Goal: Task Accomplishment & Management: Manage account settings

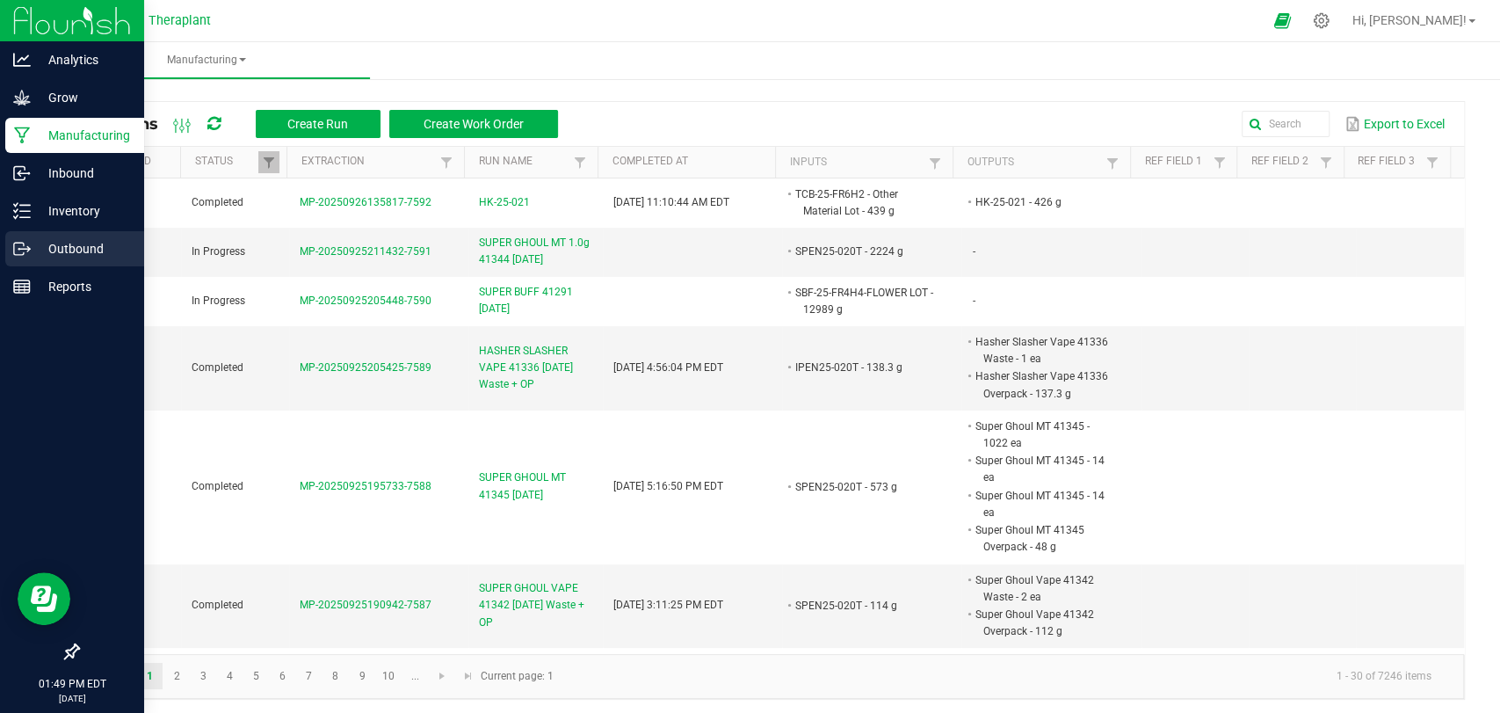
click at [40, 254] on p "Outbound" at bounding box center [83, 248] width 105 height 21
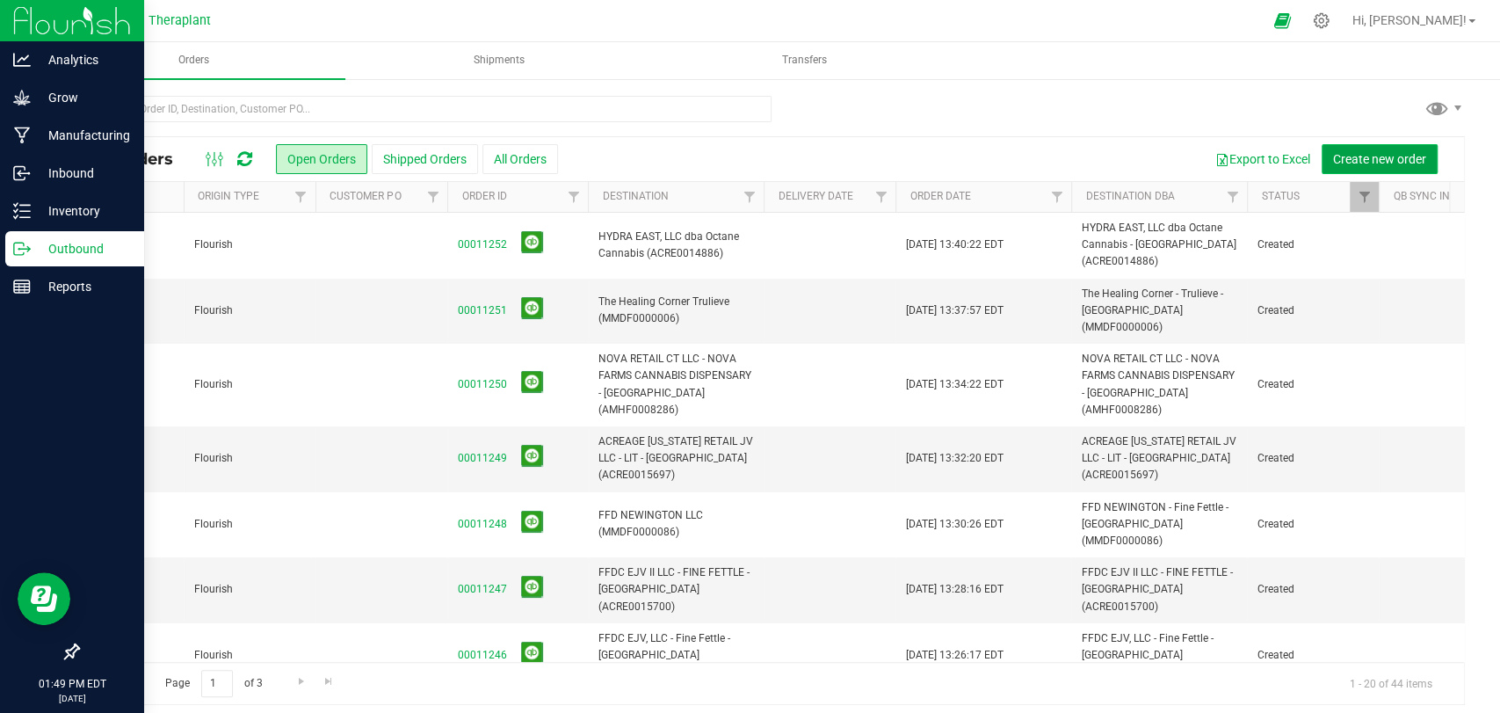
click at [1351, 161] on span "Create new order" at bounding box center [1379, 159] width 93 height 14
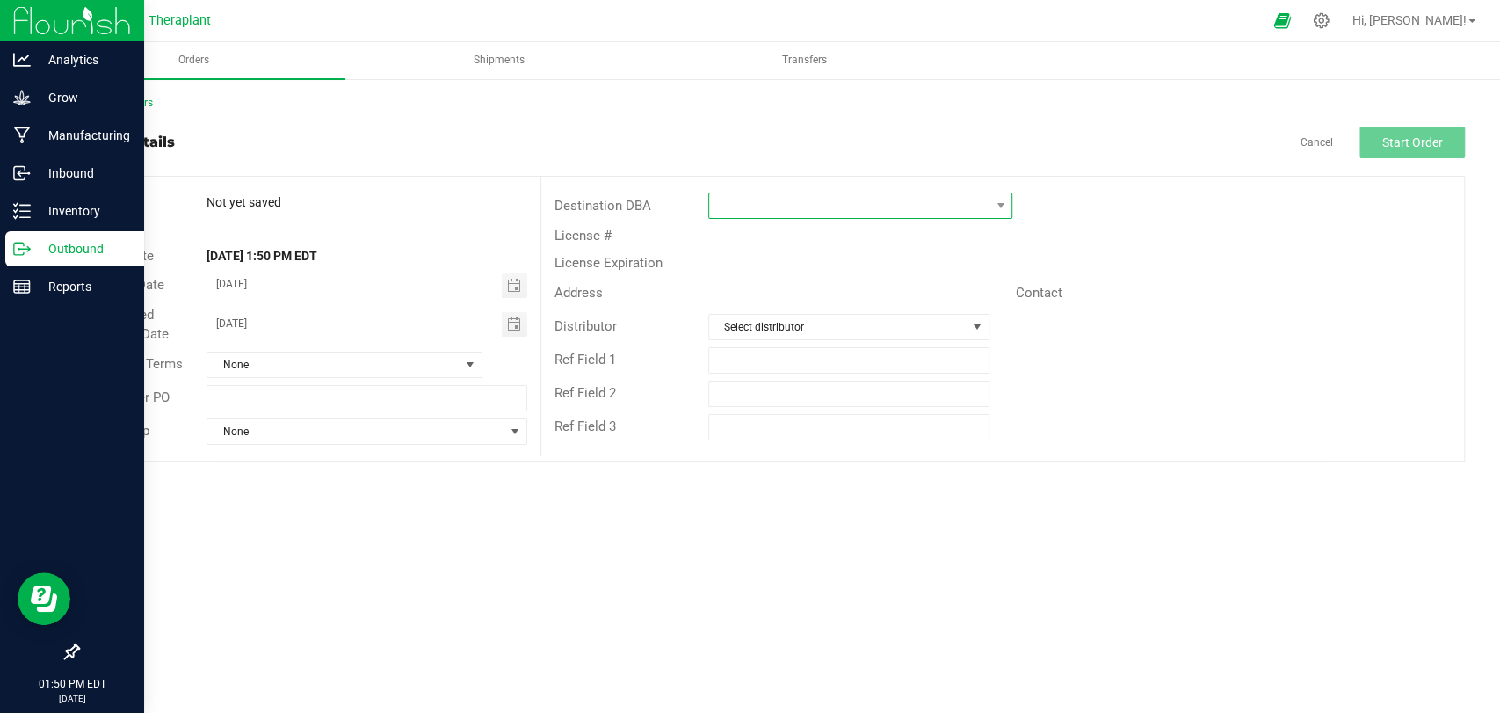
click at [909, 202] on span at bounding box center [849, 205] width 280 height 25
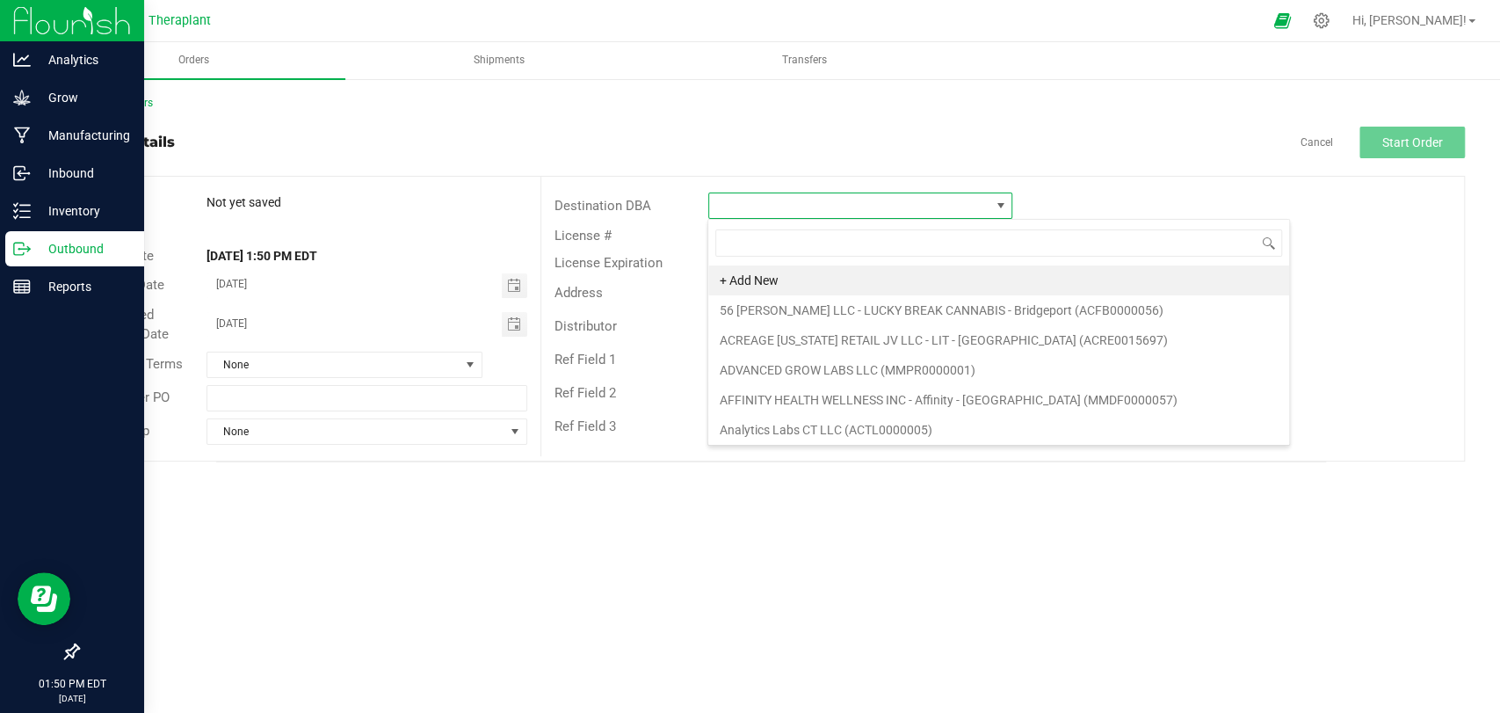
scroll to position [25, 304]
type input "north"
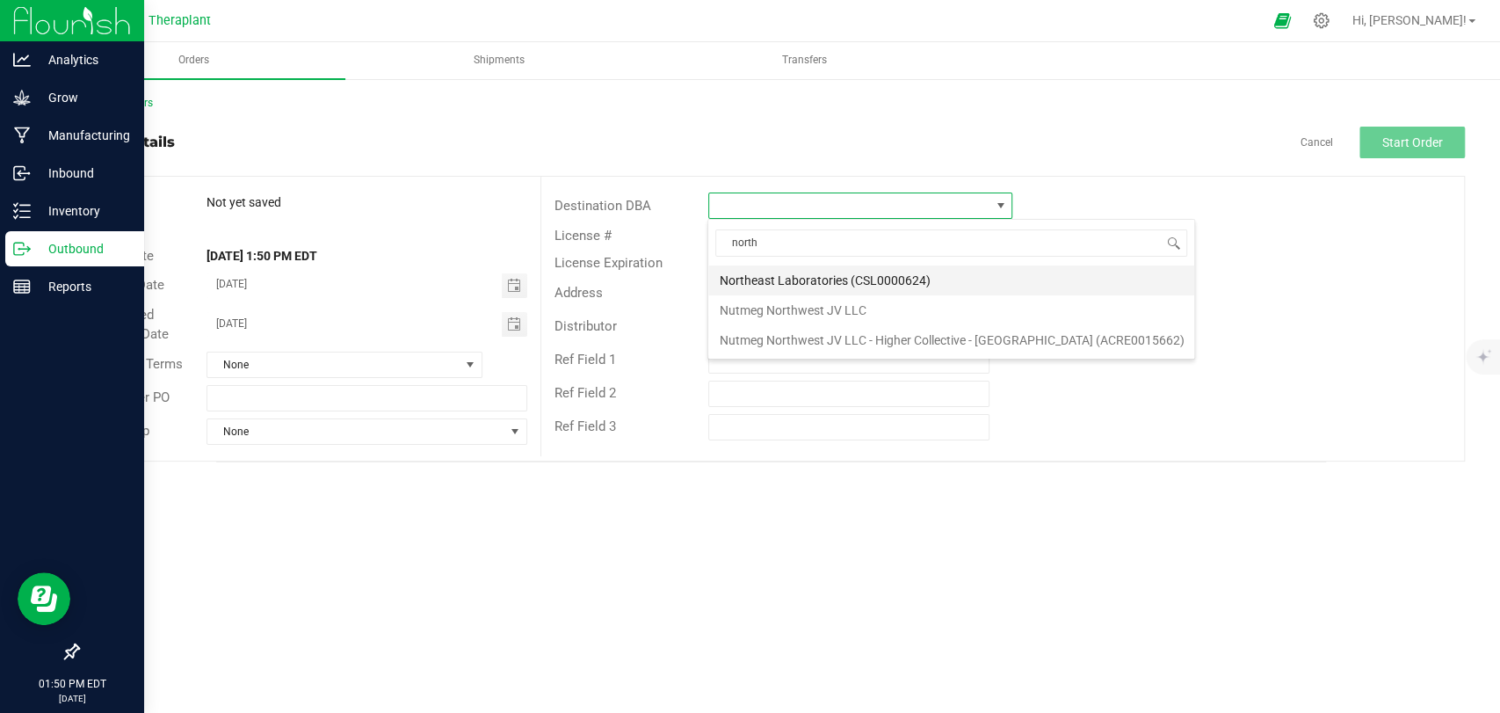
click at [788, 276] on li "Northeast Laboratories (CSL0000624)" at bounding box center [951, 280] width 486 height 30
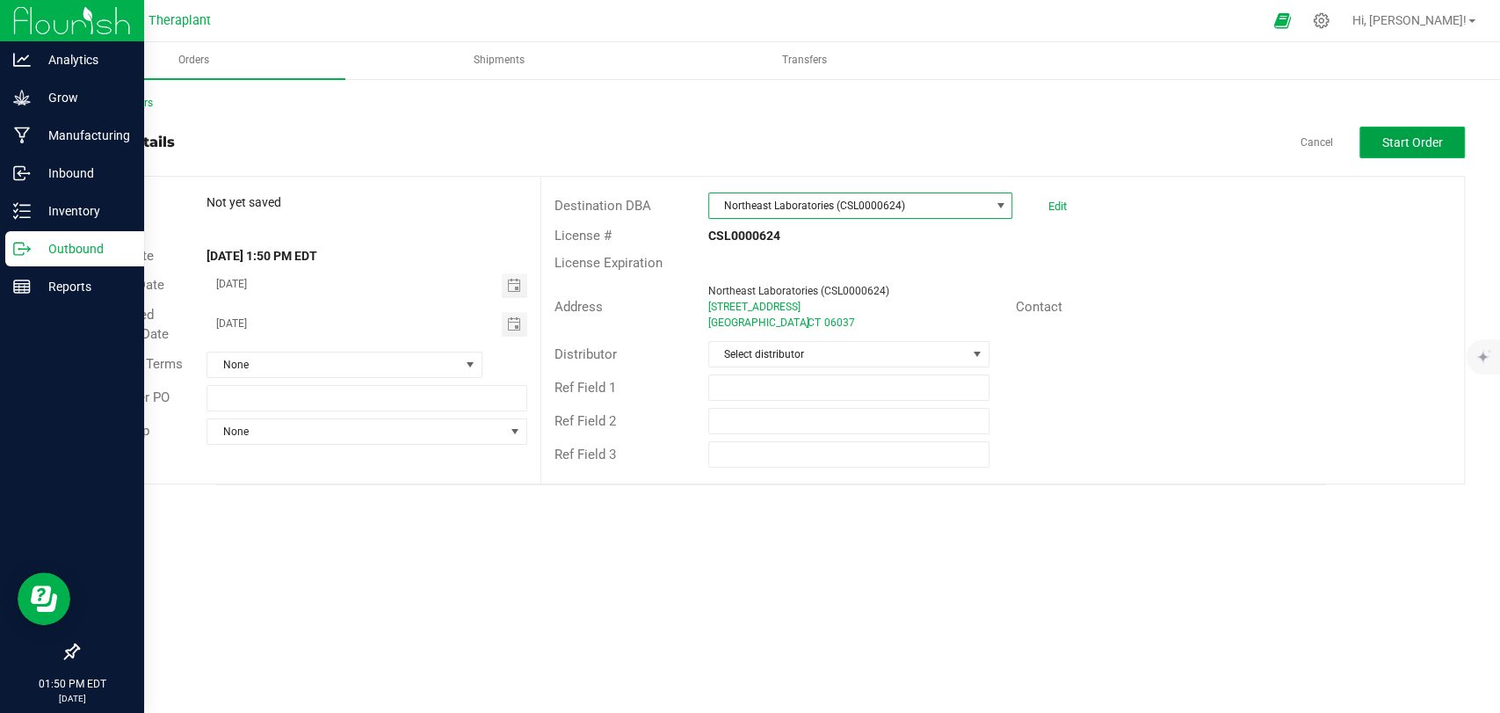
click at [1415, 148] on span "Start Order" at bounding box center [1413, 142] width 61 height 14
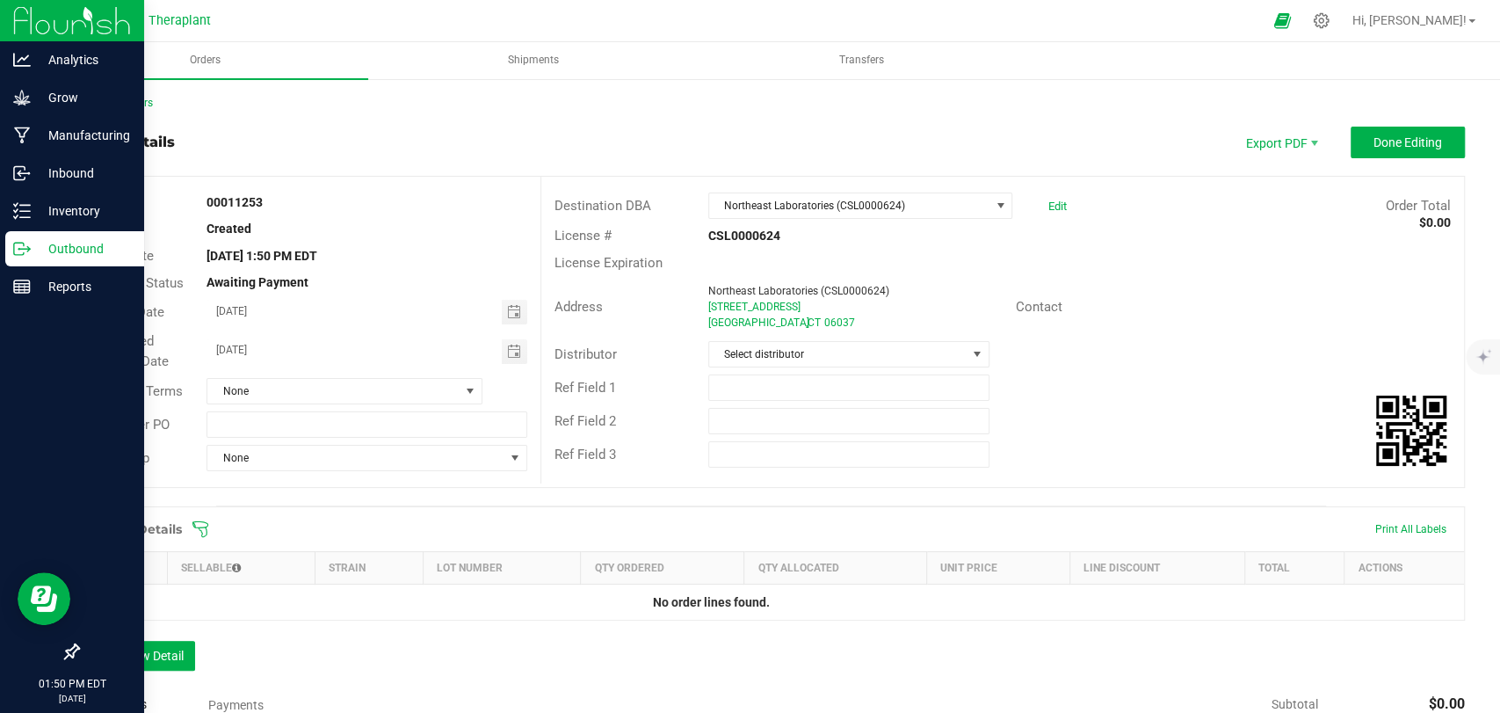
scroll to position [262, 0]
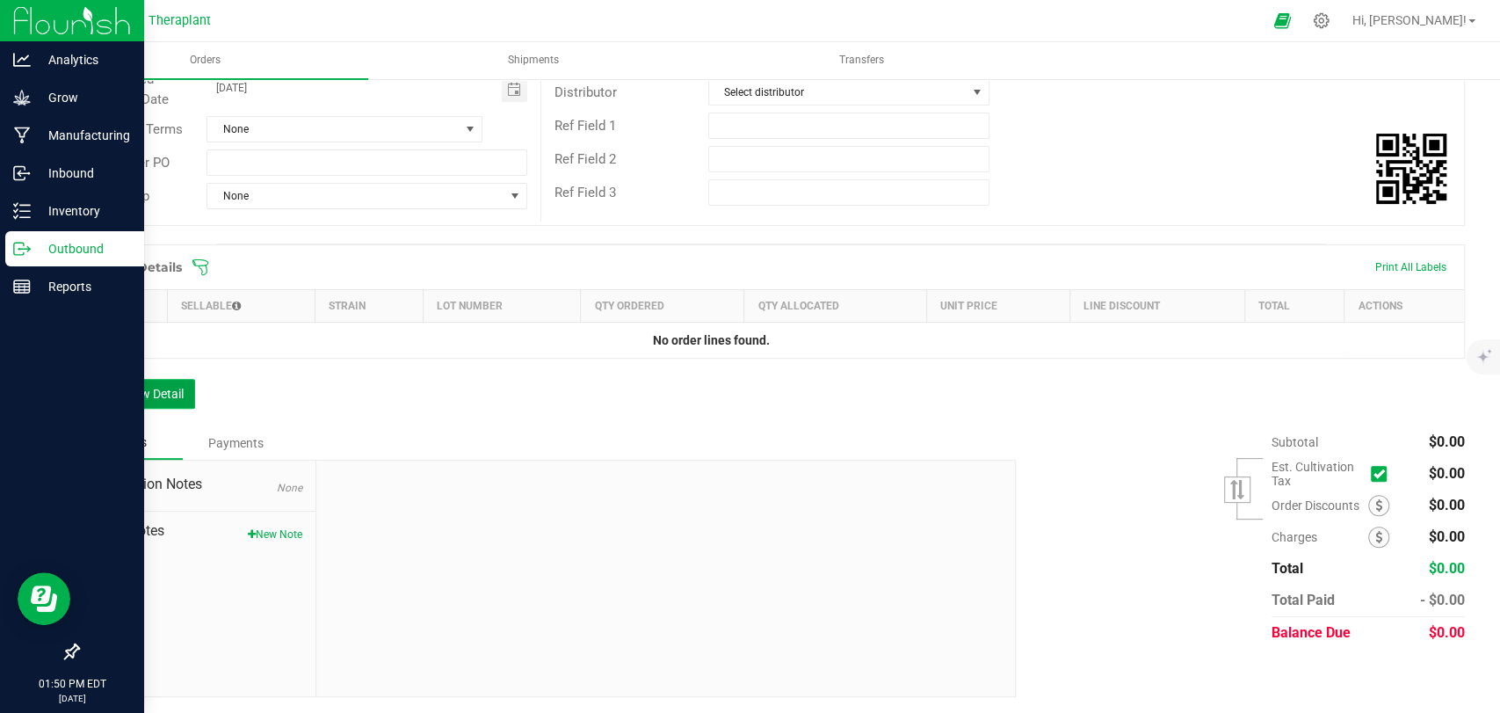
click at [161, 399] on button "Add New Detail" at bounding box center [136, 394] width 118 height 30
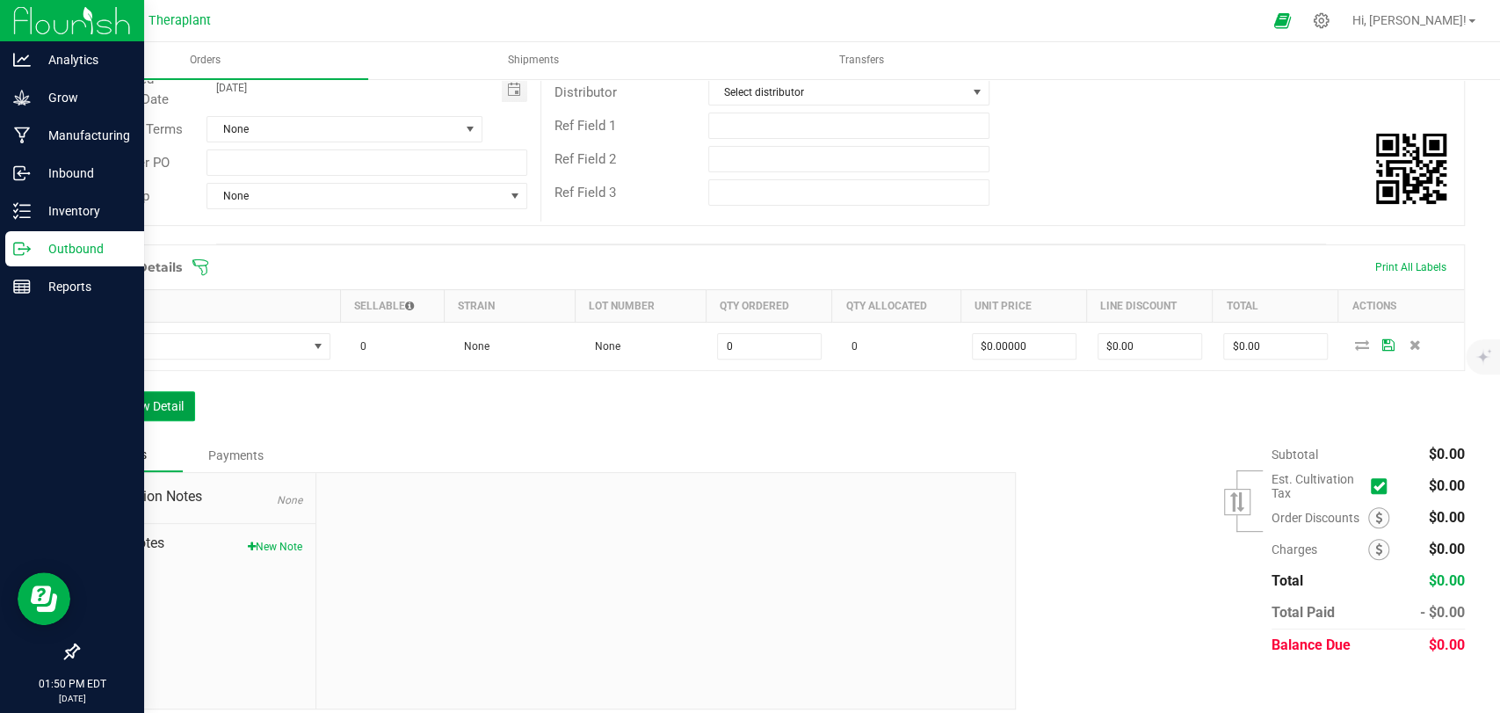
click at [161, 410] on button "Add New Detail" at bounding box center [136, 406] width 118 height 30
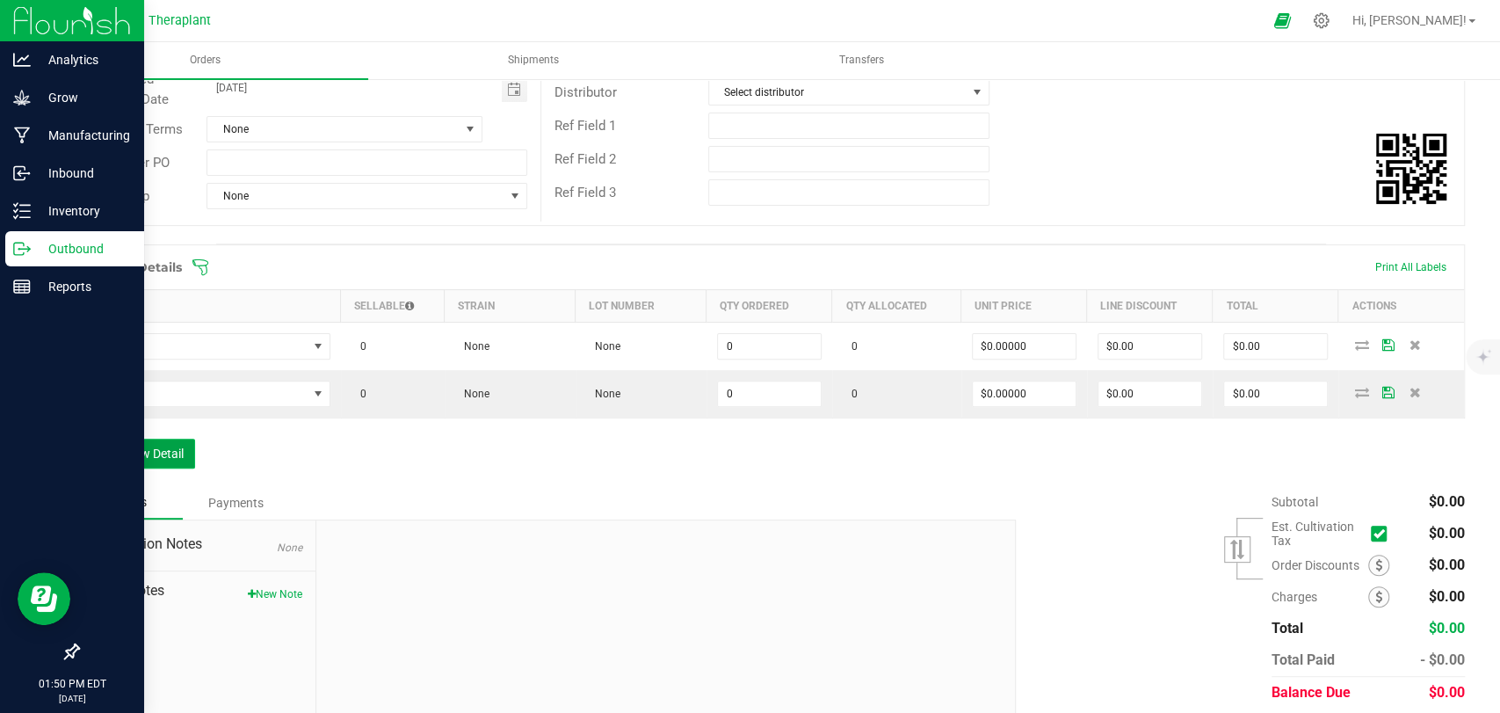
click at [154, 461] on button "Add New Detail" at bounding box center [136, 454] width 118 height 30
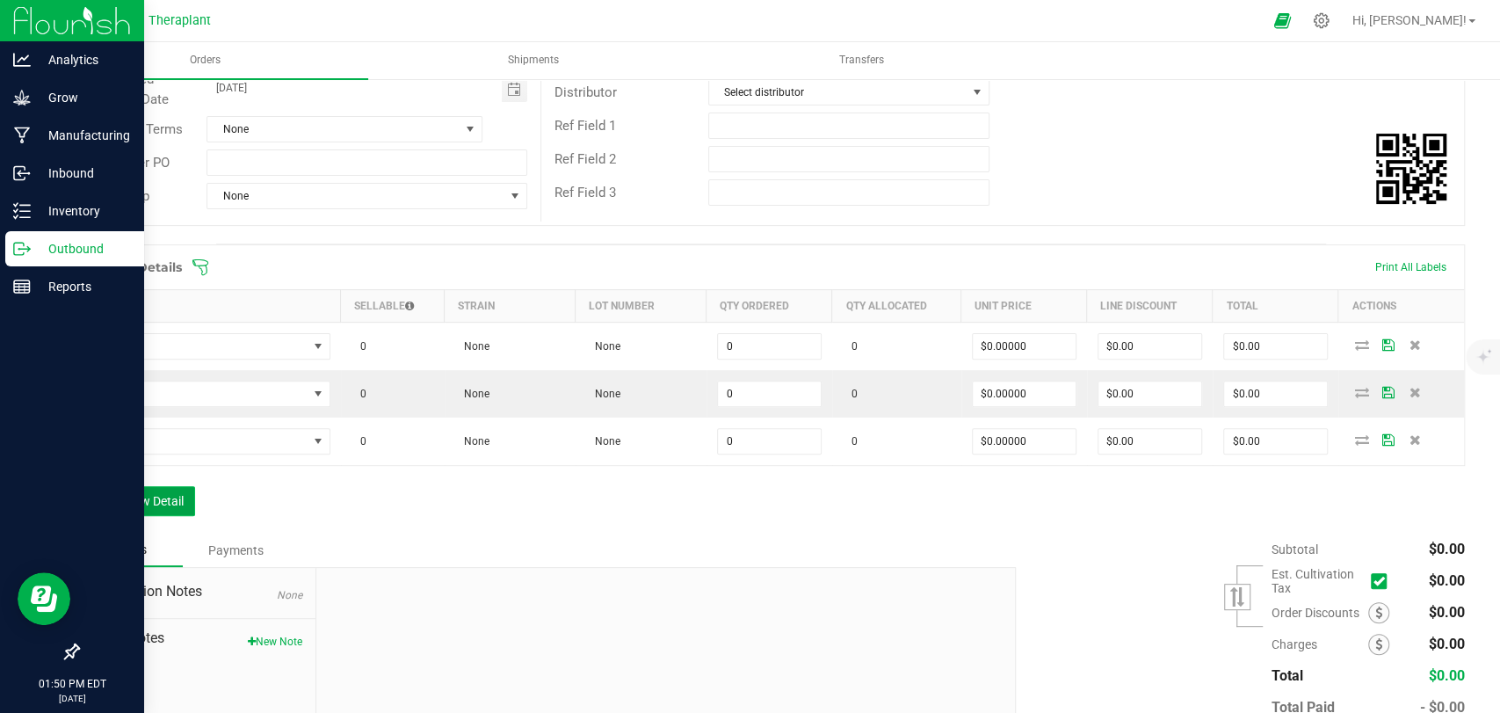
click at [157, 504] on button "Add New Detail" at bounding box center [136, 501] width 118 height 30
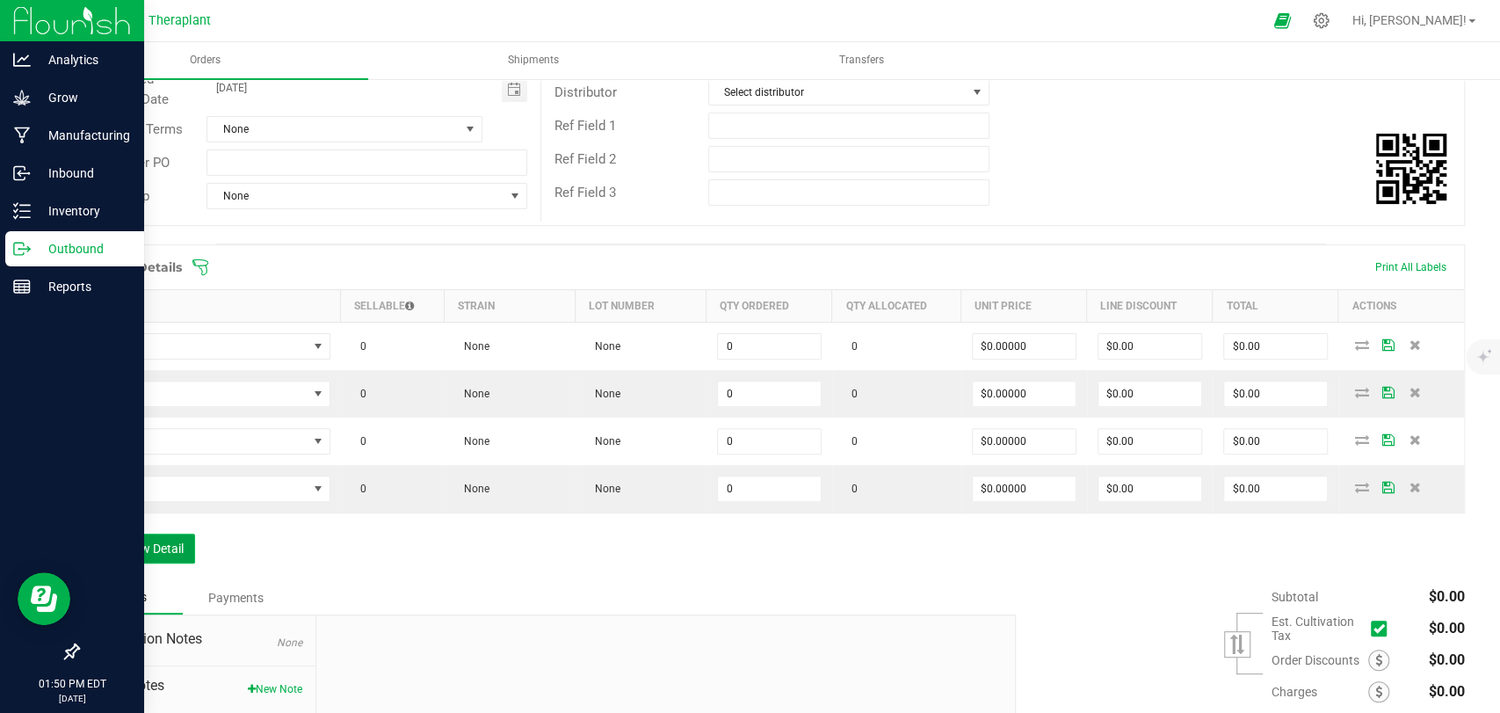
click at [156, 543] on button "Add New Detail" at bounding box center [136, 549] width 118 height 30
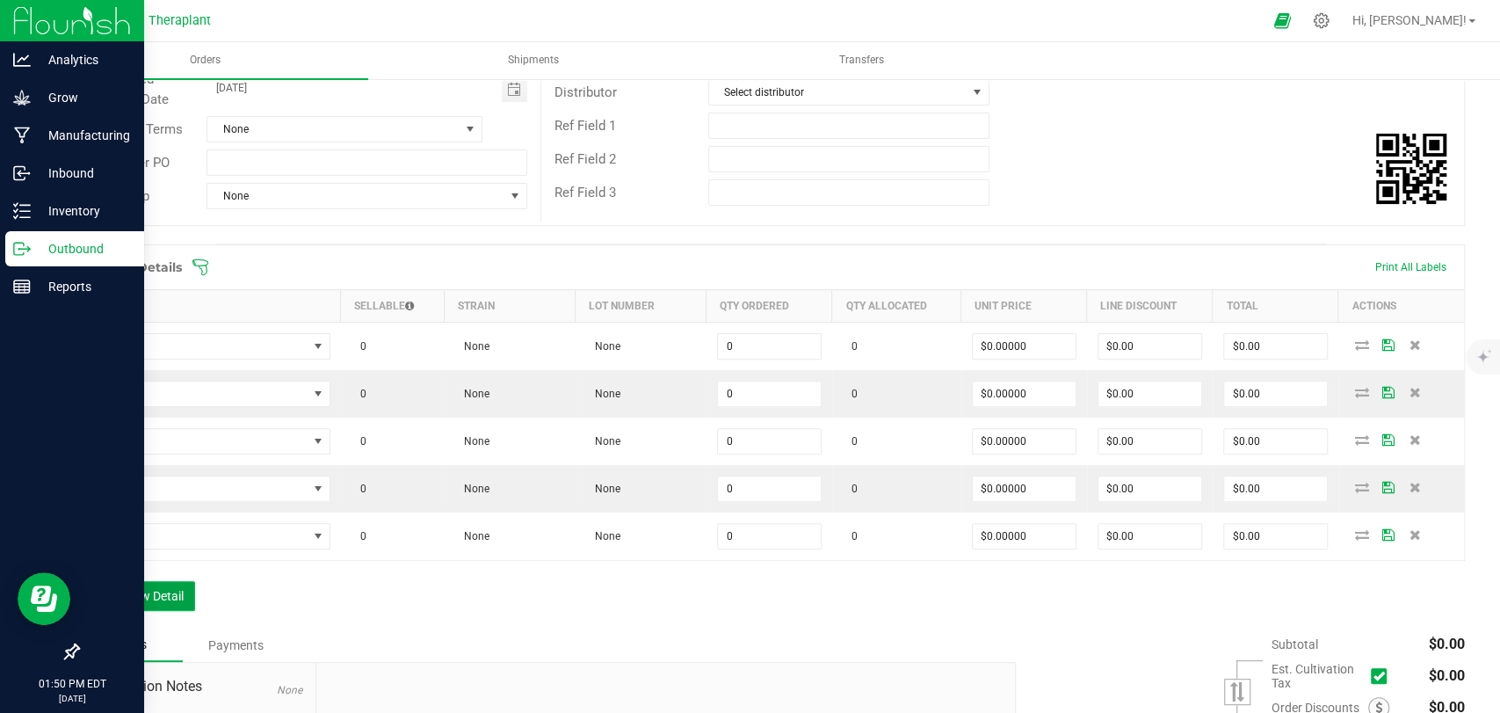
click at [161, 603] on button "Add New Detail" at bounding box center [136, 596] width 118 height 30
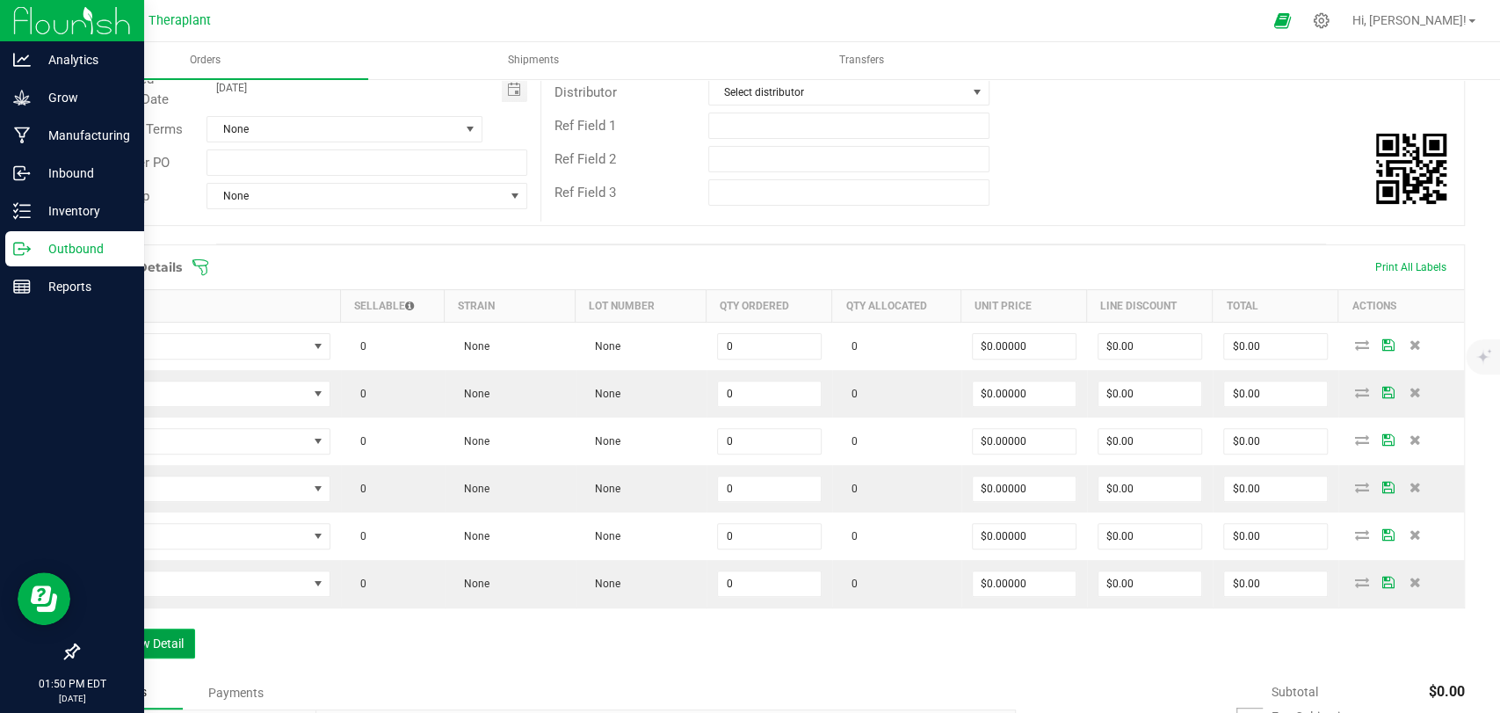
click at [173, 641] on button "Add New Detail" at bounding box center [136, 643] width 118 height 30
click at [178, 682] on button "Add New Detail" at bounding box center [136, 691] width 118 height 30
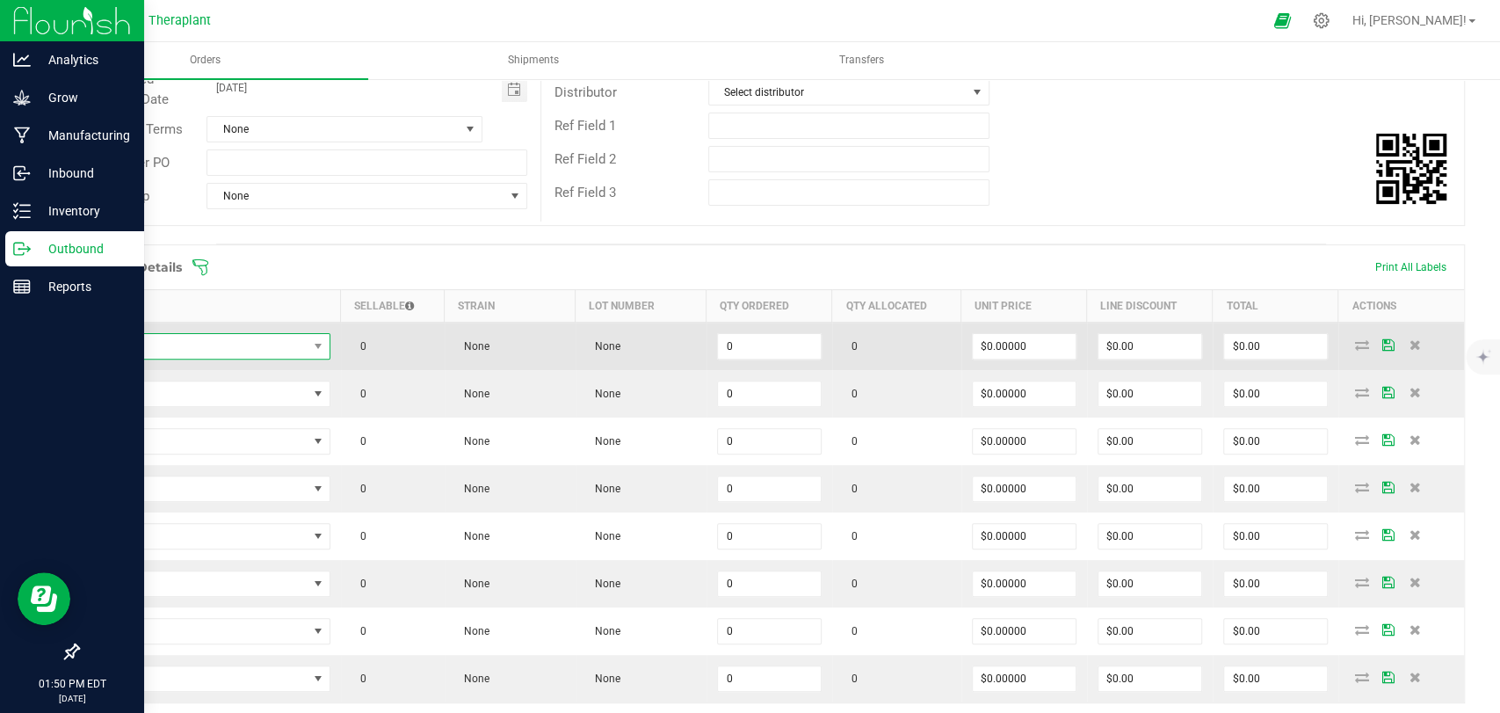
click at [218, 356] on span "NO DATA FOUND" at bounding box center [199, 346] width 217 height 25
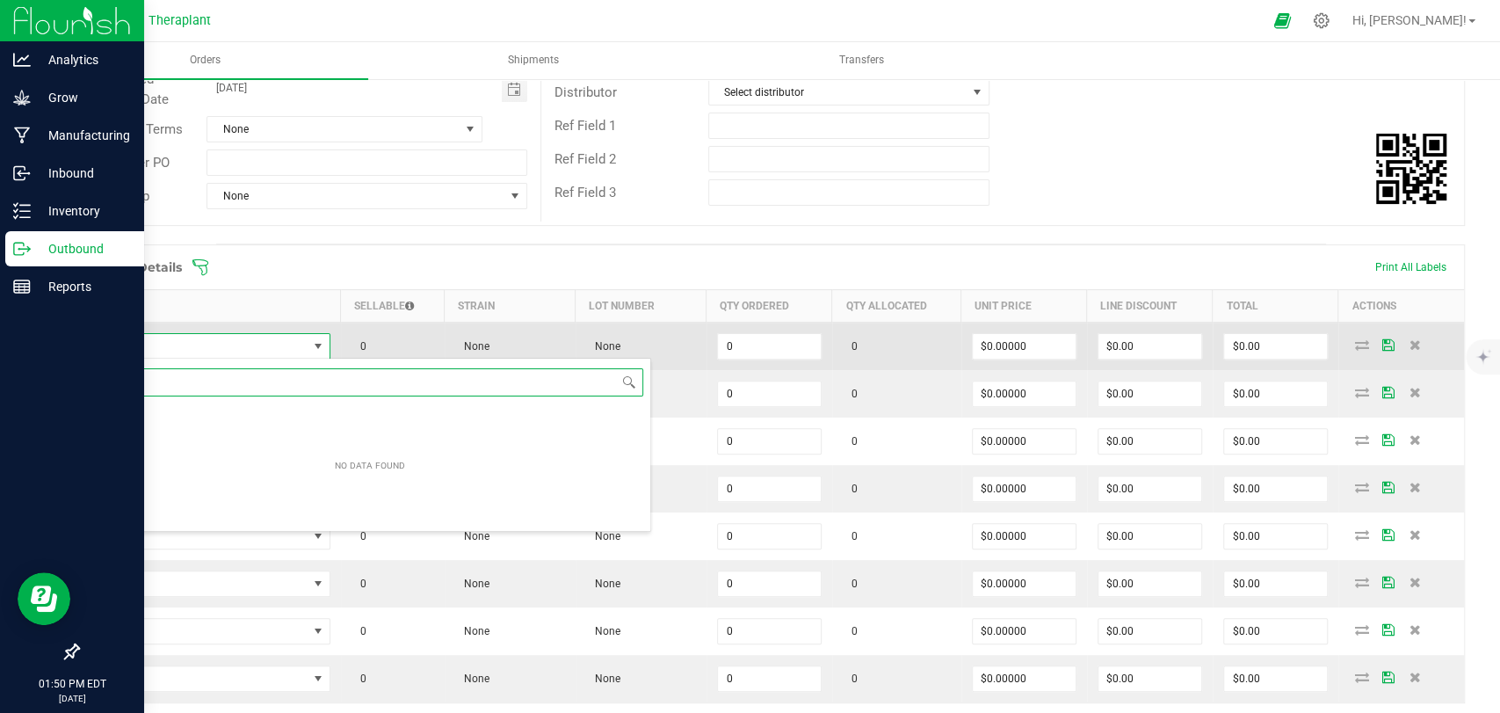
scroll to position [25, 238]
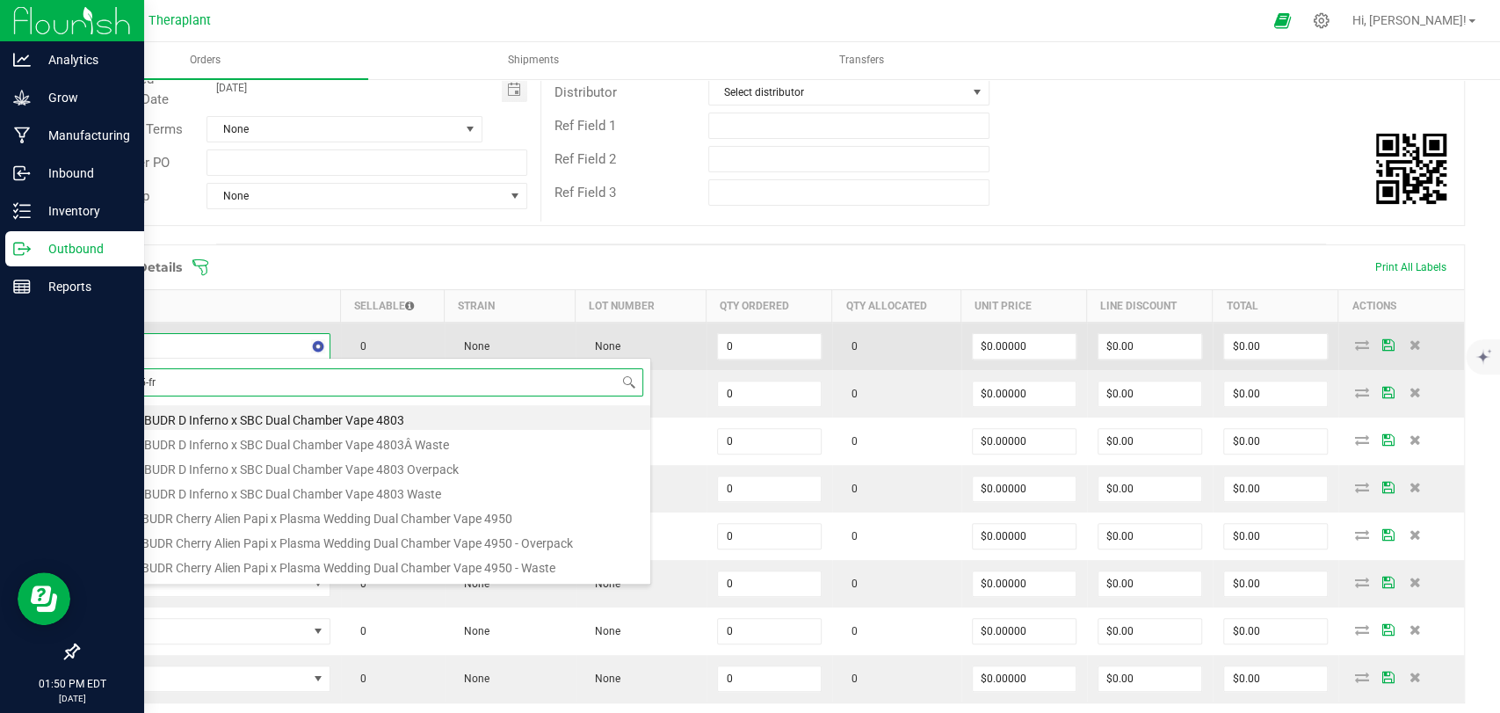
type input "bcg-25-fr8"
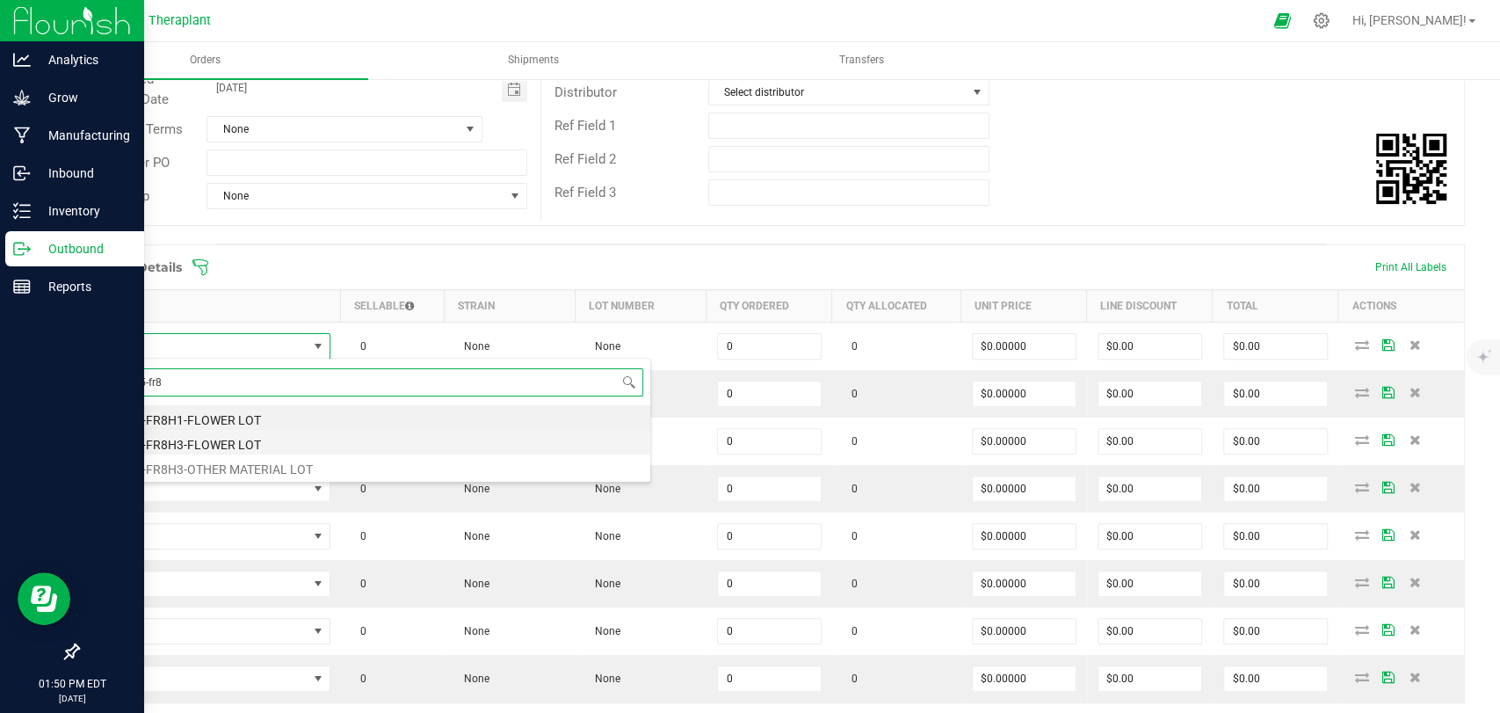
click at [206, 438] on li "BCG-25-FR8H3-FLOWER LOT" at bounding box center [370, 442] width 561 height 25
type input "0.0000 g"
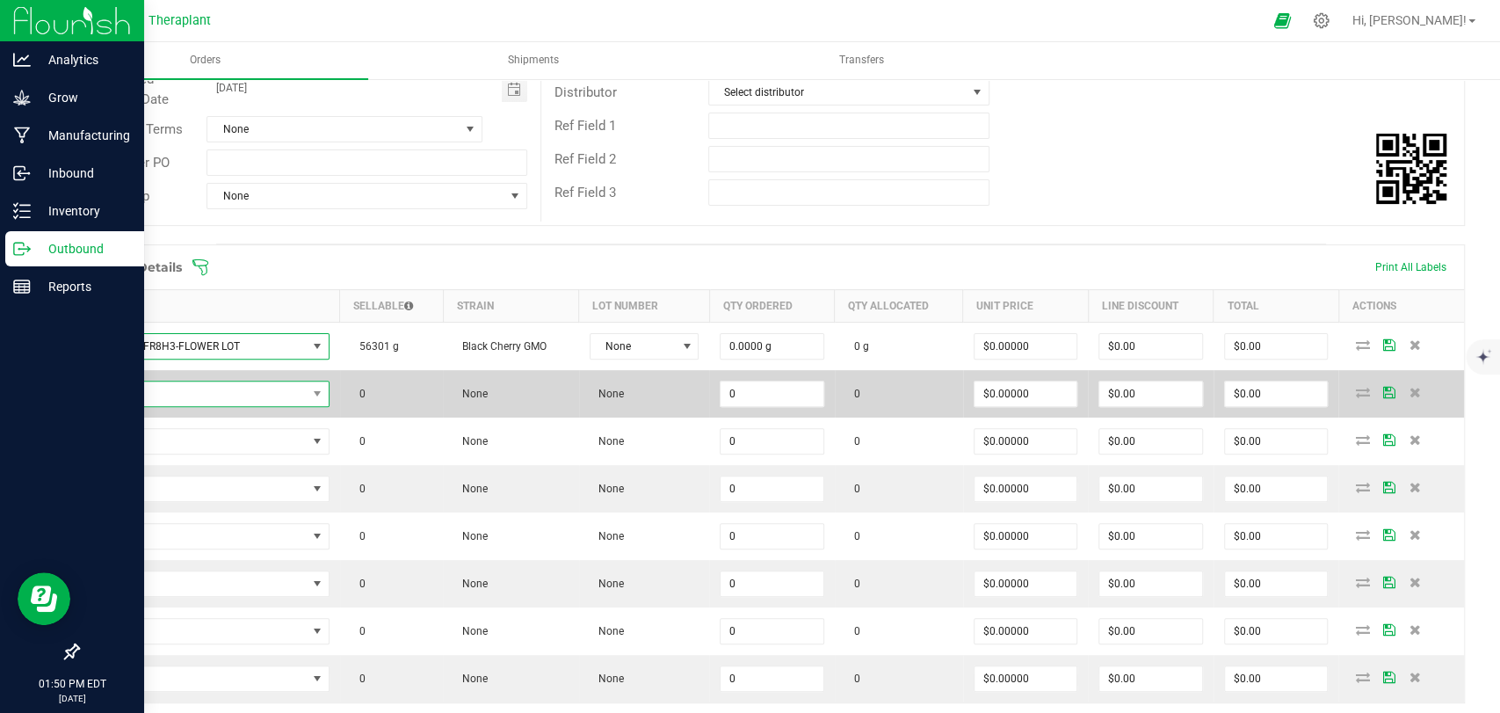
click at [200, 398] on span "NO DATA FOUND" at bounding box center [199, 393] width 216 height 25
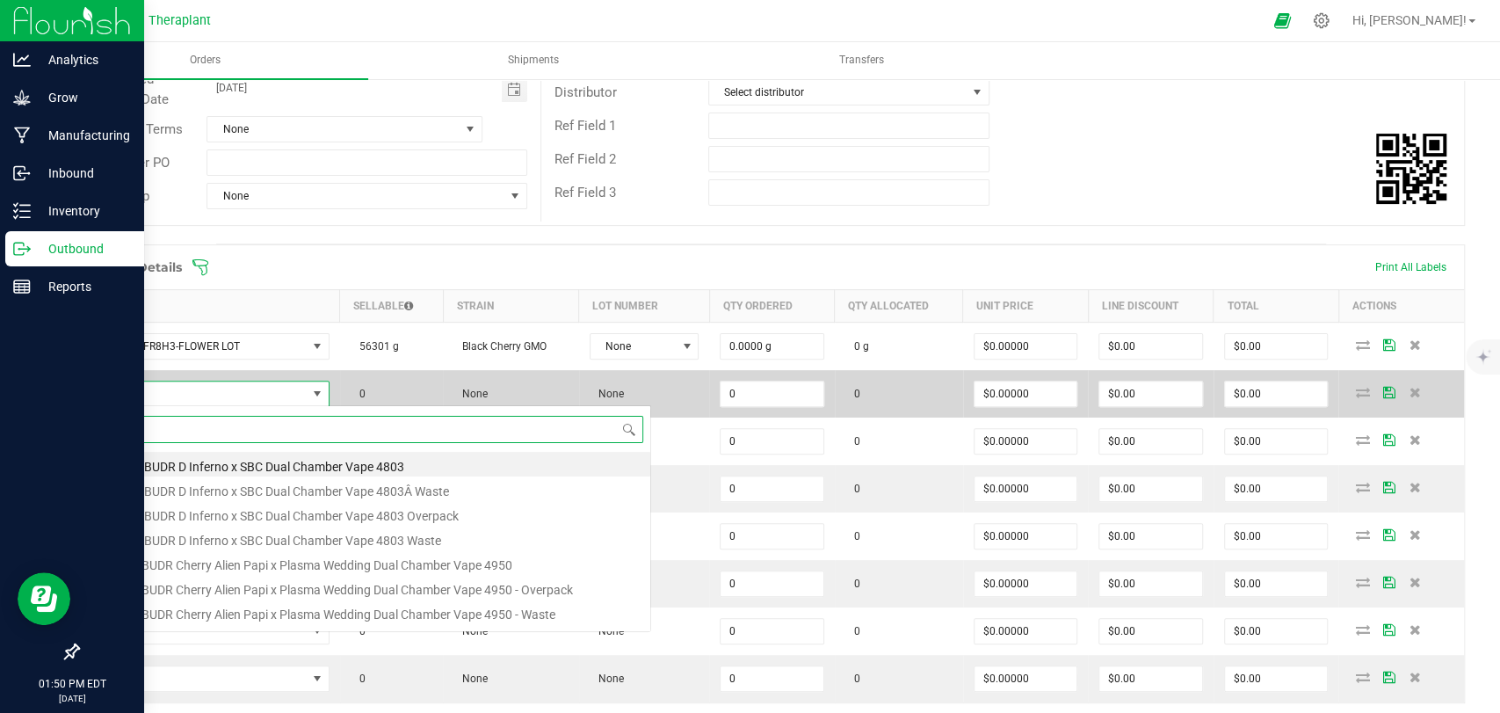
scroll to position [25, 234]
type input "bcg-25-fr8"
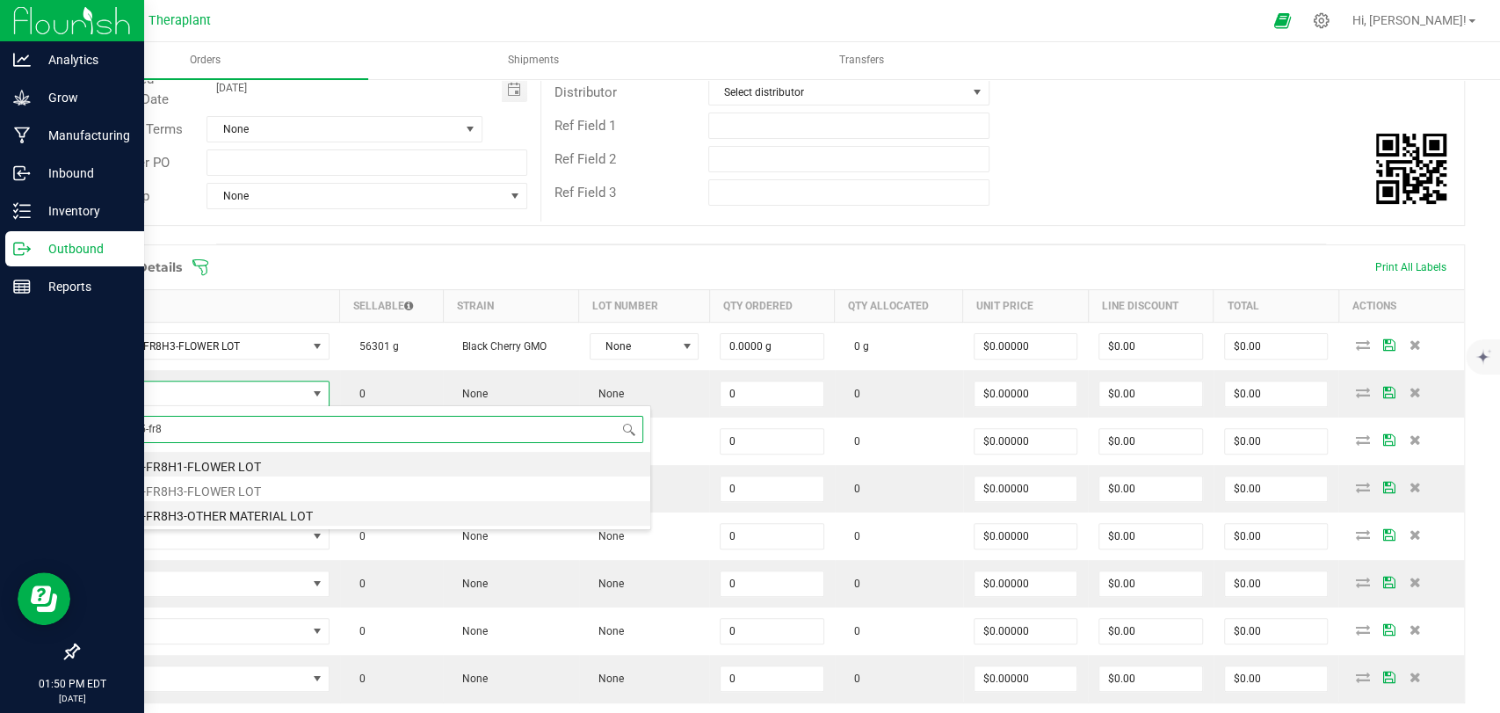
click at [208, 515] on li "BCG-25-FR8H3-OTHER MATERIAL LOT" at bounding box center [370, 513] width 561 height 25
type input "0.0000 g"
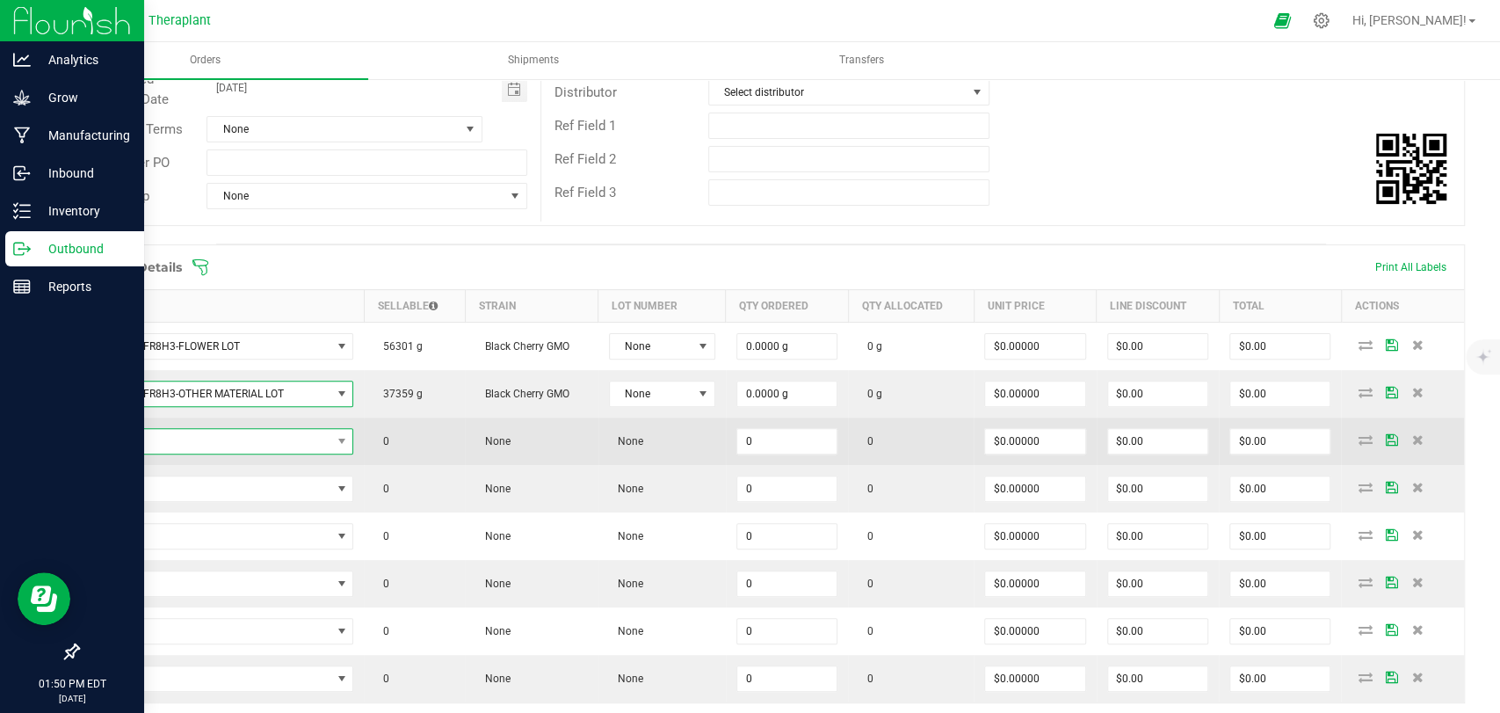
click at [211, 439] on span "NO DATA FOUND" at bounding box center [211, 441] width 241 height 25
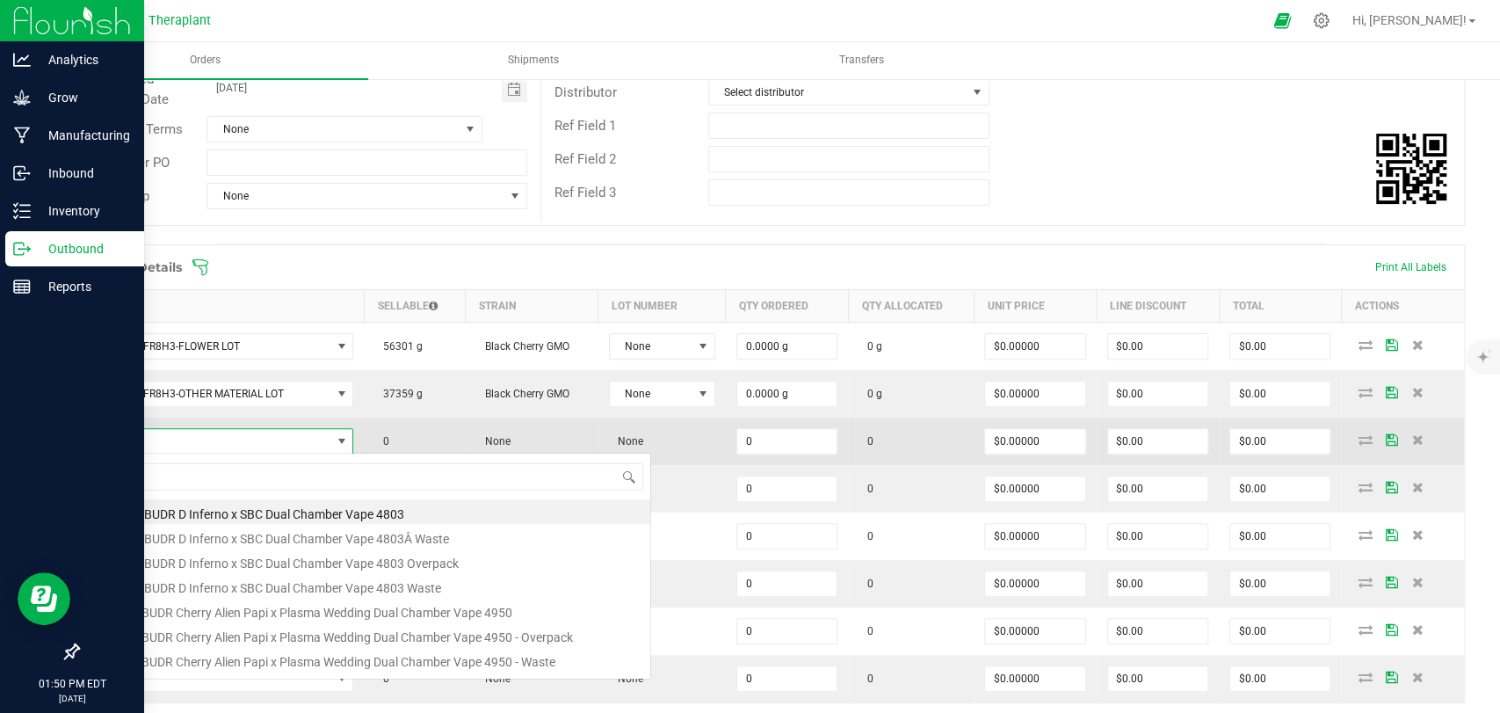
scroll to position [25, 259]
type input "41345"
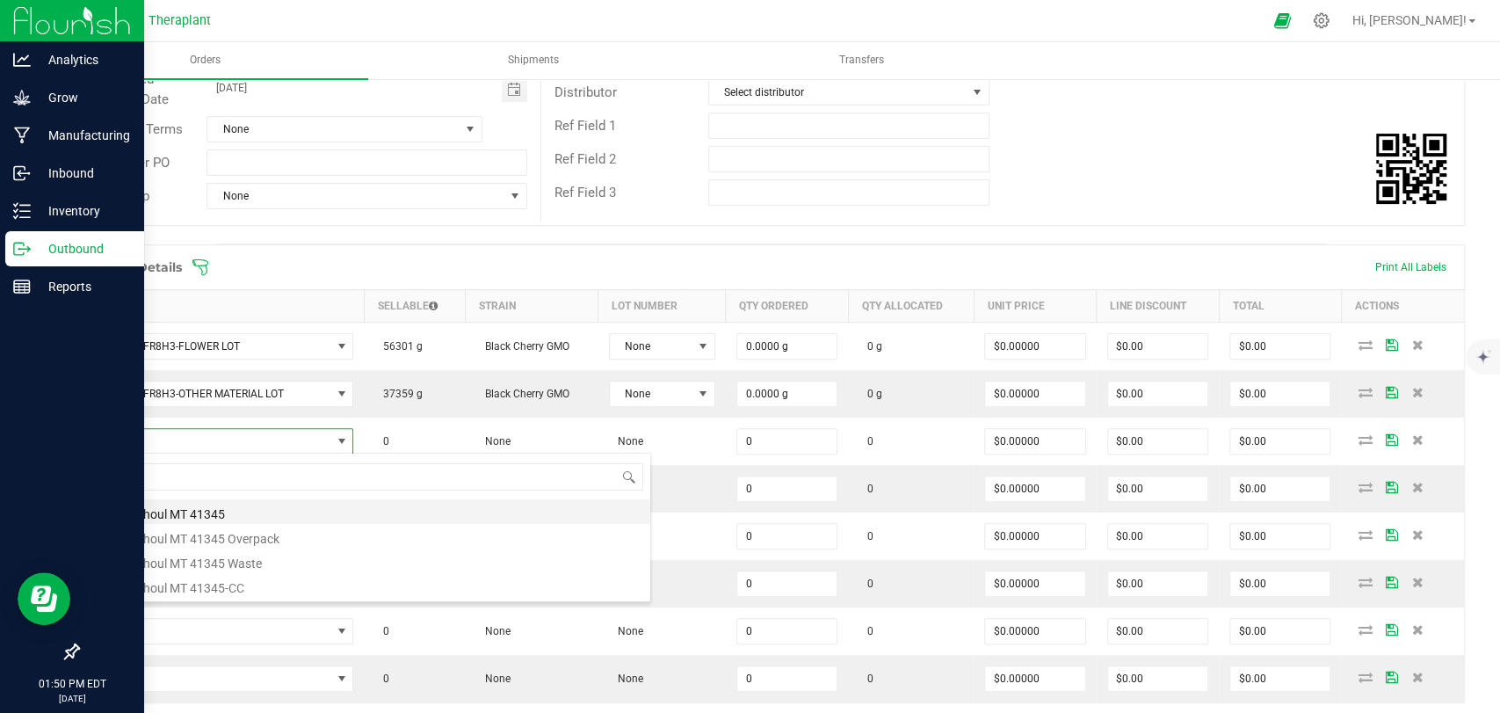
click at [186, 511] on li "Super Ghoul MT 41345" at bounding box center [370, 511] width 561 height 25
type input "0 ea"
type input "$22.50000"
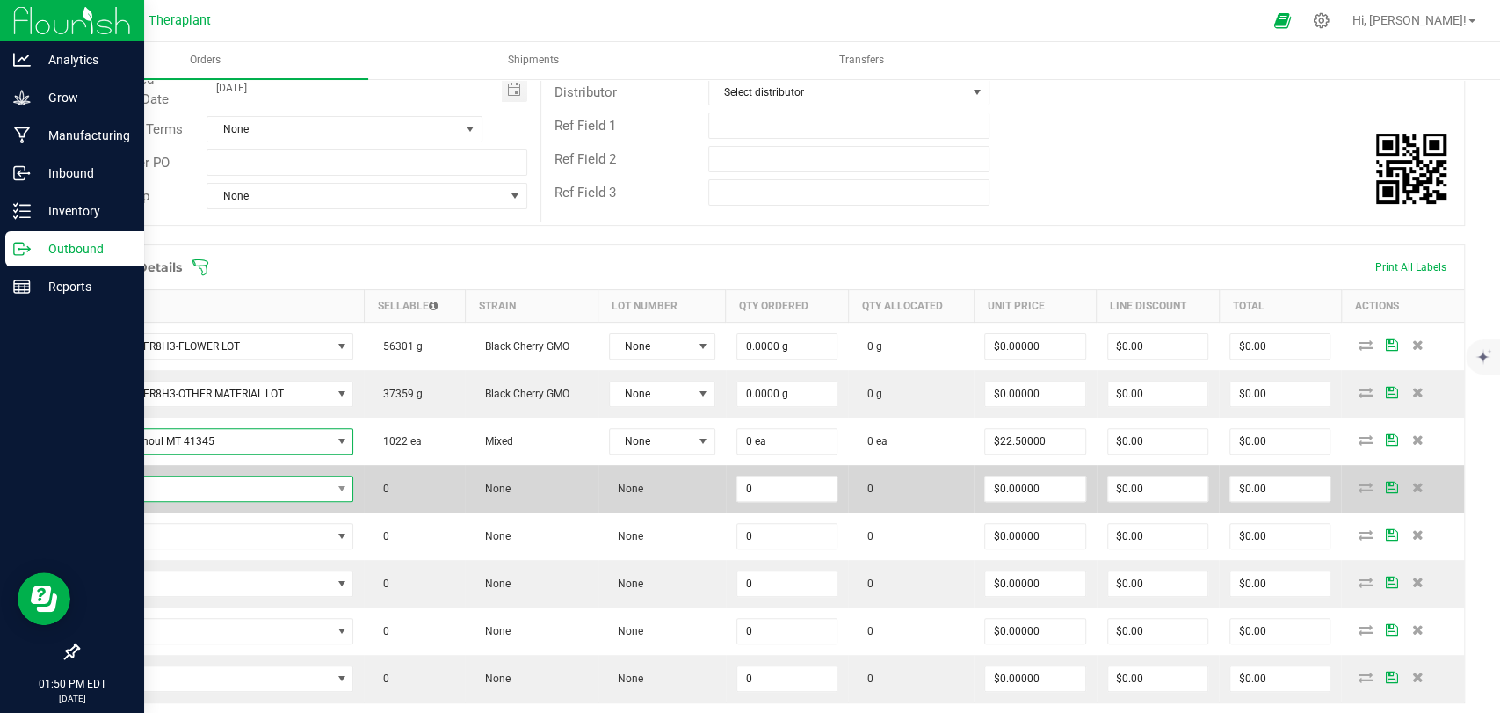
click at [195, 486] on span "NO DATA FOUND" at bounding box center [211, 488] width 241 height 25
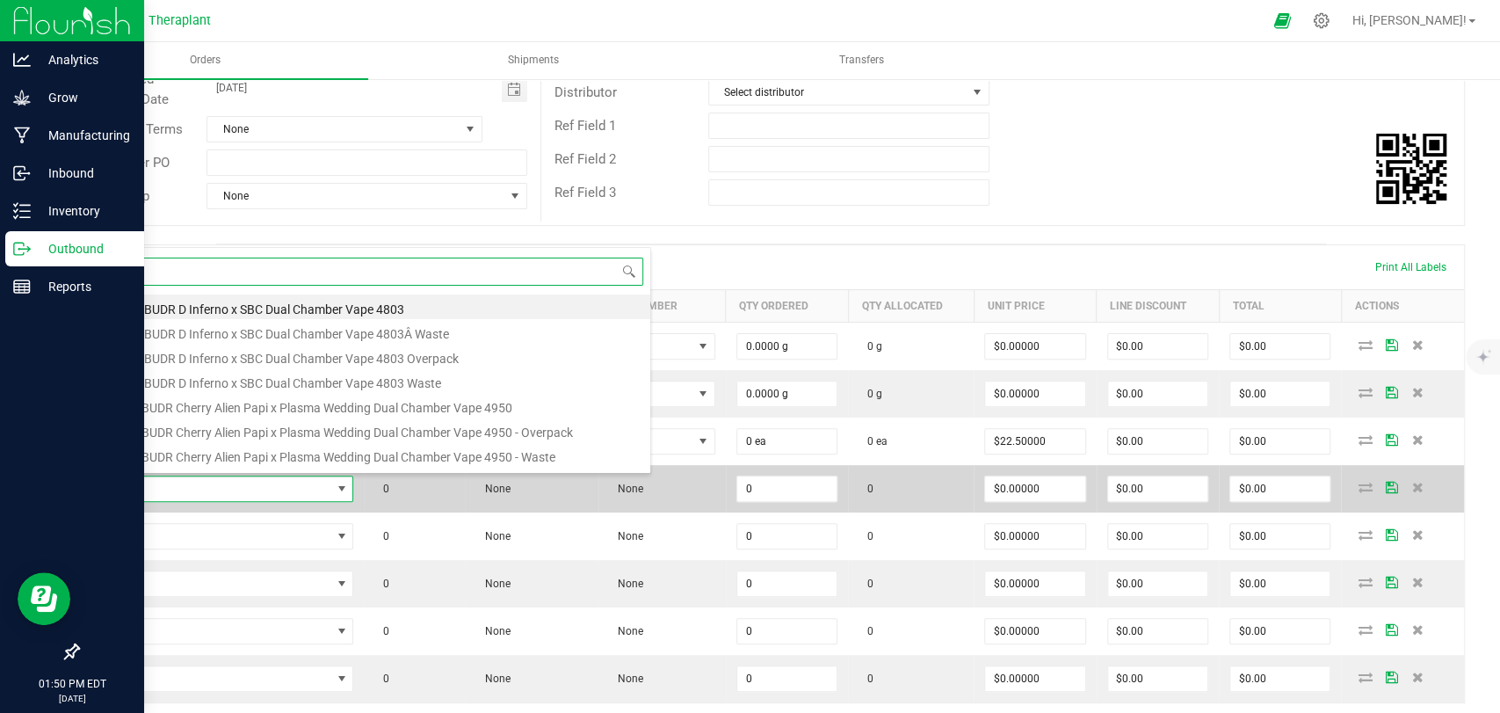
type input "41336"
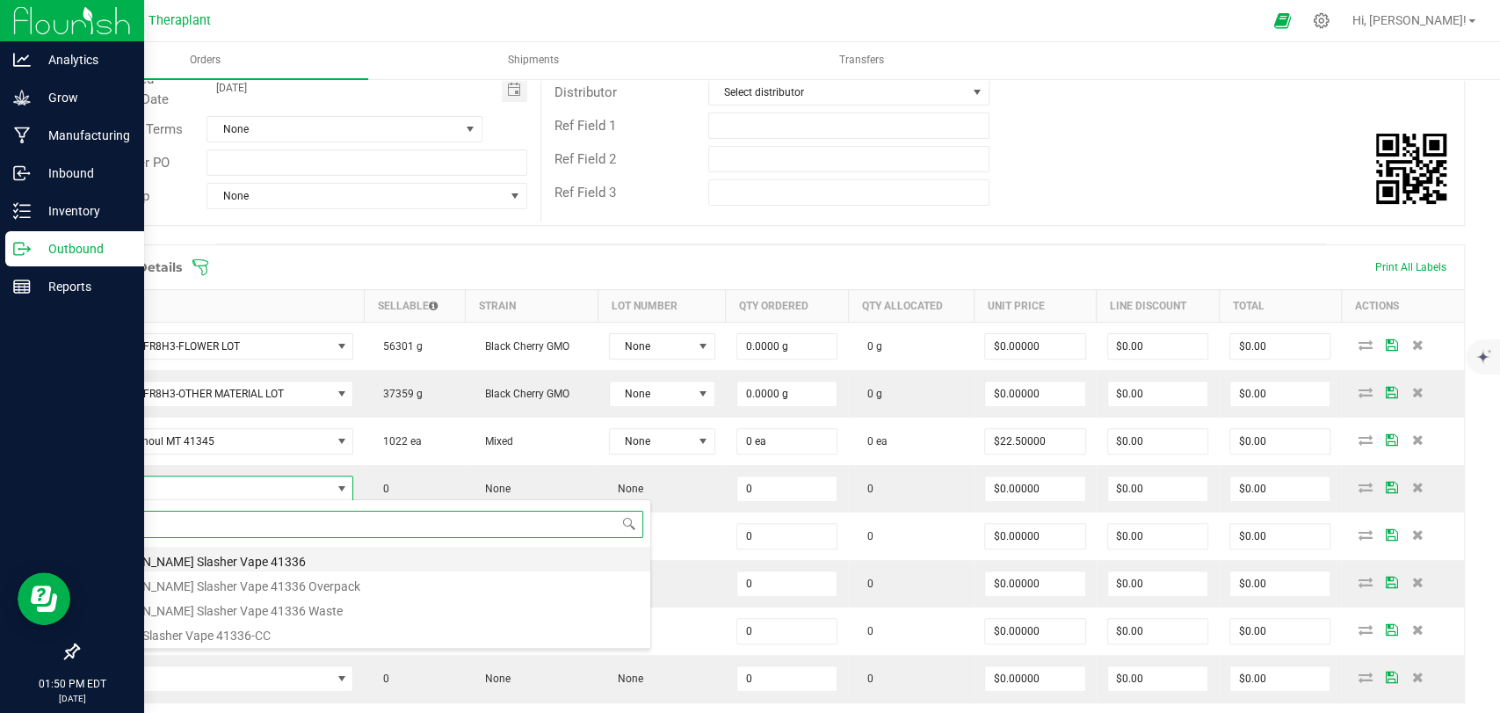
click at [193, 559] on li "[PERSON_NAME] Slasher Vape 41336" at bounding box center [370, 559] width 561 height 25
type input "0 ea"
type input "$33.50000"
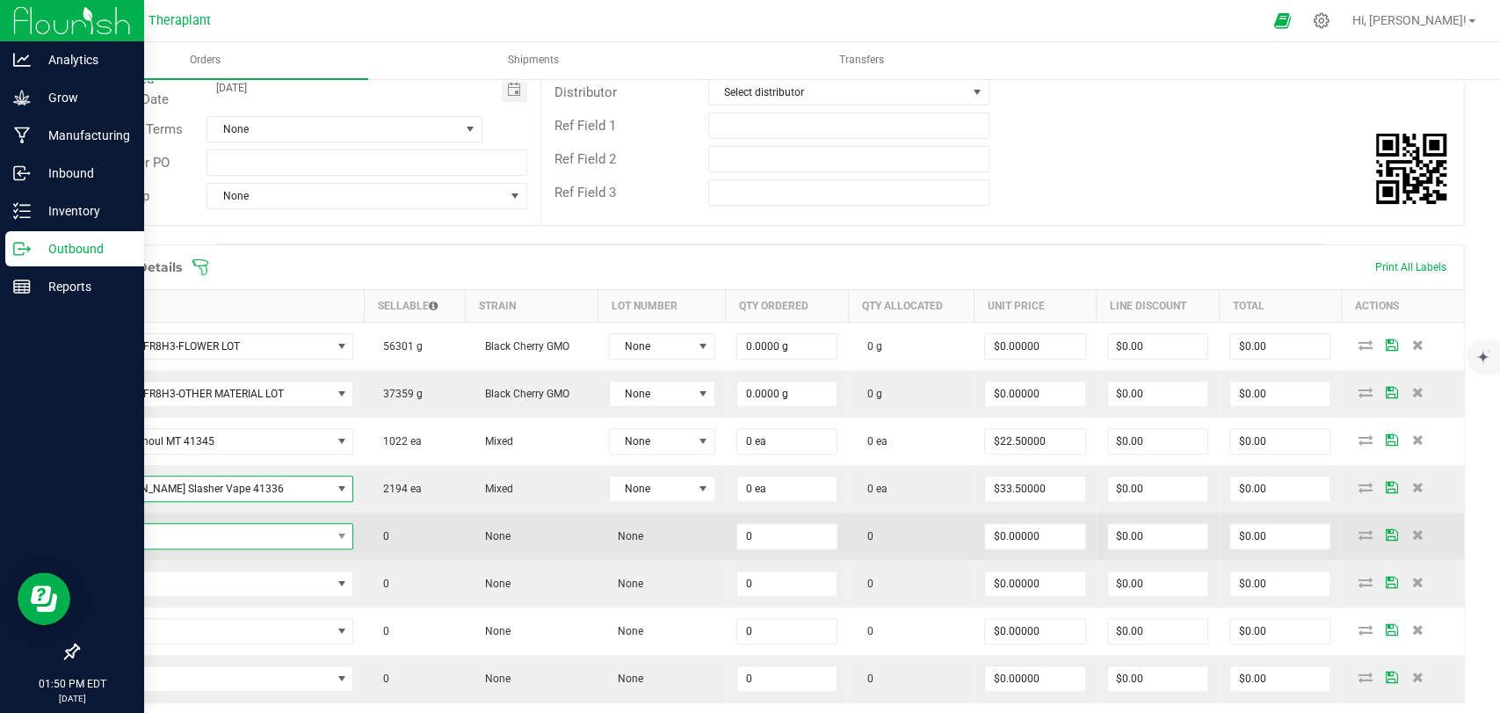
click at [192, 541] on span "NO DATA FOUND" at bounding box center [211, 536] width 241 height 25
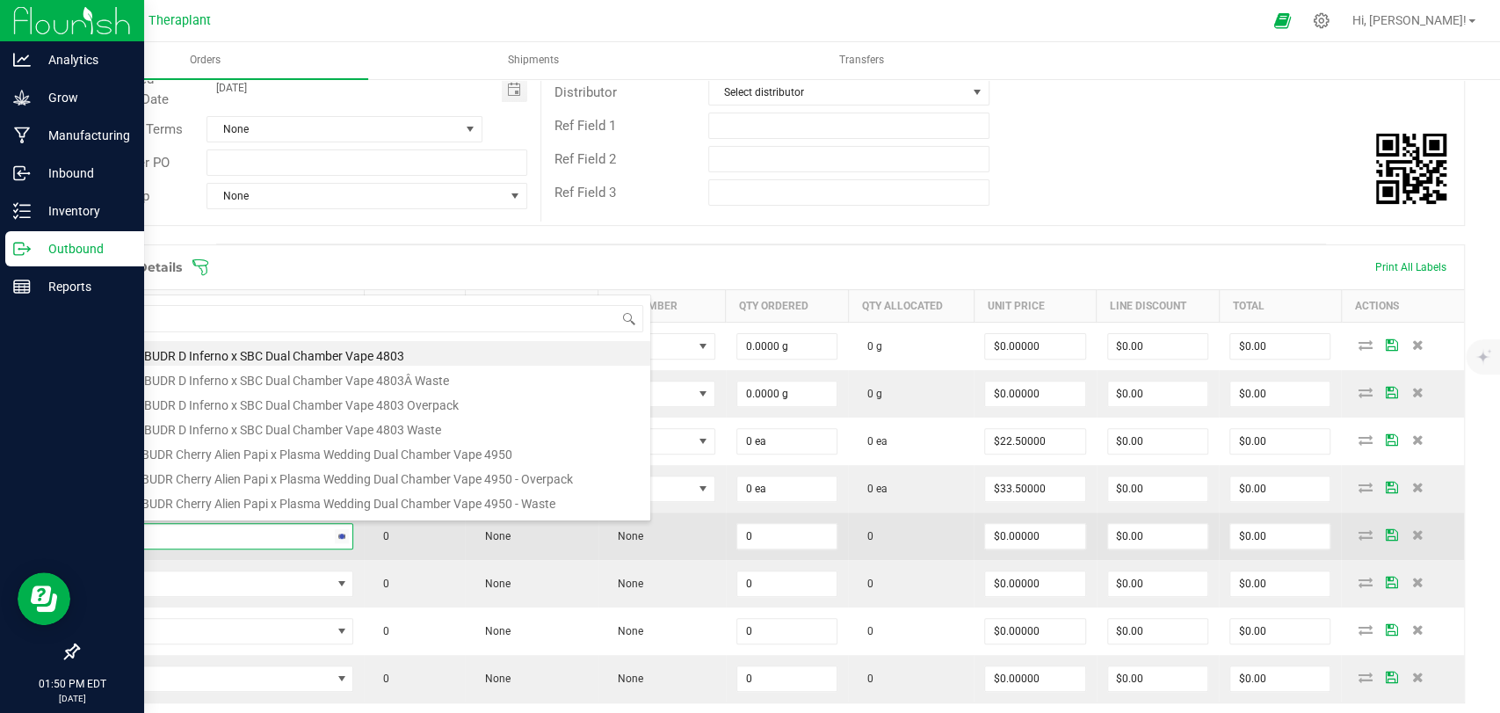
type input "41343"
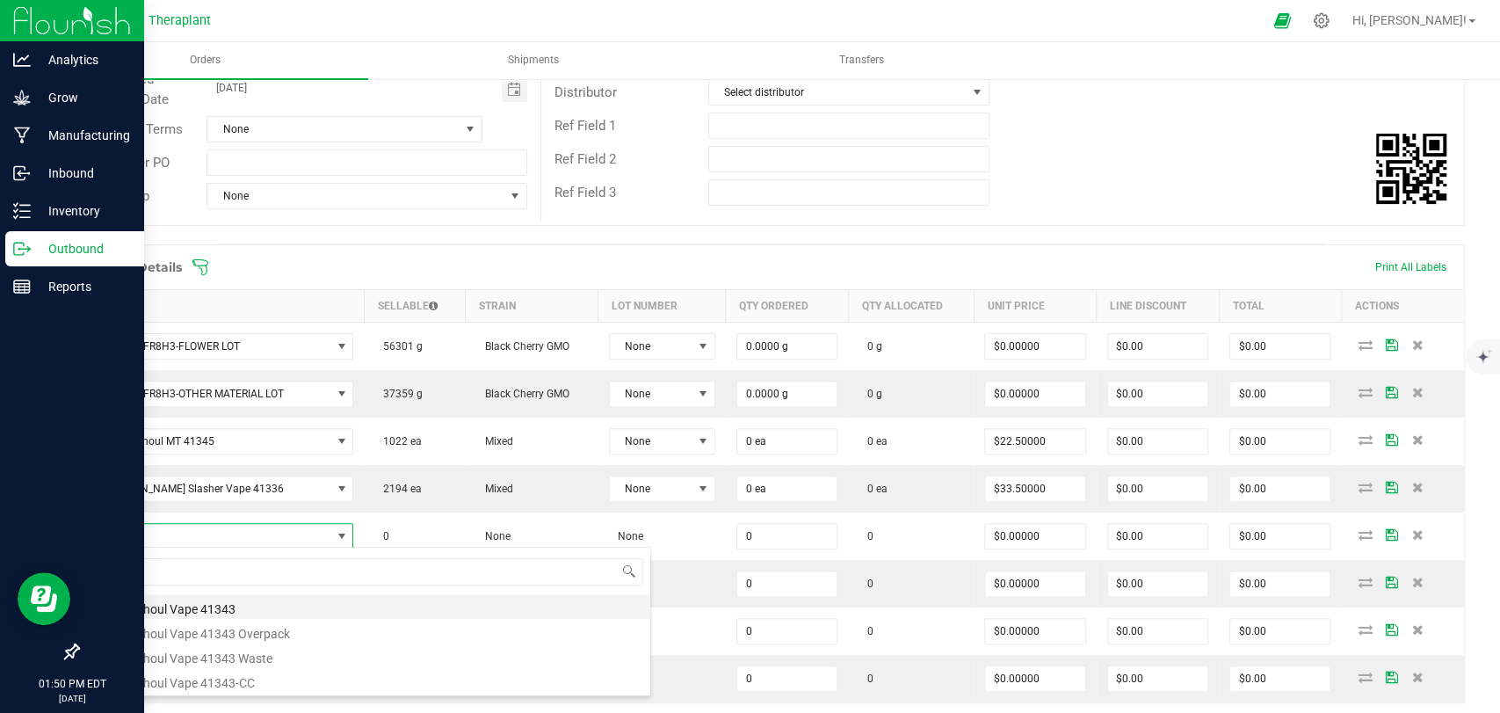
click at [193, 601] on li "Super Ghoul Vape 41343" at bounding box center [370, 606] width 561 height 25
type input "0 ea"
type input "$20.00000"
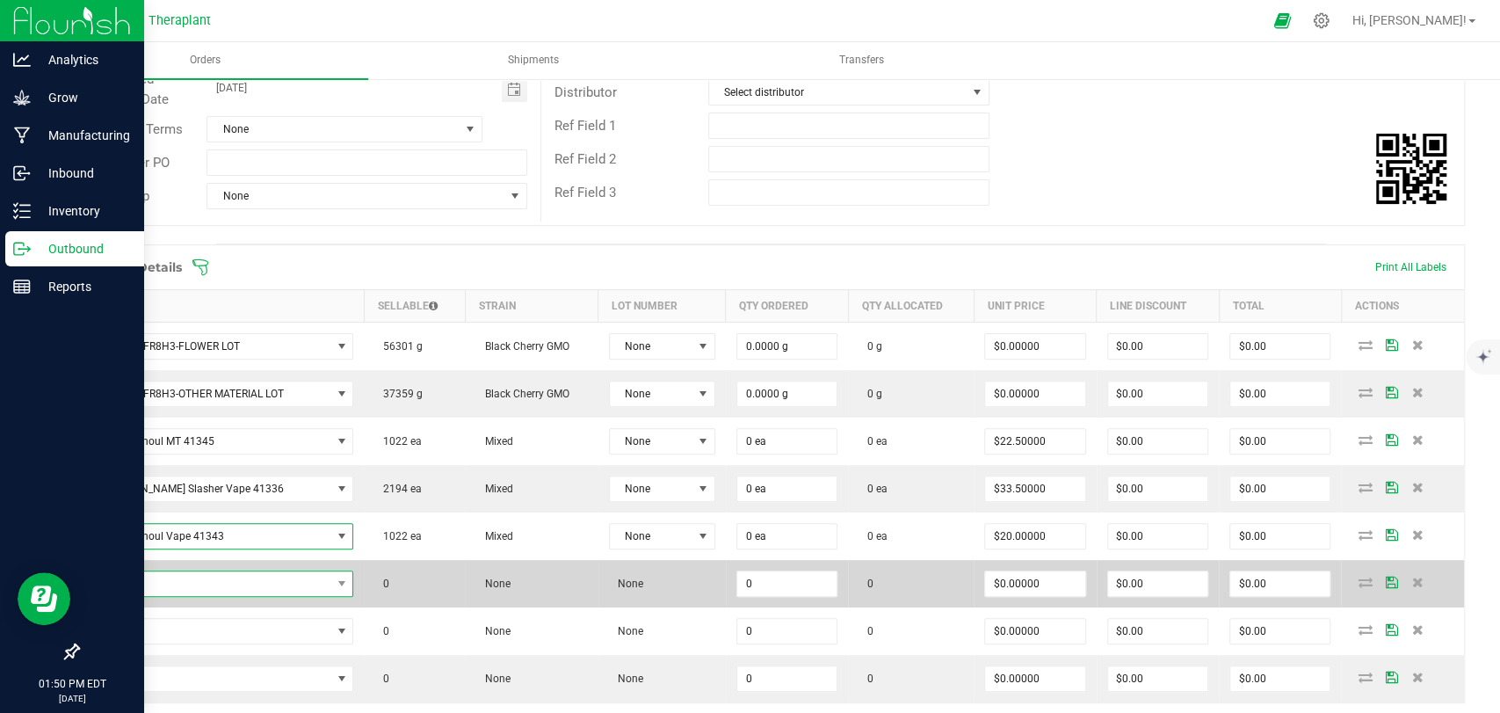
click at [195, 585] on span "NO DATA FOUND" at bounding box center [211, 583] width 241 height 25
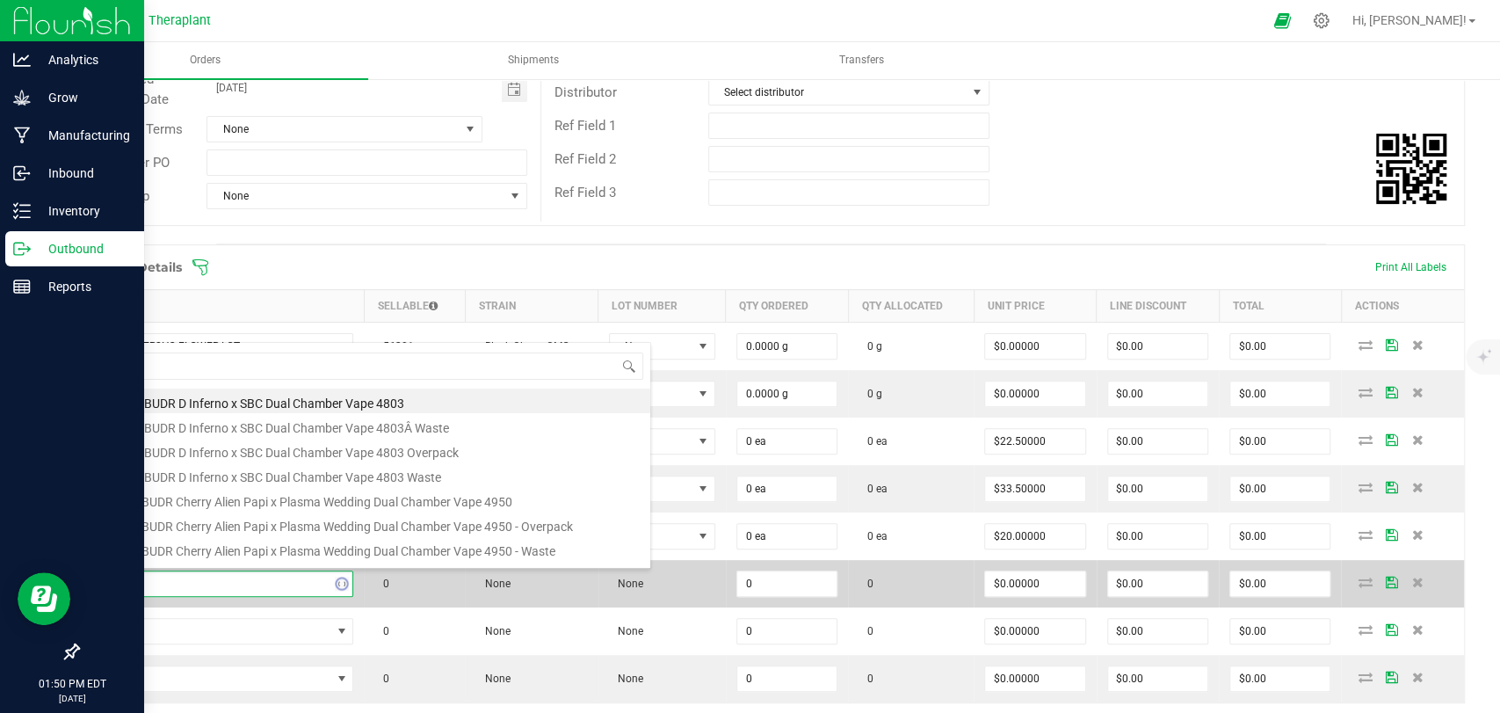
type input "41273"
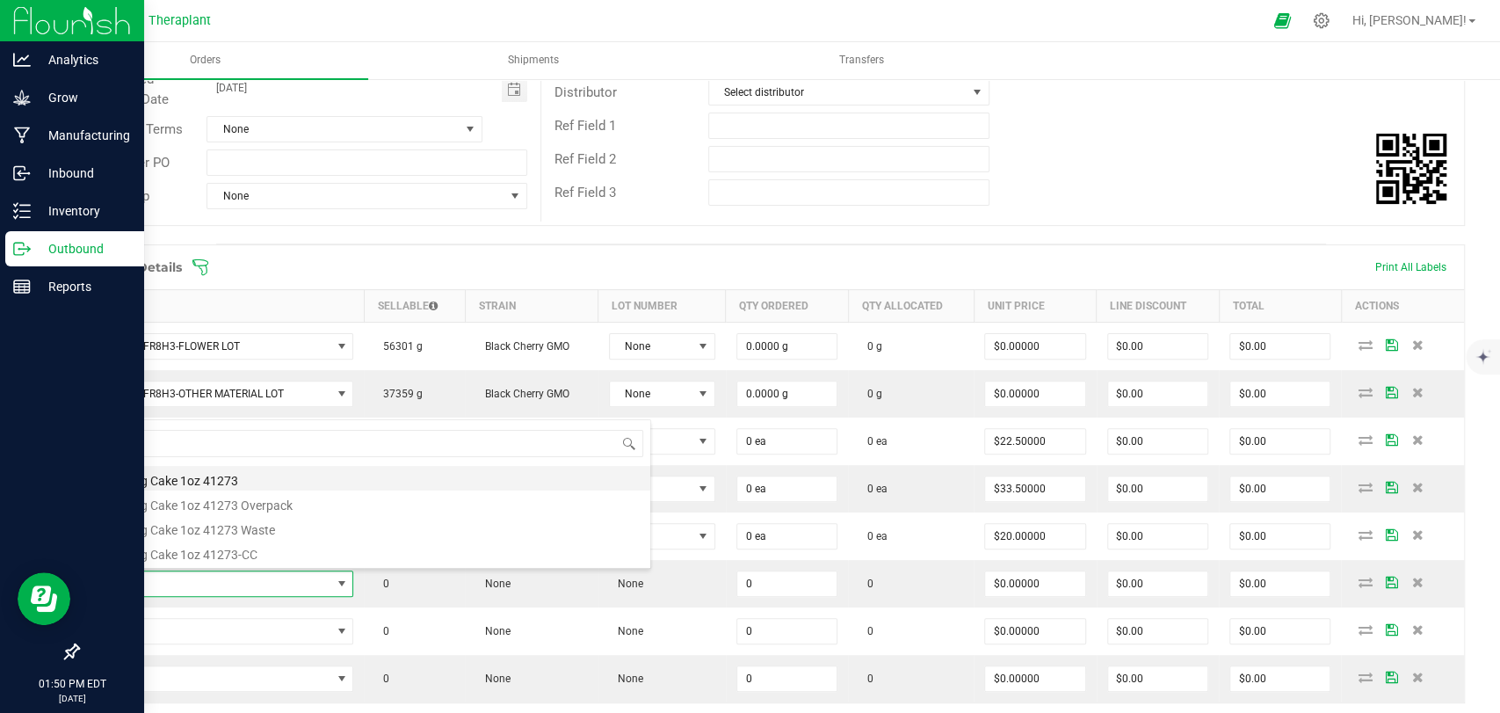
click at [218, 477] on li "Wedding Cake 1oz 41273" at bounding box center [370, 478] width 561 height 25
type input "0 ea"
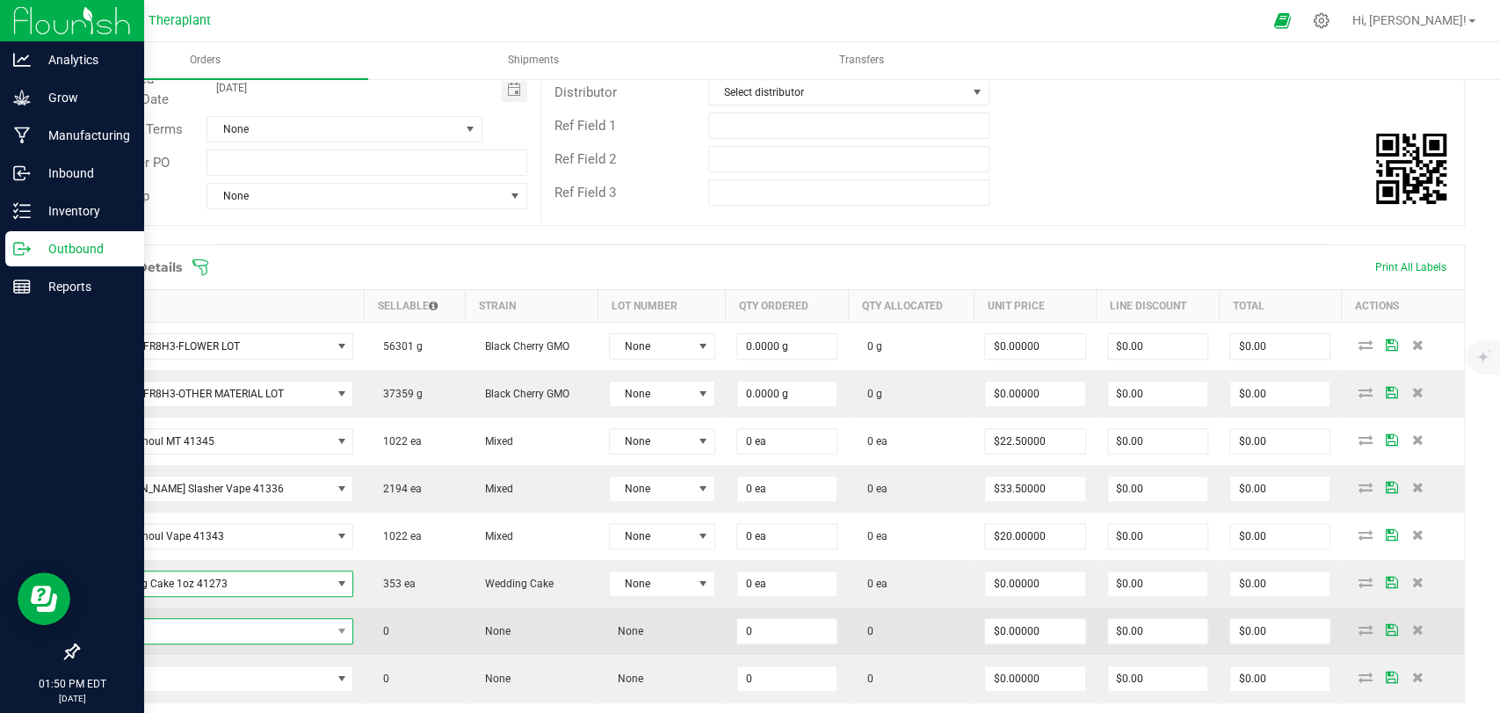
click at [215, 619] on span "NO DATA FOUND" at bounding box center [211, 631] width 241 height 25
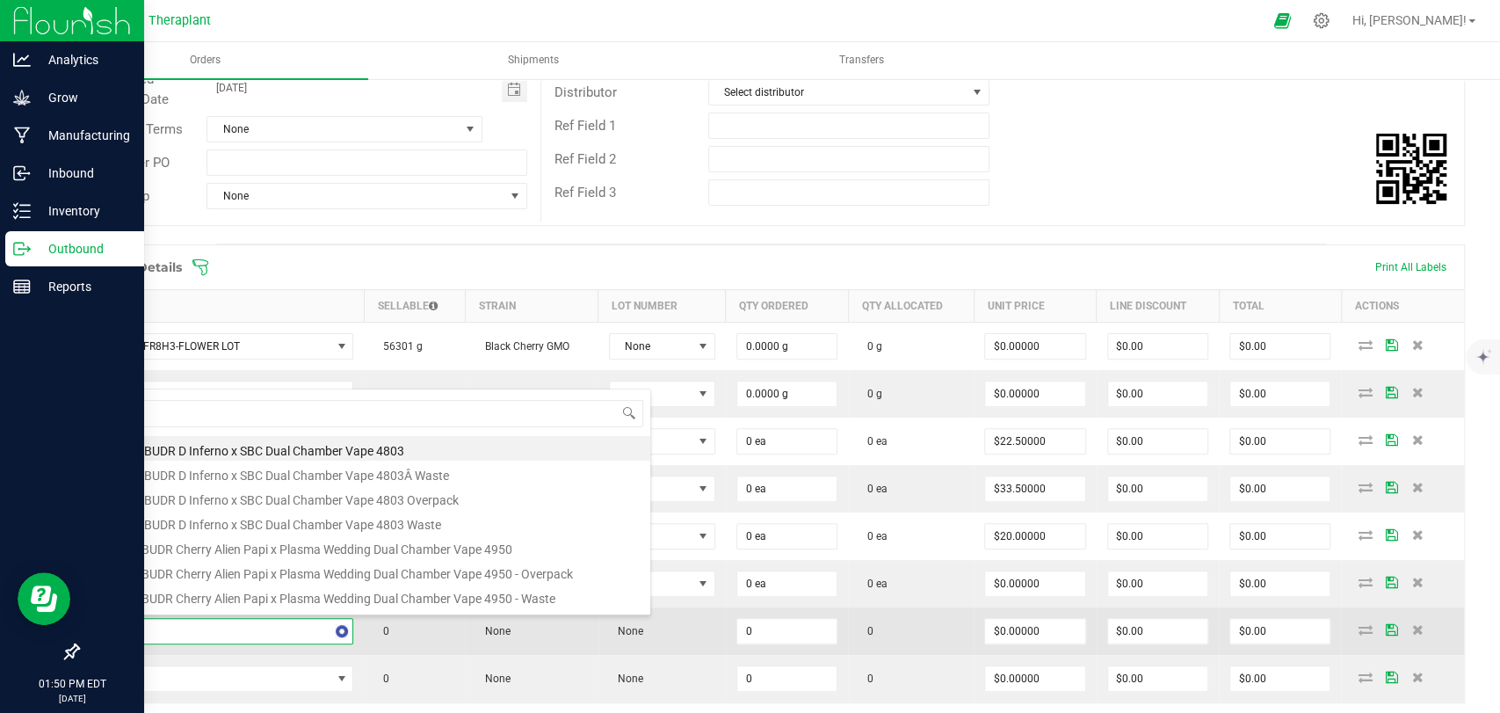
type input "41342"
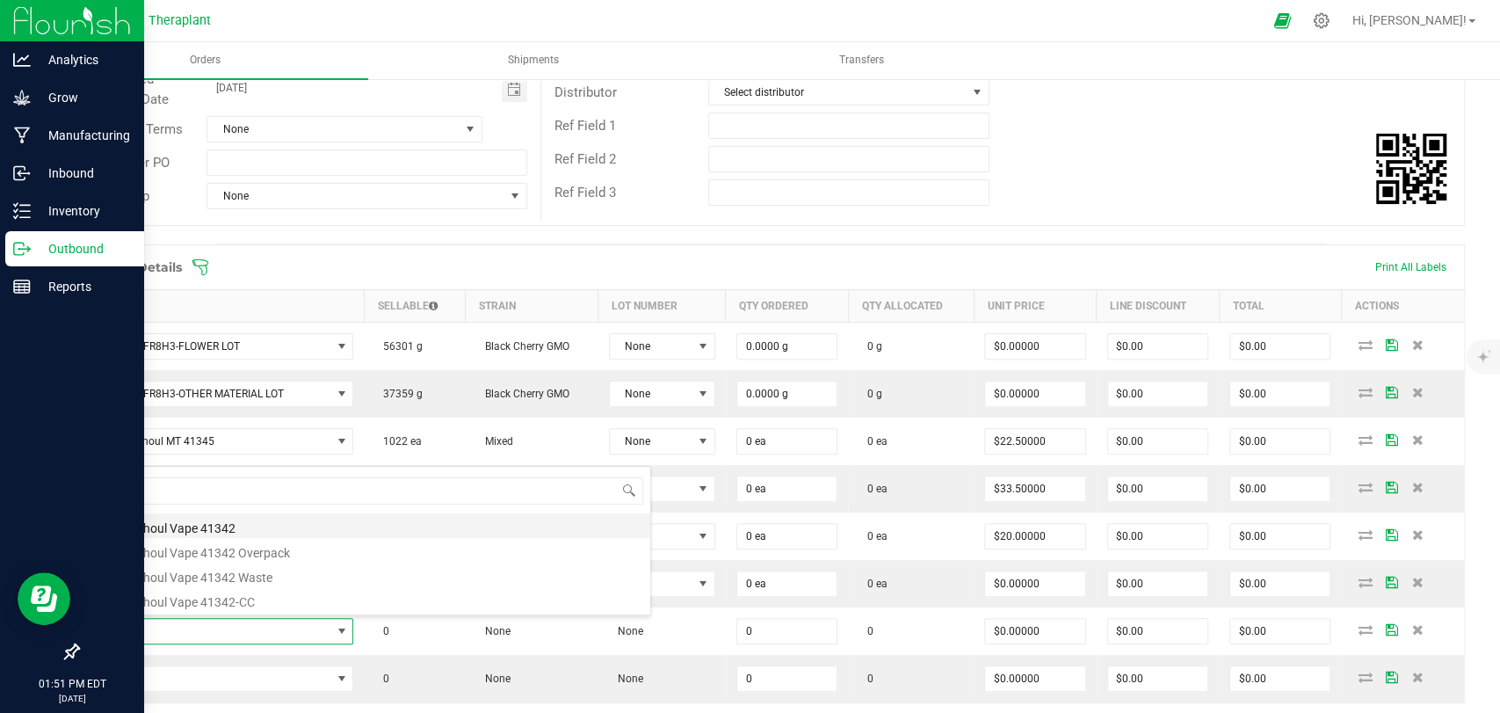
click at [213, 520] on li "Super Ghoul Vape 41342" at bounding box center [370, 525] width 561 height 25
type input "0 ea"
type input "$33.50000"
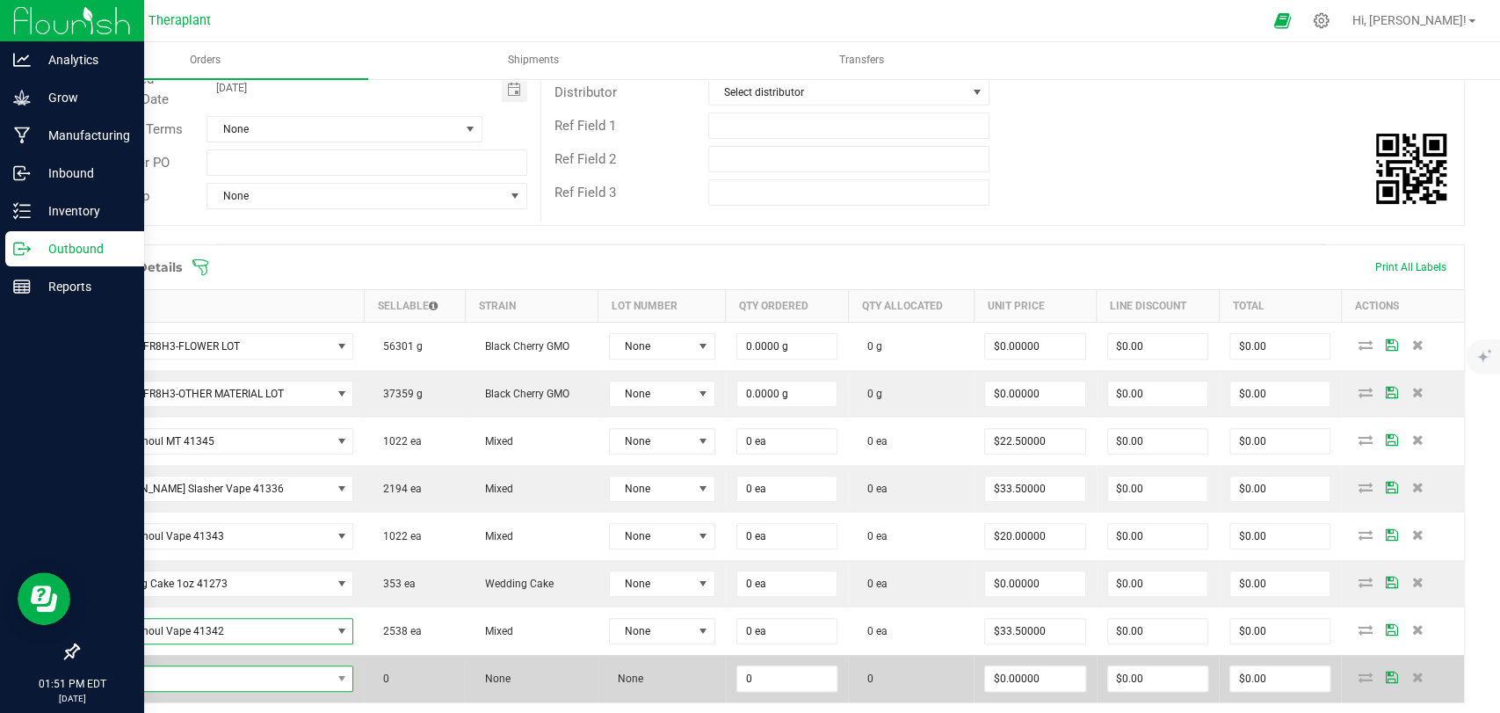
click at [229, 672] on span "NO DATA FOUND" at bounding box center [211, 678] width 241 height 25
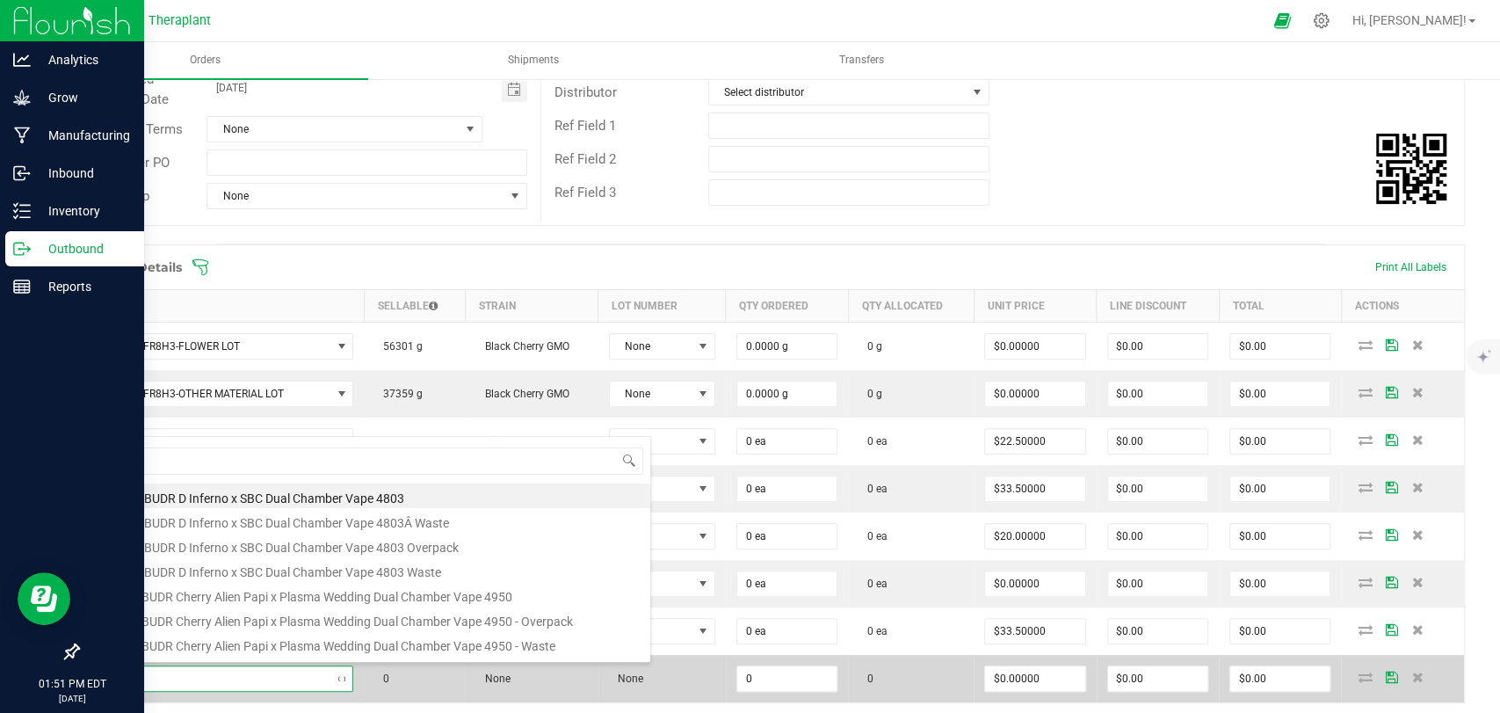
type input "41278"
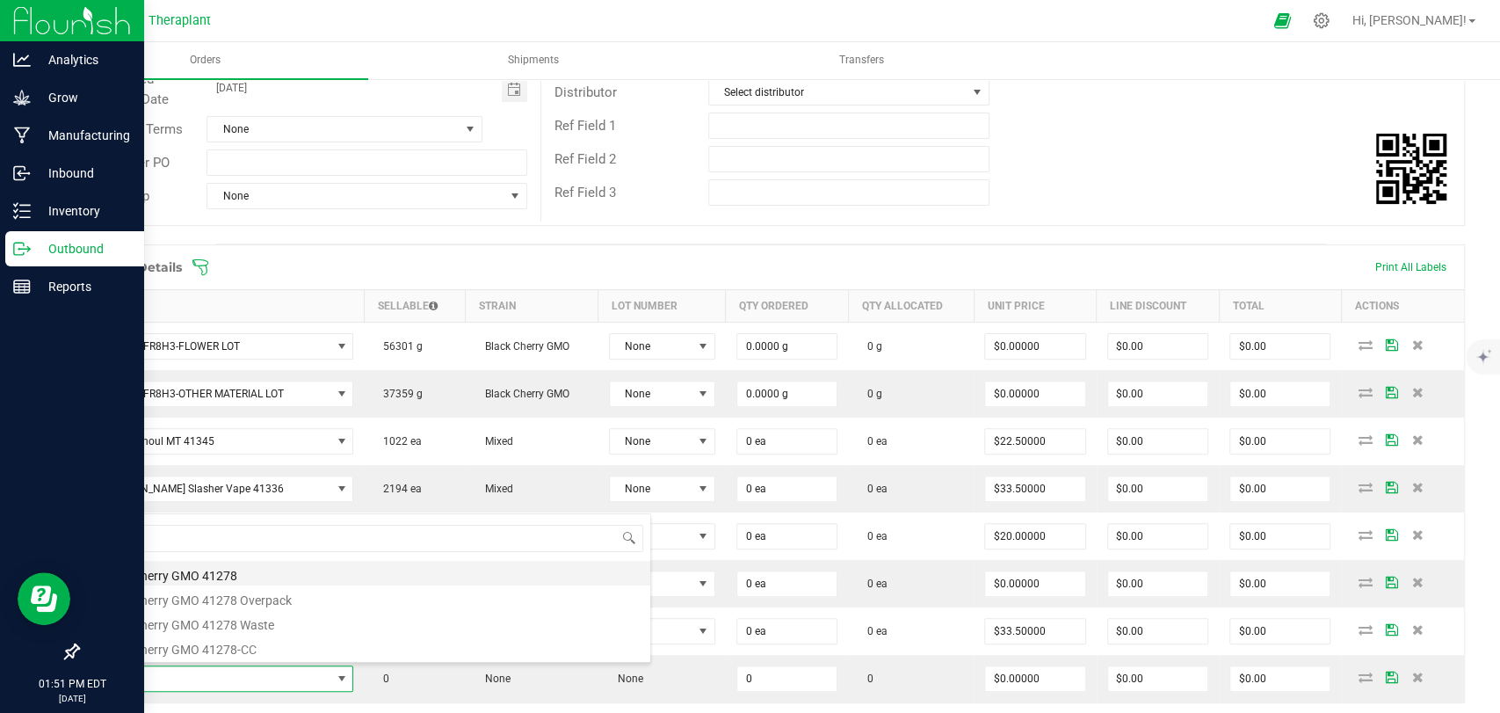
click at [222, 572] on li "Black Cherry GMO 41278" at bounding box center [370, 573] width 561 height 25
type input "0 ea"
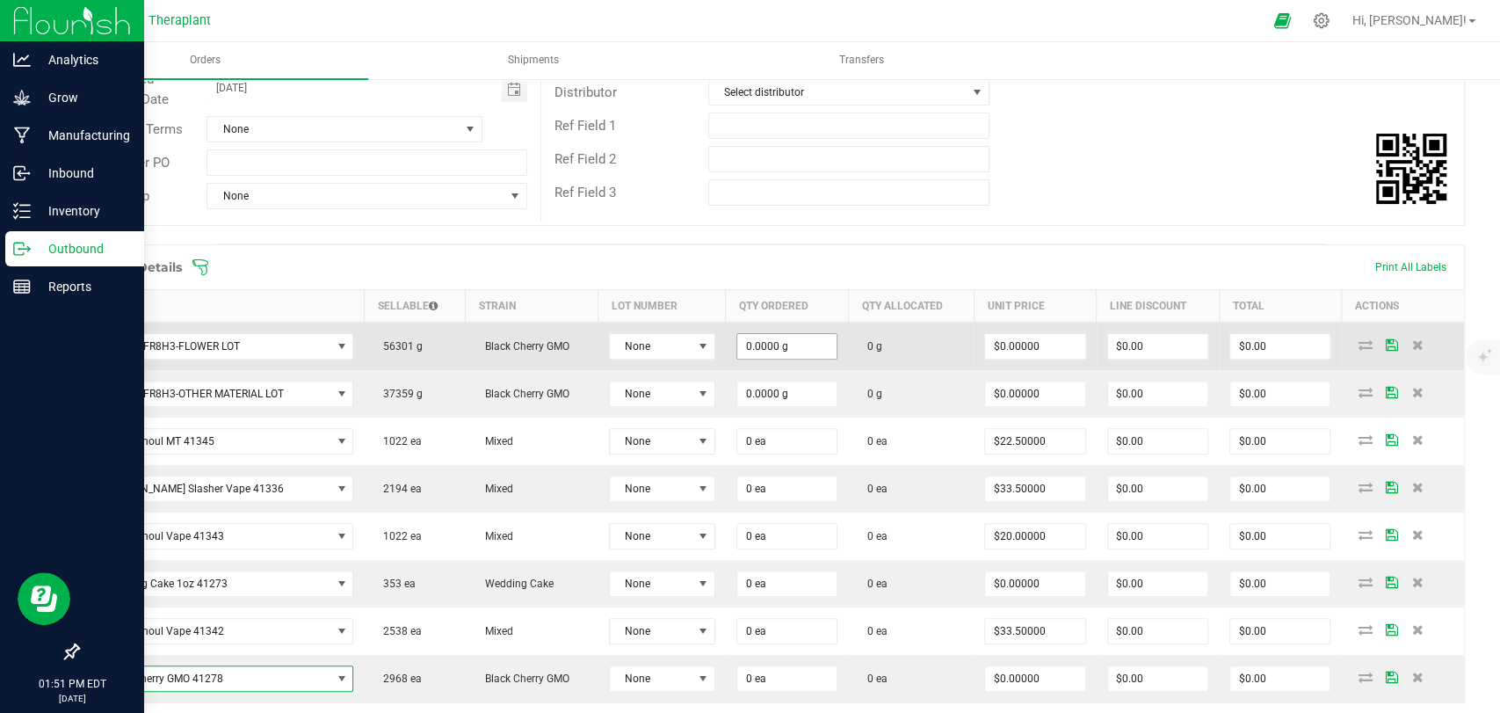
click at [774, 352] on input "0.0000 g" at bounding box center [786, 346] width 99 height 25
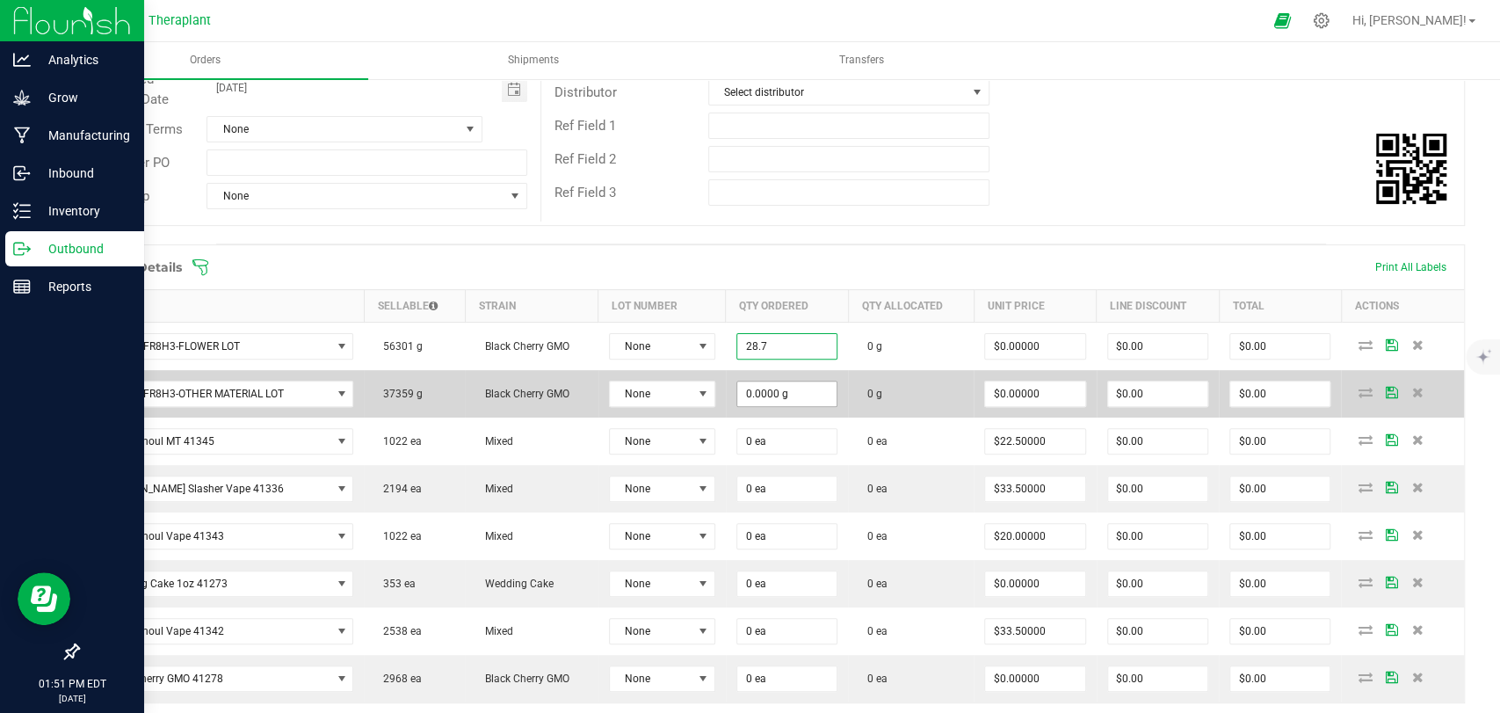
click at [774, 389] on input "0.0000 g" at bounding box center [786, 393] width 99 height 25
type input "28.7000 g"
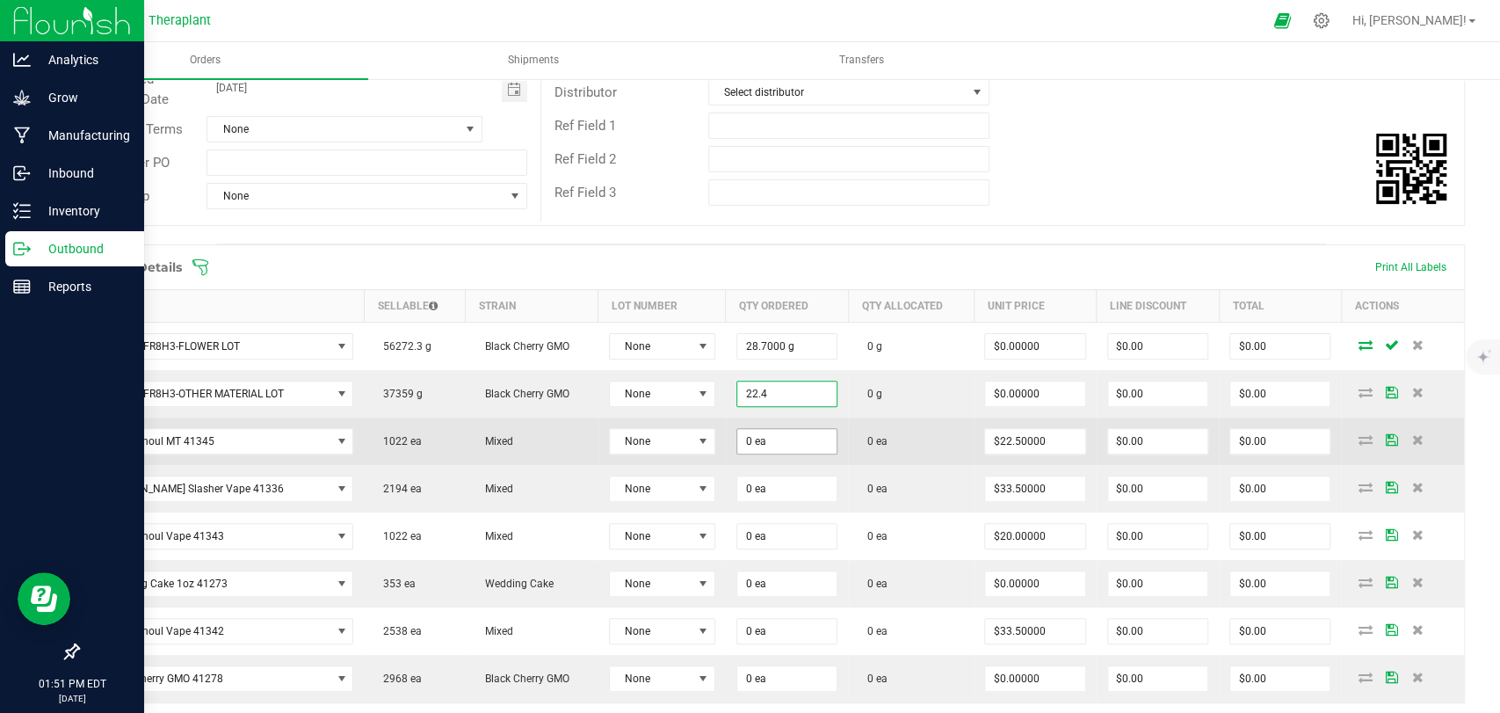
type input "22.4000 g"
click at [757, 436] on input "0" at bounding box center [786, 441] width 99 height 25
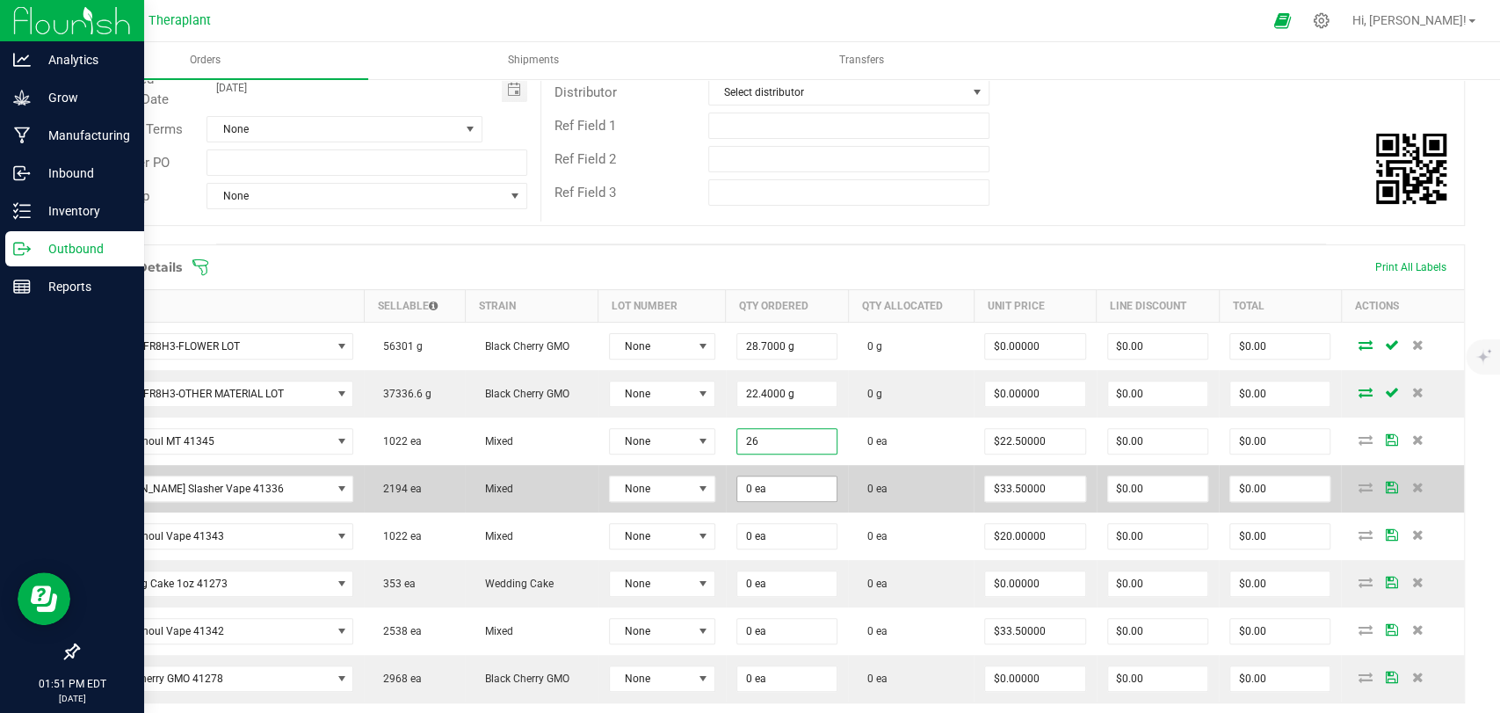
click at [751, 482] on input "0 ea" at bounding box center [786, 488] width 99 height 25
type input "26 ea"
type input "$585.00"
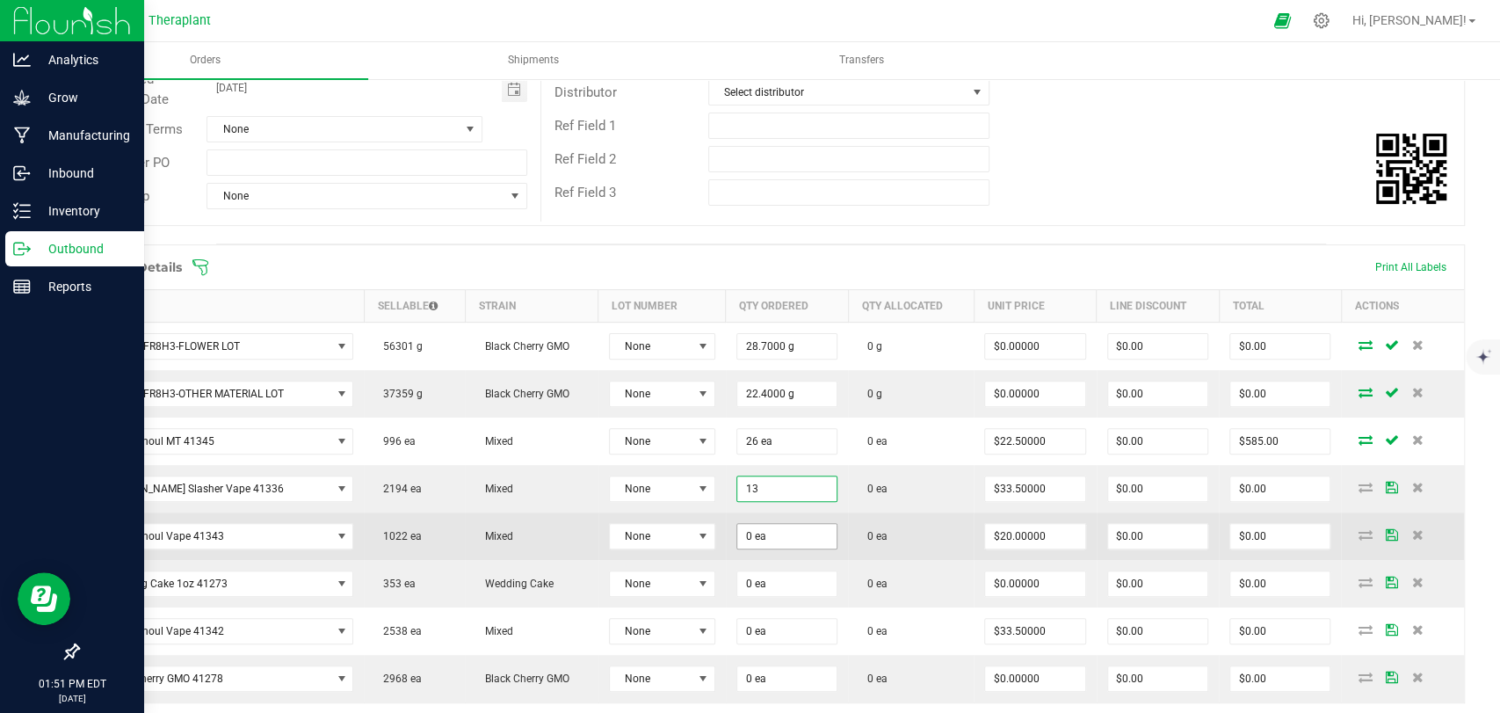
click at [751, 525] on input "0 ea" at bounding box center [786, 536] width 99 height 25
type input "13 ea"
type input "$435.50"
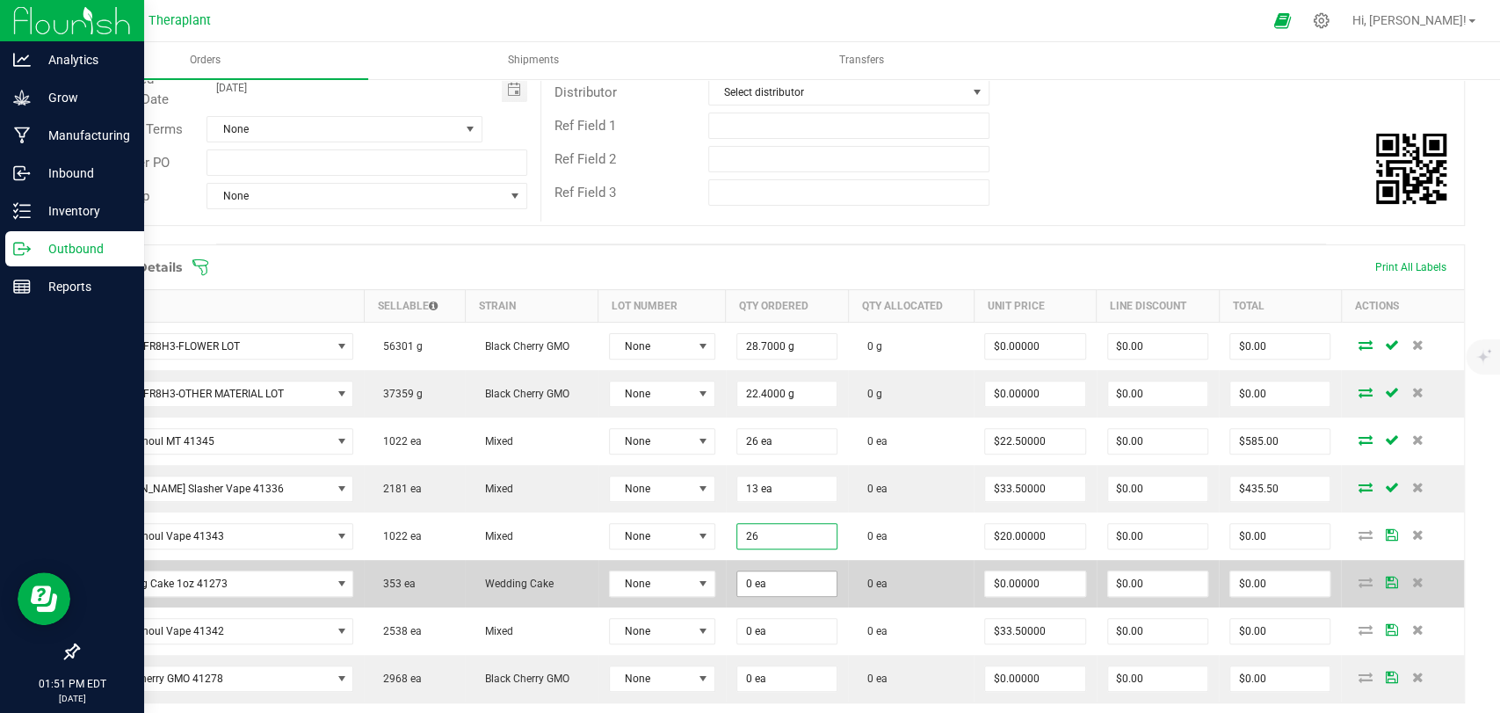
click at [763, 571] on input "0 ea" at bounding box center [786, 583] width 99 height 25
type input "26 ea"
type input "$520.00"
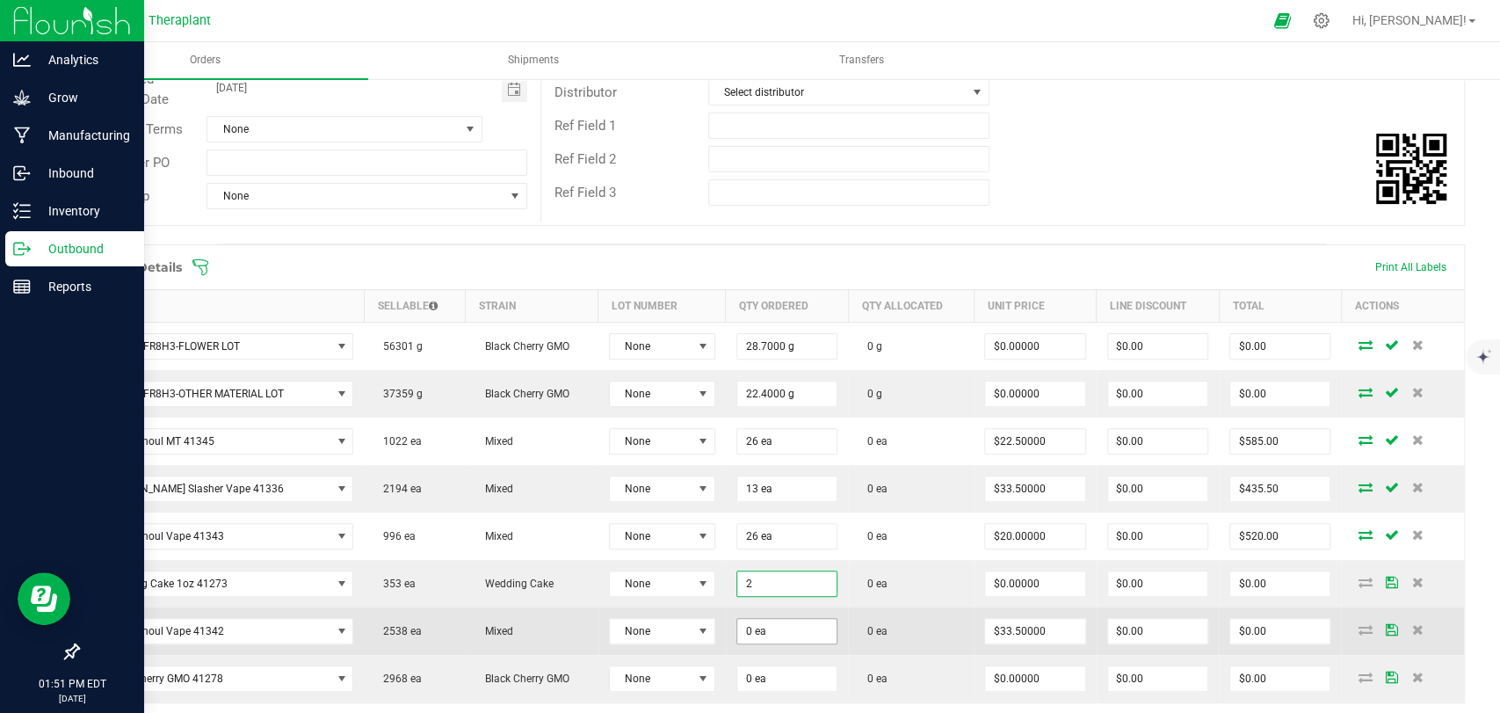
click at [774, 636] on input "0 ea" at bounding box center [786, 631] width 99 height 25
type input "2 ea"
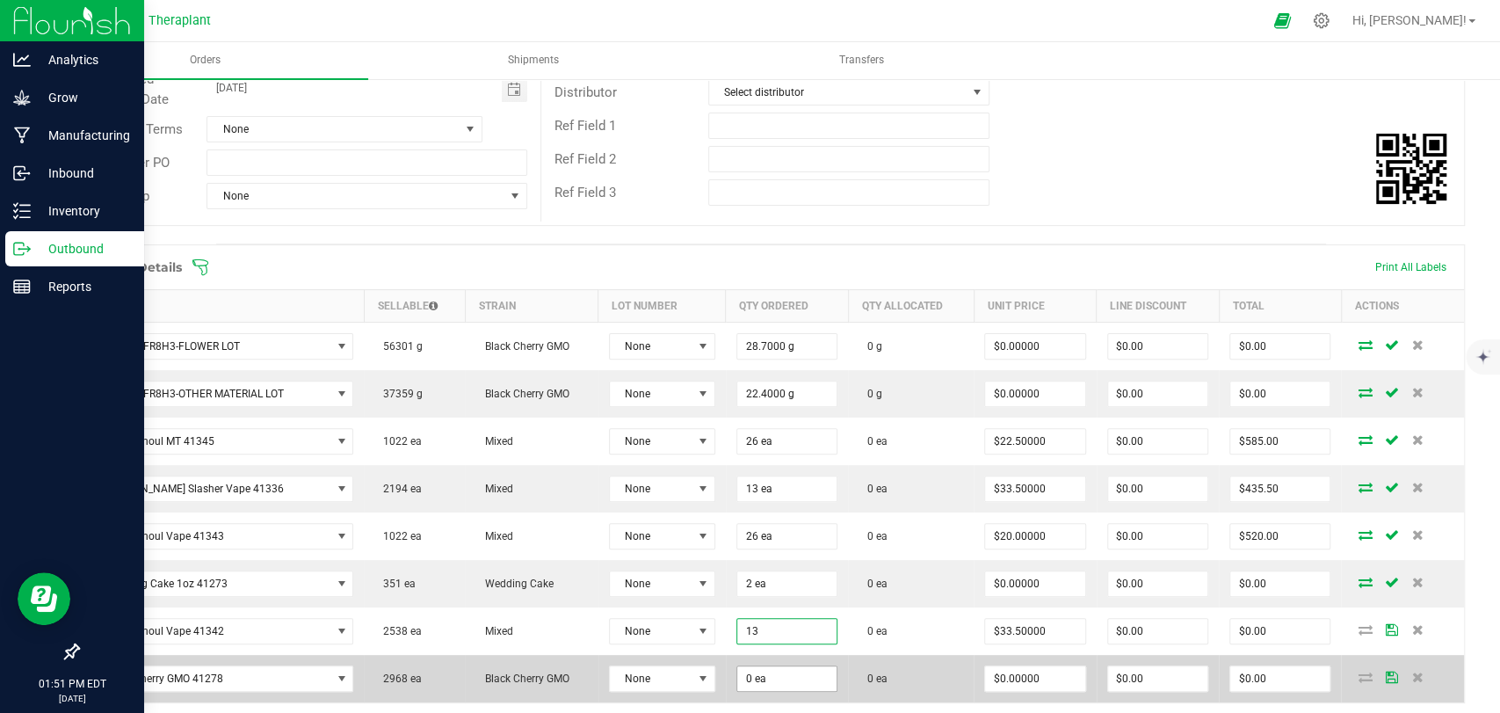
click at [778, 672] on input "0 ea" at bounding box center [786, 678] width 99 height 25
type input "13 ea"
type input "$435.50"
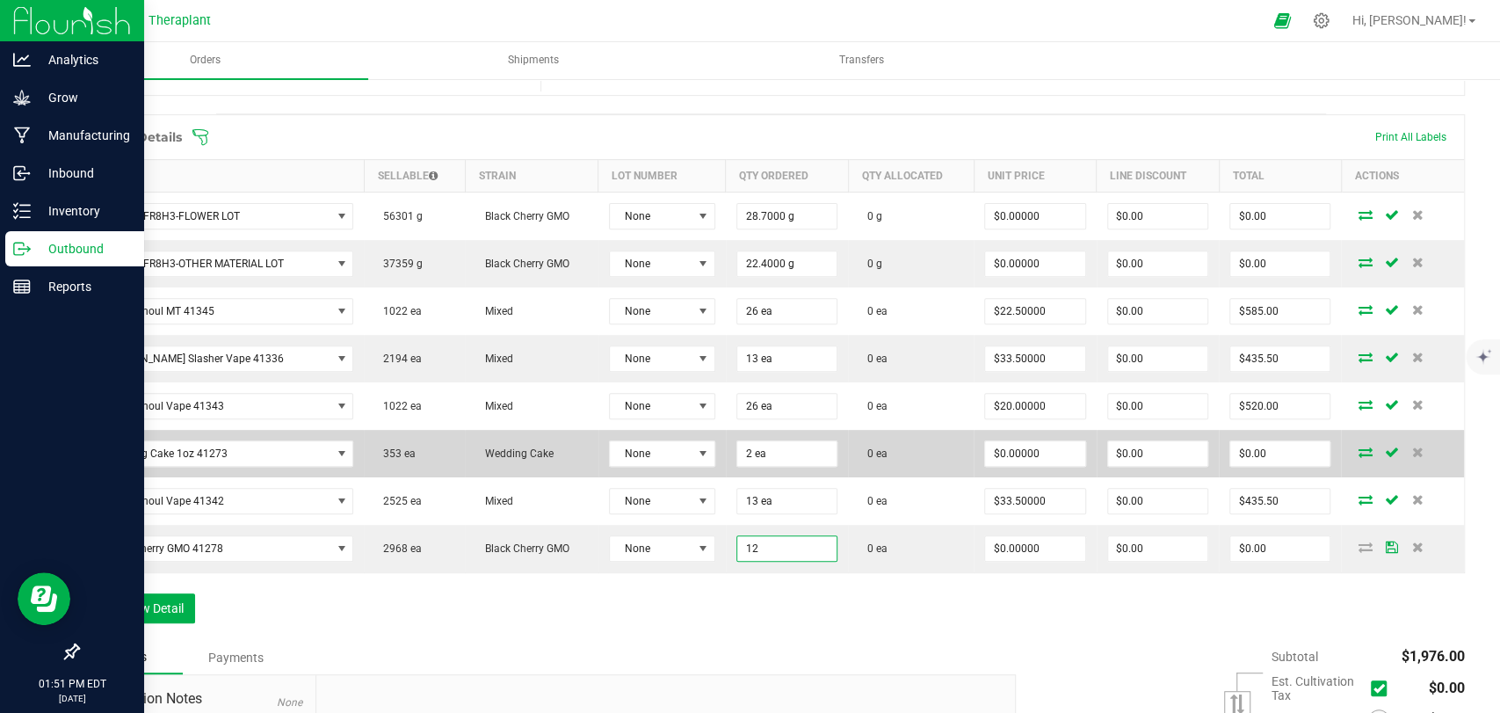
scroll to position [457, 0]
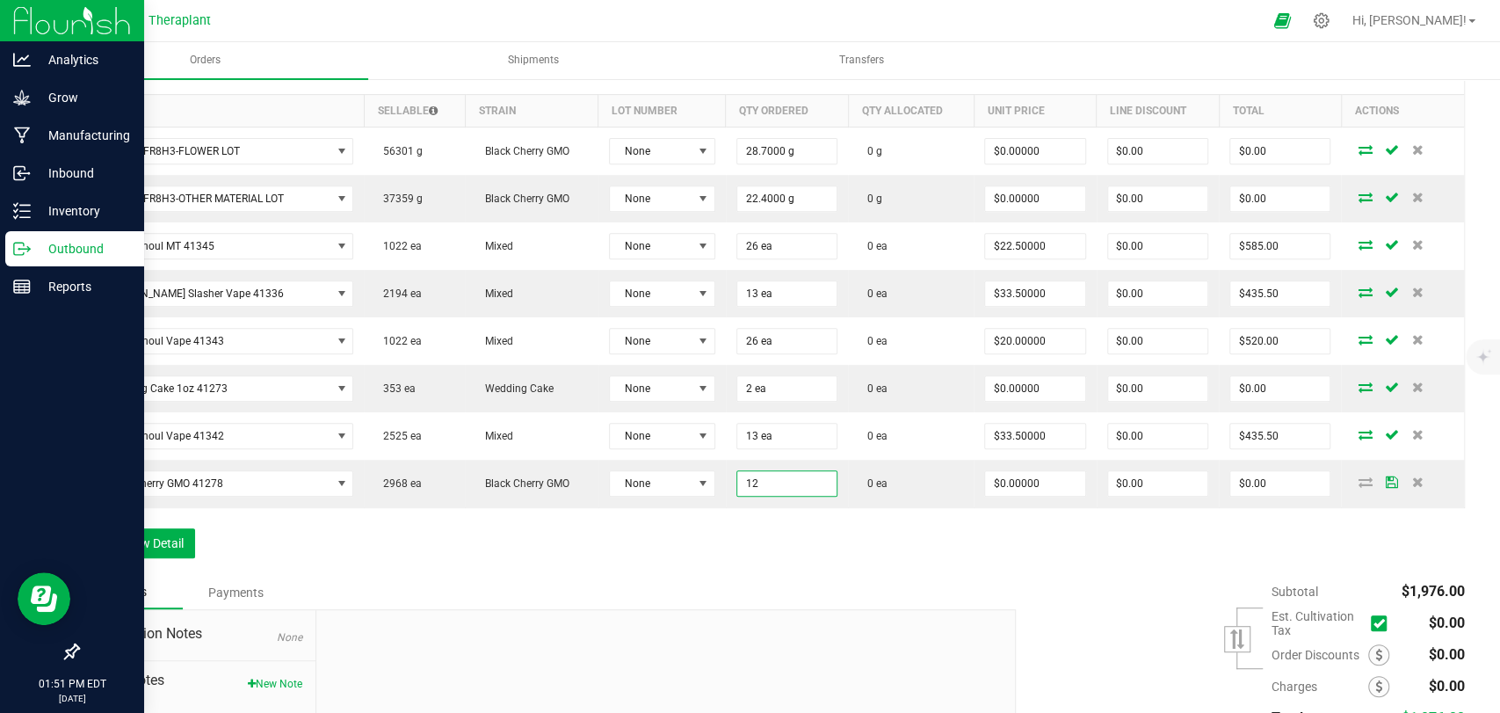
click at [887, 552] on div "Order Details Print All Labels Item Sellable Strain Lot Number Qty Ordered Qty …" at bounding box center [771, 312] width 1388 height 527
type input "12 ea"
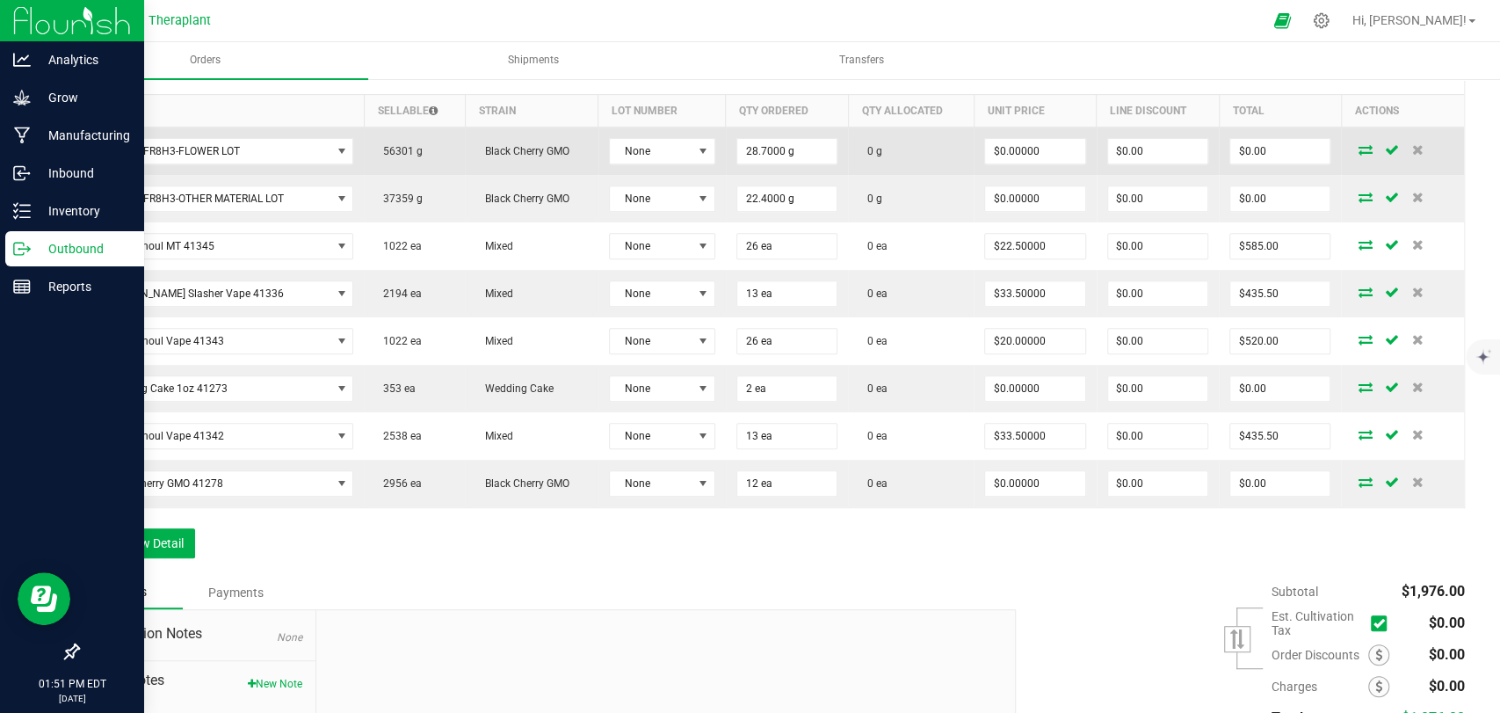
click at [1358, 144] on icon at bounding box center [1365, 149] width 14 height 11
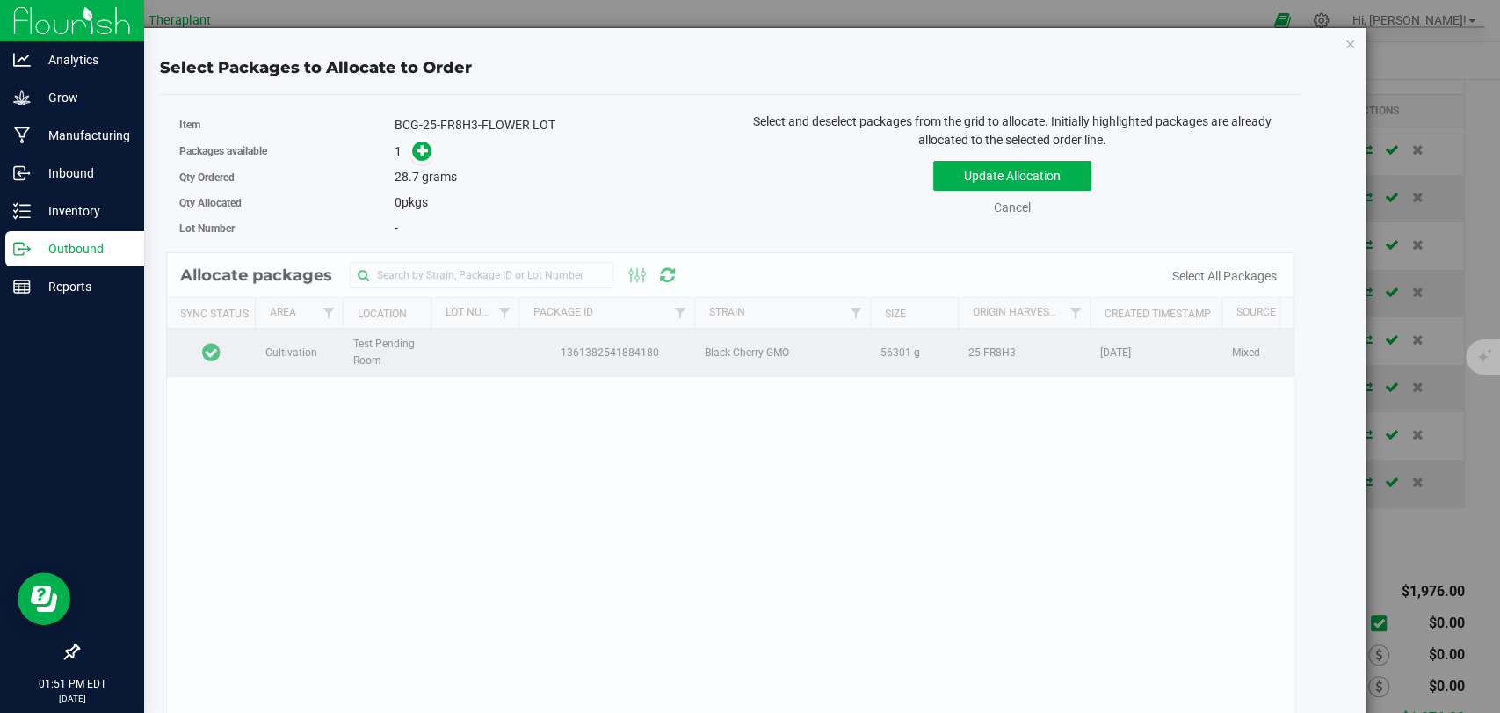
click at [239, 341] on td at bounding box center [211, 352] width 88 height 47
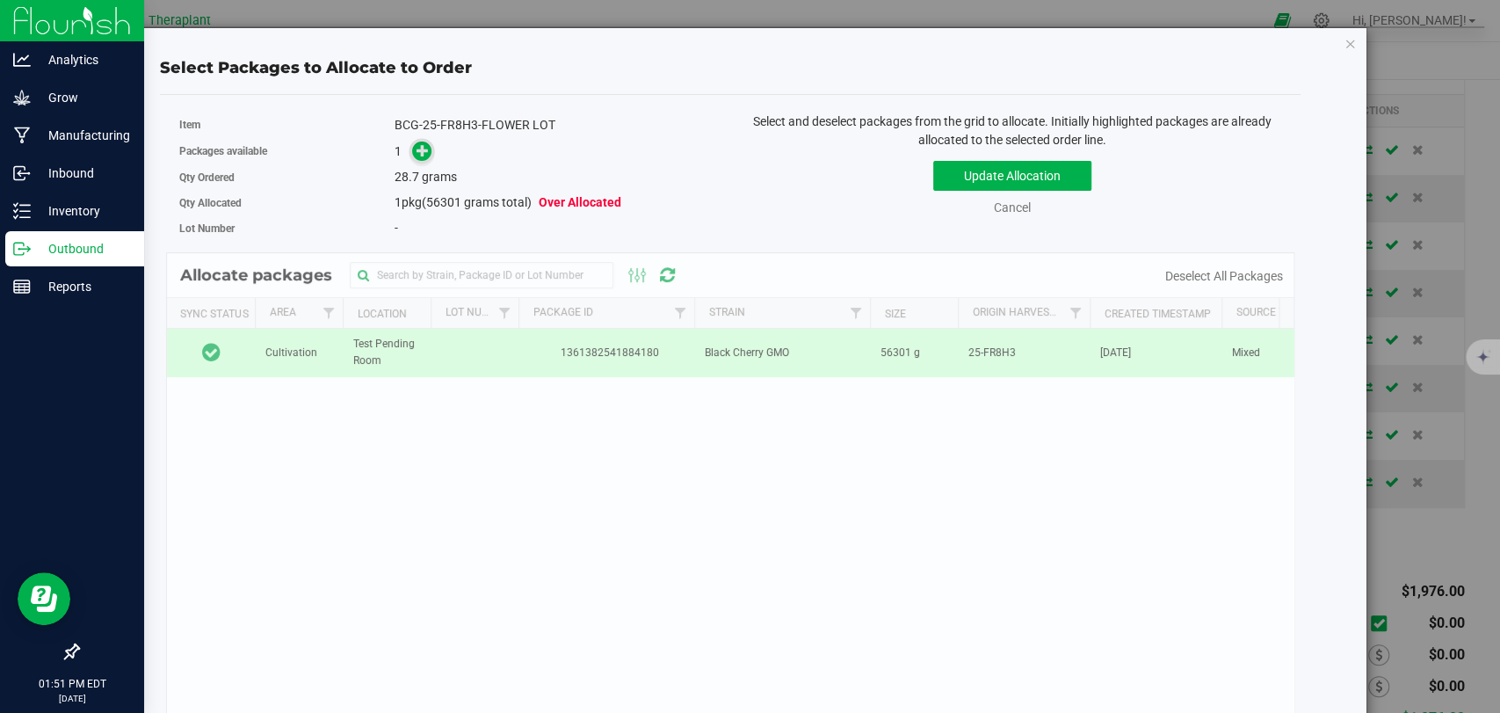
click at [412, 147] on span at bounding box center [422, 152] width 20 height 20
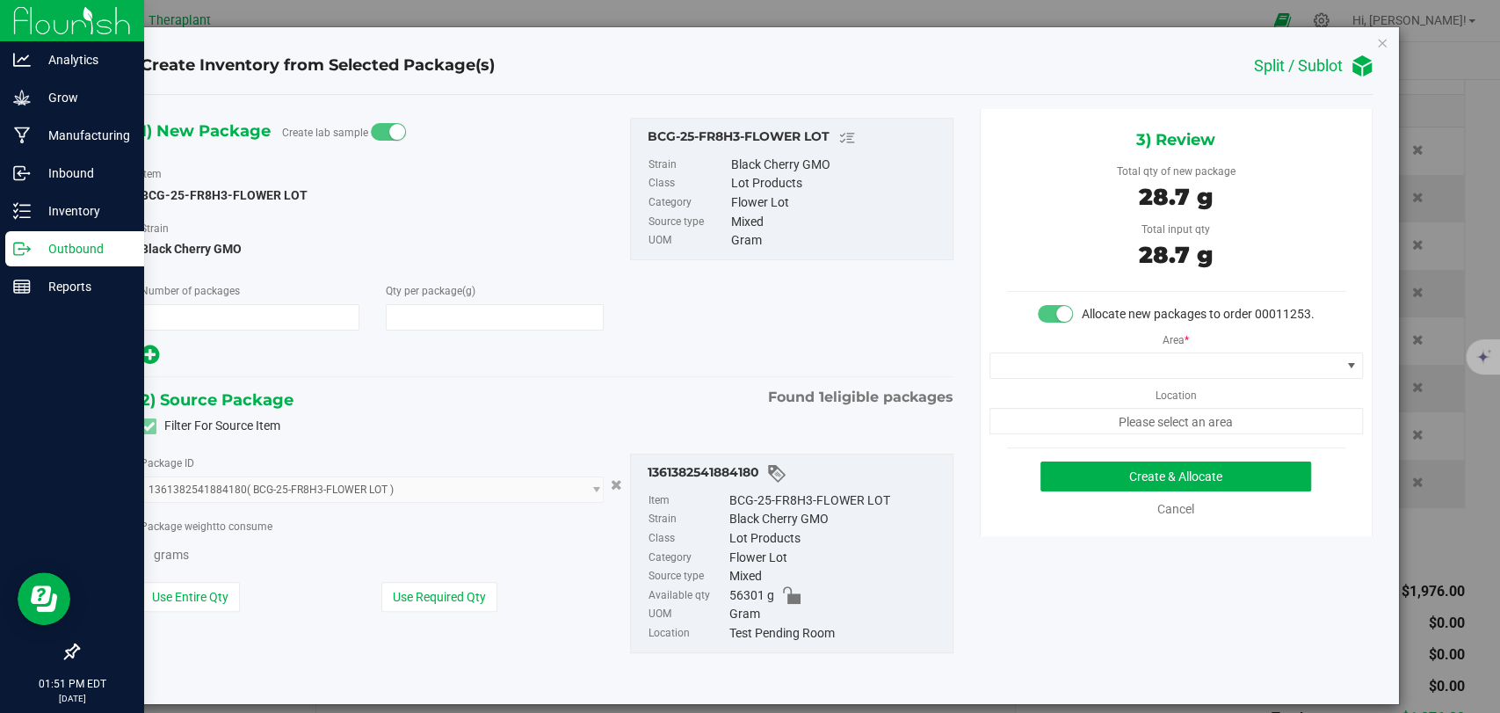
type input "1"
type input "28.7000"
type input "28.7000 g"
click at [1164, 403] on label "Location" at bounding box center [1176, 391] width 41 height 25
click at [1155, 378] on span at bounding box center [1166, 365] width 350 height 25
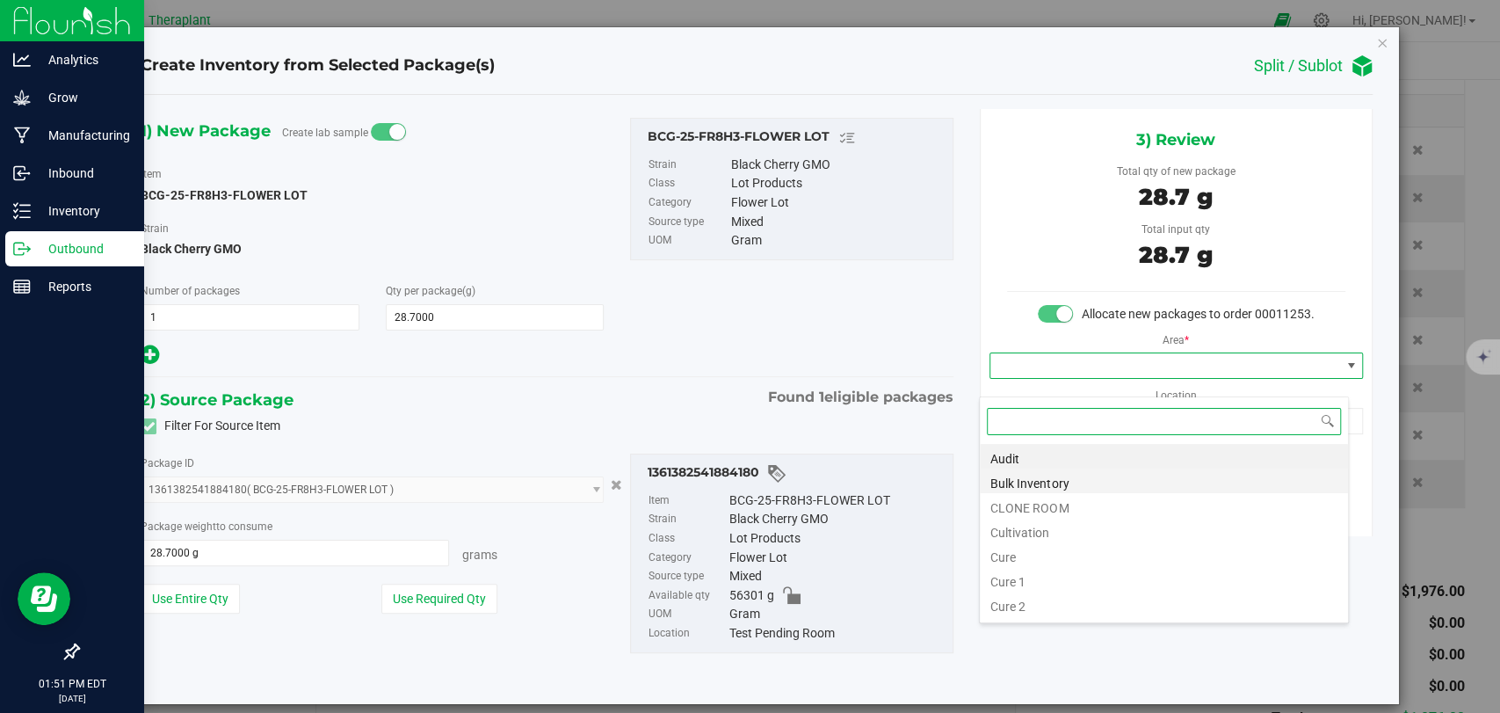
scroll to position [25, 369]
click at [1017, 480] on li "Bulk Inventory" at bounding box center [1164, 481] width 368 height 25
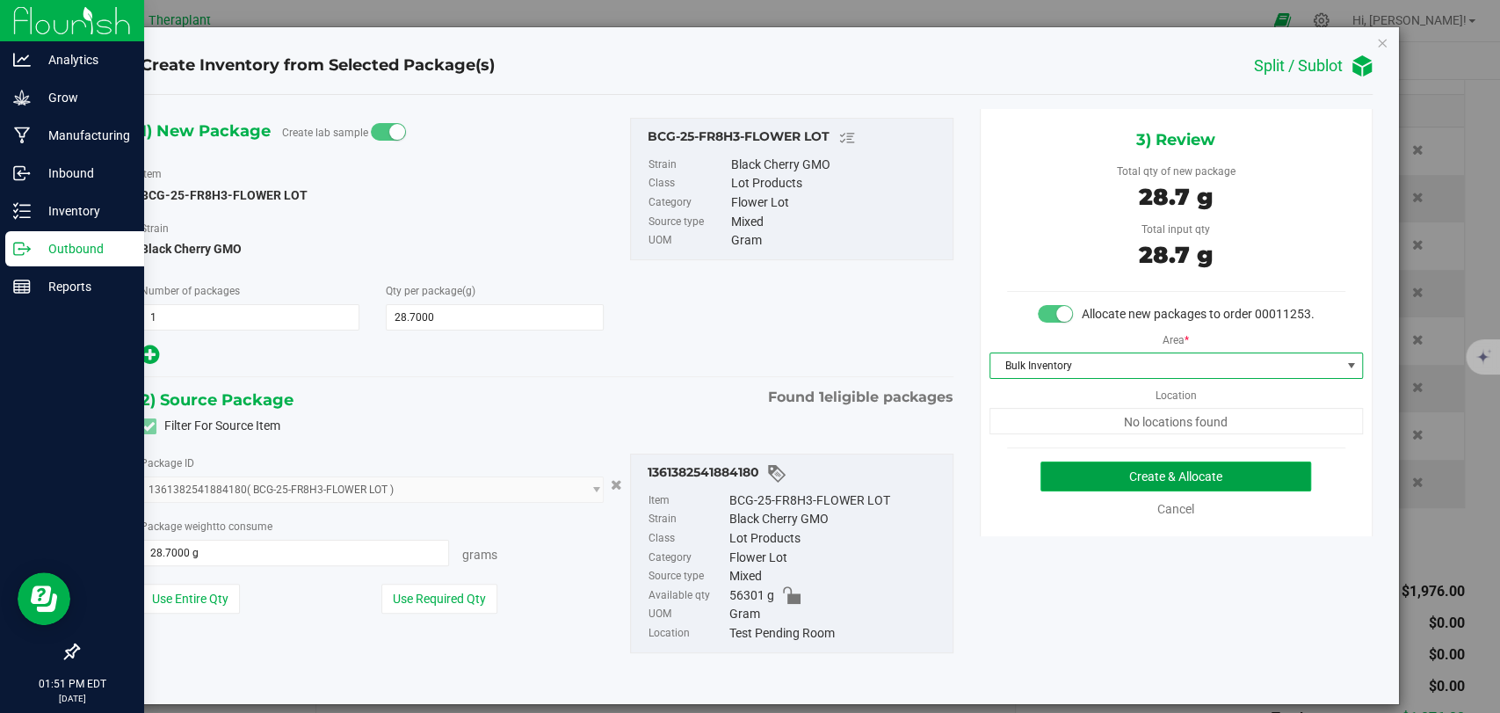
click at [1140, 490] on button "Create & Allocate" at bounding box center [1176, 476] width 271 height 30
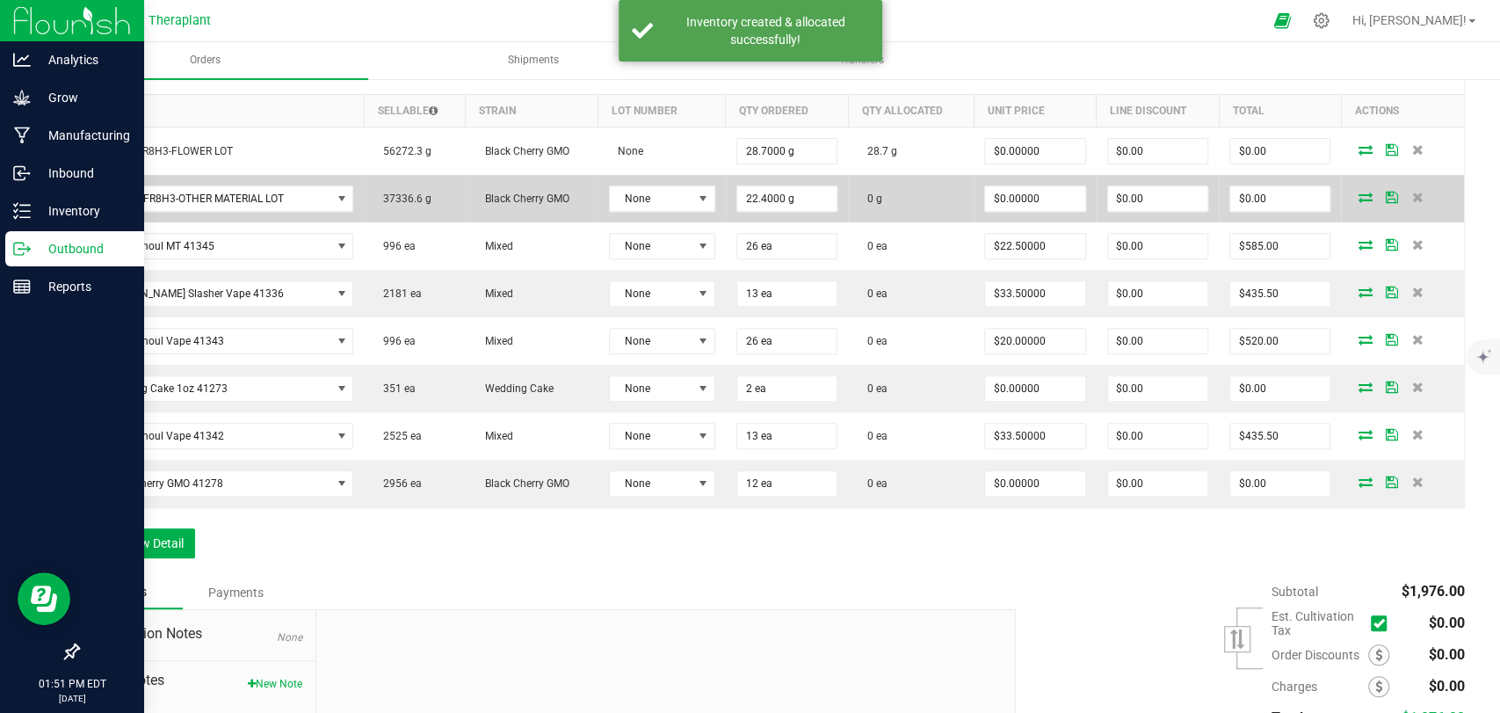
click at [1358, 197] on icon at bounding box center [1365, 197] width 14 height 11
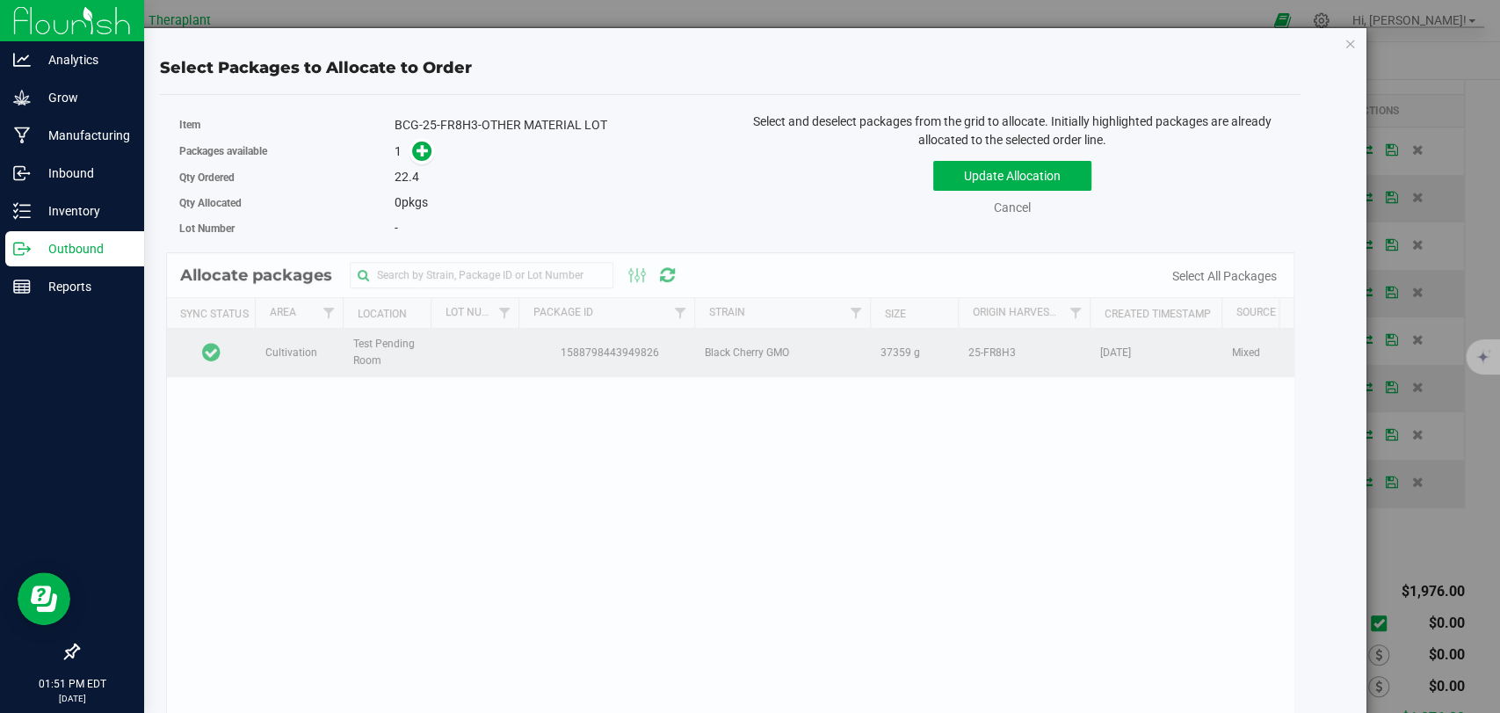
click at [242, 356] on td at bounding box center [211, 352] width 88 height 47
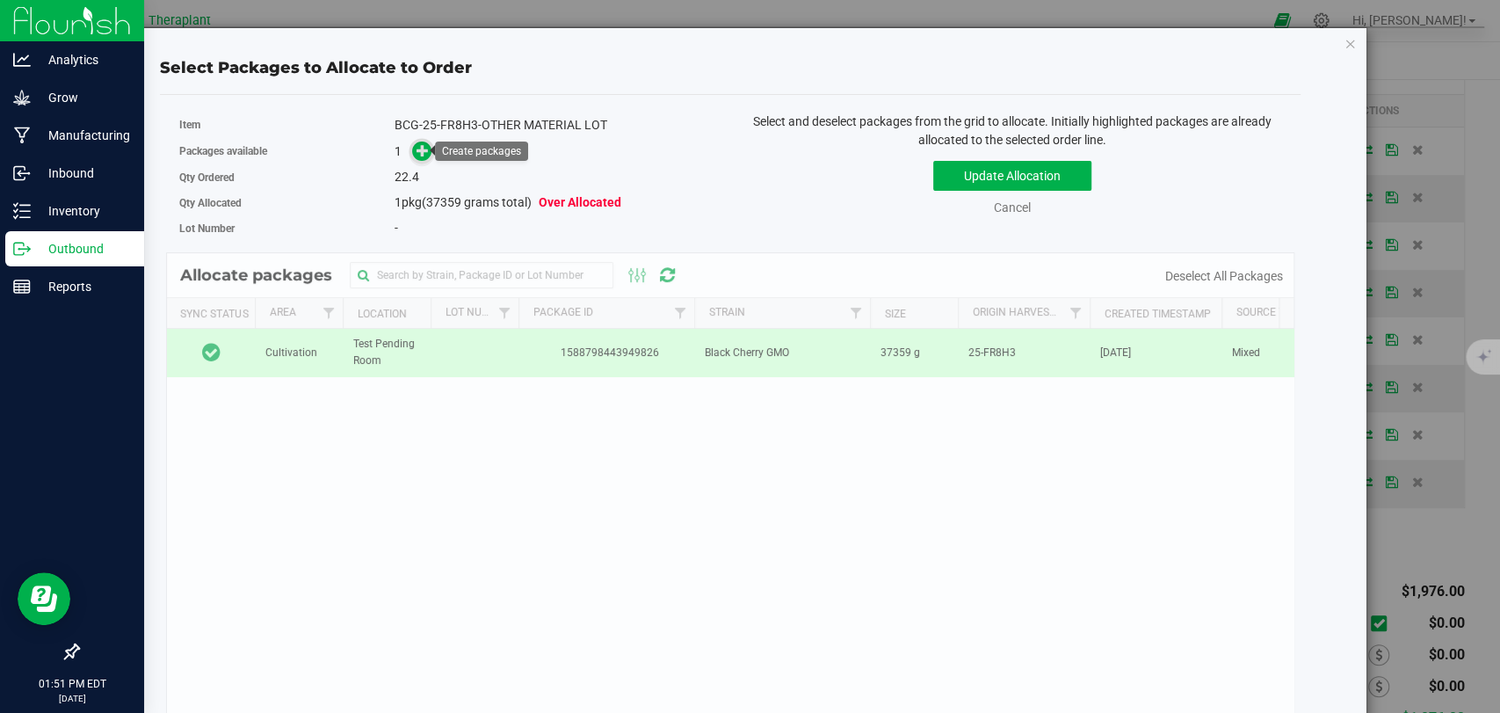
click at [425, 155] on icon at bounding box center [423, 150] width 12 height 12
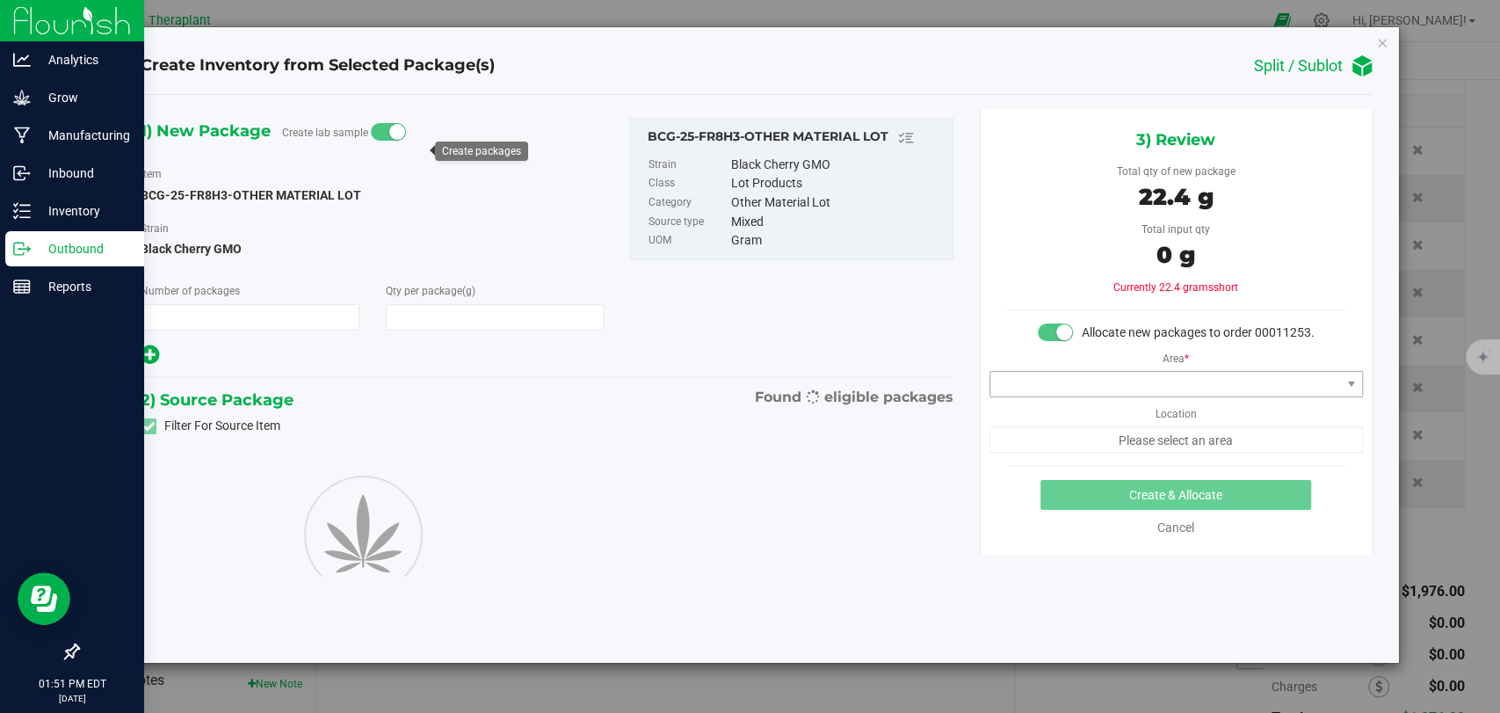
type input "1"
type input "22.4000"
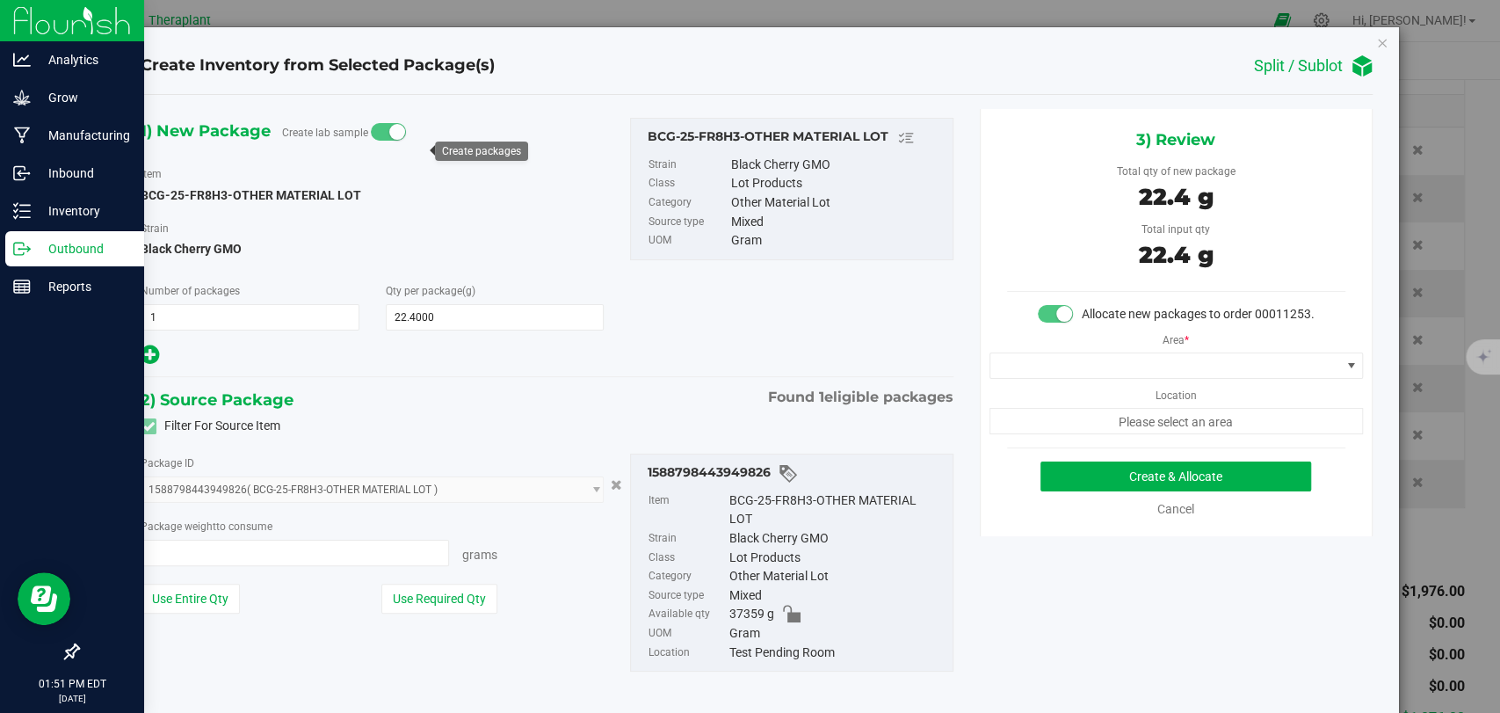
type input "22.4000 g"
click at [1090, 378] on span at bounding box center [1166, 365] width 350 height 25
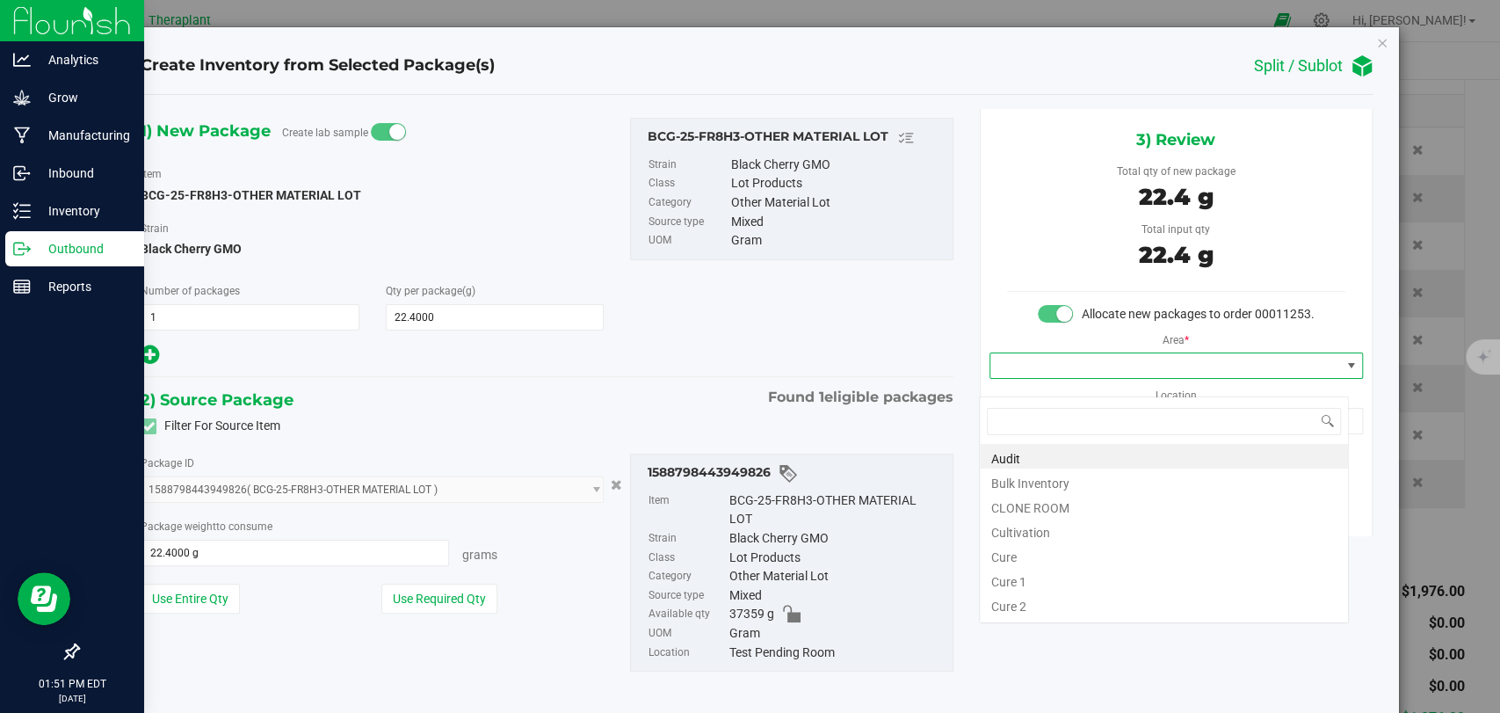
scroll to position [25, 369]
click at [1042, 476] on li "Bulk Inventory" at bounding box center [1164, 481] width 368 height 25
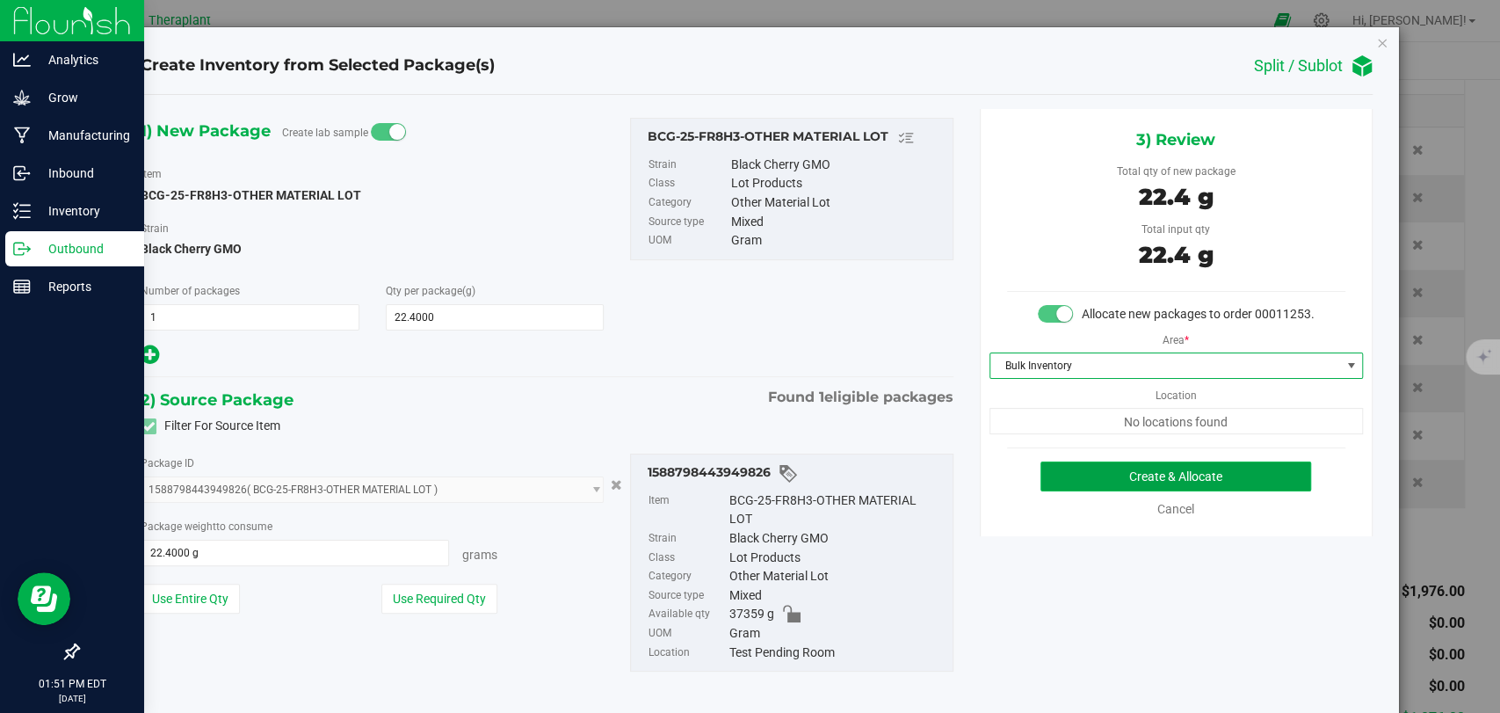
click at [1134, 488] on button "Create & Allocate" at bounding box center [1176, 476] width 271 height 30
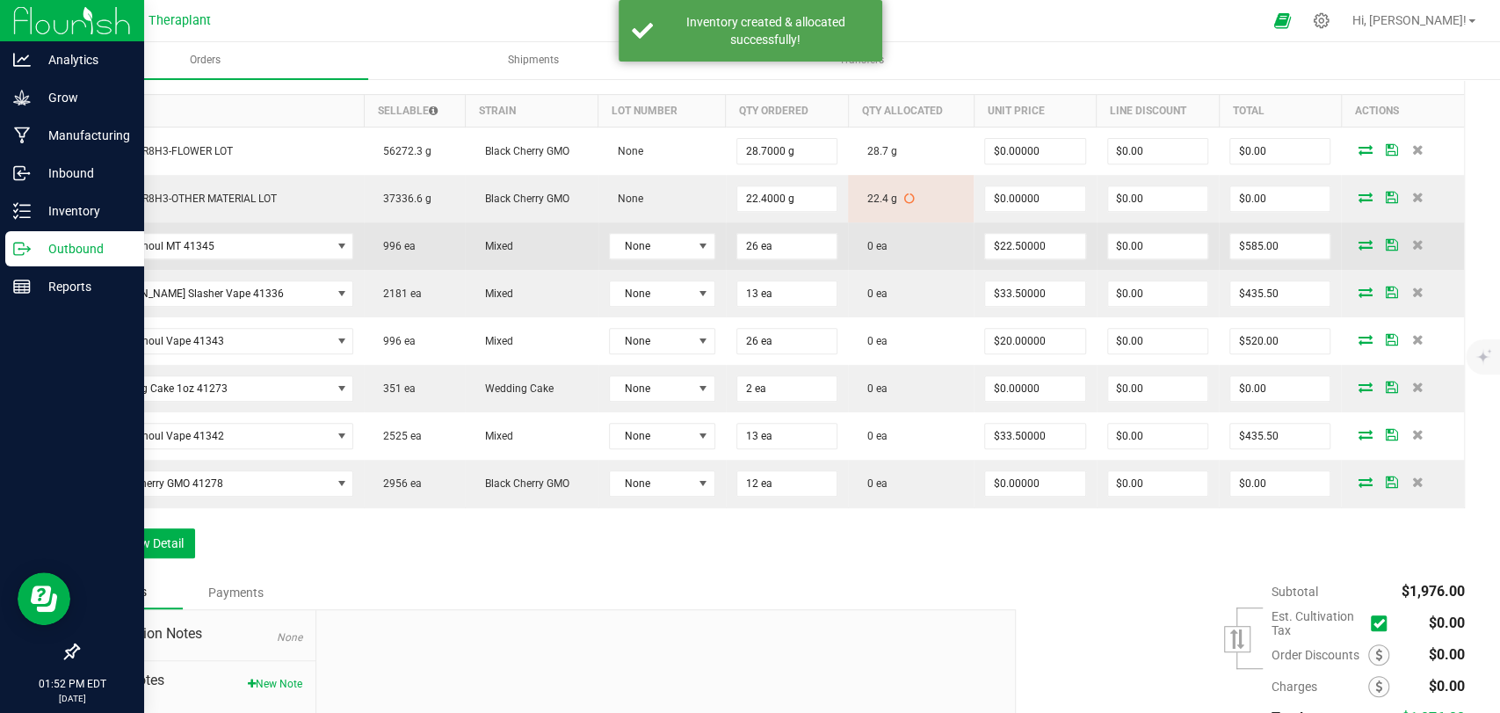
click at [1358, 243] on icon at bounding box center [1365, 244] width 14 height 11
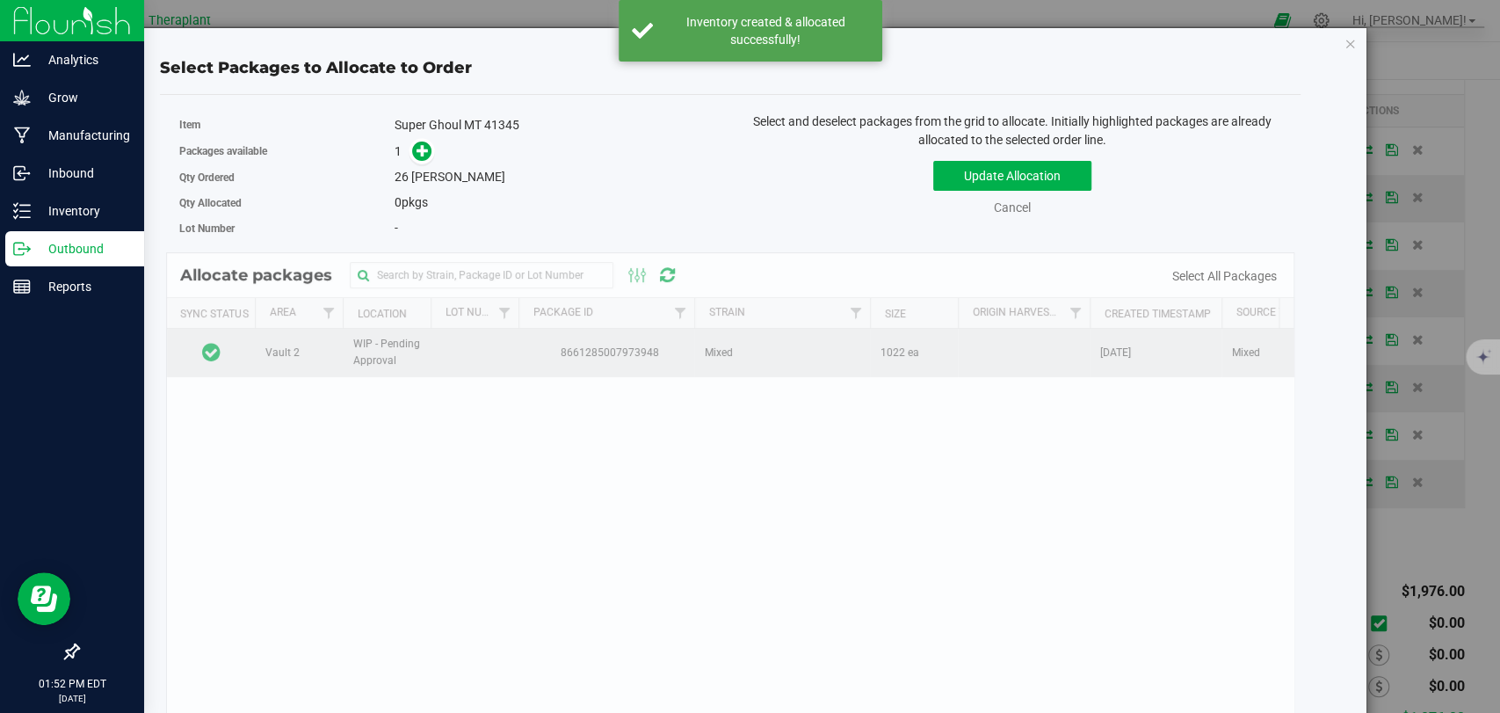
click at [243, 348] on td at bounding box center [211, 352] width 88 height 47
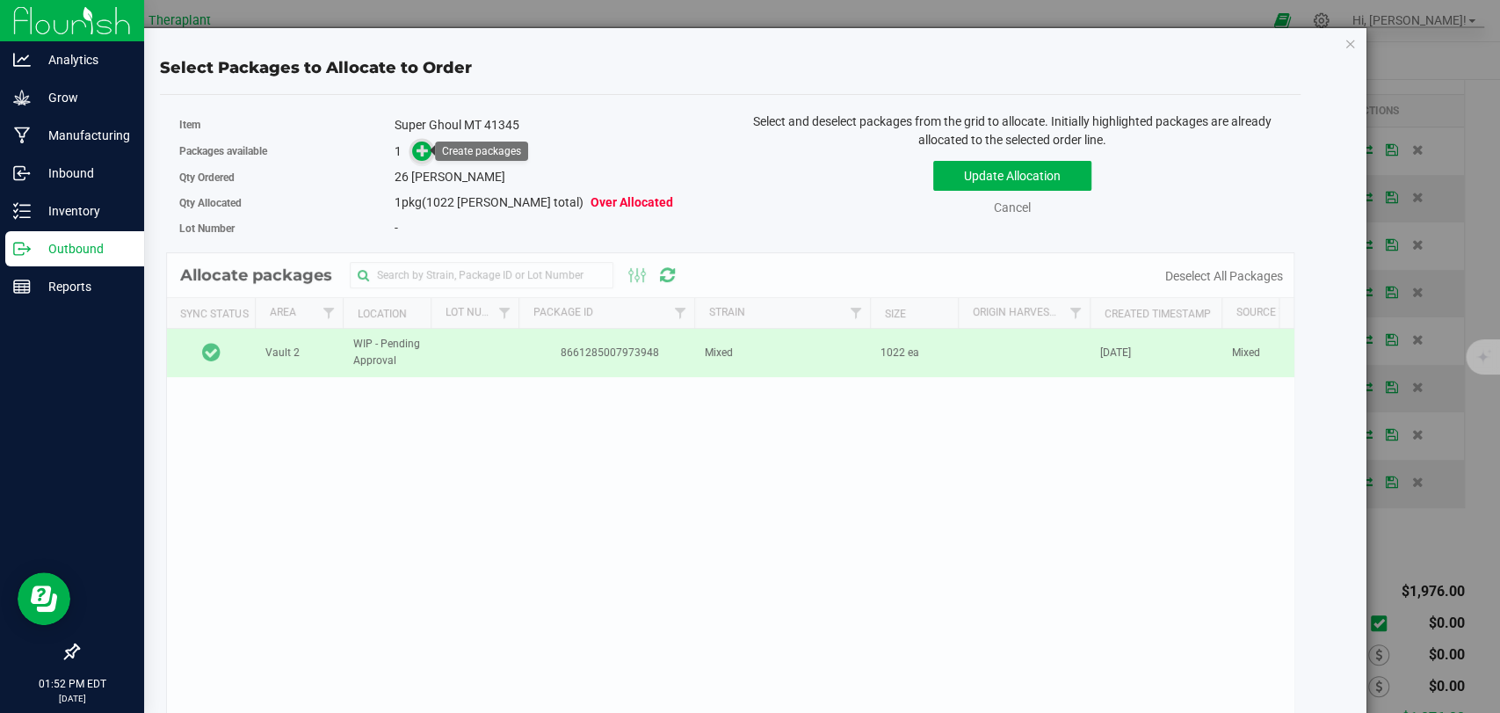
click at [427, 150] on span at bounding box center [422, 152] width 20 height 20
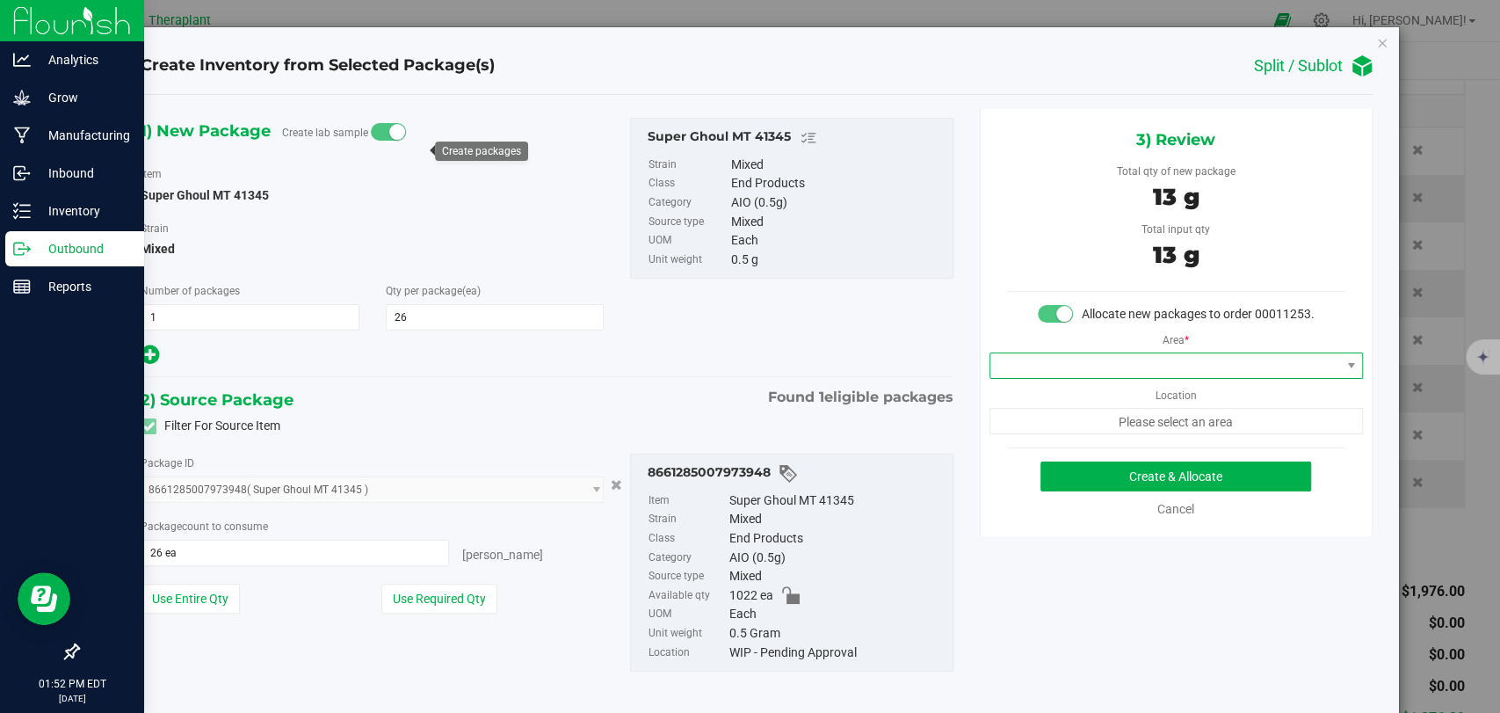
click at [1063, 378] on span at bounding box center [1166, 365] width 350 height 25
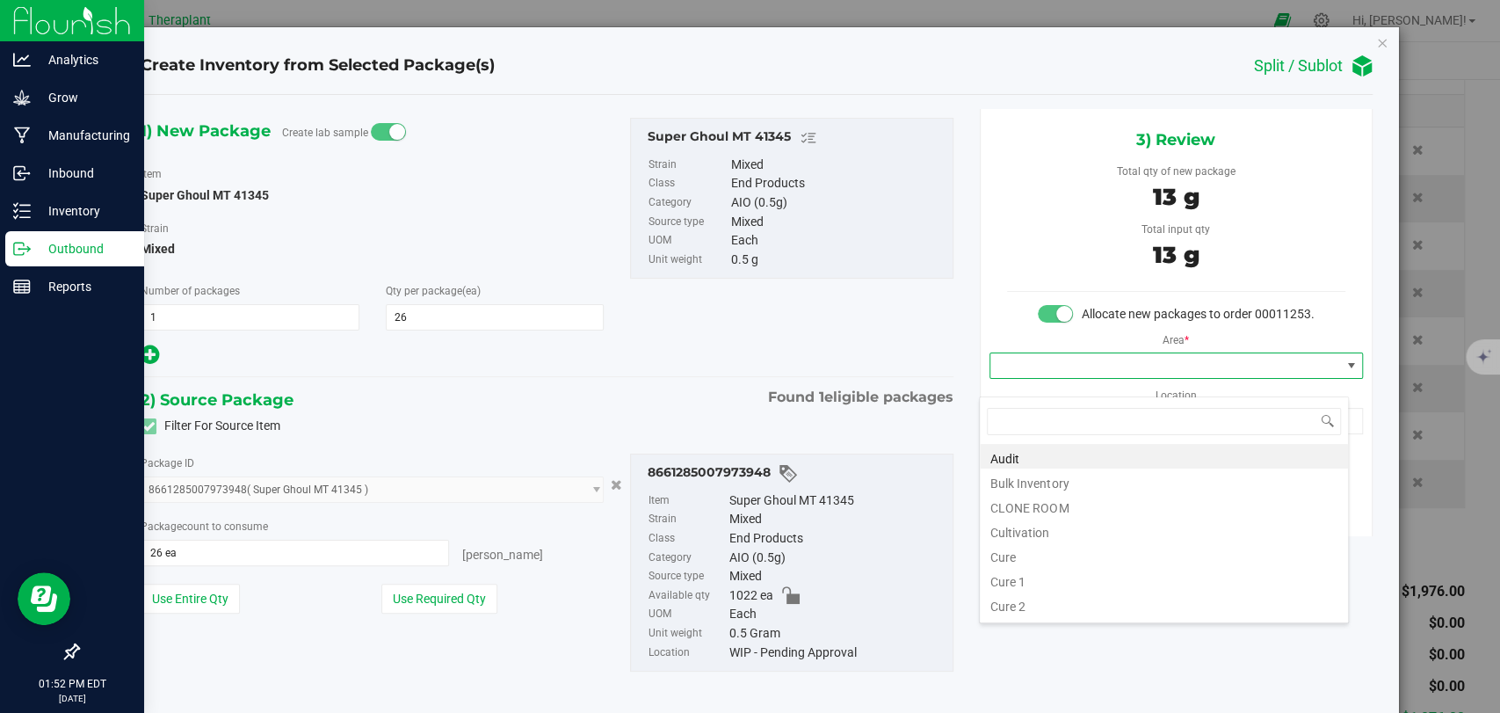
scroll to position [25, 369]
click at [1048, 476] on li "Bulk Inventory" at bounding box center [1164, 481] width 368 height 25
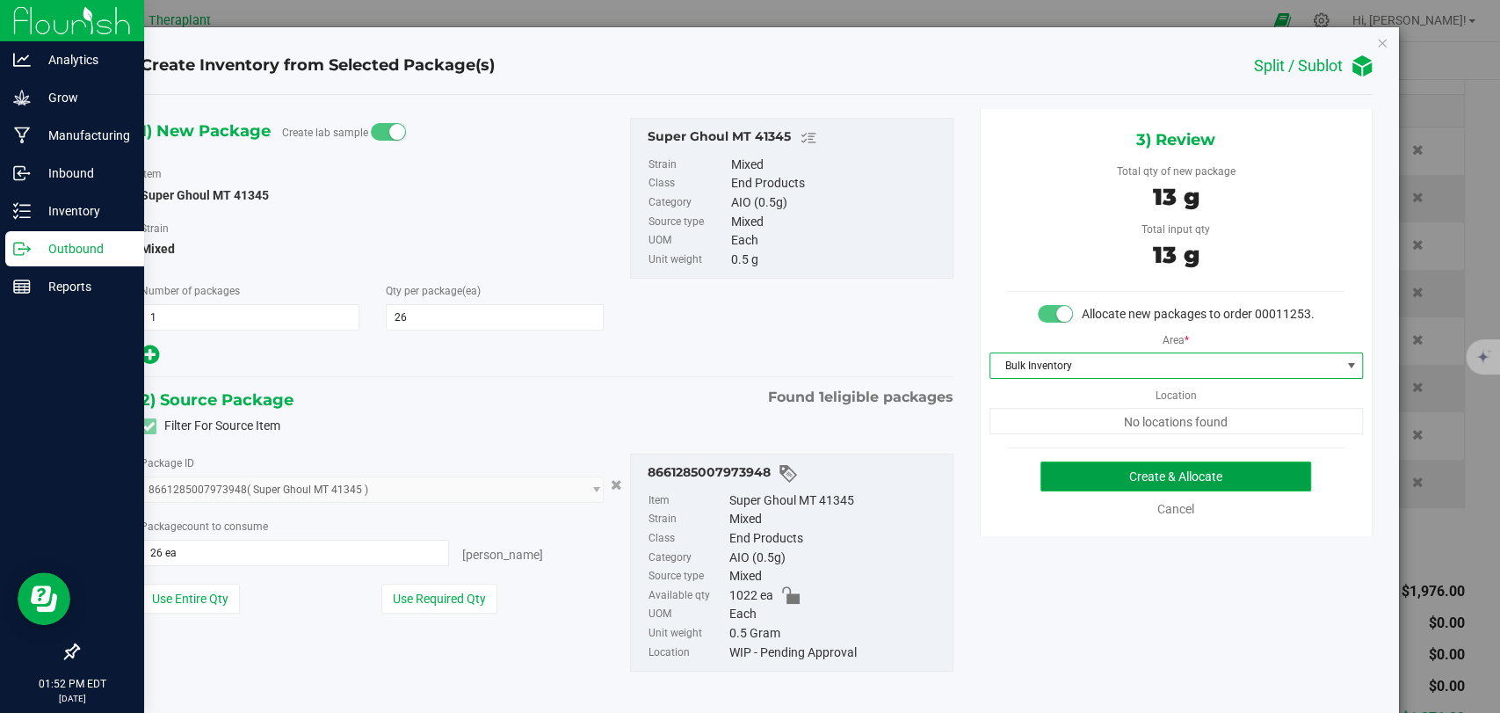
click at [1164, 486] on button "Create & Allocate" at bounding box center [1176, 476] width 271 height 30
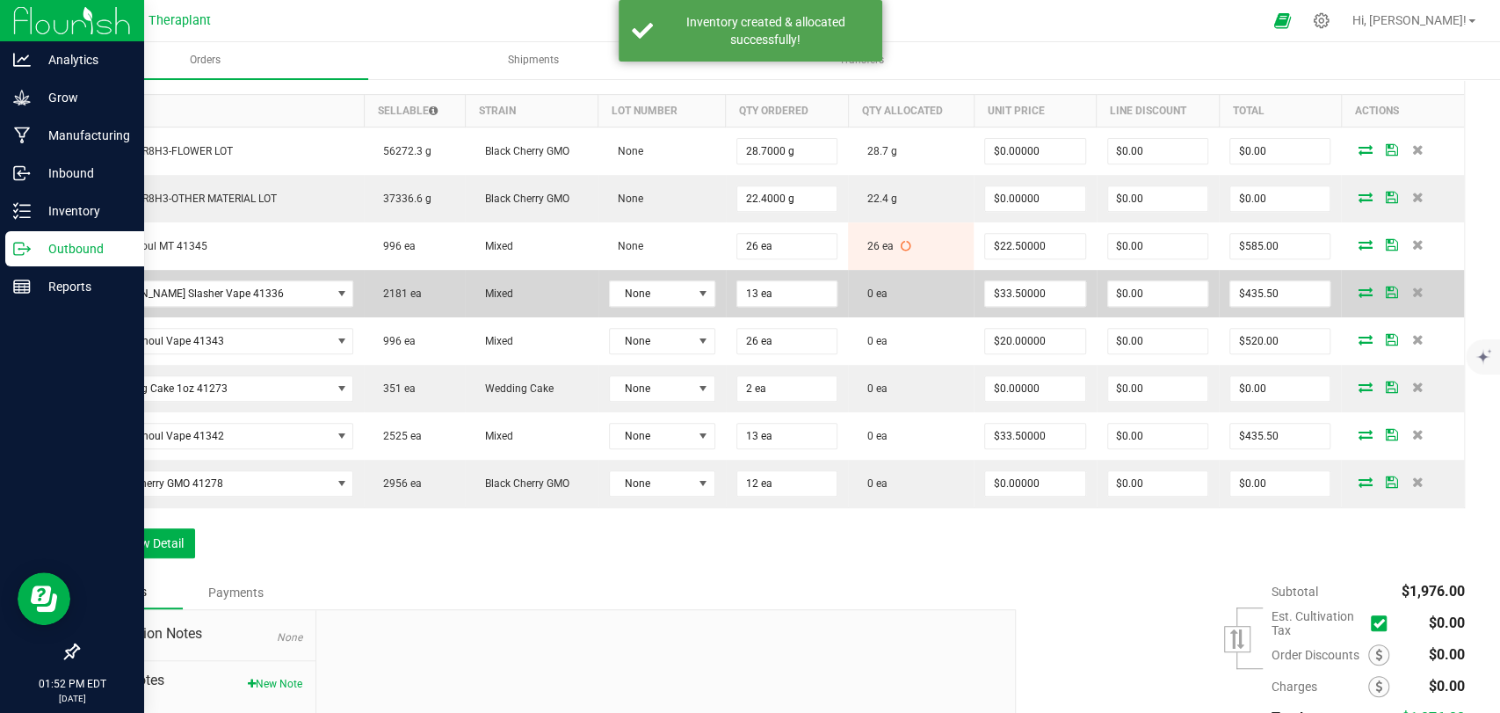
click at [1358, 291] on icon at bounding box center [1365, 292] width 14 height 11
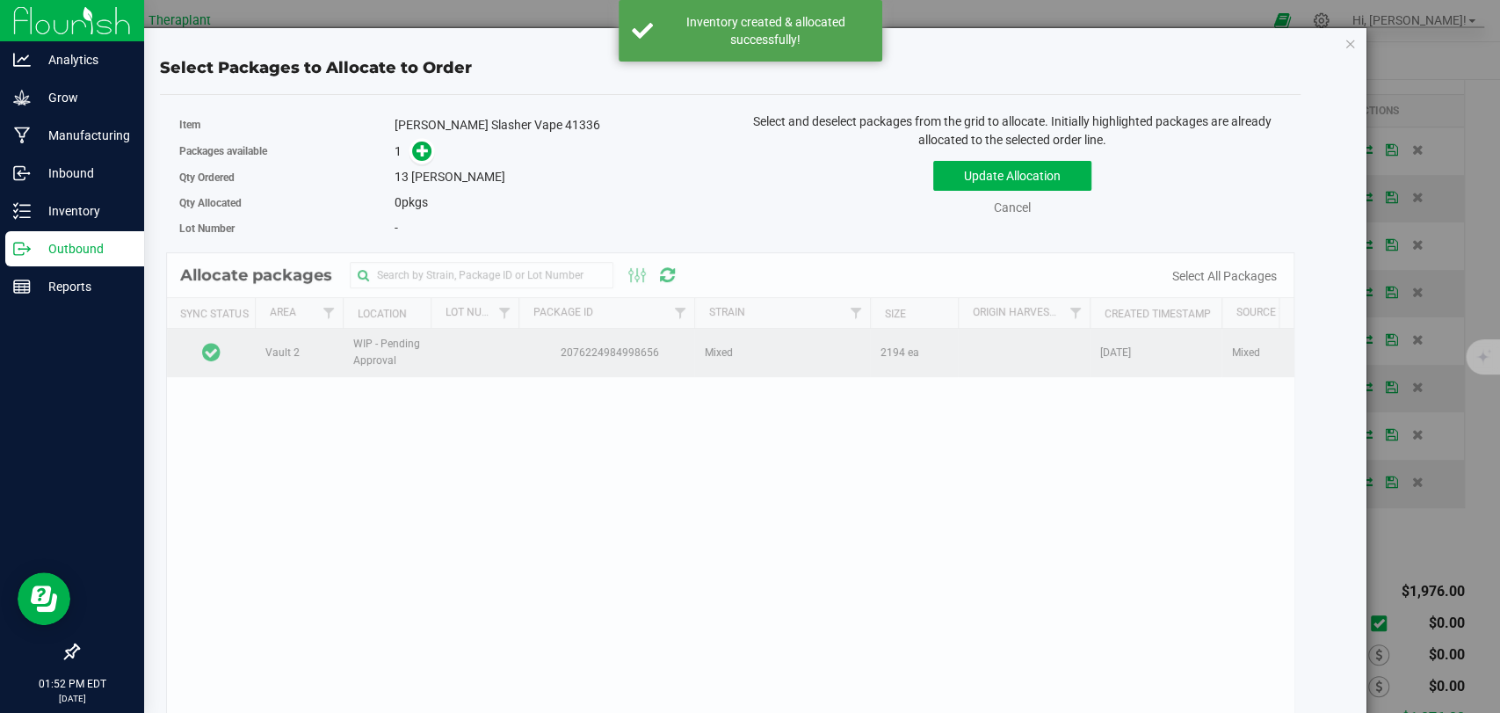
click at [239, 352] on td at bounding box center [211, 352] width 88 height 47
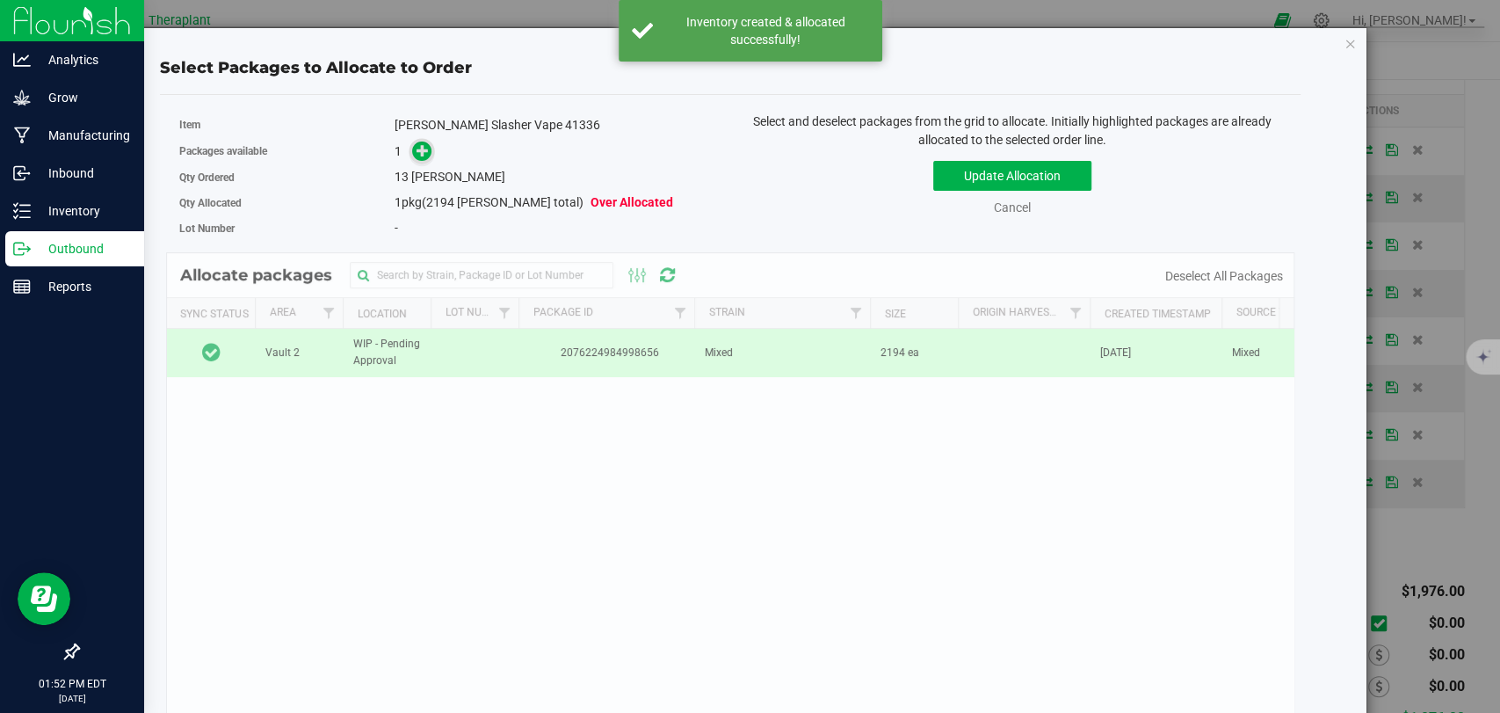
click at [417, 149] on icon at bounding box center [423, 150] width 12 height 12
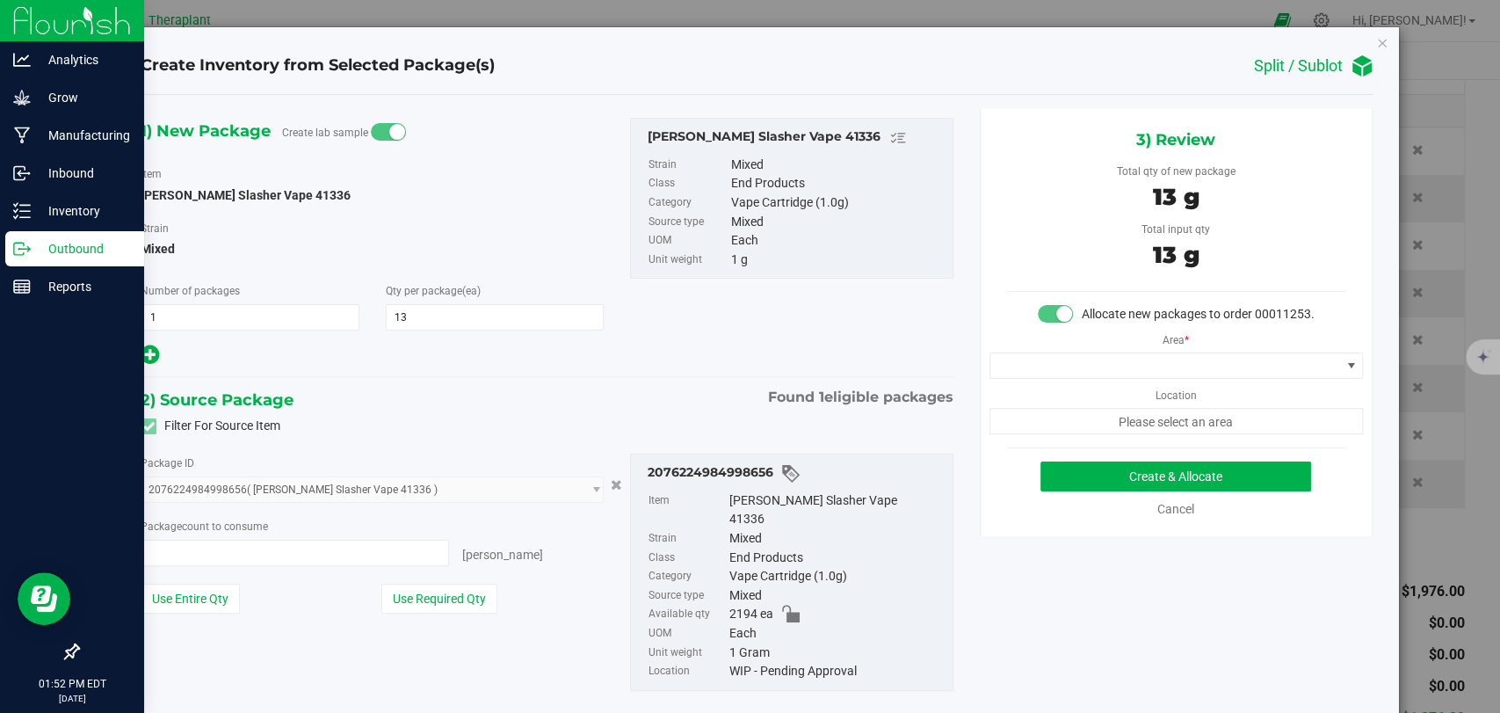
type input "13 ea"
click at [1081, 374] on span at bounding box center [1166, 365] width 350 height 25
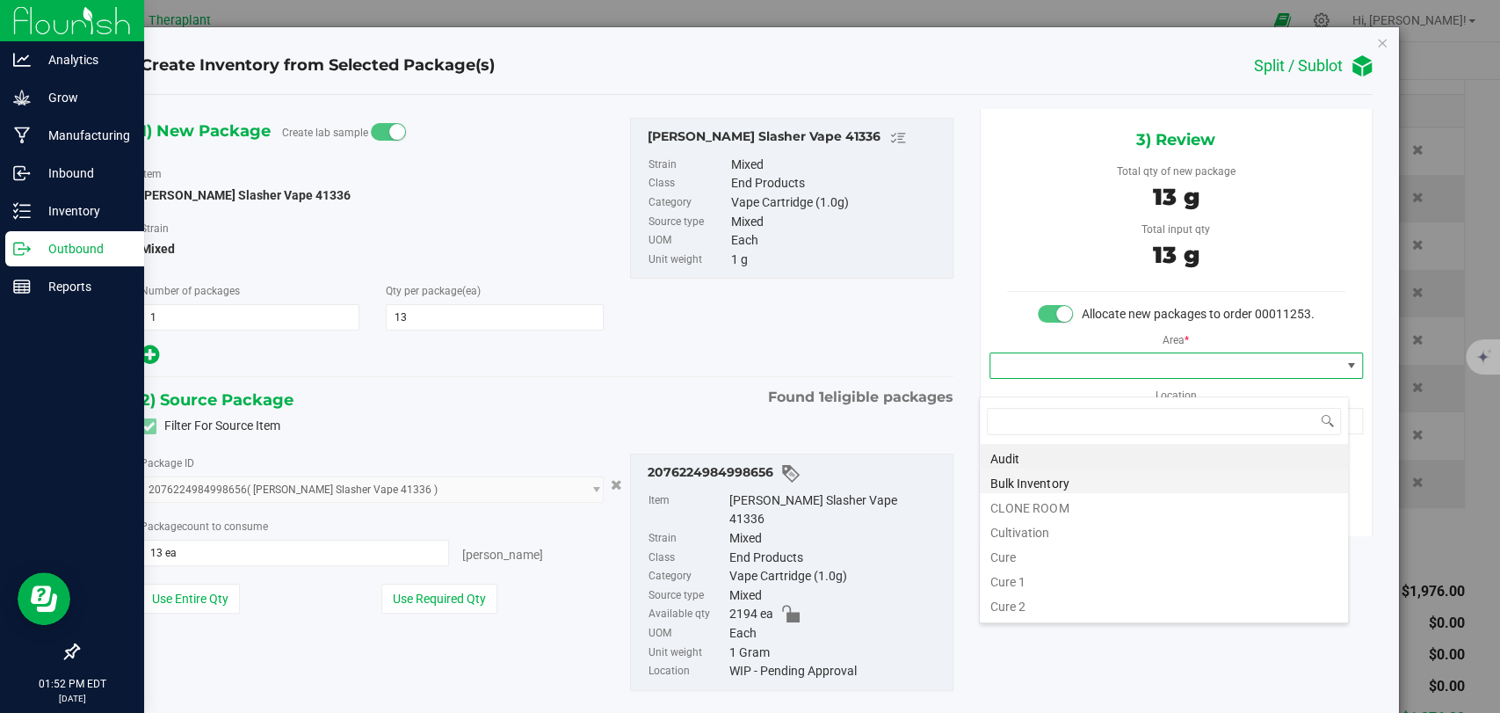
scroll to position [25, 369]
click at [1055, 483] on li "Bulk Inventory" at bounding box center [1164, 481] width 368 height 25
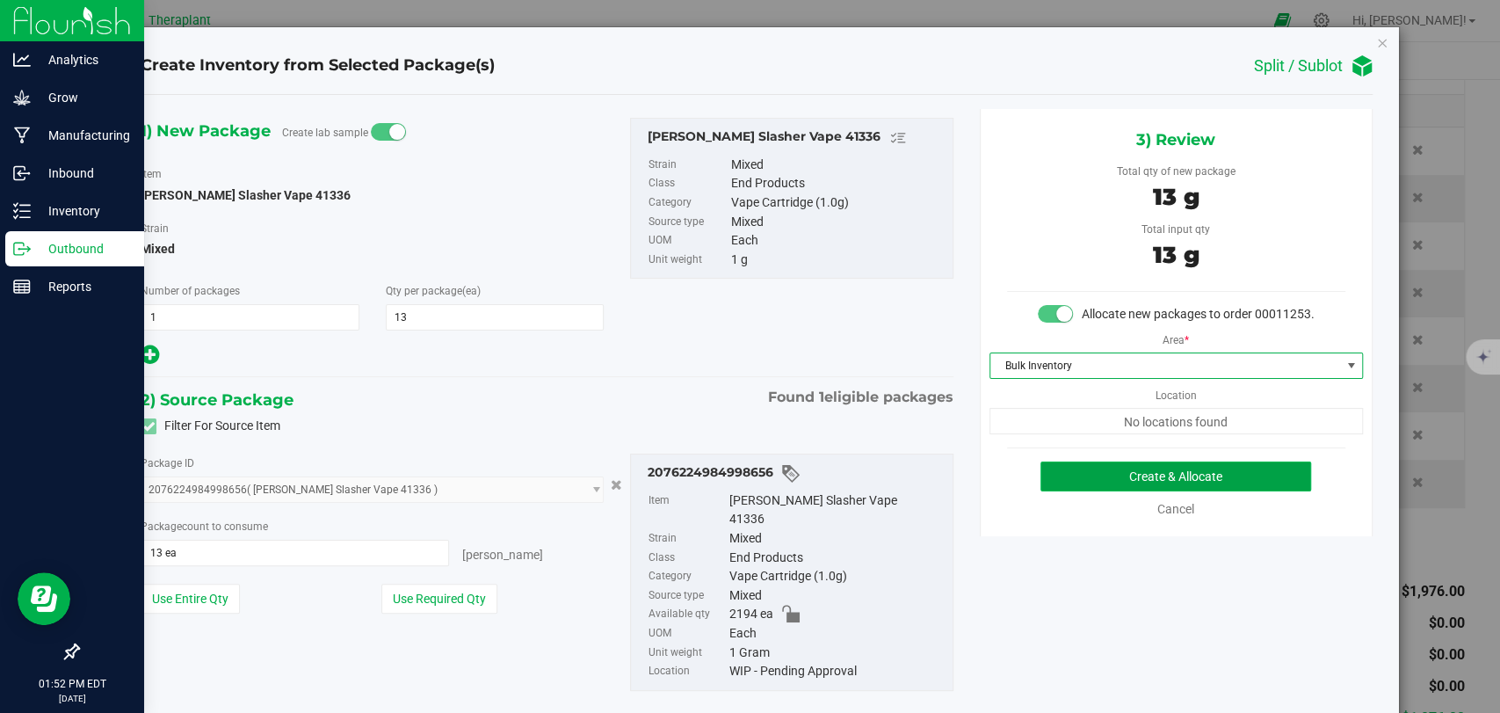
click at [1126, 491] on button "Create & Allocate" at bounding box center [1176, 476] width 271 height 30
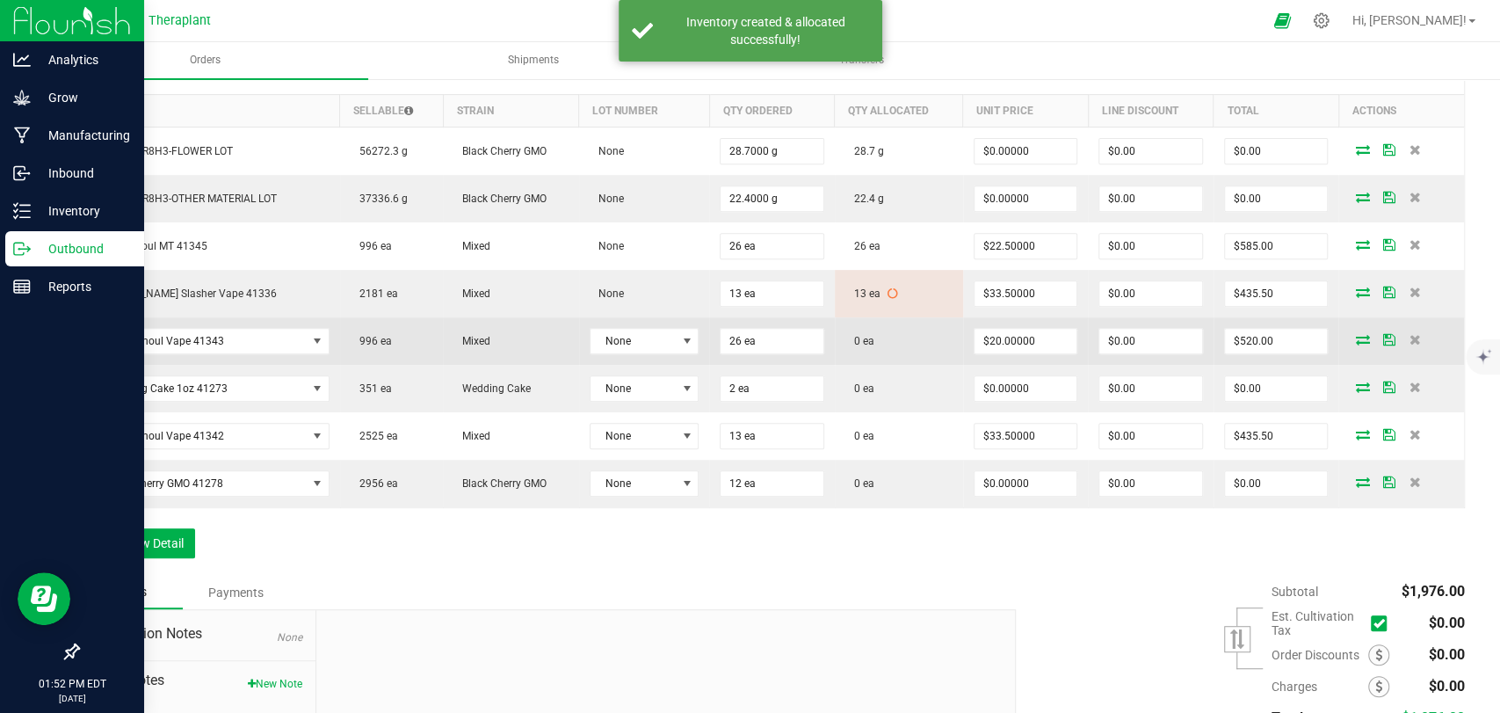
click at [1355, 335] on icon at bounding box center [1362, 339] width 14 height 11
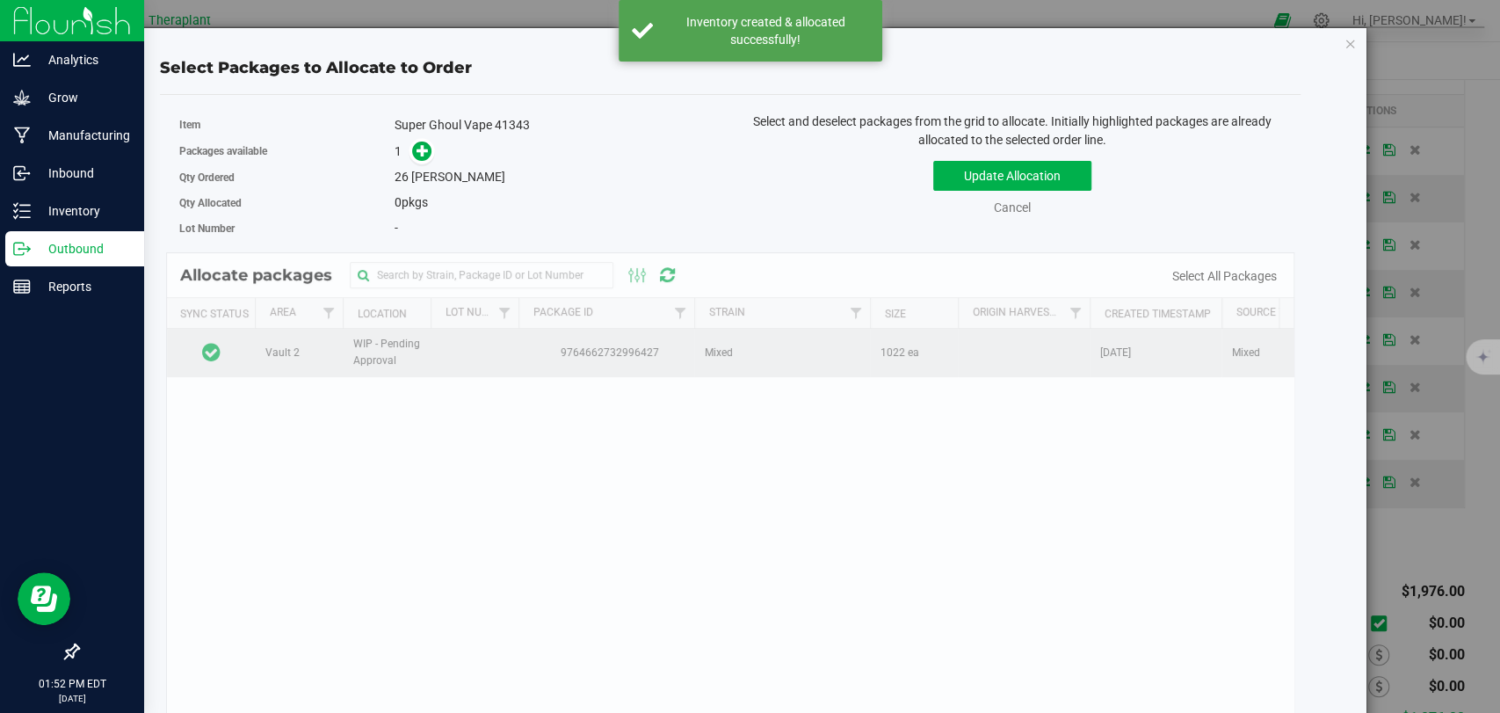
click at [235, 365] on td at bounding box center [211, 352] width 88 height 47
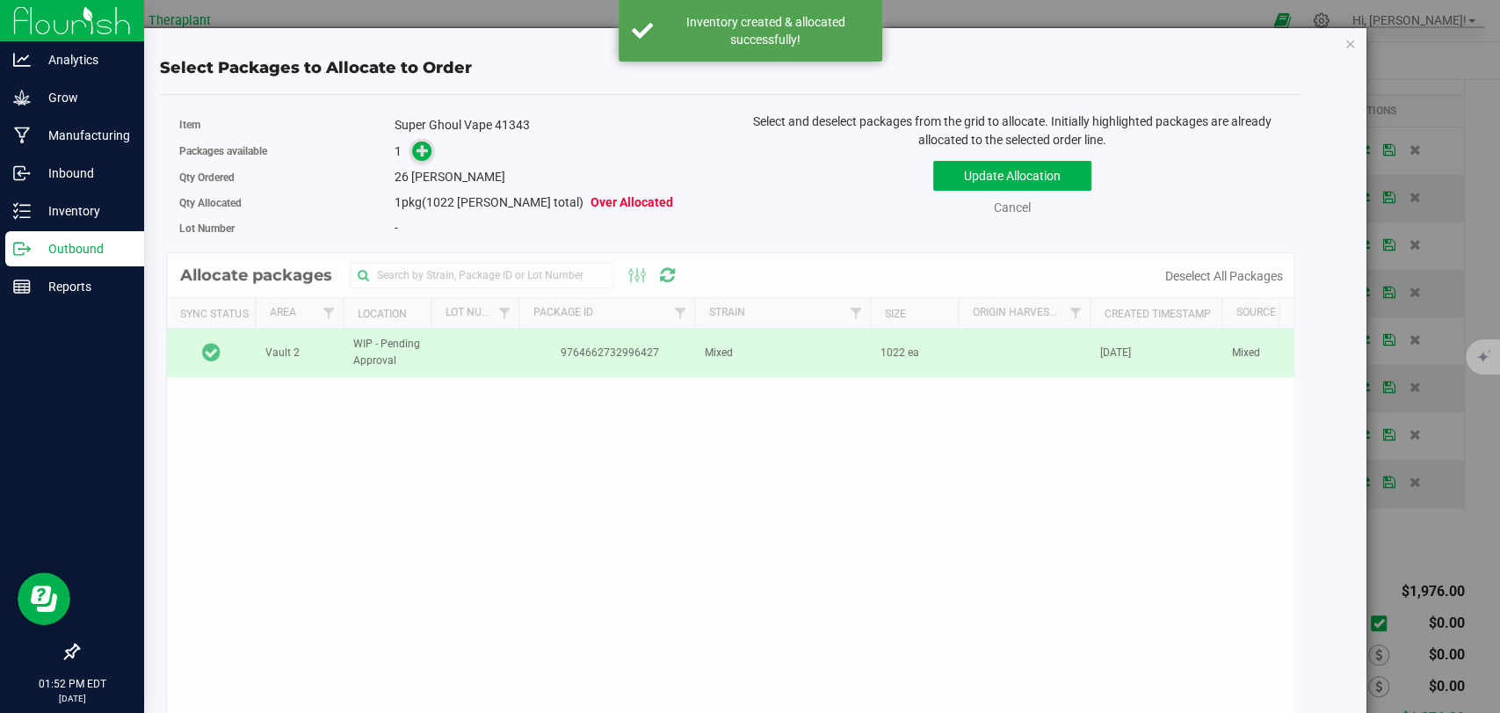
click at [425, 151] on icon at bounding box center [423, 150] width 12 height 12
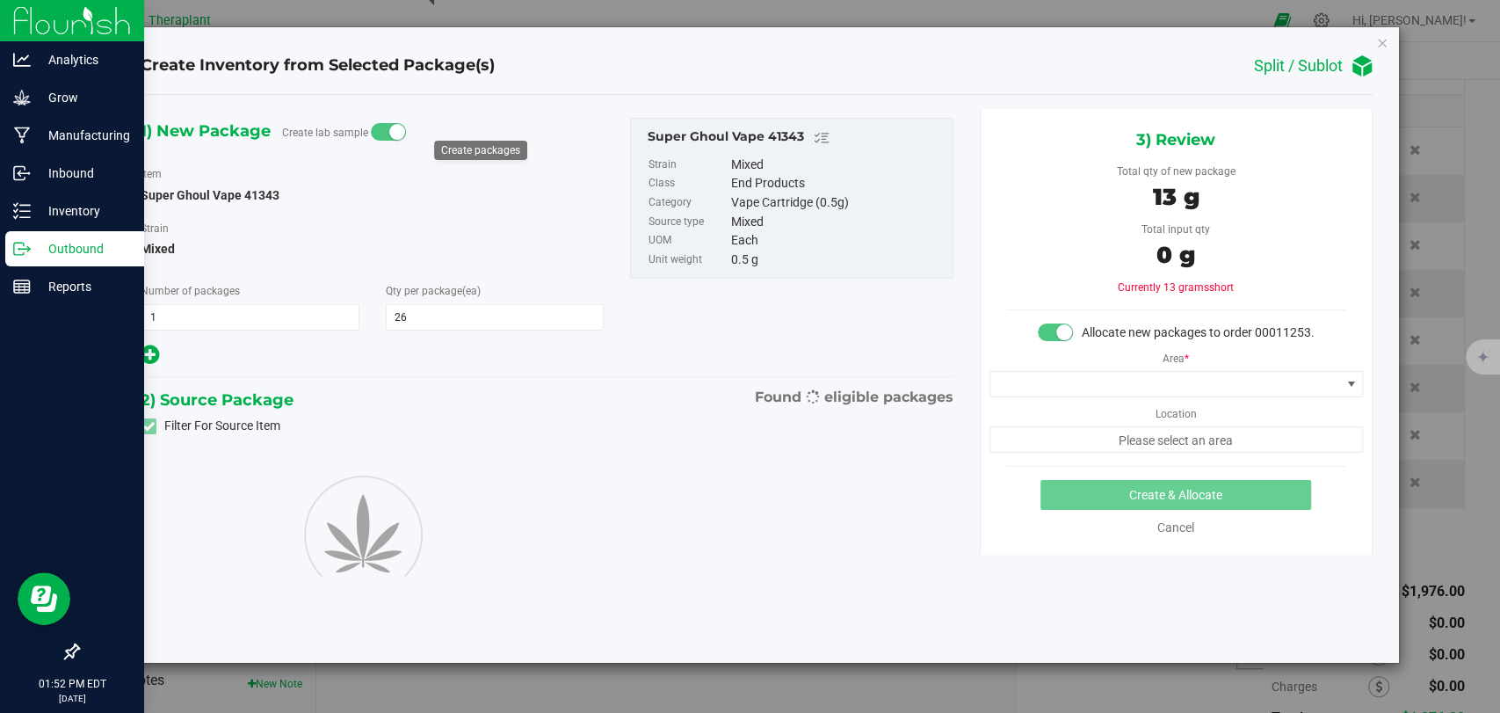
type input "26"
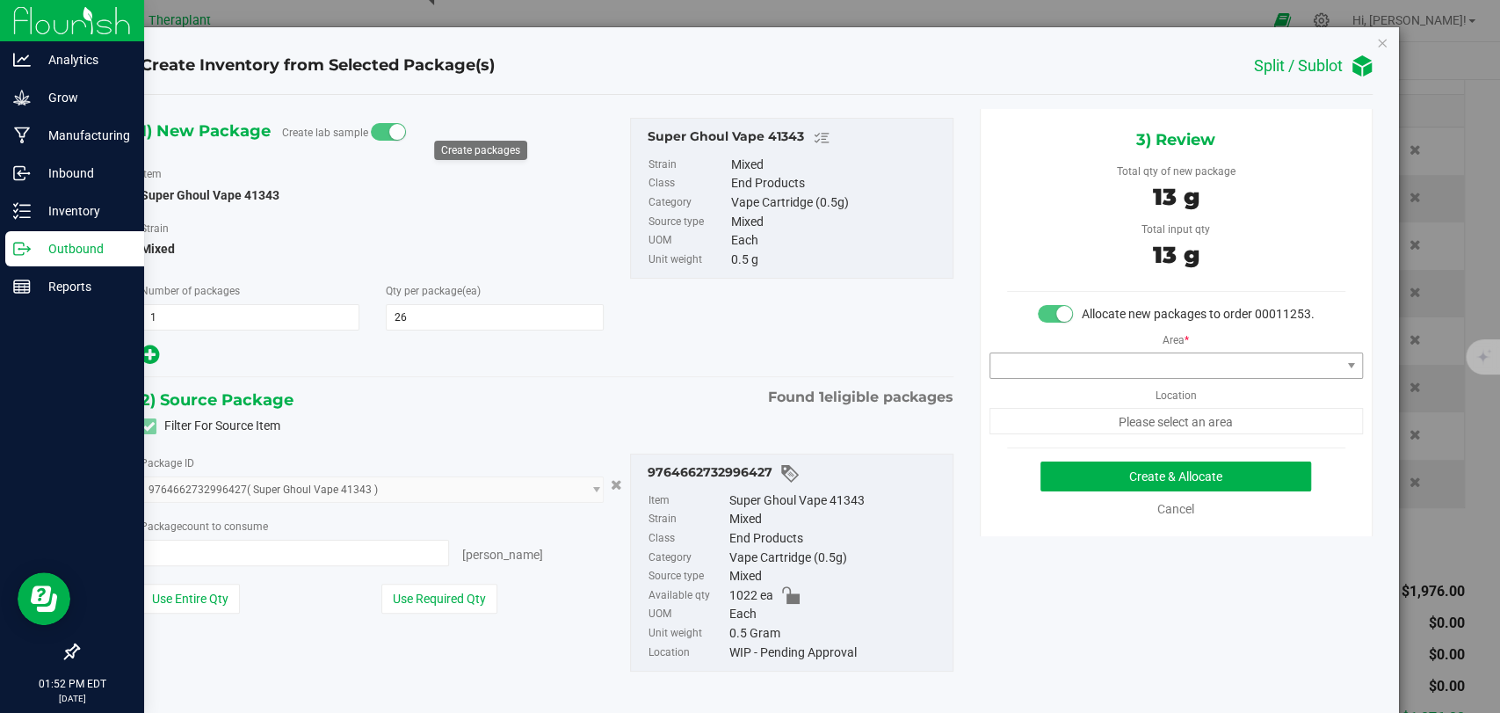
type input "26 ea"
click at [1118, 378] on span at bounding box center [1166, 365] width 350 height 25
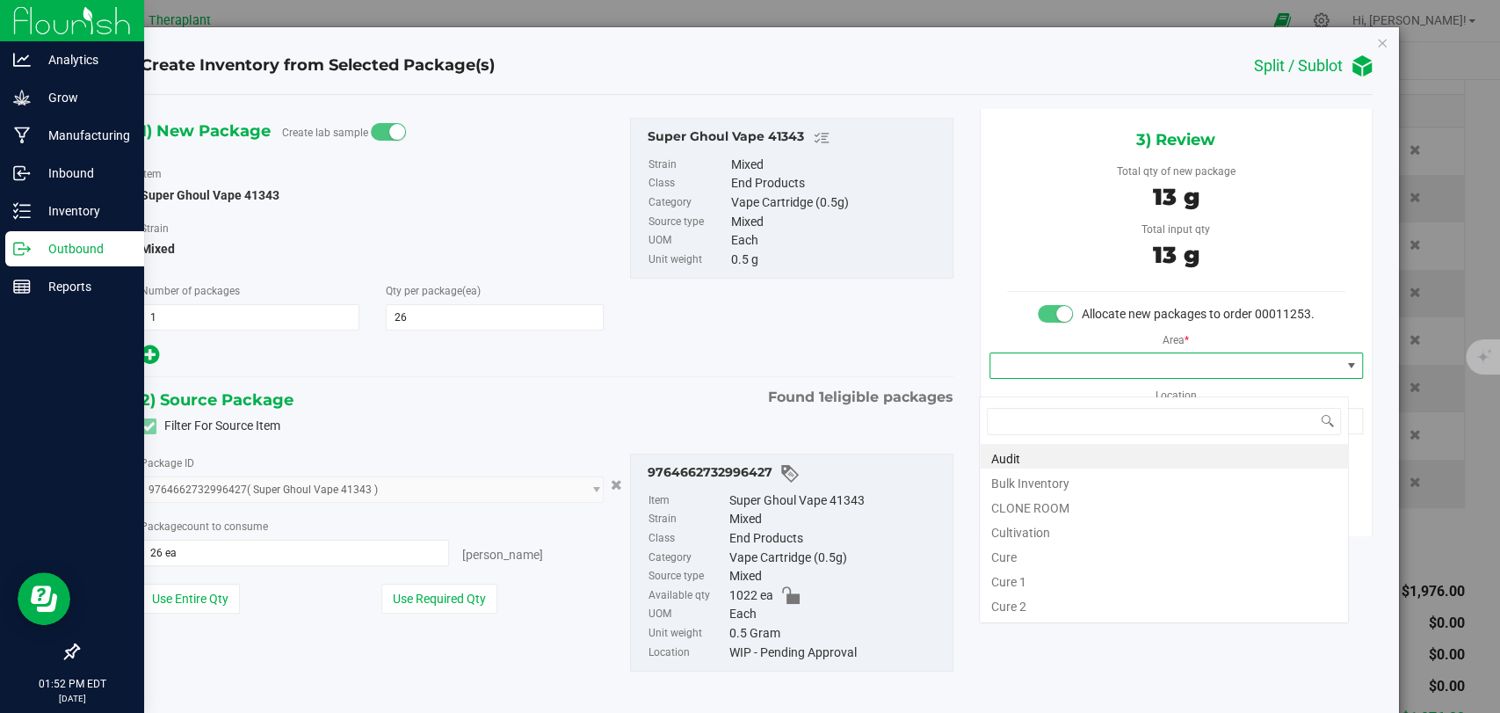
scroll to position [25, 369]
click at [1028, 482] on li "Bulk Inventory" at bounding box center [1164, 481] width 368 height 25
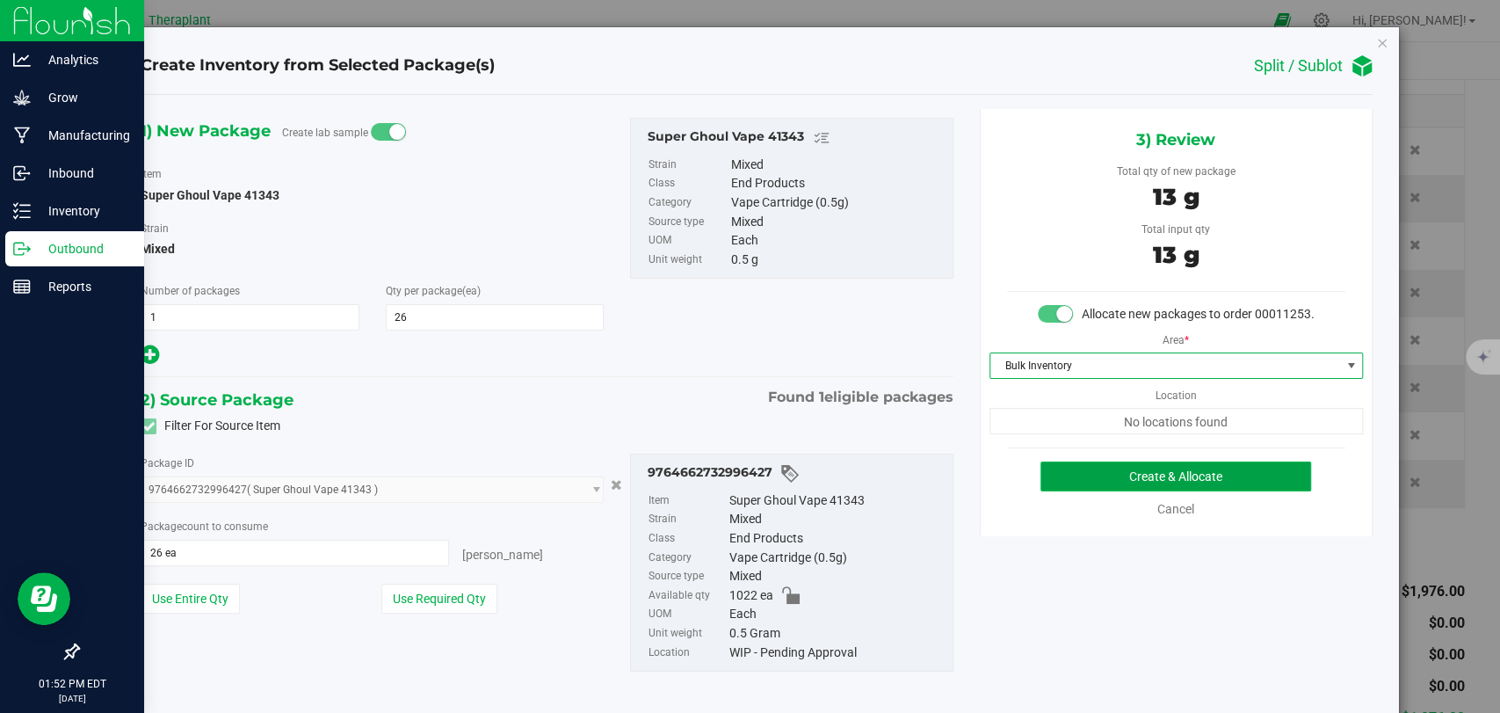
click at [1132, 484] on button "Create & Allocate" at bounding box center [1176, 476] width 271 height 30
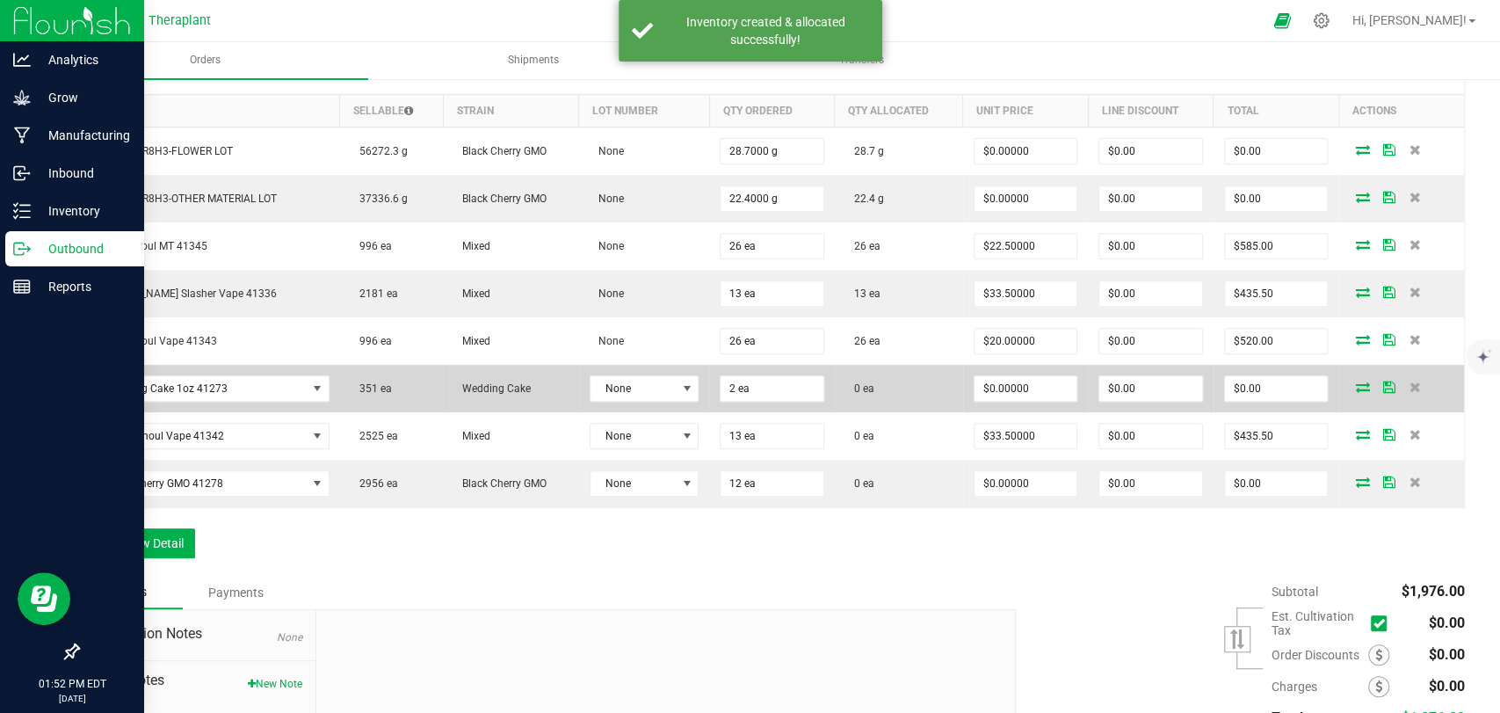
click at [1355, 389] on icon at bounding box center [1362, 386] width 14 height 11
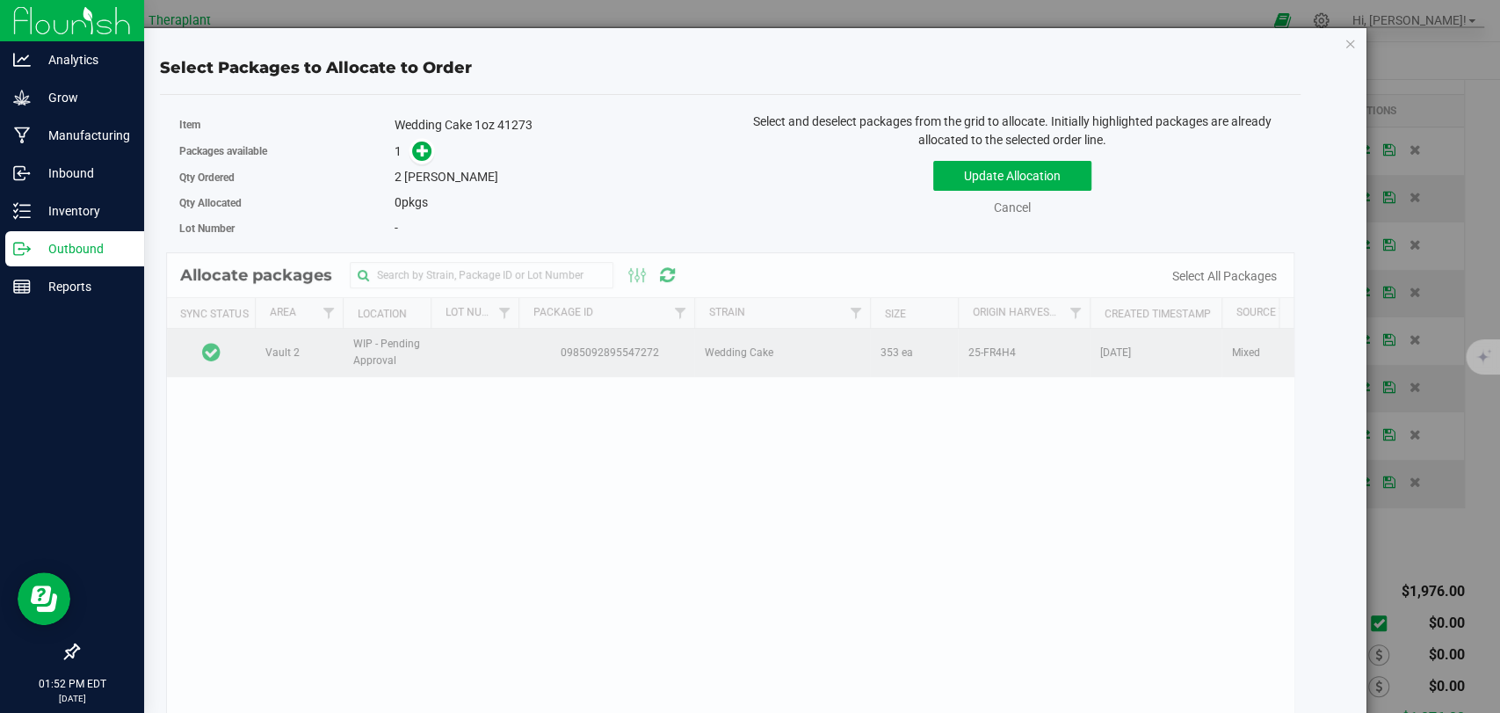
click at [243, 345] on td at bounding box center [211, 352] width 88 height 47
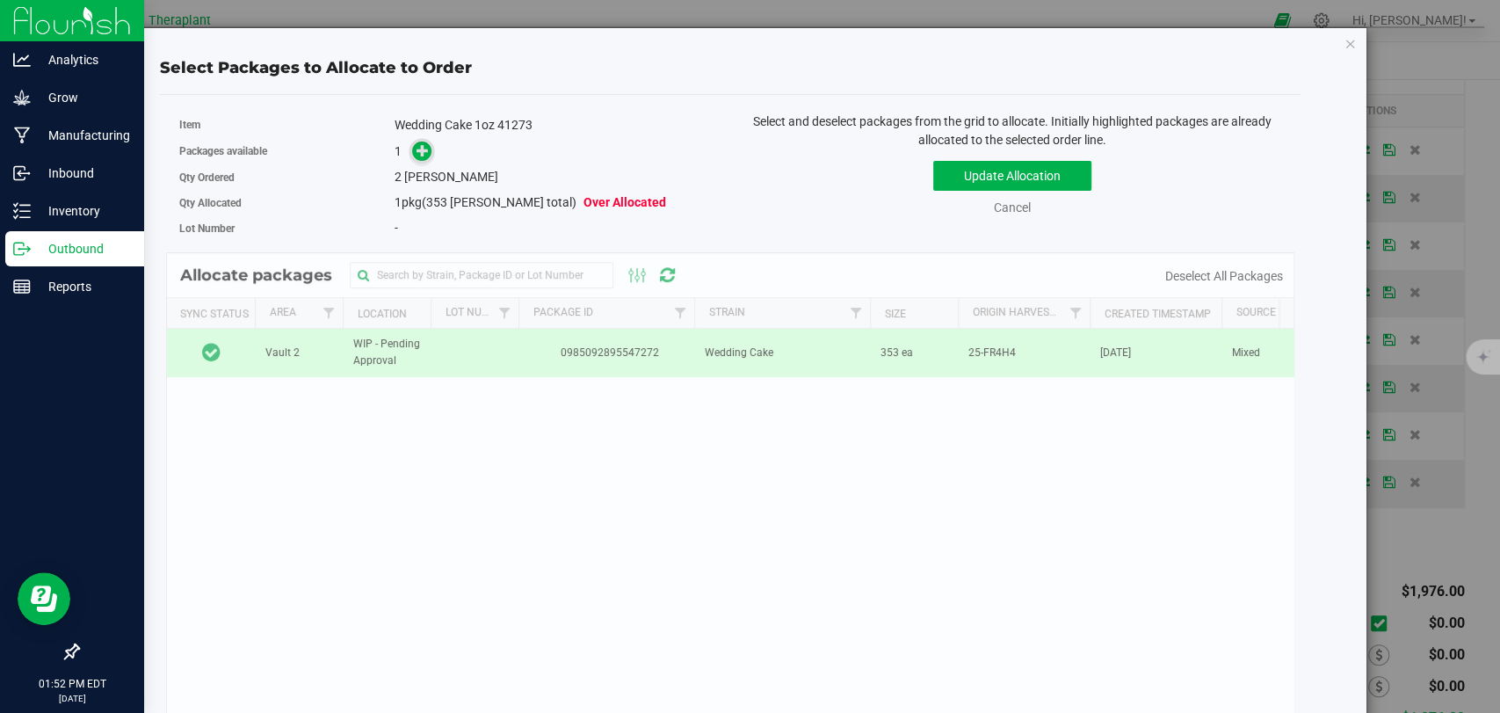
click at [423, 151] on icon at bounding box center [423, 150] width 12 height 12
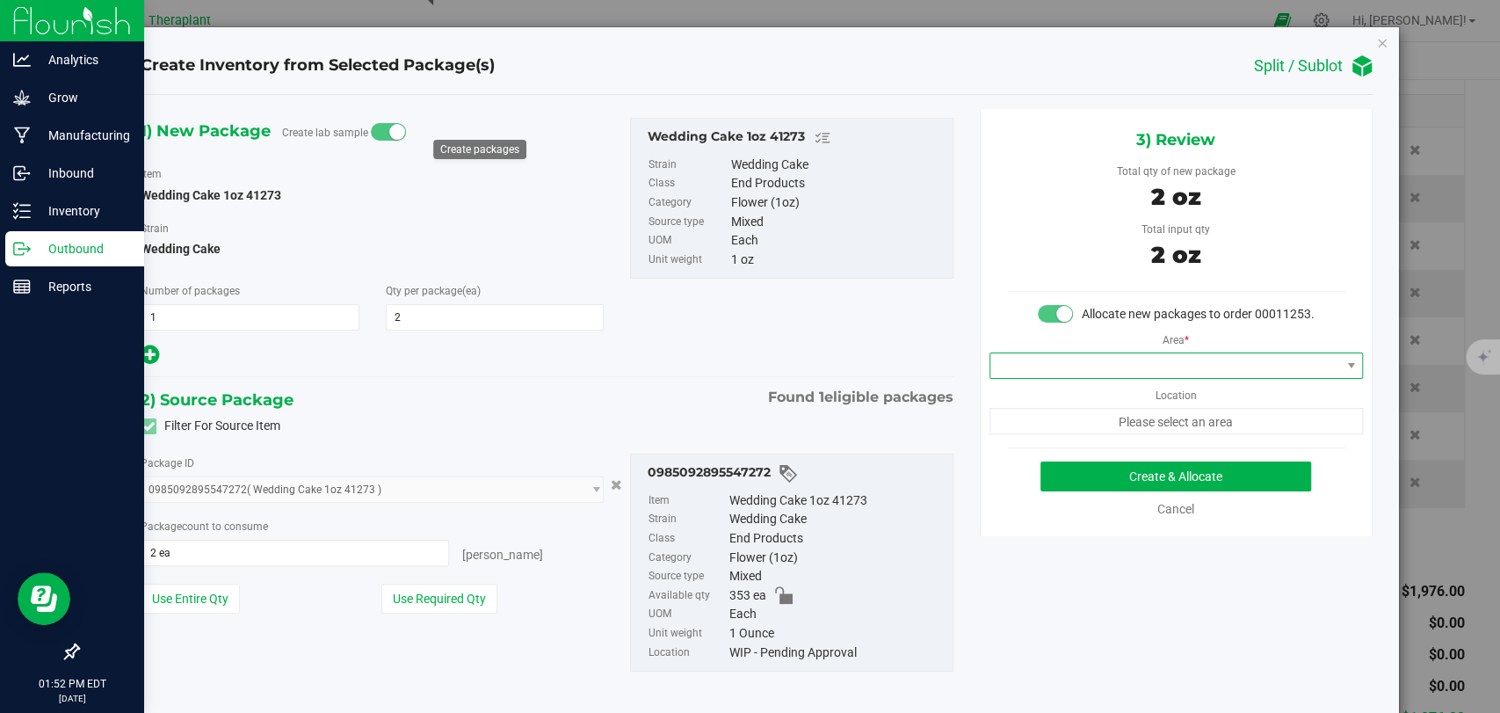
click at [1161, 378] on span at bounding box center [1166, 365] width 350 height 25
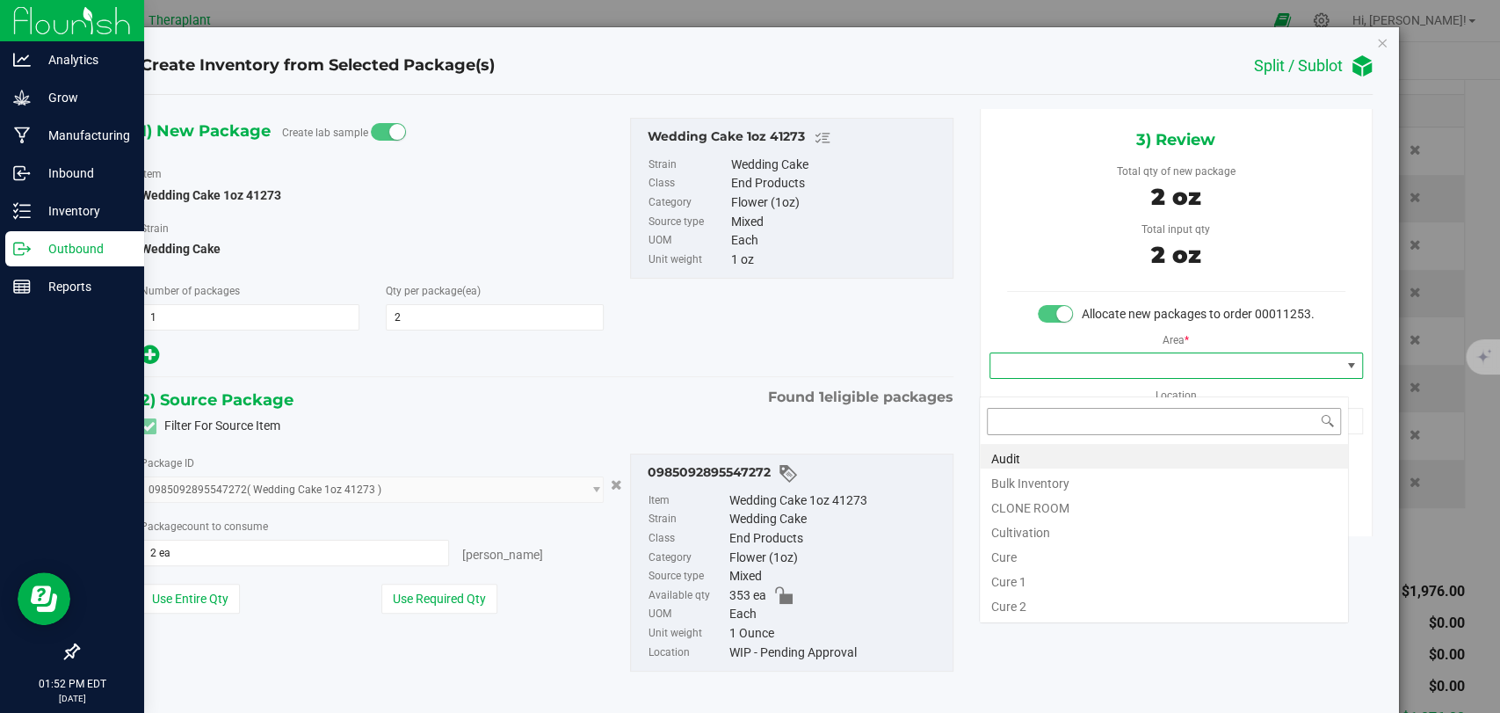
scroll to position [25, 369]
click at [1080, 487] on li "Bulk Inventory" at bounding box center [1164, 481] width 368 height 25
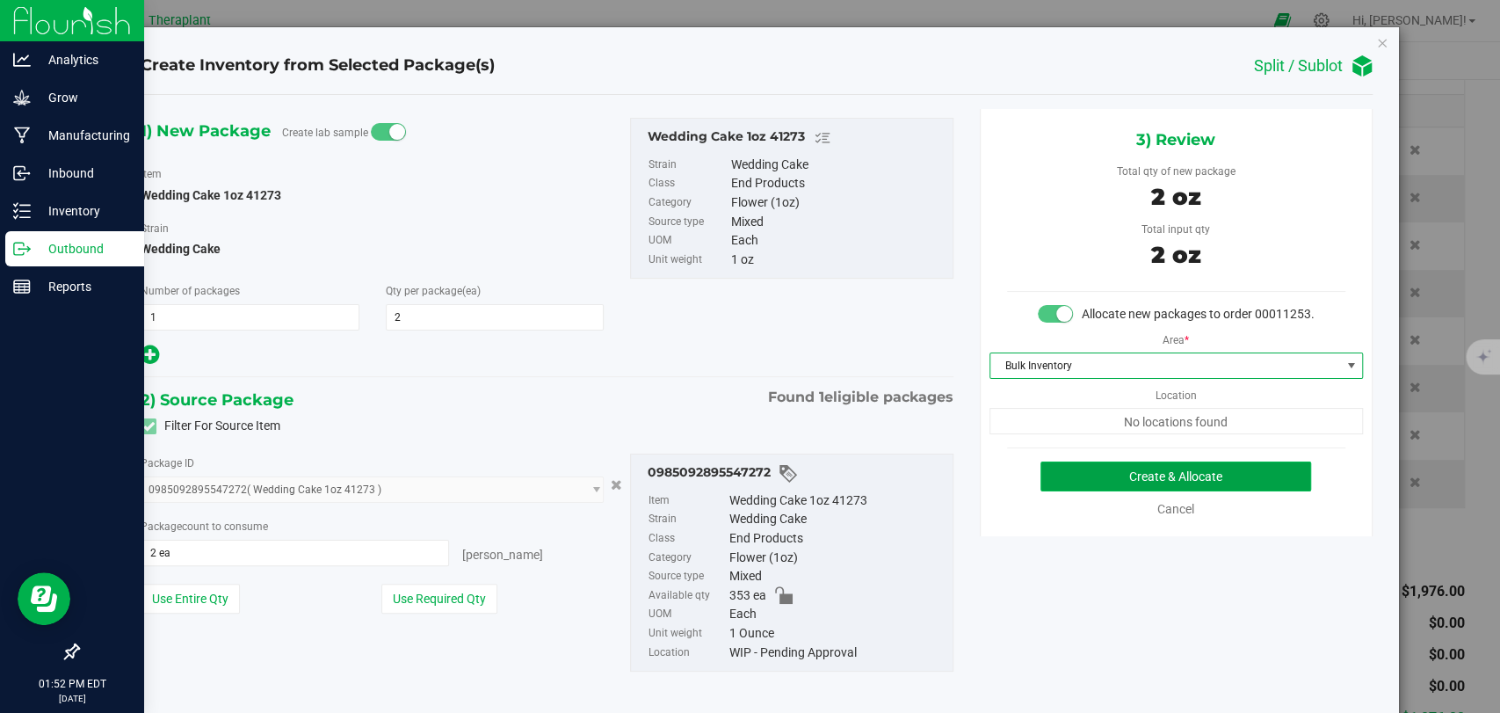
click at [1130, 490] on button "Create & Allocate" at bounding box center [1176, 476] width 271 height 30
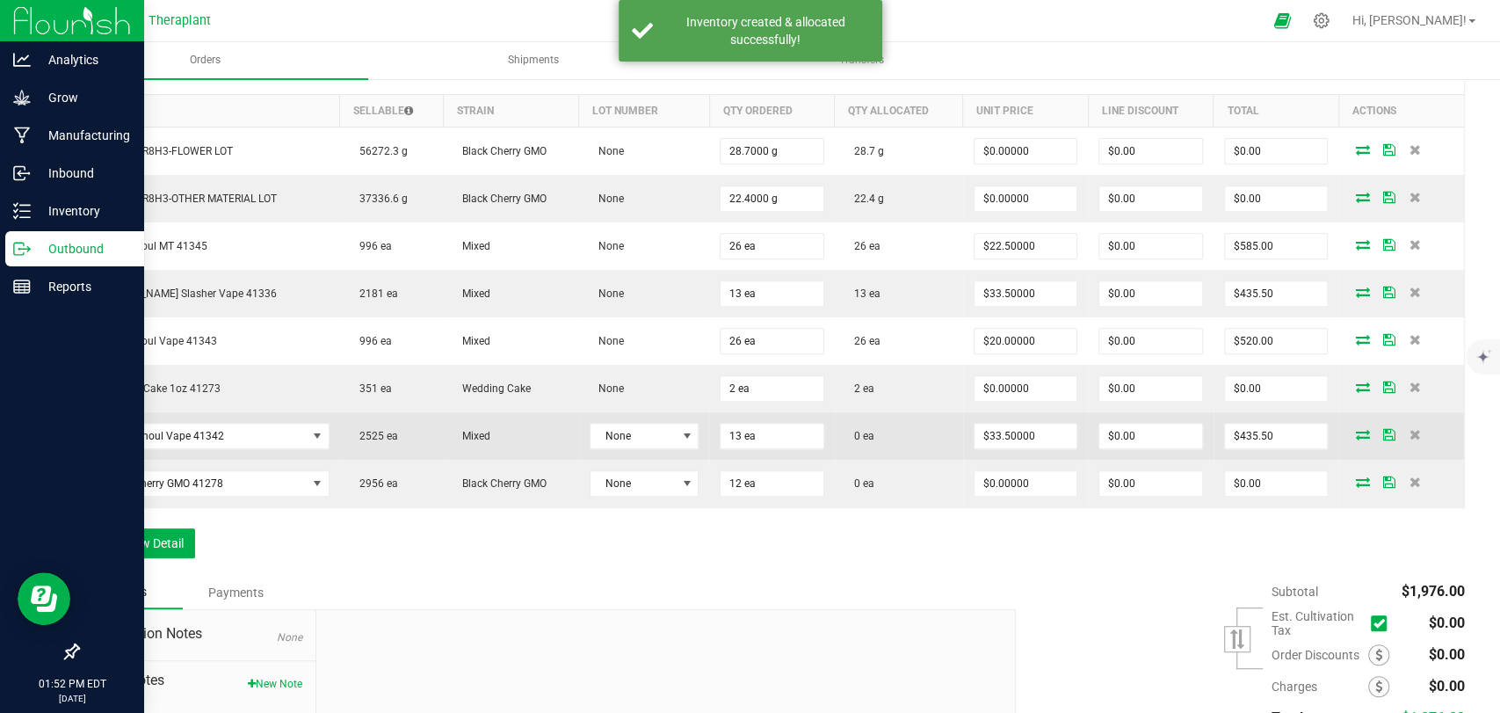
click at [1355, 431] on icon at bounding box center [1362, 434] width 14 height 11
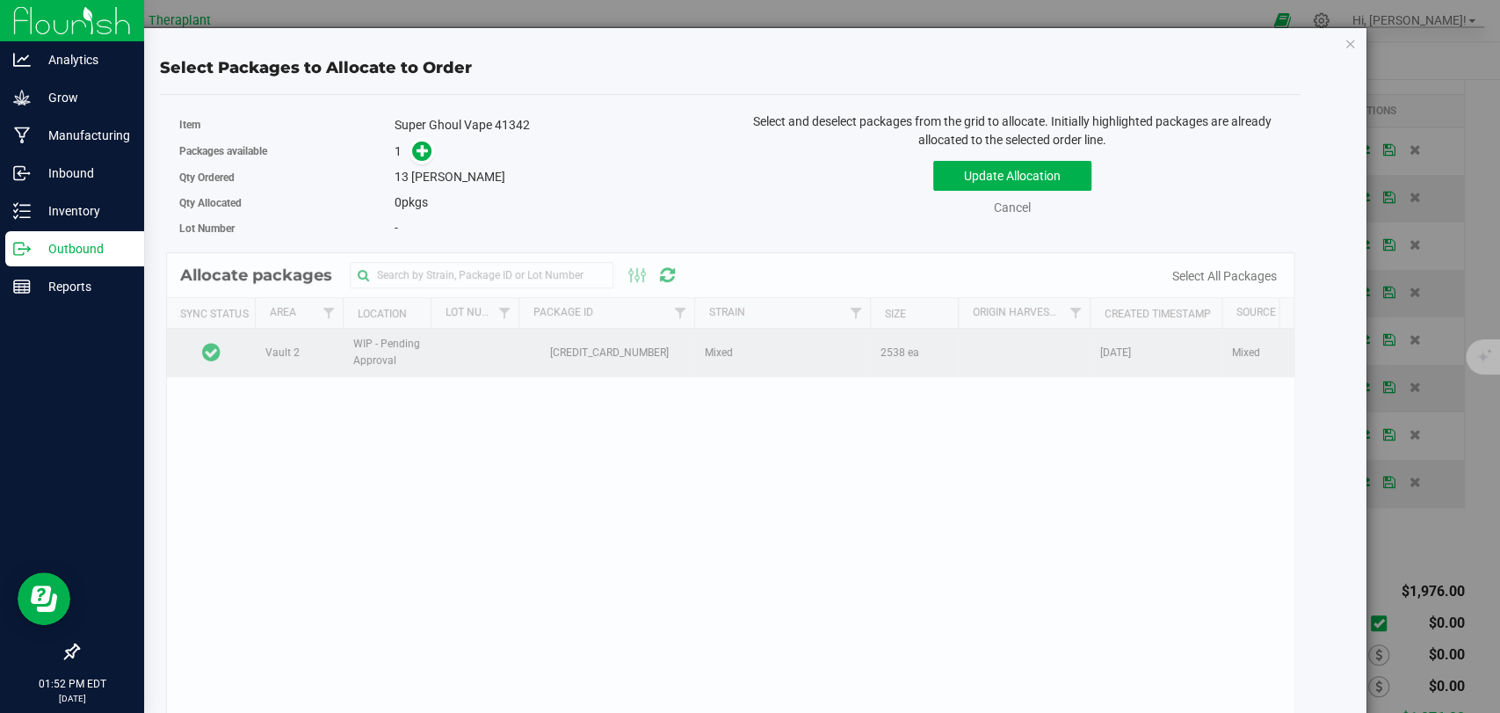
click at [236, 352] on td at bounding box center [211, 352] width 88 height 47
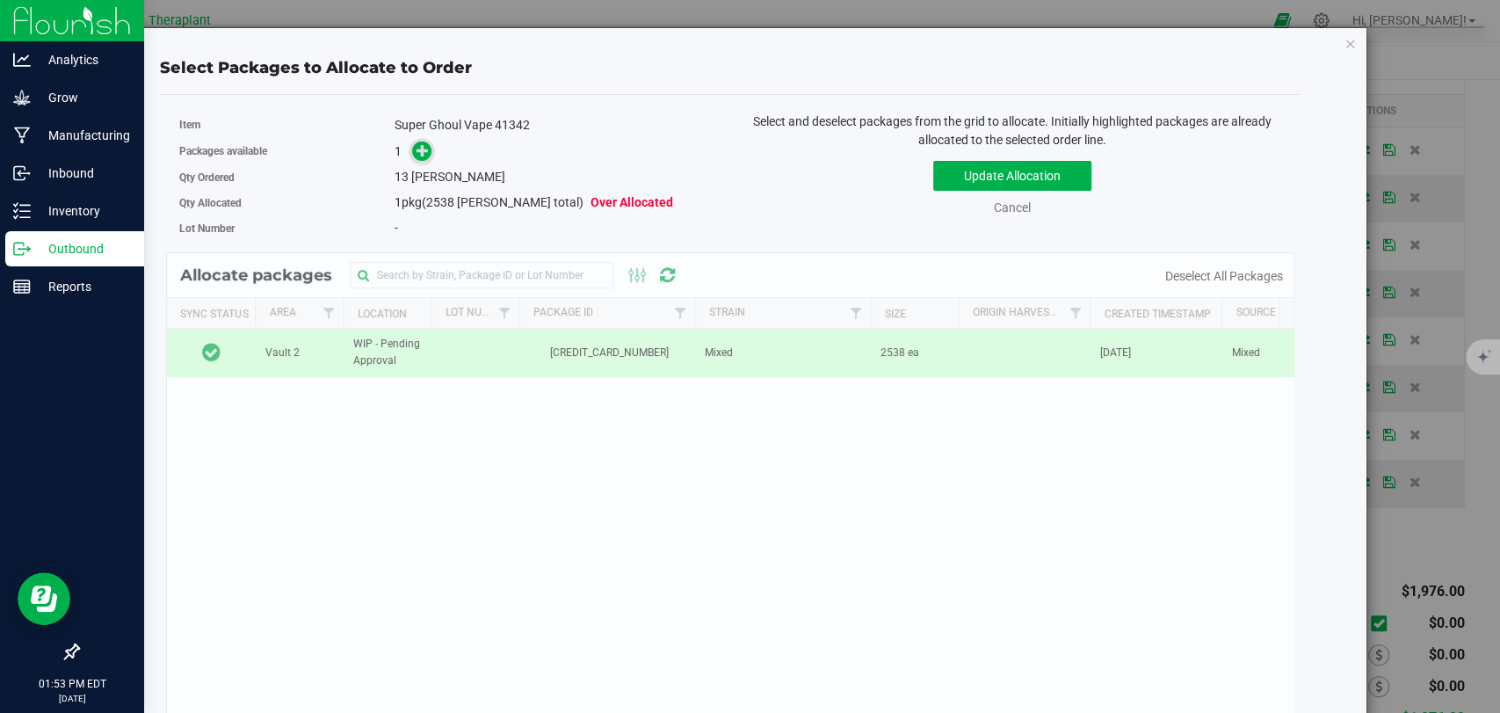
click at [417, 144] on icon at bounding box center [423, 150] width 12 height 12
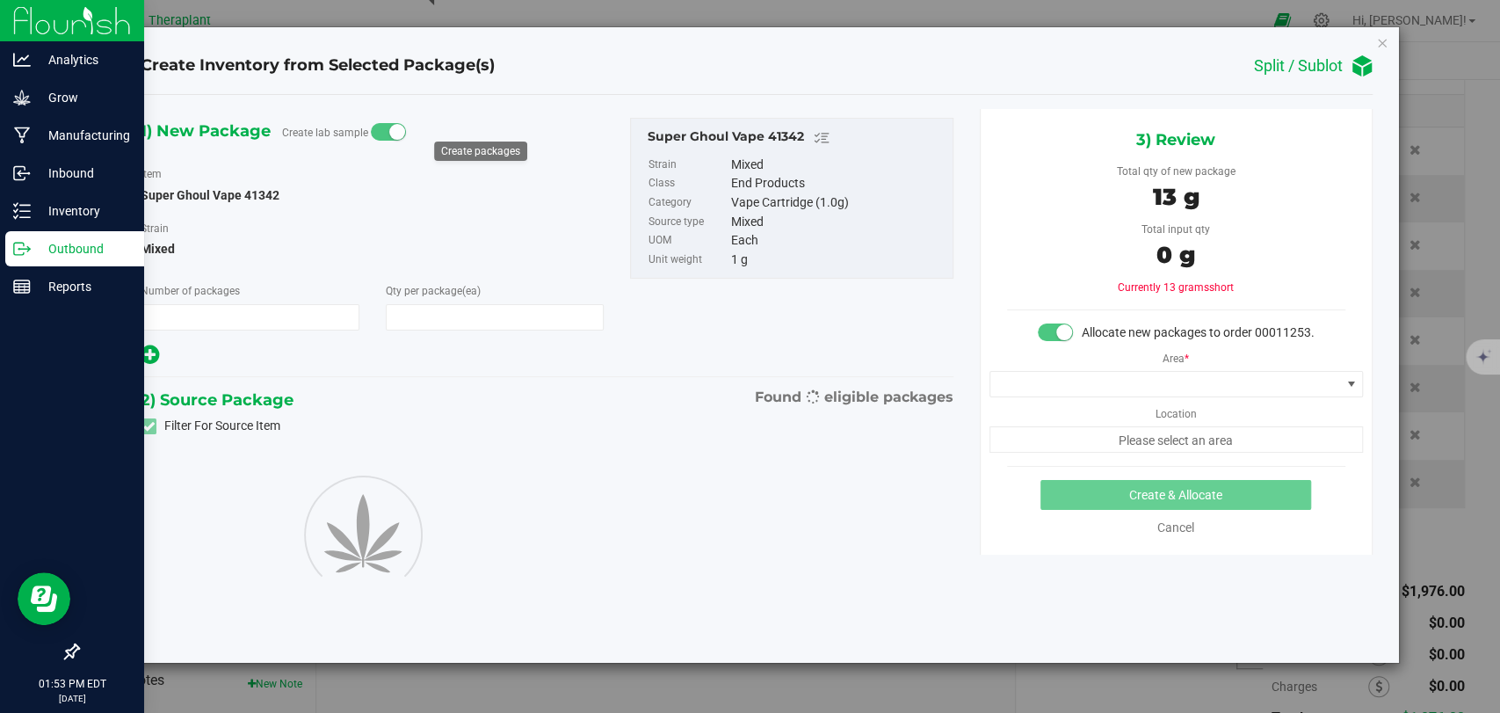
type input "1"
type input "13"
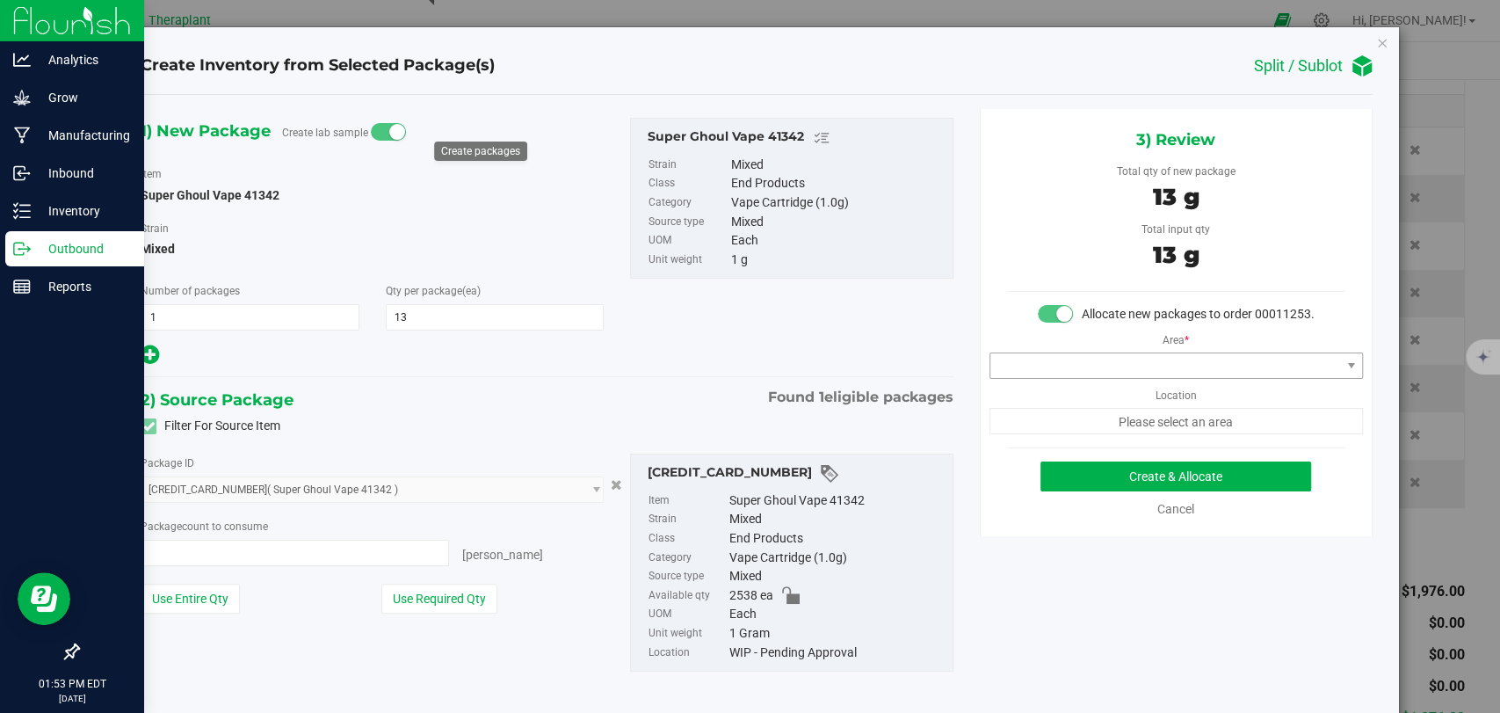
type input "13 ea"
click at [1064, 378] on span at bounding box center [1166, 365] width 350 height 25
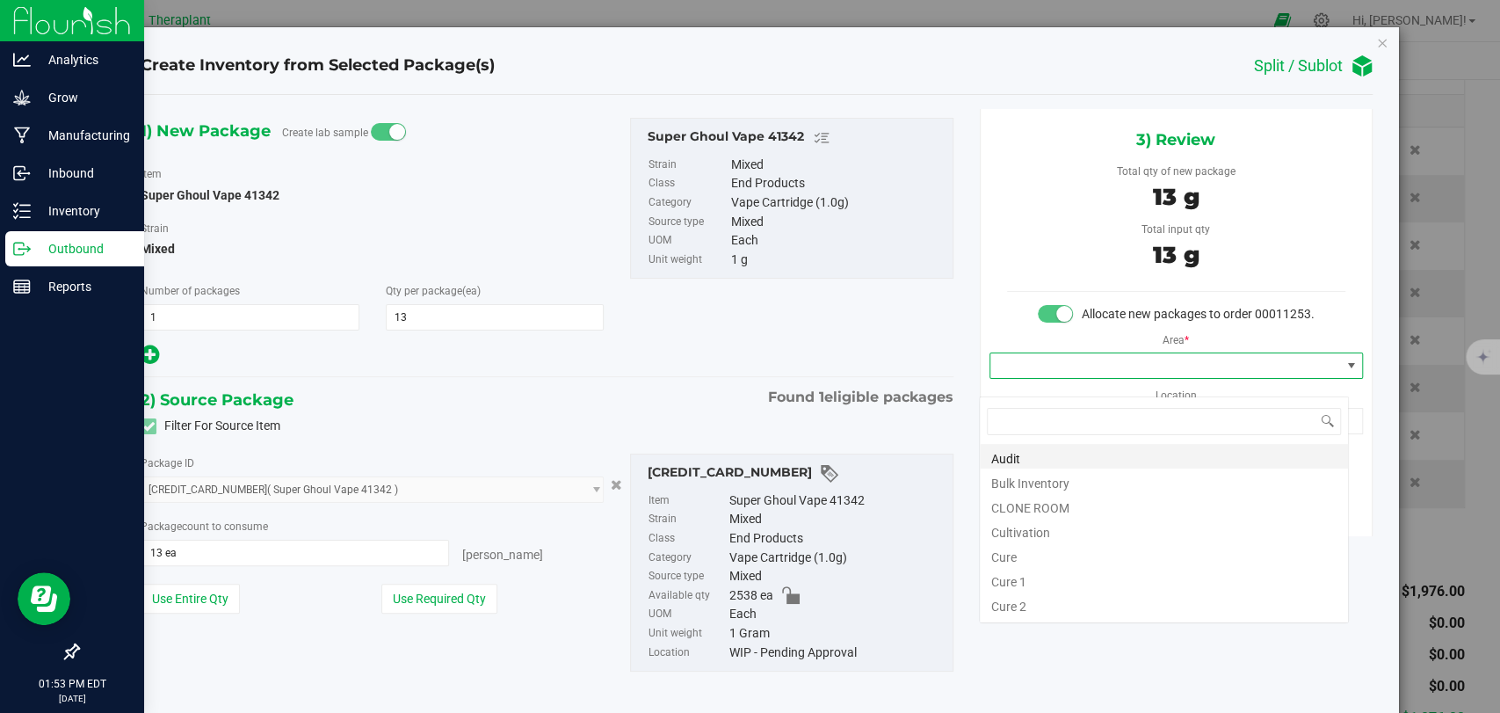
scroll to position [25, 369]
click at [1064, 481] on li "Bulk Inventory" at bounding box center [1164, 481] width 368 height 25
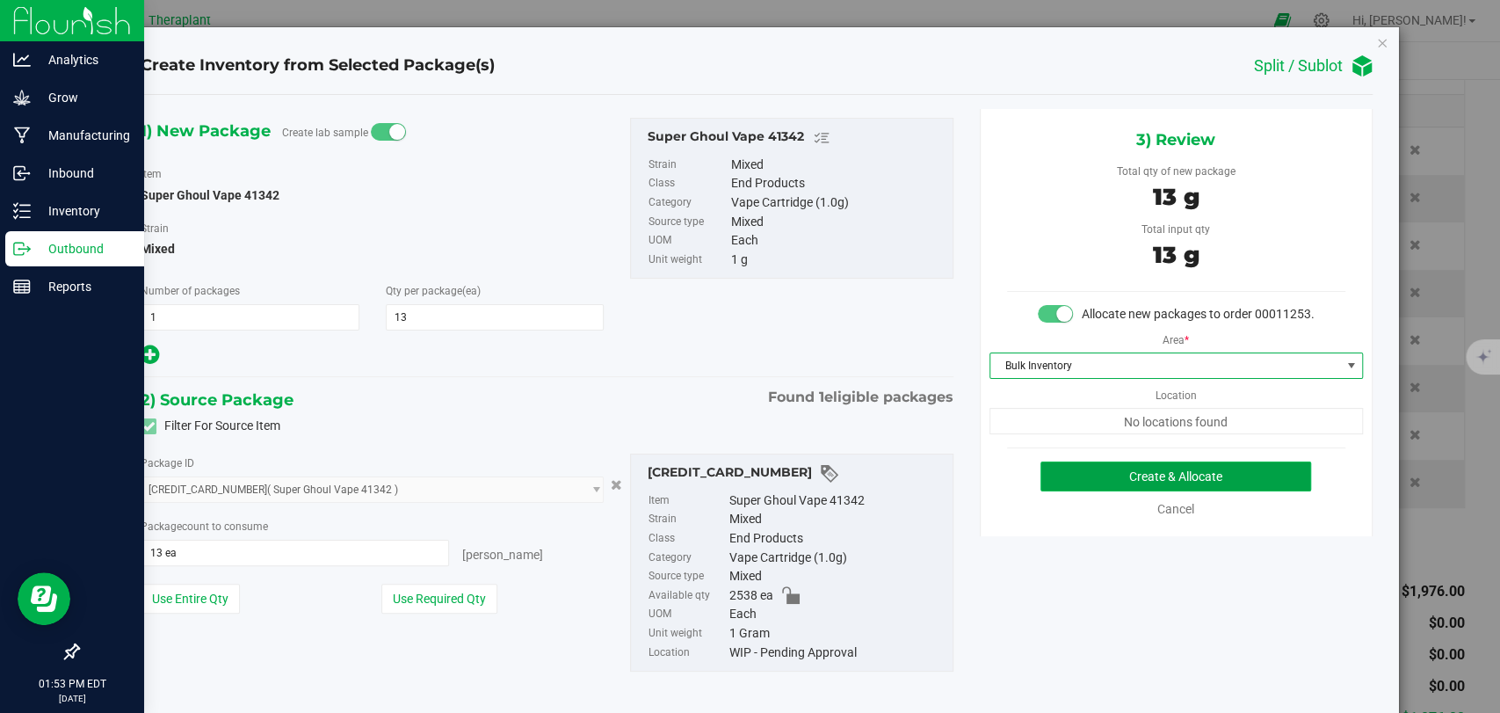
click at [1141, 490] on button "Create & Allocate" at bounding box center [1176, 476] width 271 height 30
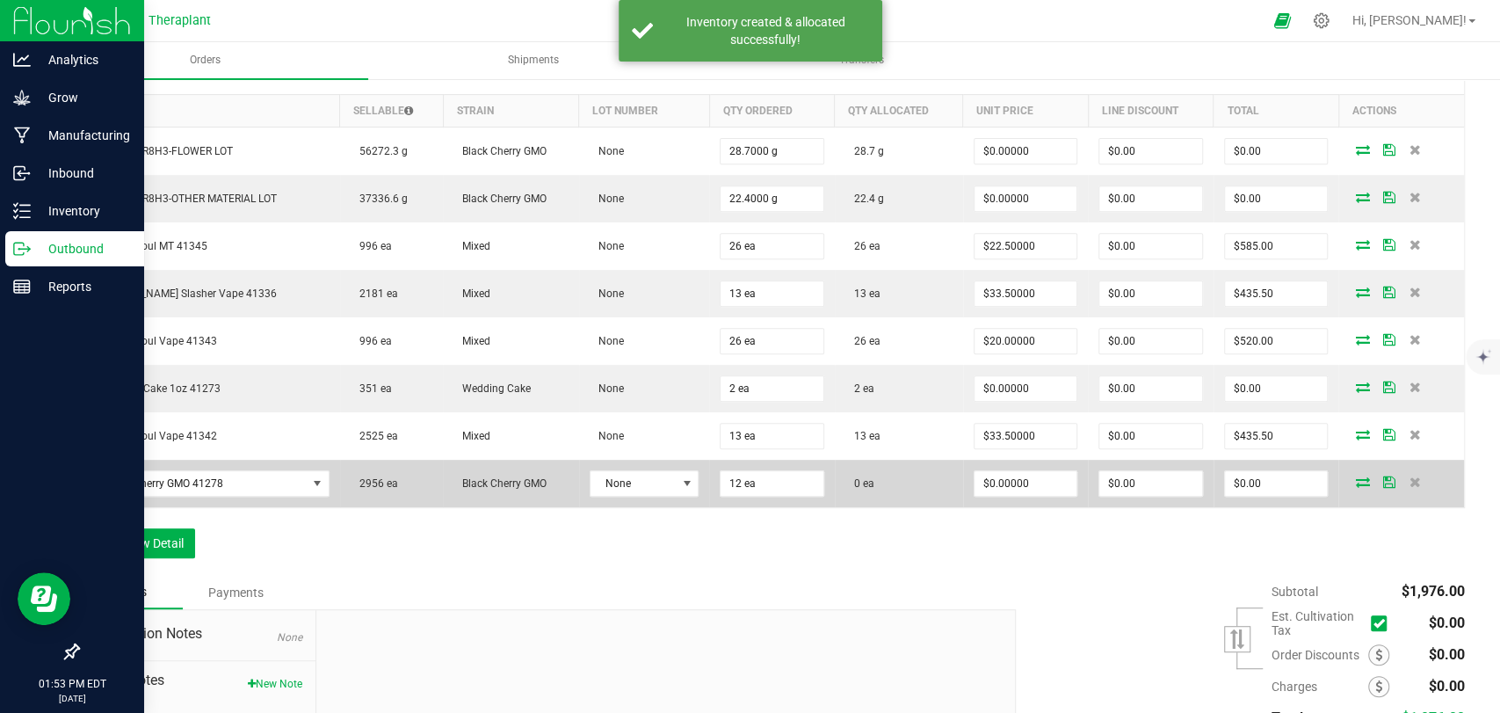
click at [1355, 479] on icon at bounding box center [1362, 481] width 14 height 11
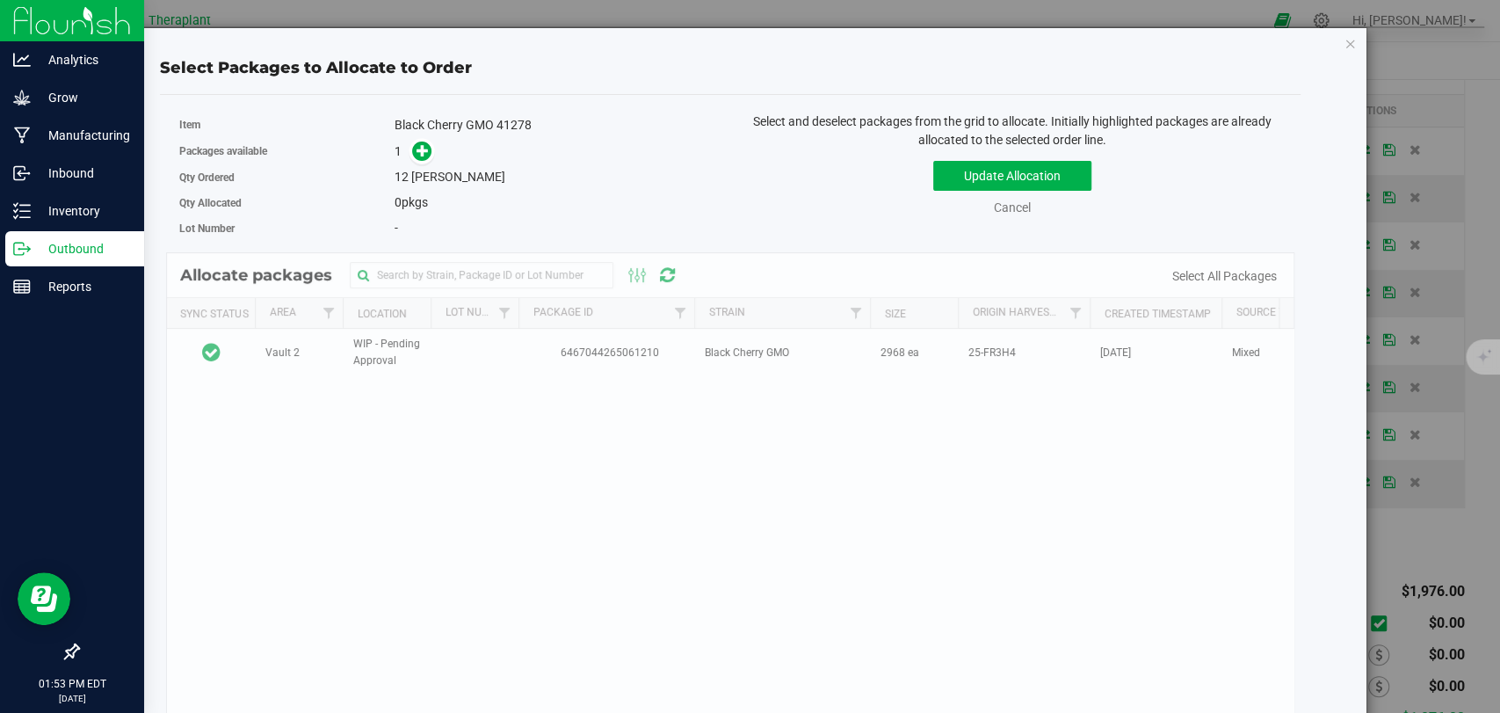
click at [253, 355] on td at bounding box center [211, 352] width 88 height 47
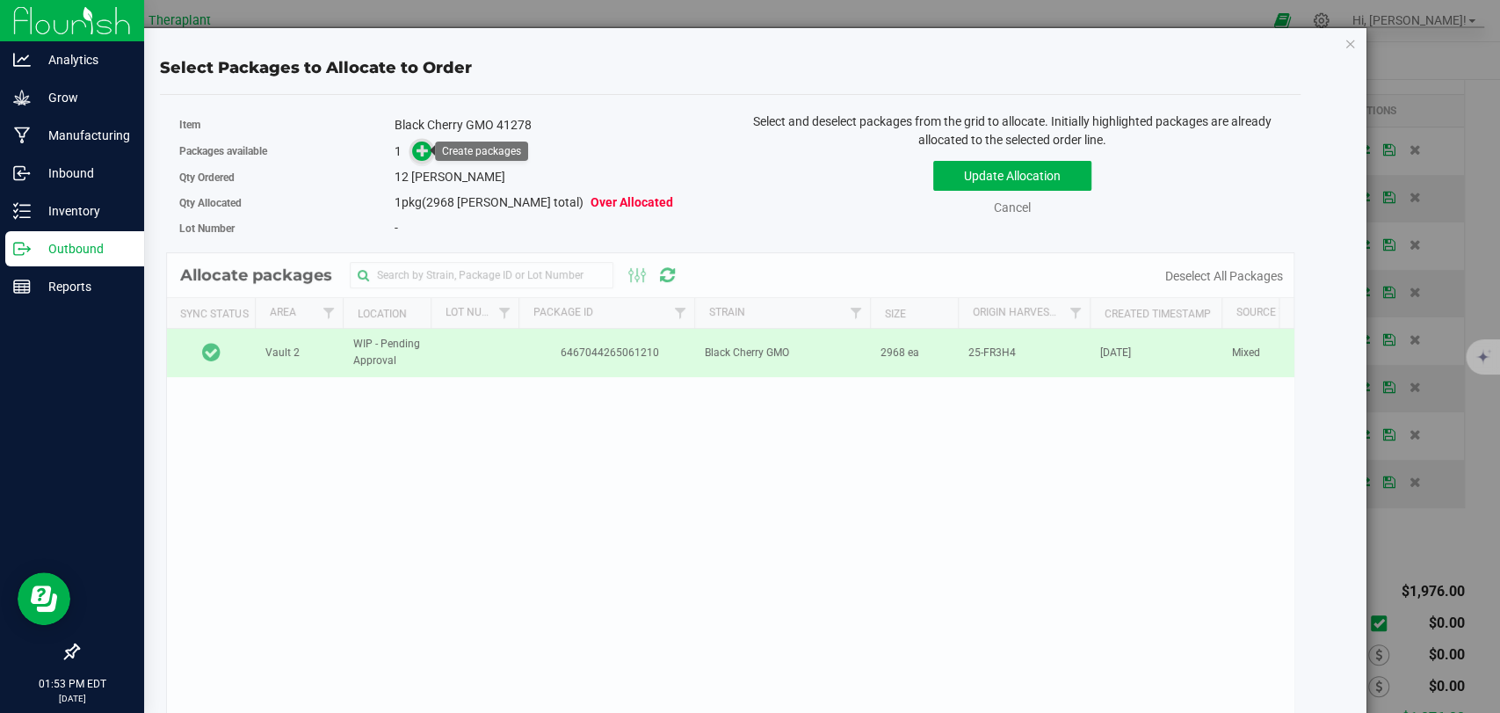
click at [417, 153] on icon at bounding box center [423, 150] width 12 height 12
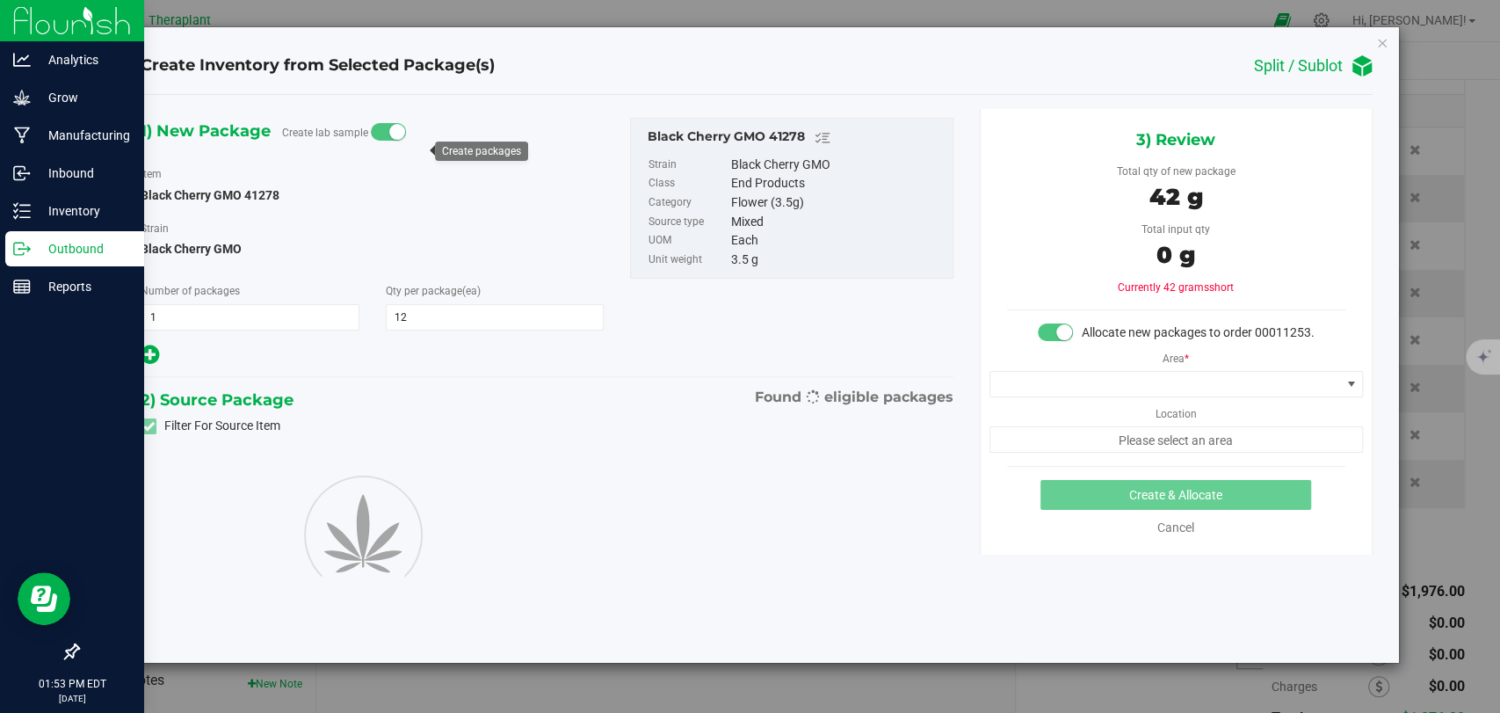
type input "12"
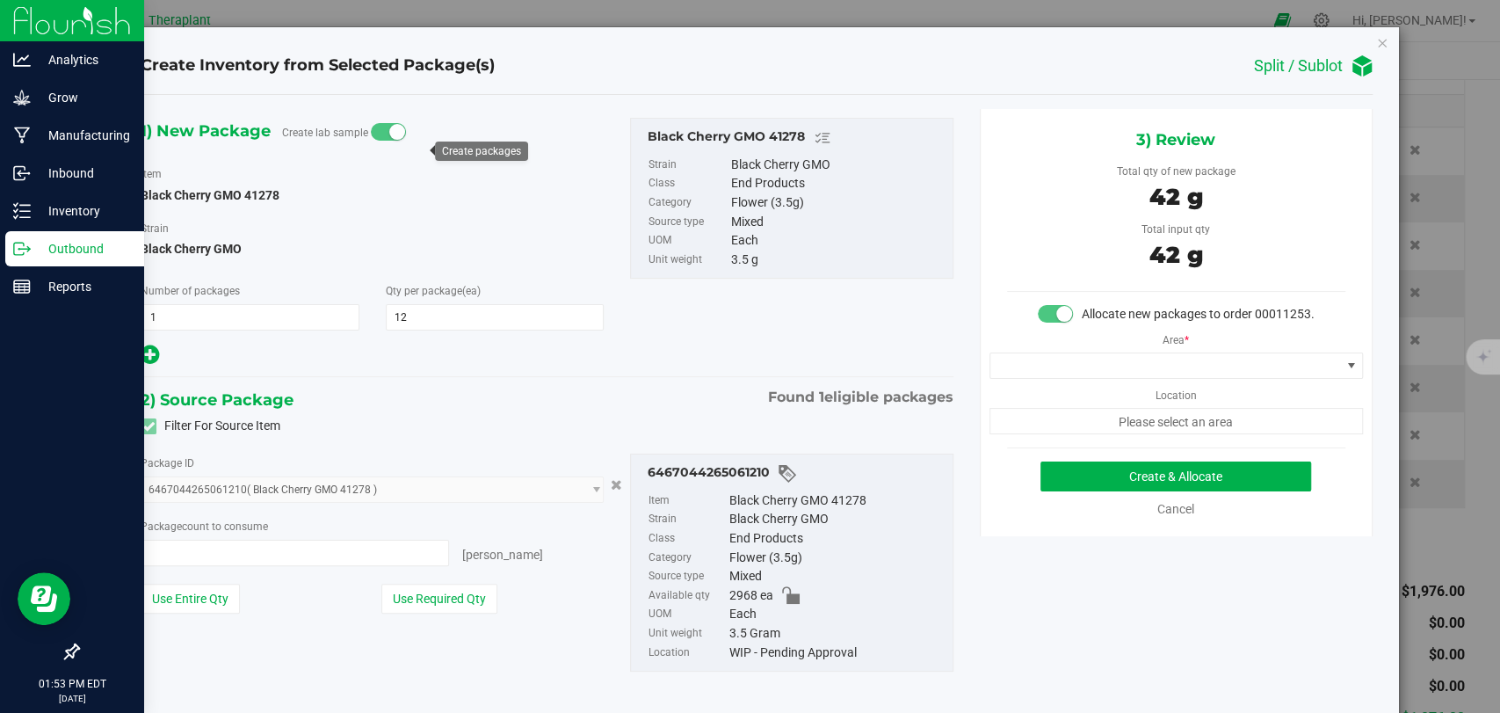
type input "12 ea"
click at [1068, 378] on span at bounding box center [1166, 365] width 350 height 25
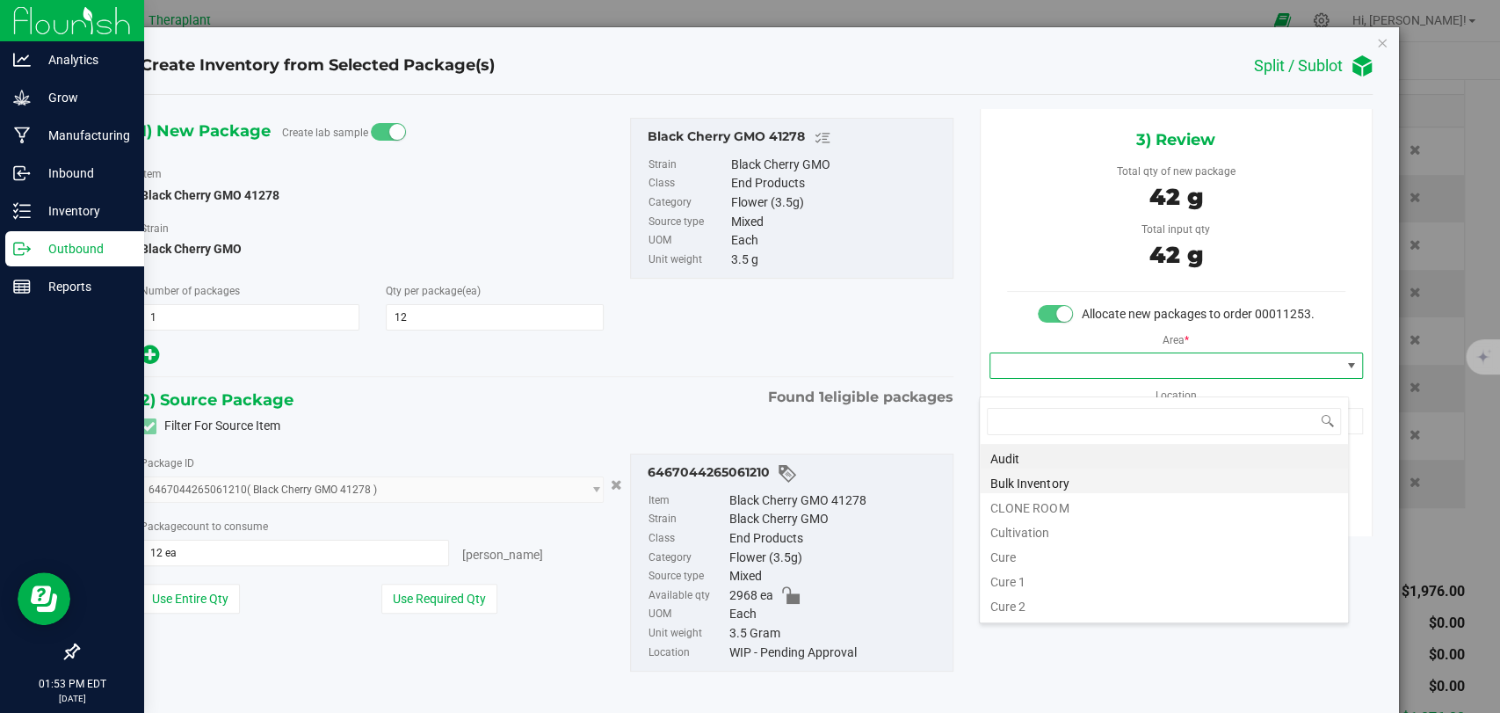
scroll to position [25, 369]
click at [1036, 483] on li "Bulk Inventory" at bounding box center [1164, 481] width 368 height 25
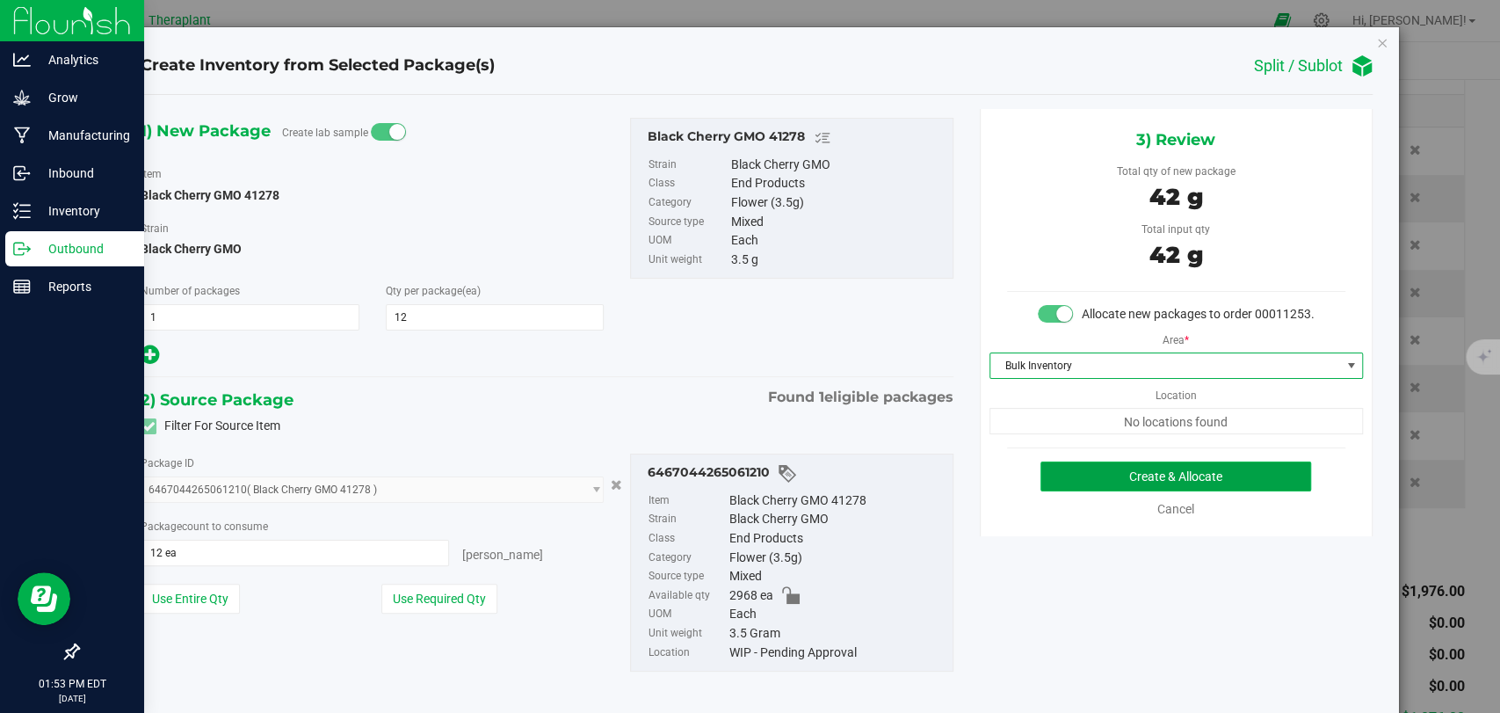
click at [1136, 486] on button "Create & Allocate" at bounding box center [1176, 476] width 271 height 30
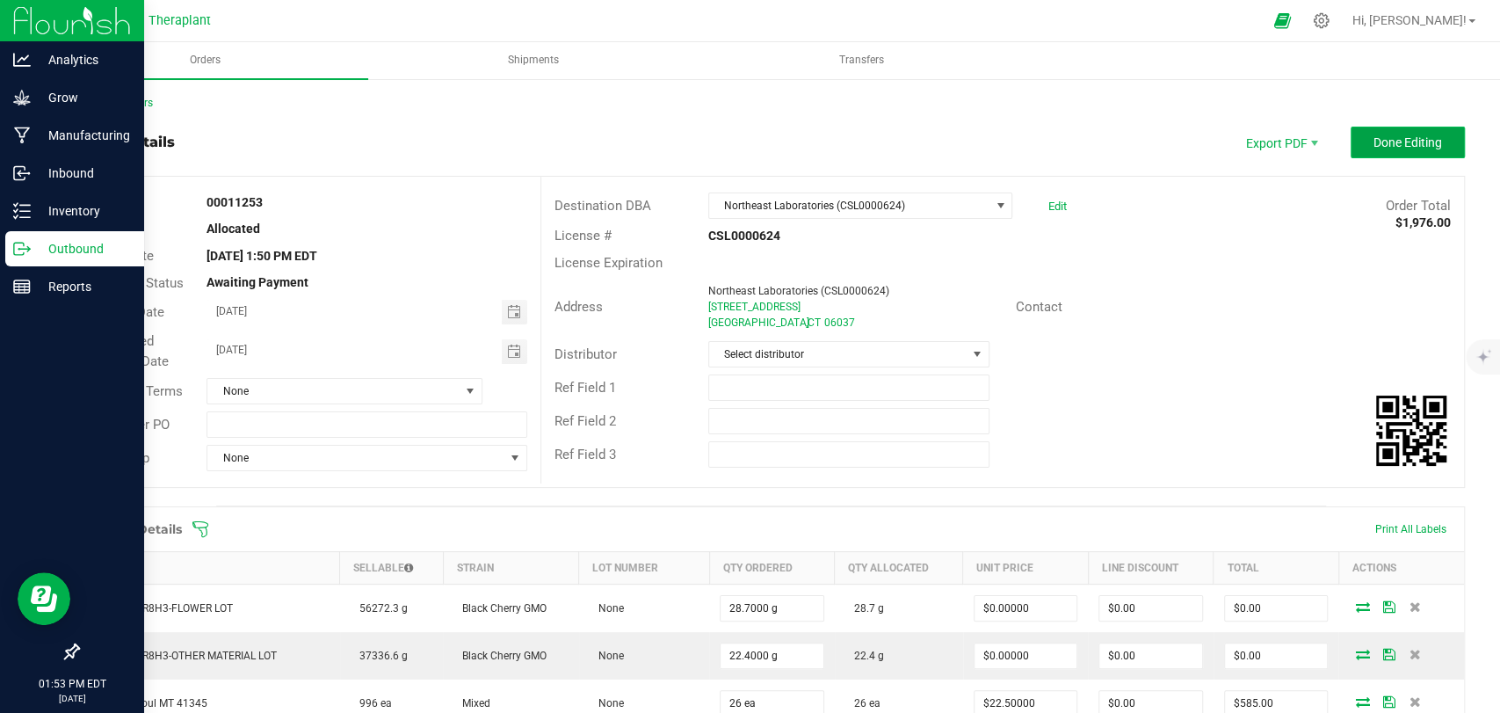
click at [1353, 142] on button "Done Editing" at bounding box center [1408, 143] width 114 height 32
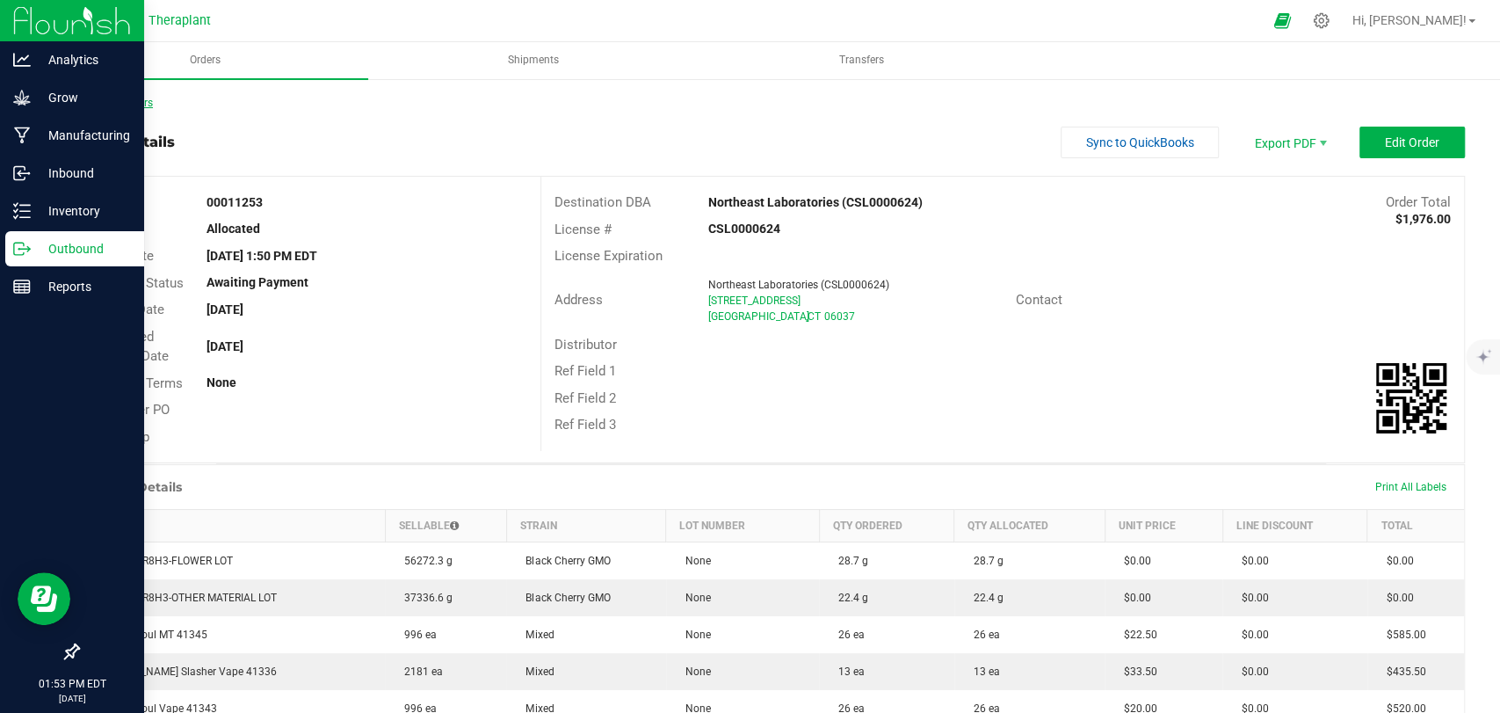
click at [146, 102] on link "Back to Orders" at bounding box center [115, 103] width 76 height 12
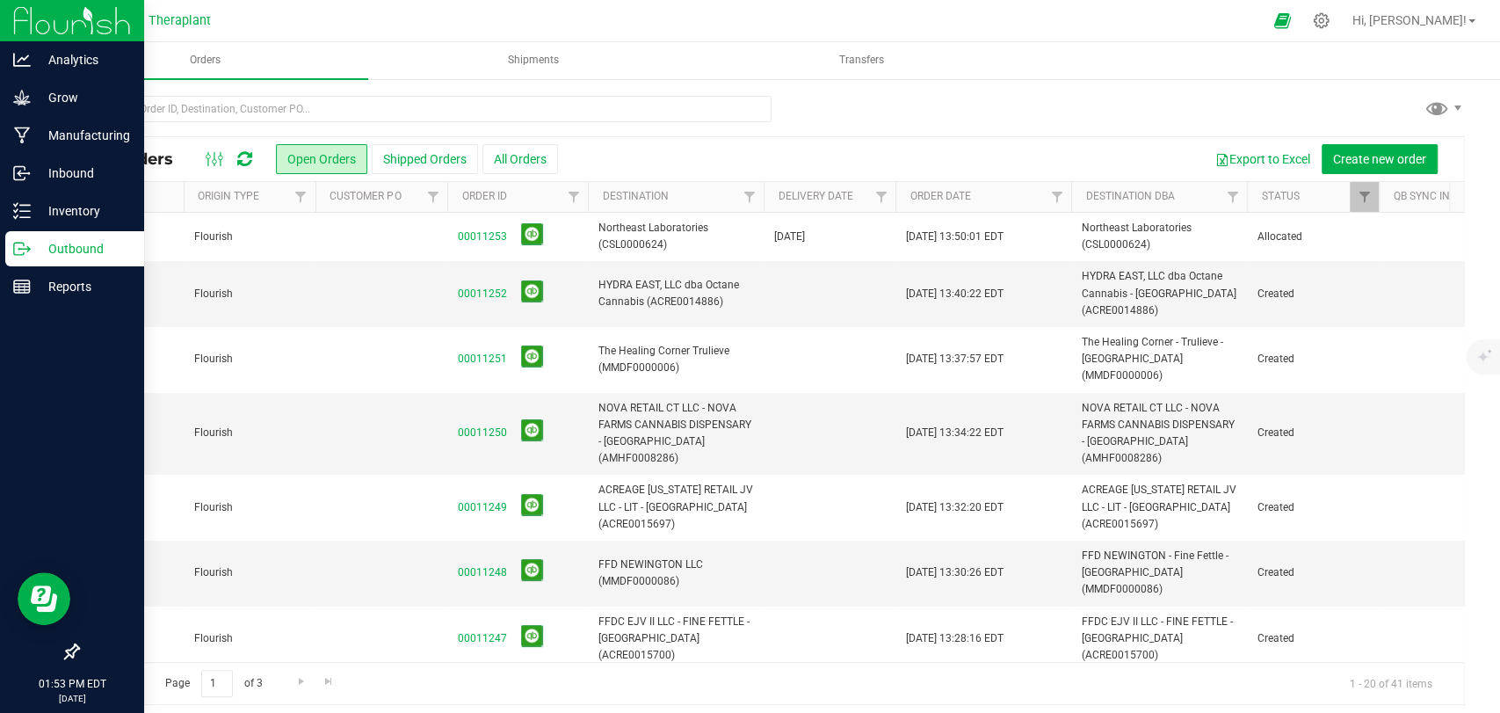
click at [267, 237] on span "Flourish" at bounding box center [249, 237] width 111 height 17
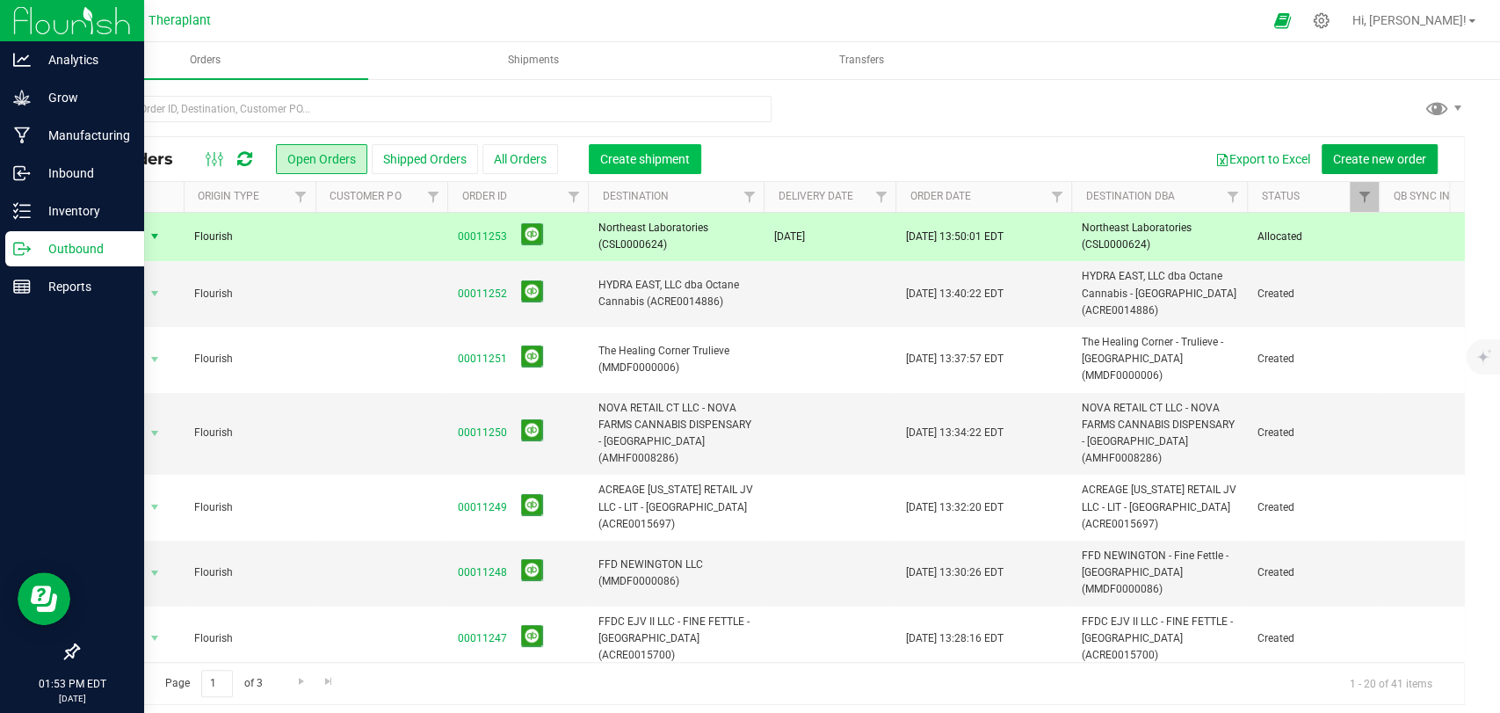
click at [684, 154] on span "Create shipment" at bounding box center [645, 159] width 90 height 14
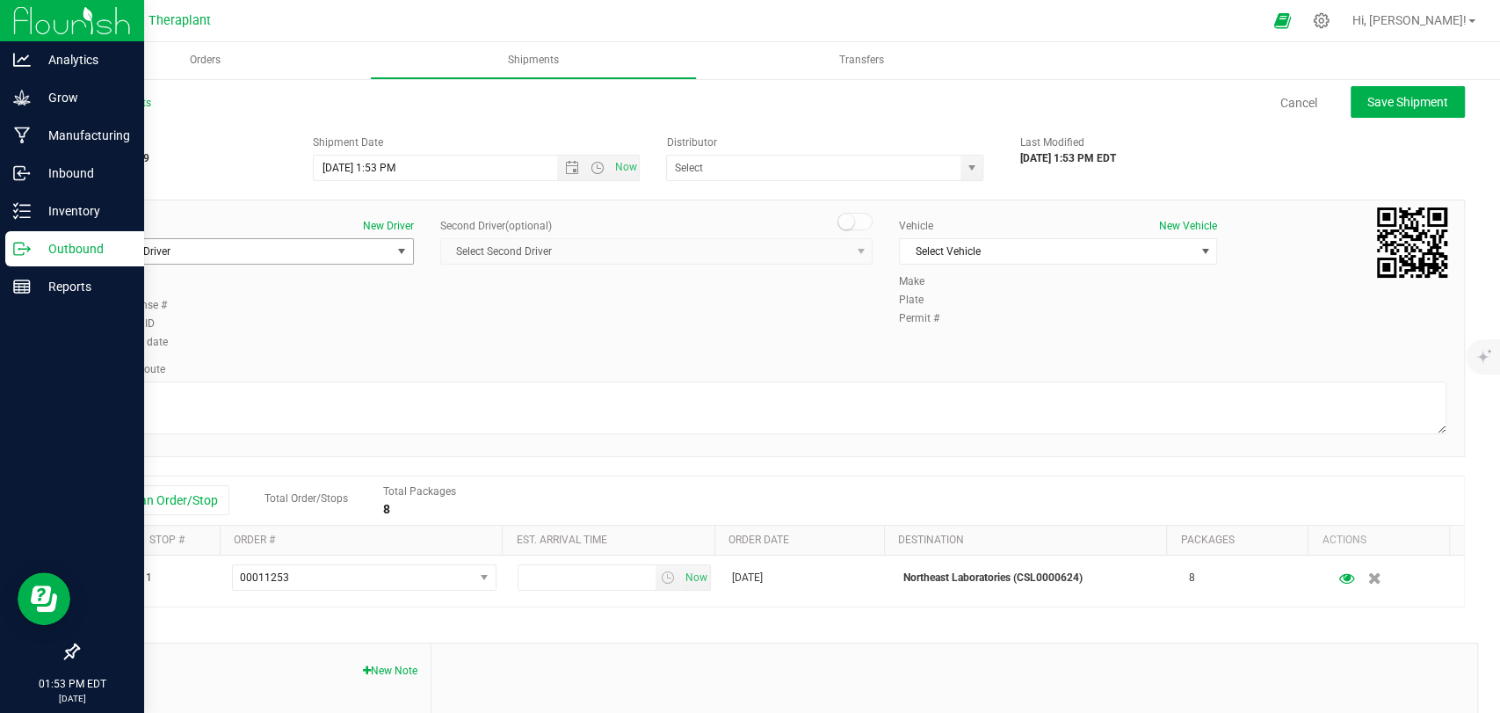
click at [323, 257] on span "Select Driver" at bounding box center [244, 251] width 294 height 25
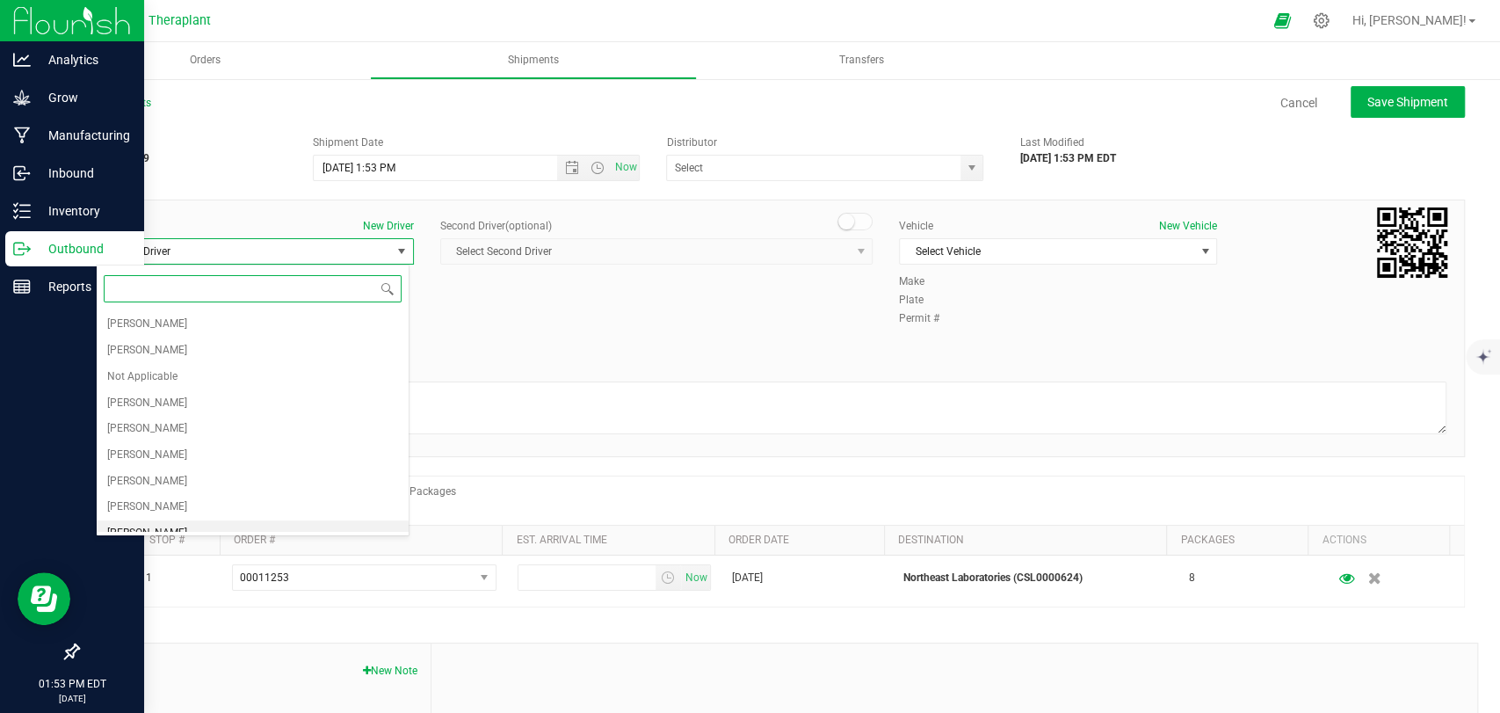
click at [167, 527] on span "Edward Cybulski" at bounding box center [147, 533] width 80 height 23
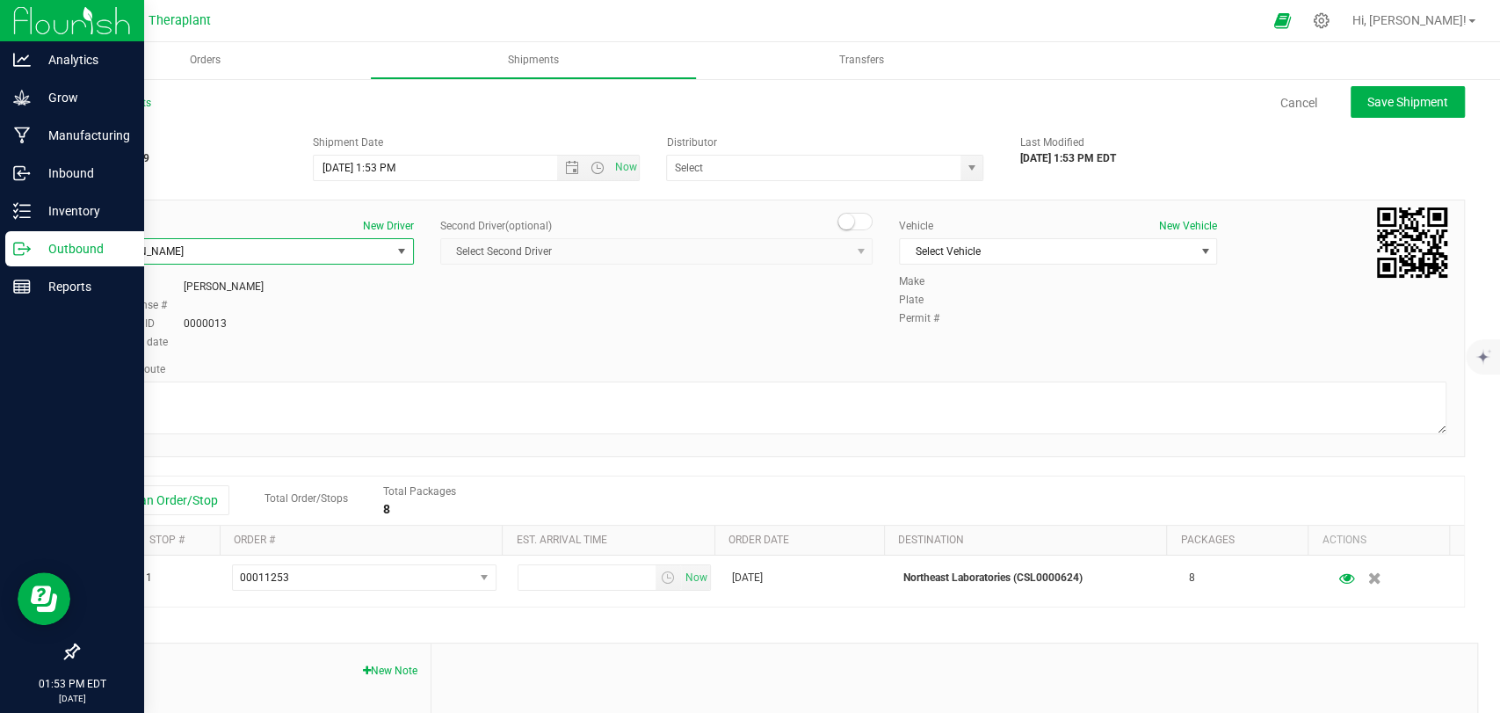
click at [842, 227] on small at bounding box center [847, 222] width 16 height 16
drag, startPoint x: 846, startPoint y: 245, endPoint x: 792, endPoint y: 244, distance: 53.6
click at [854, 246] on span "select" at bounding box center [861, 251] width 14 height 14
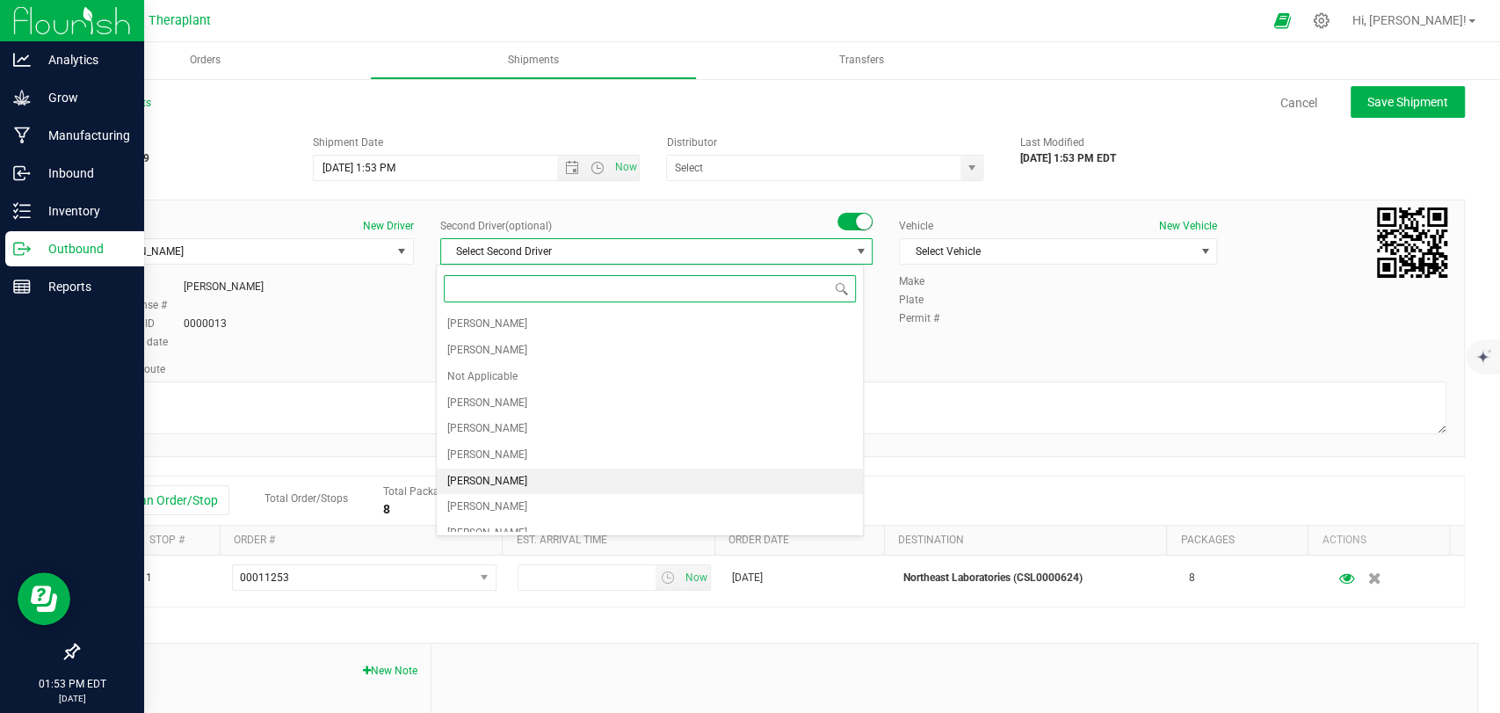
click at [490, 474] on span "Zachary Cannone" at bounding box center [487, 481] width 80 height 23
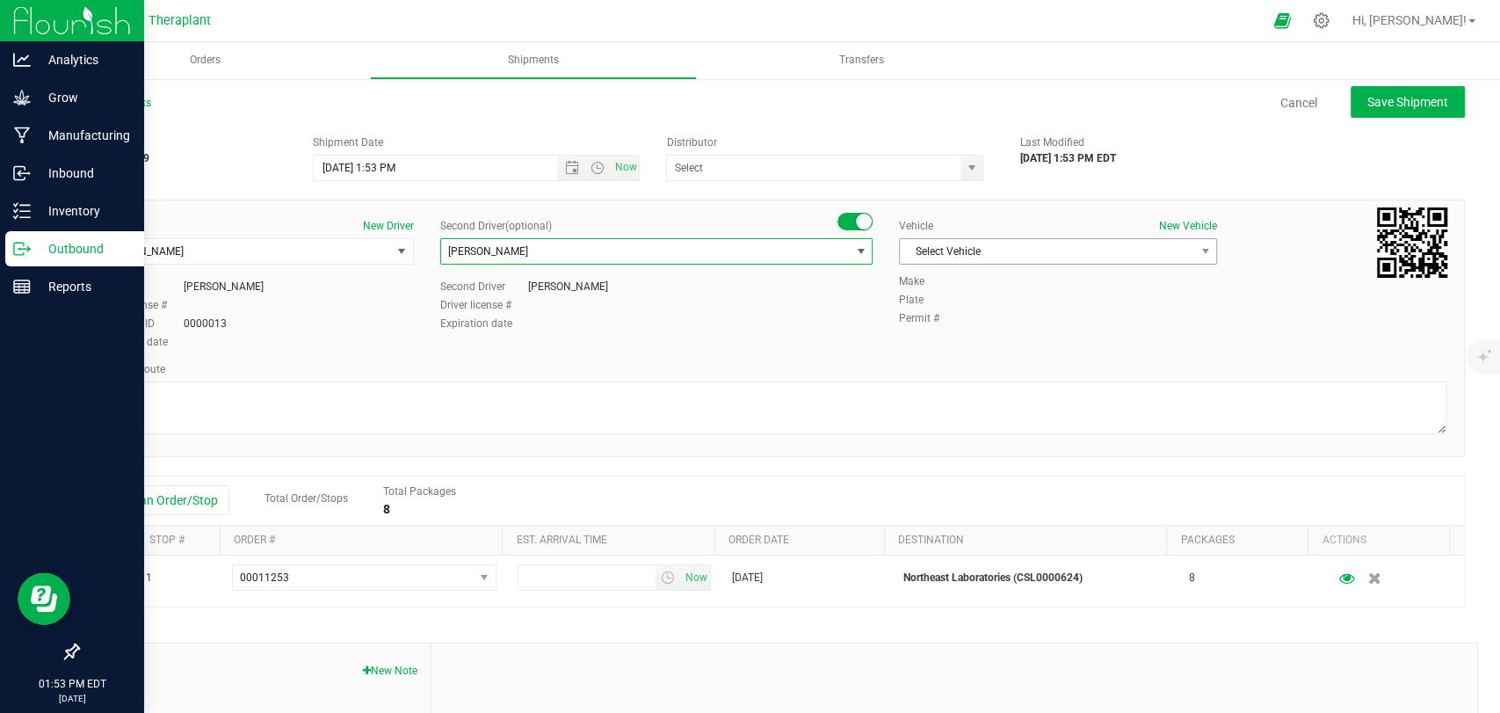
click at [950, 239] on span "Select Vehicle" at bounding box center [1047, 251] width 294 height 25
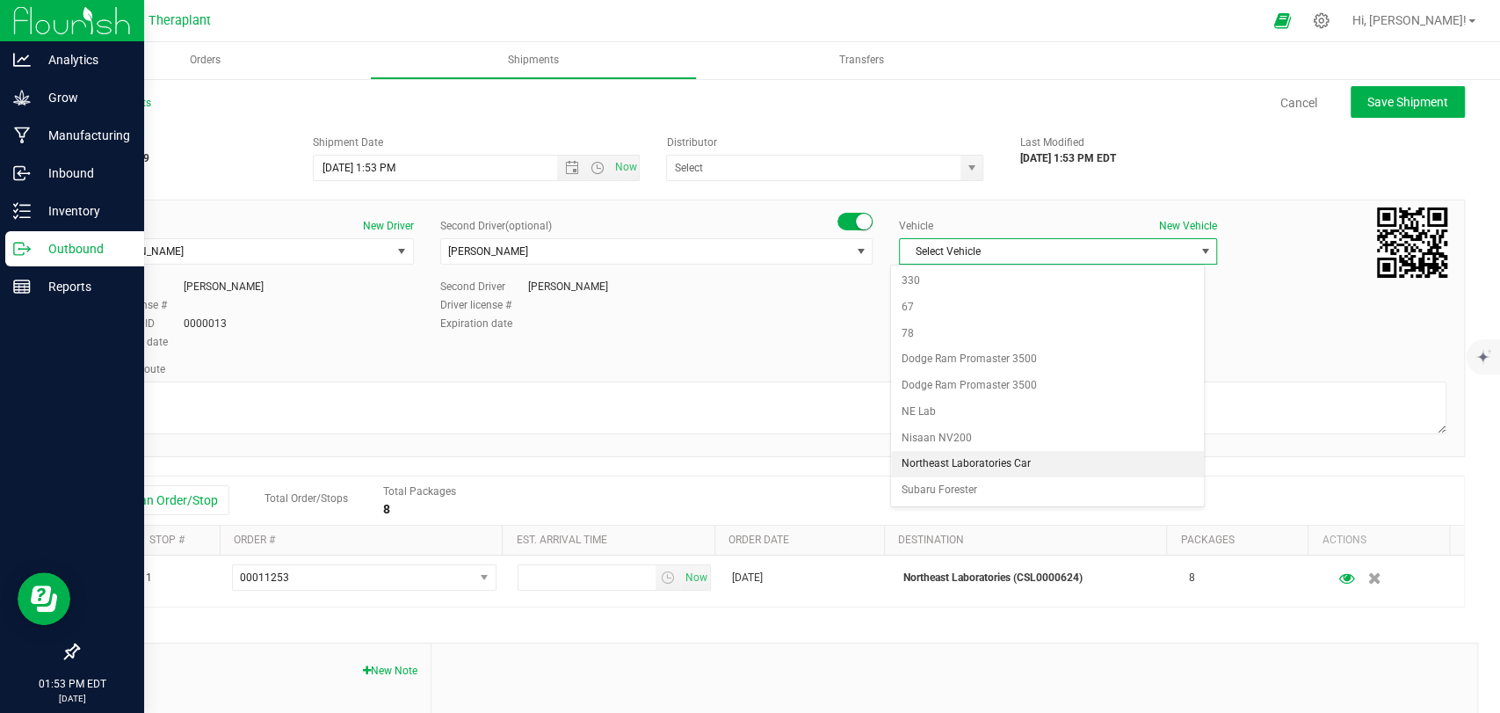
click at [968, 457] on li "Northeast Laboratories Car" at bounding box center [1047, 464] width 313 height 26
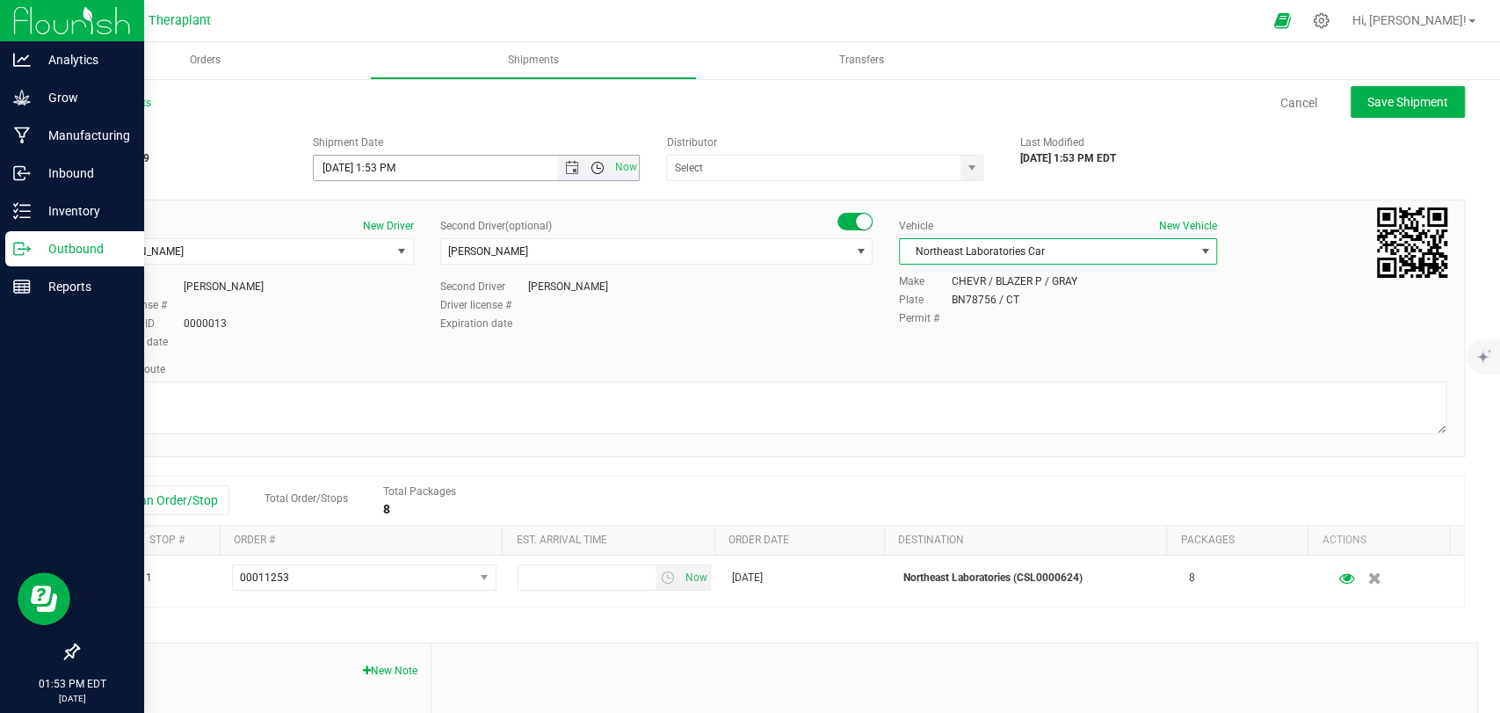
click at [591, 165] on span "Open the time view" at bounding box center [598, 168] width 14 height 14
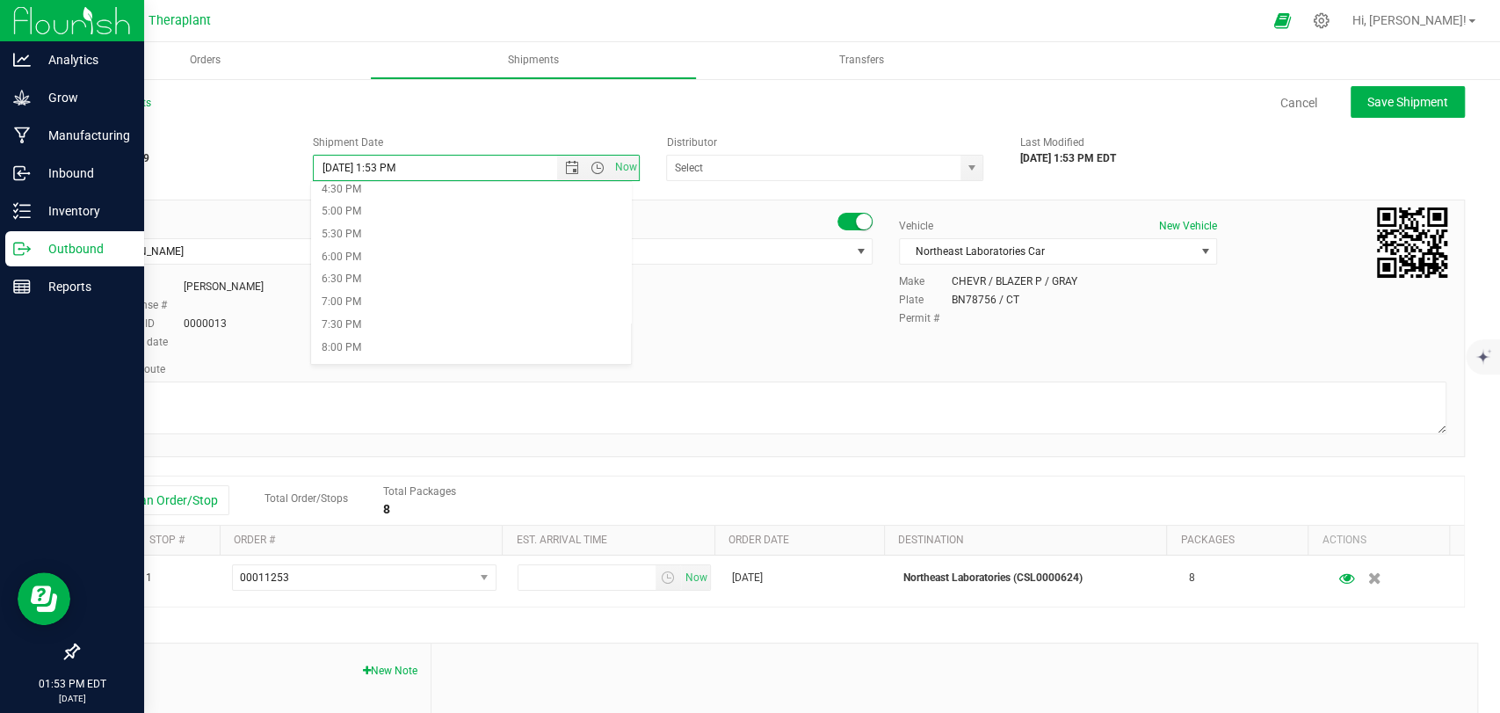
scroll to position [781, 0]
click at [387, 273] on li "7:00 PM" at bounding box center [471, 274] width 320 height 23
type input "9/26/2025 7:00 PM"
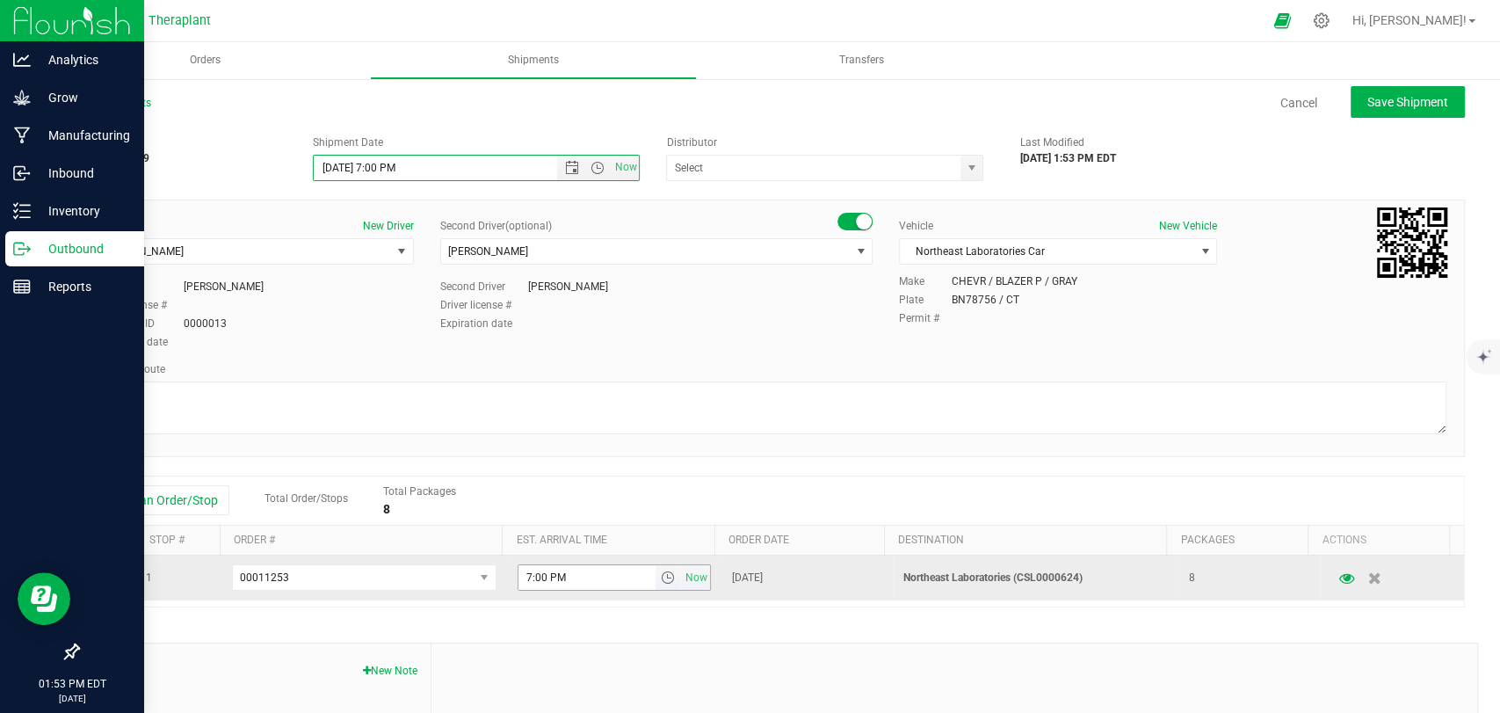
click at [660, 584] on span "select" at bounding box center [667, 577] width 14 height 14
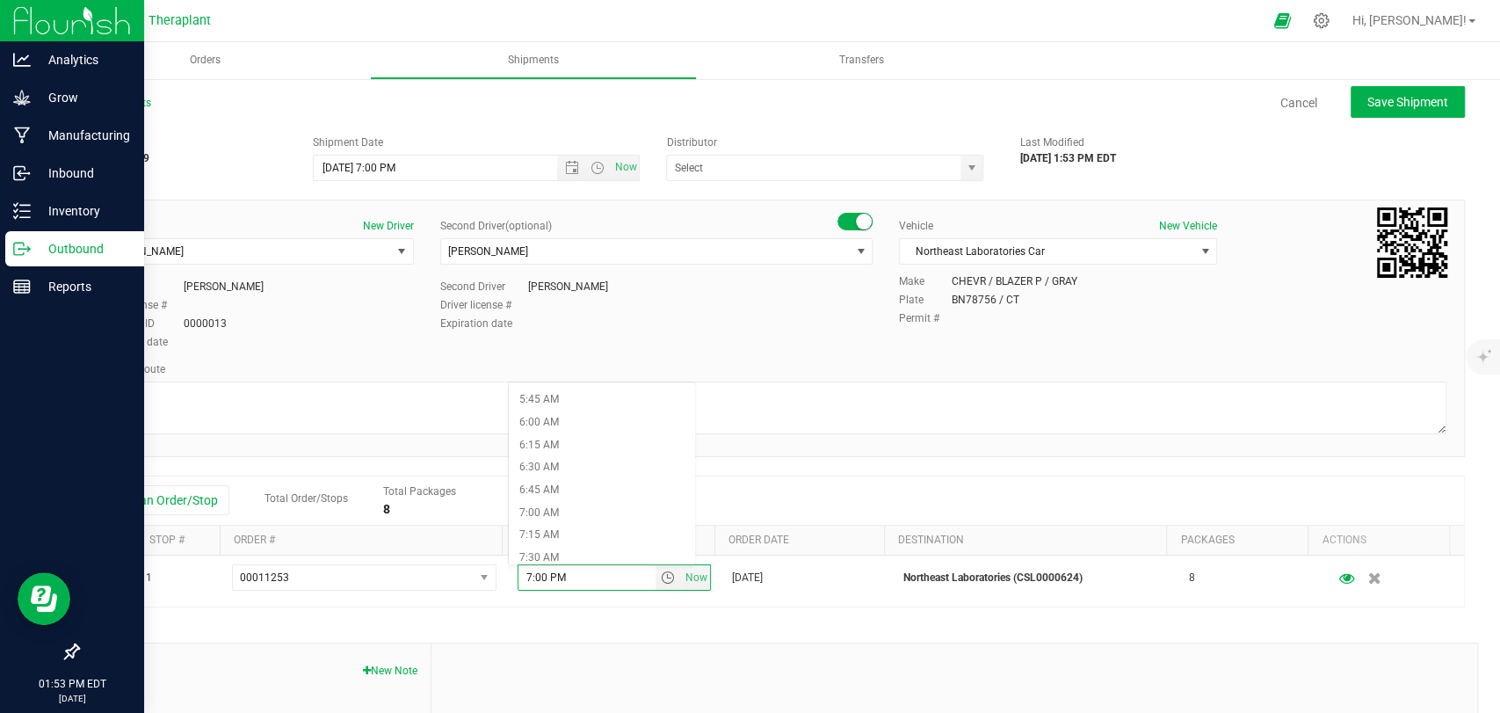
scroll to position [585, 0]
click at [551, 493] on li "7:30 AM" at bounding box center [601, 488] width 185 height 23
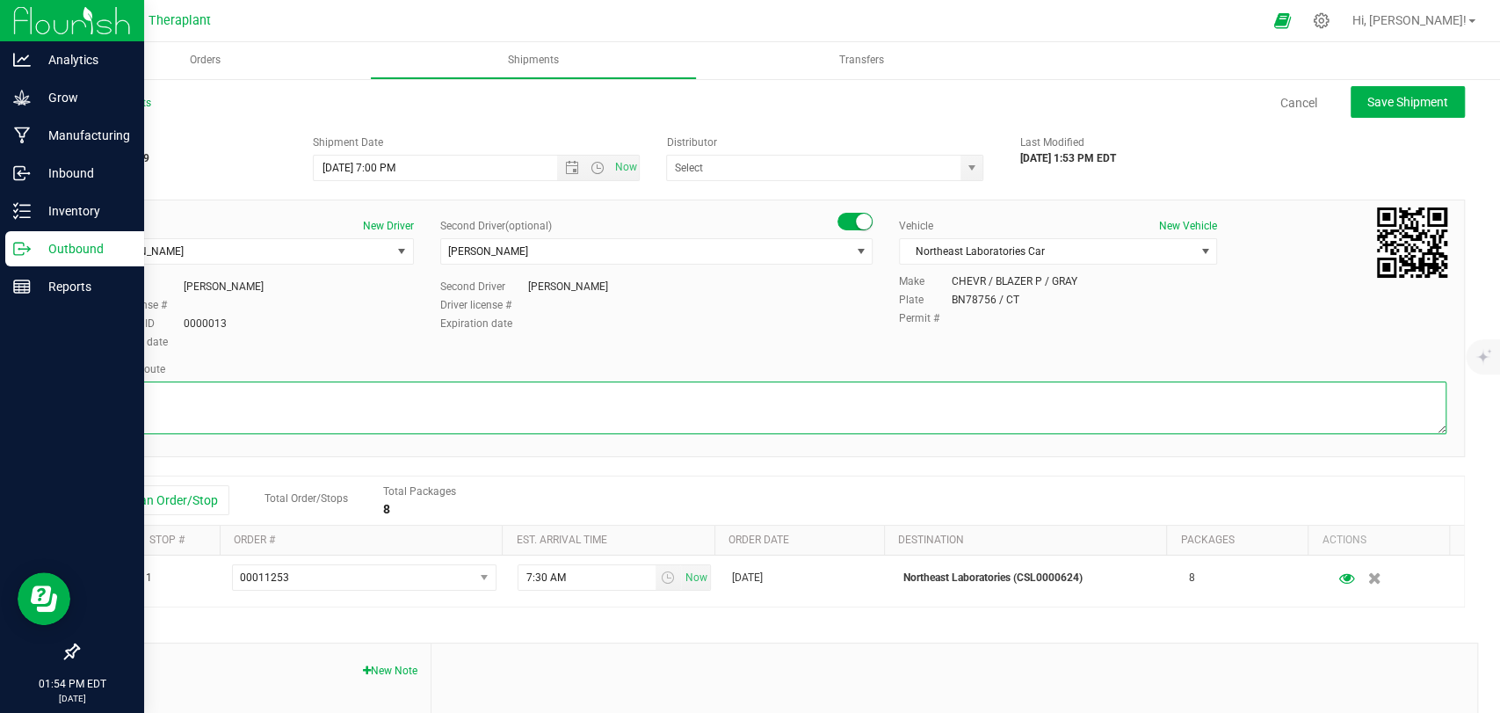
click at [325, 397] on textarea at bounding box center [771, 407] width 1351 height 53
paste textarea "CT-8 S from CT-262, I-84 E, I-691 E, then I-91 N to State Hwy 411, Exit 23, Lef…"
click at [621, 405] on textarea at bounding box center [771, 407] width 1351 height 53
type textarea "CT-8 S from CT-262, I-84 E, I-691 E, then I-91 N to State Hwy 411, Exit 23, Lef…"
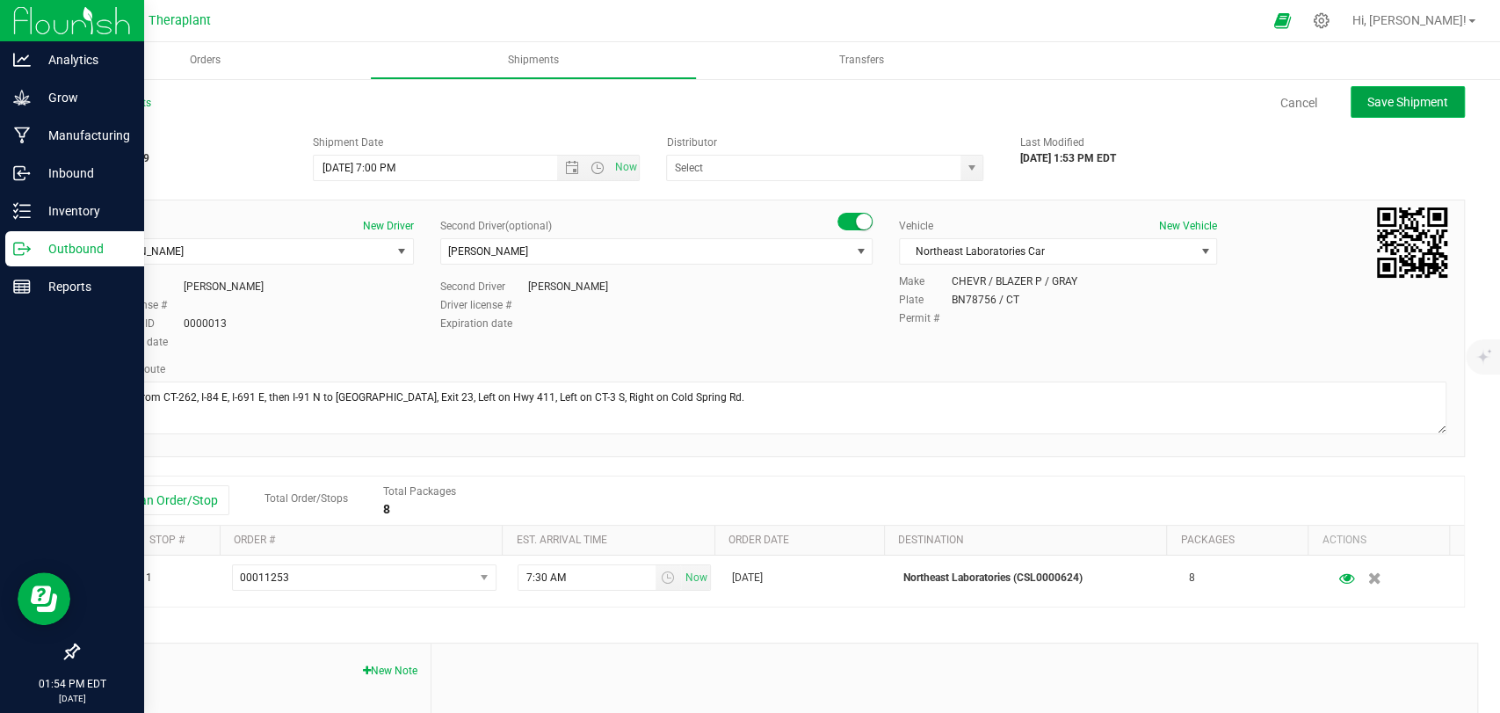
click at [1362, 110] on button "Save Shipment" at bounding box center [1408, 102] width 114 height 32
type input "9/26/2025 11:00 PM"
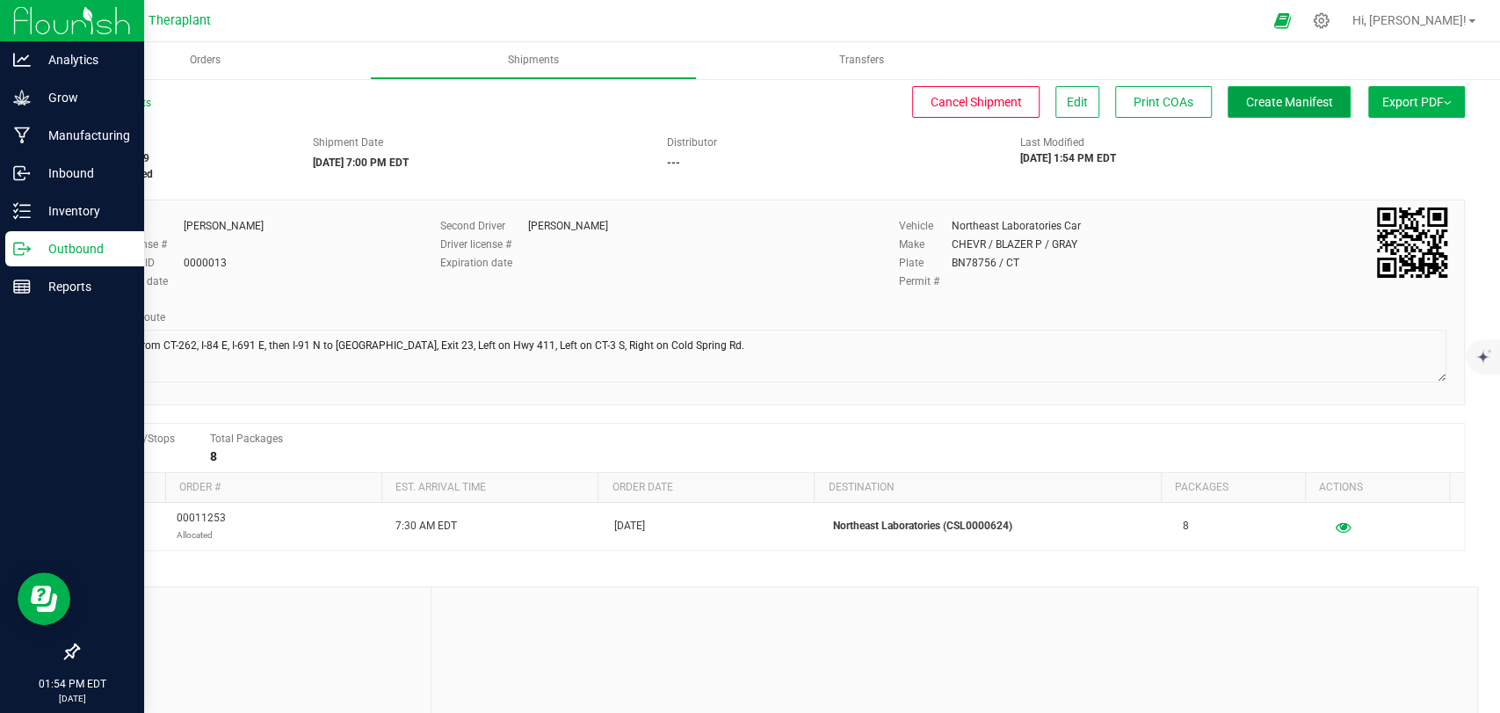
click at [1285, 103] on span "Create Manifest" at bounding box center [1289, 102] width 87 height 14
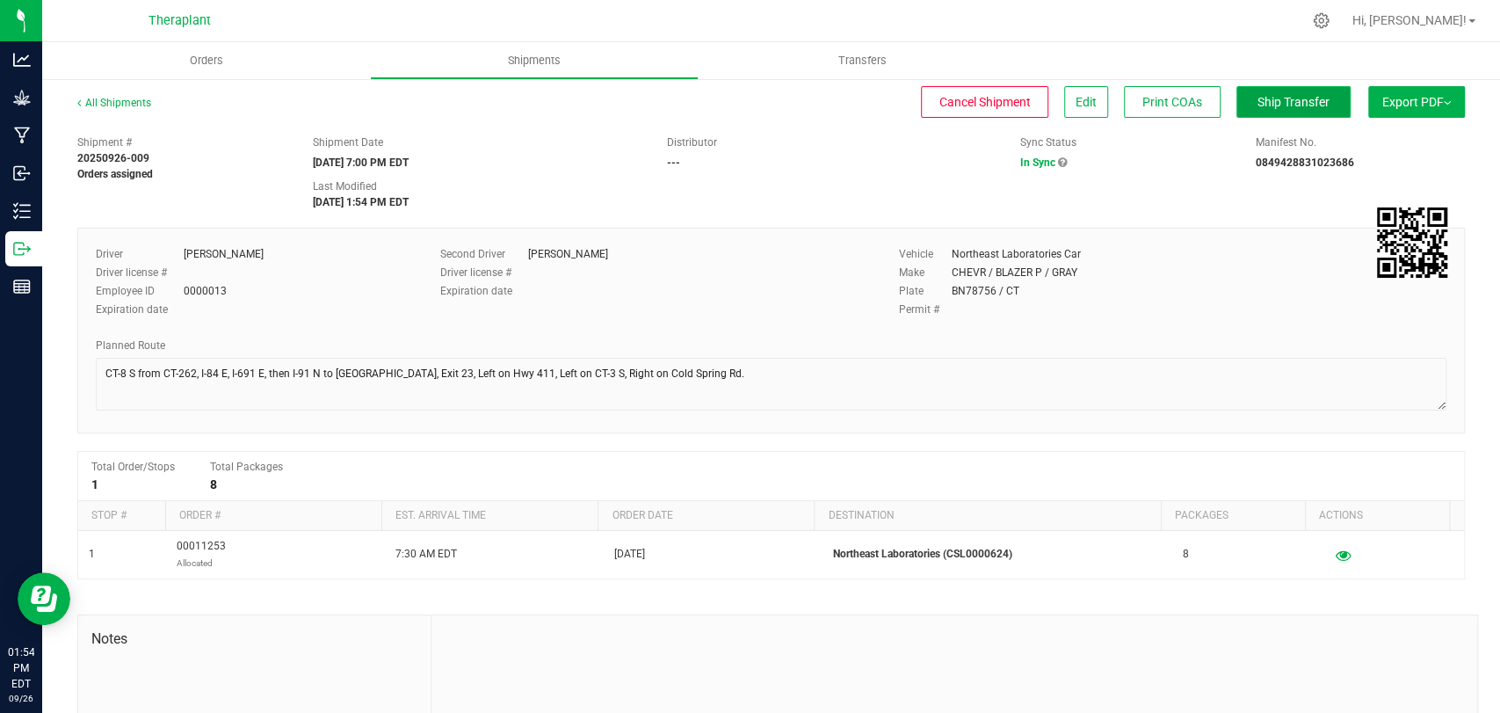
click at [1266, 114] on button "Ship Transfer" at bounding box center [1294, 102] width 114 height 32
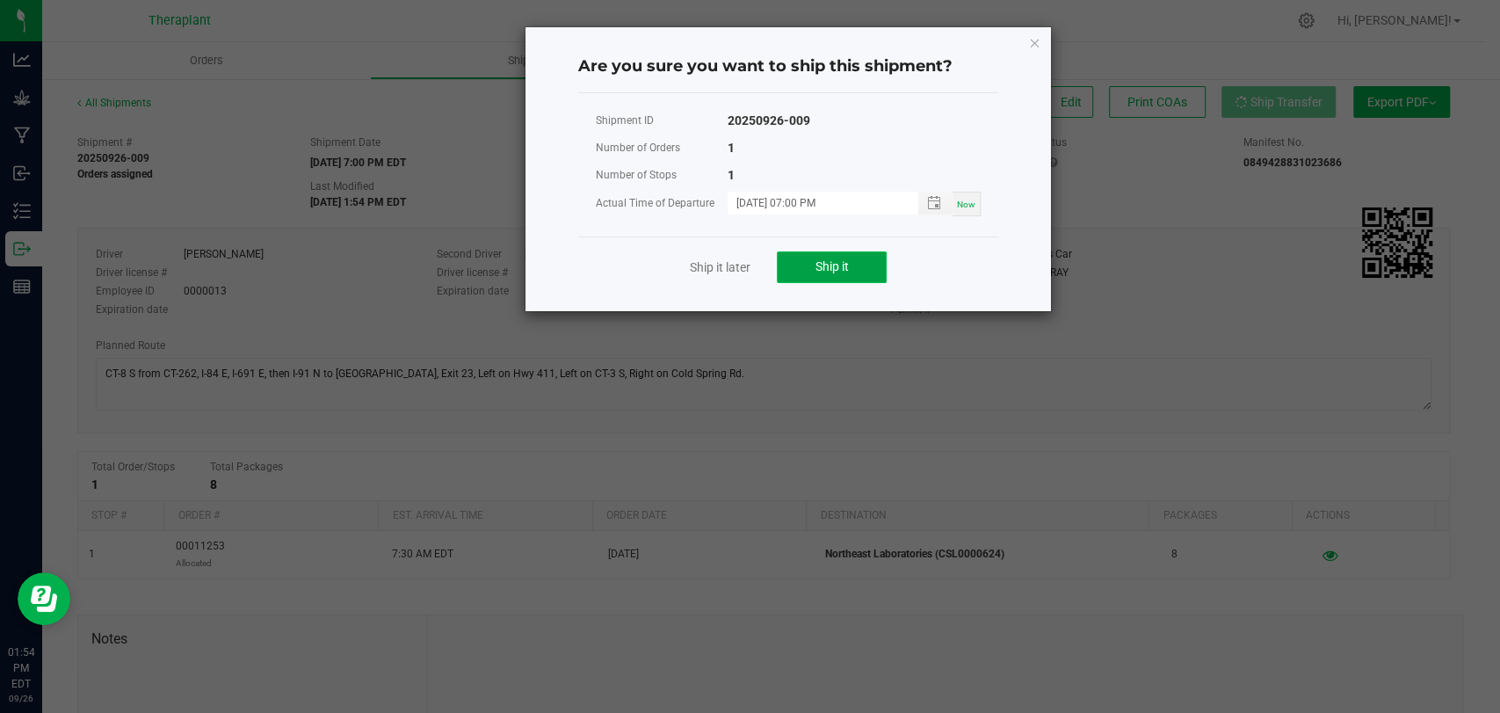
click at [826, 268] on span "Ship it" at bounding box center [832, 266] width 33 height 14
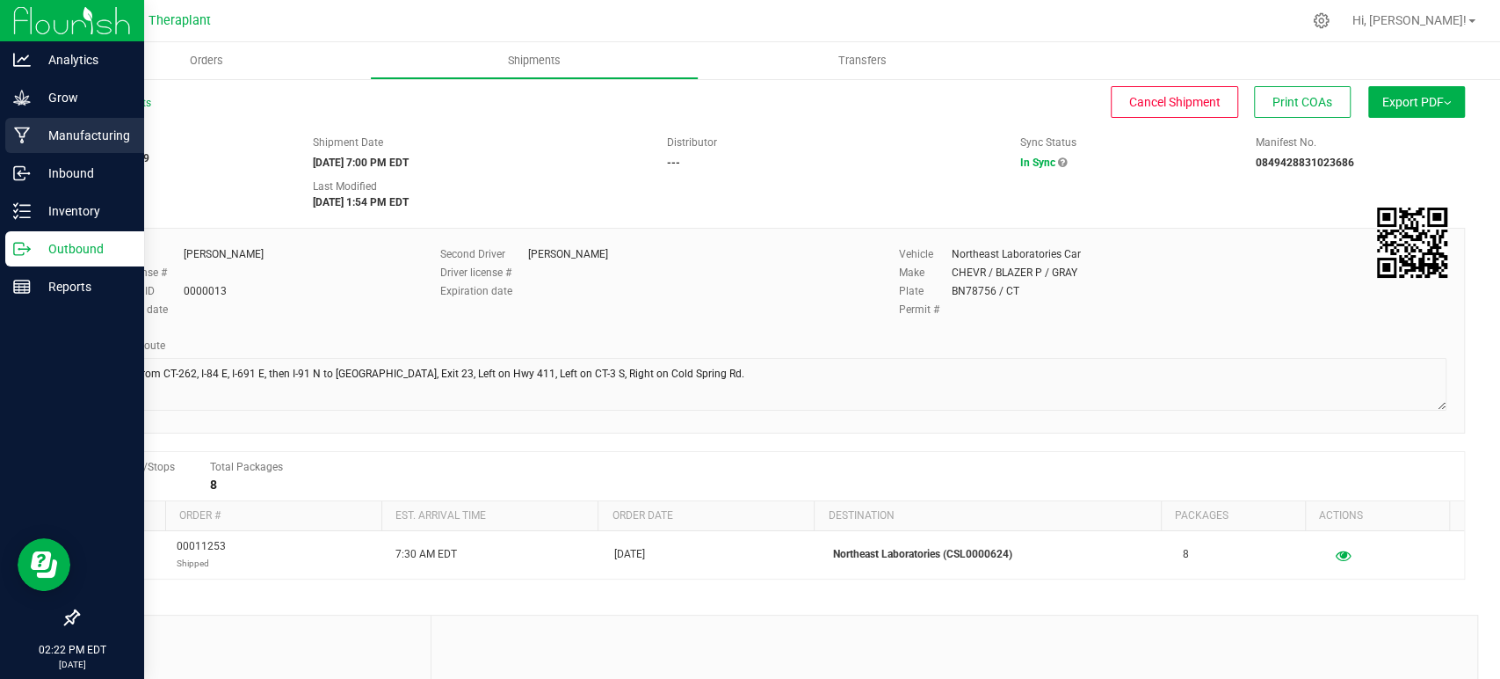
click at [15, 128] on icon at bounding box center [22, 135] width 16 height 17
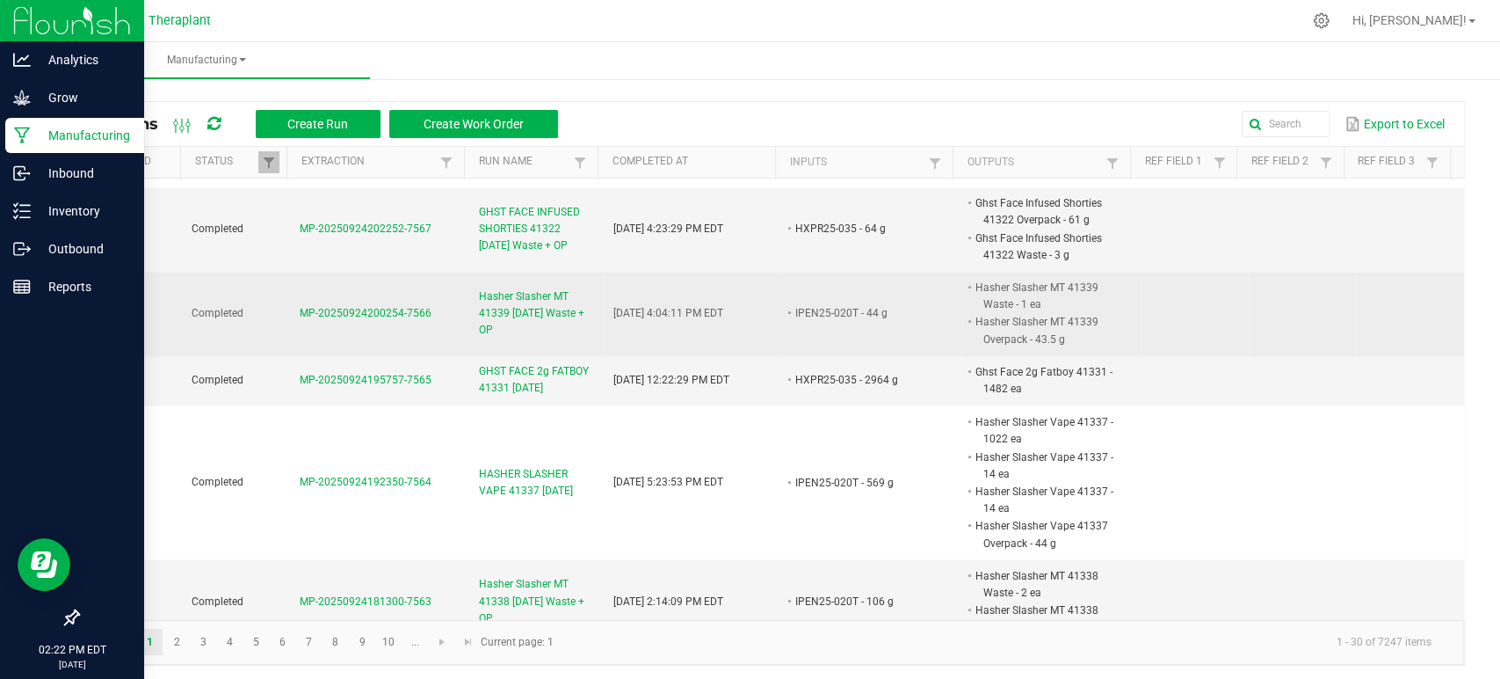
scroll to position [2036, 0]
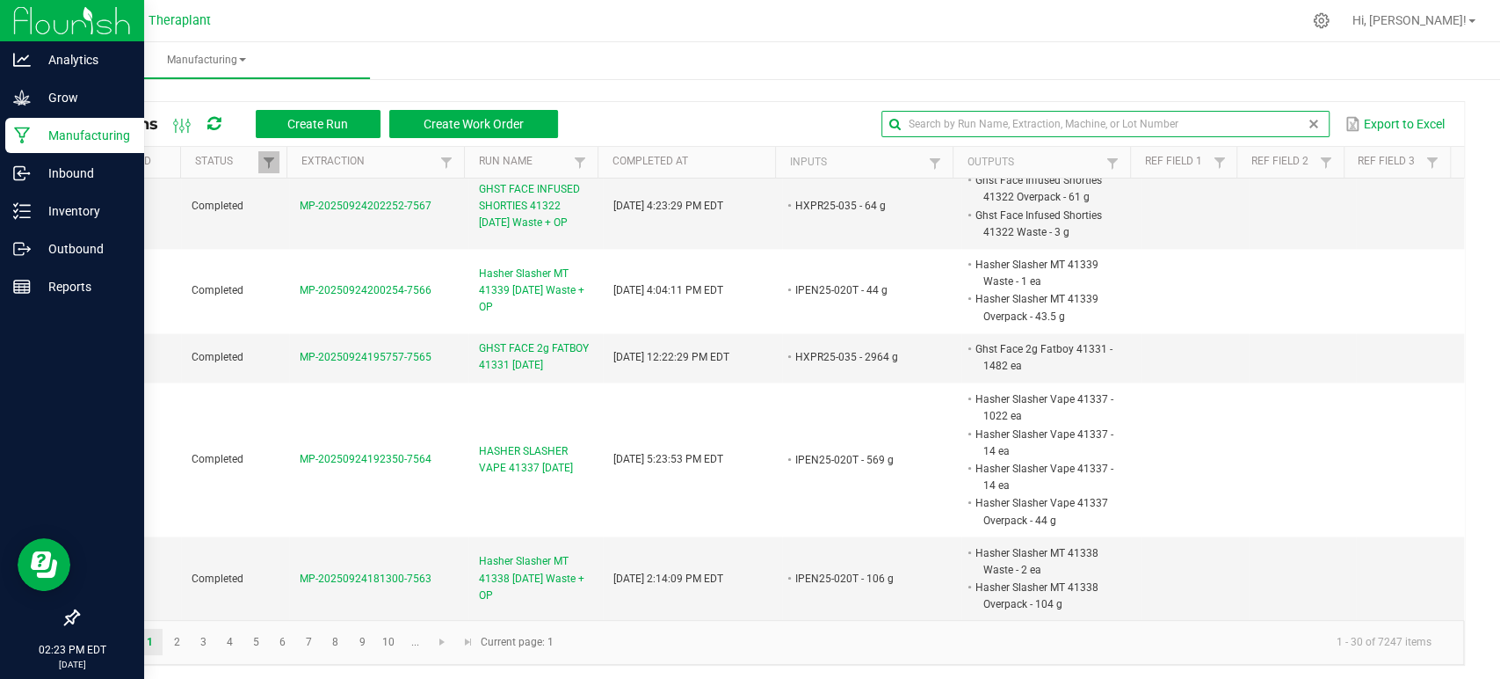
click at [1292, 127] on global-search-input-ngx at bounding box center [1106, 124] width 448 height 12
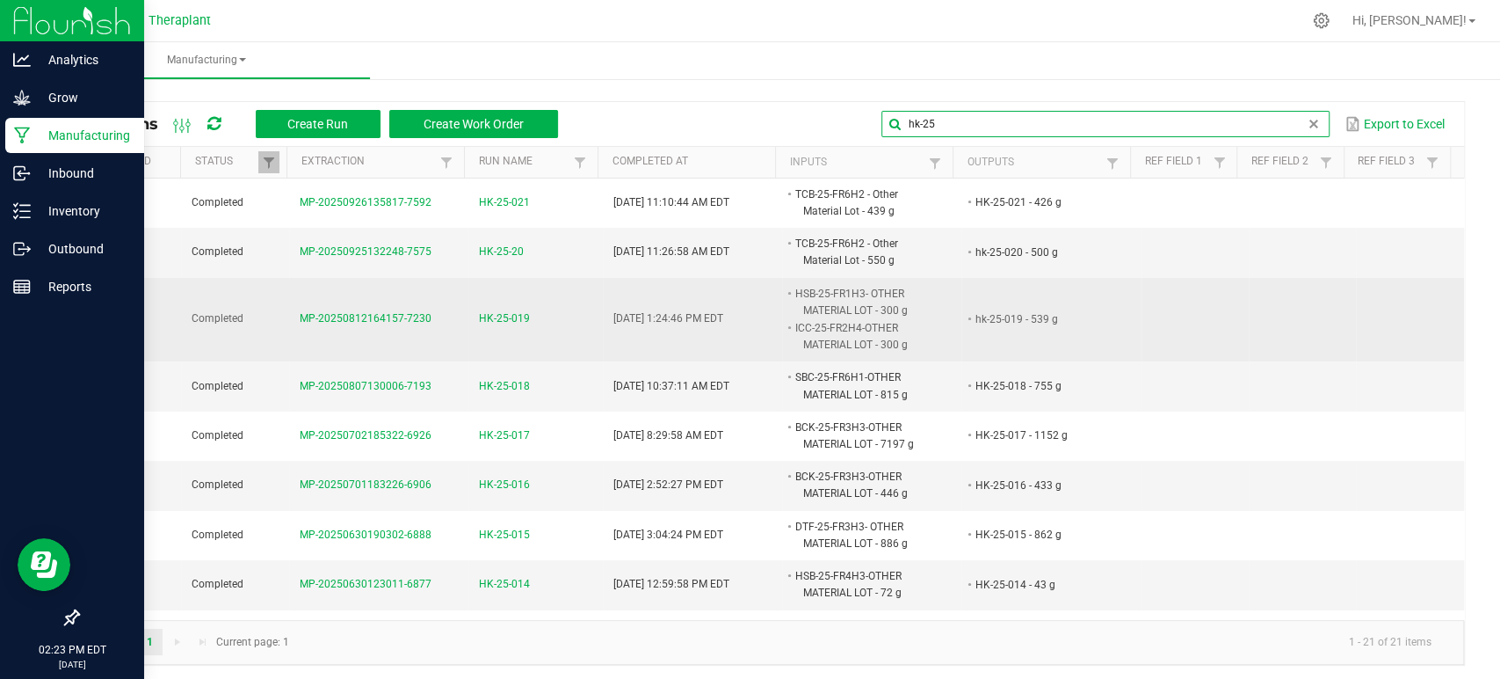
type input "hk-25"
click at [494, 321] on span "HK-25-019" at bounding box center [504, 318] width 51 height 17
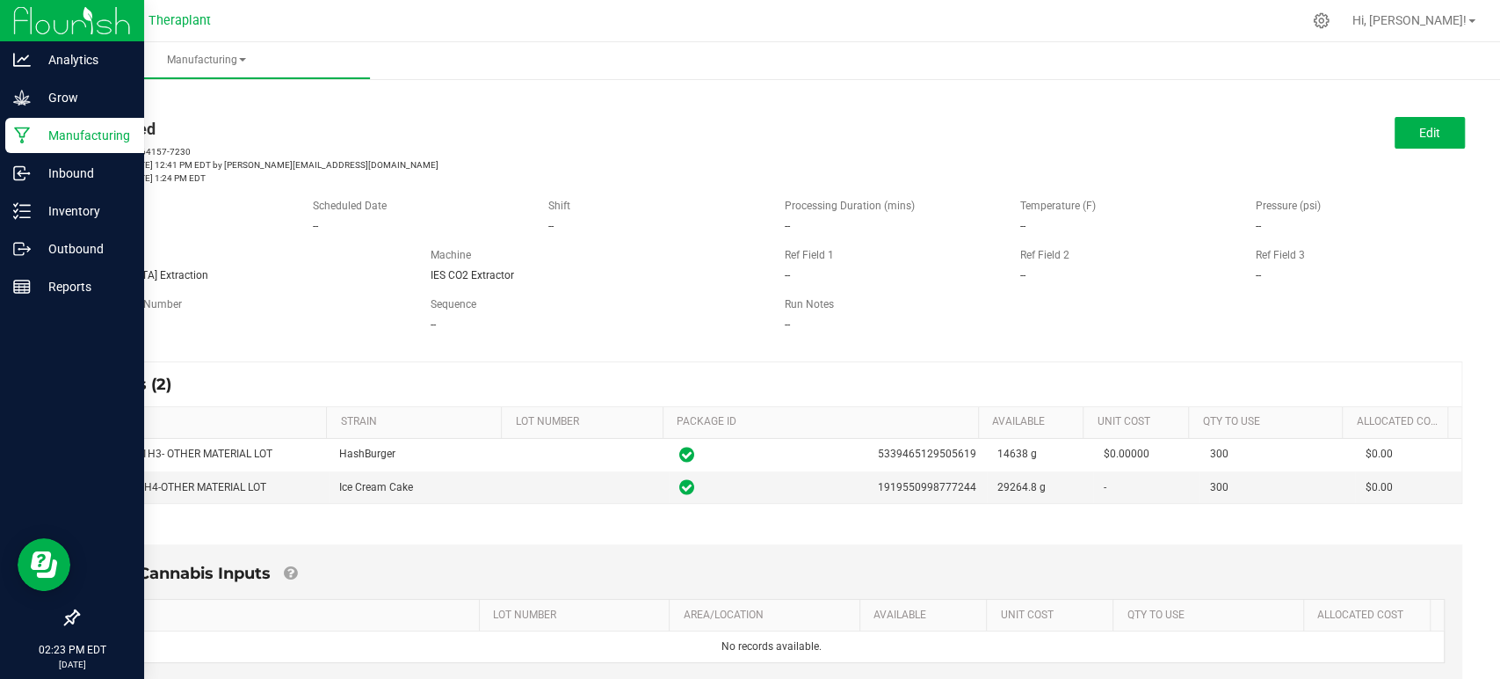
click at [17, 128] on icon at bounding box center [22, 135] width 16 height 17
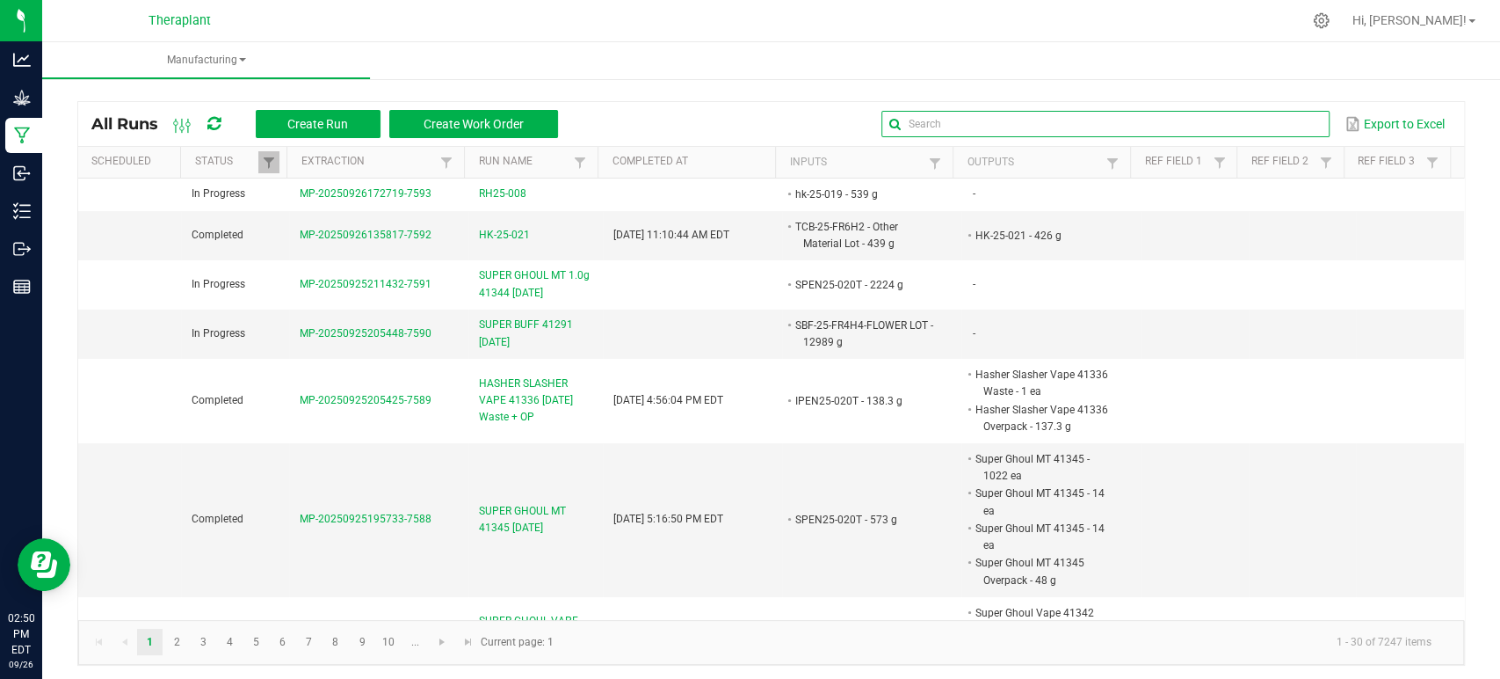
click at [1256, 127] on input "text" at bounding box center [1106, 124] width 448 height 26
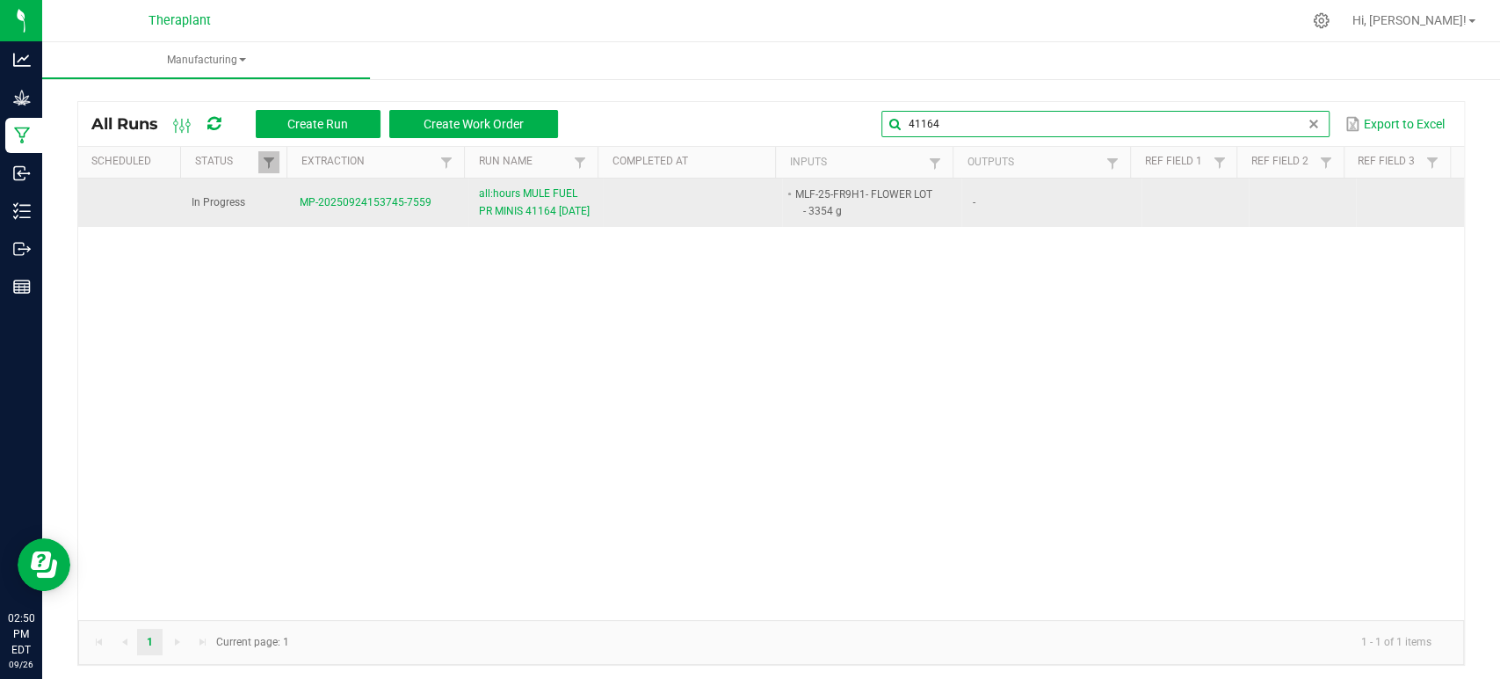
type input "41164"
click at [492, 202] on span "all:hours MULE FUEL PR MINIS 41164 9/24/25" at bounding box center [535, 201] width 113 height 33
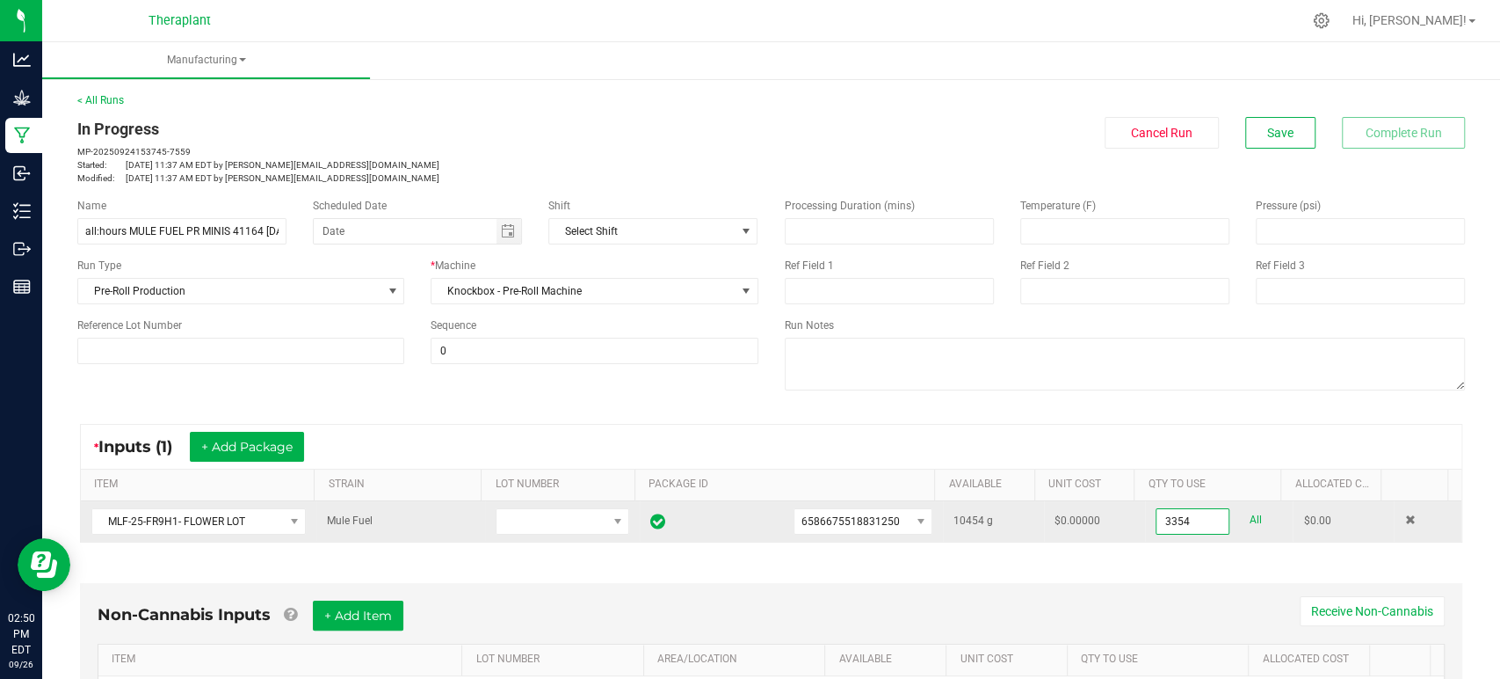
click at [1173, 522] on input "3354" at bounding box center [1193, 521] width 72 height 25
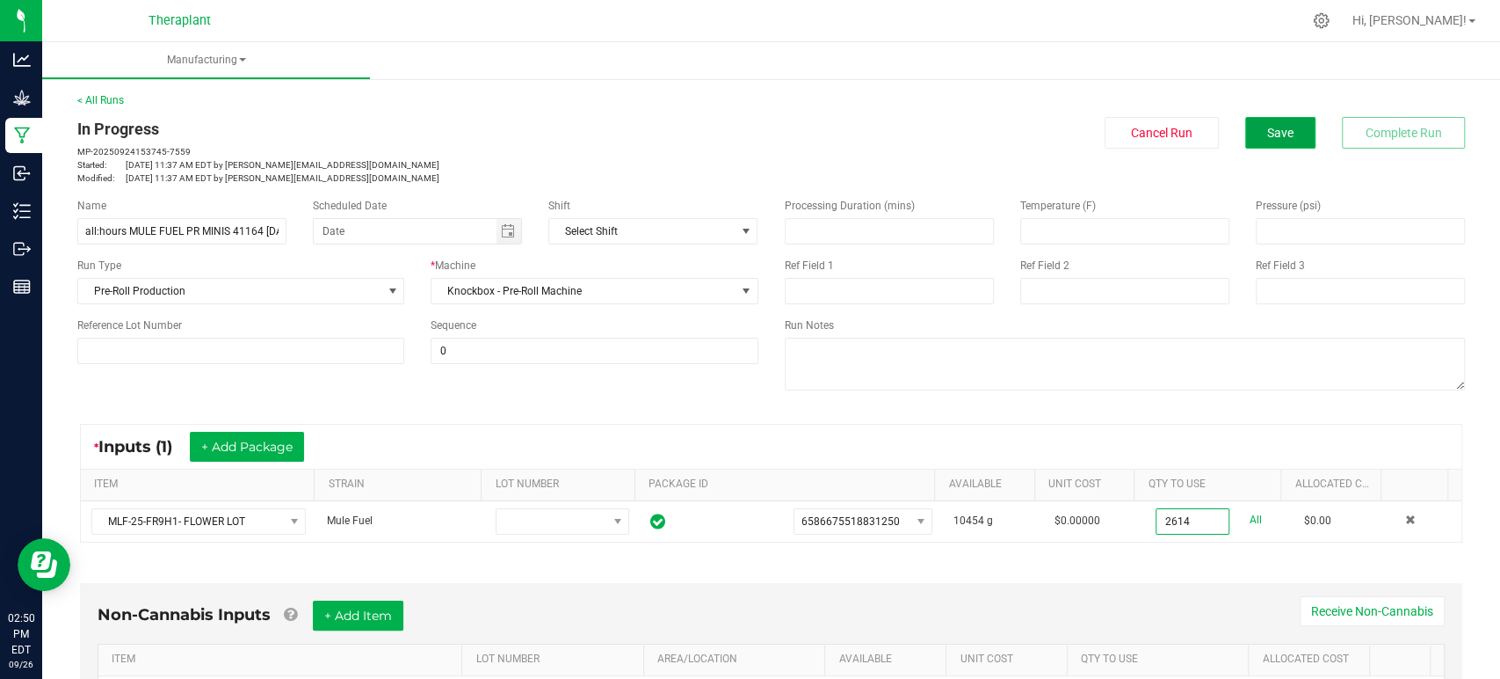
type input "2614.0000 g"
click at [1271, 140] on button "Save" at bounding box center [1281, 133] width 70 height 32
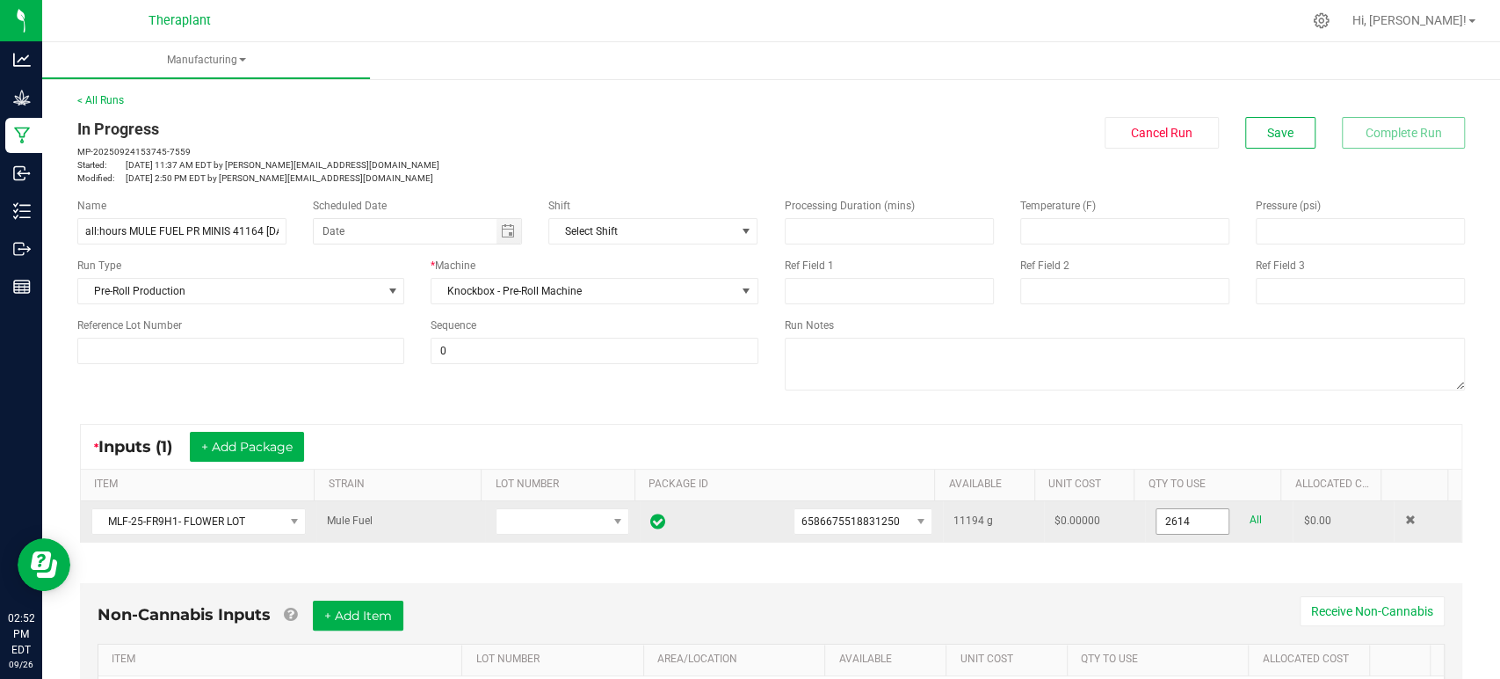
click at [1180, 527] on input "2614" at bounding box center [1193, 521] width 72 height 25
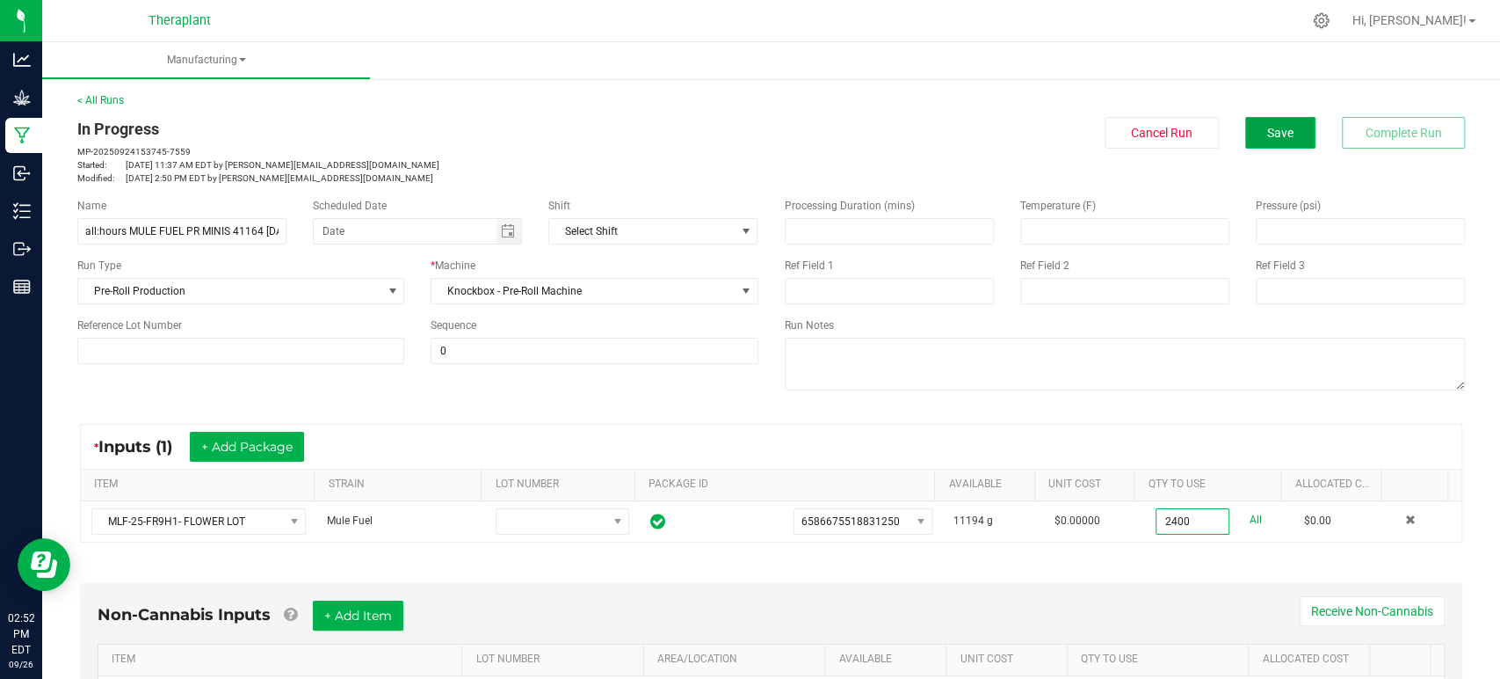
type input "2400.0000 g"
click at [1246, 125] on button "Save" at bounding box center [1281, 133] width 70 height 32
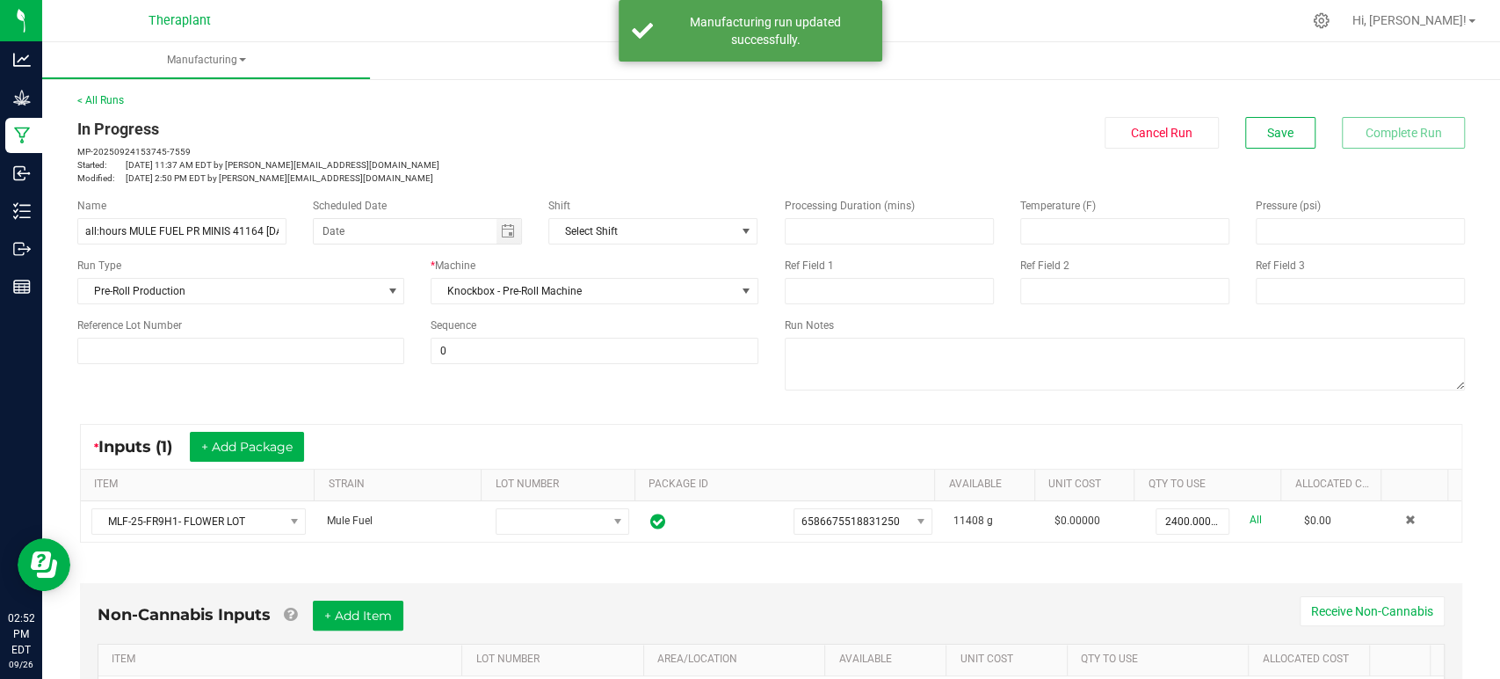
scroll to position [402, 0]
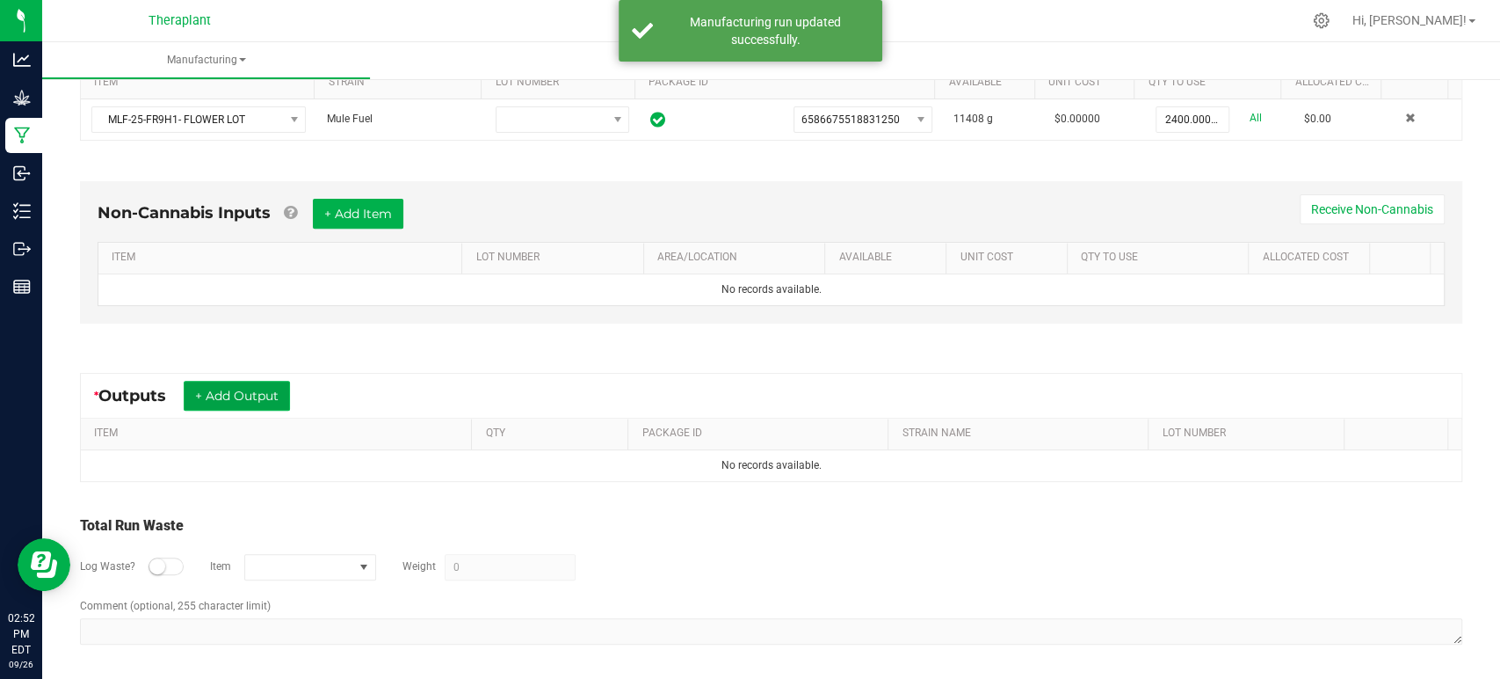
click at [270, 395] on button "+ Add Output" at bounding box center [237, 396] width 106 height 30
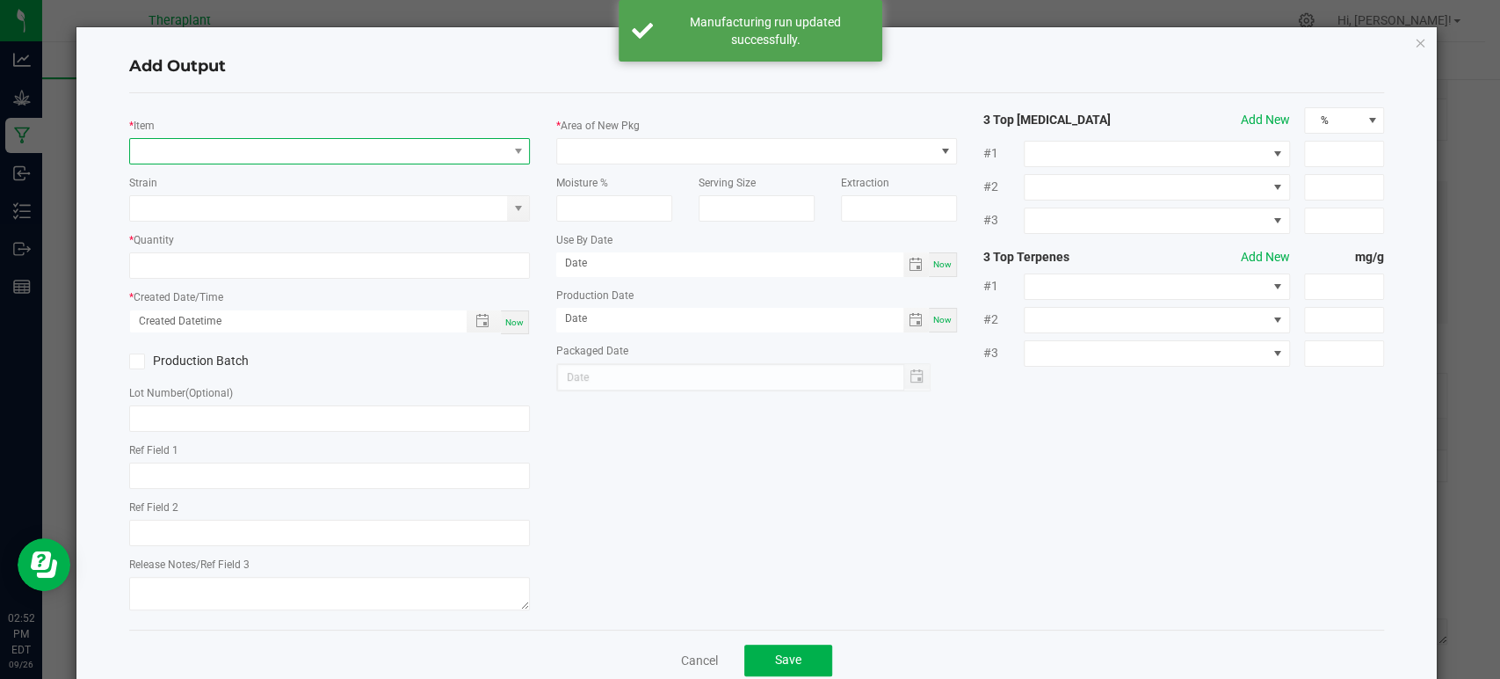
click at [319, 148] on span "NO DATA FOUND" at bounding box center [318, 151] width 377 height 25
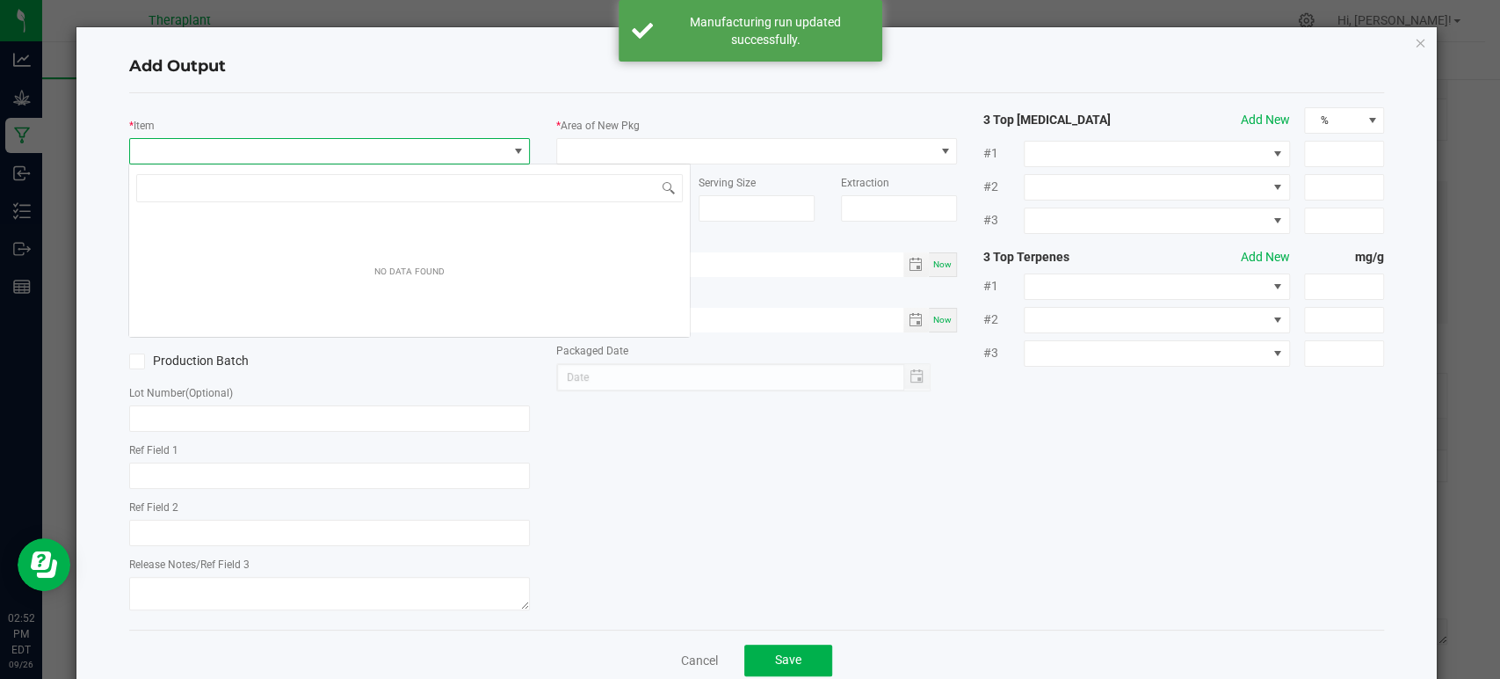
scroll to position [25, 396]
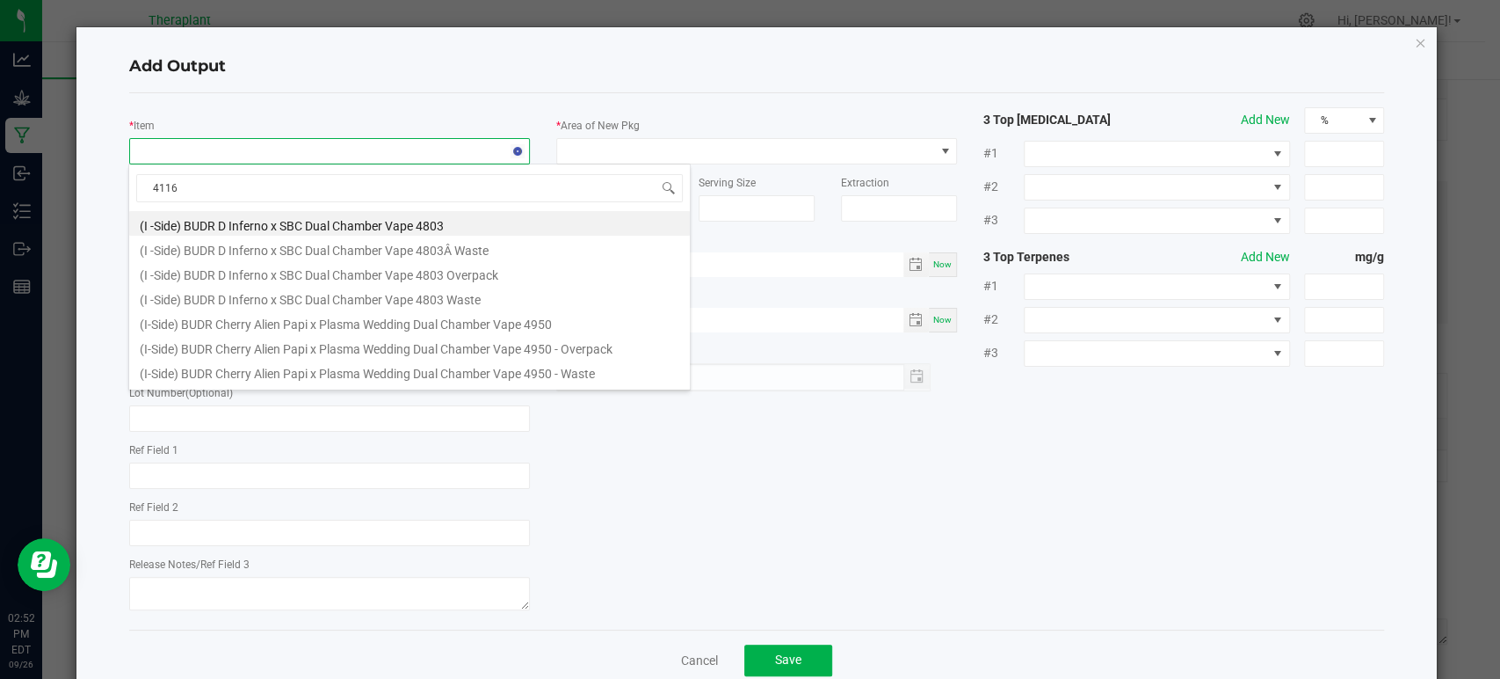
type input "41164"
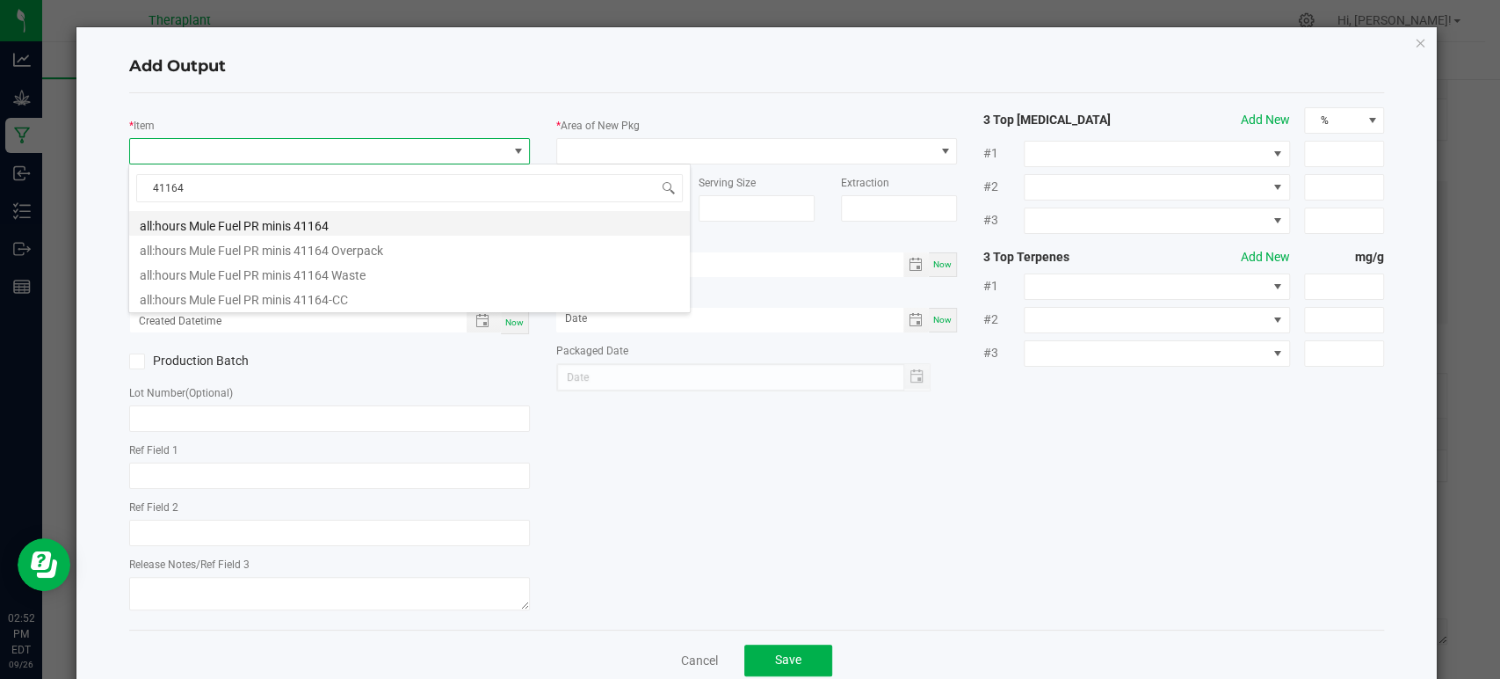
click at [323, 227] on li "all:hours Mule Fuel PR minis 41164" at bounding box center [409, 223] width 561 height 25
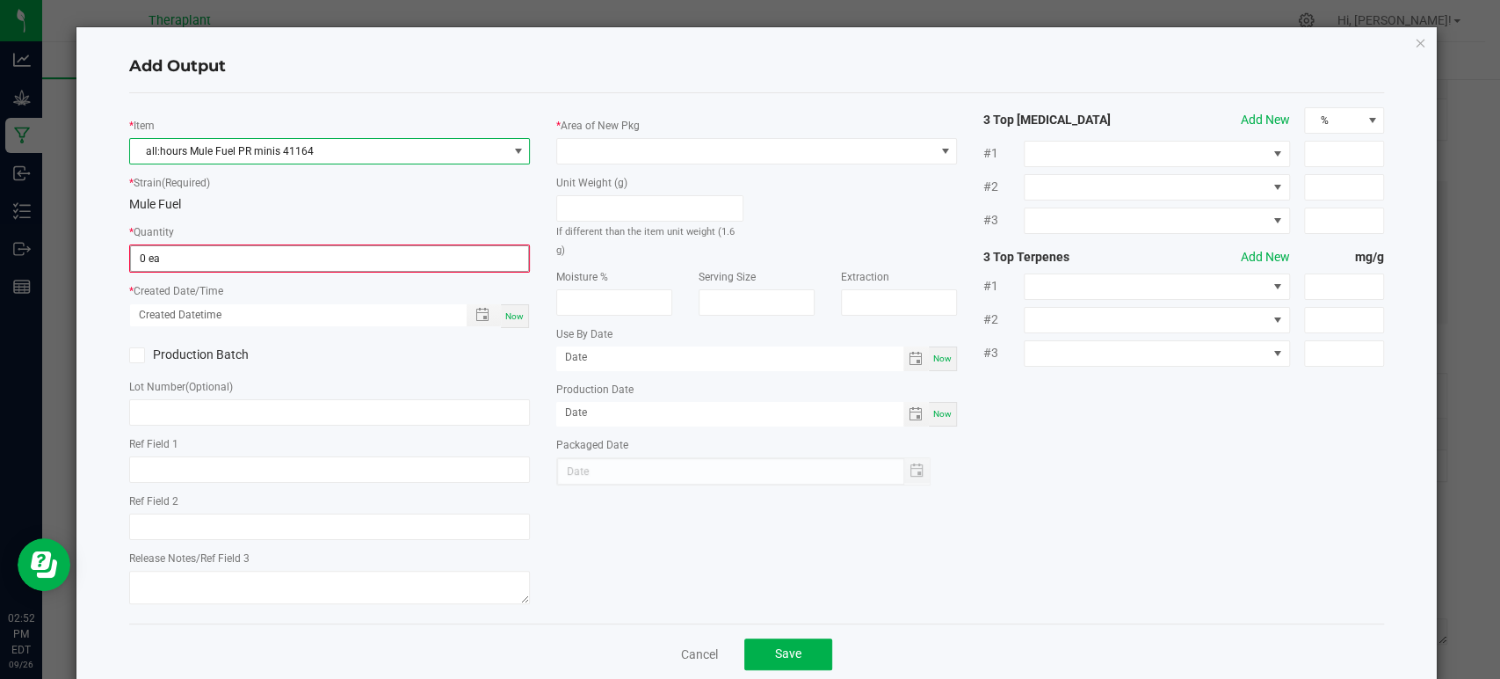
click at [306, 261] on input "0 ea" at bounding box center [329, 258] width 397 height 25
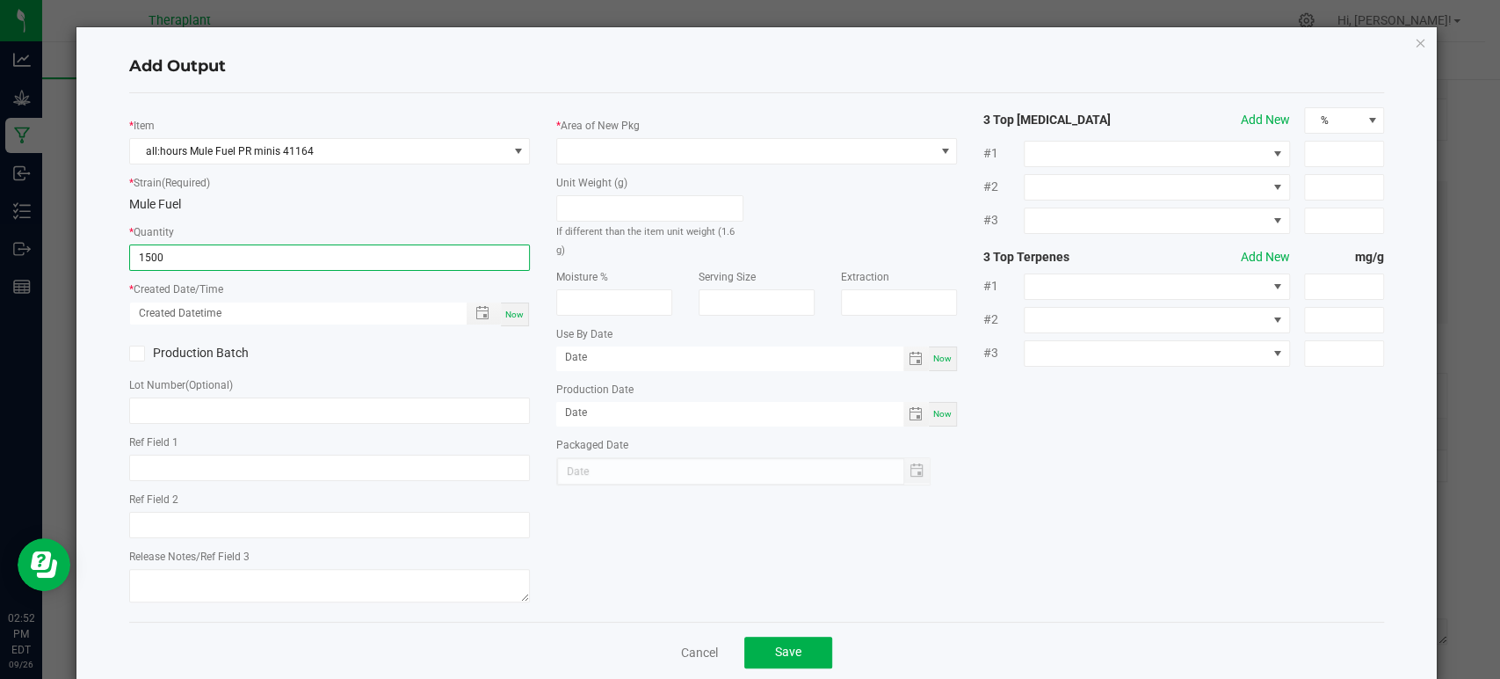
type input "1500 ea"
click at [515, 310] on span "Now" at bounding box center [514, 314] width 18 height 10
type input "09/26/2025 2:52 PM"
type input "[DATE]"
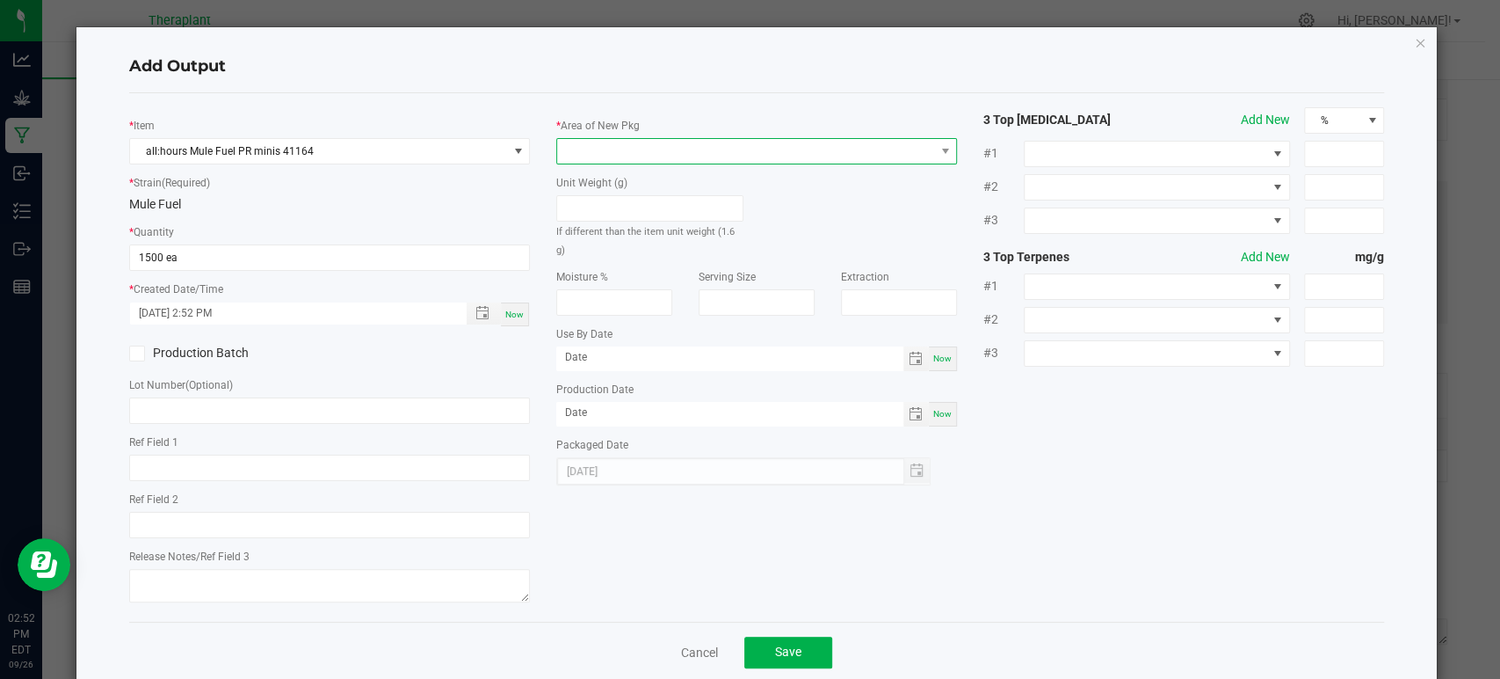
click at [628, 151] on span at bounding box center [745, 151] width 377 height 25
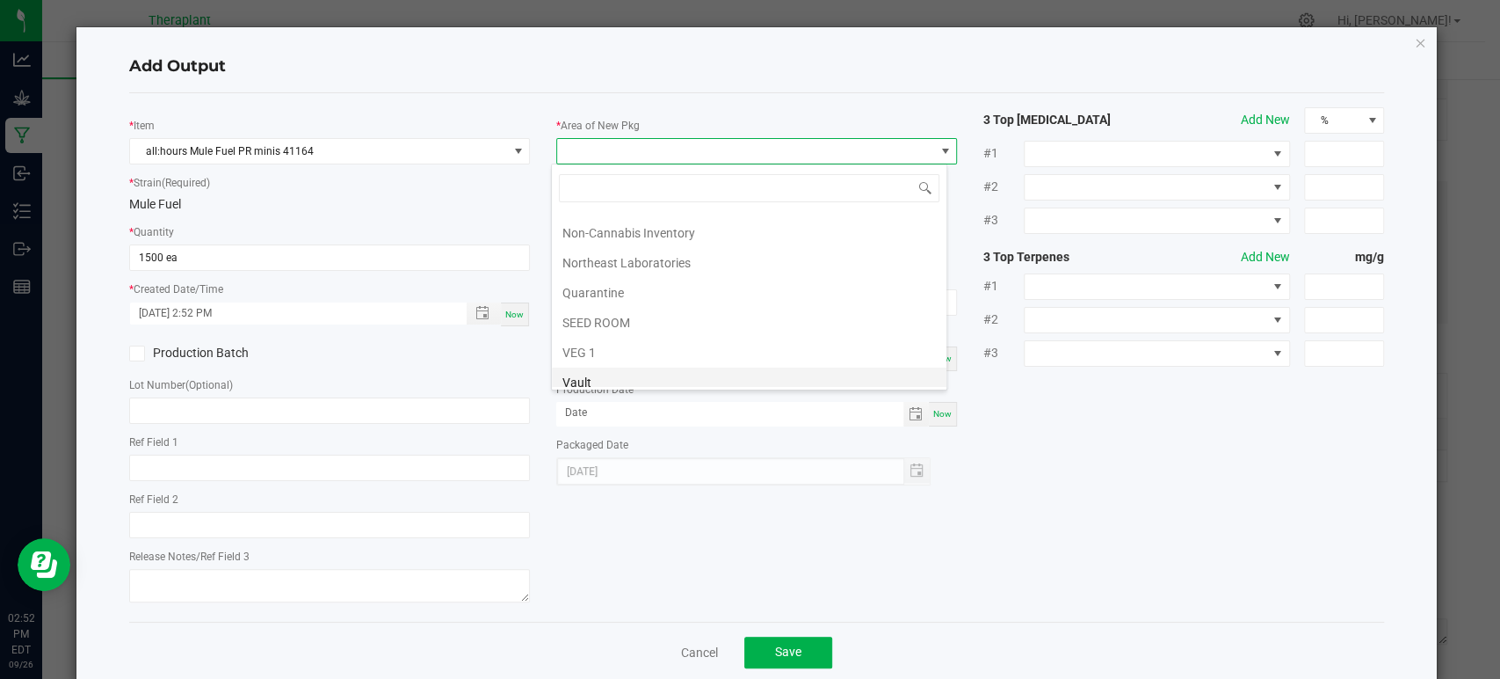
scroll to position [329, 0]
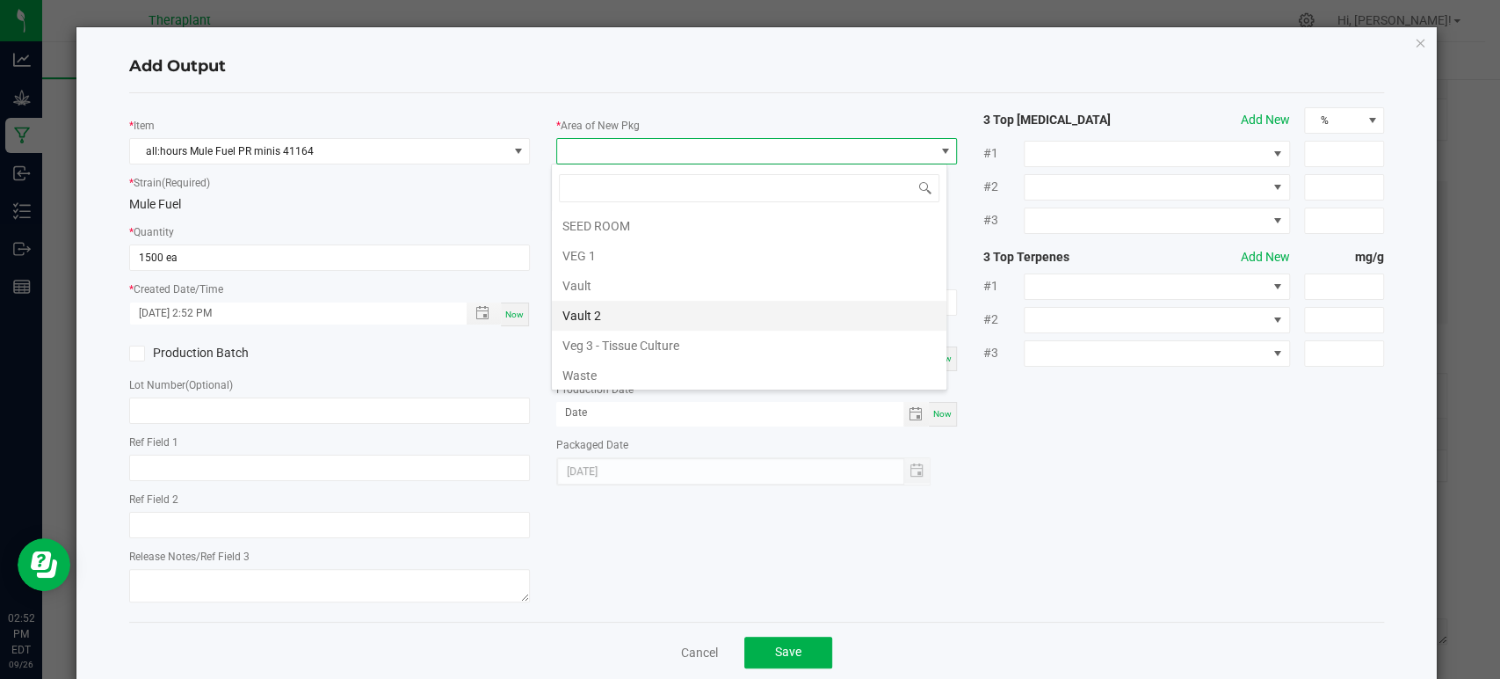
click at [619, 305] on li "Vault 2" at bounding box center [749, 316] width 395 height 30
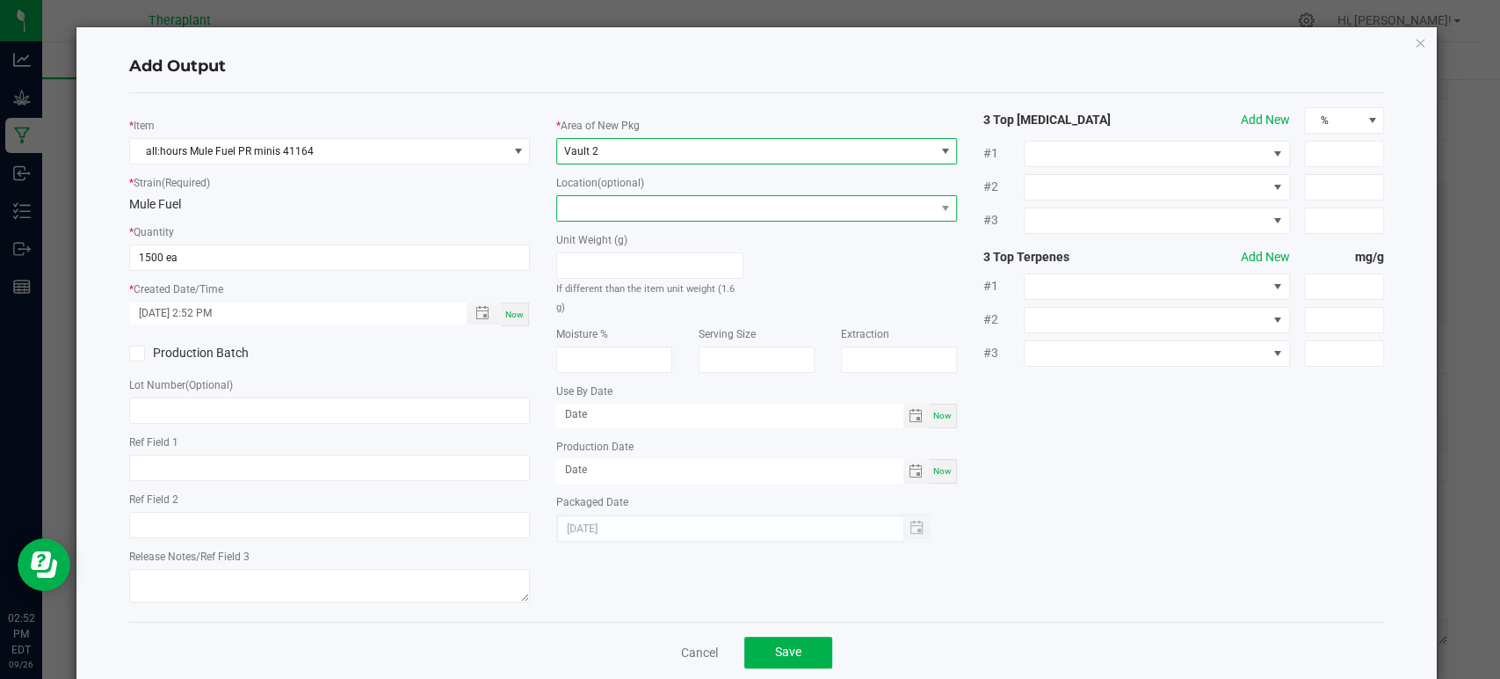
click at [621, 205] on span at bounding box center [745, 208] width 377 height 25
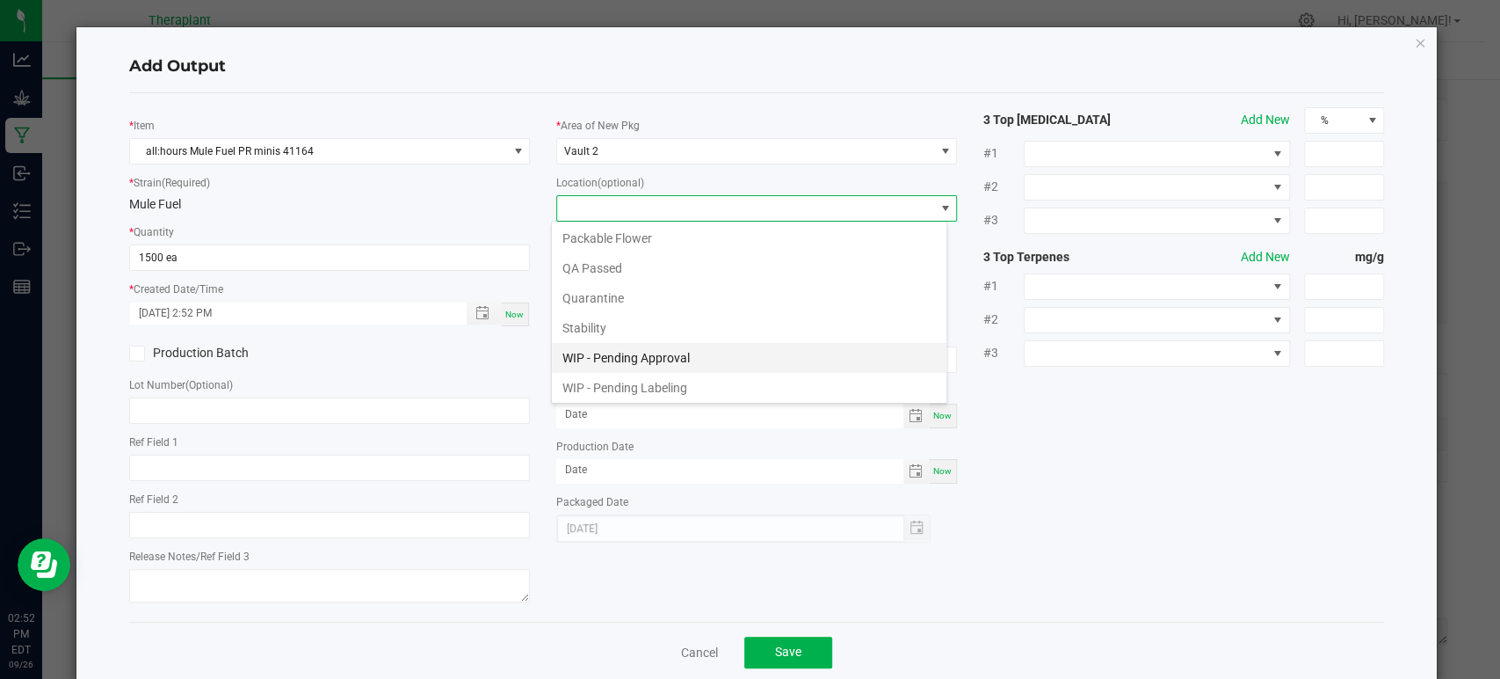
scroll to position [91, 0]
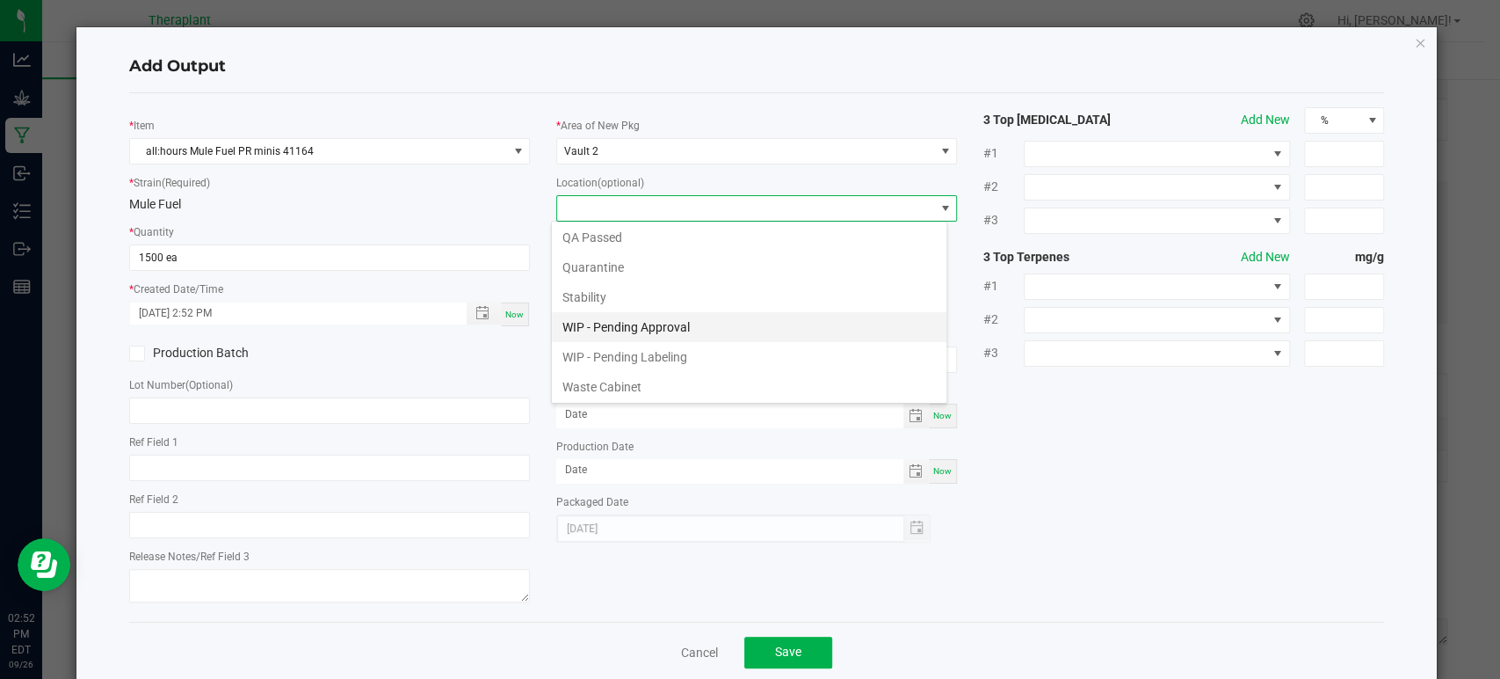
click at [662, 329] on li "WIP - Pending Approval" at bounding box center [749, 327] width 395 height 30
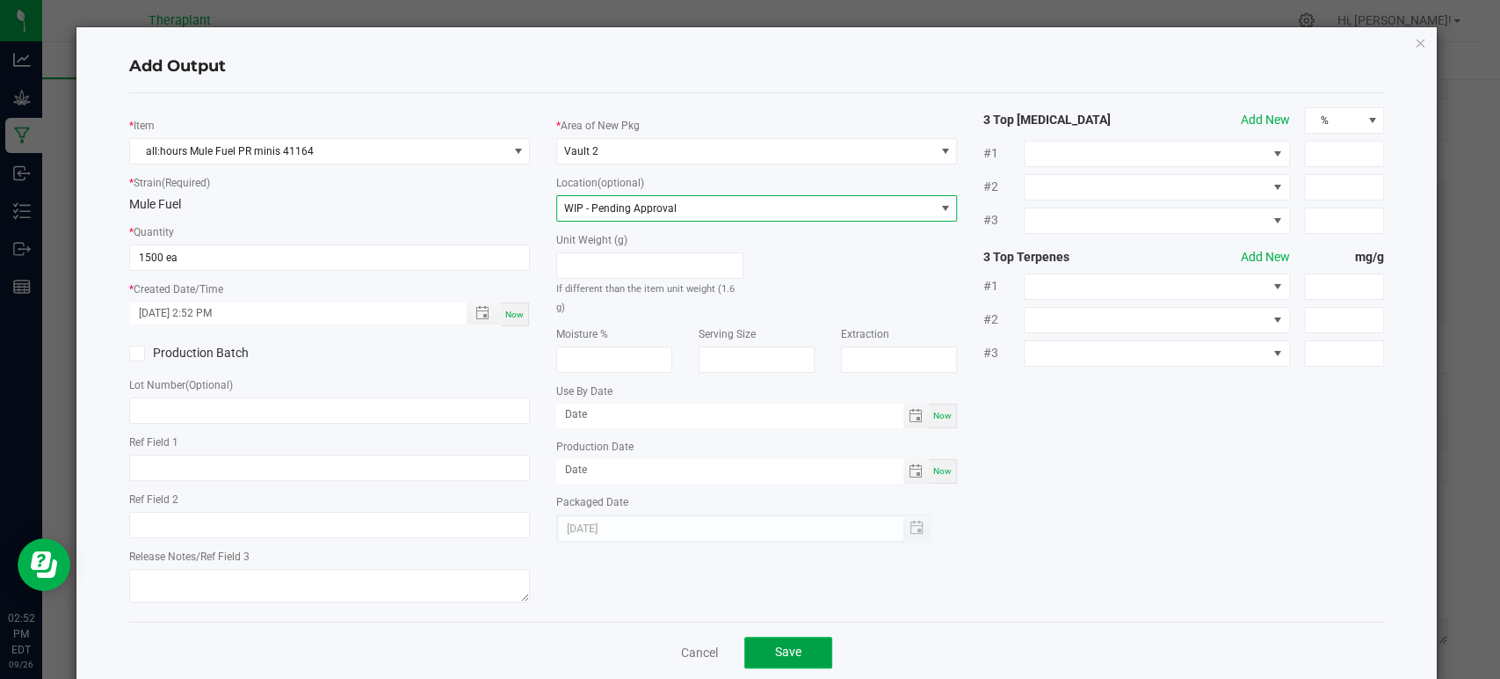
click at [805, 650] on button "Save" at bounding box center [789, 652] width 88 height 32
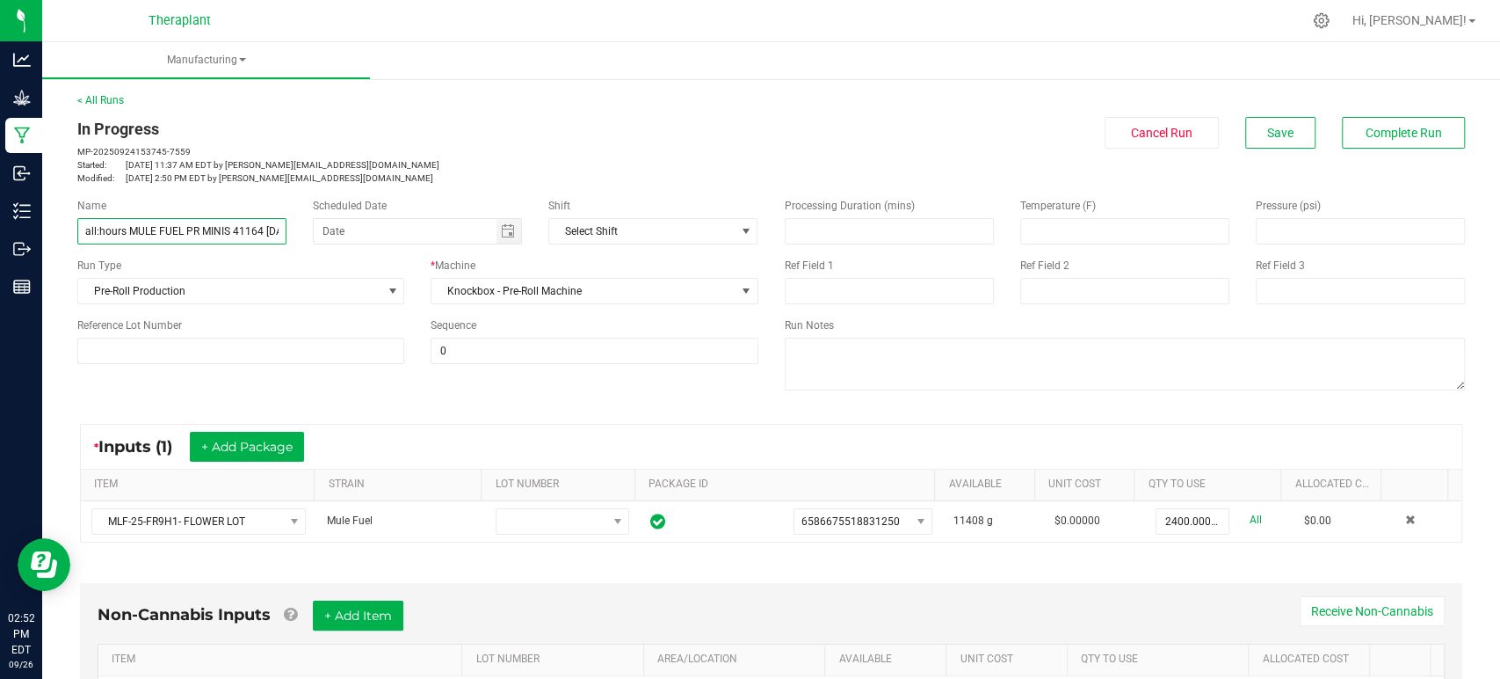
scroll to position [0, 26]
drag, startPoint x: 85, startPoint y: 237, endPoint x: 294, endPoint y: 240, distance: 209.2
click at [294, 240] on div "Name all:hours MULE FUEL PR MINIS 41164 9/24/25" at bounding box center [182, 221] width 236 height 47
click at [389, 149] on p "MP-20250924153745-7559" at bounding box center [417, 151] width 681 height 13
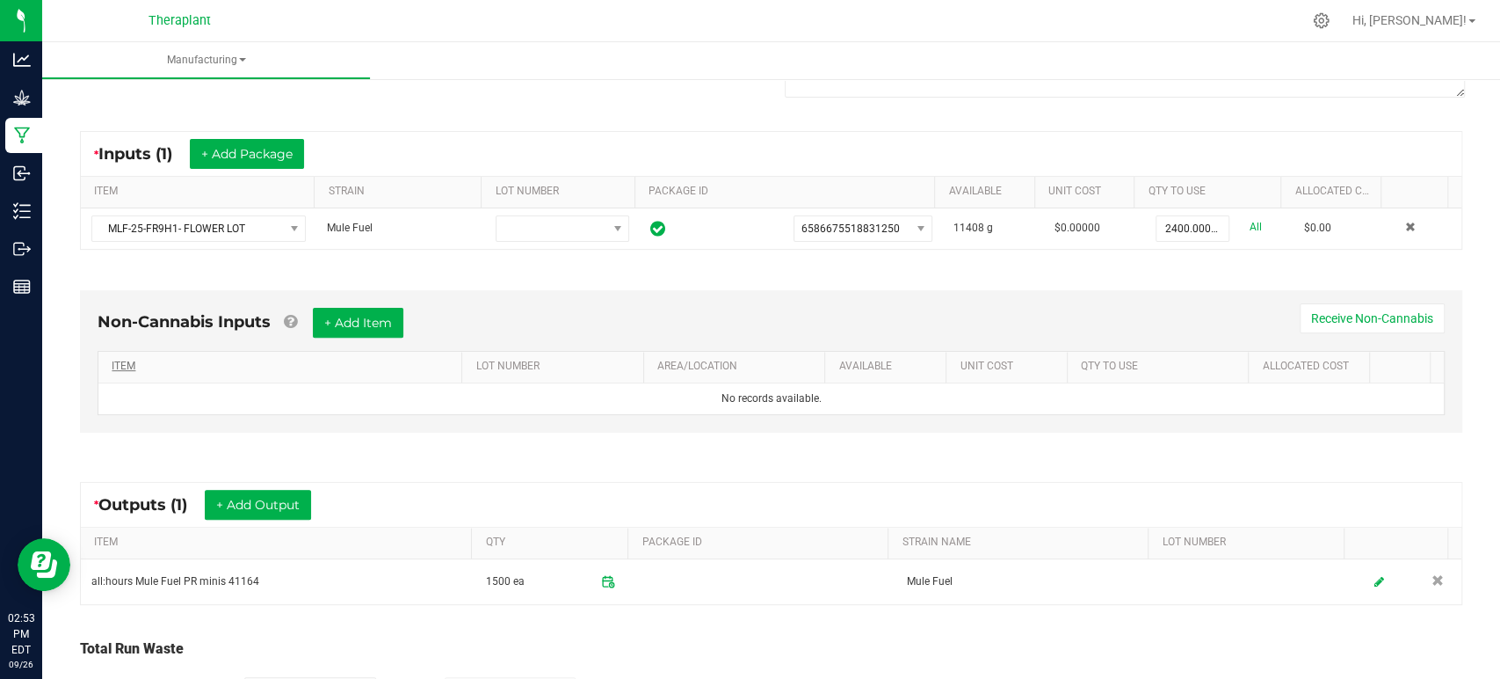
scroll to position [0, 0]
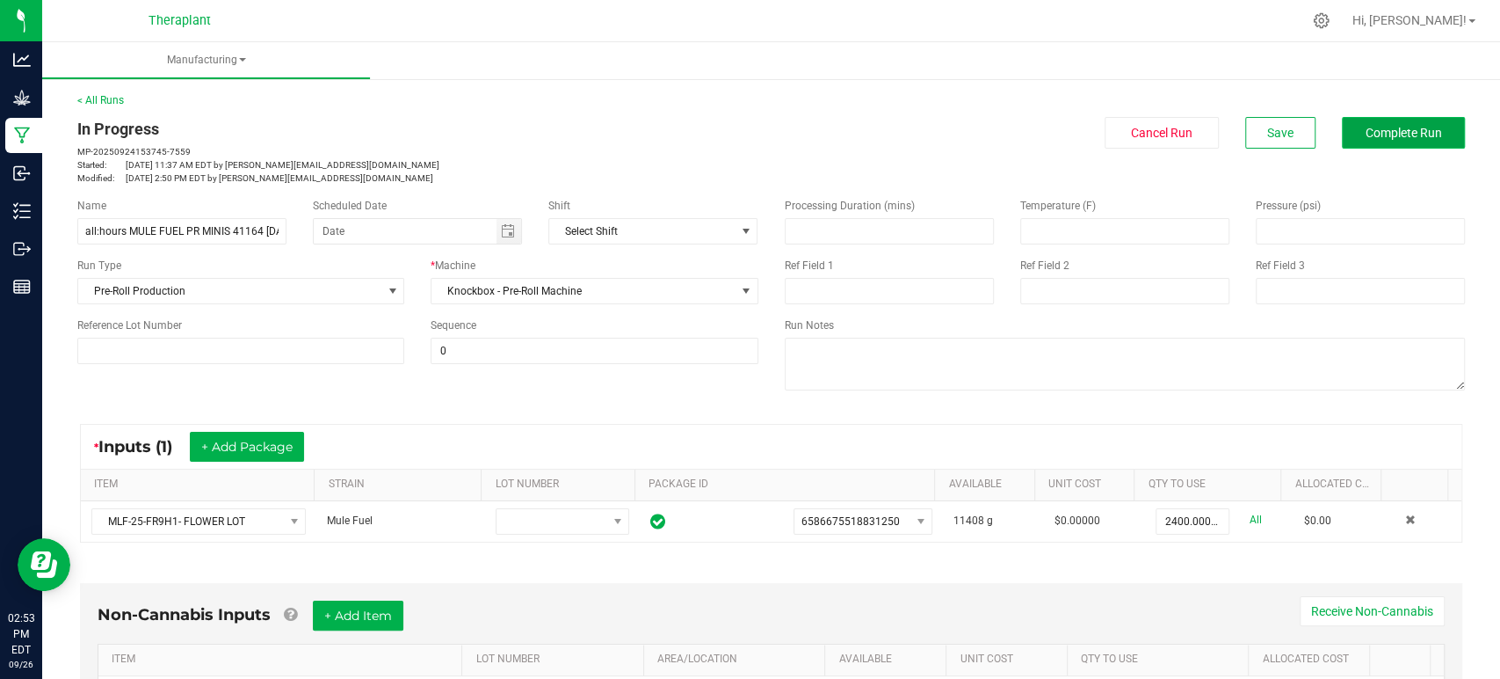
click at [1366, 133] on span "Complete Run" at bounding box center [1404, 133] width 76 height 14
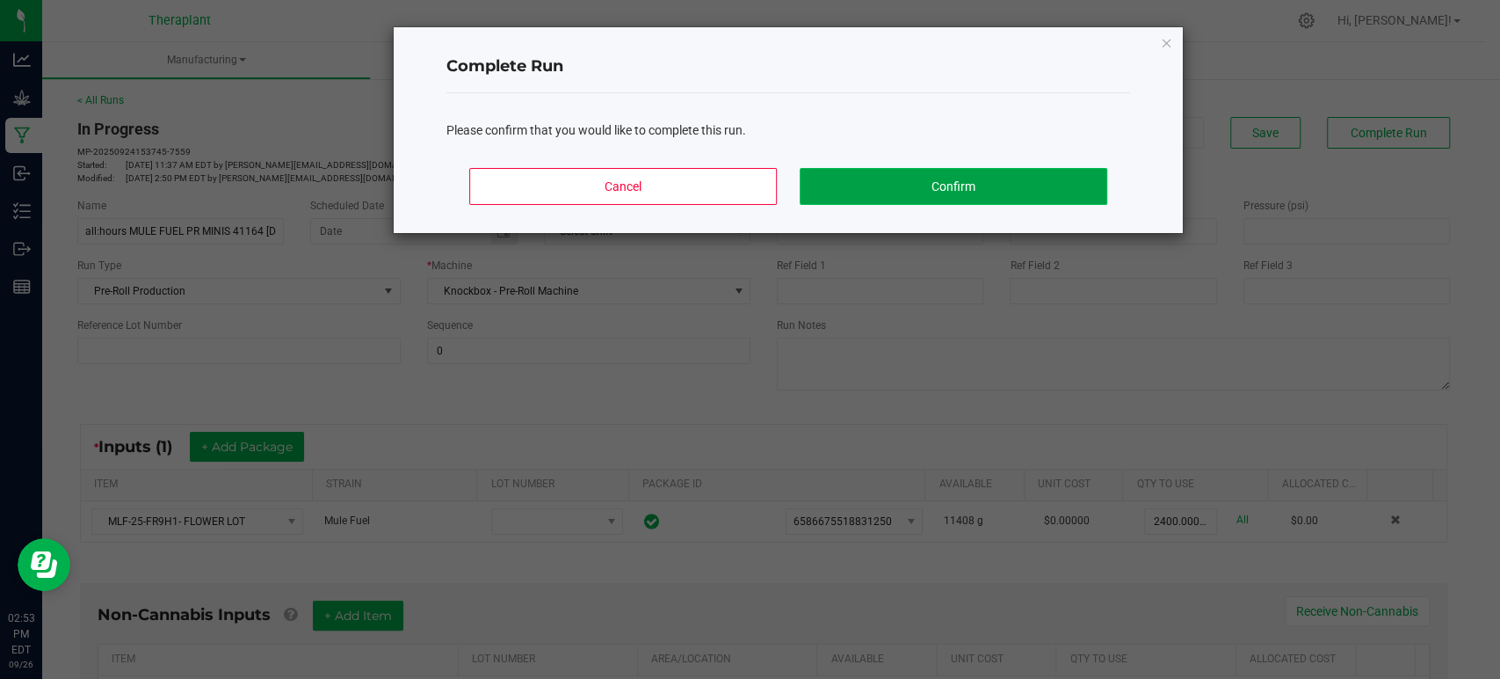
click at [999, 176] on button "Confirm" at bounding box center [954, 186] width 308 height 37
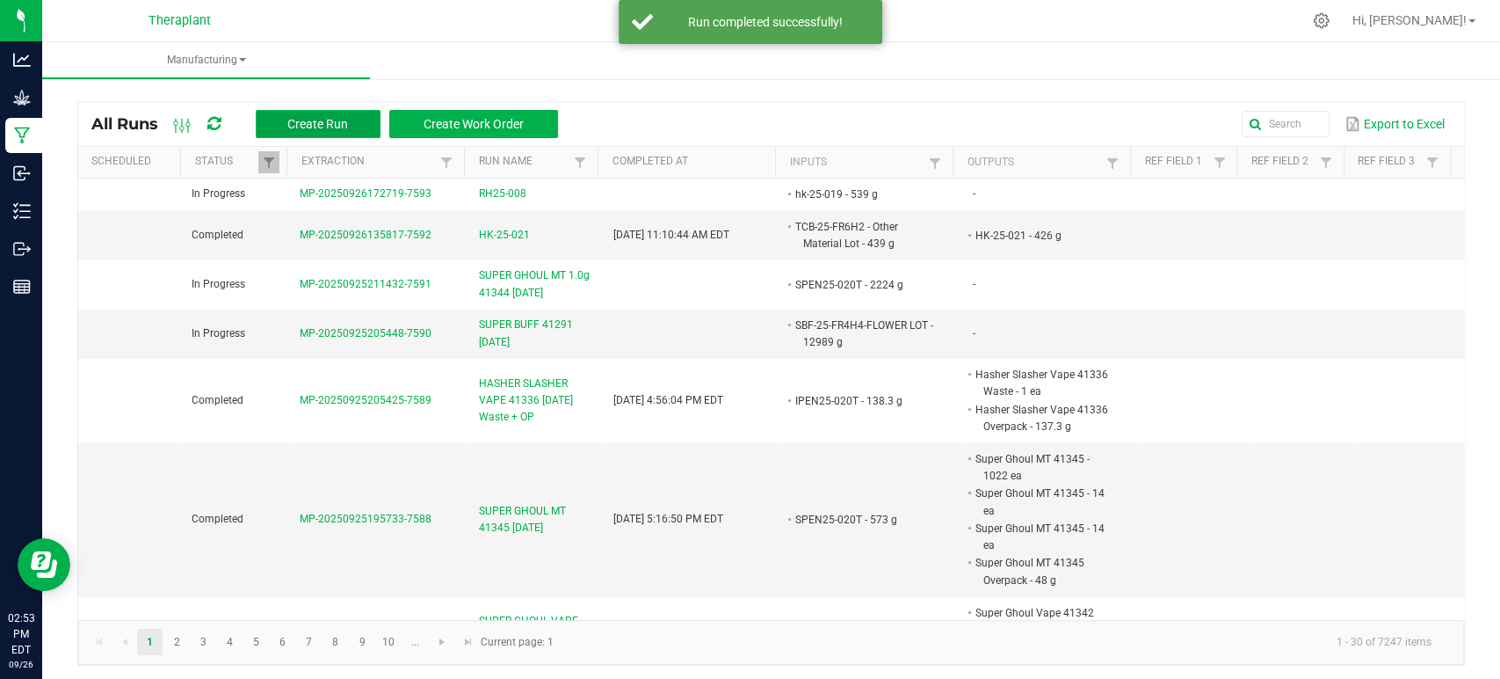
click at [301, 118] on span "Create Run" at bounding box center [317, 124] width 61 height 14
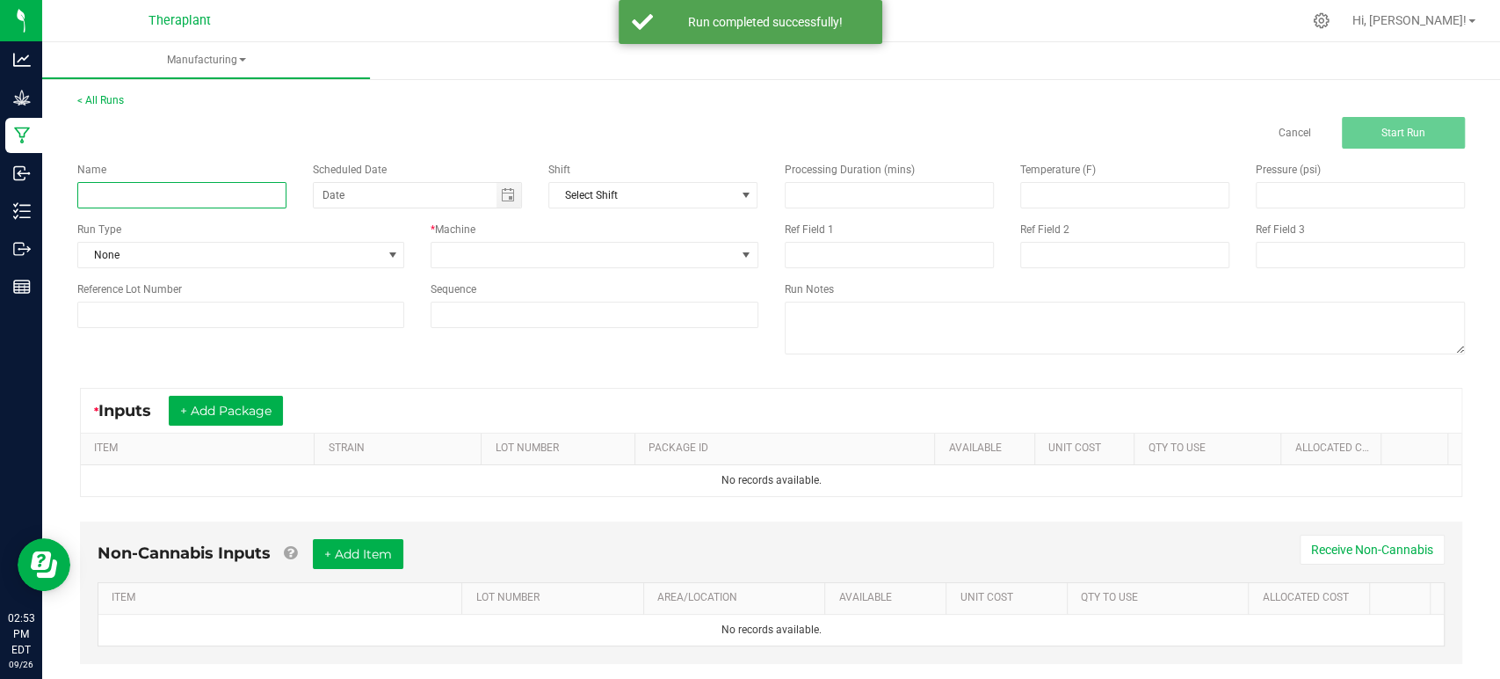
click at [250, 194] on input at bounding box center [181, 195] width 209 height 26
paste input "all:hours MULE FUEL PR MINIS 41164 9/24/25"
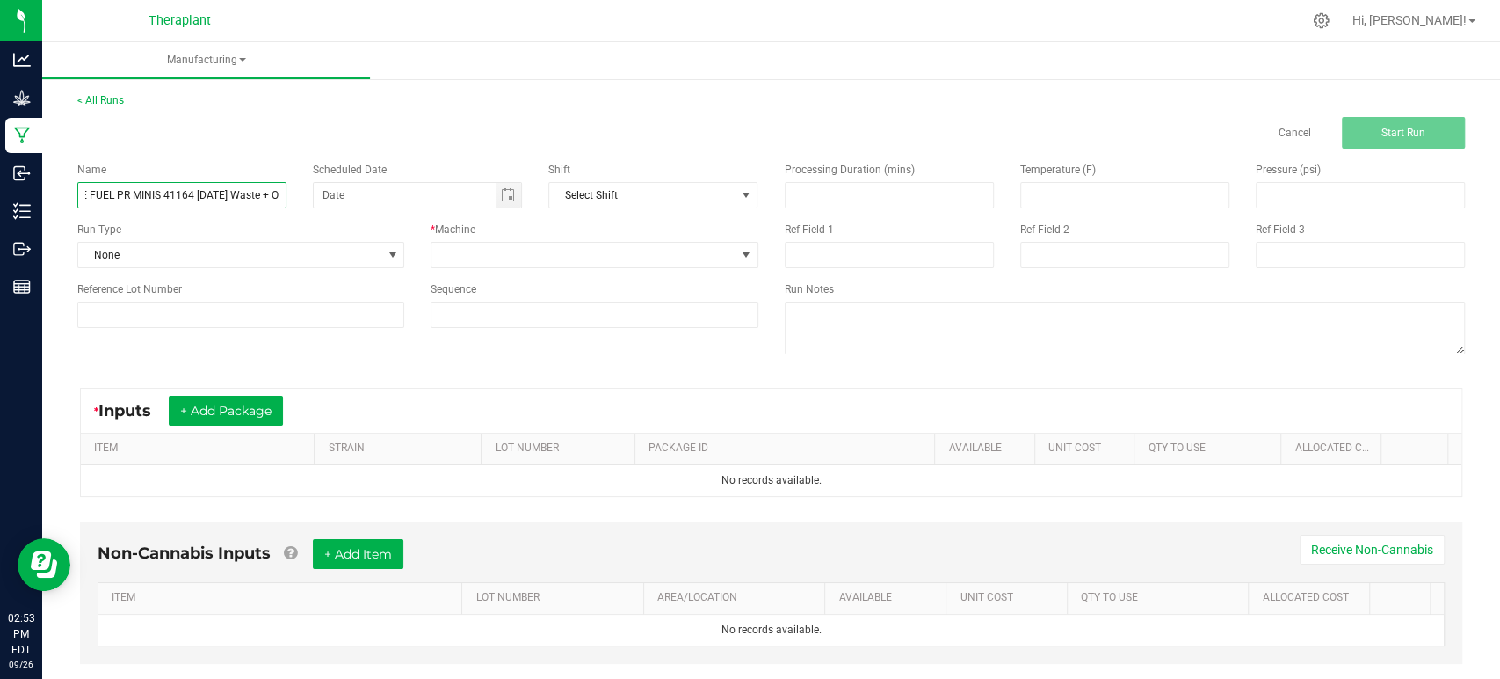
scroll to position [0, 84]
type input "all:hours MULE FUEL PR MINIS 41164 9/24/25 Waste + OP"
click at [595, 257] on span at bounding box center [583, 255] width 303 height 25
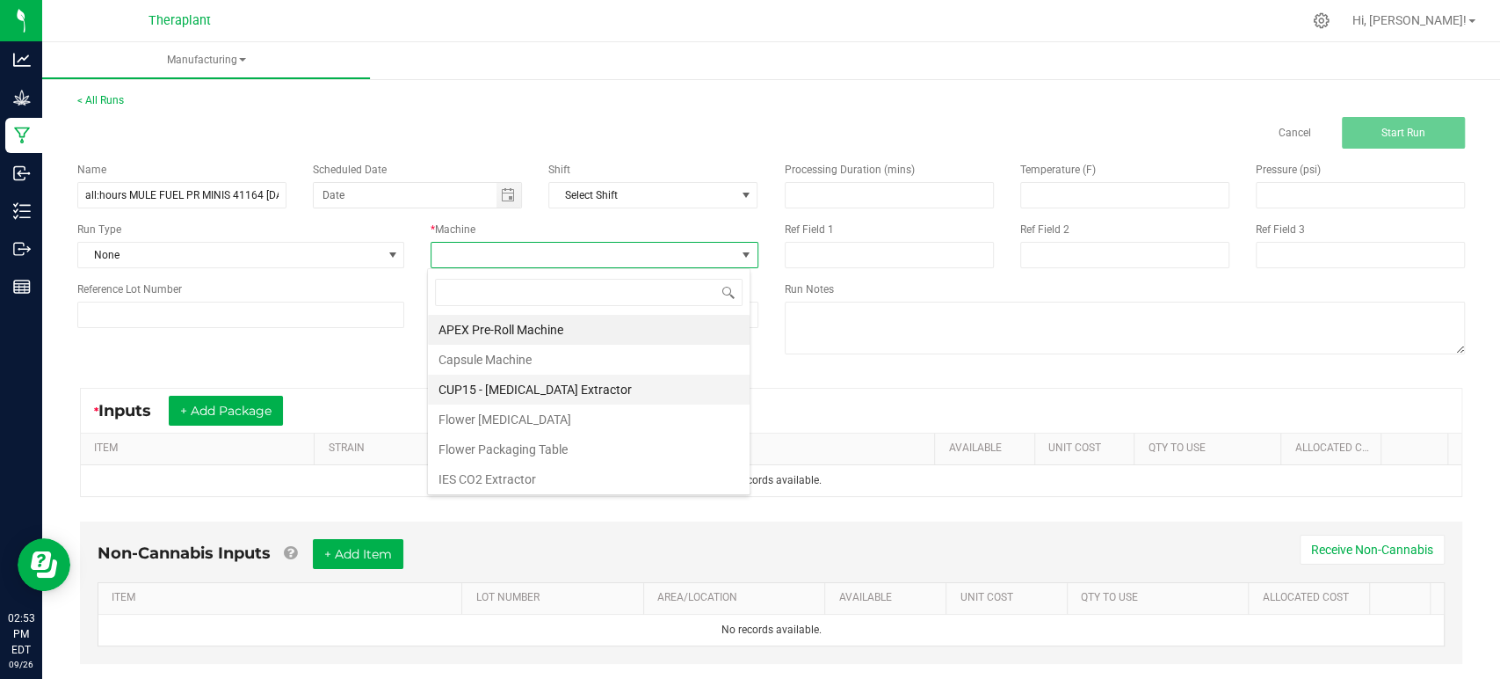
scroll to position [91, 0]
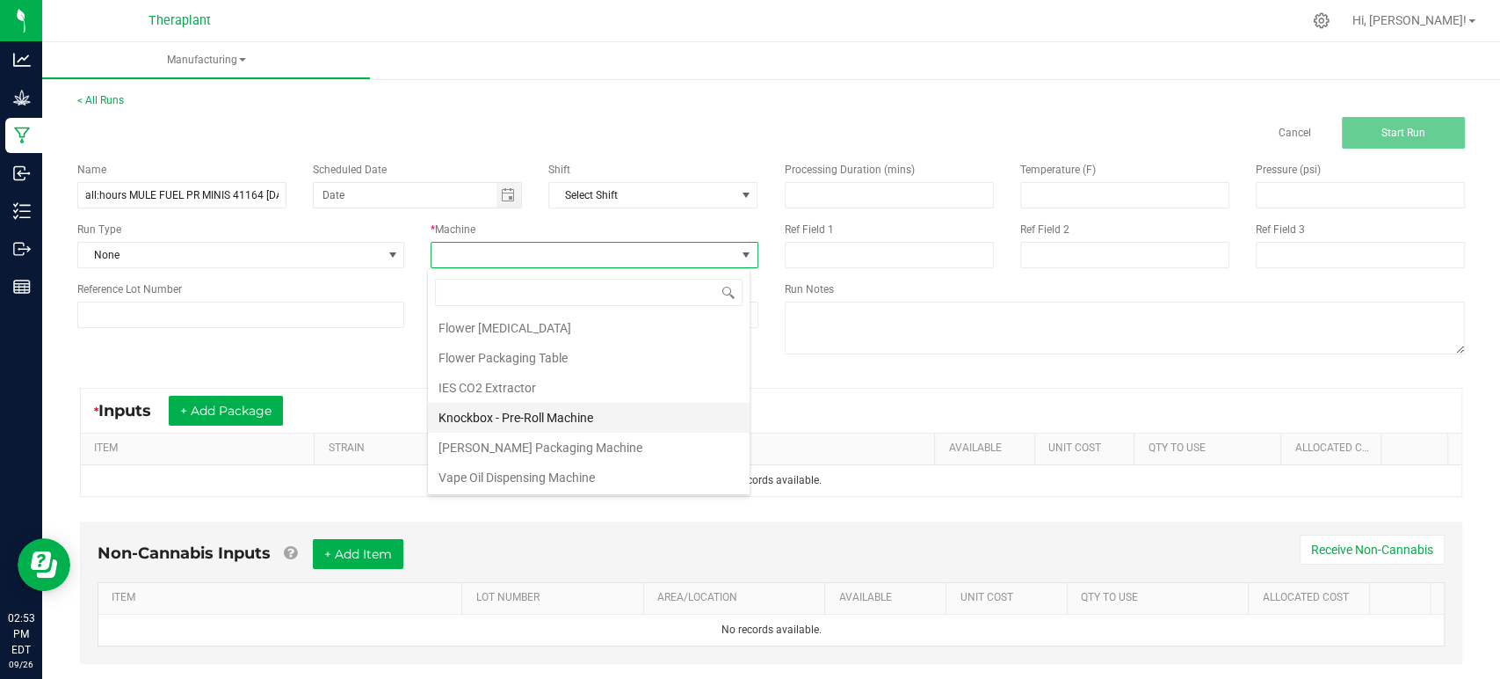
click at [539, 410] on li "Knockbox - Pre-Roll Machine" at bounding box center [589, 418] width 322 height 30
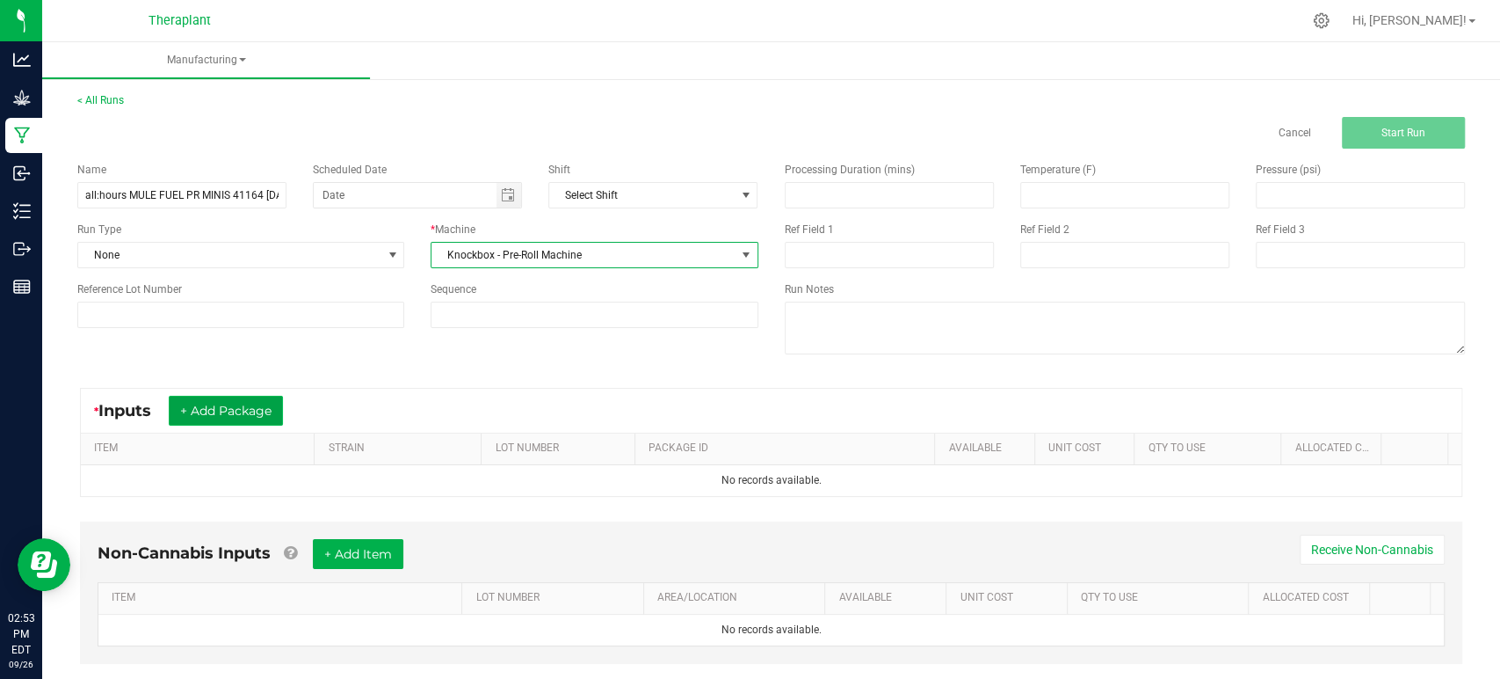
click at [222, 408] on button "+ Add Package" at bounding box center [226, 411] width 114 height 30
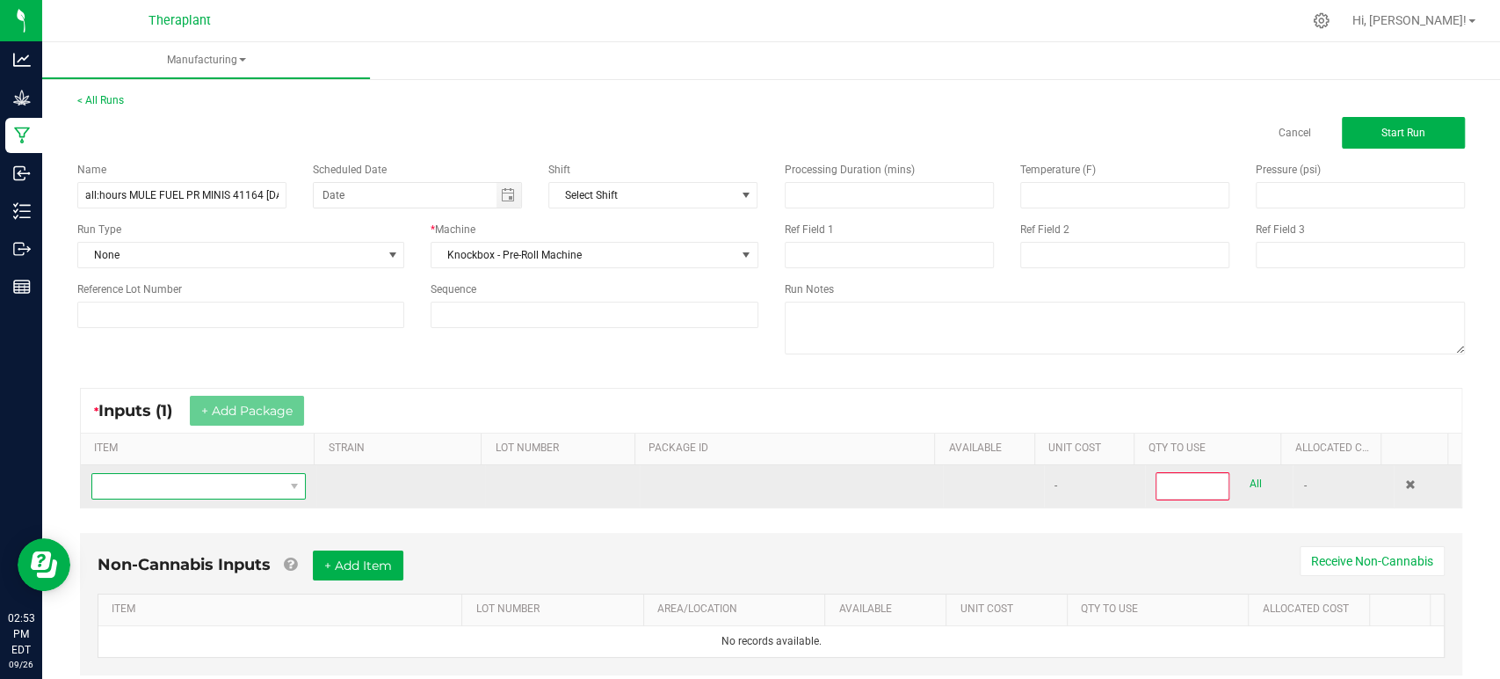
click at [197, 474] on span "NO DATA FOUND" at bounding box center [187, 486] width 191 height 25
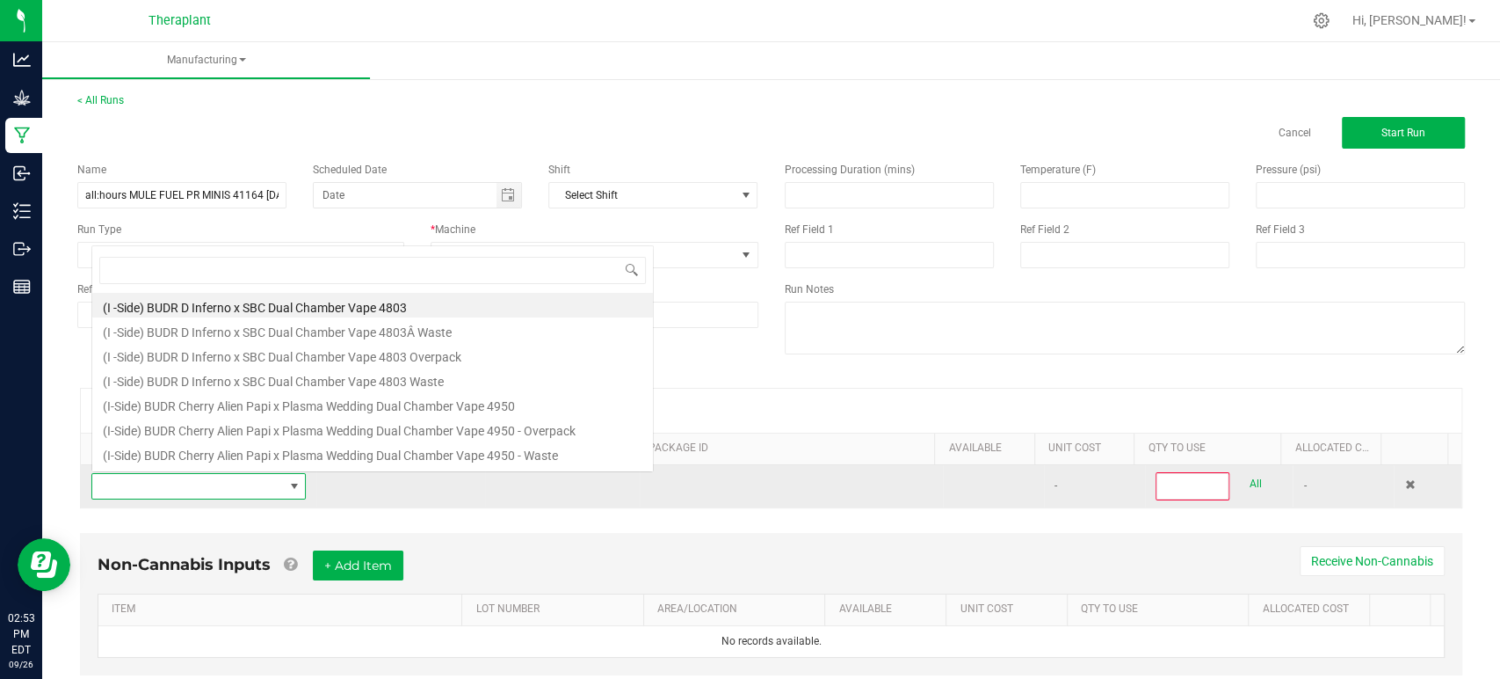
scroll to position [25, 207]
type input "mlf-25-fr9"
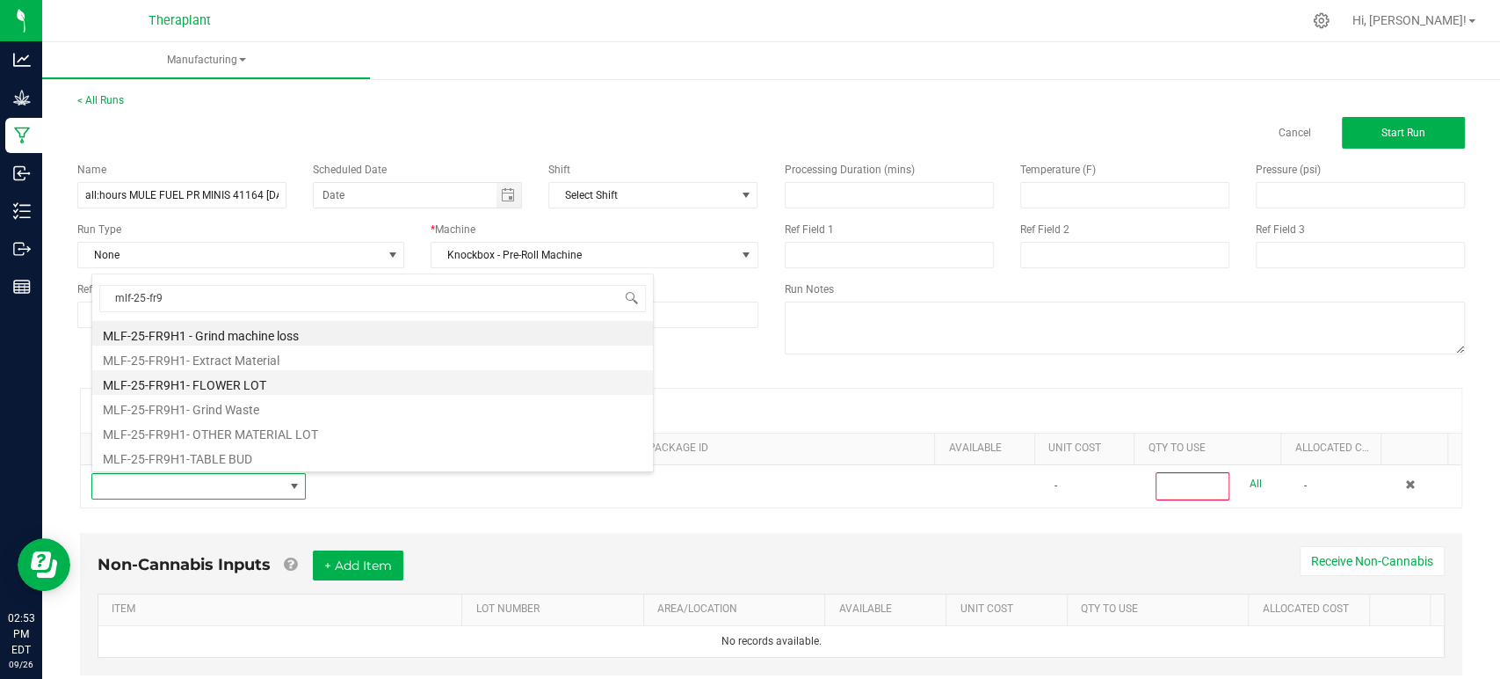
click at [235, 383] on li "MLF-25-FR9H1- FLOWER LOT" at bounding box center [372, 382] width 561 height 25
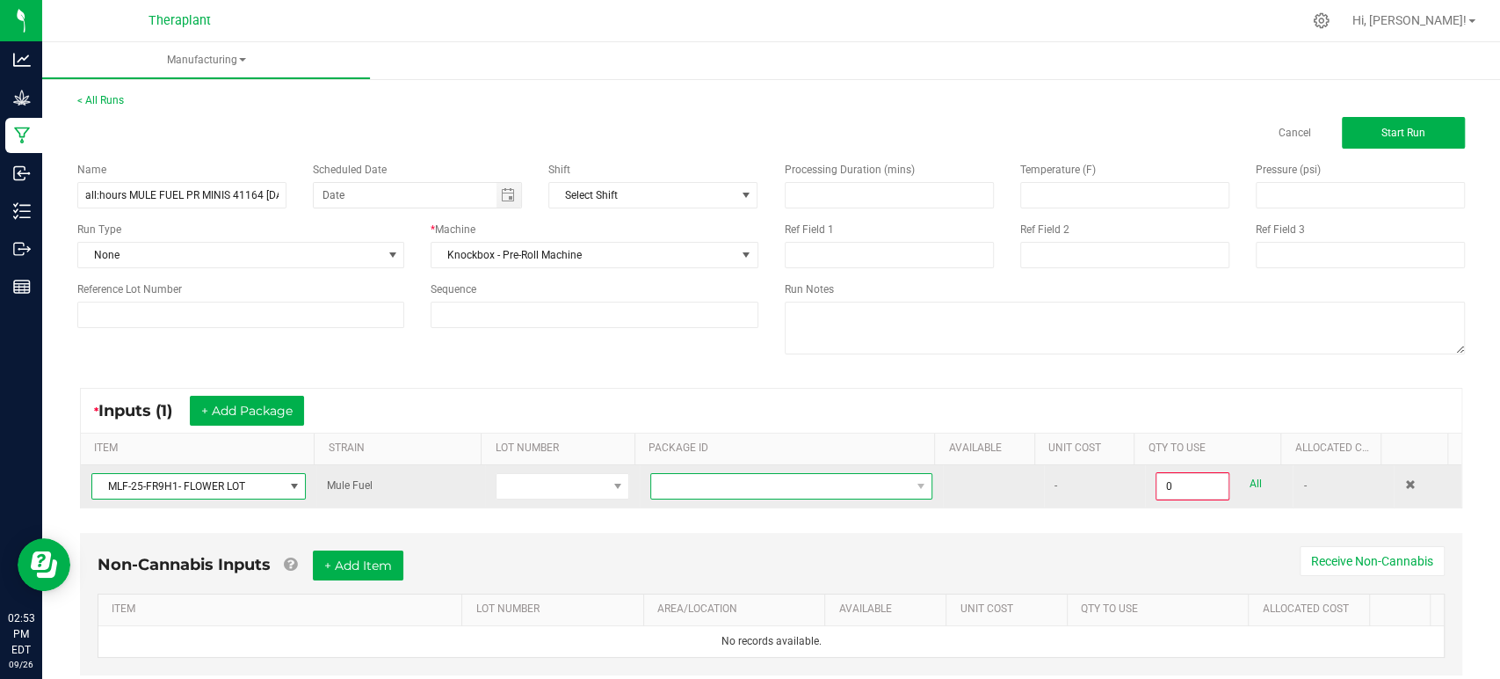
click at [729, 476] on span at bounding box center [780, 486] width 258 height 25
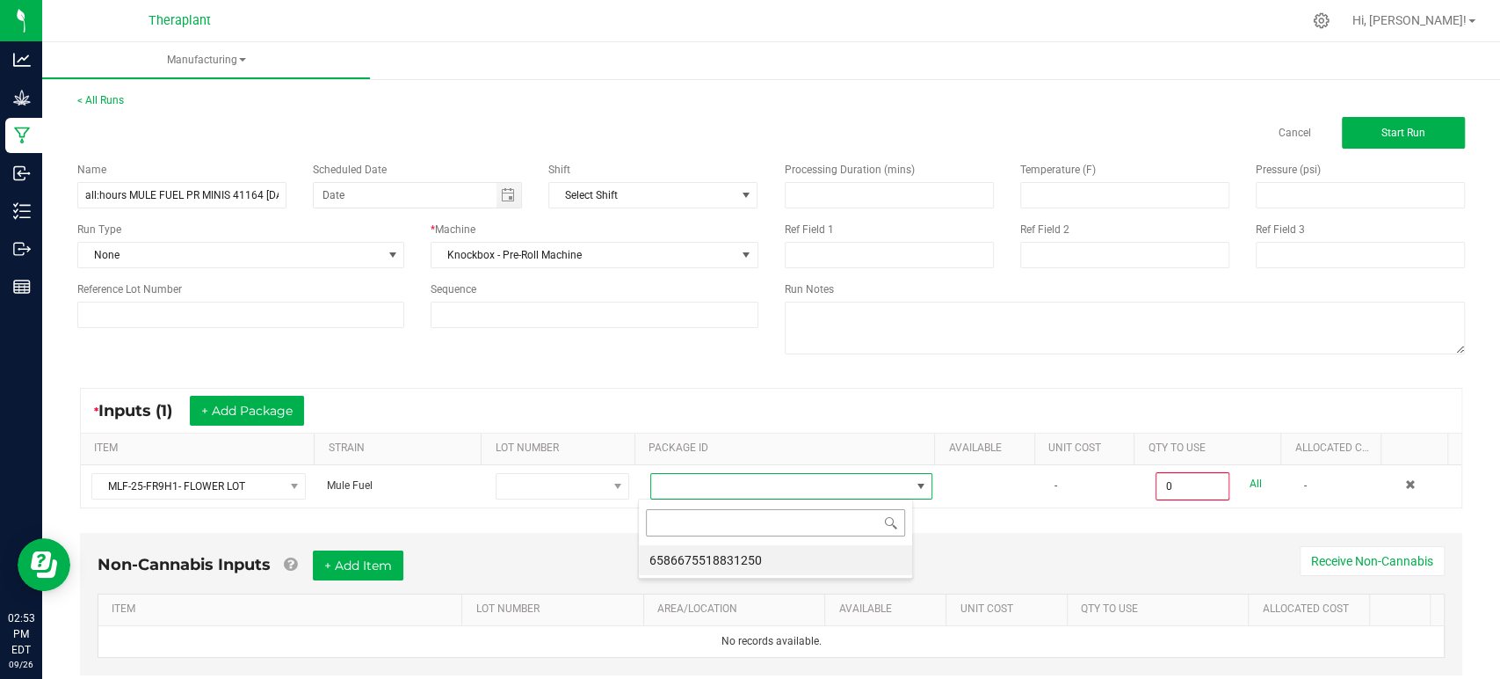
scroll to position [25, 274]
click at [720, 550] on li "6586675518831250" at bounding box center [775, 560] width 273 height 30
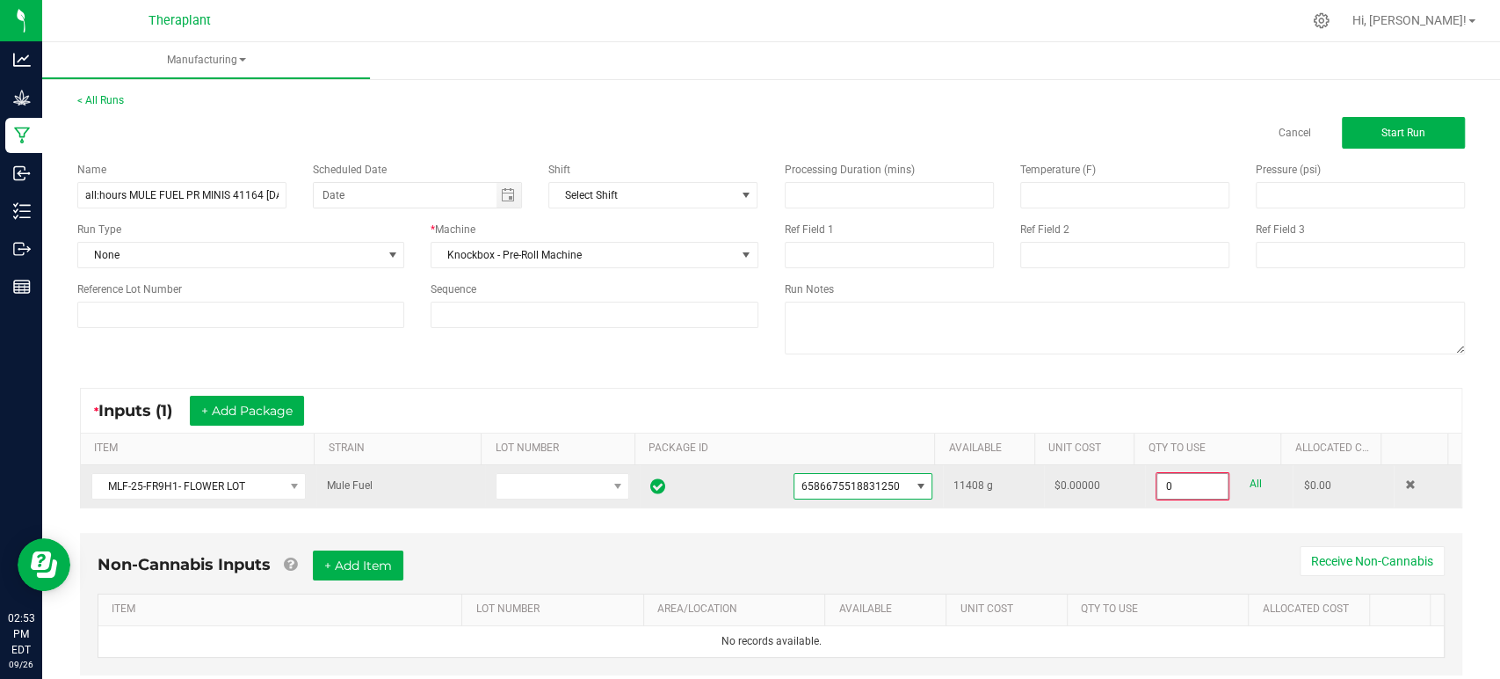
click at [1165, 483] on input "0" at bounding box center [1193, 486] width 70 height 25
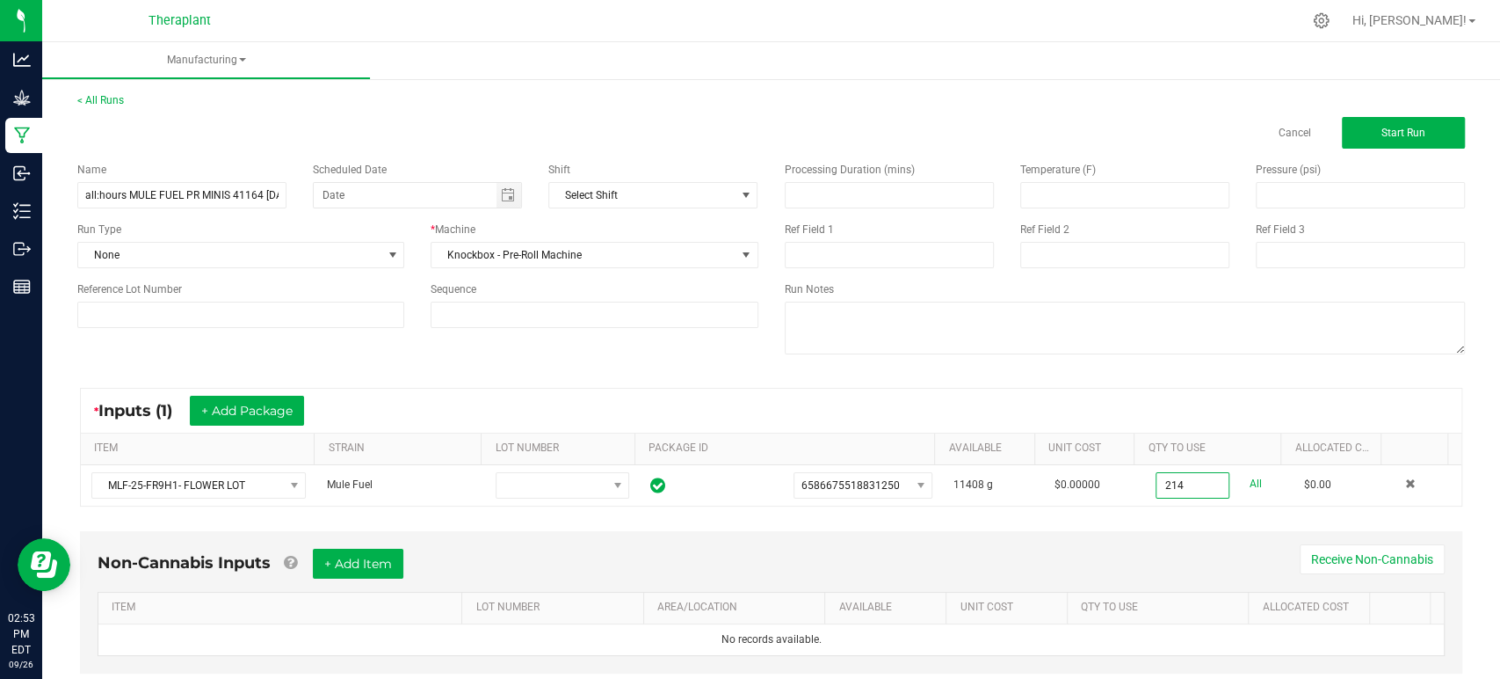
type input "214.0000 g"
click at [1111, 509] on div "* Inputs (1) + Add Package ITEM STRAIN LOT NUMBER PACKAGE ID AVAILABLE Unit Cos…" at bounding box center [771, 447] width 1414 height 150
click at [1365, 118] on button "Start Run" at bounding box center [1403, 133] width 123 height 32
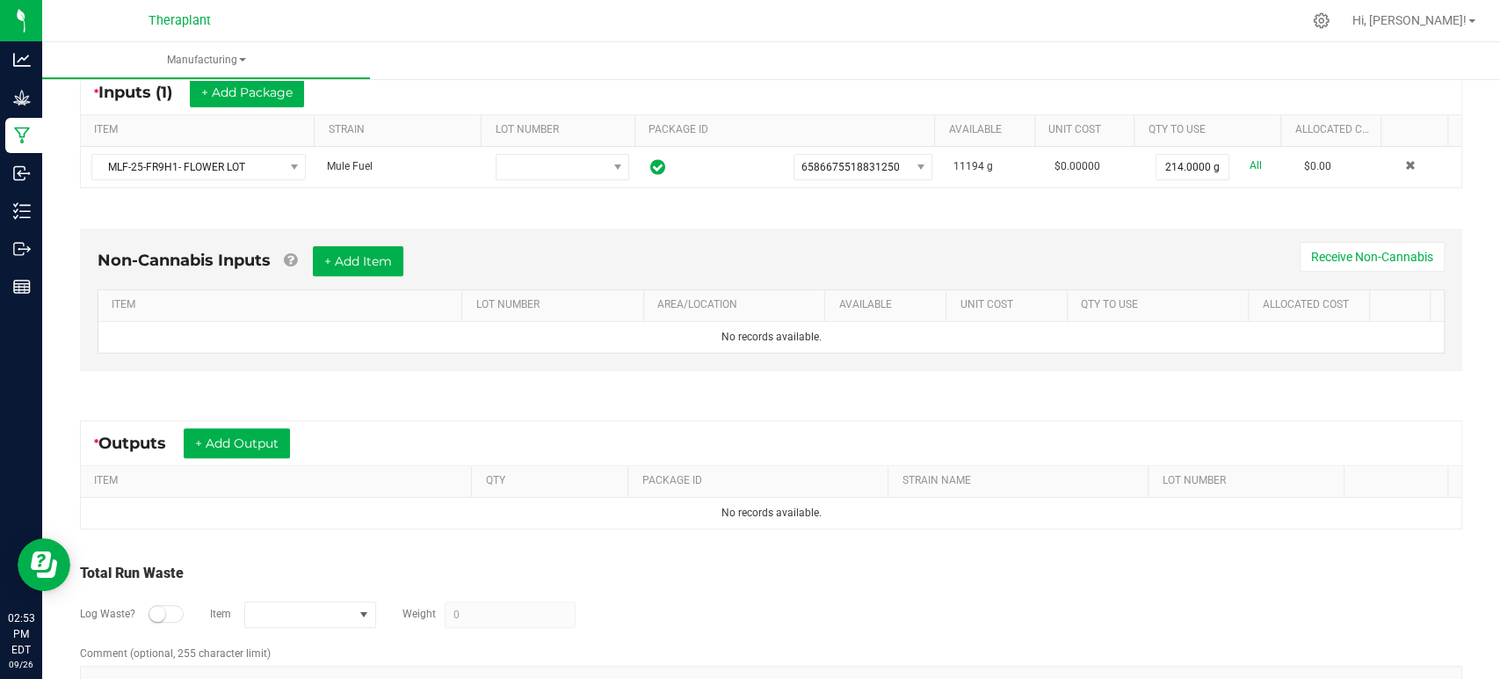
scroll to position [401, 0]
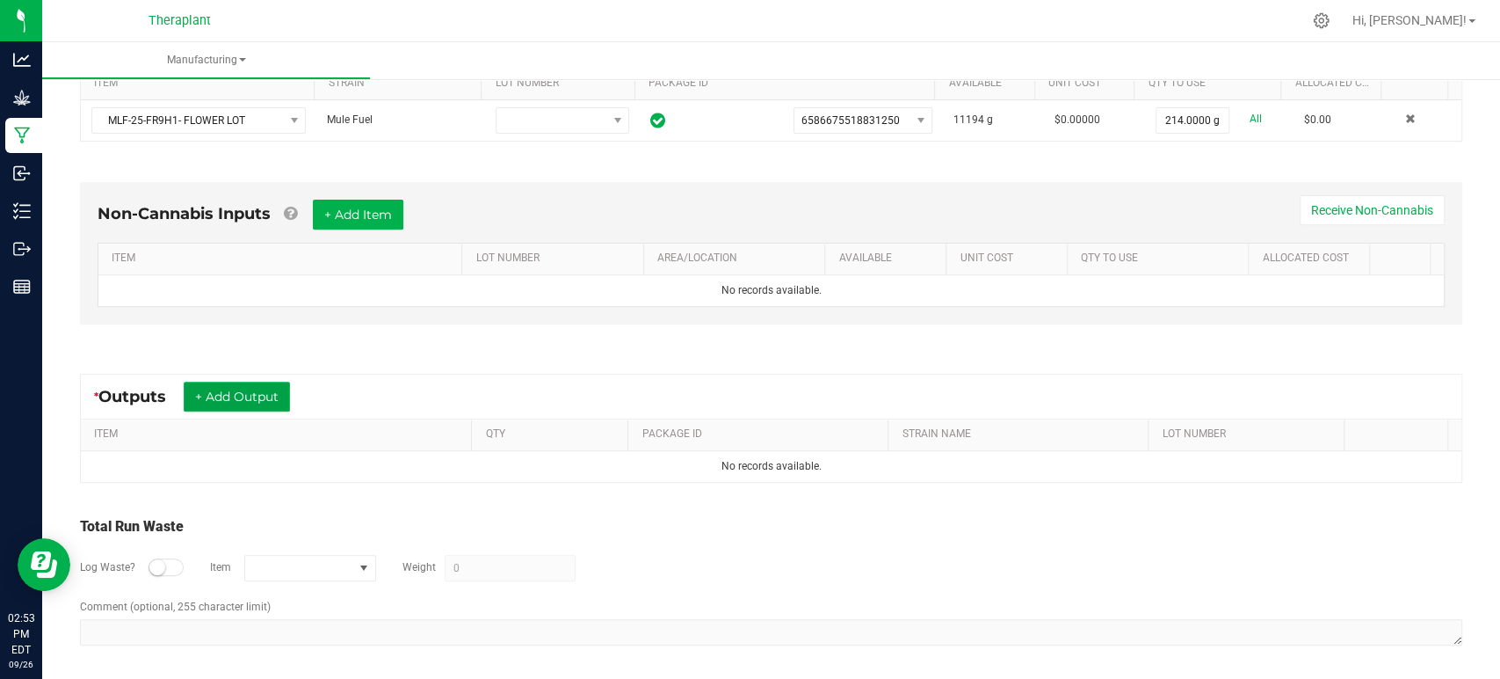
click at [262, 396] on button "+ Add Output" at bounding box center [237, 396] width 106 height 30
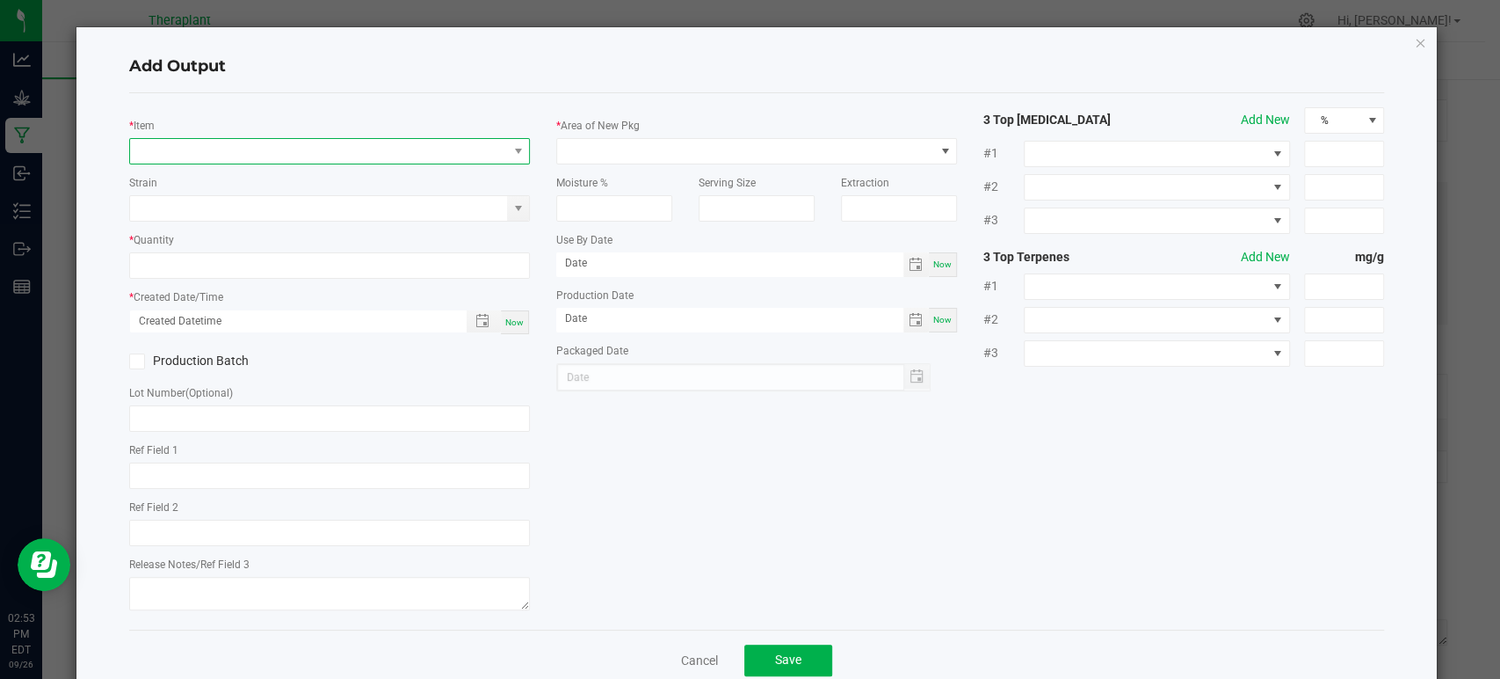
click at [319, 156] on span "NO DATA FOUND" at bounding box center [318, 151] width 377 height 25
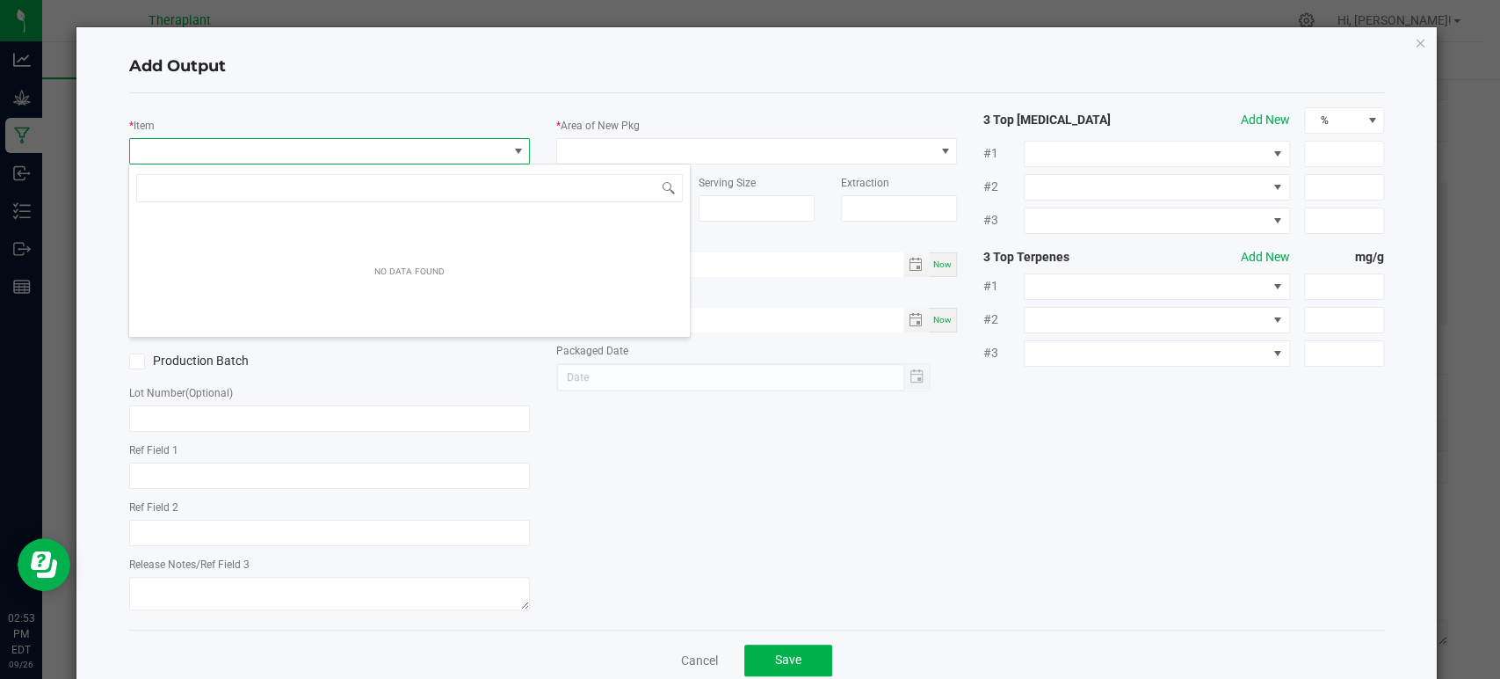
scroll to position [25, 396]
type input "41164"
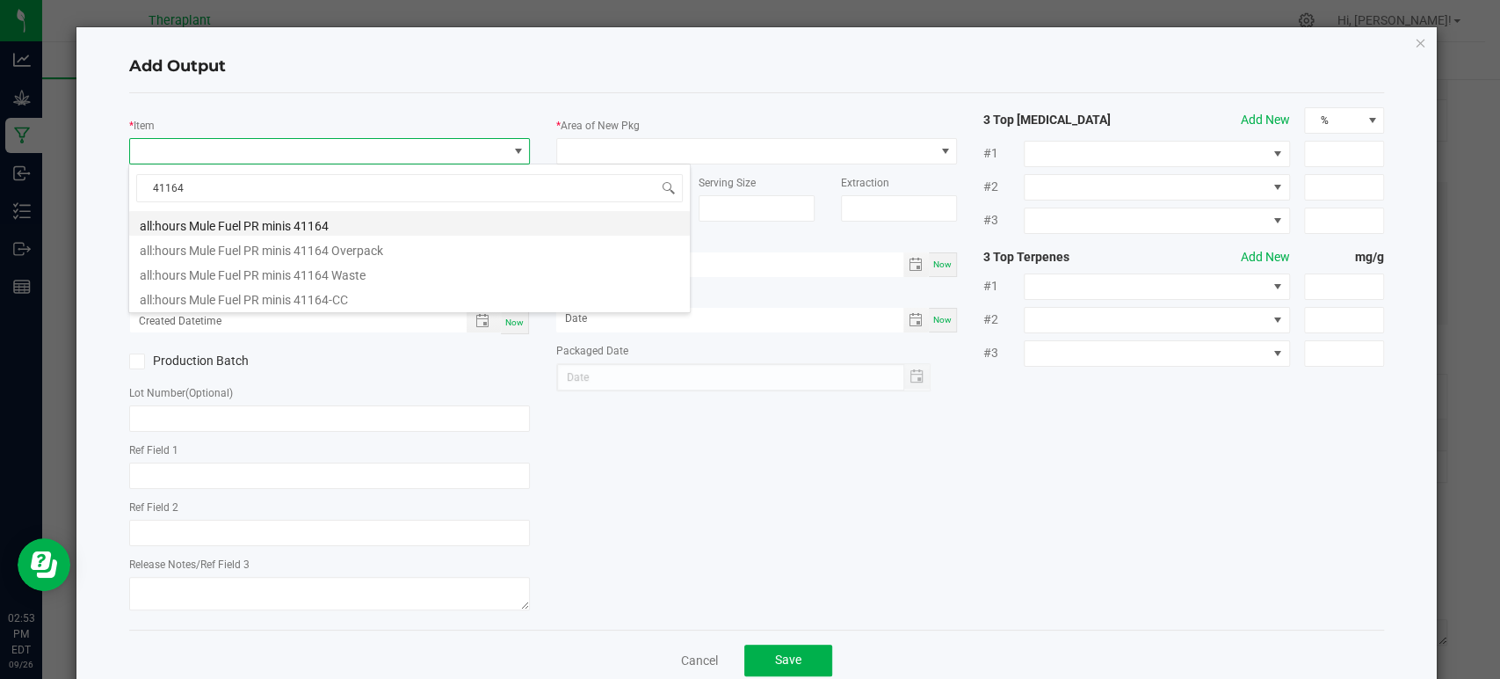
click at [300, 212] on li "all:hours Mule Fuel PR minis 41164" at bounding box center [409, 223] width 561 height 25
type input "0 ea"
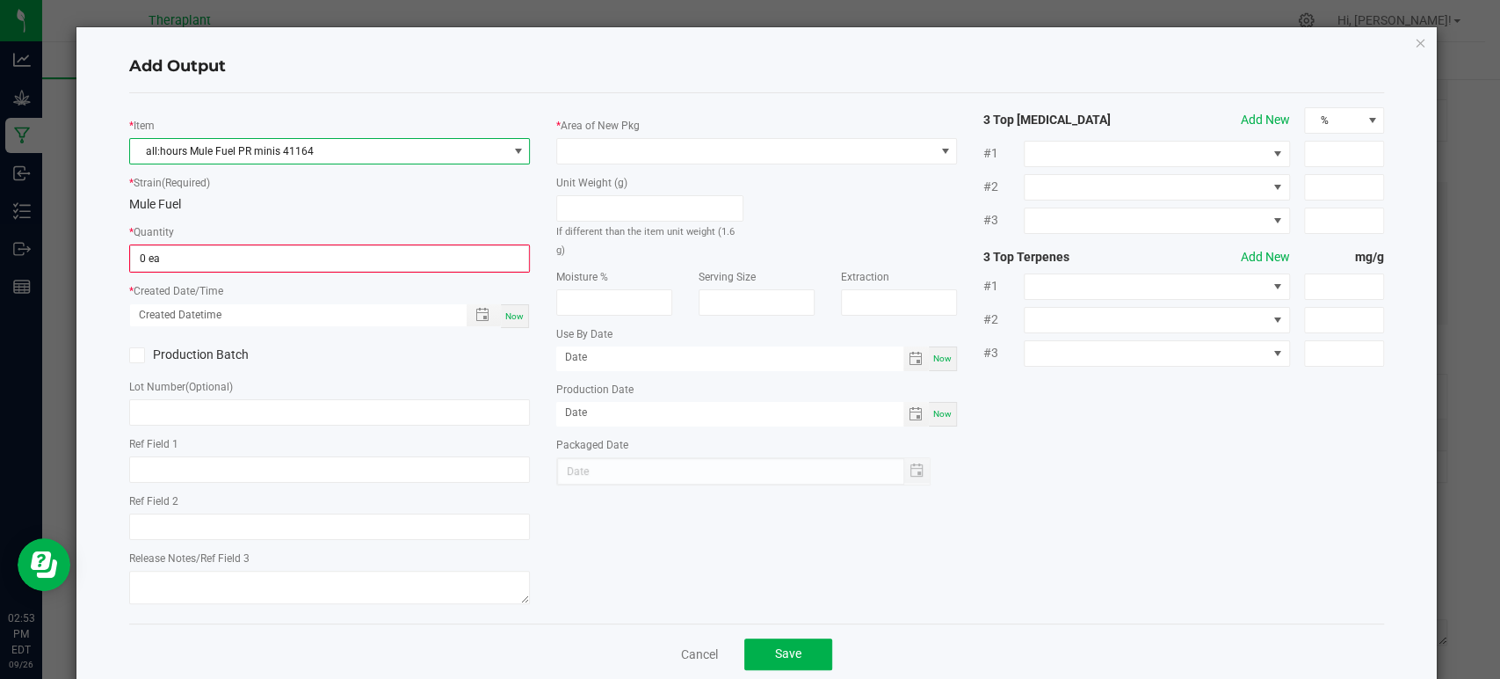
click at [417, 152] on span "all:hours Mule Fuel PR minis 41164" at bounding box center [318, 151] width 377 height 25
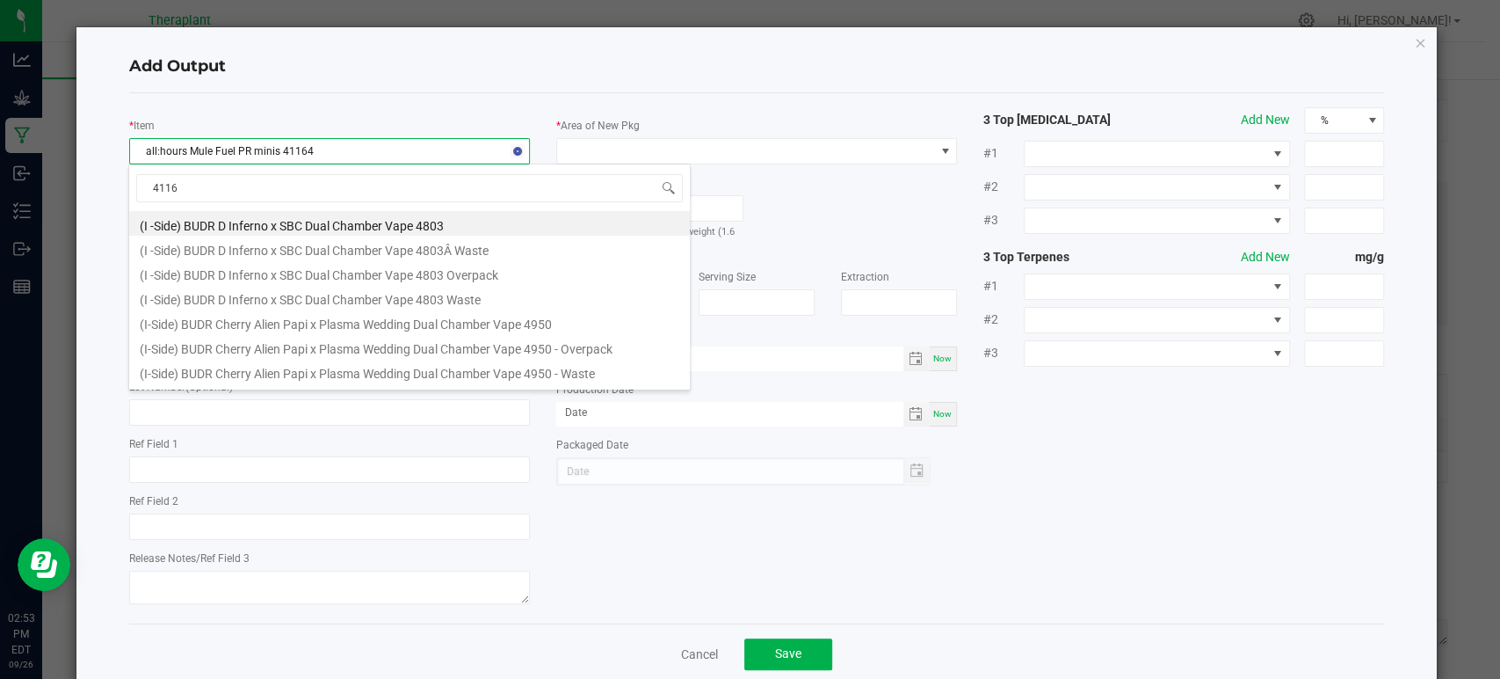
type input "41164"
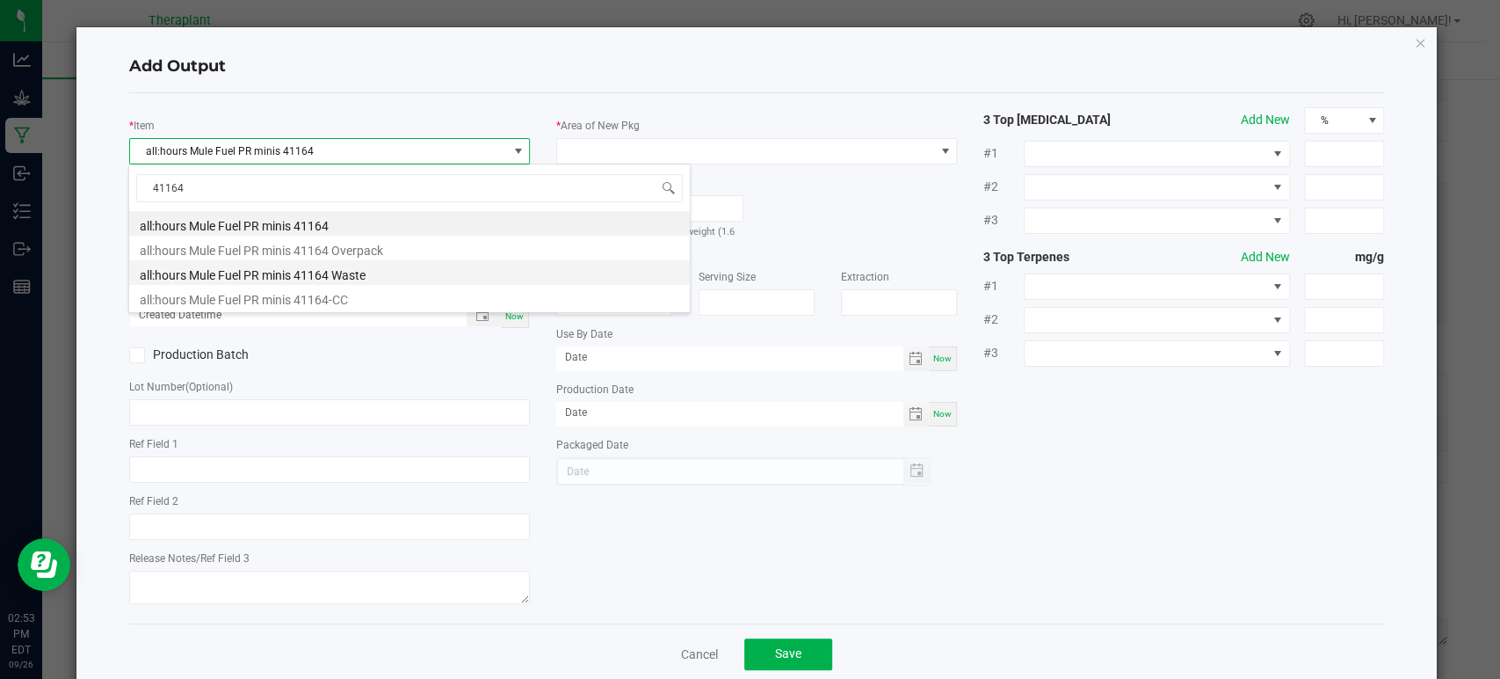
click at [342, 273] on li "all:hours Mule Fuel PR minis 41164 Waste" at bounding box center [409, 272] width 561 height 25
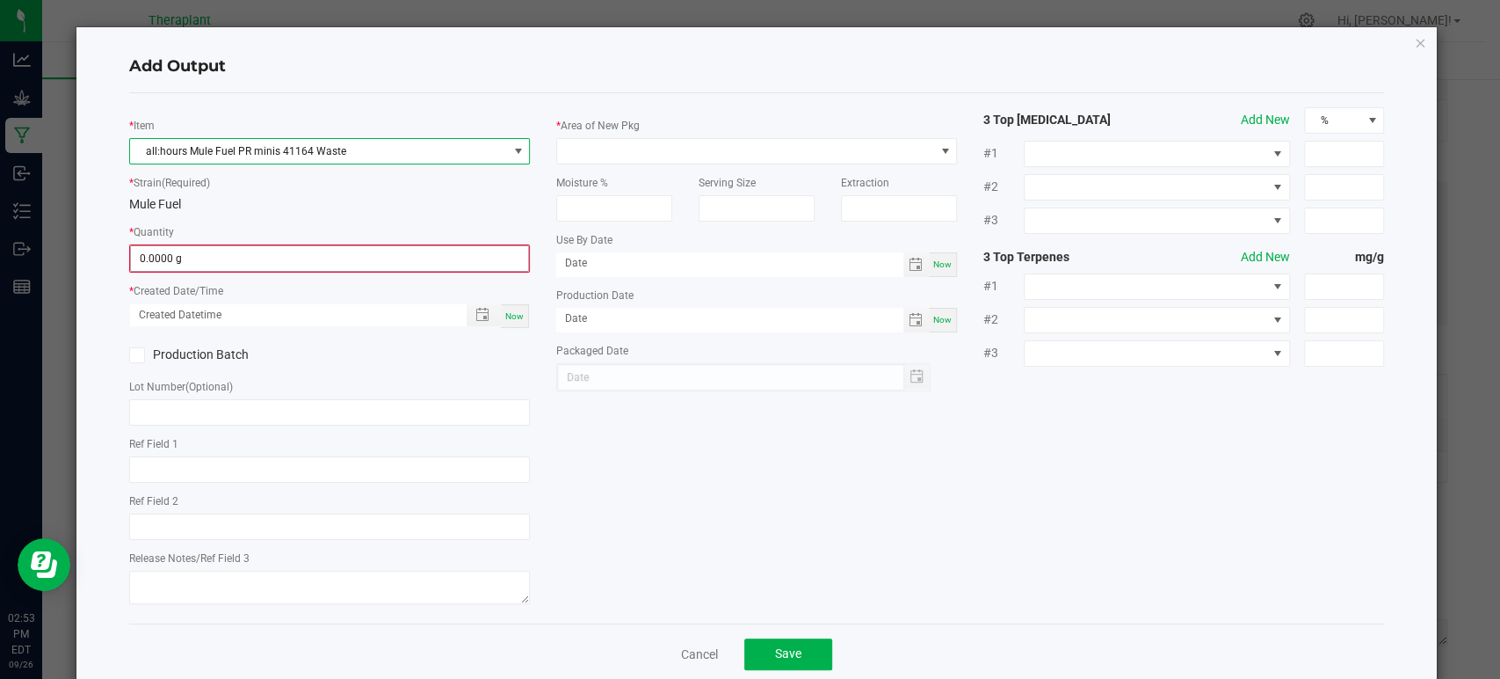
click at [316, 249] on input "0.0000 g" at bounding box center [329, 258] width 397 height 25
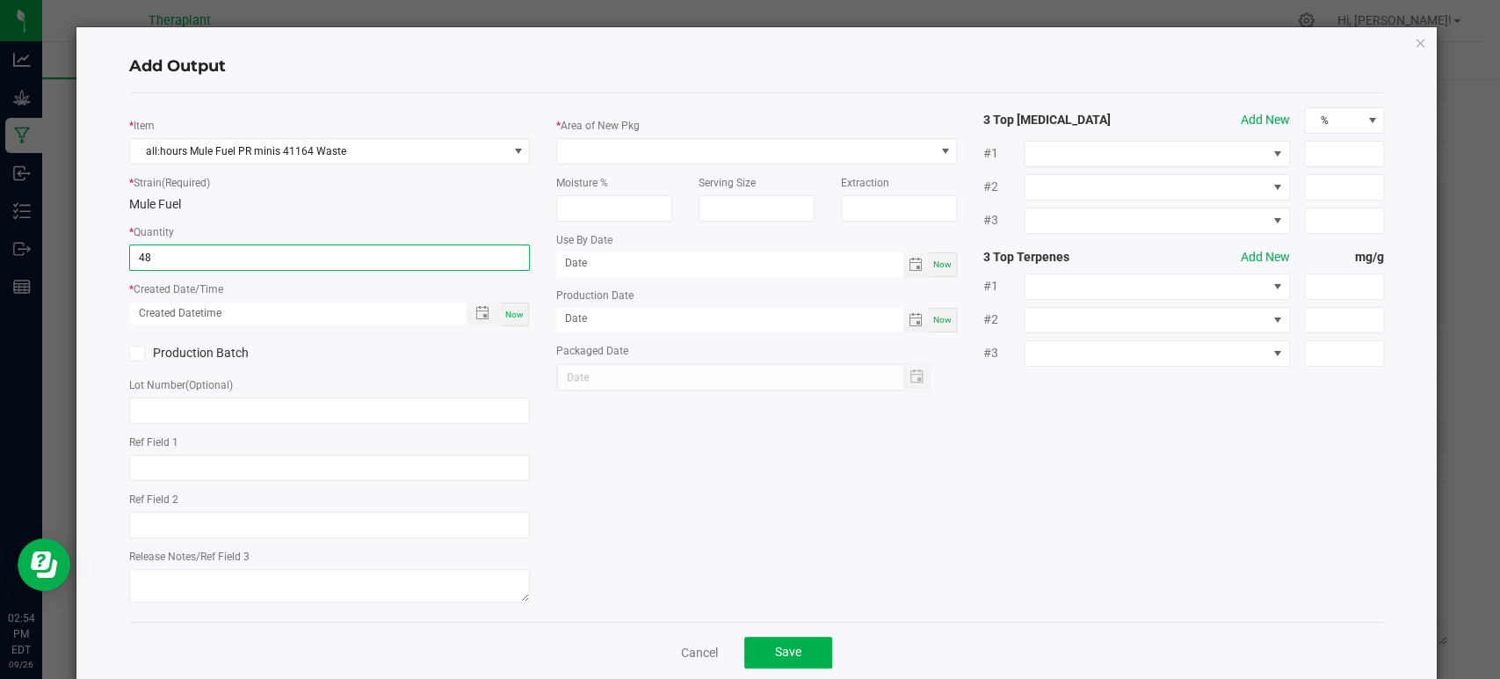
type input "48.0000 g"
click at [517, 311] on span "Now" at bounding box center [514, 314] width 18 height 10
type input "09/26/2025 2:54 PM"
type input "[DATE]"
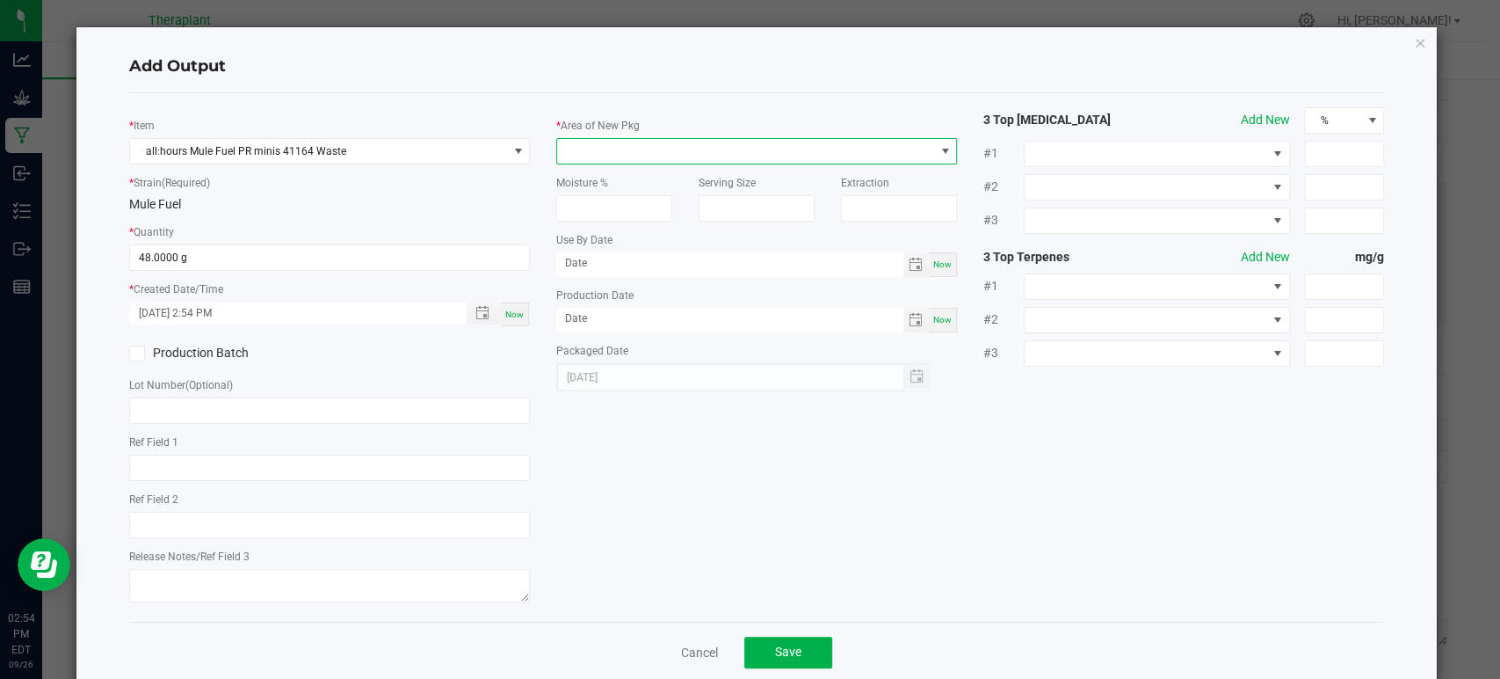
click at [638, 158] on span at bounding box center [745, 151] width 377 height 25
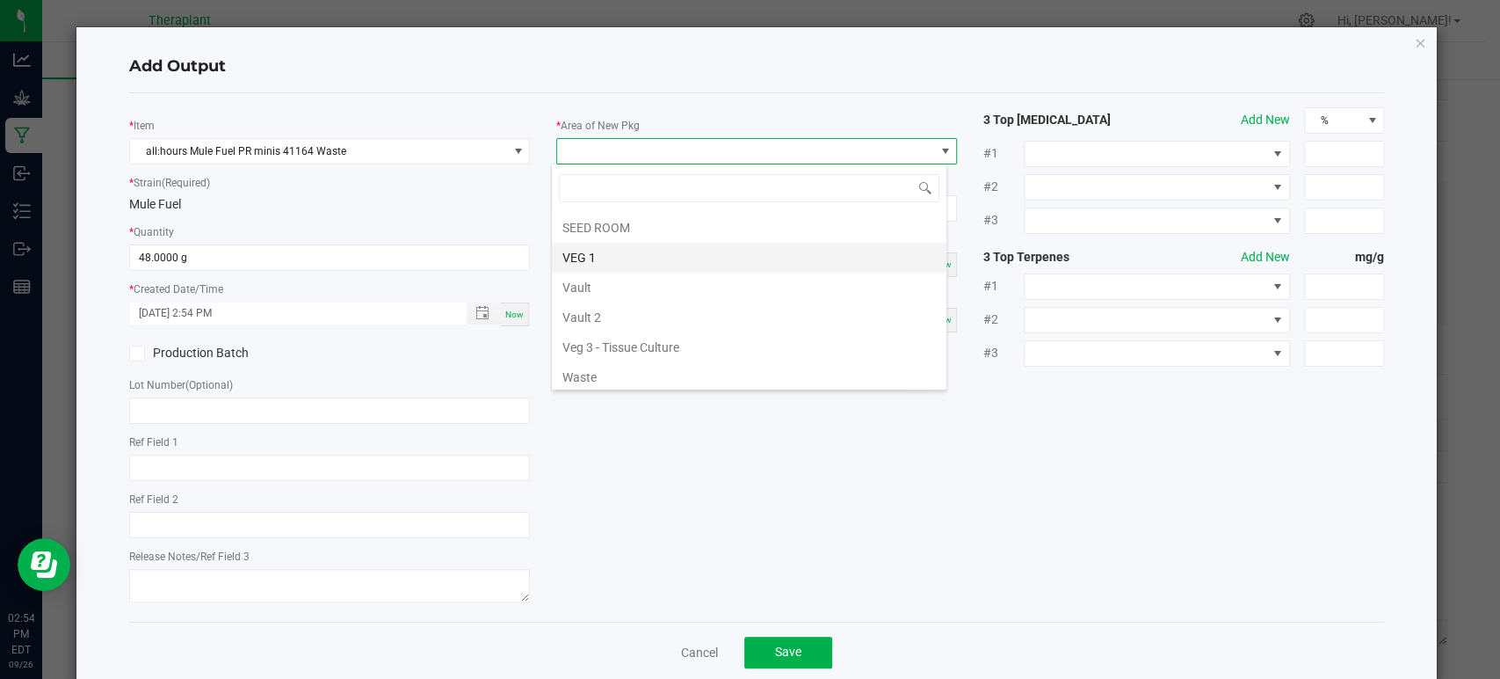
scroll to position [329, 0]
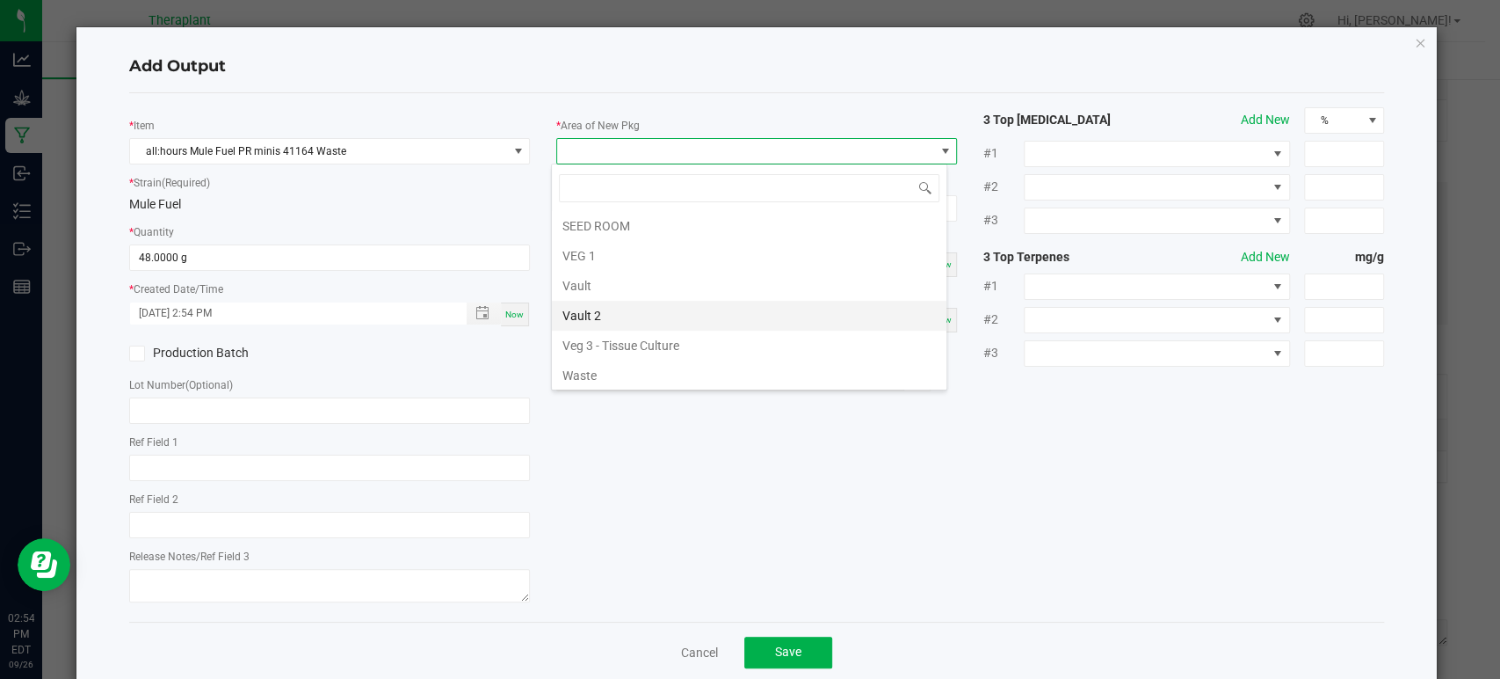
click at [608, 305] on li "Vault 2" at bounding box center [749, 316] width 395 height 30
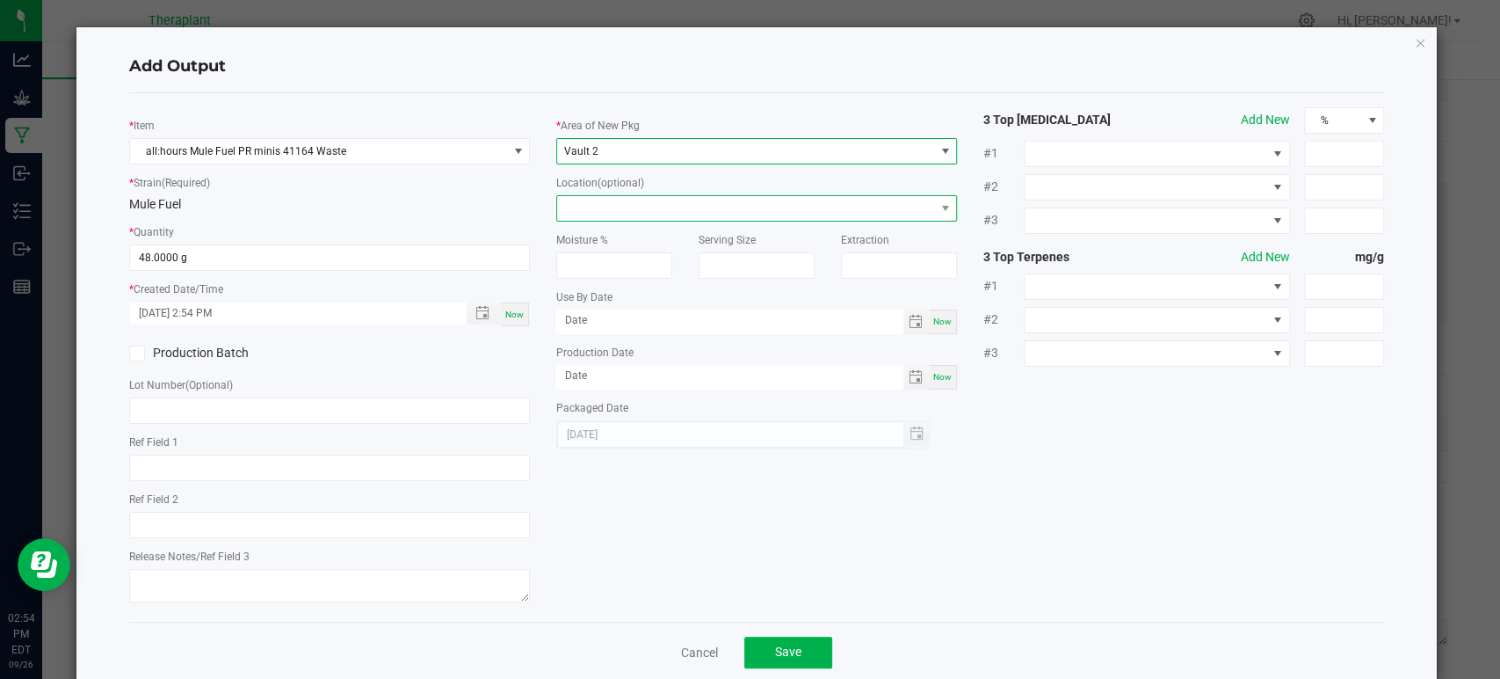
click at [612, 207] on span at bounding box center [745, 208] width 377 height 25
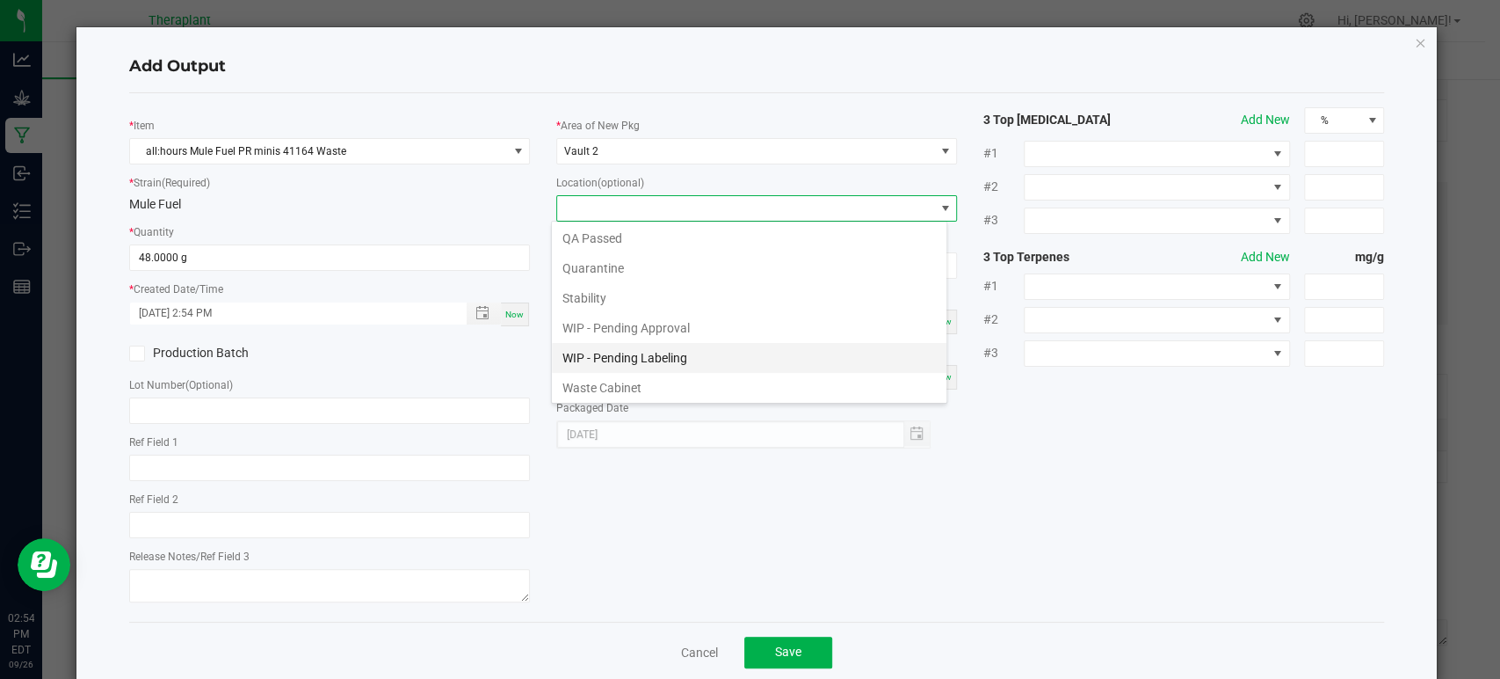
scroll to position [91, 0]
click at [612, 381] on li "Waste Cabinet" at bounding box center [749, 387] width 395 height 30
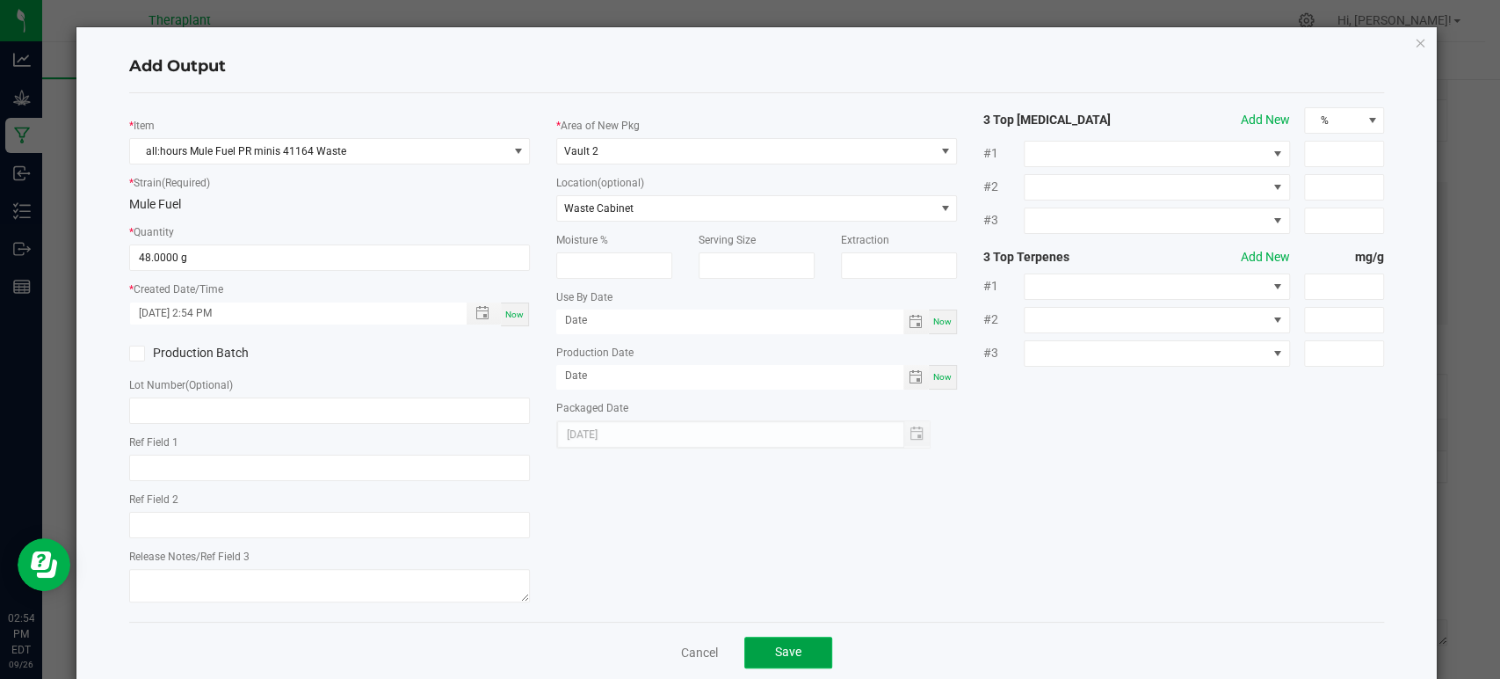
click at [776, 645] on span "Save" at bounding box center [788, 651] width 26 height 14
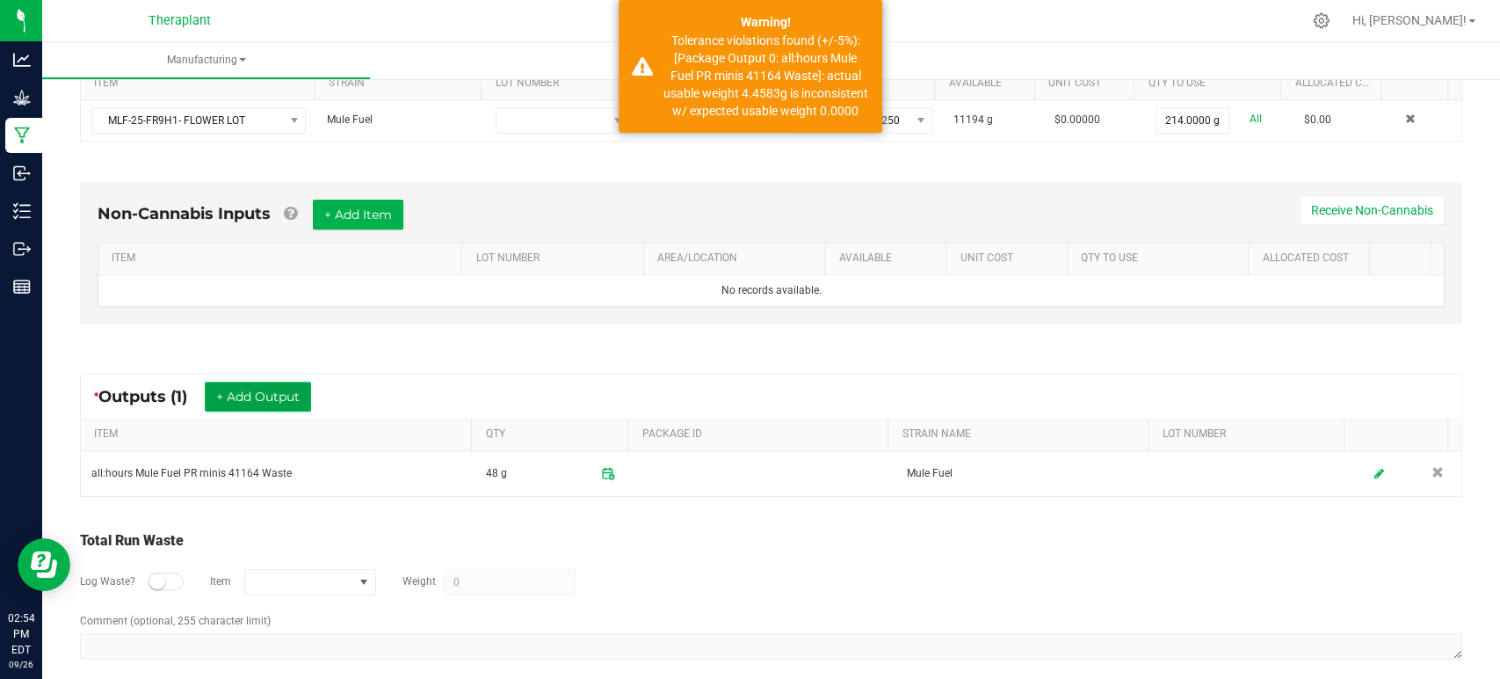
click at [302, 403] on button "+ Add Output" at bounding box center [258, 396] width 106 height 30
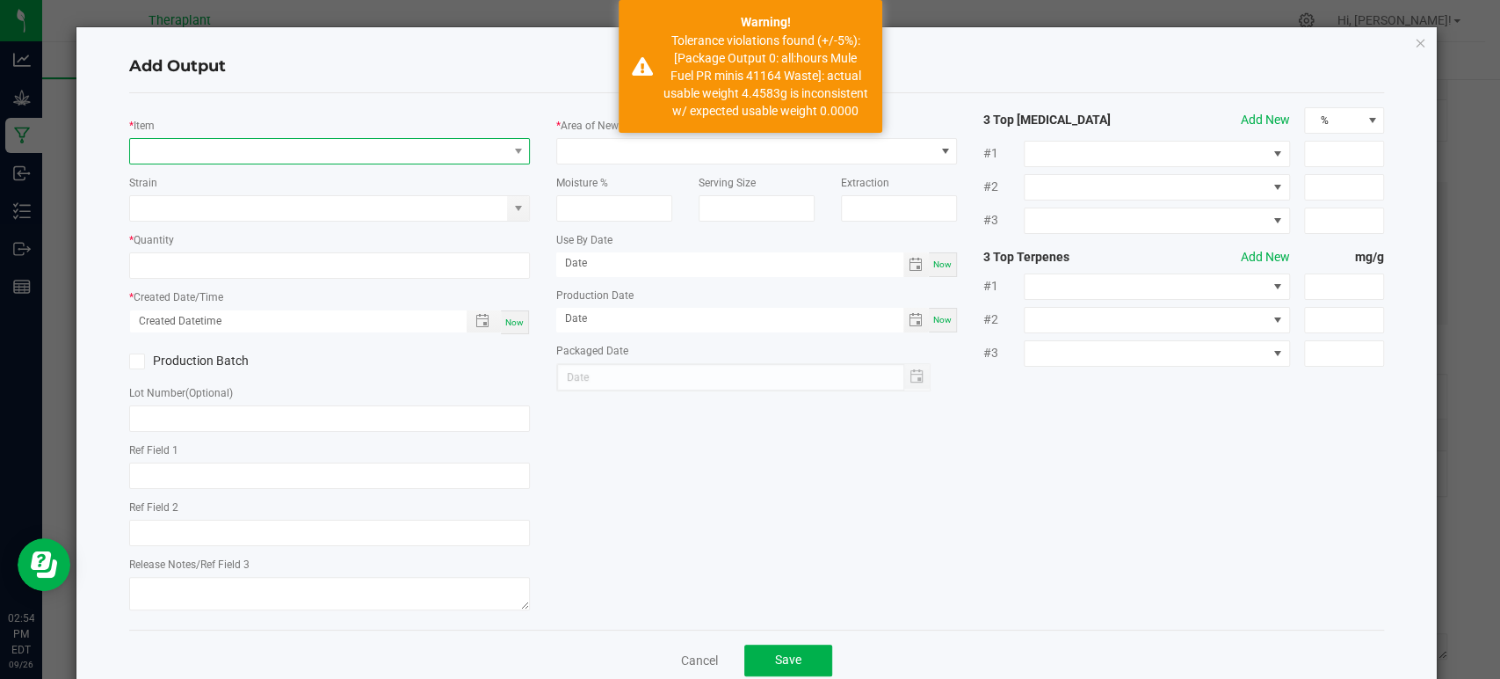
click at [344, 146] on span "NO DATA FOUND" at bounding box center [318, 151] width 377 height 25
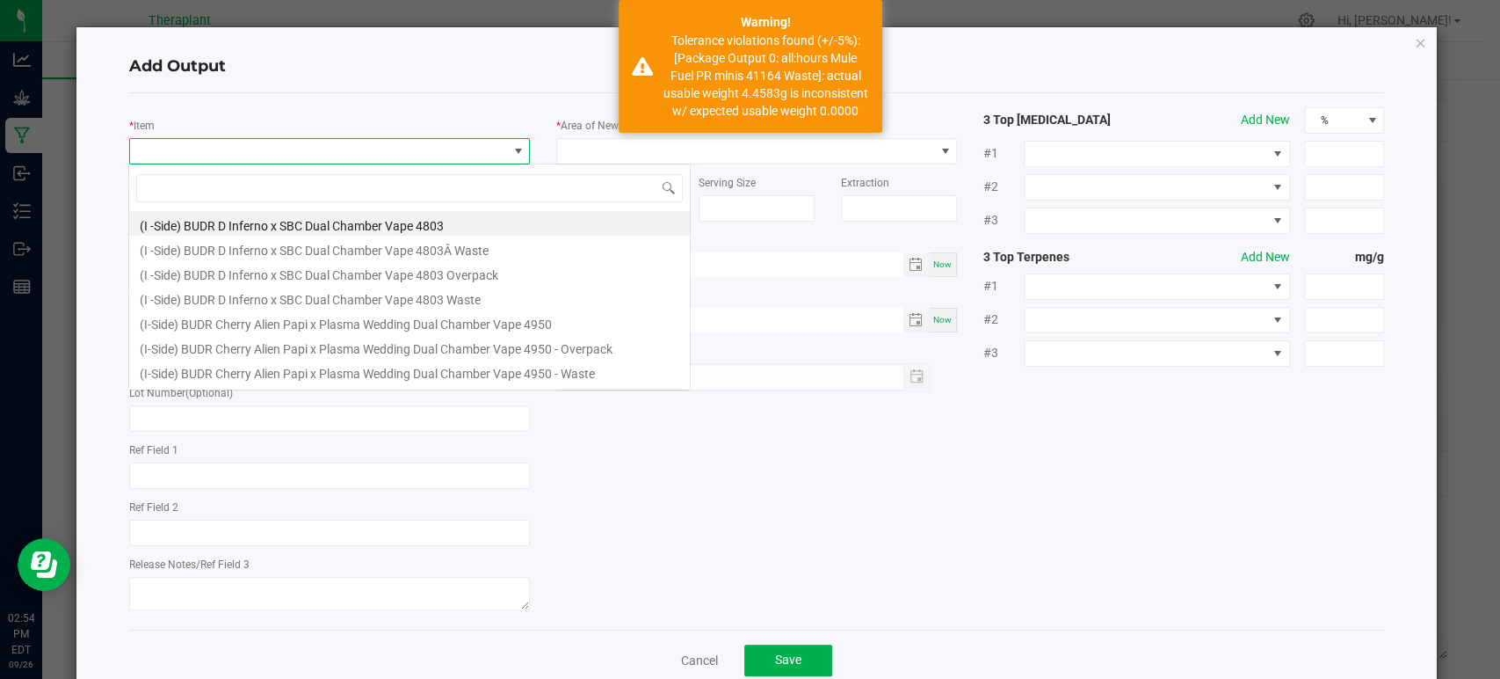
scroll to position [25, 396]
type input "41164"
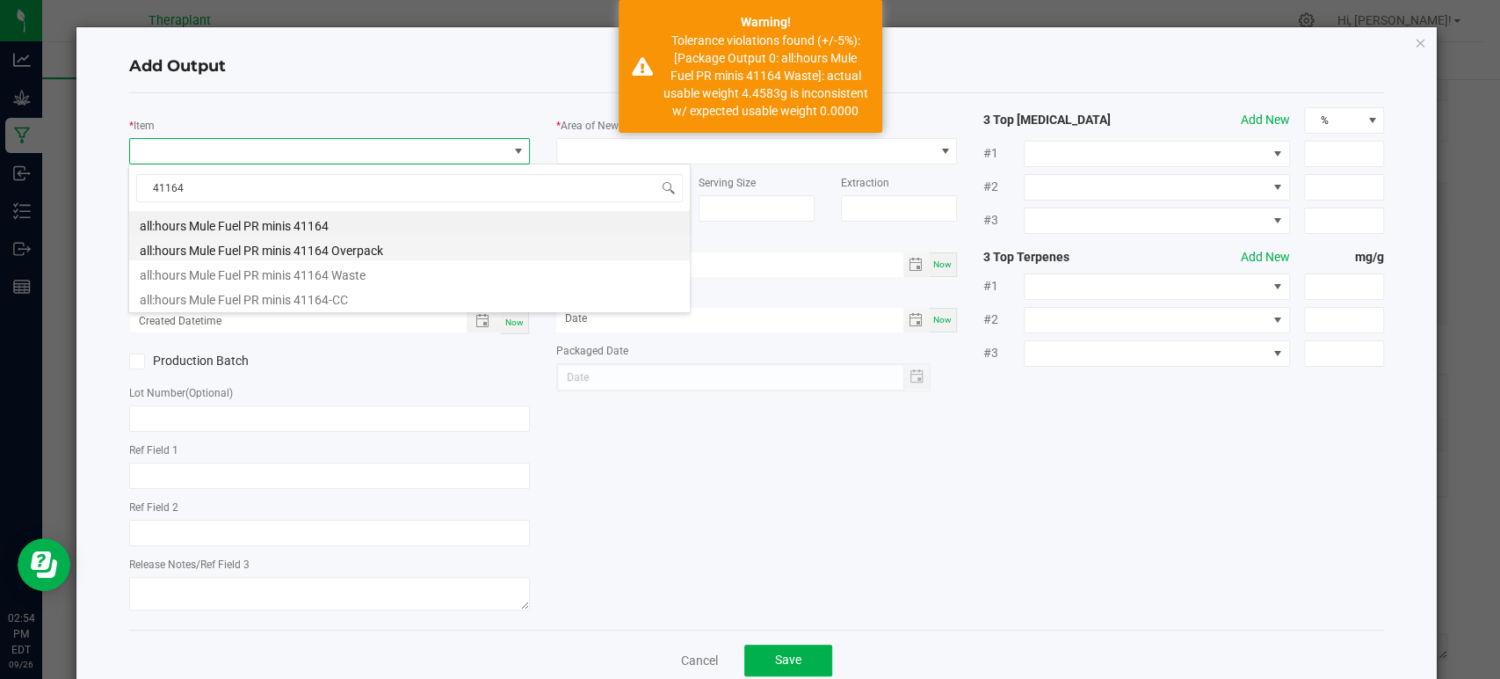
click at [342, 242] on li "all:hours Mule Fuel PR minis 41164 Overpack" at bounding box center [409, 248] width 561 height 25
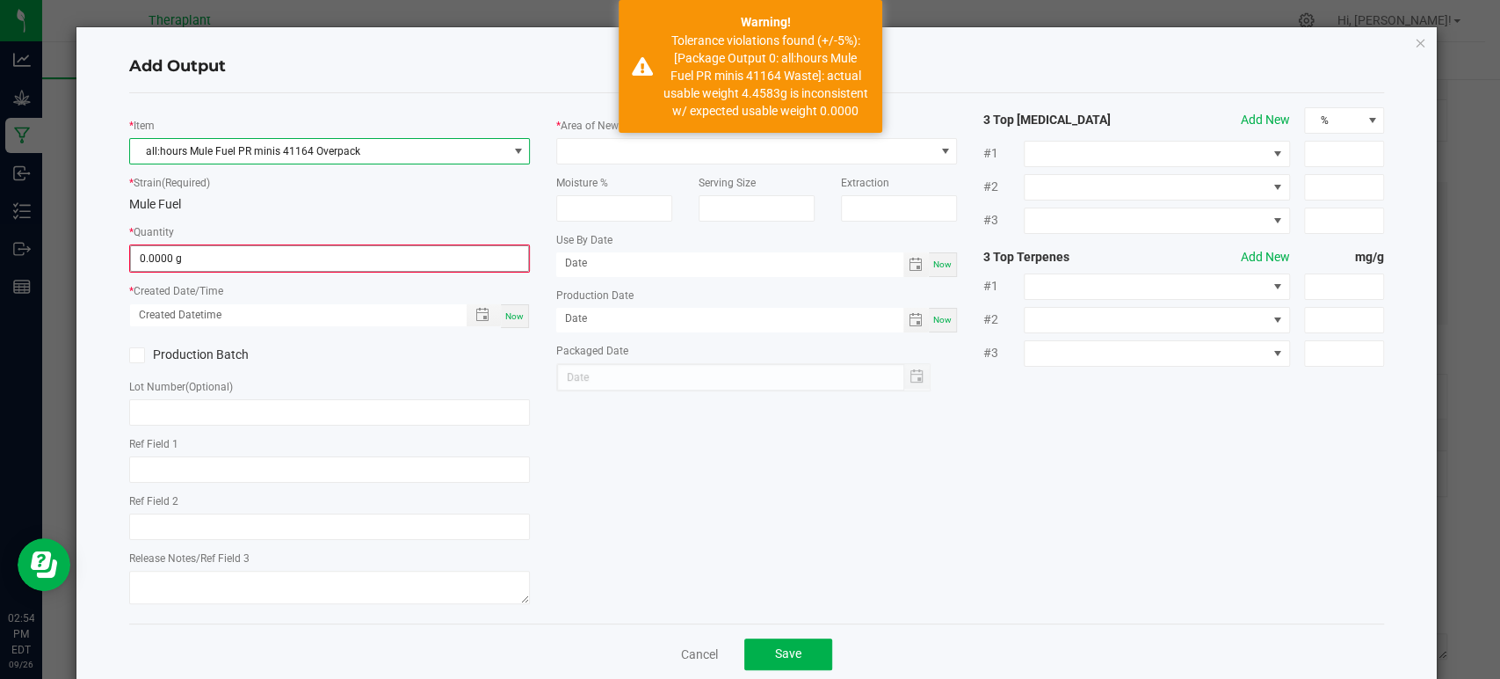
click at [331, 261] on input "0.0000 g" at bounding box center [329, 258] width 397 height 25
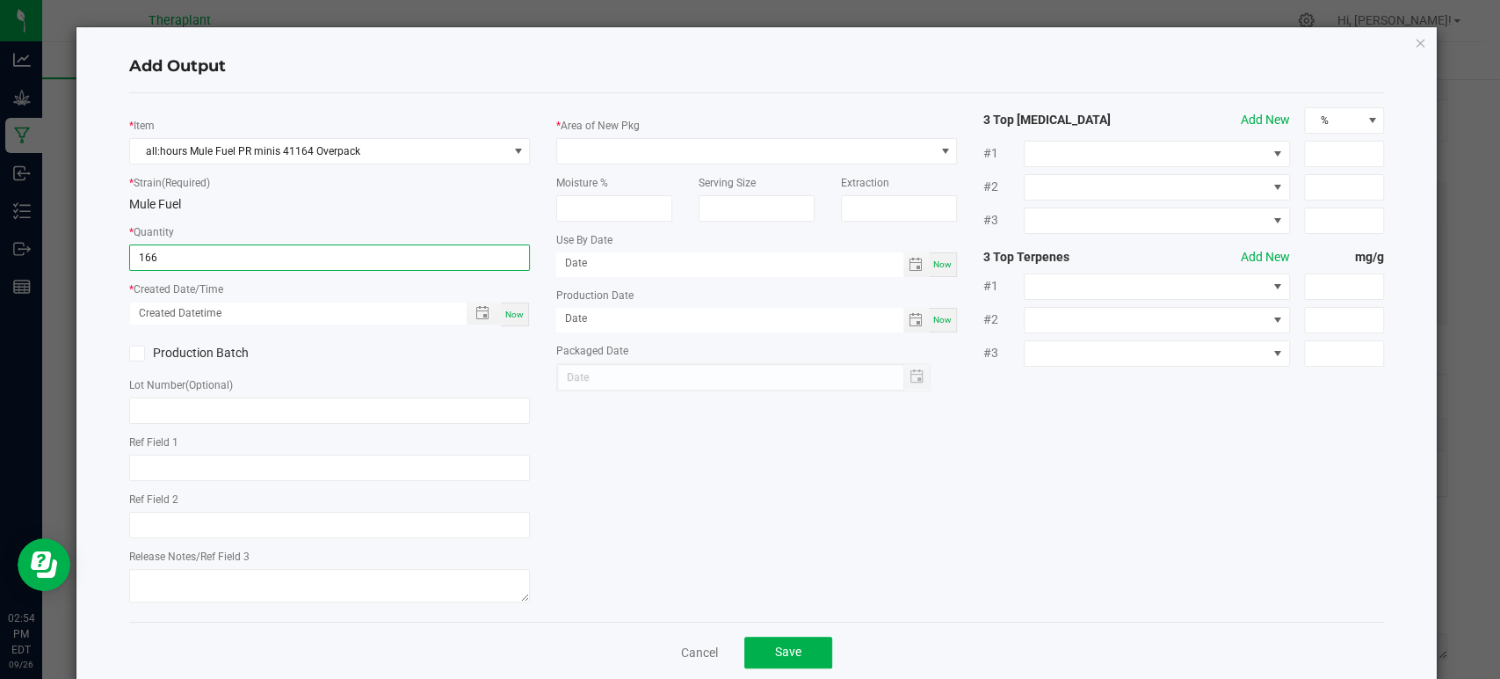
type input "166.0000 g"
click at [505, 309] on span "Now" at bounding box center [514, 314] width 18 height 10
type input "09/26/2025 2:54 PM"
type input "[DATE]"
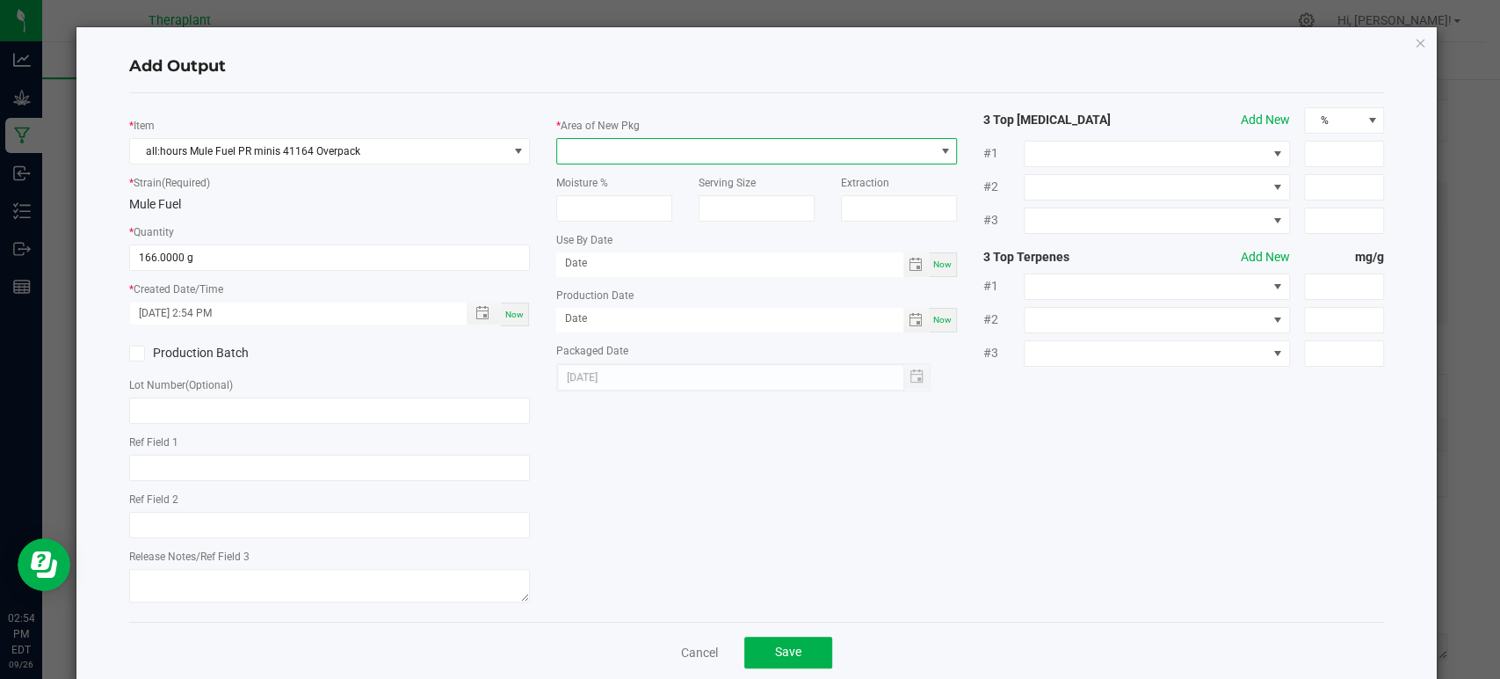
click at [619, 149] on span at bounding box center [745, 151] width 377 height 25
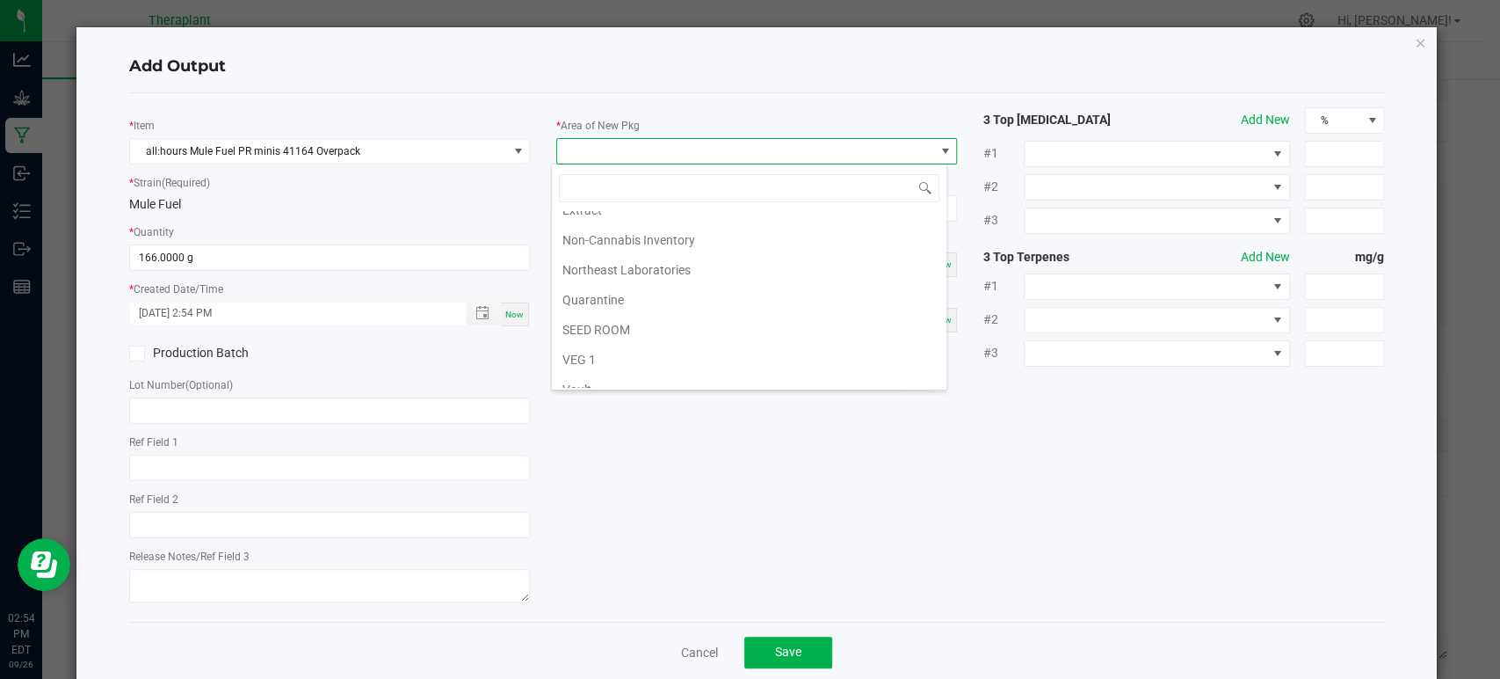
scroll to position [329, 0]
click at [592, 371] on li "Waste" at bounding box center [749, 375] width 395 height 30
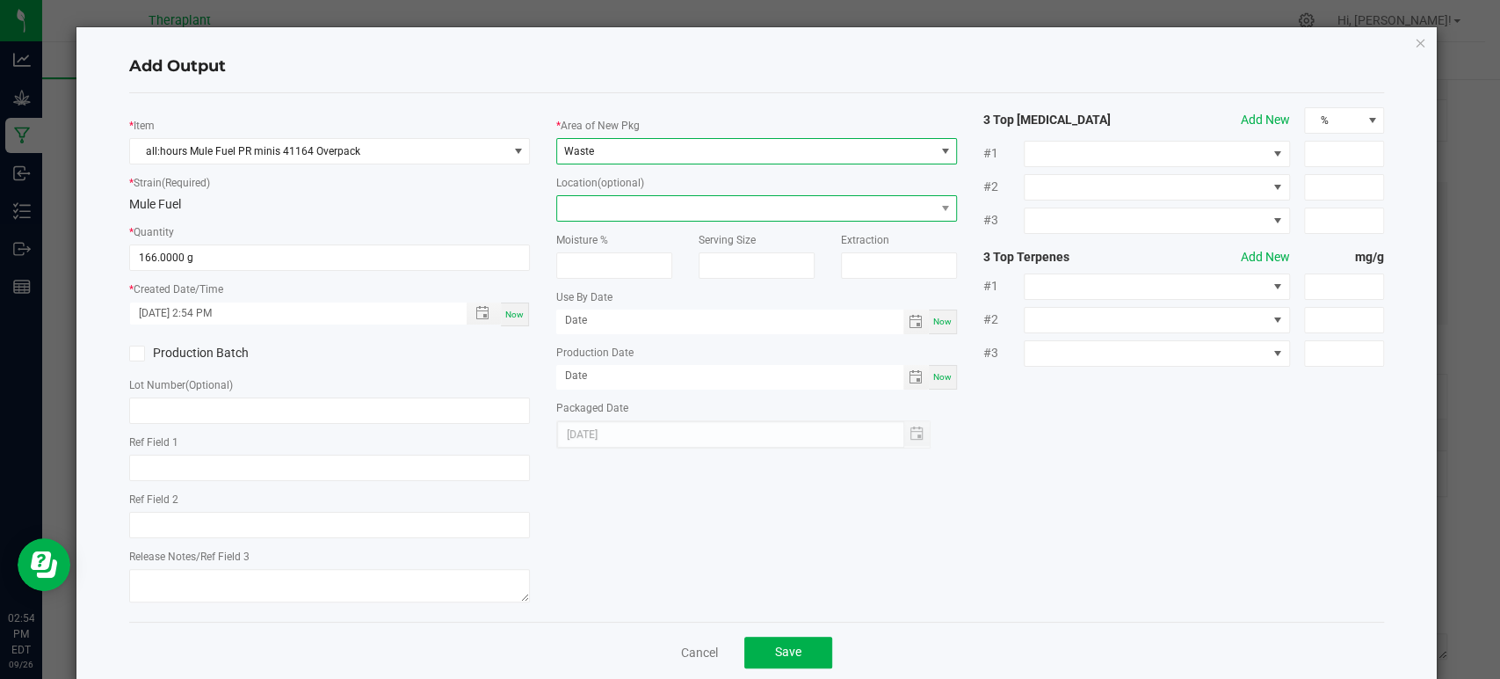
click at [599, 211] on span at bounding box center [745, 208] width 377 height 25
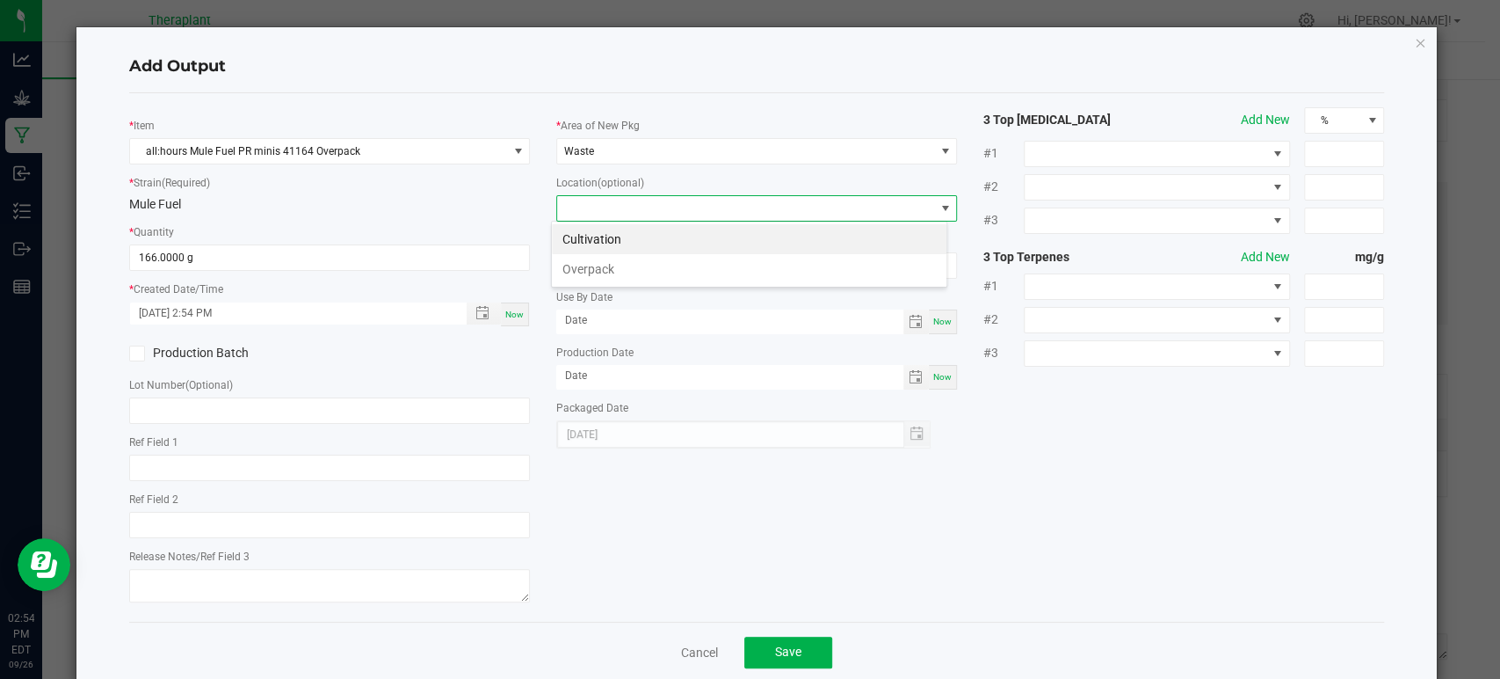
scroll to position [0, 0]
click at [592, 261] on li "Overpack" at bounding box center [749, 269] width 395 height 30
click at [759, 651] on button "Save" at bounding box center [789, 652] width 88 height 32
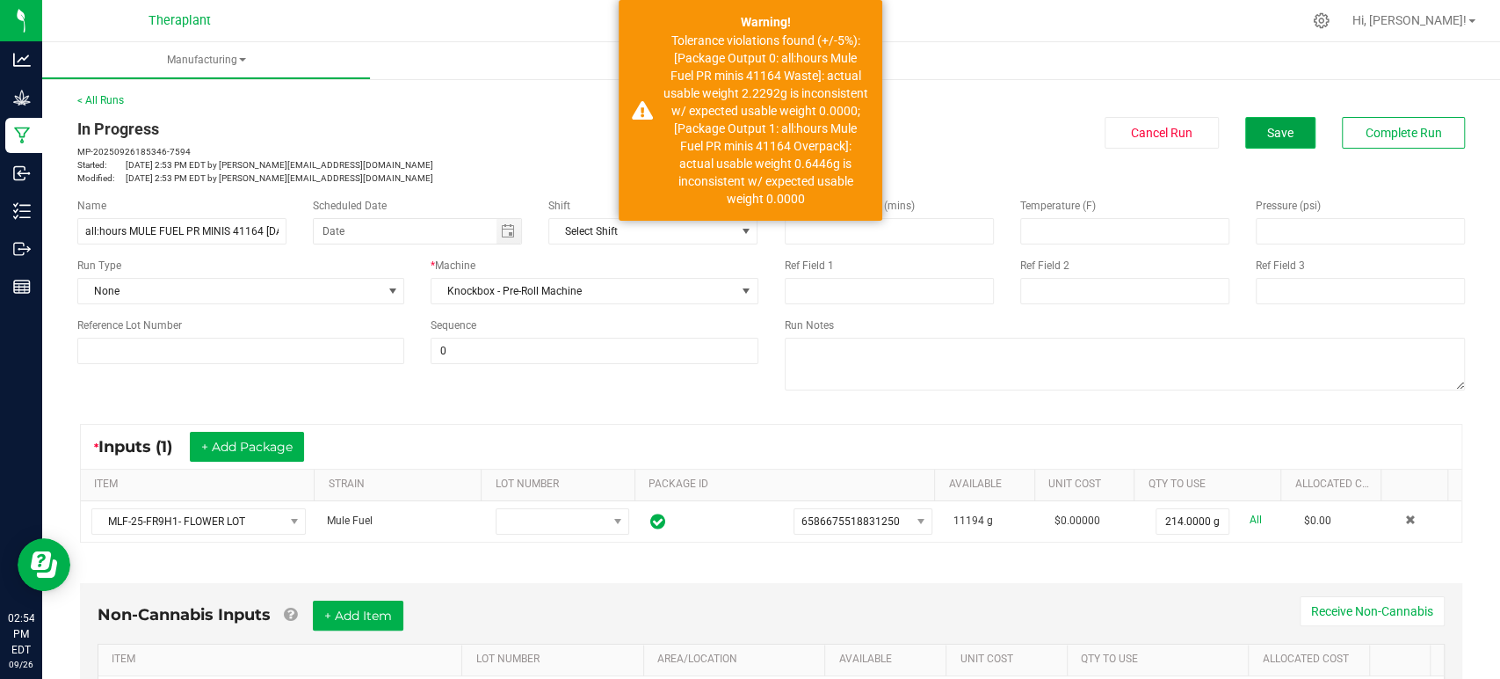
click at [1268, 128] on span "Save" at bounding box center [1281, 133] width 26 height 14
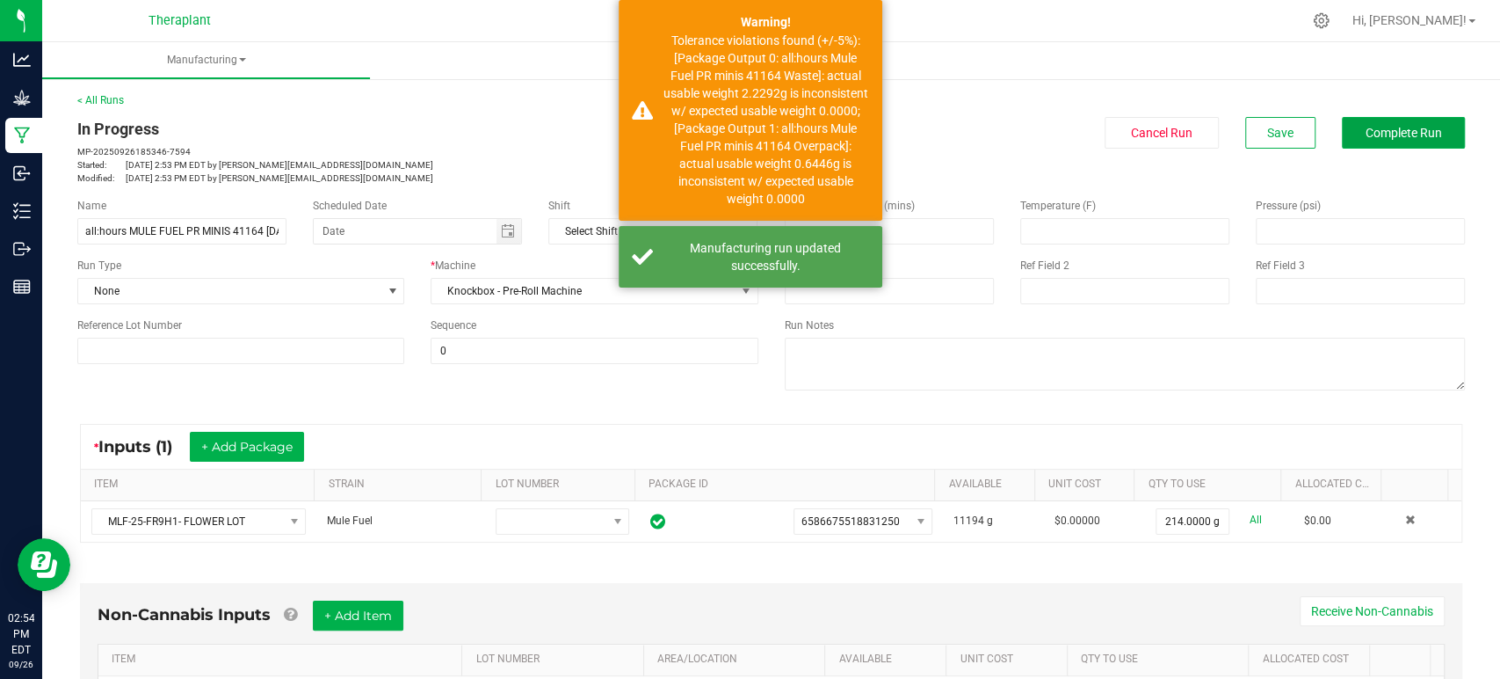
click at [1371, 134] on span "Complete Run" at bounding box center [1404, 133] width 76 height 14
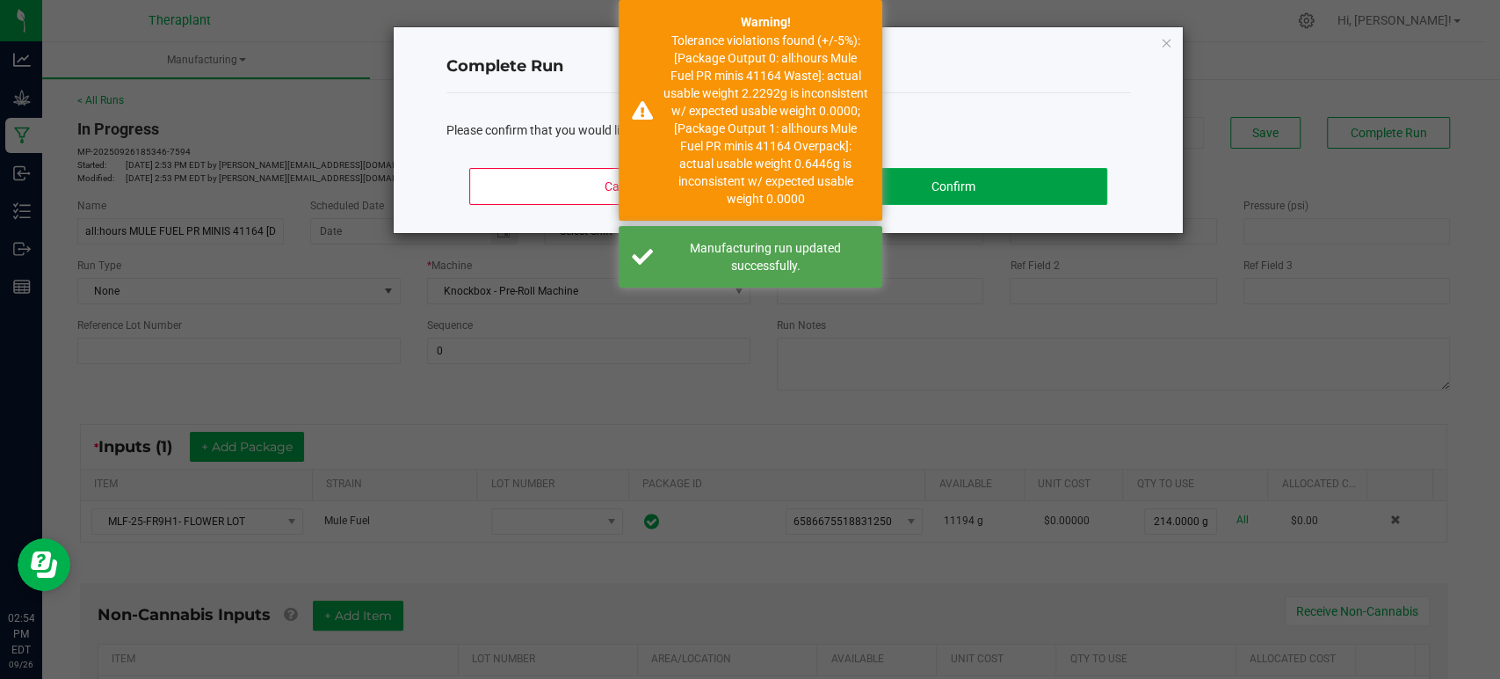
click at [910, 182] on button "Confirm" at bounding box center [954, 186] width 308 height 37
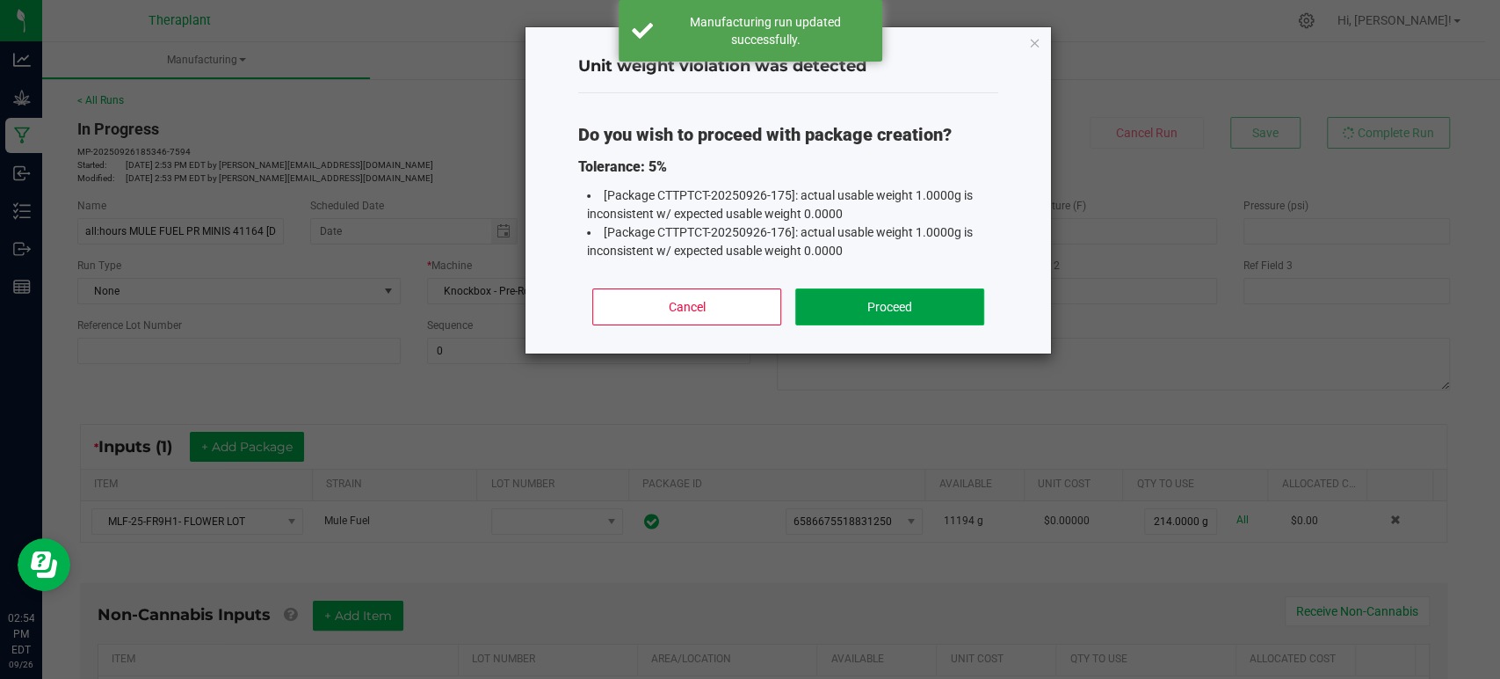
click at [864, 321] on button "Proceed" at bounding box center [889, 306] width 189 height 37
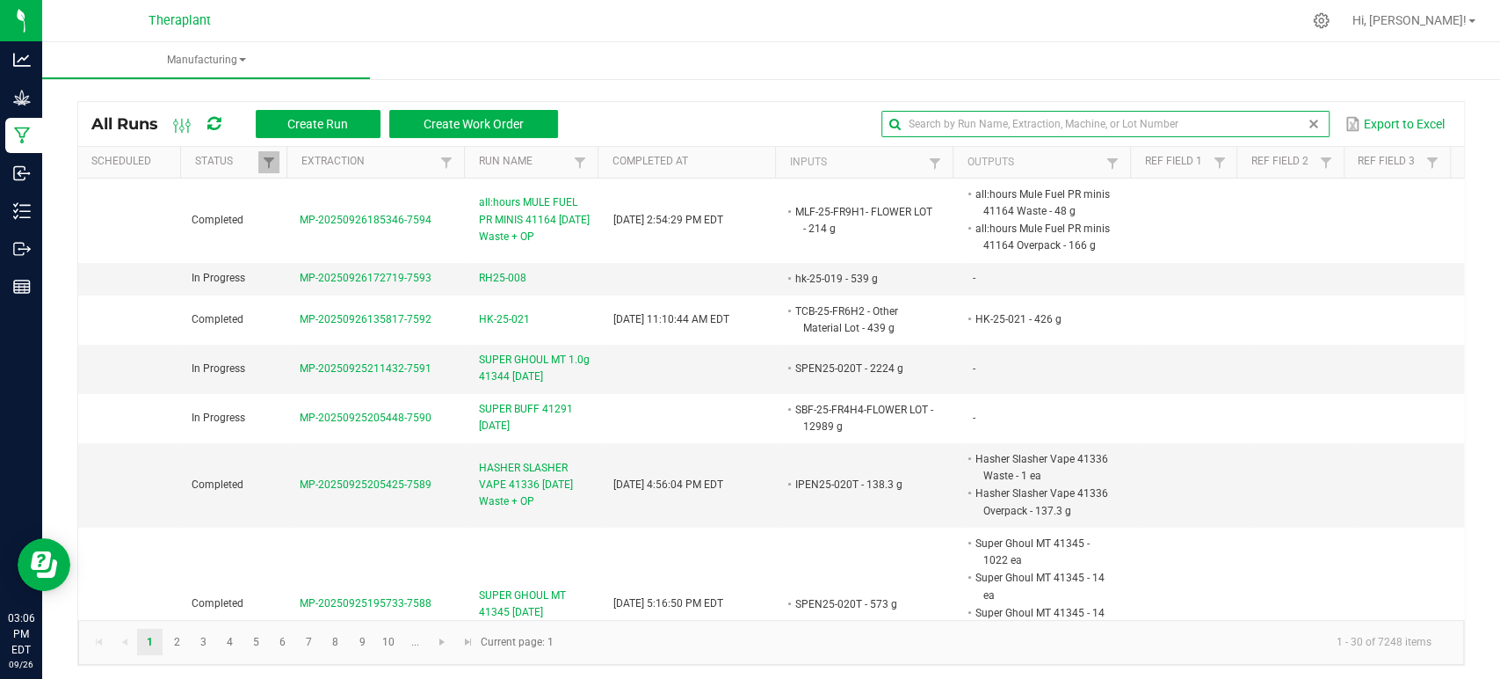
click at [1305, 120] on input "text" at bounding box center [1106, 124] width 448 height 26
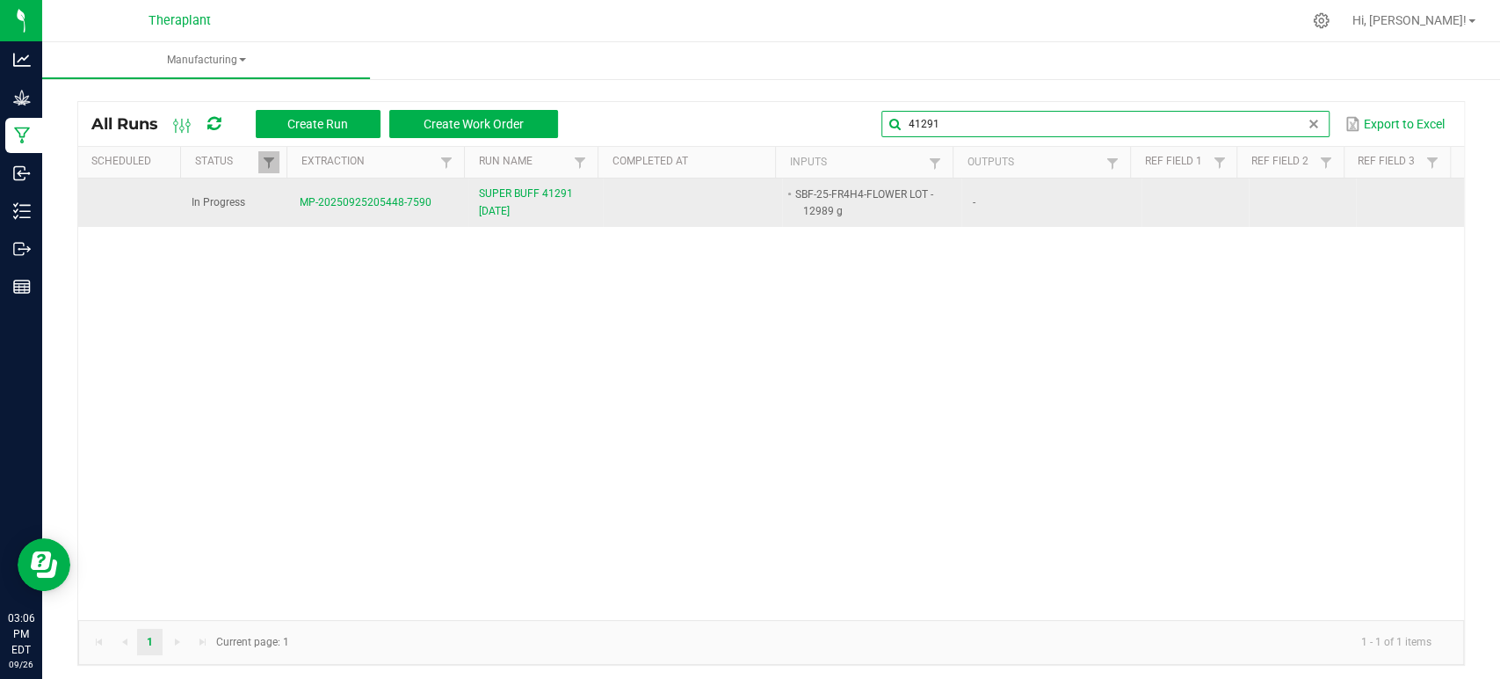
type input "41291"
click at [505, 190] on span "SUPER BUFF 41291 09/26/25" at bounding box center [535, 201] width 113 height 33
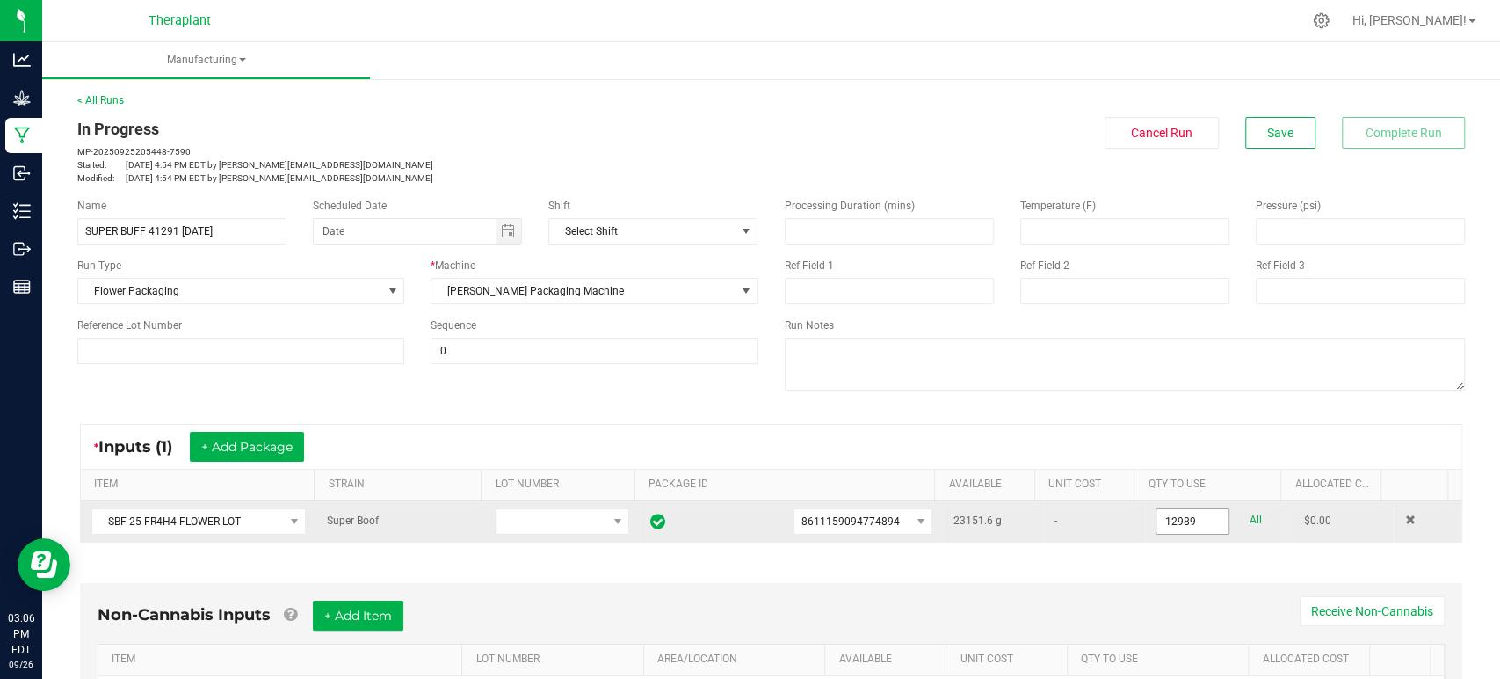
click at [1191, 527] on input "12989" at bounding box center [1193, 521] width 72 height 25
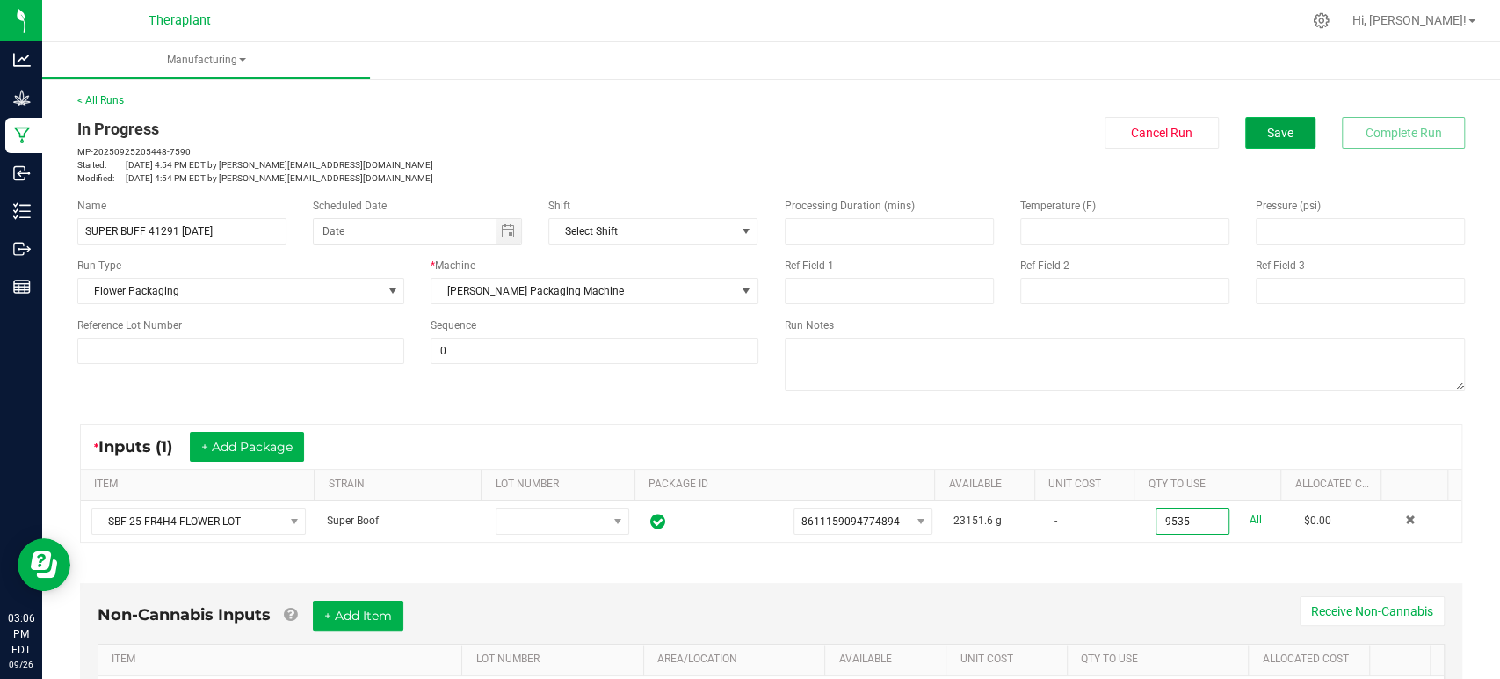
type input "9535.0000 g"
click at [1268, 138] on span "Save" at bounding box center [1281, 133] width 26 height 14
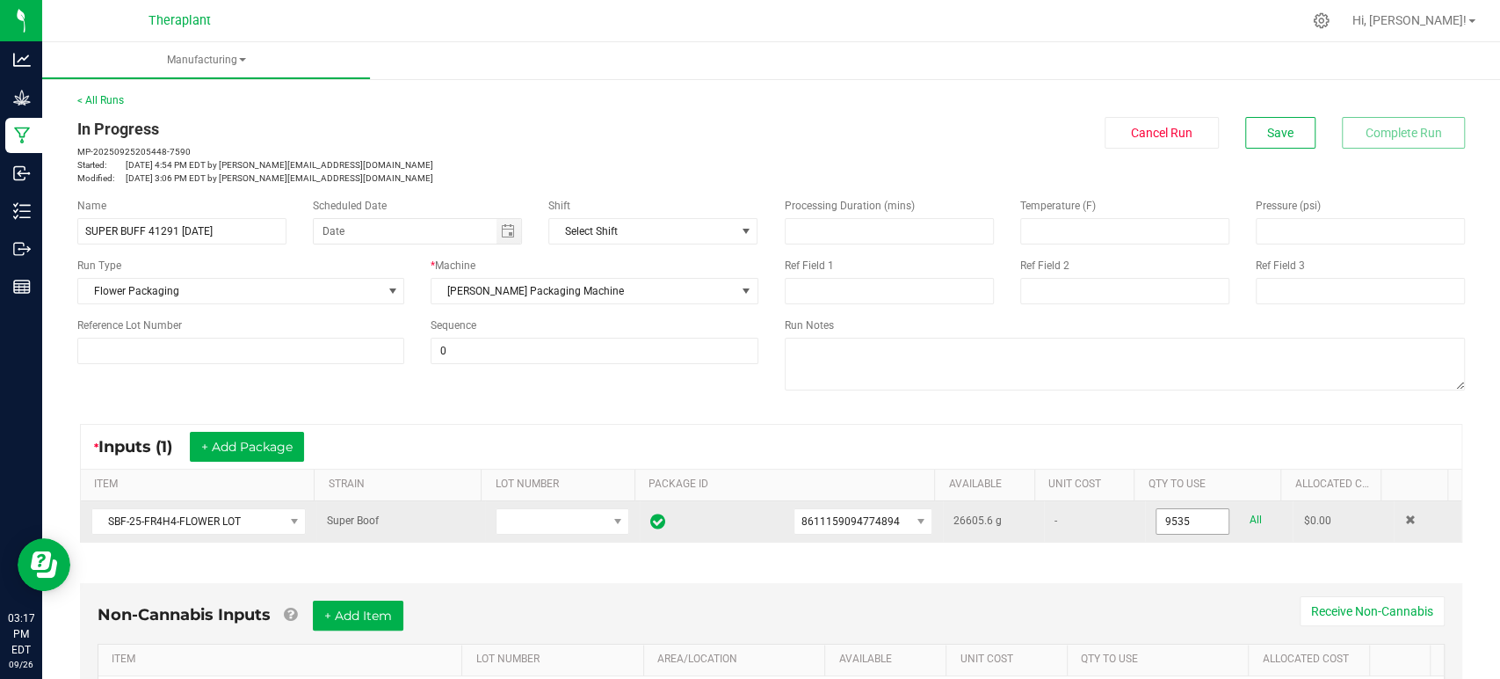
click at [1165, 518] on input "9535" at bounding box center [1193, 521] width 72 height 25
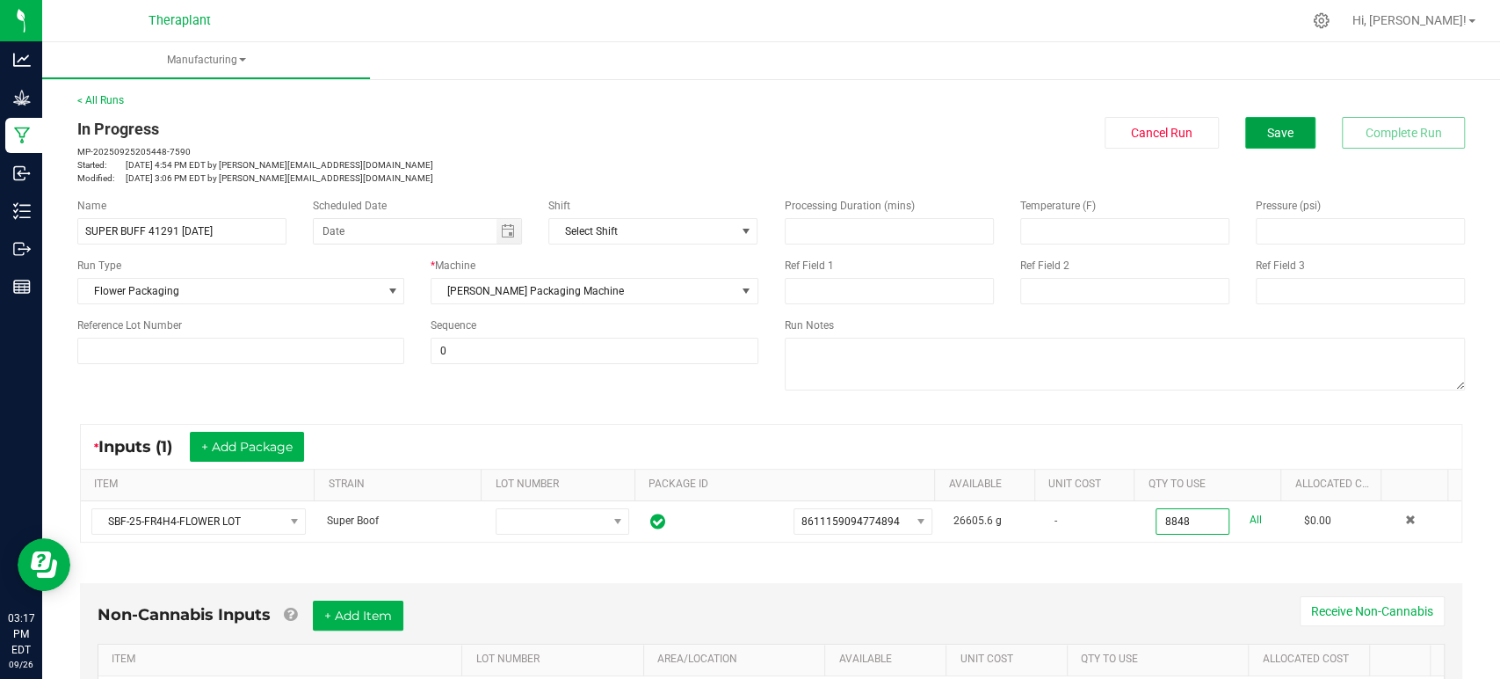
type input "8848.0000 g"
click at [1277, 134] on span "Save" at bounding box center [1281, 133] width 26 height 14
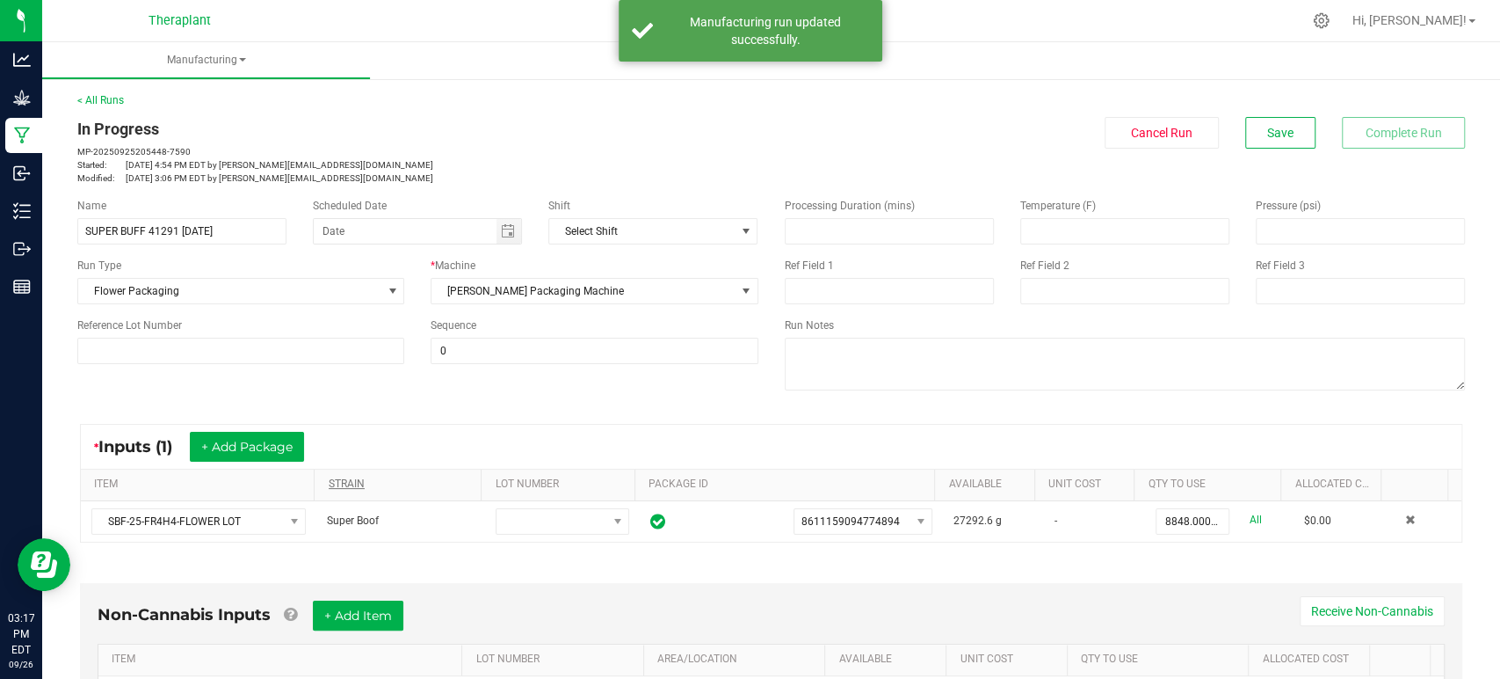
scroll to position [402, 0]
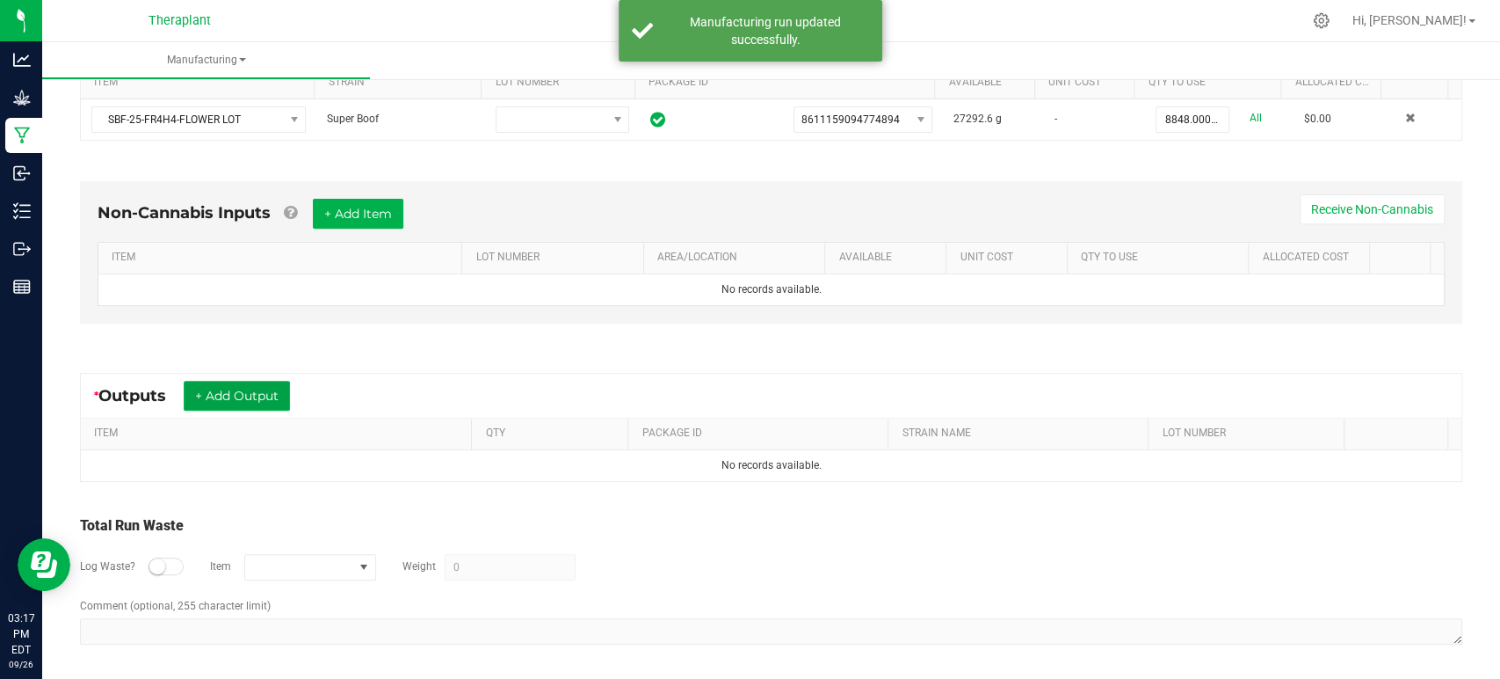
click at [280, 381] on button "+ Add Output" at bounding box center [237, 396] width 106 height 30
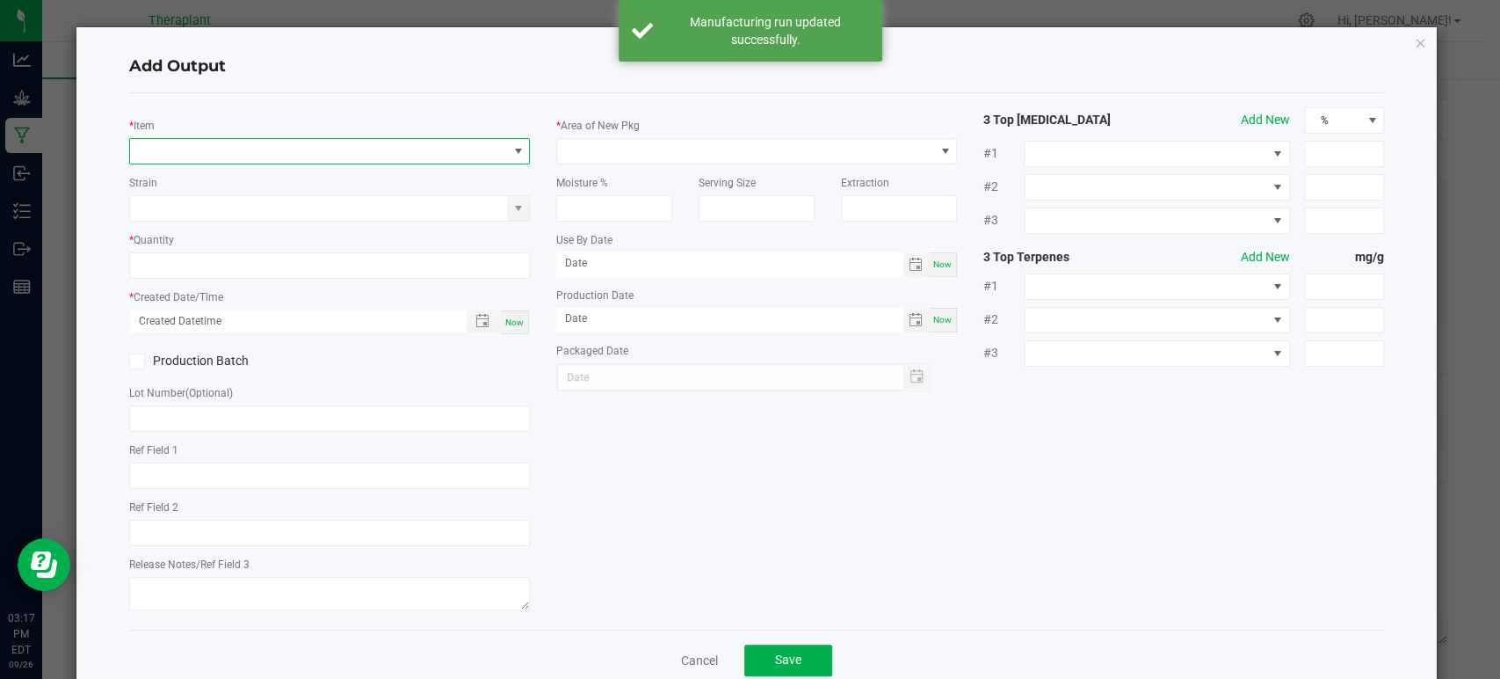
click at [273, 157] on span "NO DATA FOUND" at bounding box center [318, 151] width 377 height 25
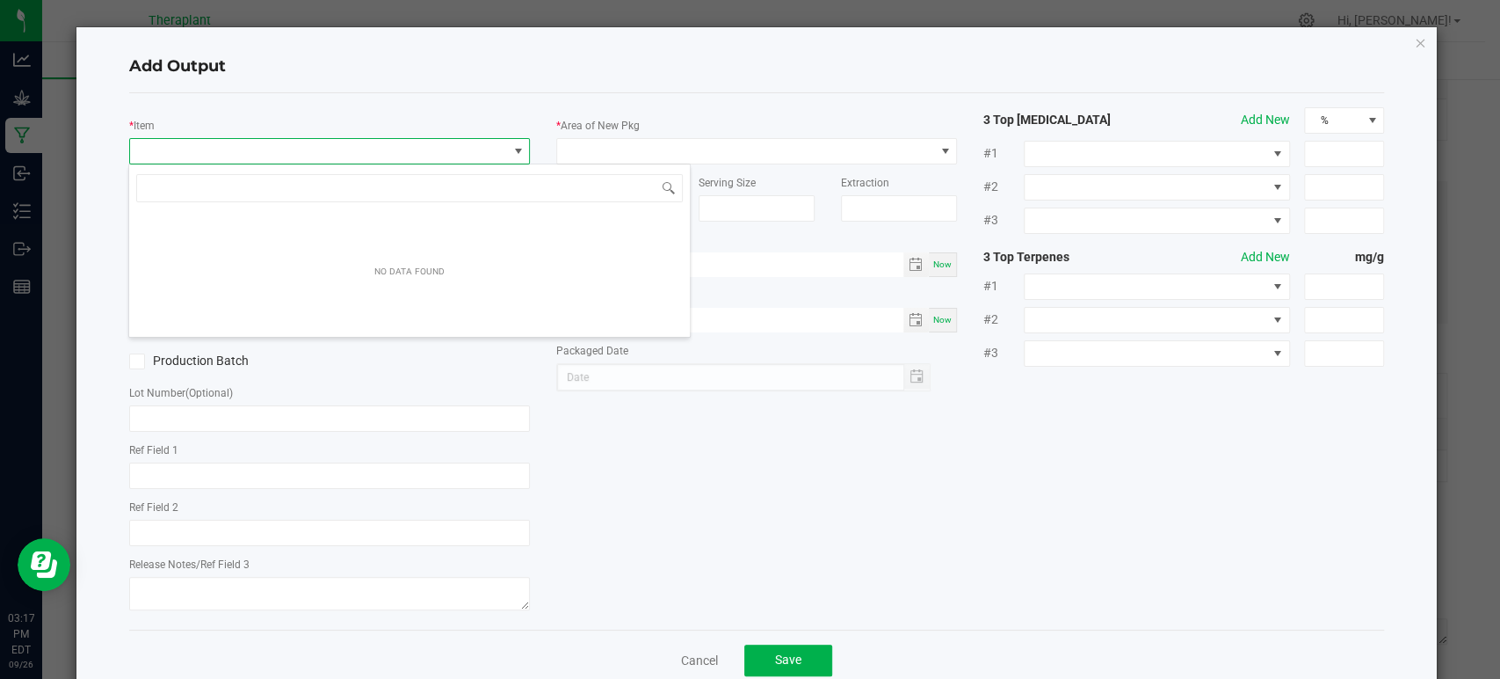
scroll to position [25, 396]
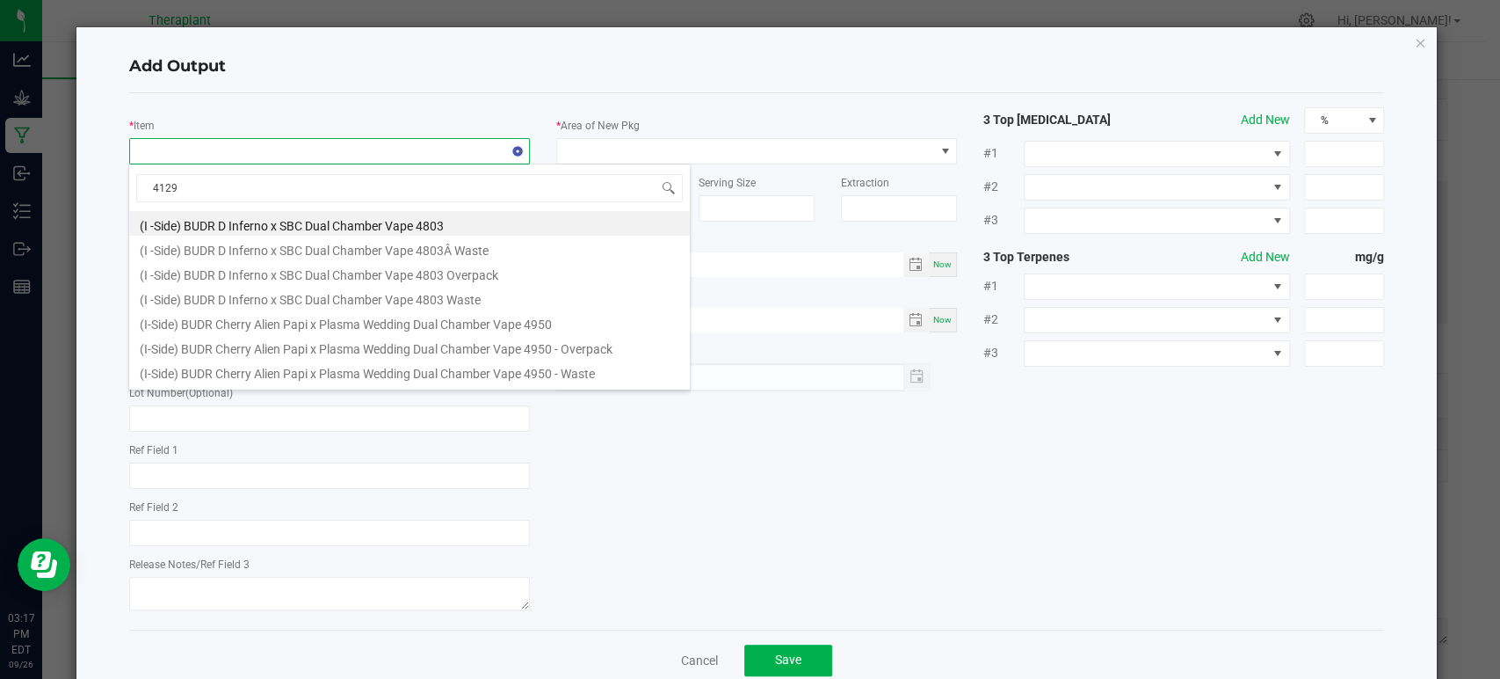
type input "41291"
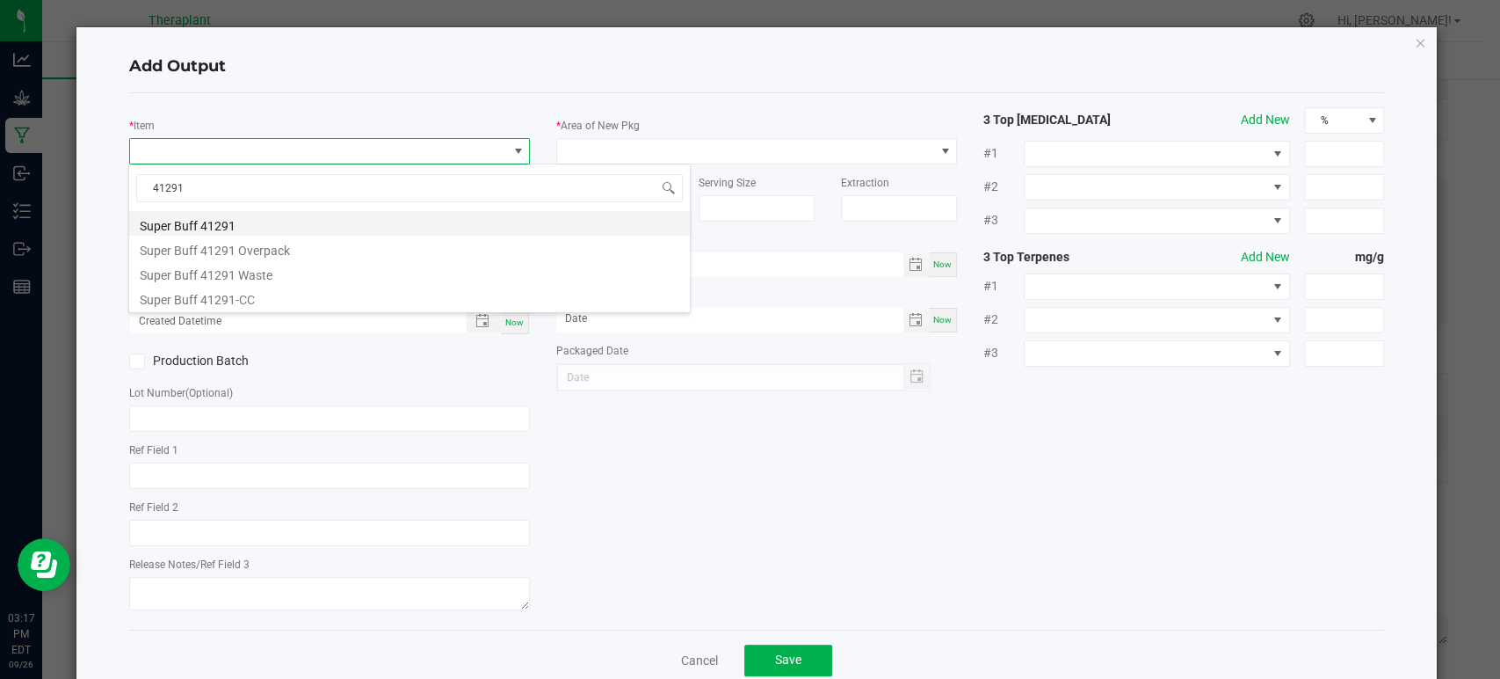
click at [231, 223] on li "Super Buff 41291" at bounding box center [409, 223] width 561 height 25
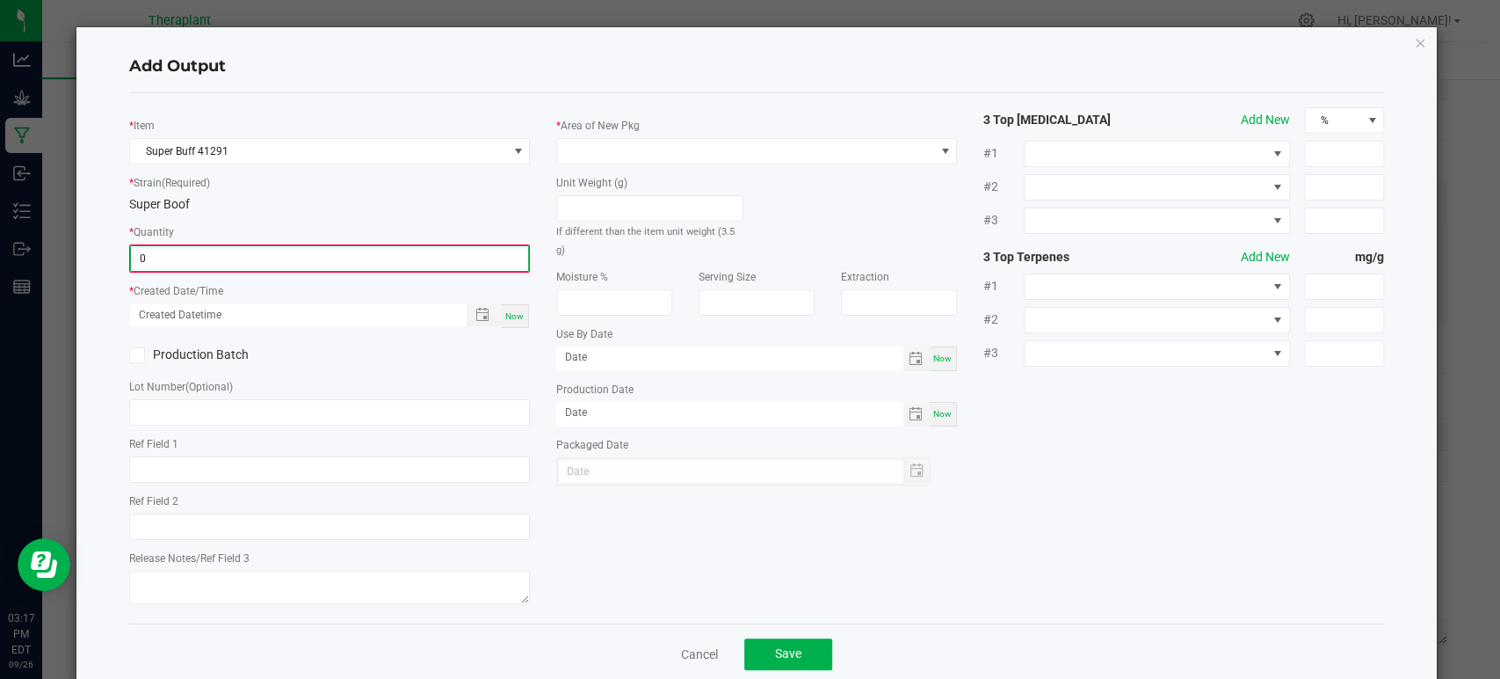
click at [225, 246] on input "0" at bounding box center [329, 258] width 397 height 25
type input "2528 ea"
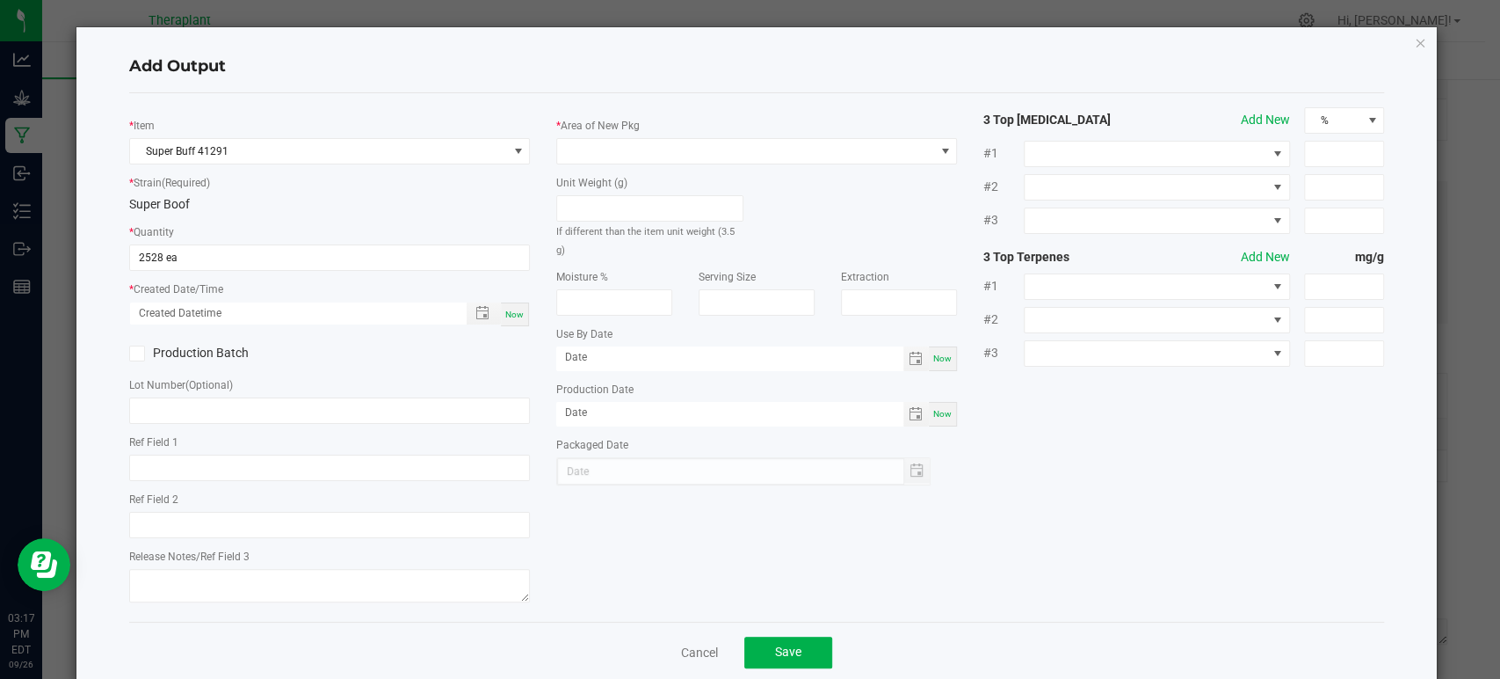
click at [512, 312] on span "Now" at bounding box center [514, 314] width 18 height 10
type input "09/26/2025 3:17 PM"
type input "[DATE]"
click at [585, 149] on span at bounding box center [745, 151] width 377 height 25
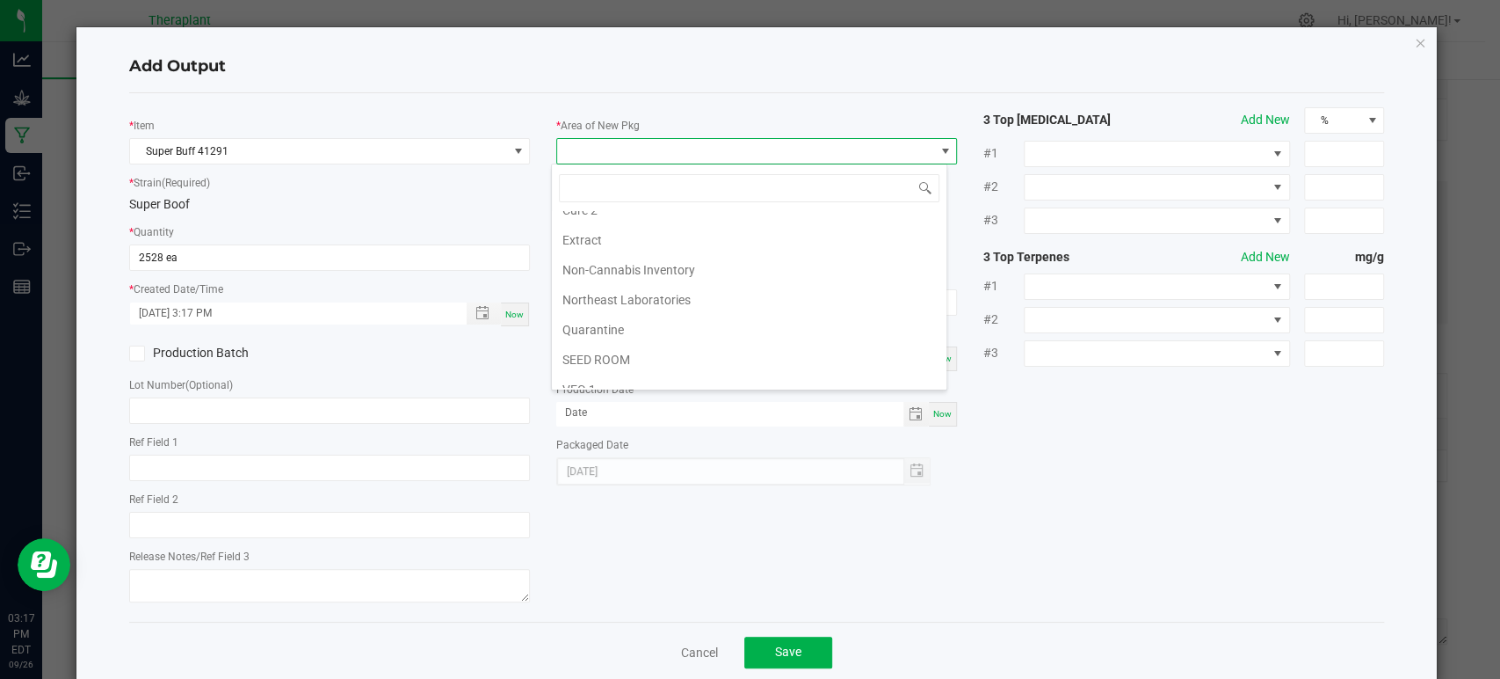
scroll to position [329, 0]
click at [602, 319] on li "Vault 2" at bounding box center [749, 316] width 395 height 30
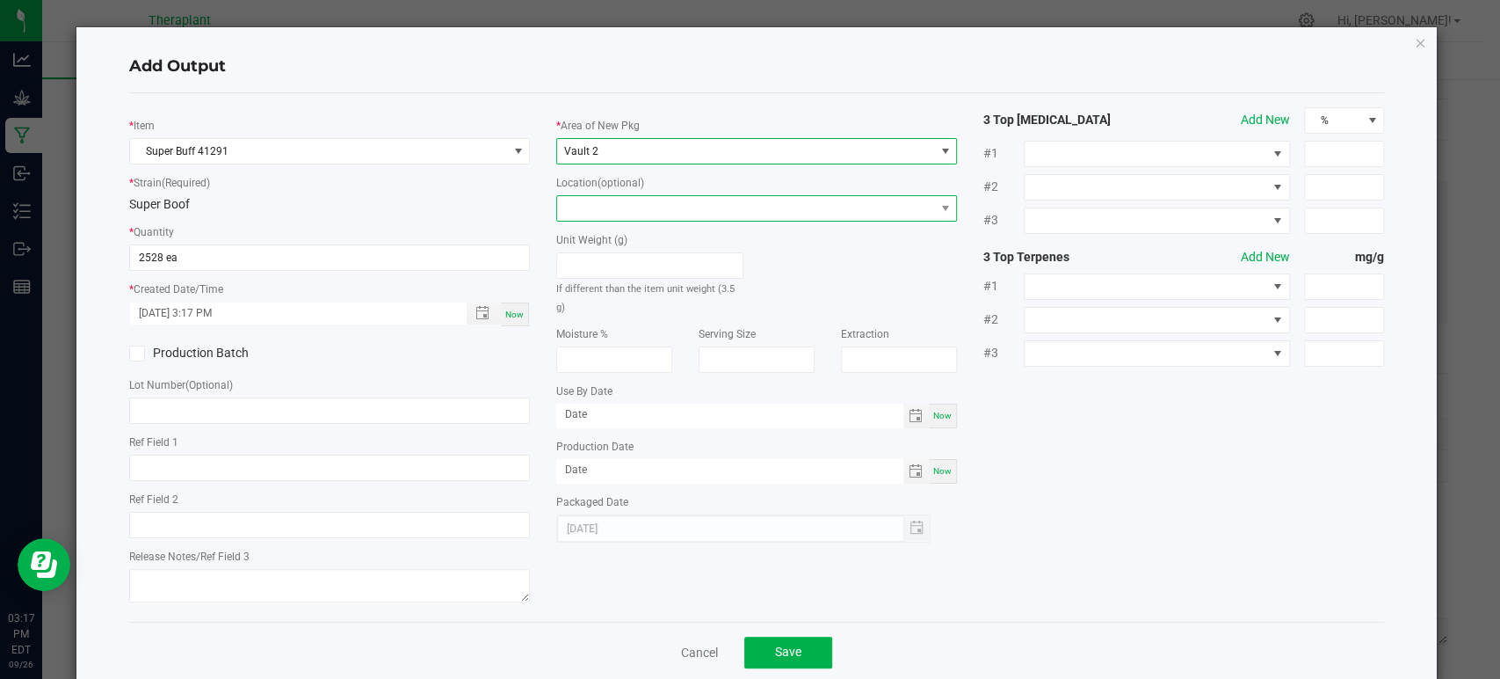
click at [599, 211] on span at bounding box center [745, 208] width 377 height 25
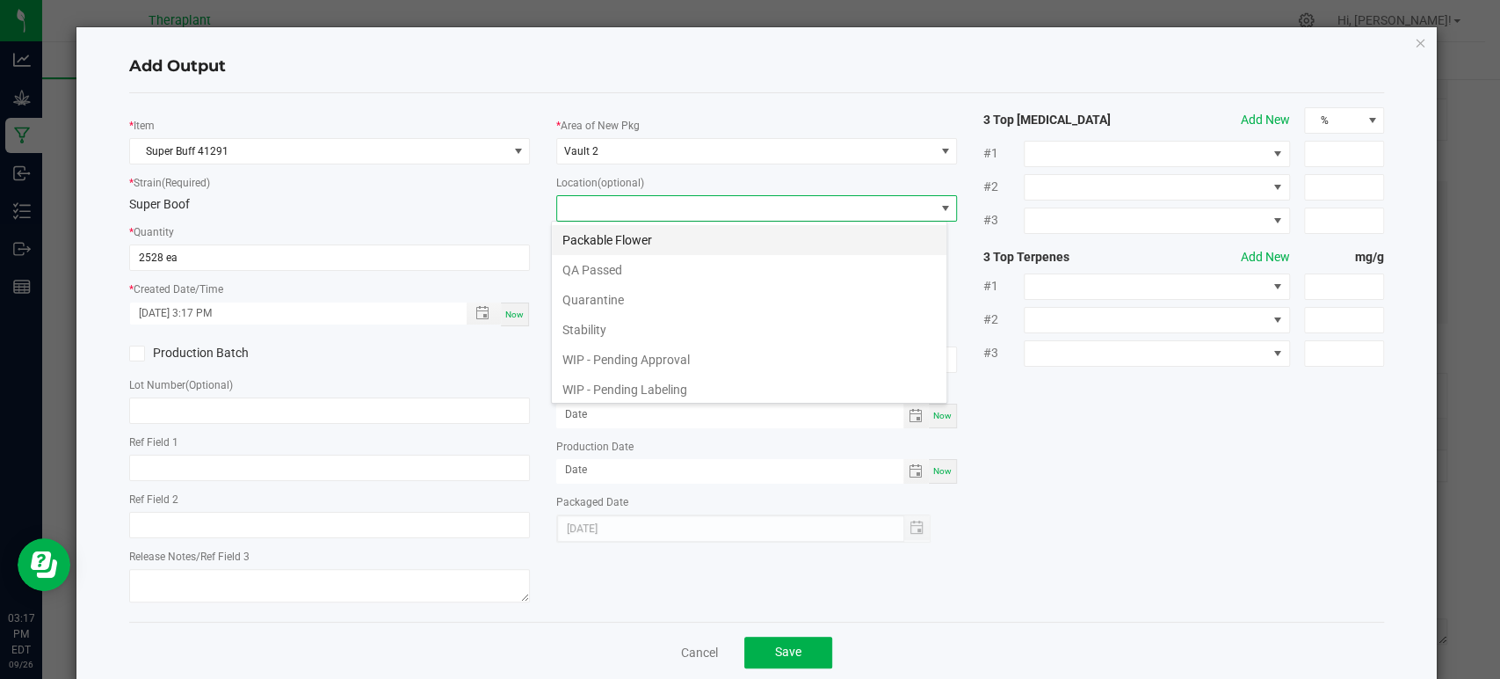
scroll to position [91, 0]
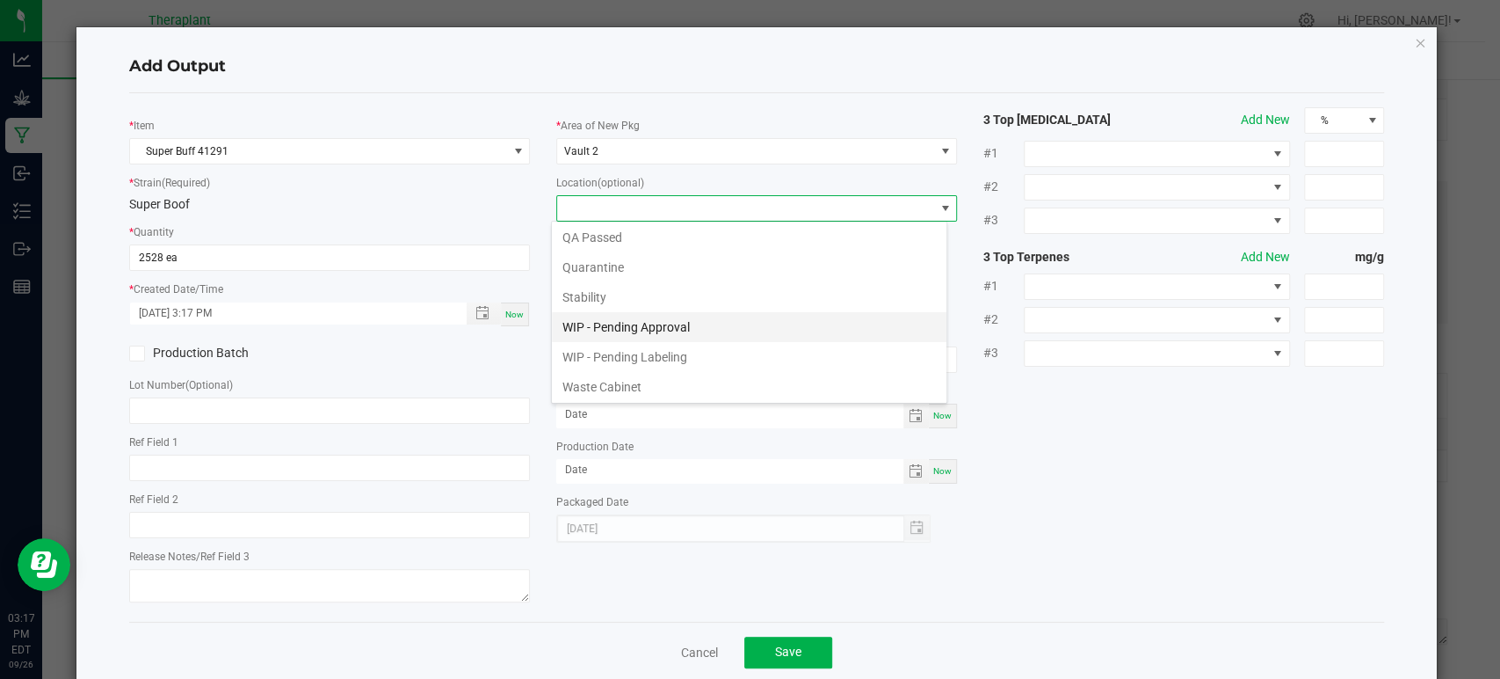
click at [640, 326] on li "WIP - Pending Approval" at bounding box center [749, 327] width 395 height 30
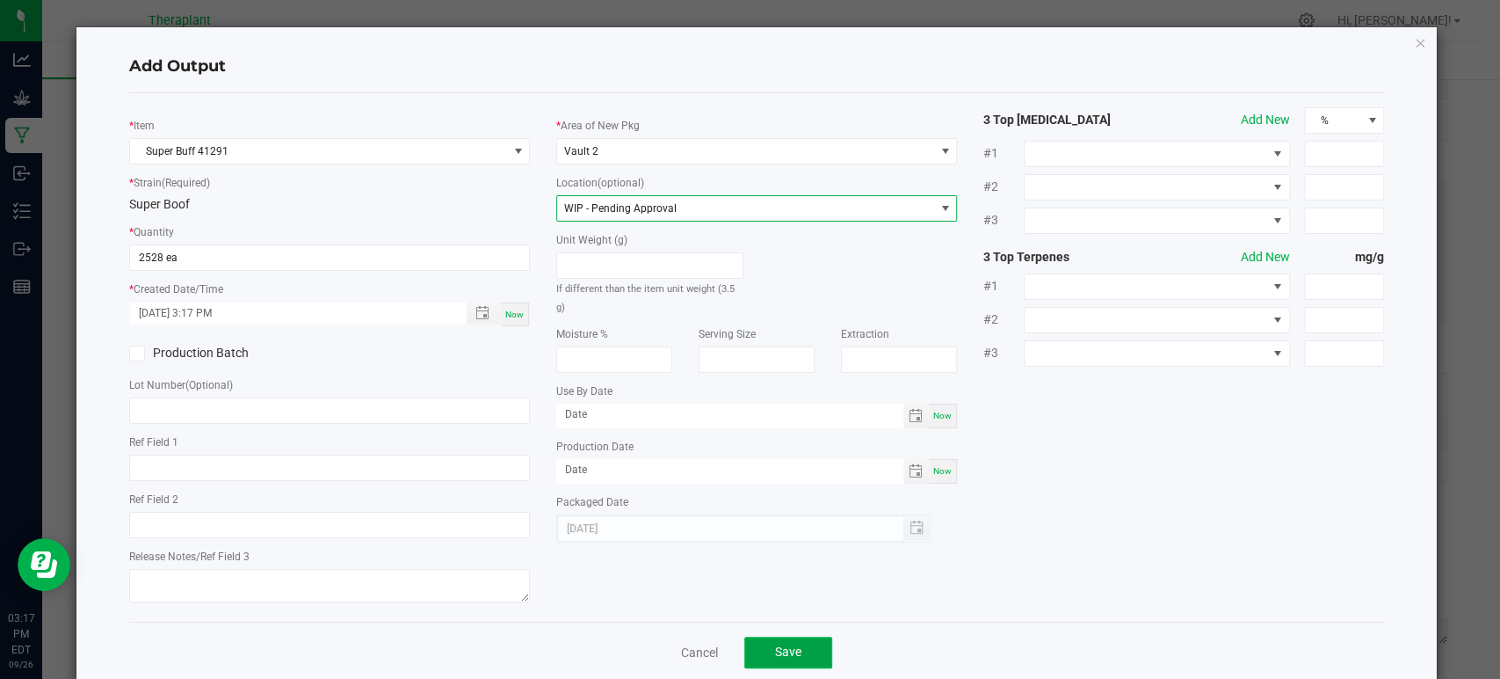
click at [752, 636] on button "Save" at bounding box center [789, 652] width 88 height 32
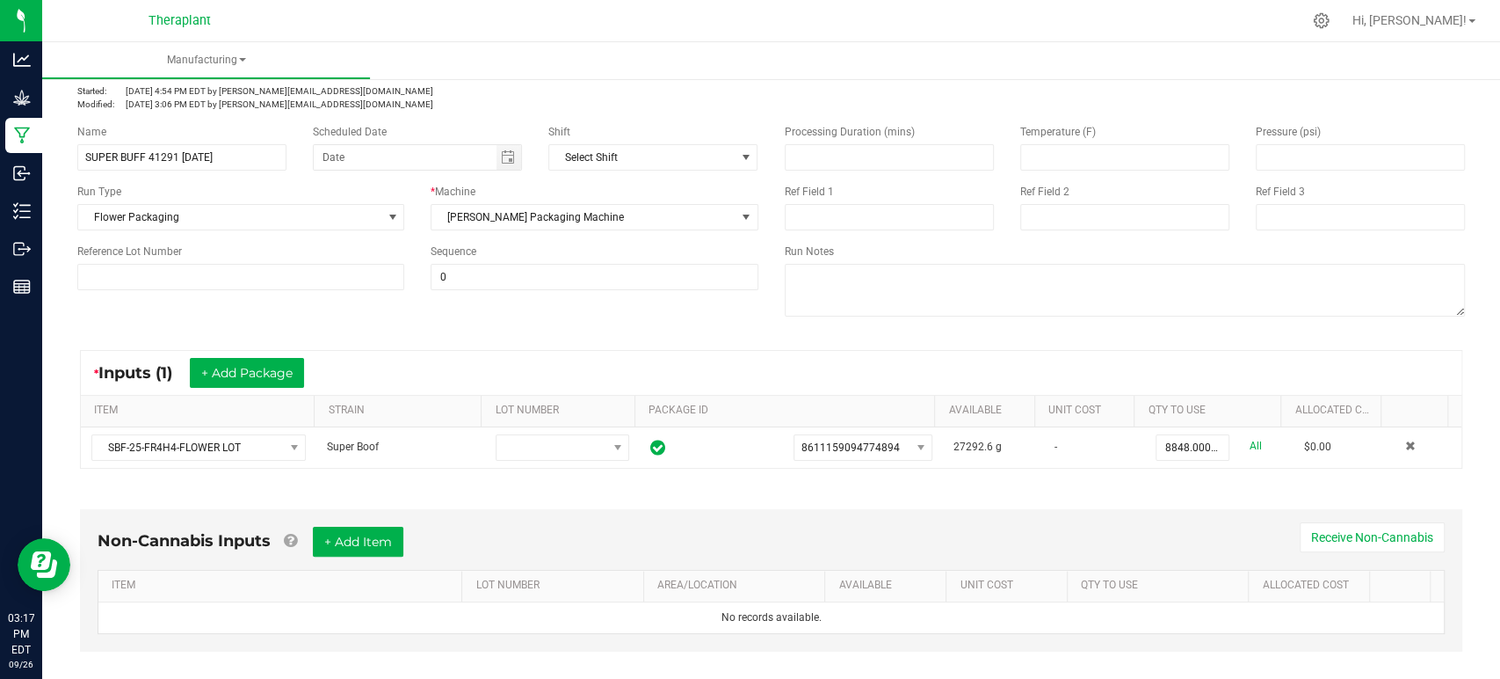
scroll to position [0, 0]
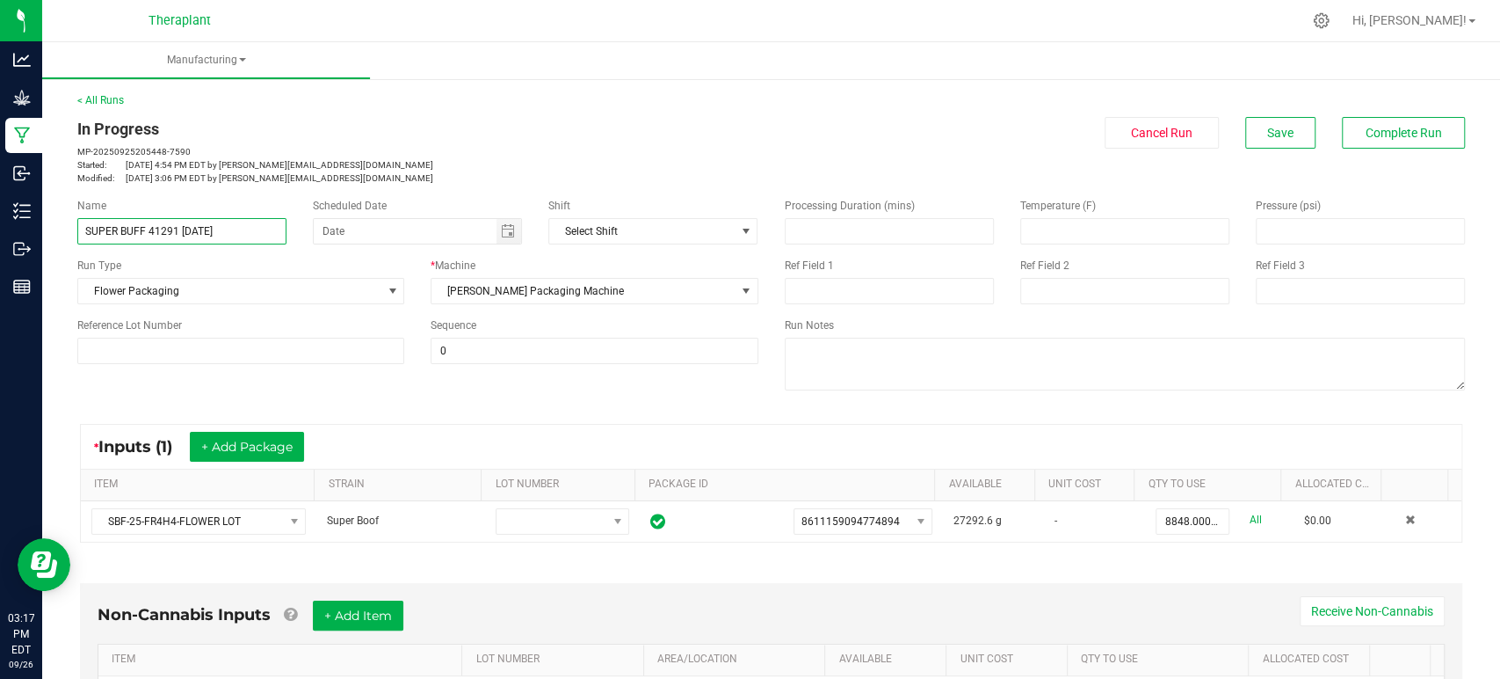
drag, startPoint x: 267, startPoint y: 223, endPoint x: 73, endPoint y: 225, distance: 194.3
click at [73, 225] on div "Name SUPER BUFF 41291 09/26/25" at bounding box center [182, 221] width 236 height 47
click at [472, 130] on div "In Progress" at bounding box center [417, 129] width 681 height 24
click at [1398, 124] on button "Complete Run" at bounding box center [1403, 133] width 123 height 32
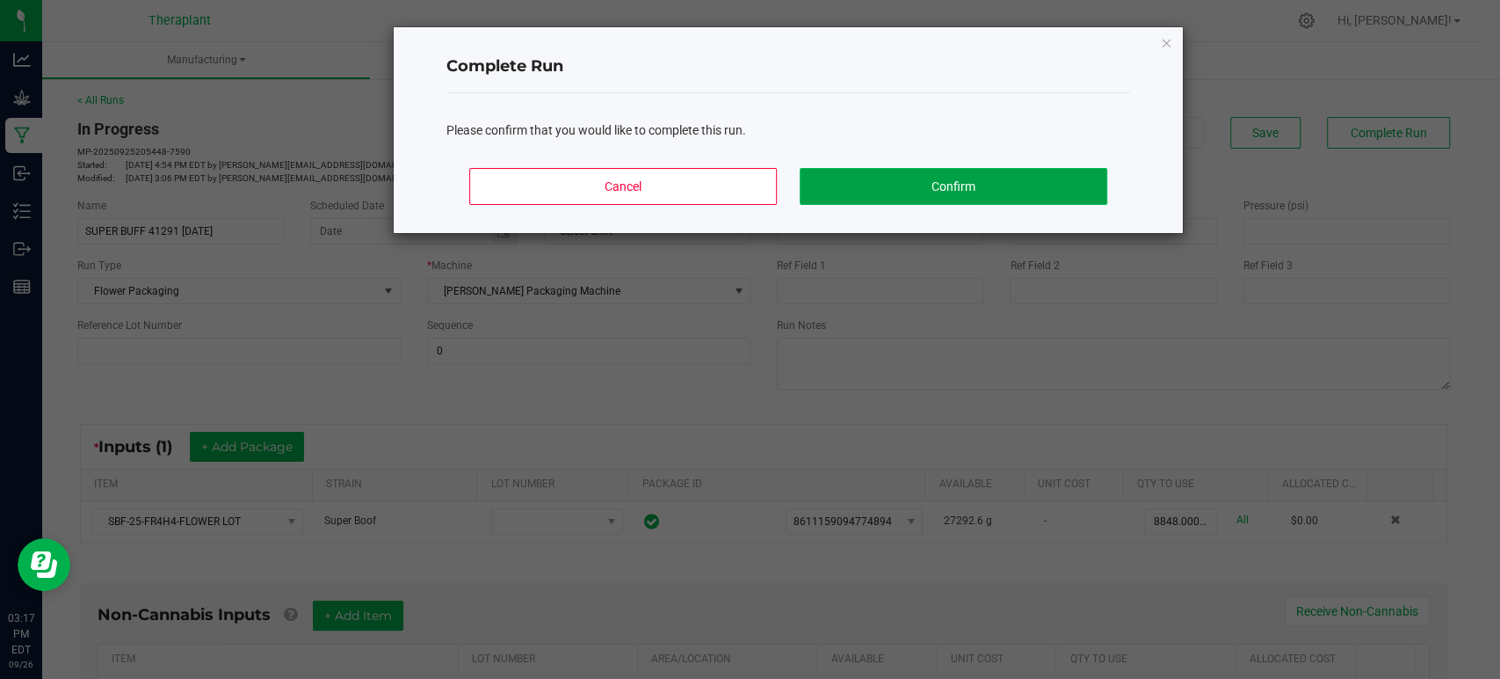
click at [1037, 195] on button "Confirm" at bounding box center [954, 186] width 308 height 37
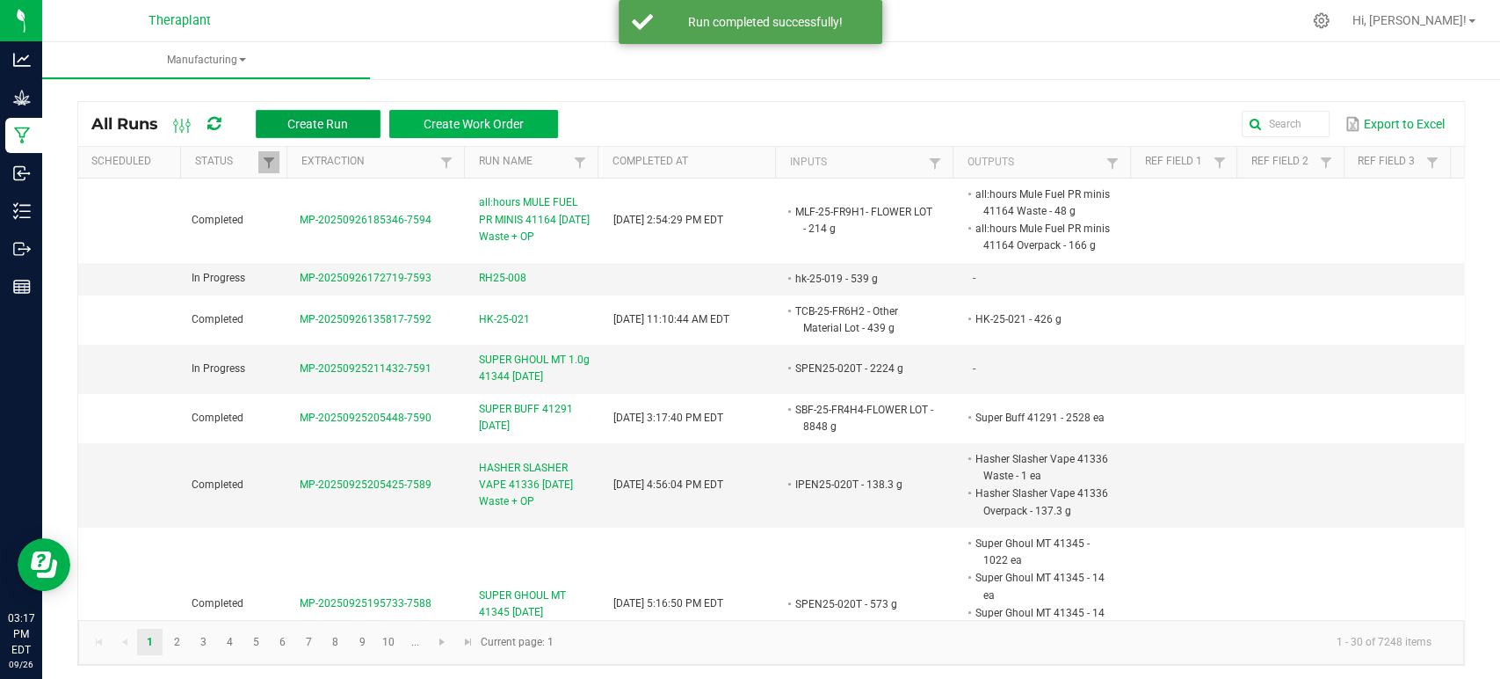
click at [304, 117] on span "Create Run" at bounding box center [317, 124] width 61 height 14
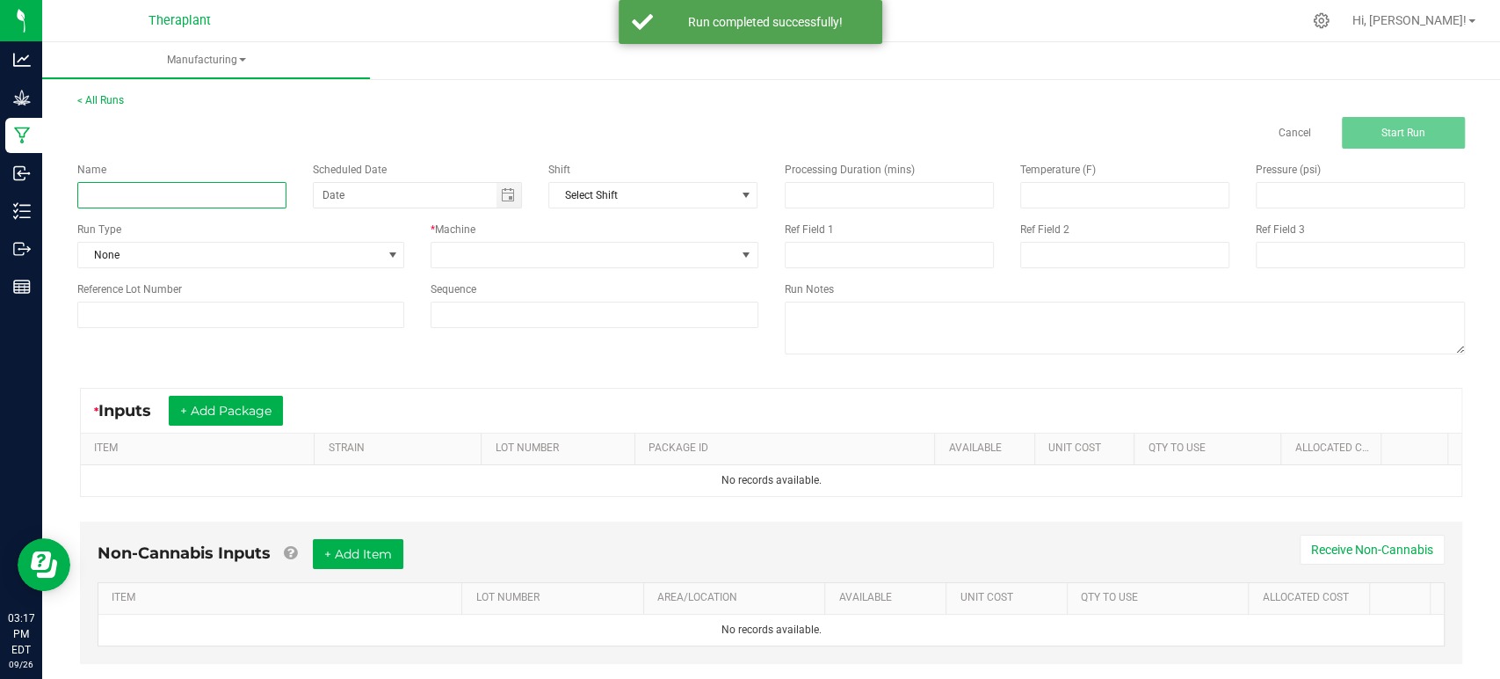
click at [260, 184] on input at bounding box center [181, 195] width 209 height 26
paste input "SUPER BUFF 41291 09/26/25"
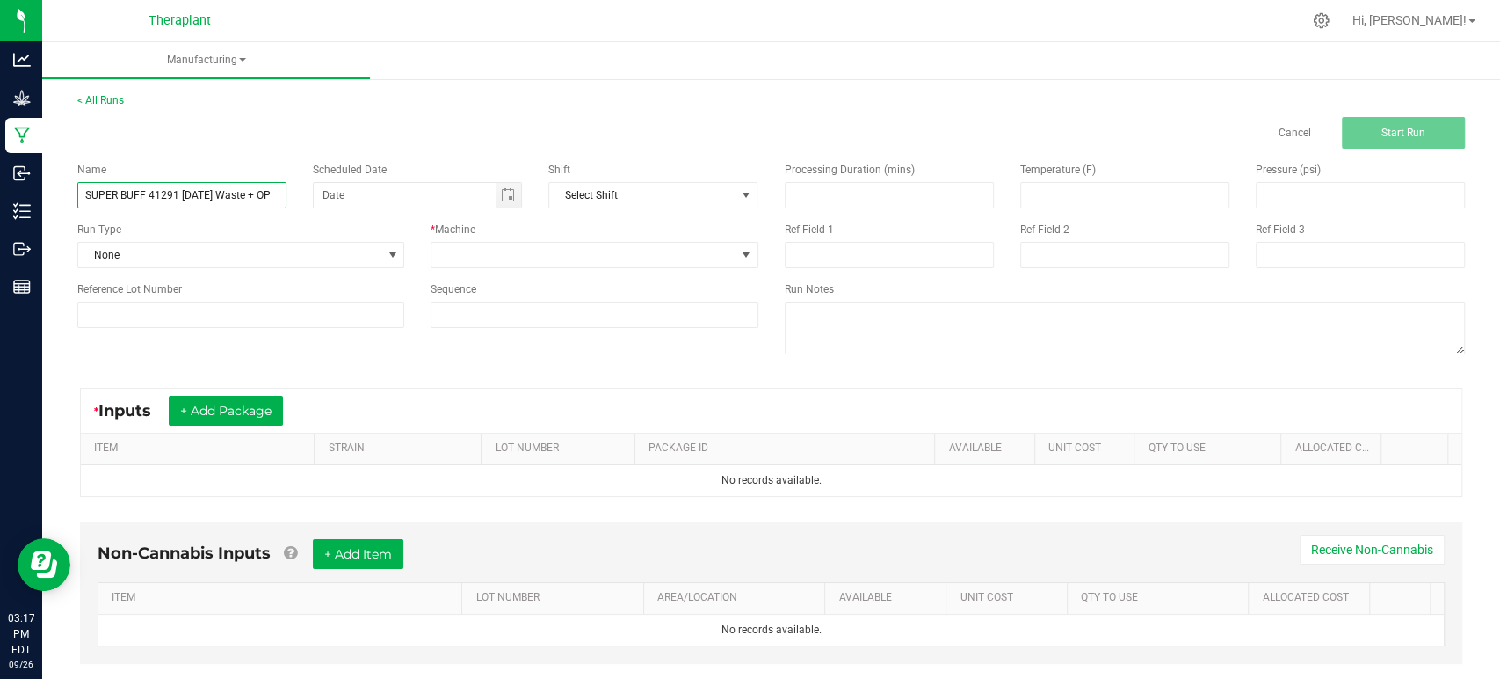
scroll to position [0, 4]
type input "SUPER BUFF 41291 09/26/25 Waste + OP"
click at [556, 256] on span at bounding box center [583, 255] width 303 height 25
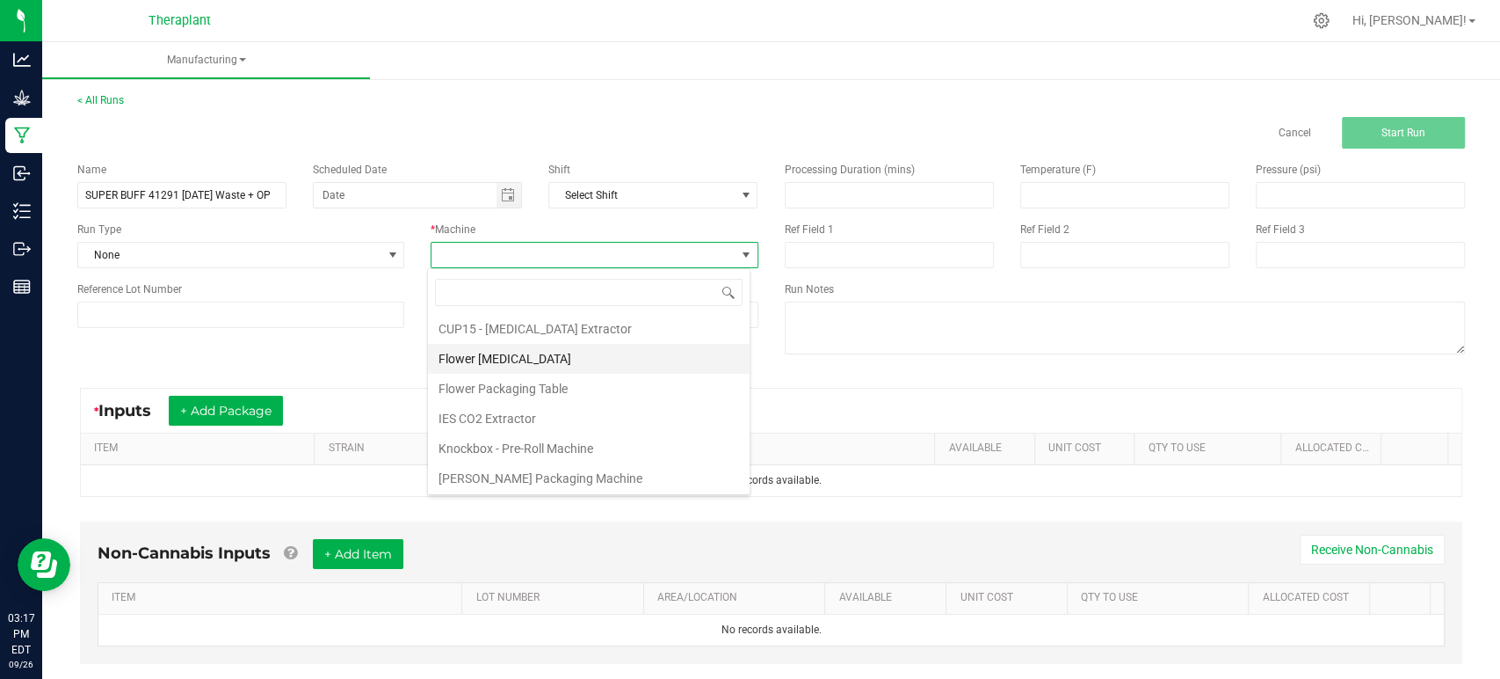
scroll to position [91, 0]
click at [513, 357] on li "Flower Packaging Table" at bounding box center [589, 358] width 322 height 30
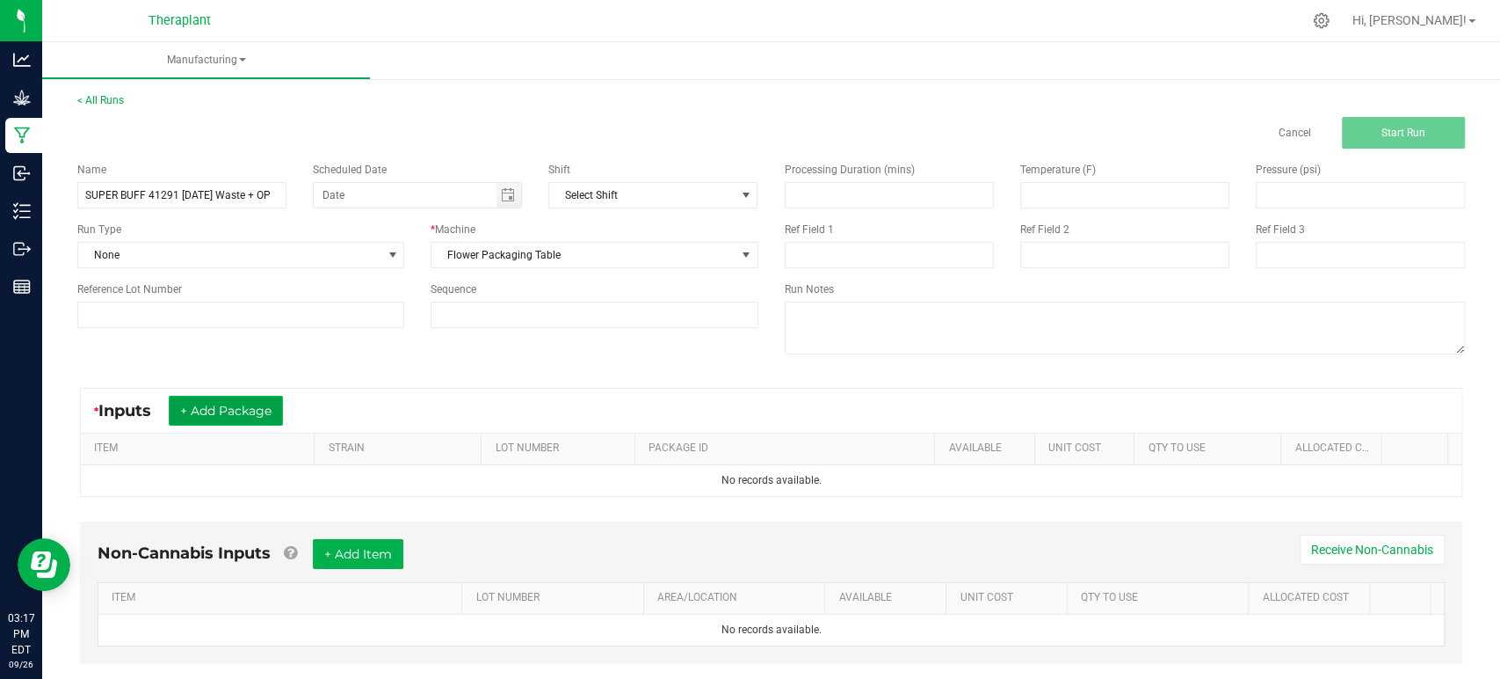
click at [222, 407] on button "+ Add Package" at bounding box center [226, 411] width 114 height 30
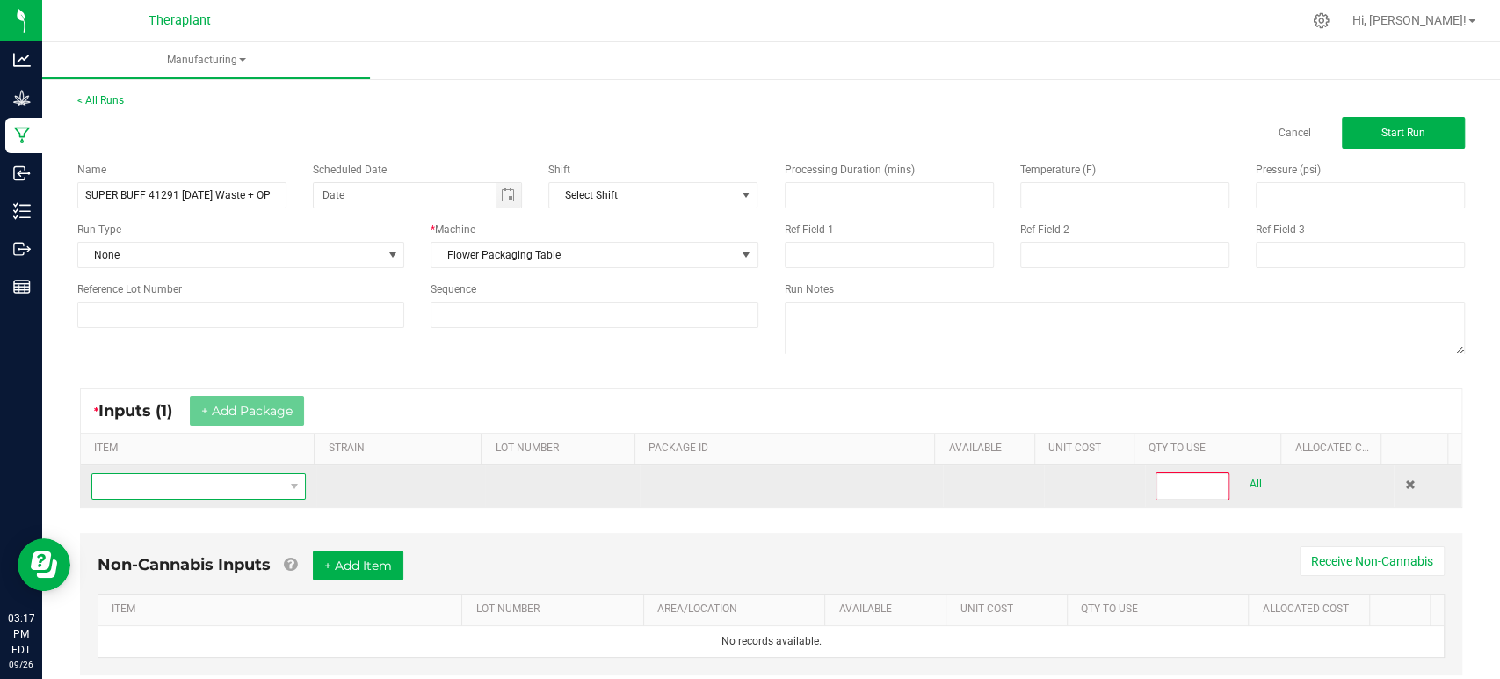
click at [205, 478] on span "NO DATA FOUND" at bounding box center [187, 486] width 191 height 25
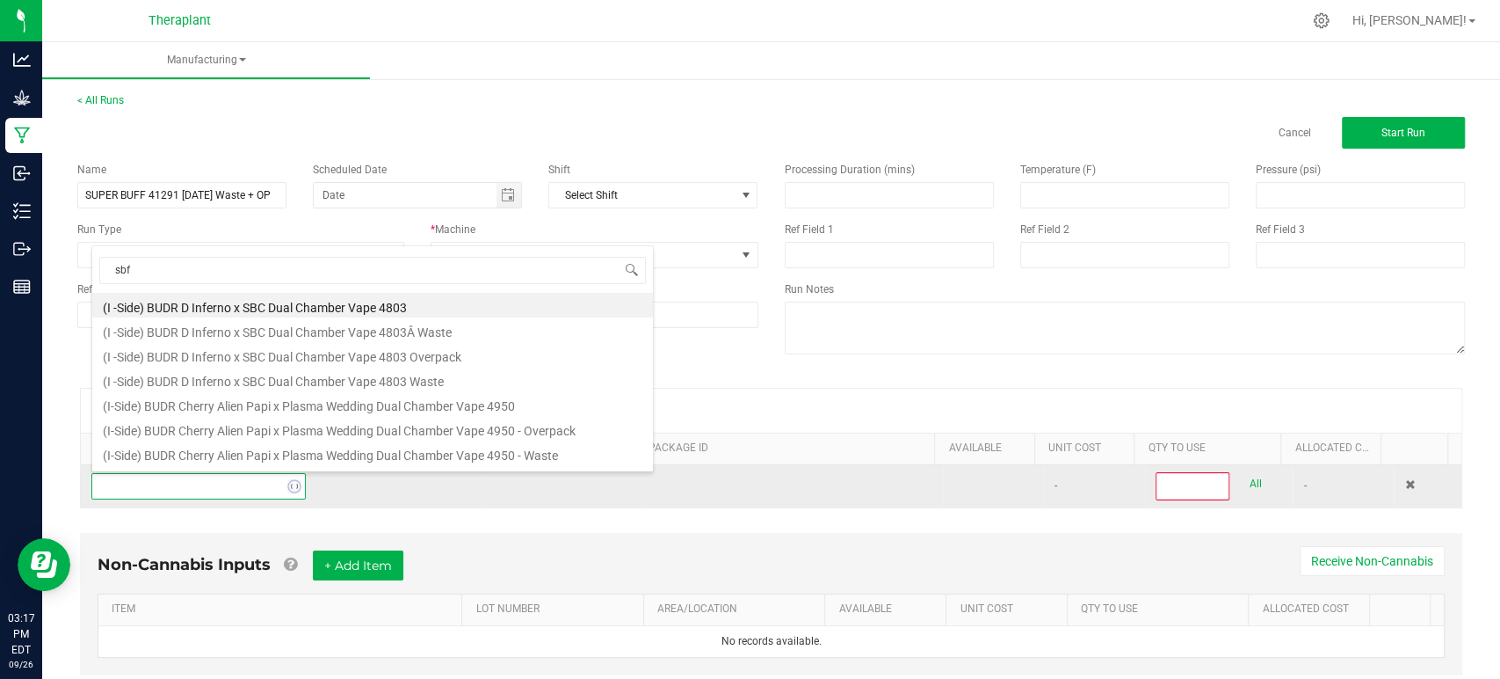
scroll to position [25, 207]
type input "sbf-25-fr4"
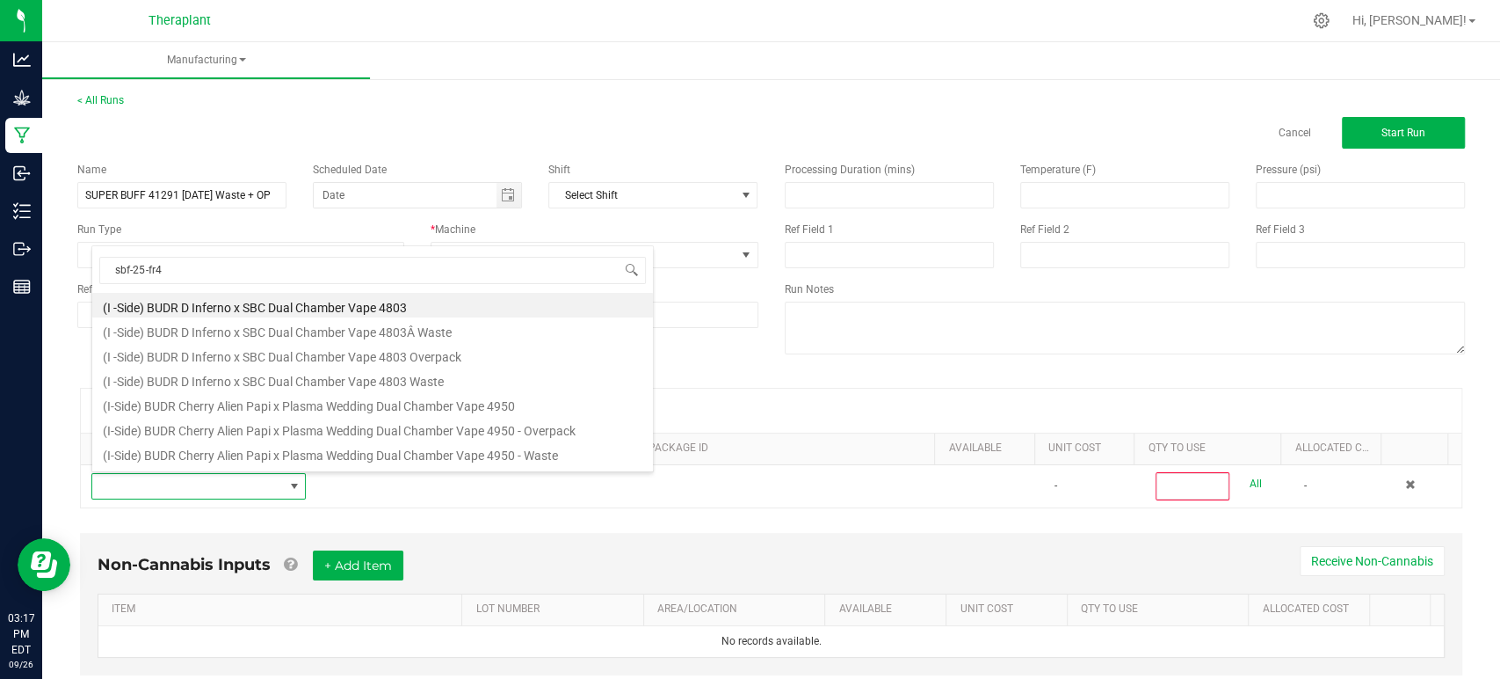
scroll to position [0, 0]
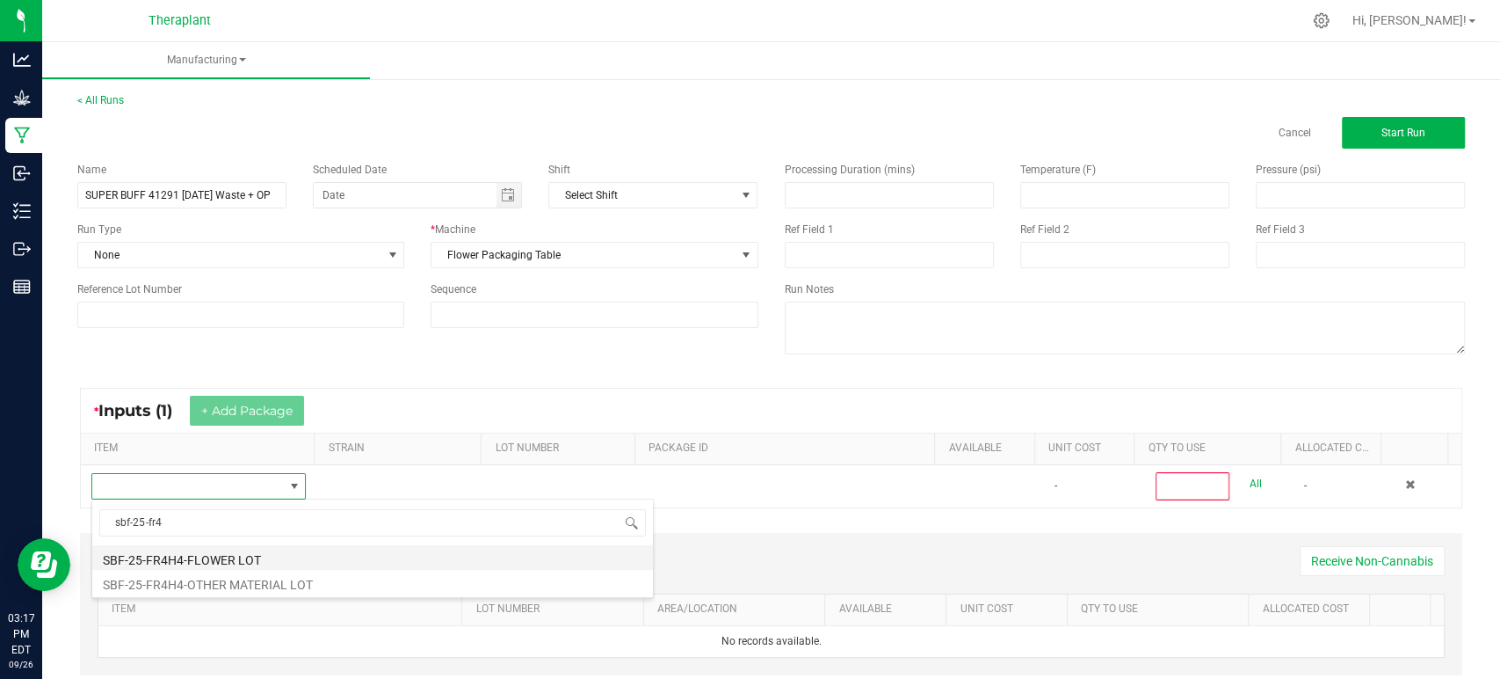
click at [212, 551] on li "SBF-25-FR4H4-FLOWER LOT" at bounding box center [372, 557] width 561 height 25
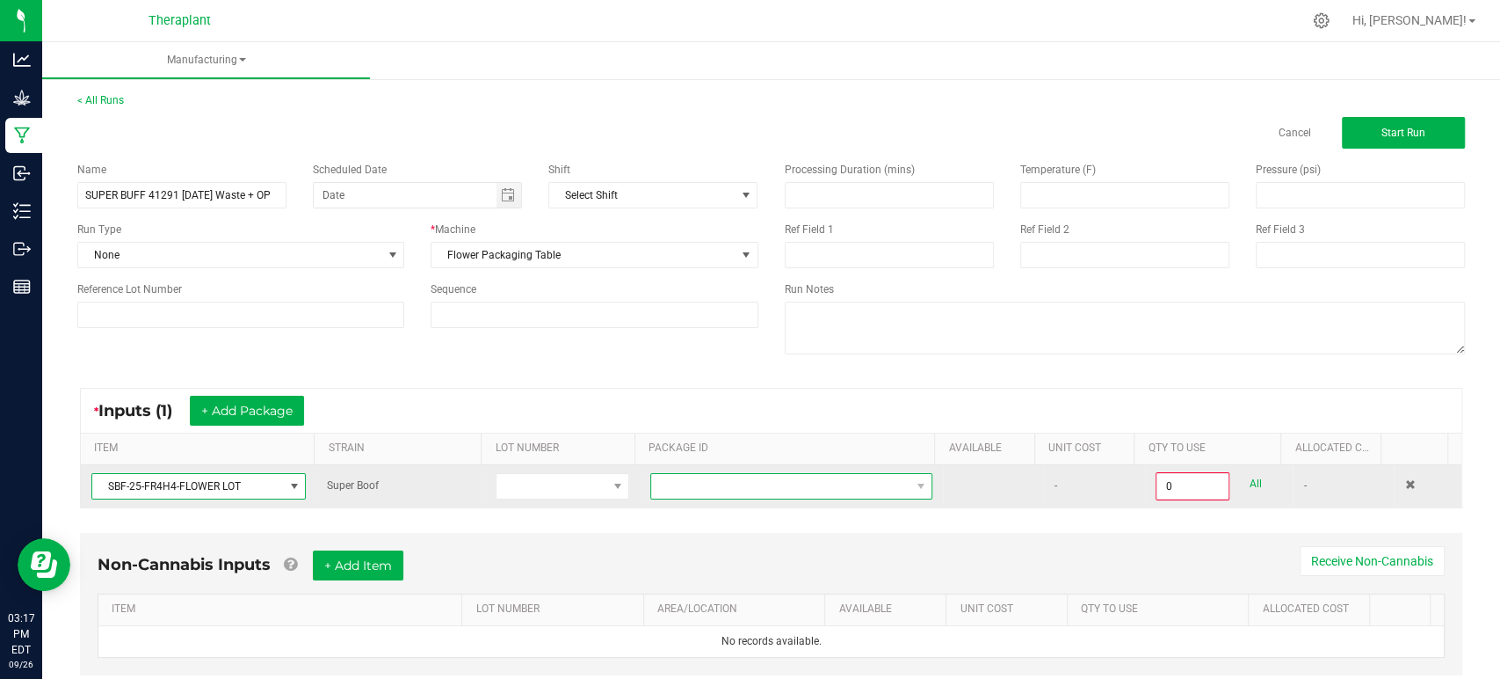
click at [738, 483] on span at bounding box center [780, 486] width 258 height 25
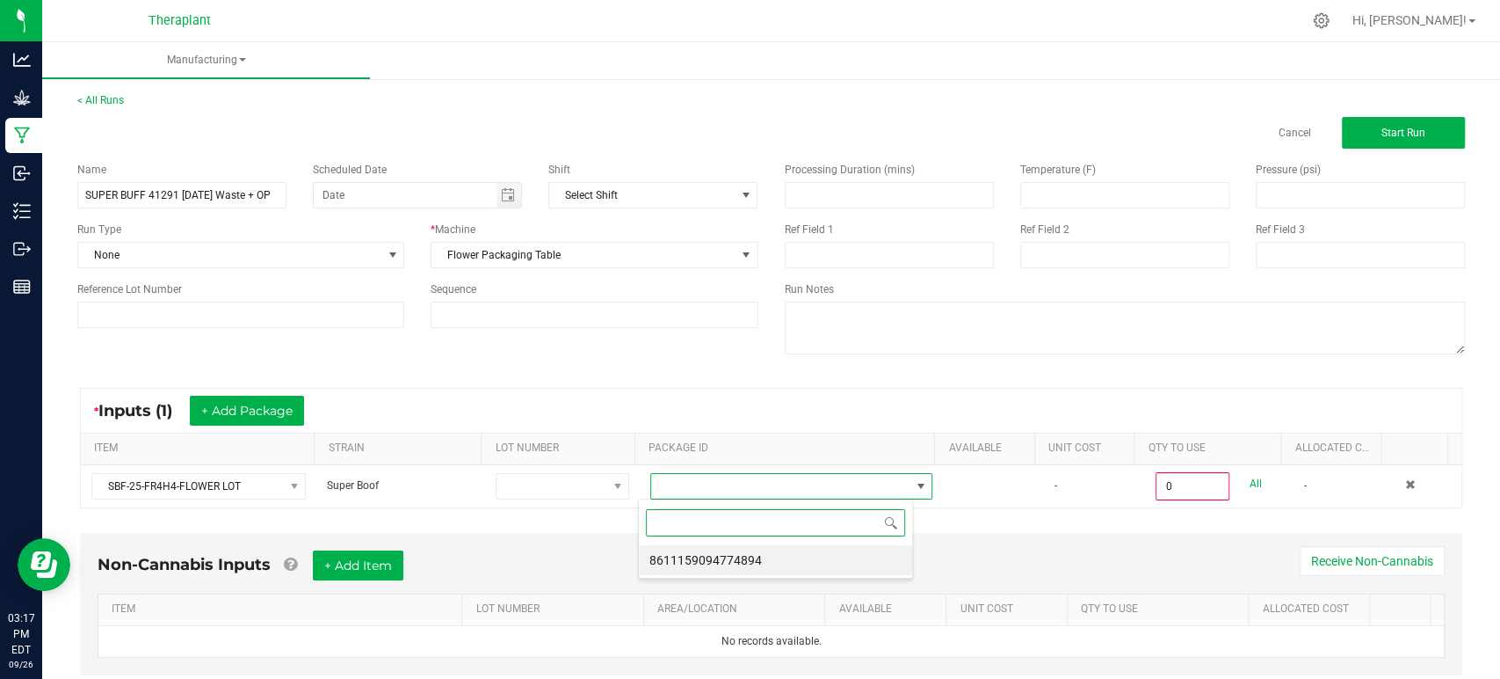
scroll to position [25, 274]
click at [738, 553] on li "8611159094774894" at bounding box center [775, 560] width 273 height 30
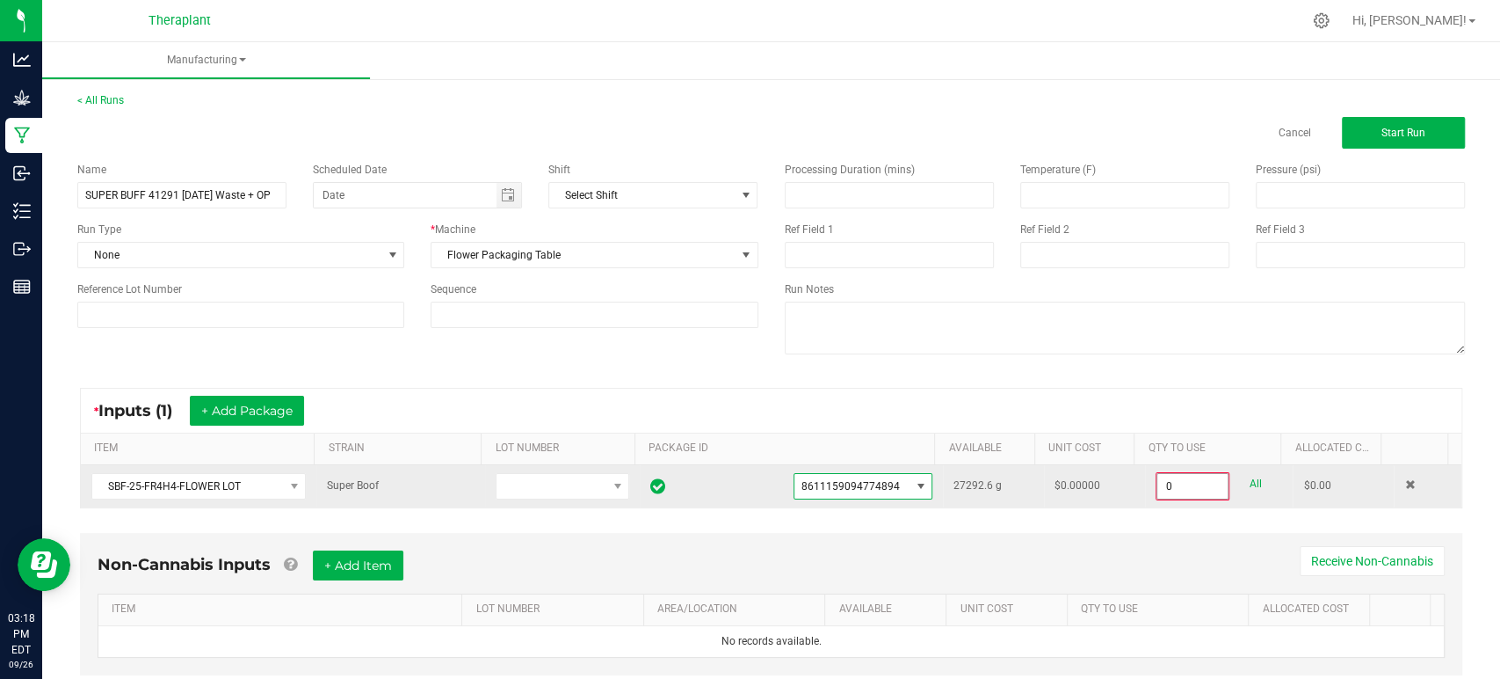
click at [1162, 481] on input "0" at bounding box center [1193, 486] width 70 height 25
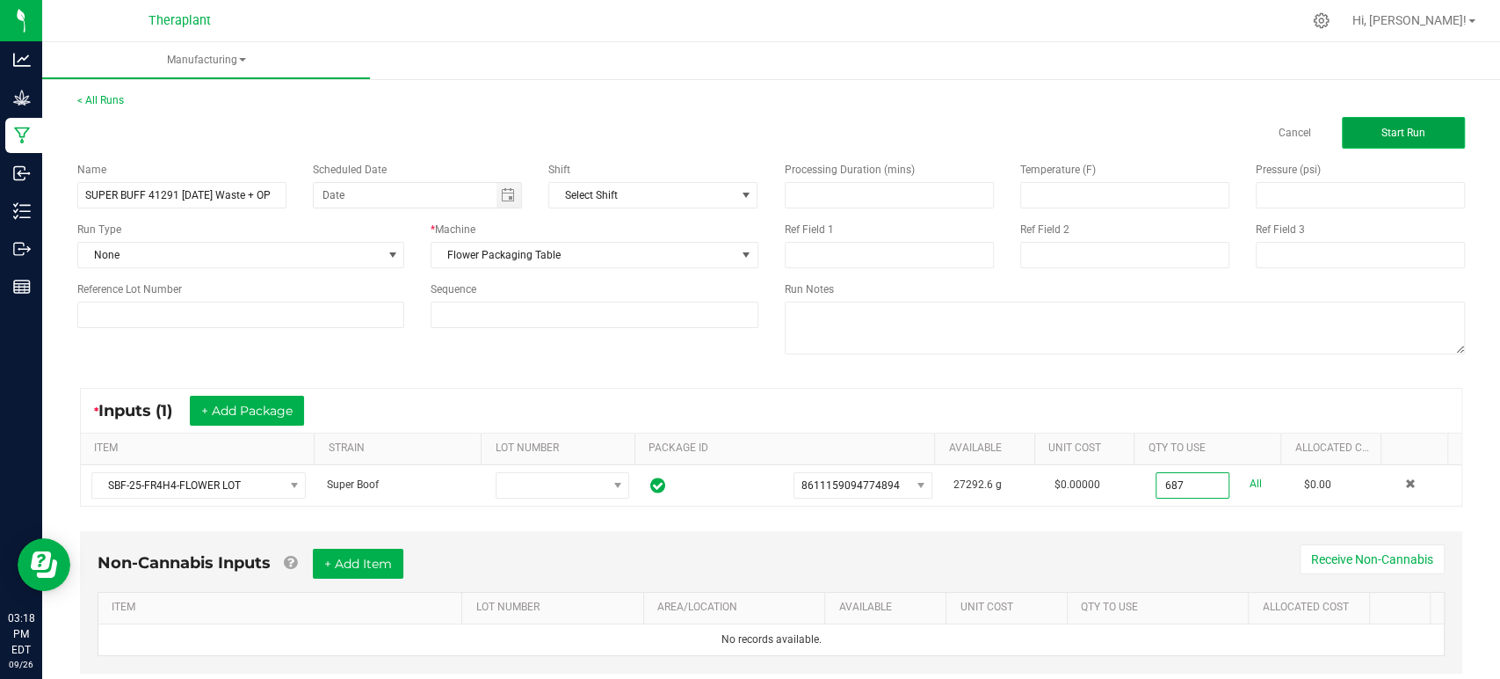
type input "687.0000 g"
click at [1350, 120] on button "Start Run" at bounding box center [1403, 133] width 123 height 32
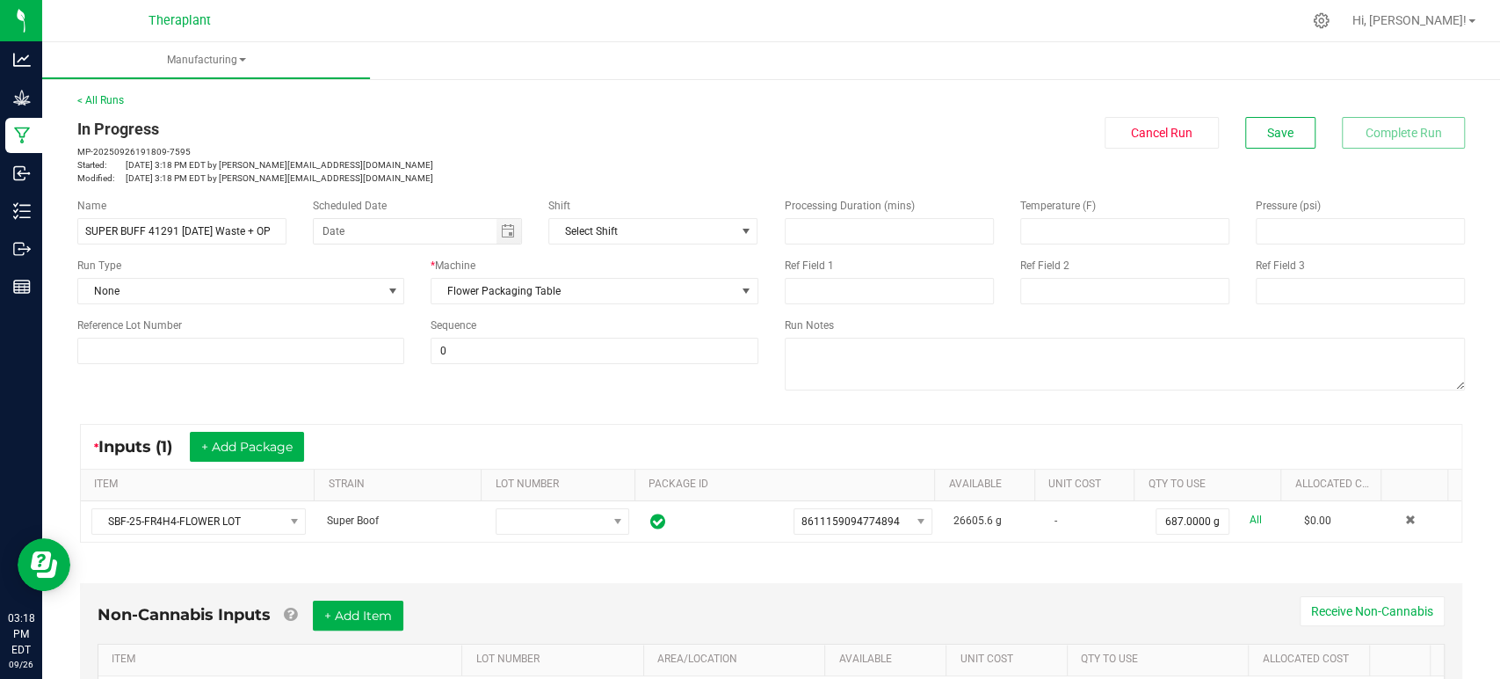
scroll to position [401, 0]
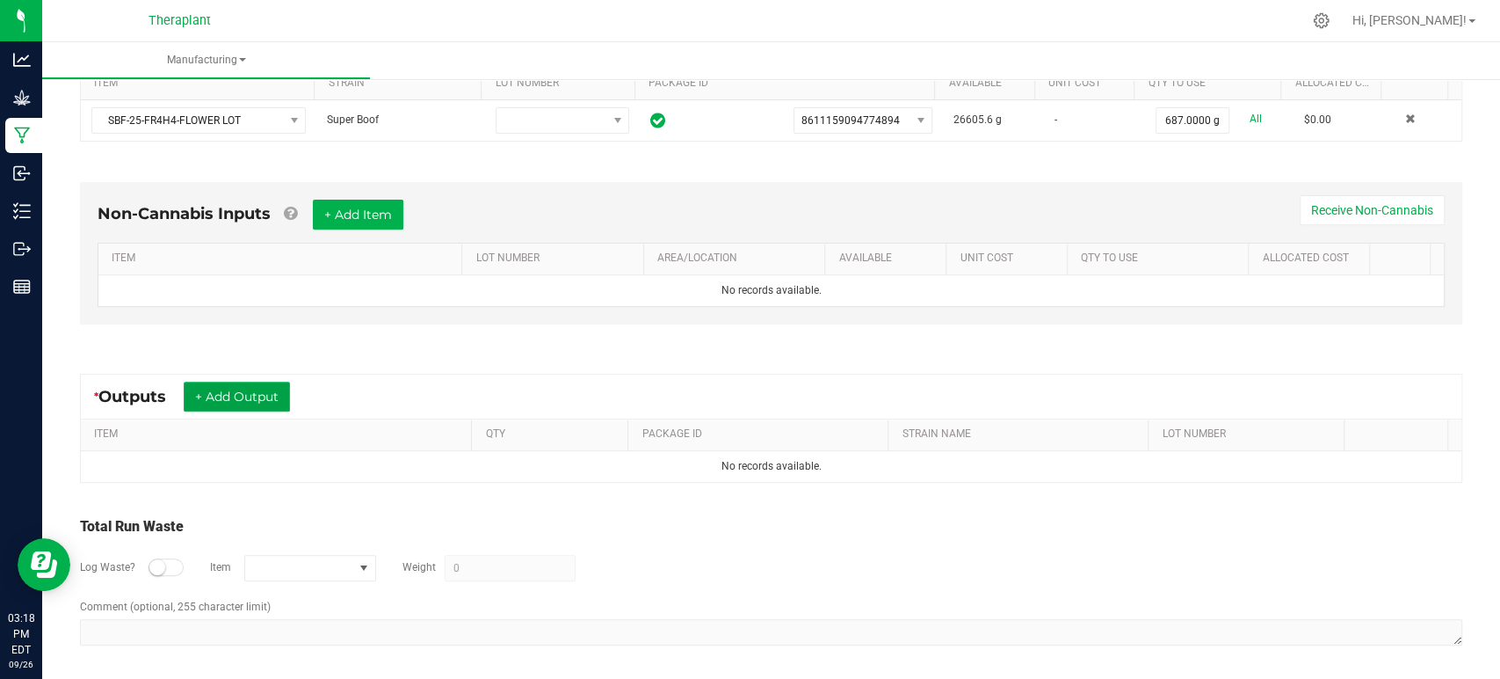
click at [279, 395] on button "+ Add Output" at bounding box center [237, 396] width 106 height 30
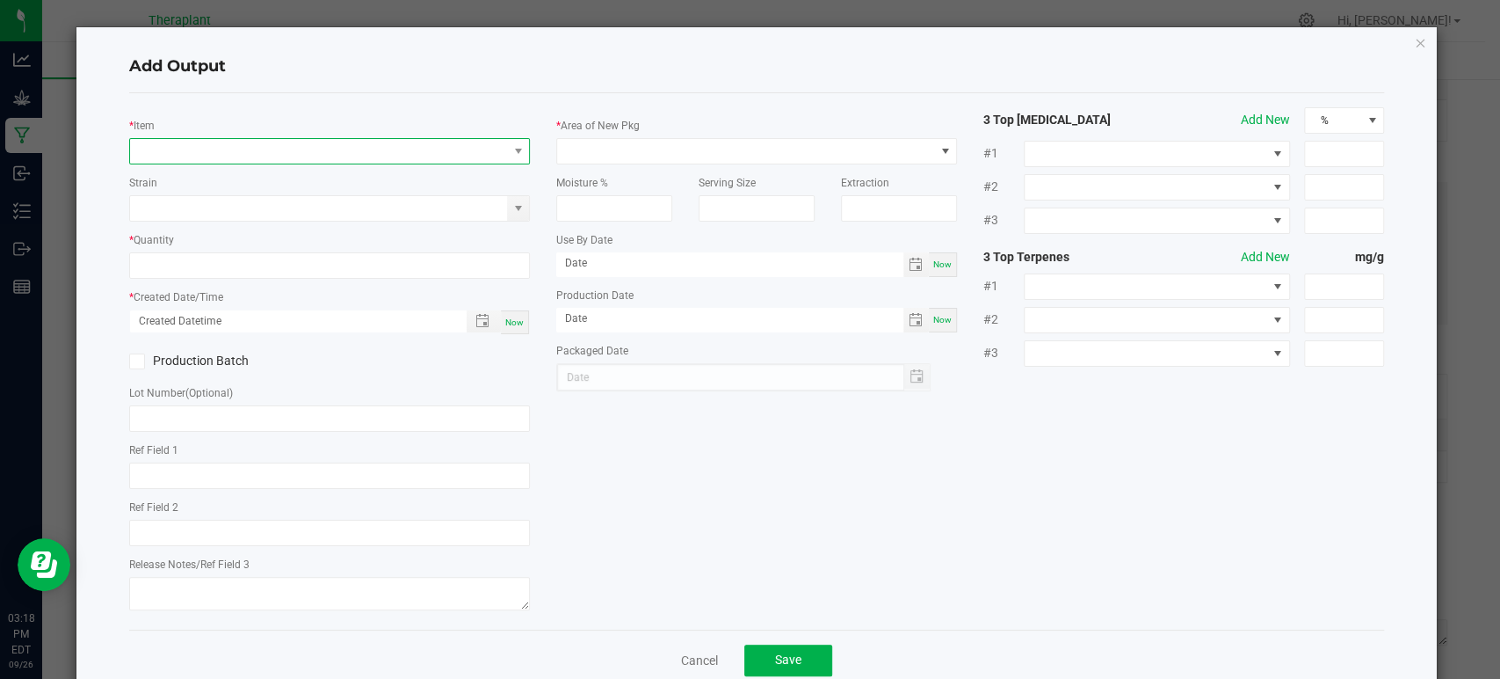
click at [291, 160] on span "NO DATA FOUND" at bounding box center [318, 151] width 377 height 25
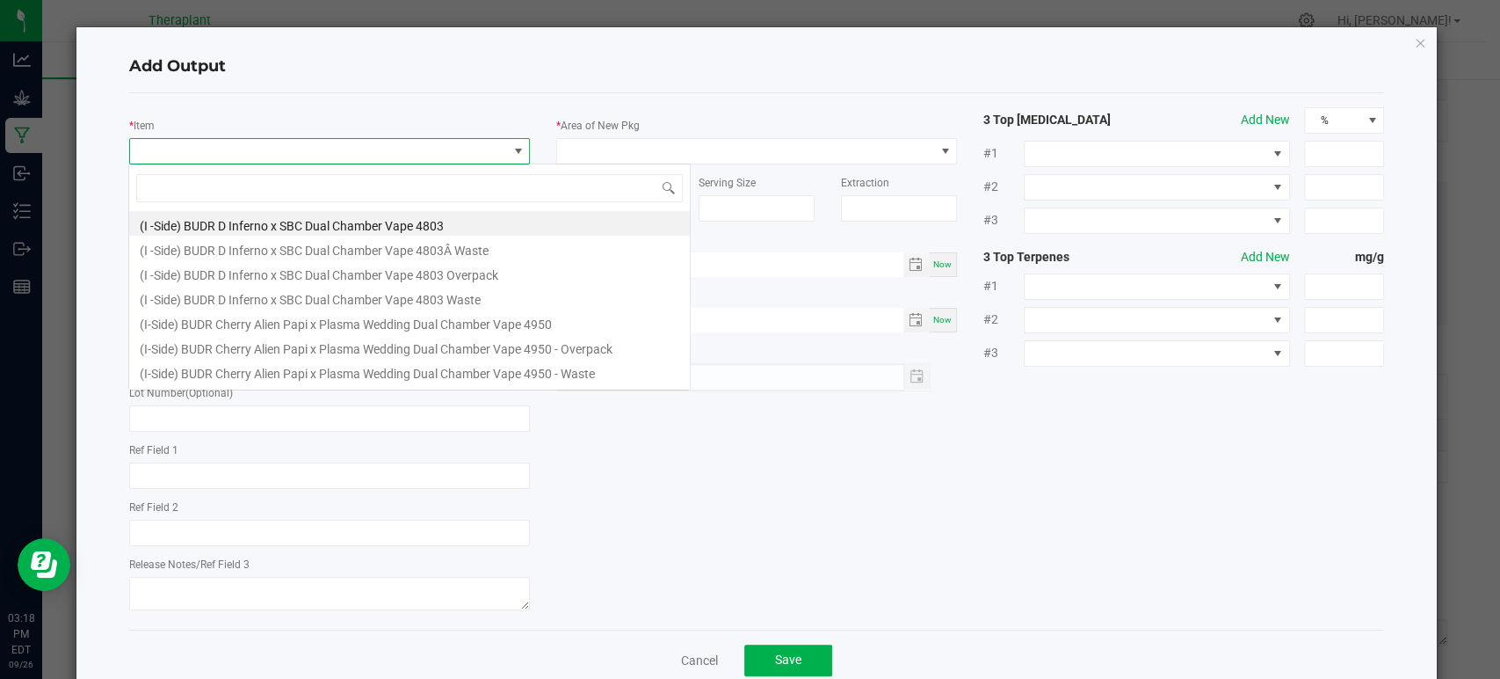
scroll to position [25, 396]
type input "41291"
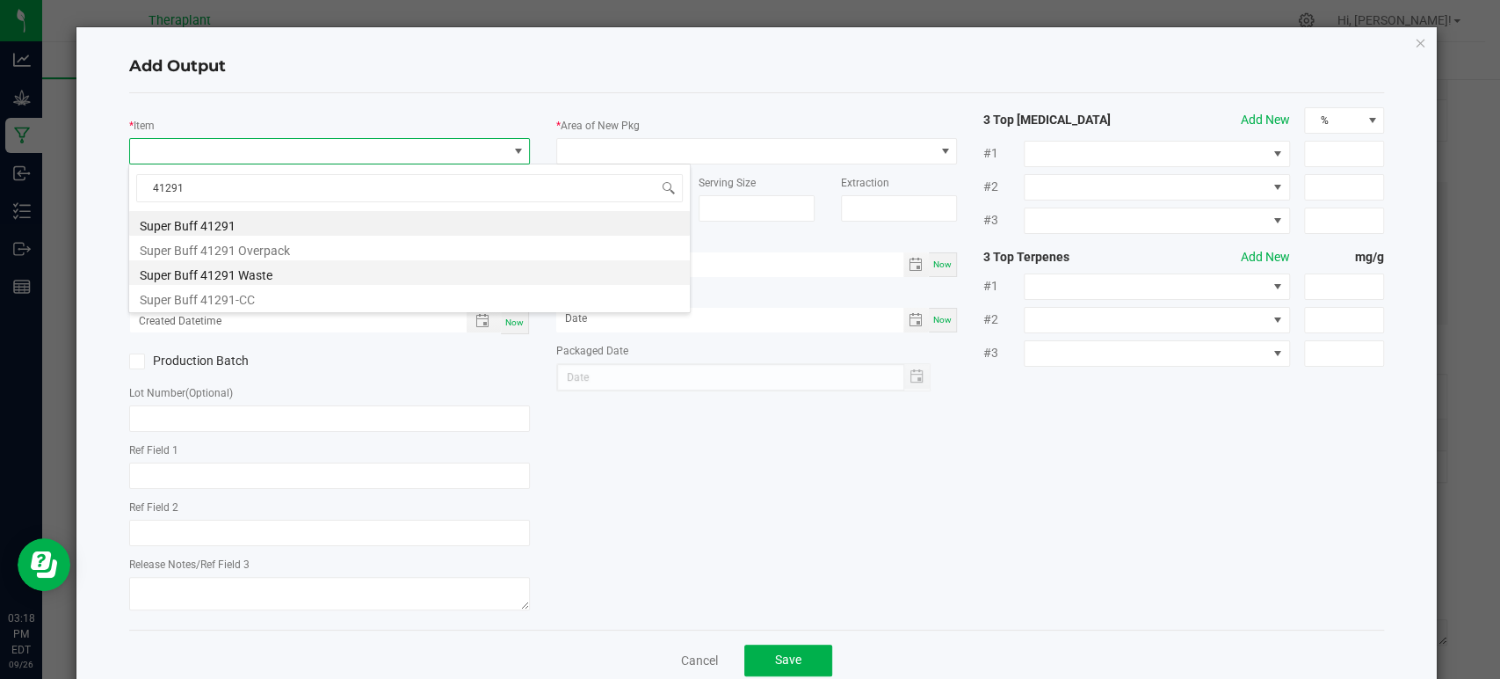
click at [260, 266] on li "Super Buff 41291 Waste" at bounding box center [409, 272] width 561 height 25
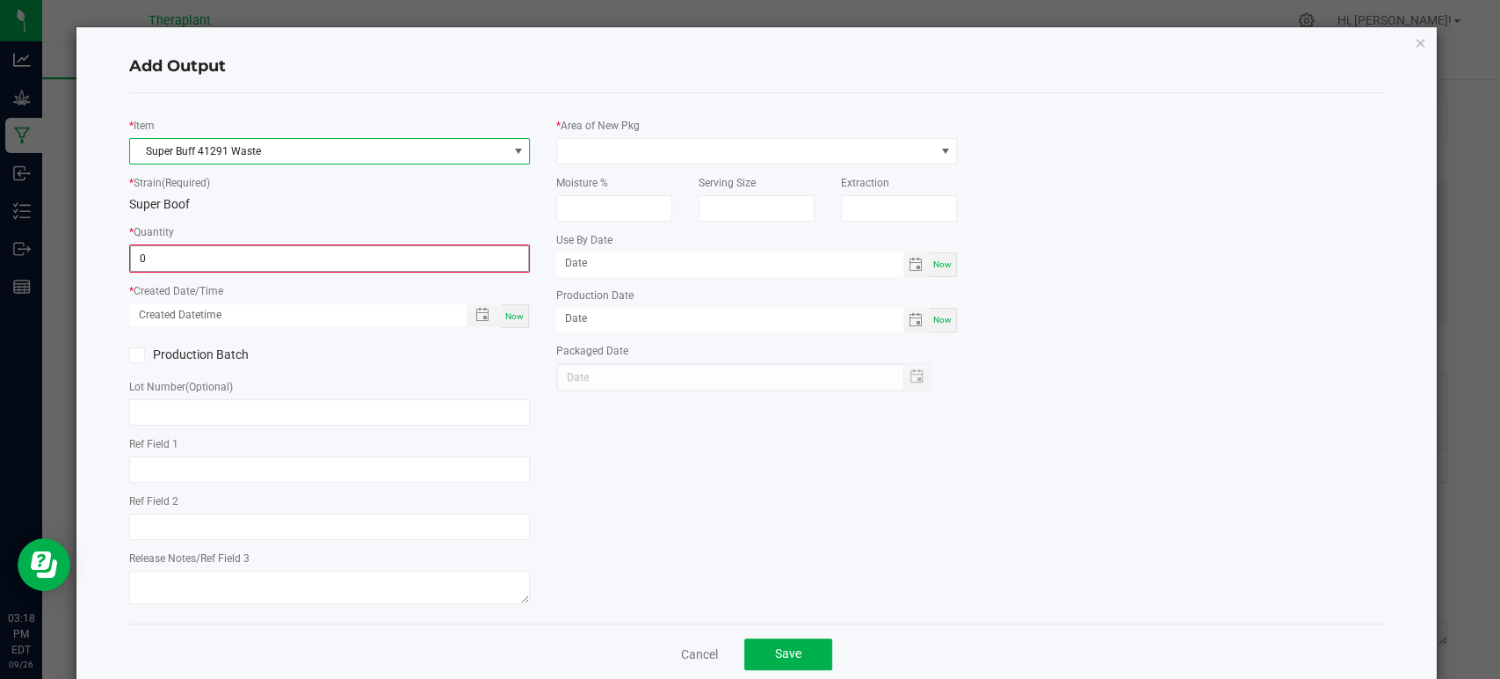
click at [252, 254] on input "0" at bounding box center [329, 258] width 397 height 25
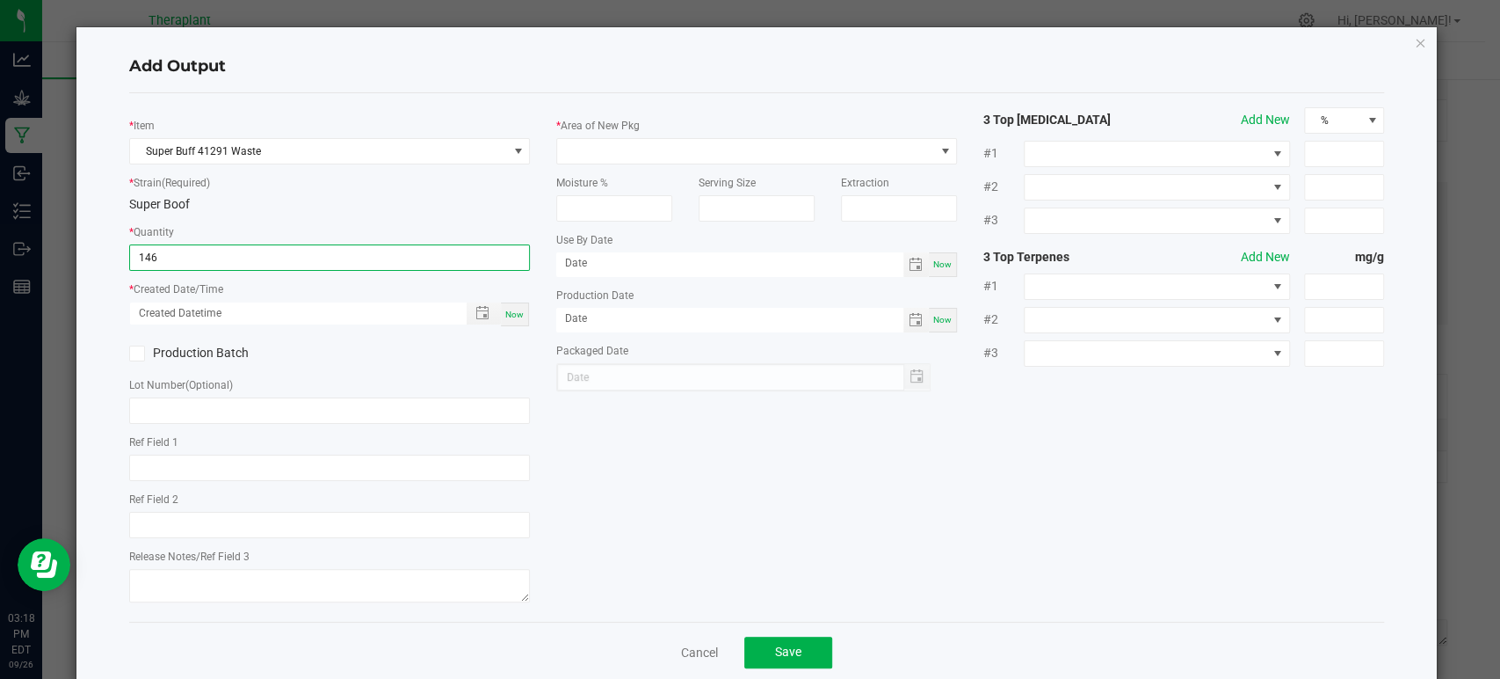
type input "146.0000 g"
click at [506, 315] on span "Now" at bounding box center [514, 314] width 18 height 10
type input "09/26/2025 3:18 PM"
type input "[DATE]"
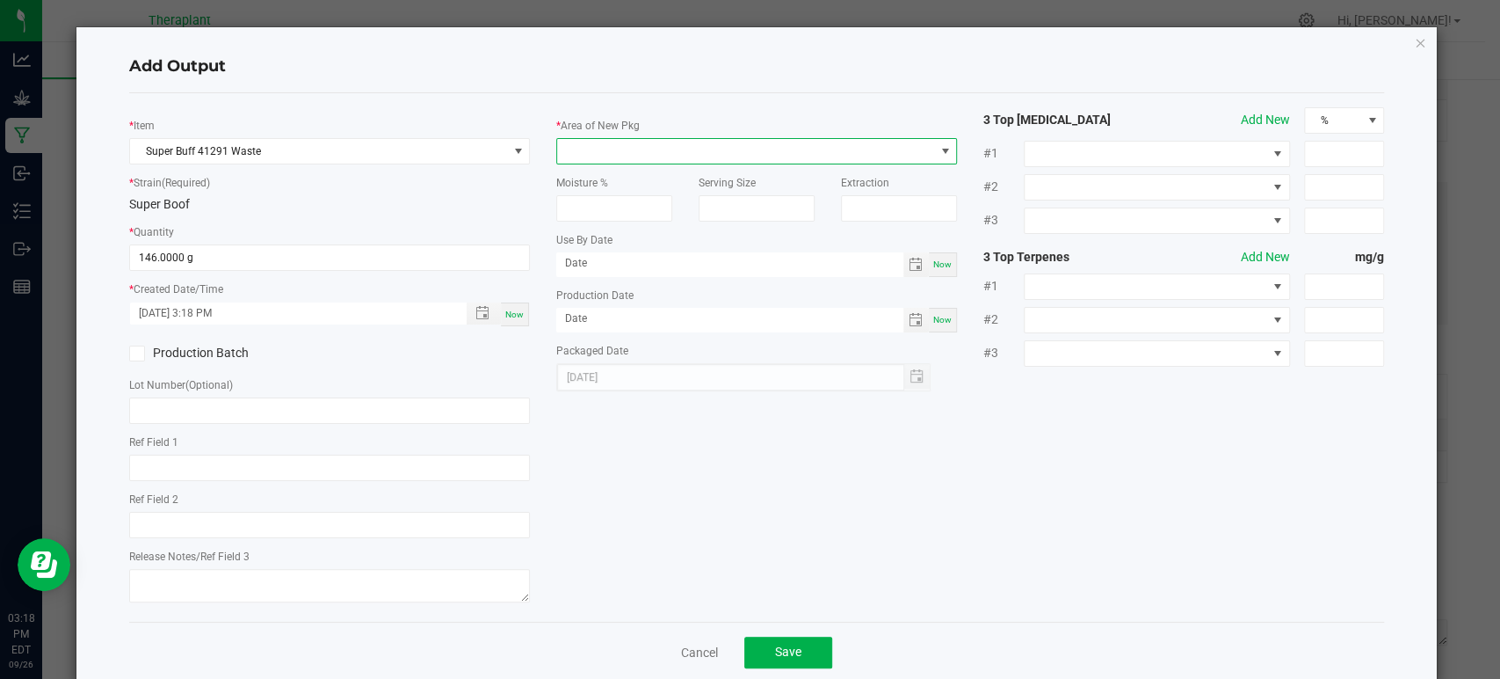
click at [607, 149] on span at bounding box center [745, 151] width 377 height 25
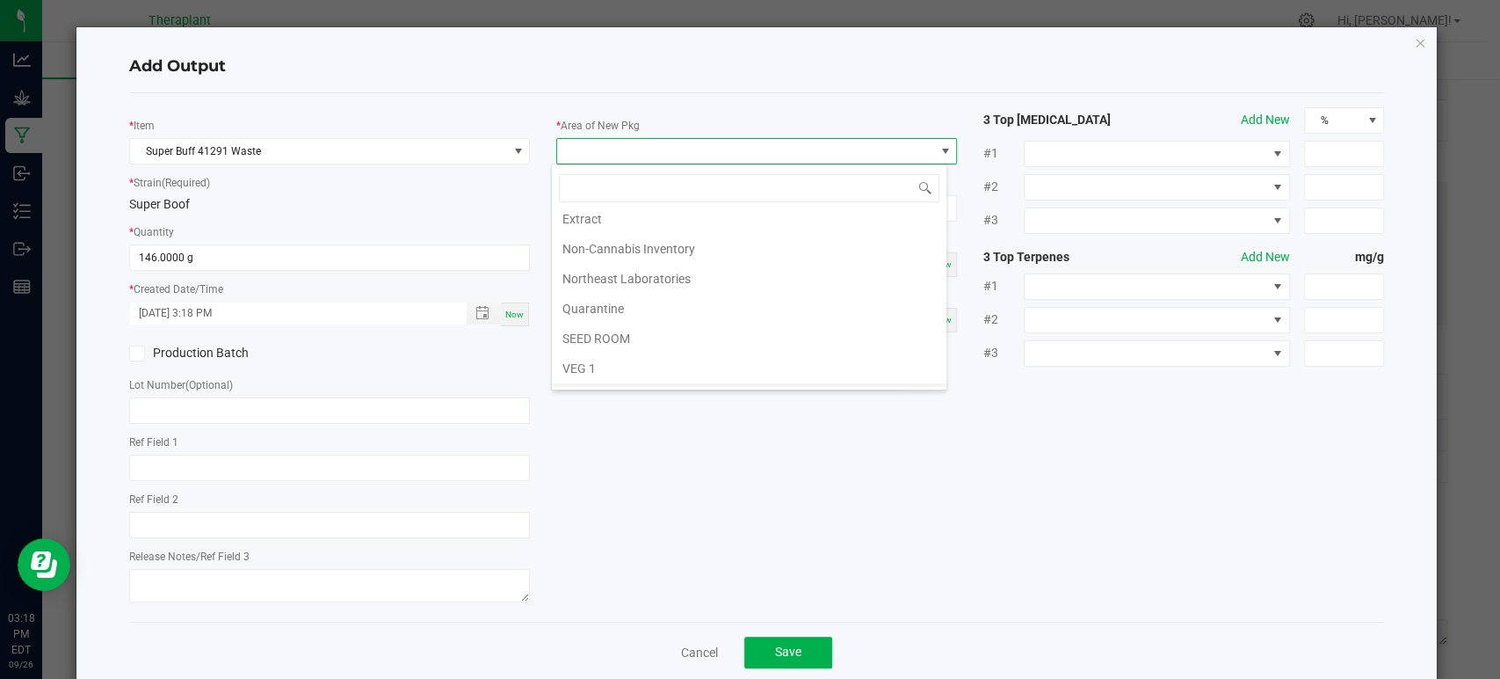
scroll to position [329, 0]
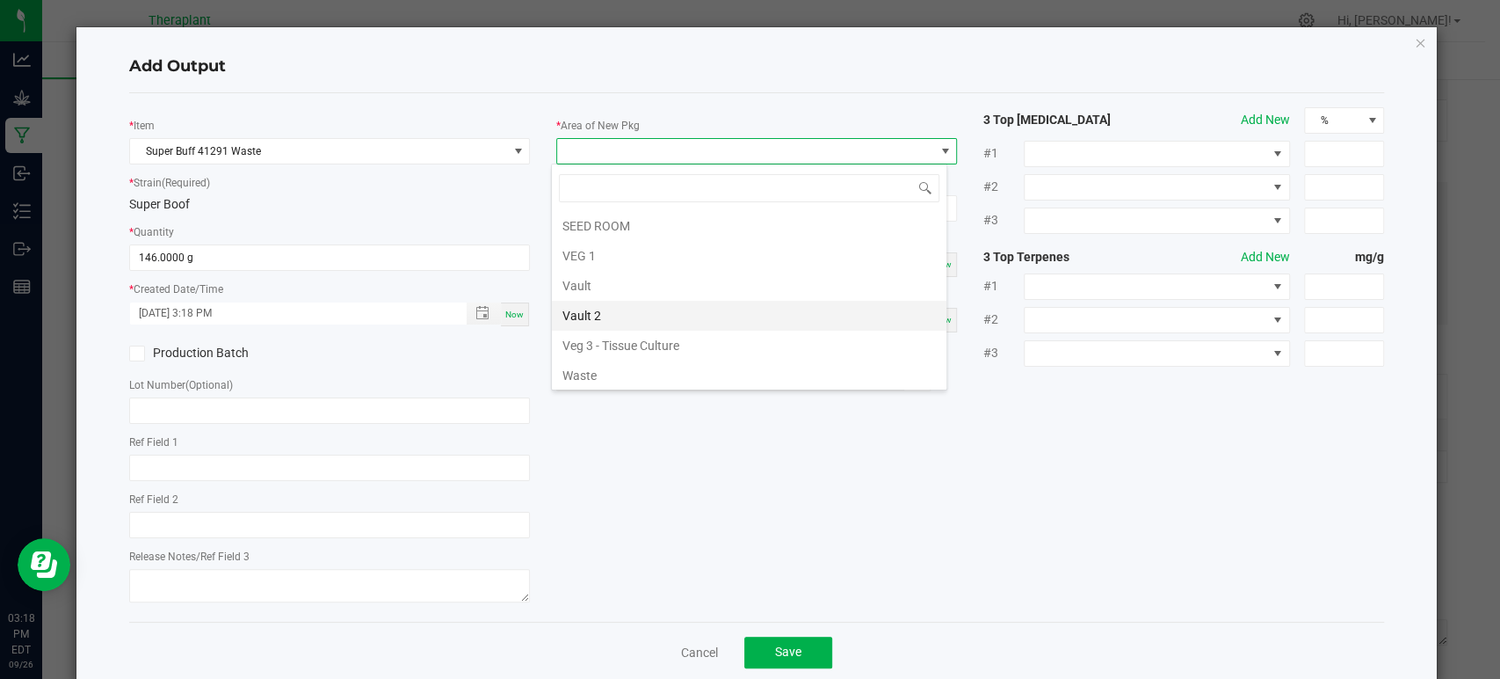
click at [615, 306] on li "Vault 2" at bounding box center [749, 316] width 395 height 30
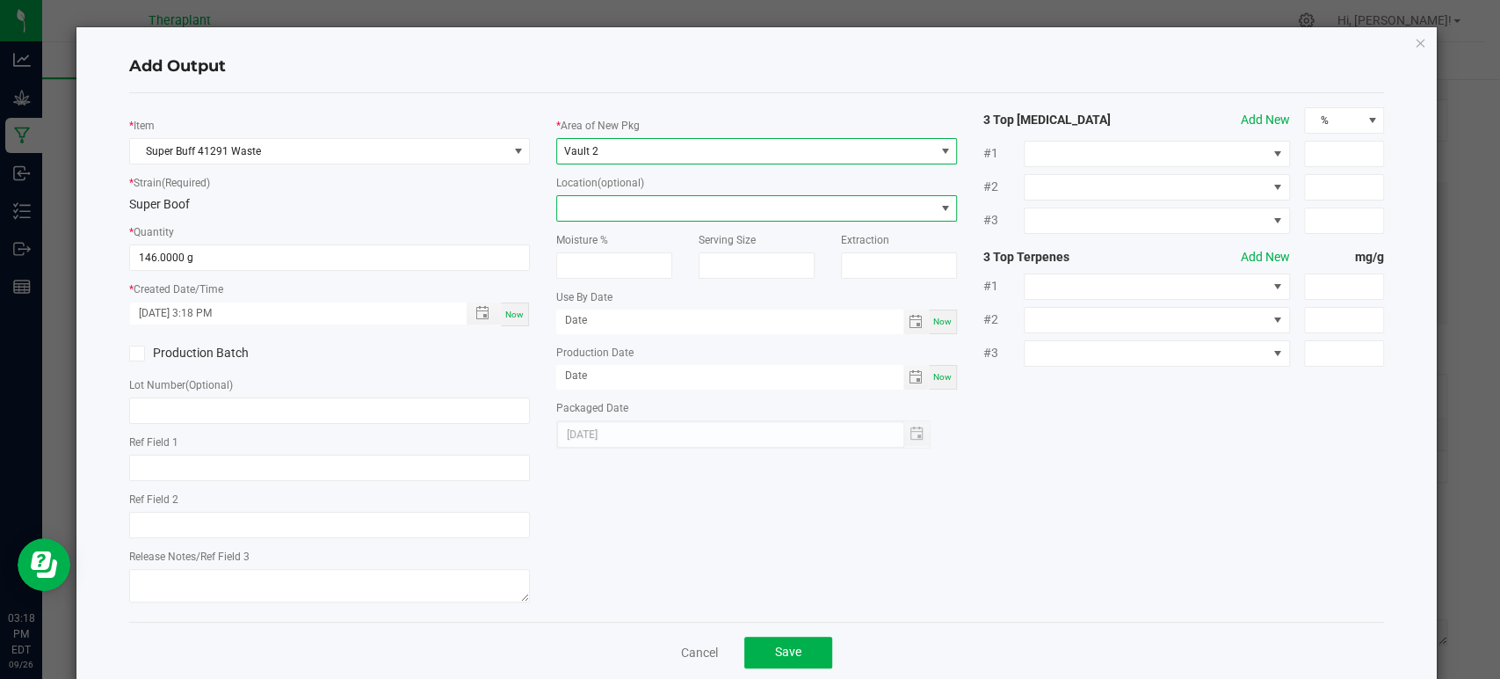
click at [607, 202] on span at bounding box center [745, 208] width 377 height 25
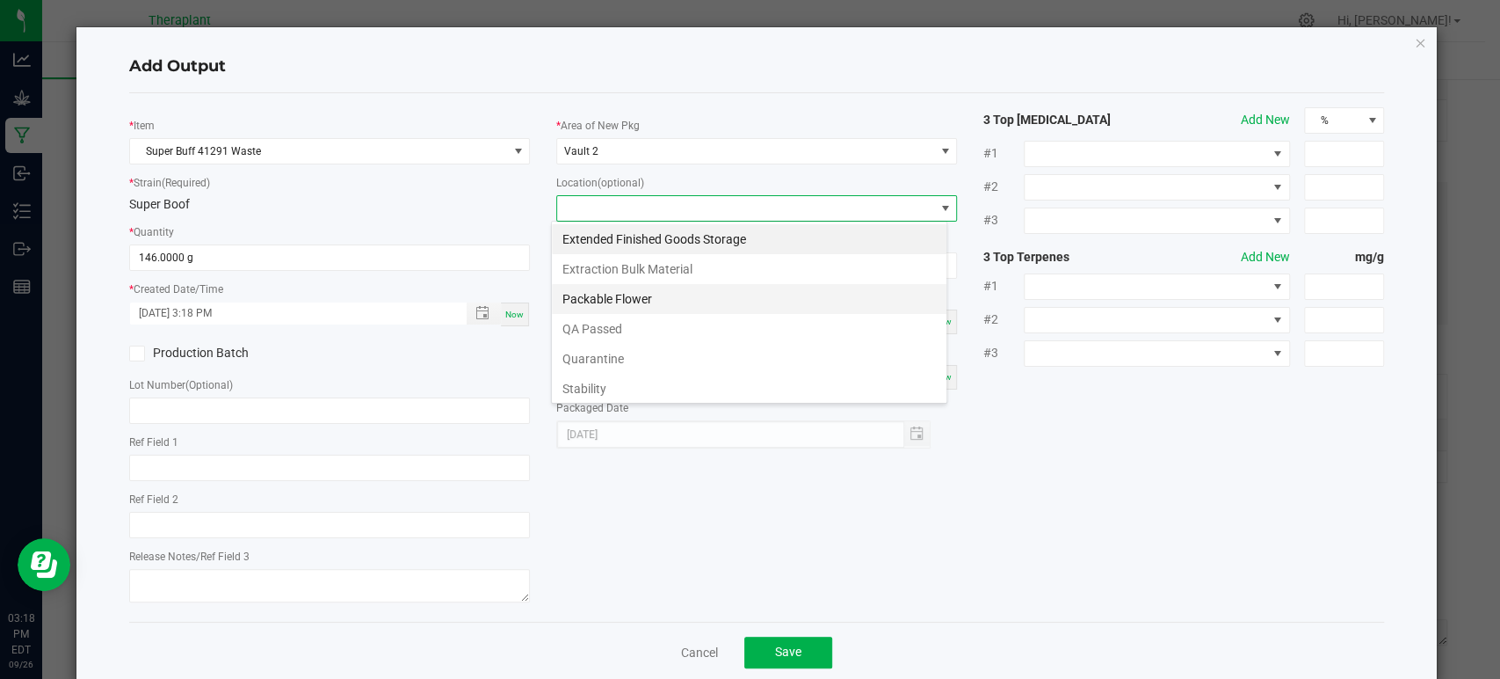
scroll to position [91, 0]
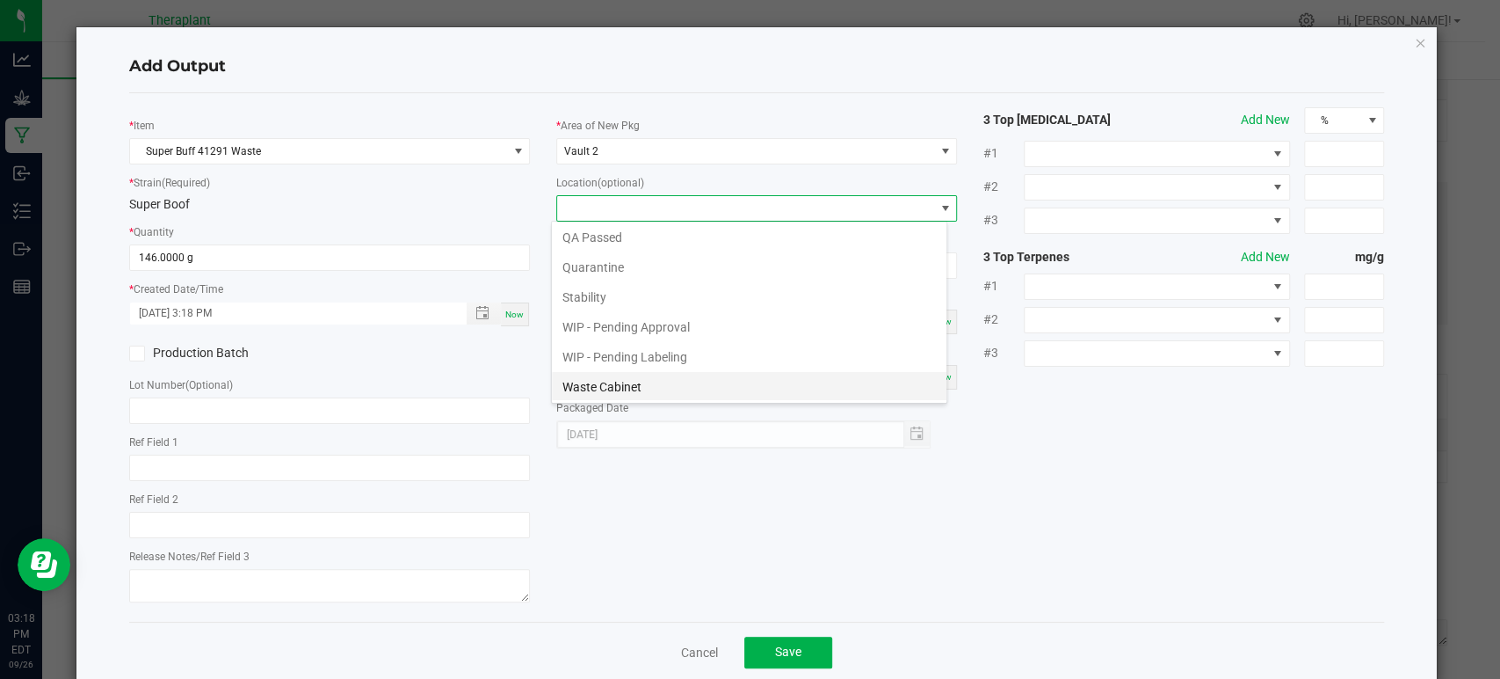
click at [612, 377] on li "Waste Cabinet" at bounding box center [749, 387] width 395 height 30
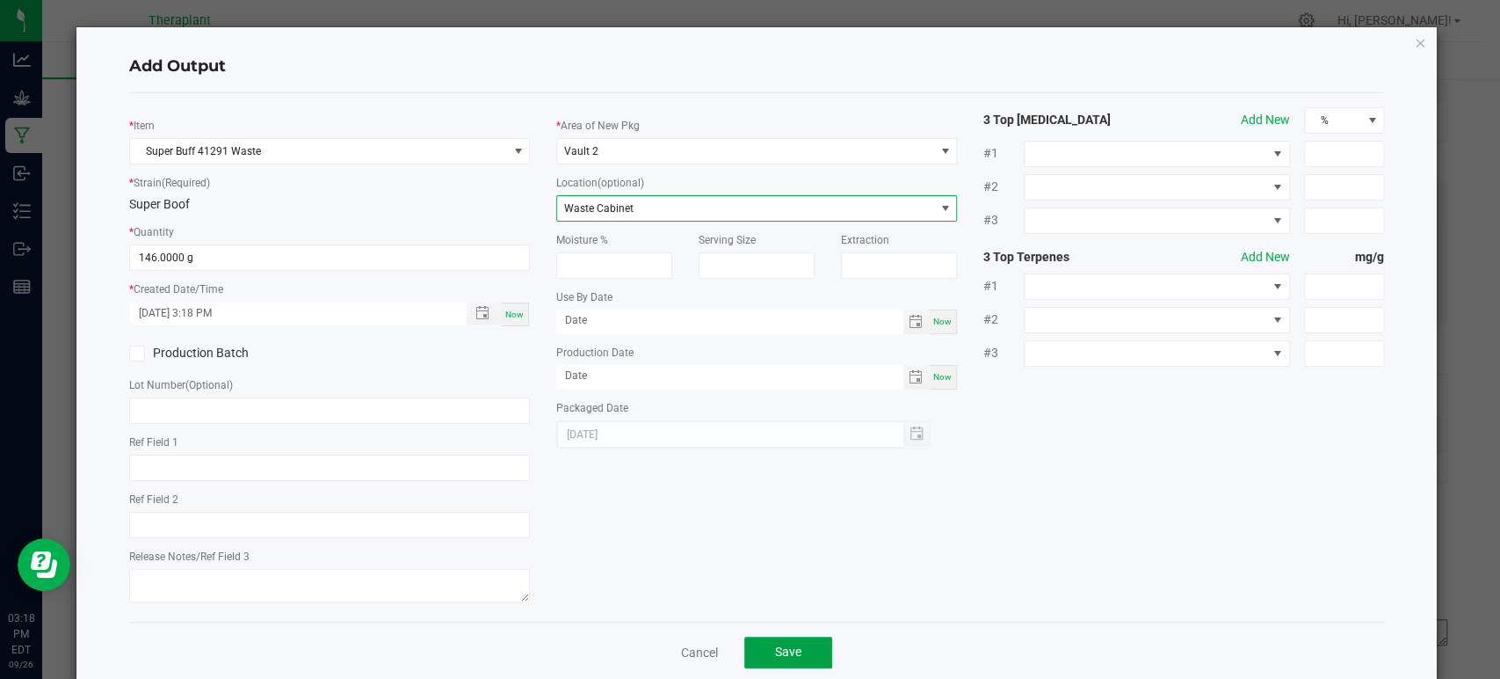
click at [759, 654] on button "Save" at bounding box center [789, 652] width 88 height 32
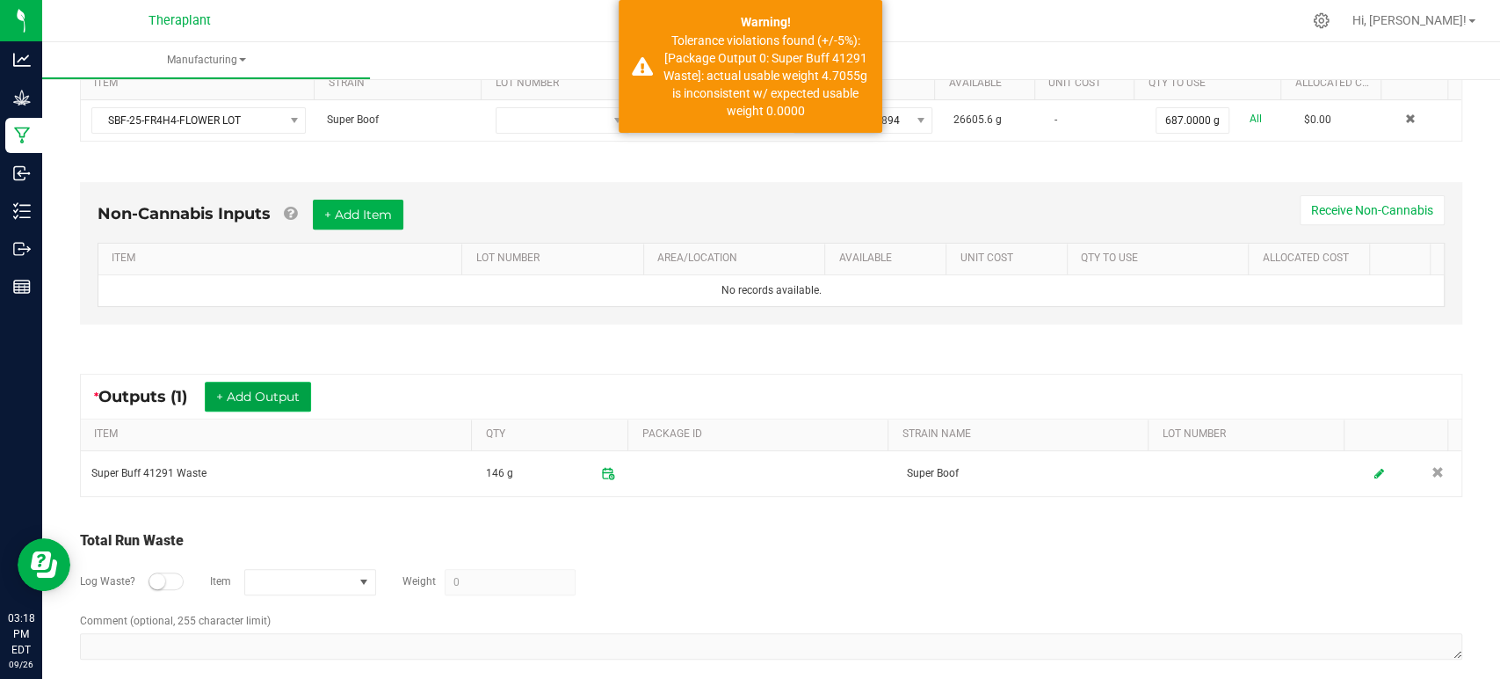
click at [261, 395] on button "+ Add Output" at bounding box center [258, 396] width 106 height 30
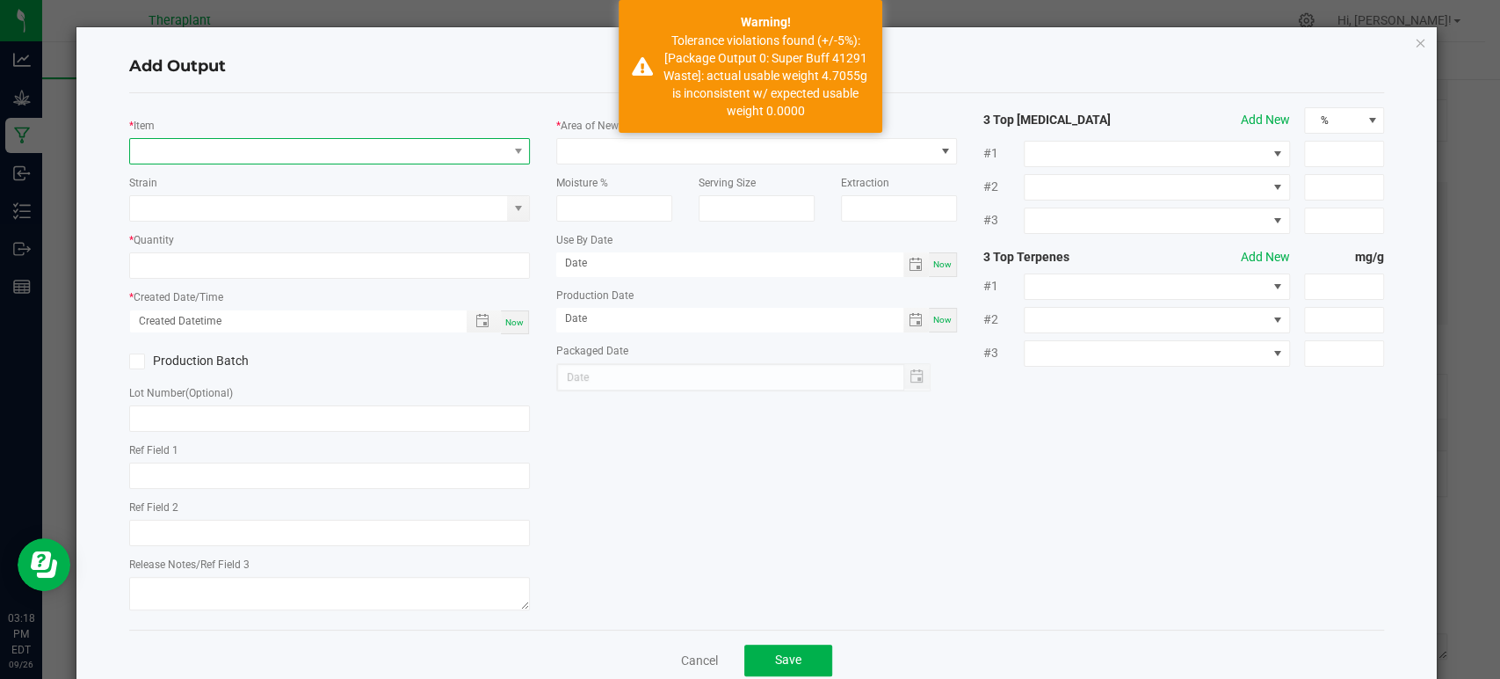
click at [323, 142] on span "NO DATA FOUND" at bounding box center [318, 151] width 377 height 25
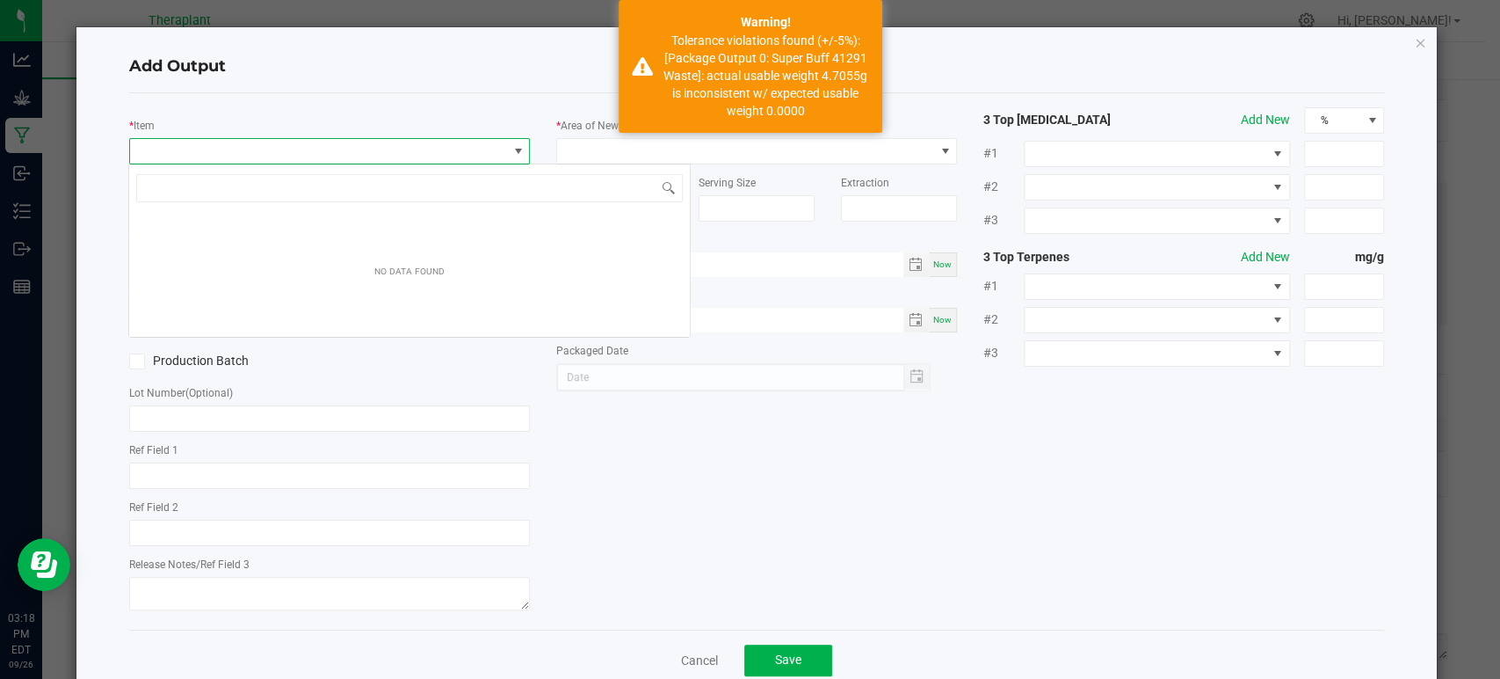
scroll to position [87872, 87503]
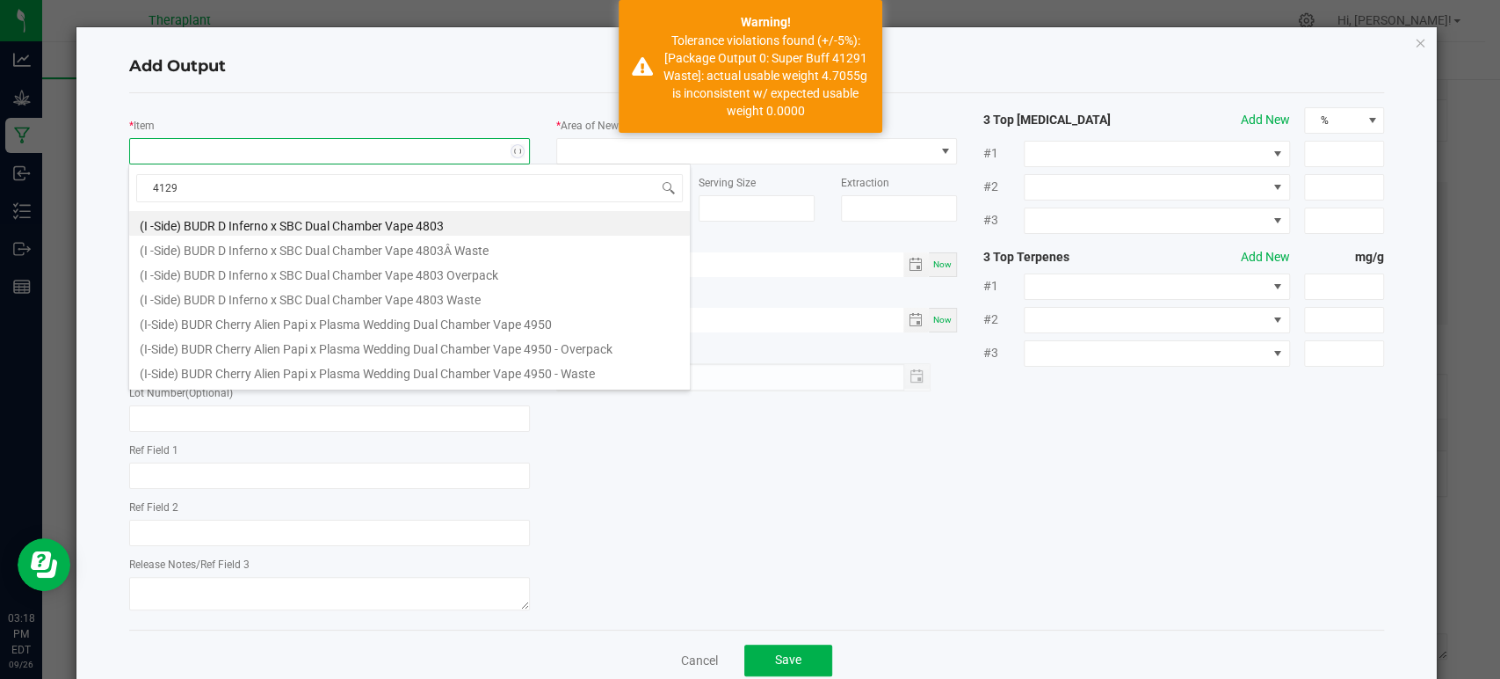
type input "41291"
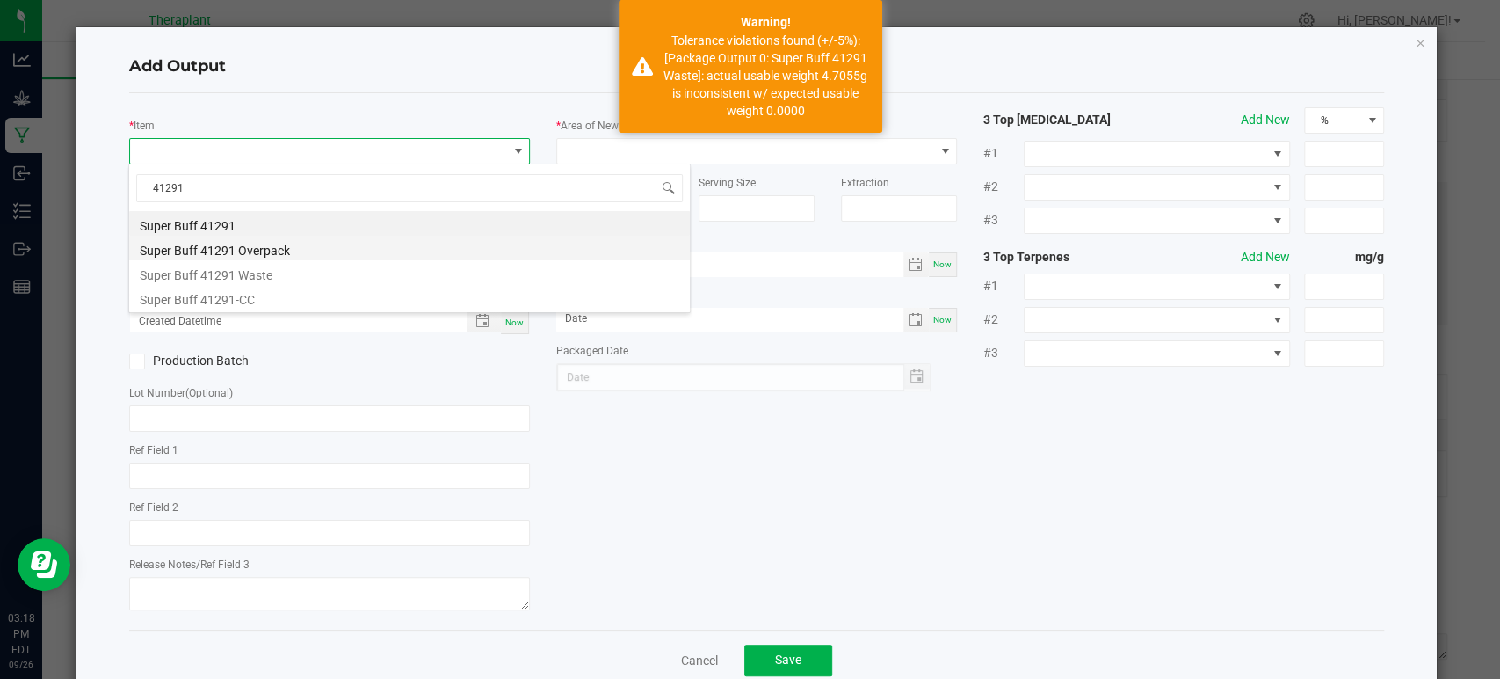
click at [286, 251] on li "Super Buff 41291 Overpack" at bounding box center [409, 248] width 561 height 25
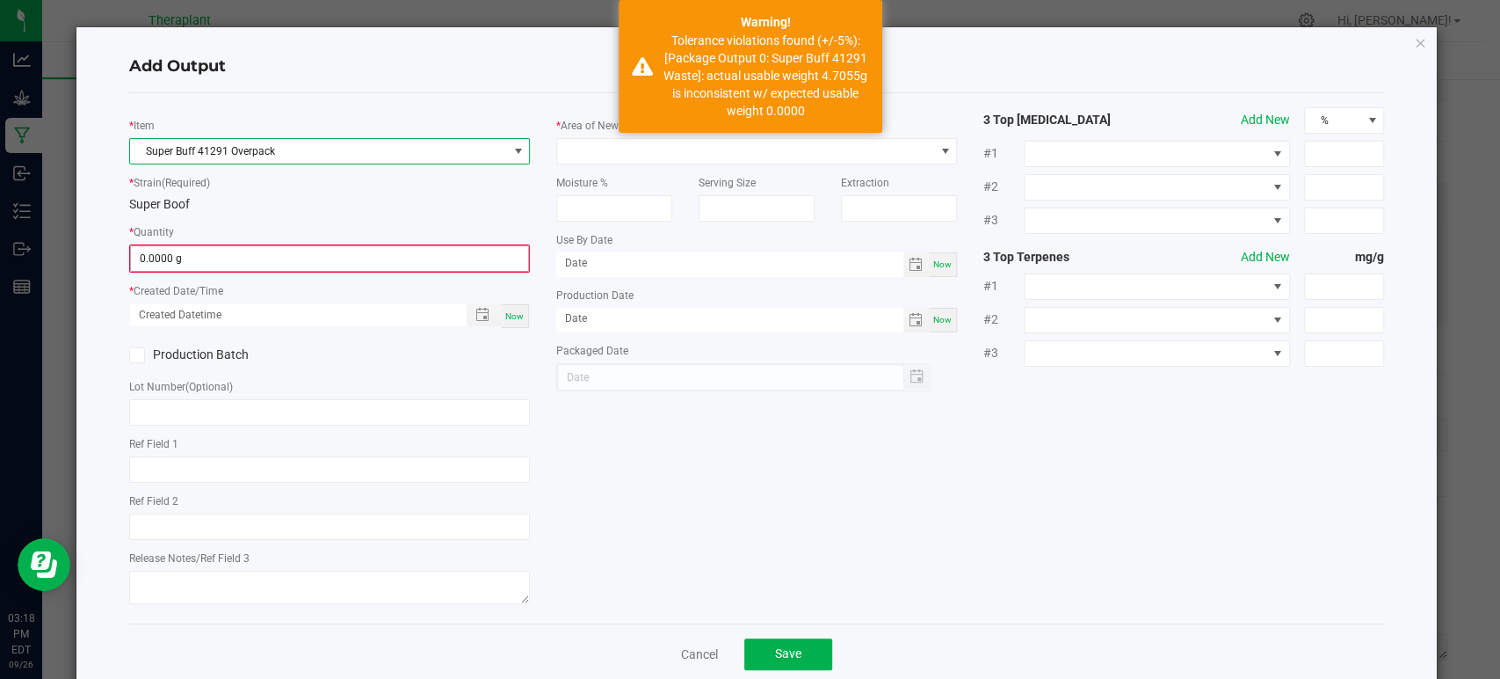
click at [259, 256] on input "0.0000 g" at bounding box center [329, 258] width 397 height 25
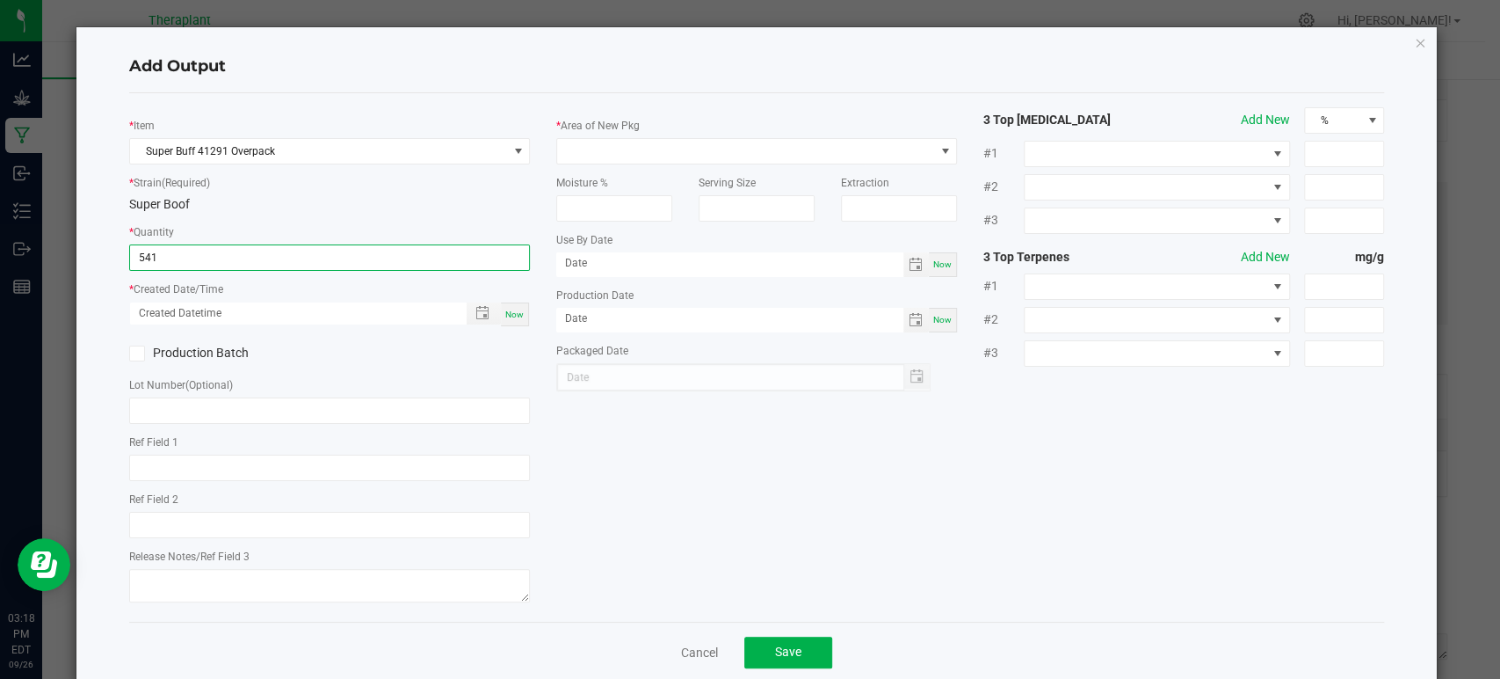
type input "541.0000 g"
click at [505, 310] on span "Now" at bounding box center [514, 314] width 18 height 10
type input "09/26/2025 3:18 PM"
type input "[DATE]"
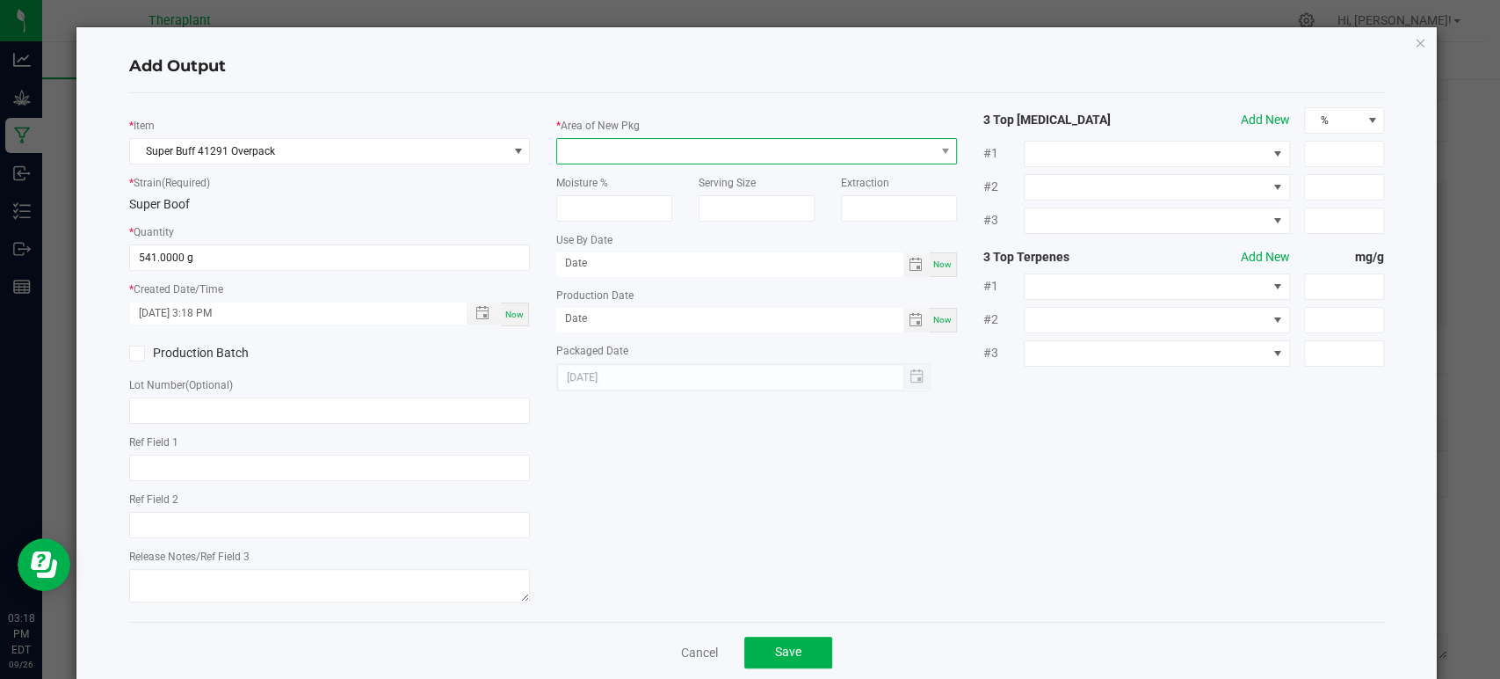
click at [600, 152] on span at bounding box center [745, 151] width 377 height 25
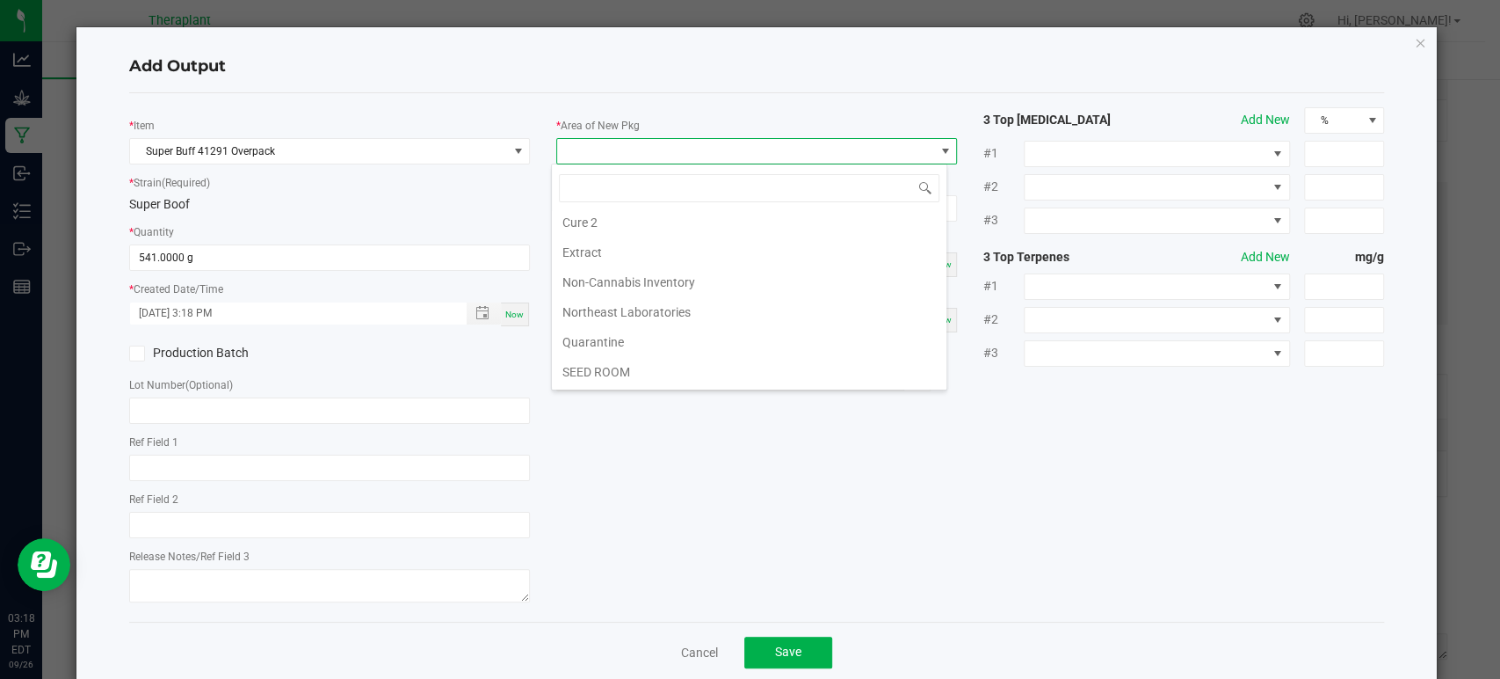
scroll to position [329, 0]
click at [602, 376] on li "Waste" at bounding box center [749, 375] width 395 height 30
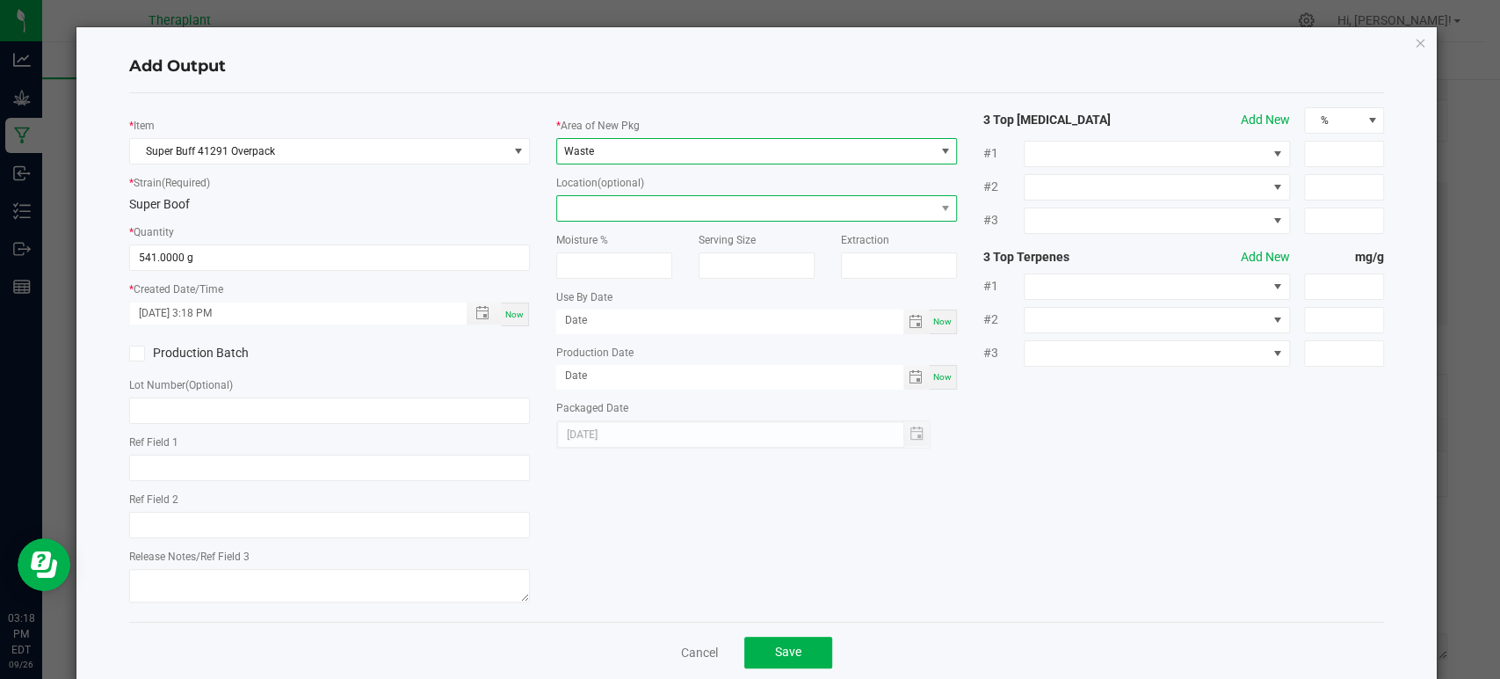
click at [594, 200] on span at bounding box center [745, 208] width 377 height 25
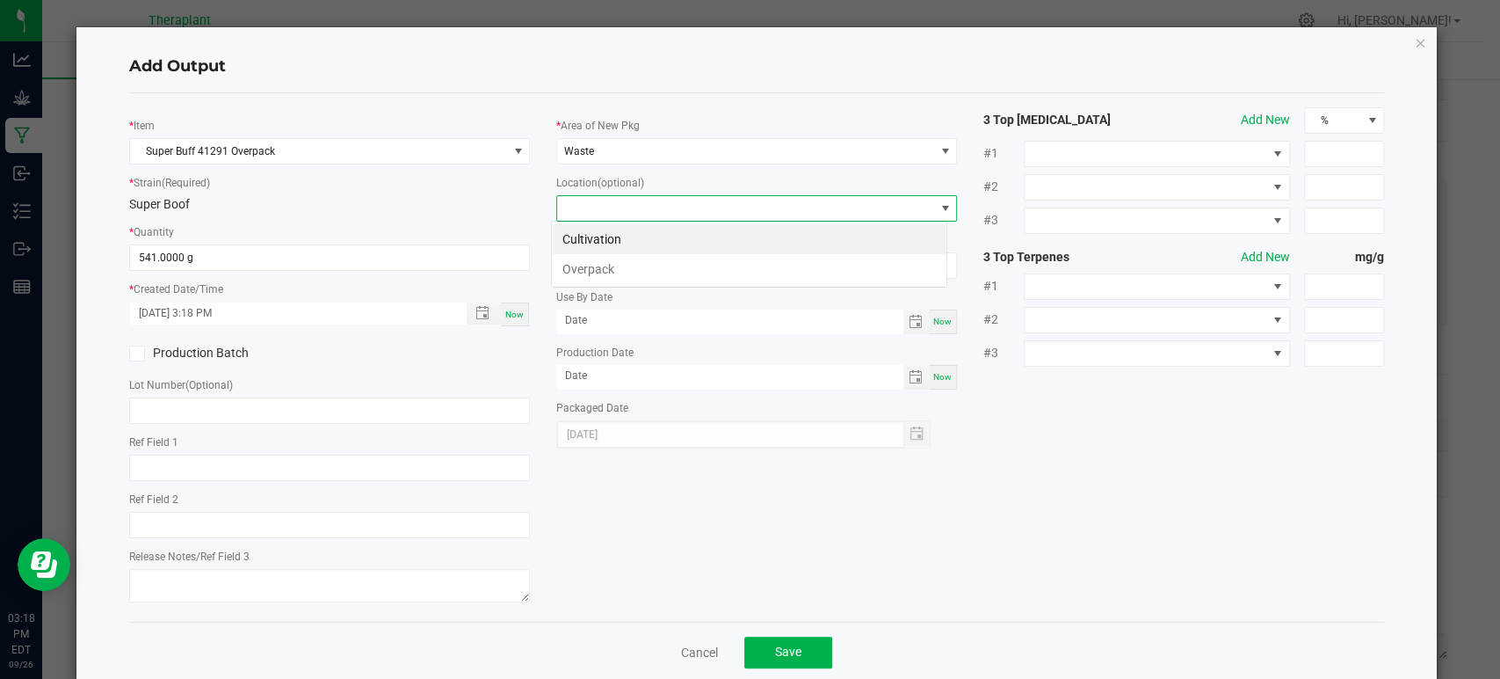
scroll to position [25, 396]
click at [592, 262] on li "Overpack" at bounding box center [749, 269] width 395 height 30
click at [788, 656] on span "Save" at bounding box center [788, 651] width 26 height 14
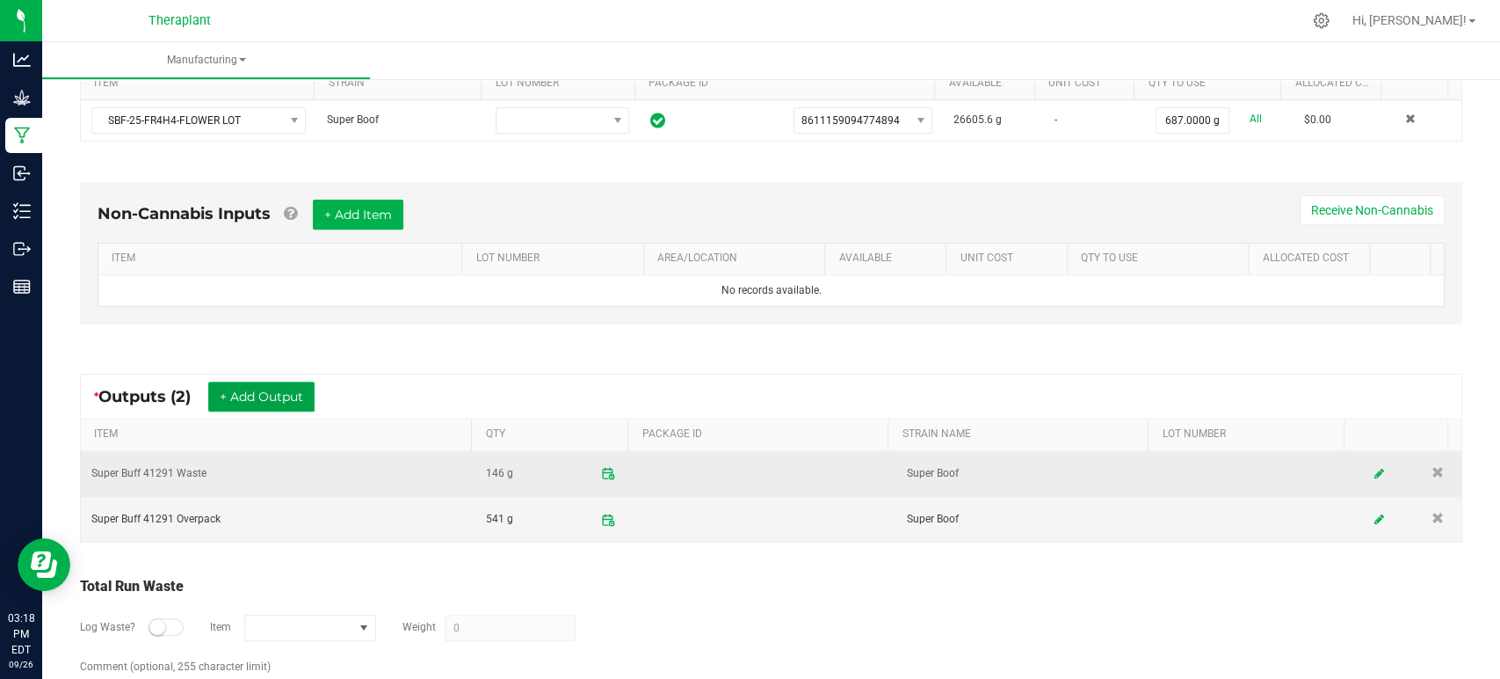
scroll to position [0, 0]
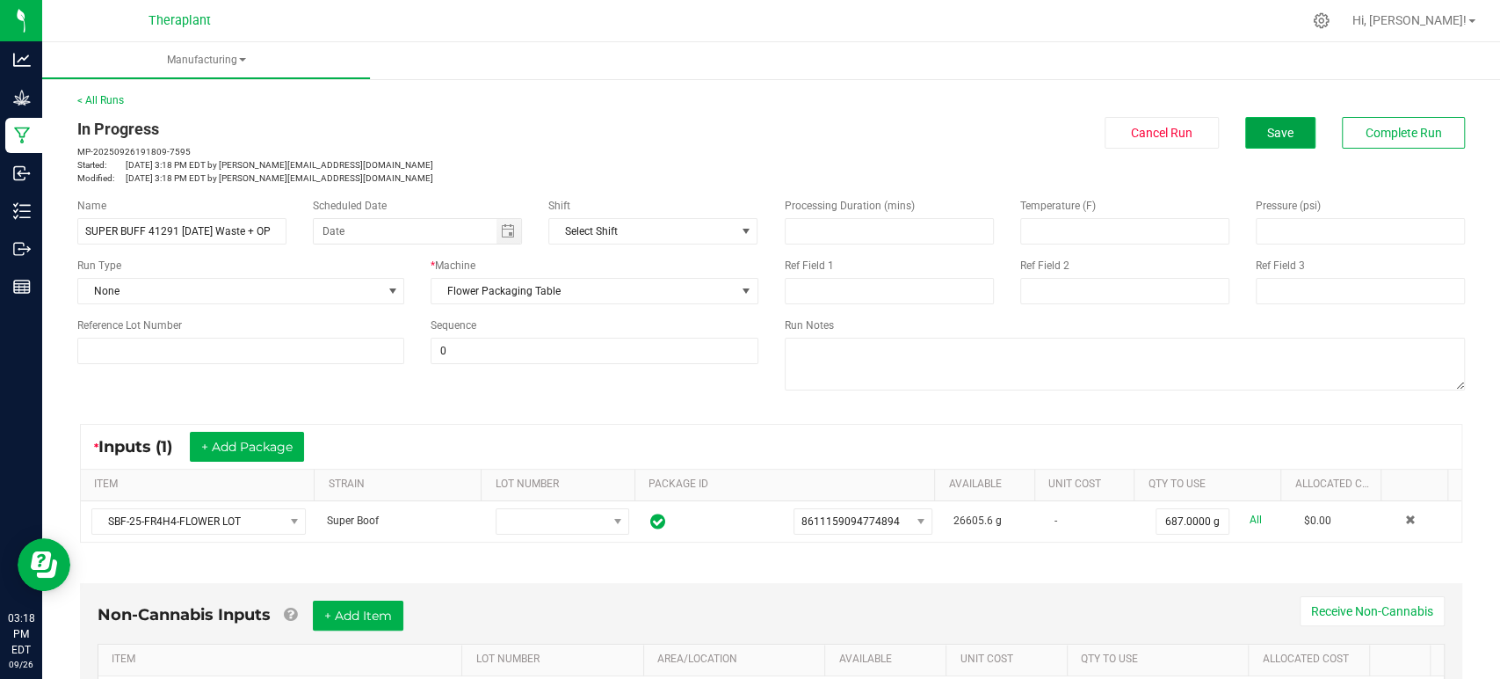
click at [1268, 126] on span "Save" at bounding box center [1281, 133] width 26 height 14
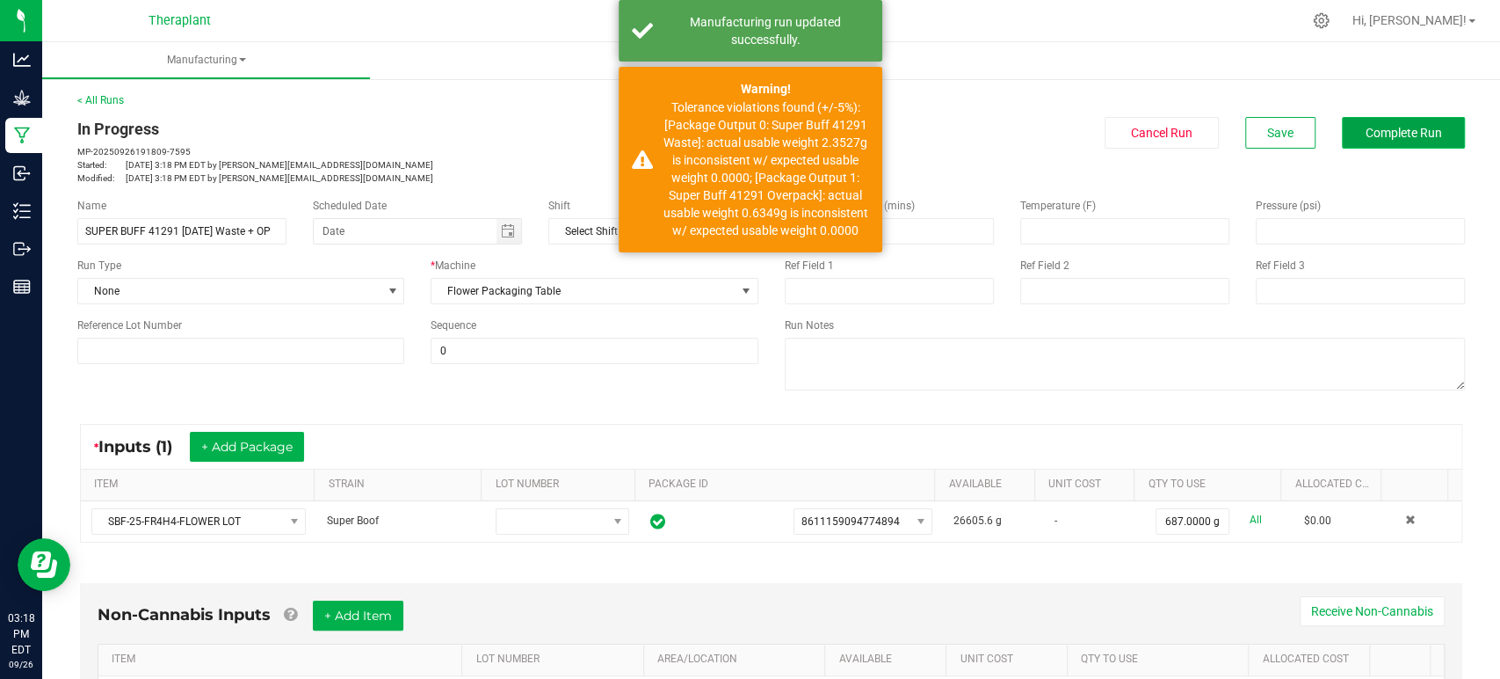
click at [1384, 126] on span "Complete Run" at bounding box center [1404, 133] width 76 height 14
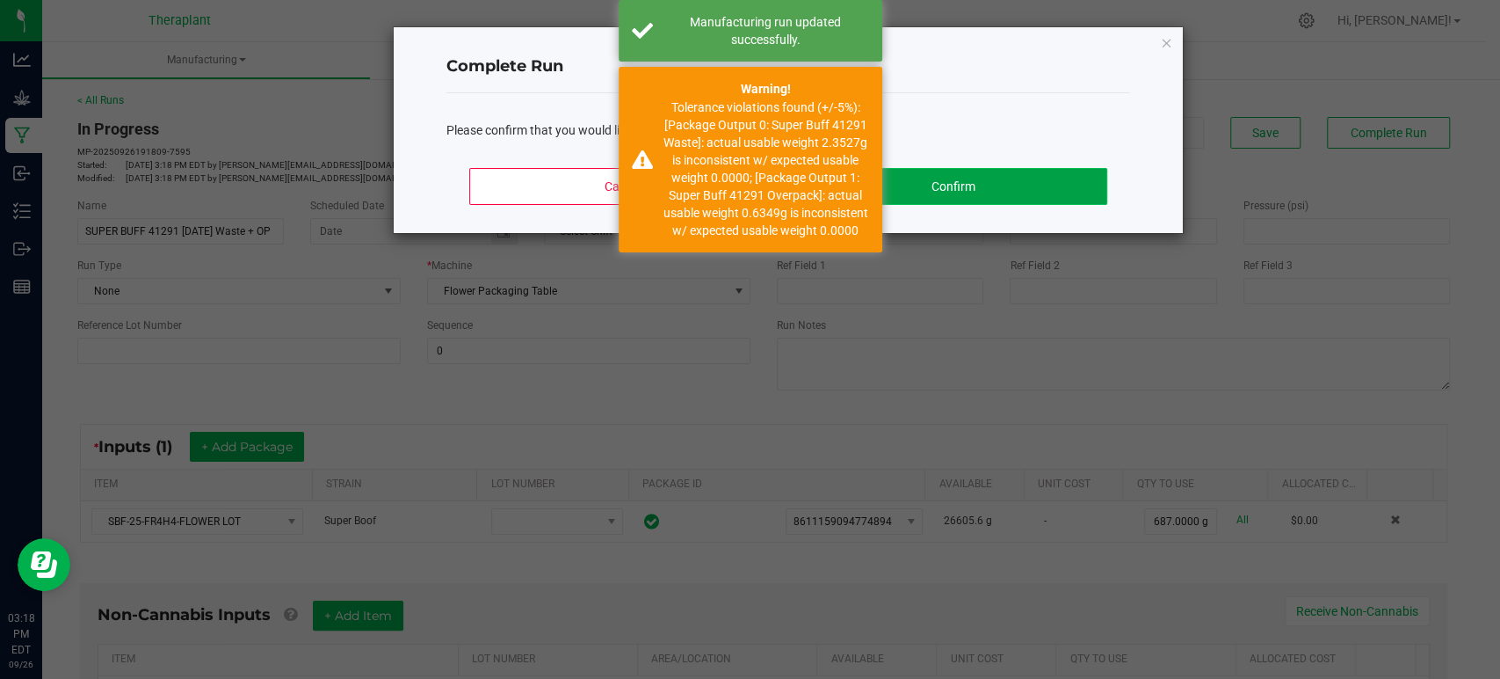
click at [1011, 187] on button "Confirm" at bounding box center [954, 186] width 308 height 37
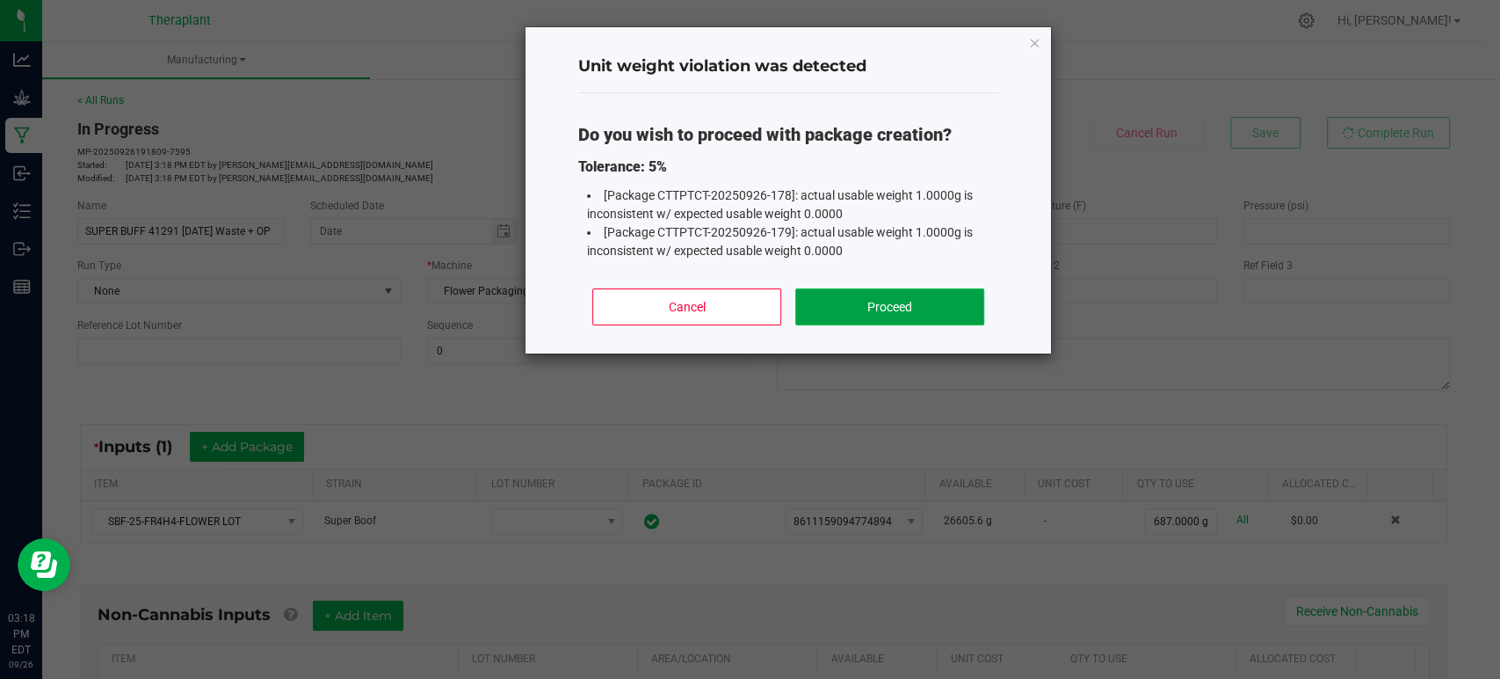
click at [877, 300] on button "Proceed" at bounding box center [889, 306] width 189 height 37
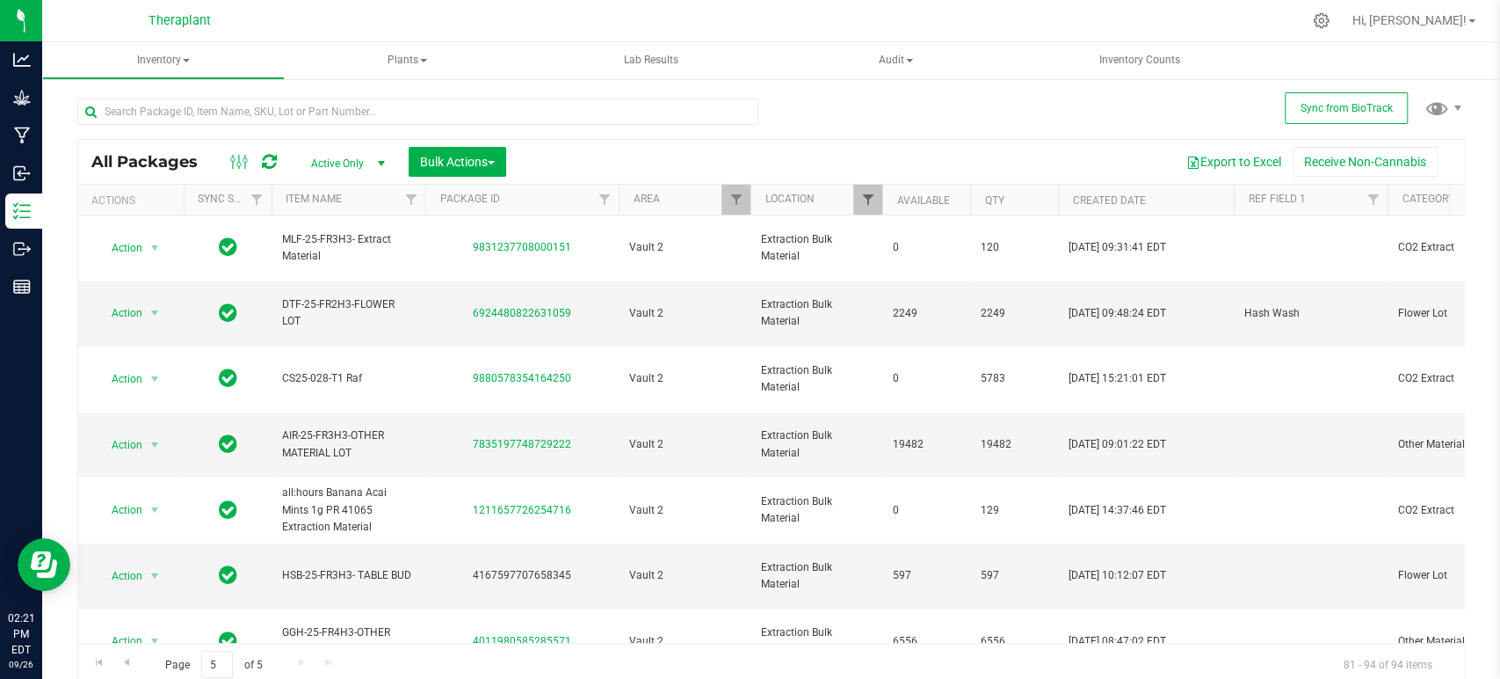
scroll to position [261, 0]
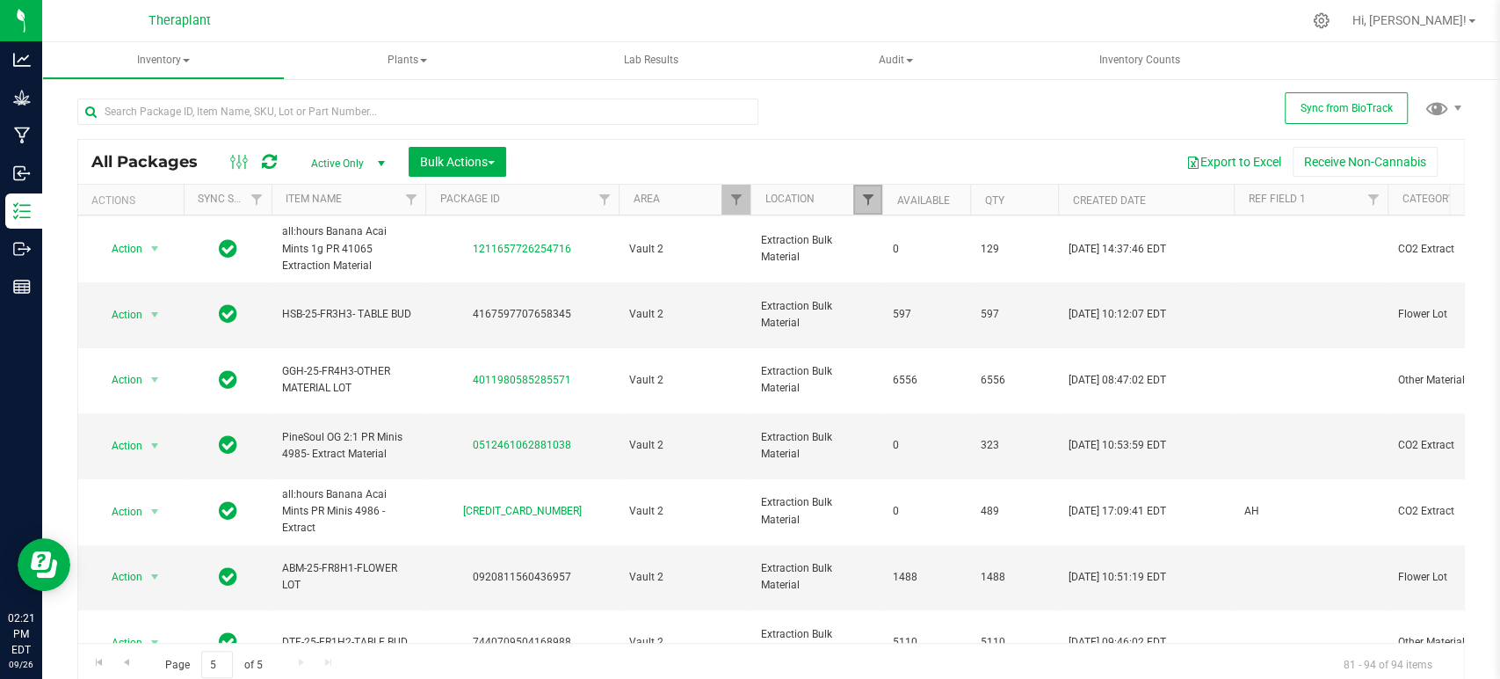
click at [865, 194] on span "Filter" at bounding box center [868, 199] width 14 height 14
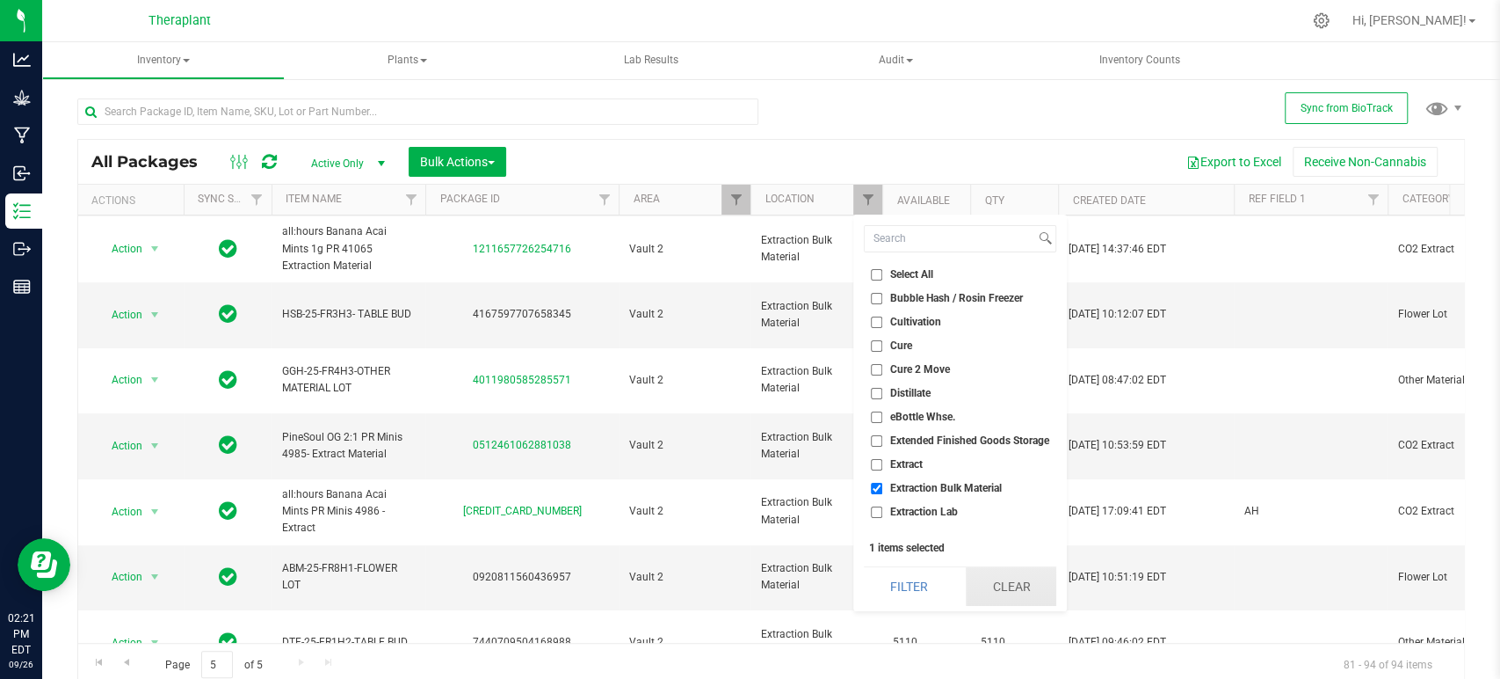
click at [1042, 577] on button "Clear" at bounding box center [1011, 586] width 91 height 39
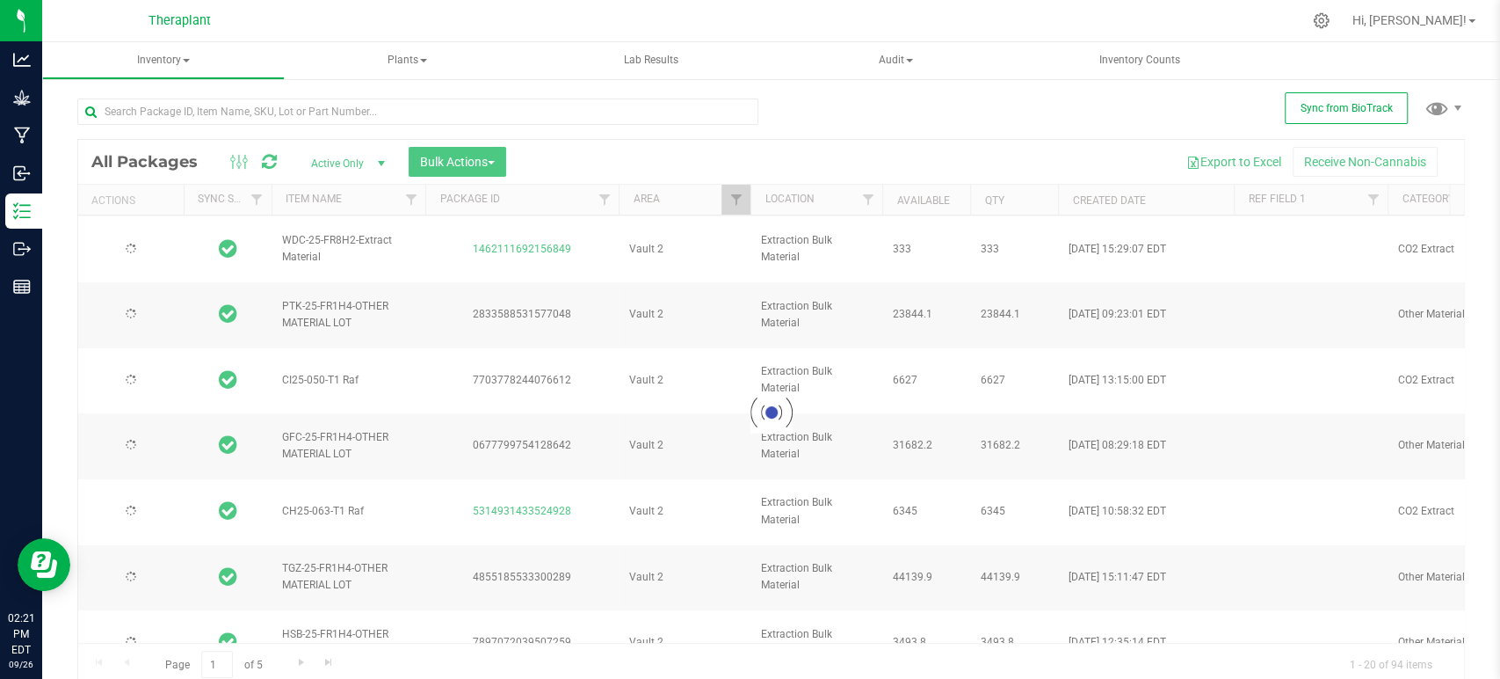
click at [732, 192] on div at bounding box center [771, 412] width 1386 height 545
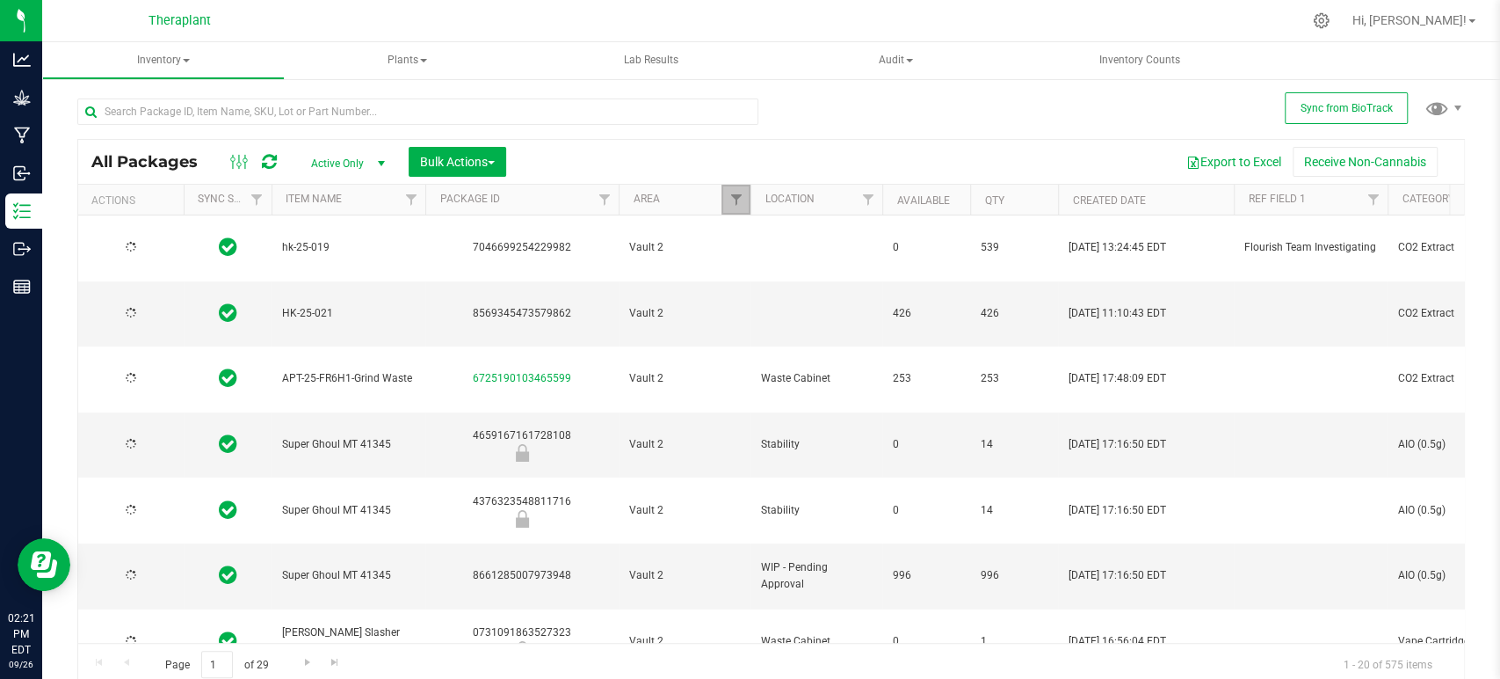
click at [732, 192] on span "Filter" at bounding box center [736, 199] width 14 height 14
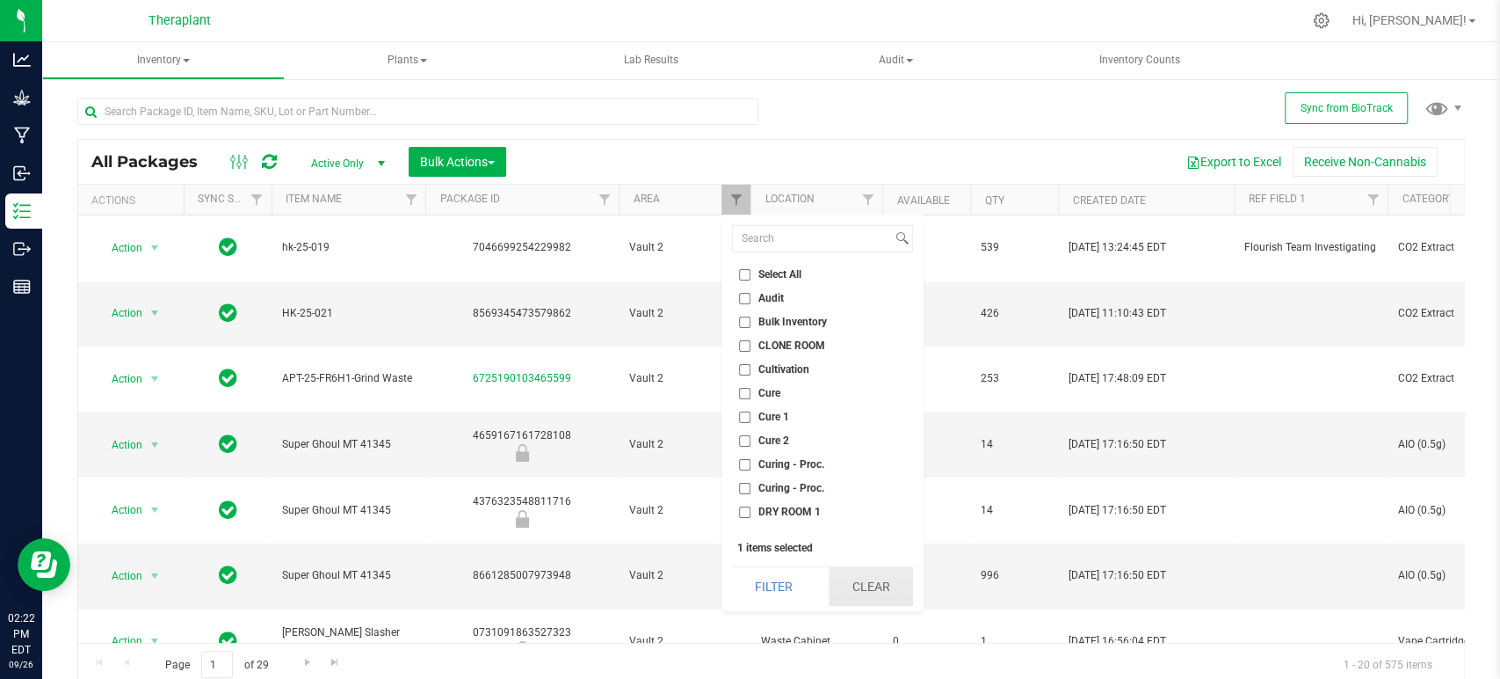
click at [876, 586] on button "Clear" at bounding box center [871, 586] width 84 height 39
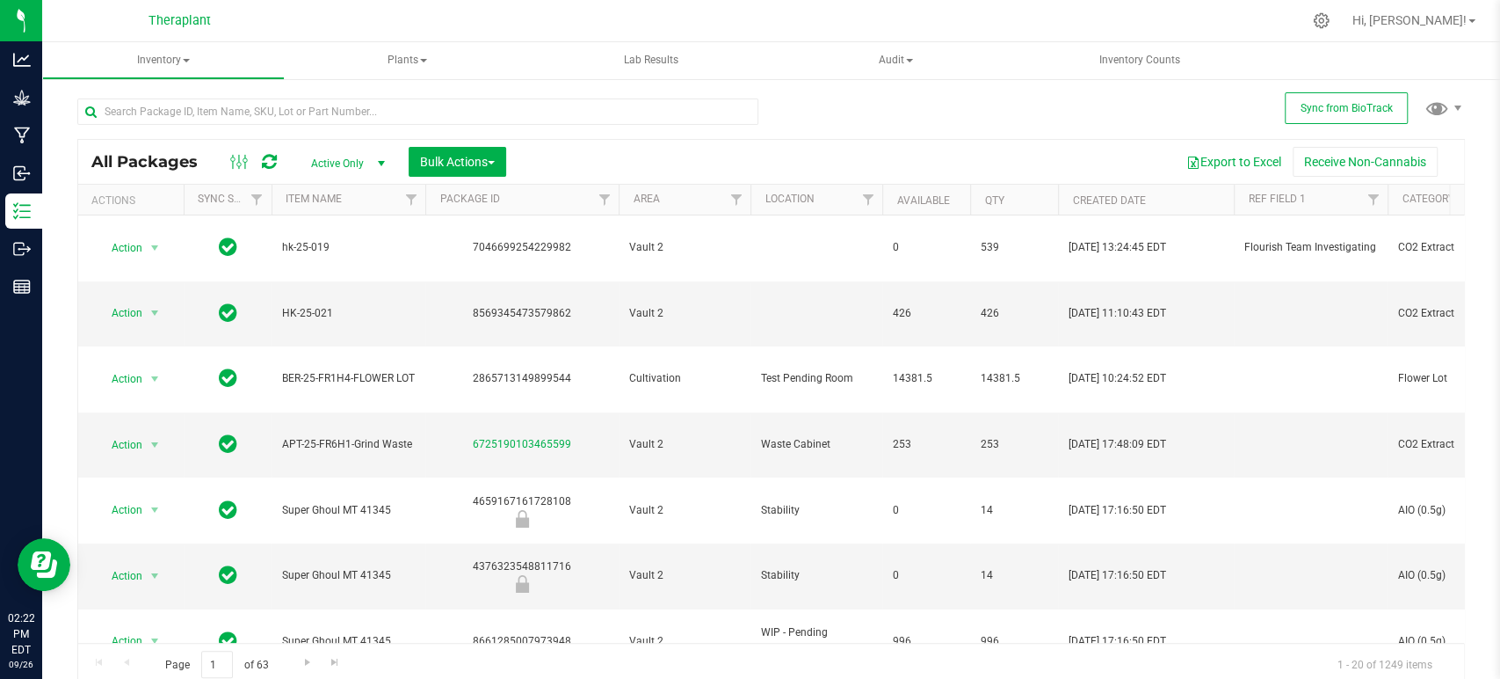
click at [155, 214] on th "Actions" at bounding box center [130, 200] width 105 height 31
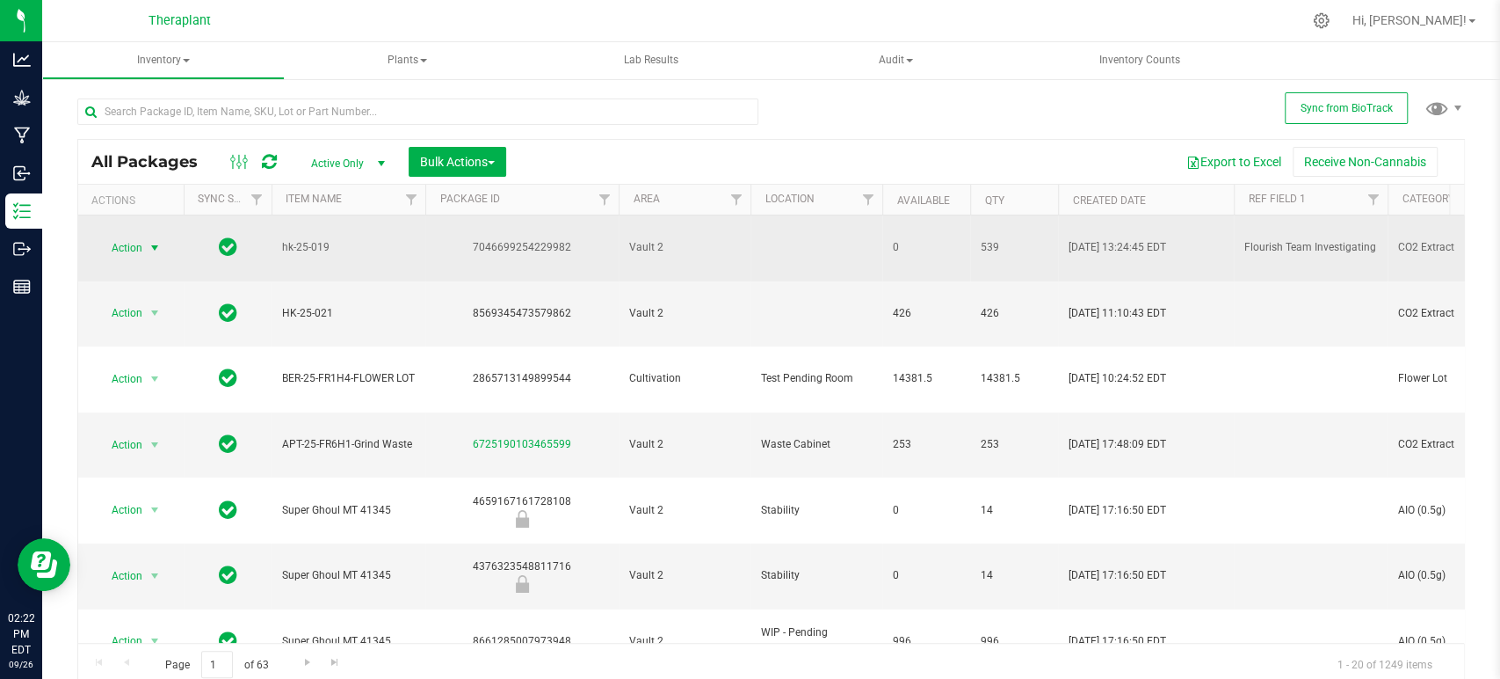
click at [140, 236] on span "Action" at bounding box center [119, 248] width 47 height 25
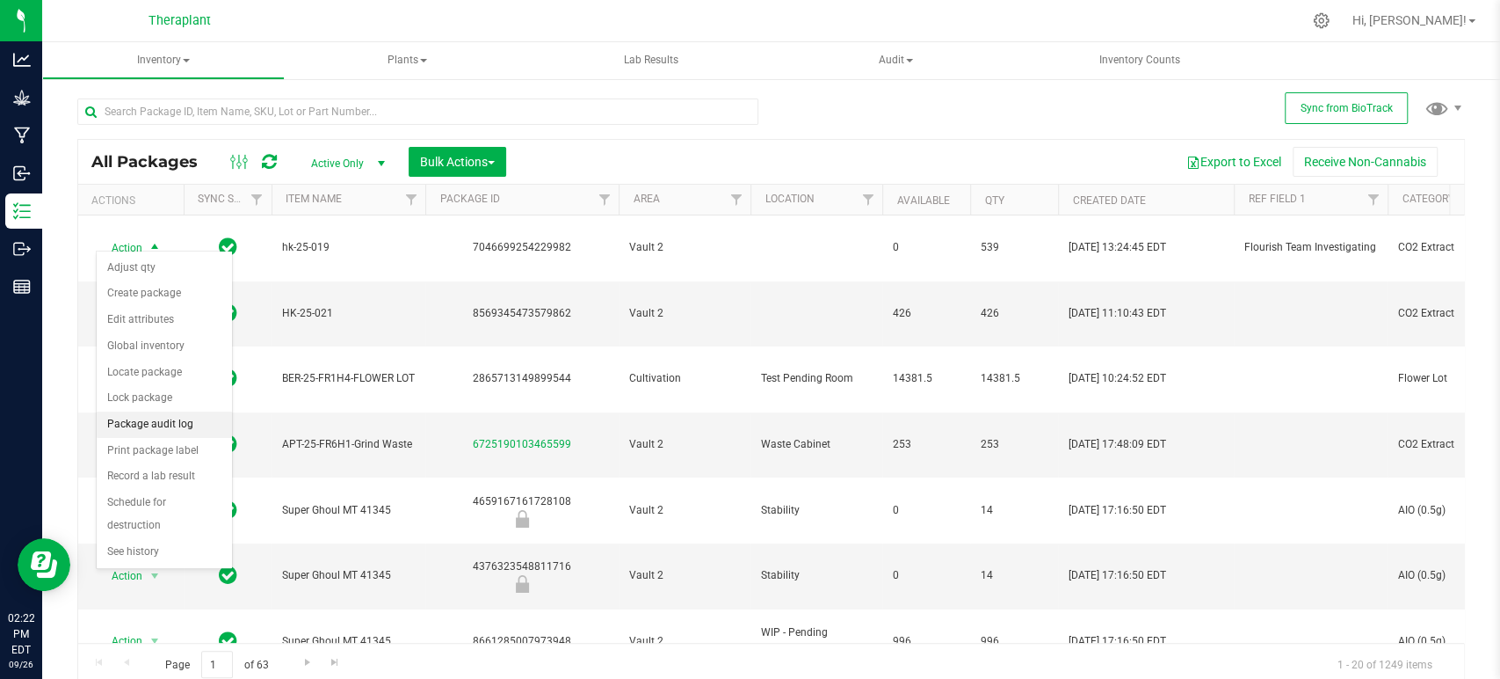
click at [142, 427] on li "Package audit log" at bounding box center [164, 424] width 135 height 26
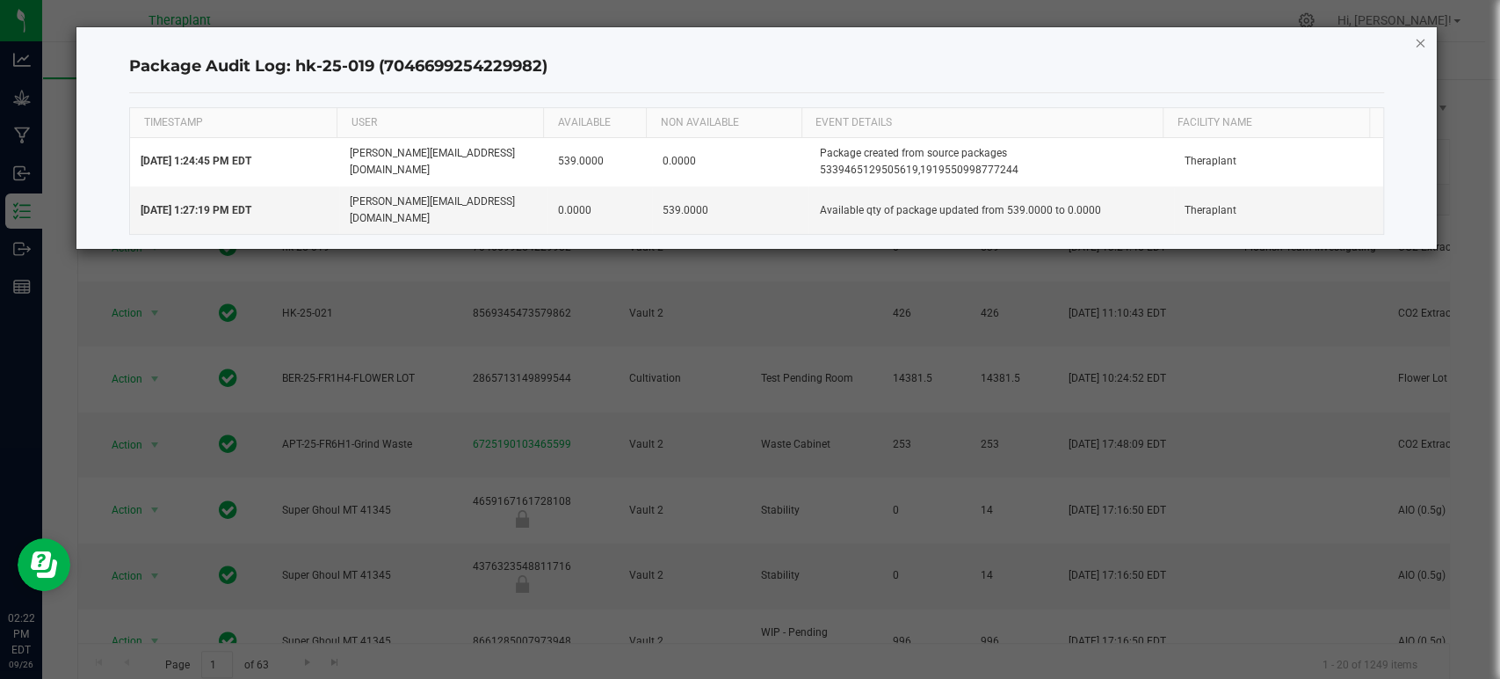
click at [1418, 39] on icon "button" at bounding box center [1420, 42] width 12 height 21
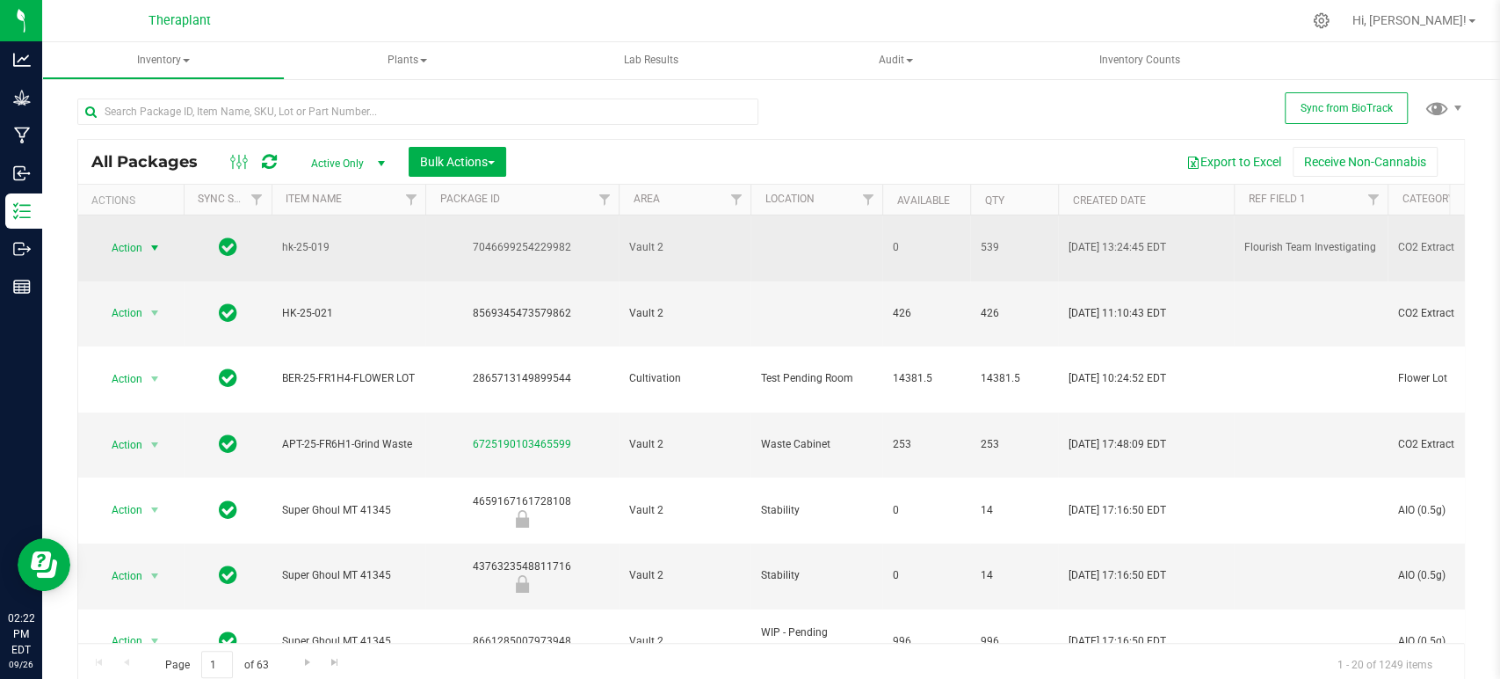
click at [1335, 239] on span "Flourish Team Investigating" at bounding box center [1311, 247] width 133 height 17
type input "F"
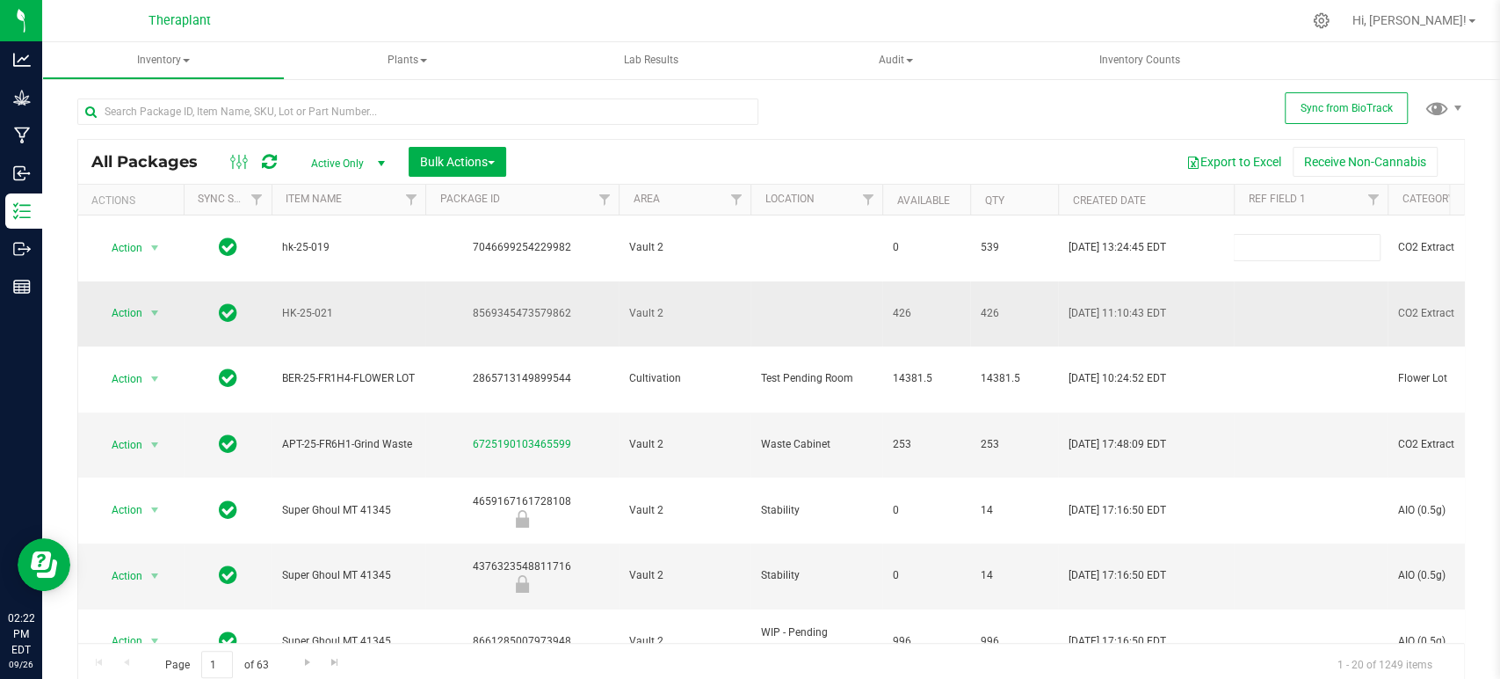
click at [1333, 264] on div "All Packages Active Only Active Only Lab Samples Locked All External Internal B…" at bounding box center [771, 412] width 1388 height 547
click at [243, 101] on input "text" at bounding box center [417, 111] width 681 height 26
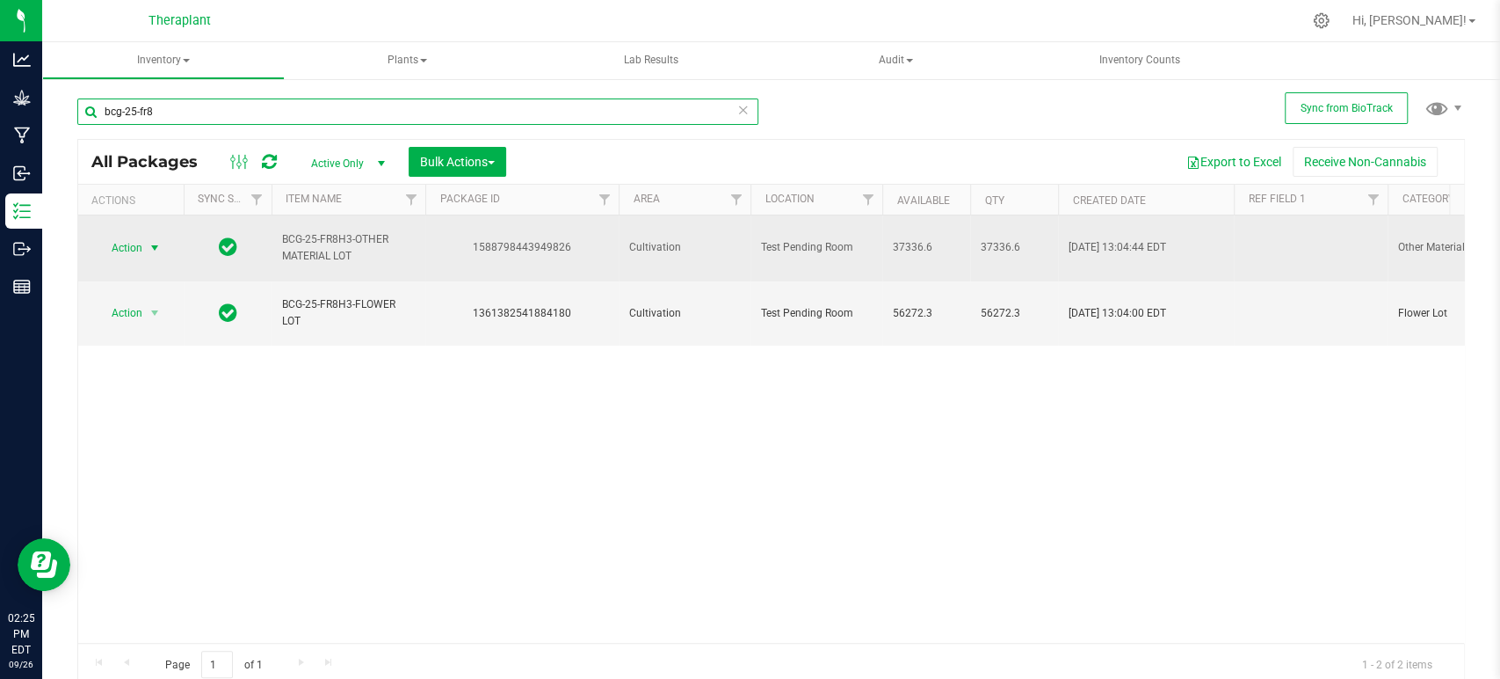
type input "bcg-25-fr8"
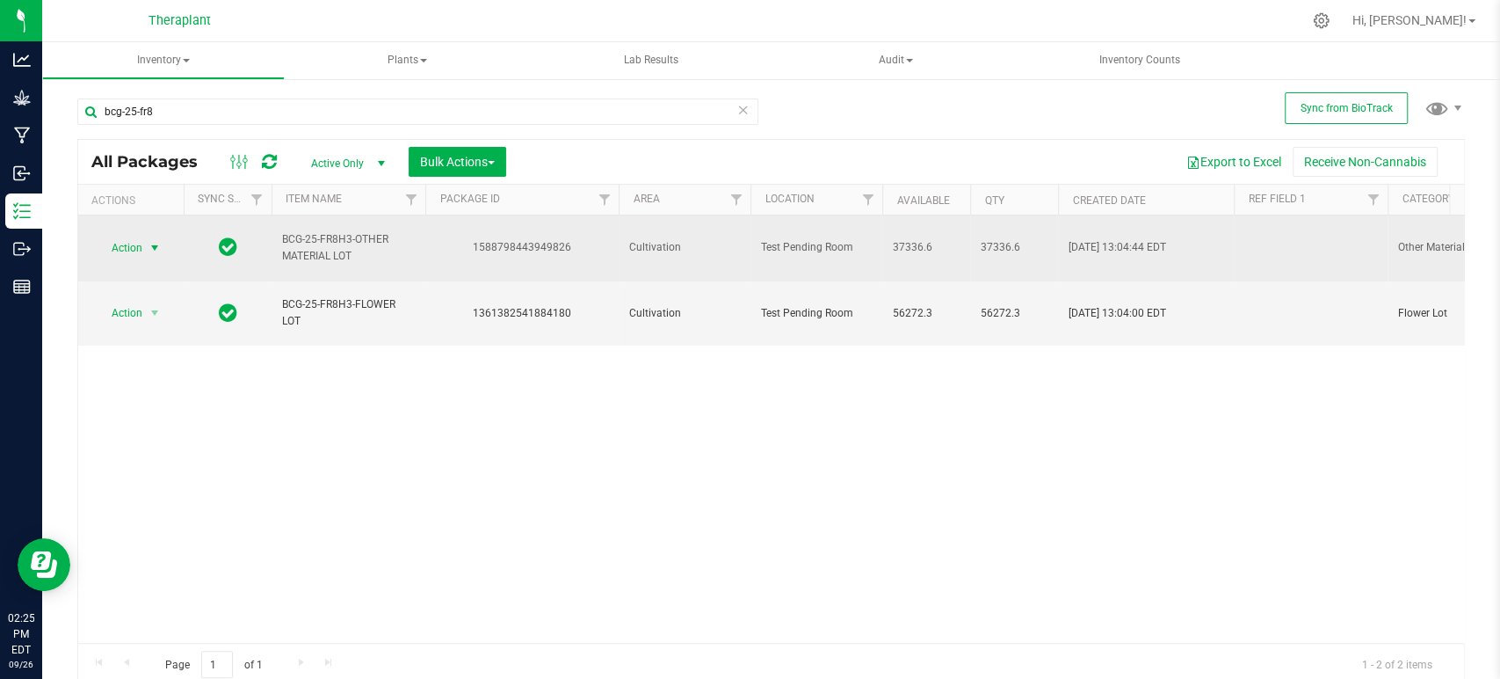
click at [149, 241] on span "select" at bounding box center [155, 248] width 14 height 14
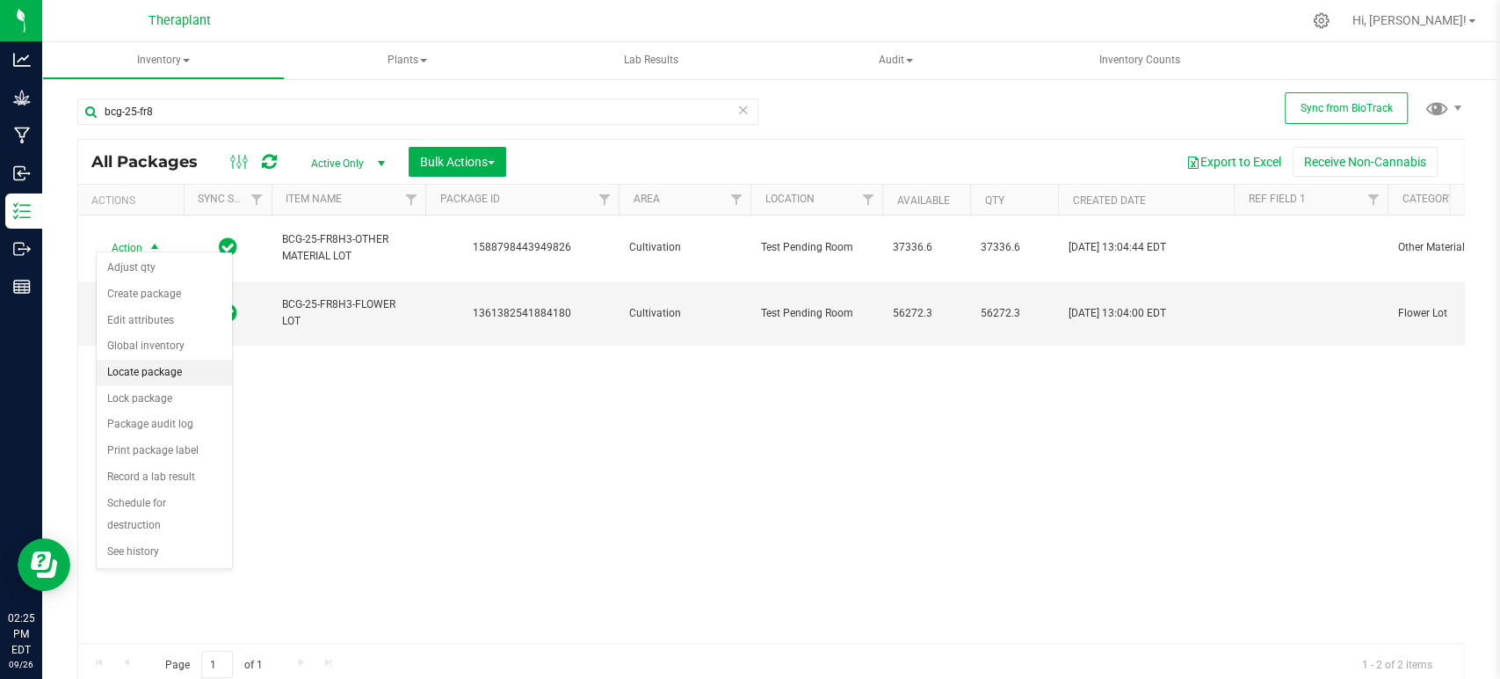
click at [145, 367] on li "Locate package" at bounding box center [164, 373] width 135 height 26
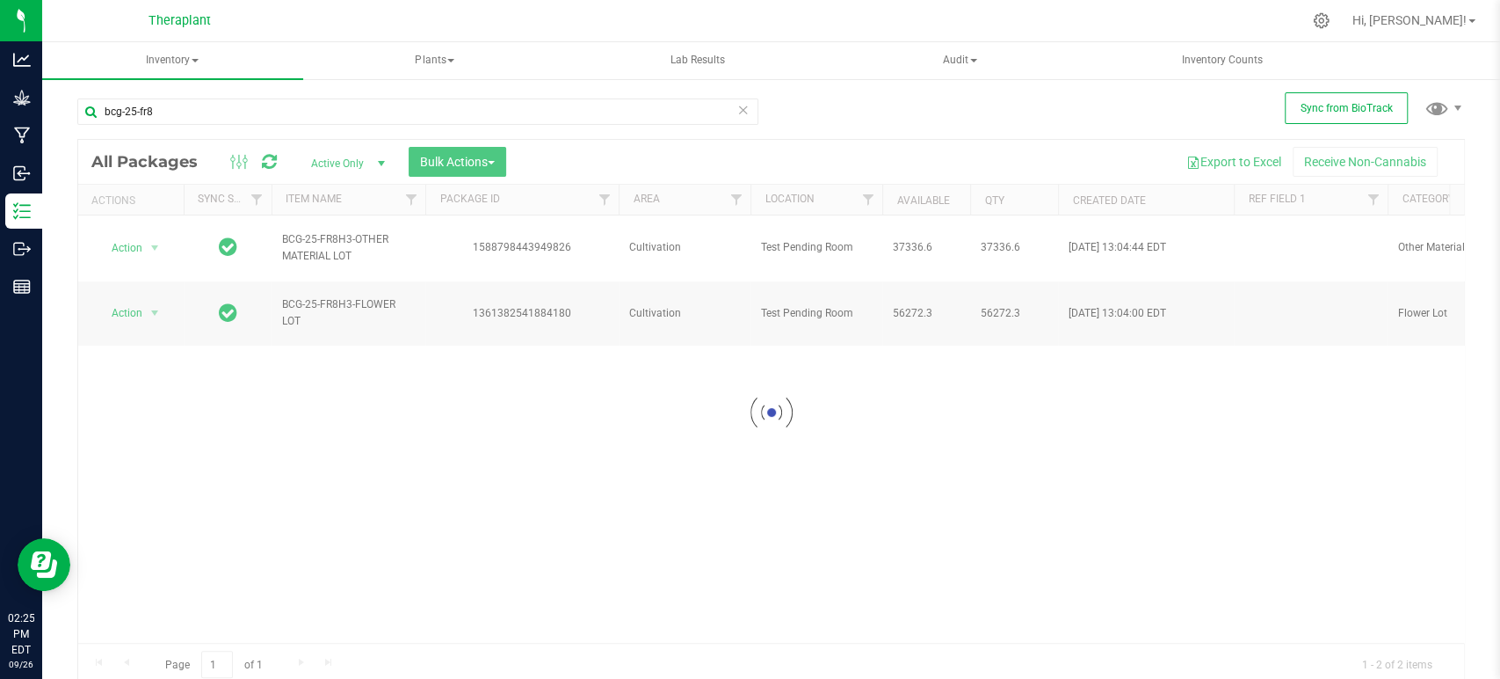
click at [466, 156] on div at bounding box center [771, 412] width 1386 height 545
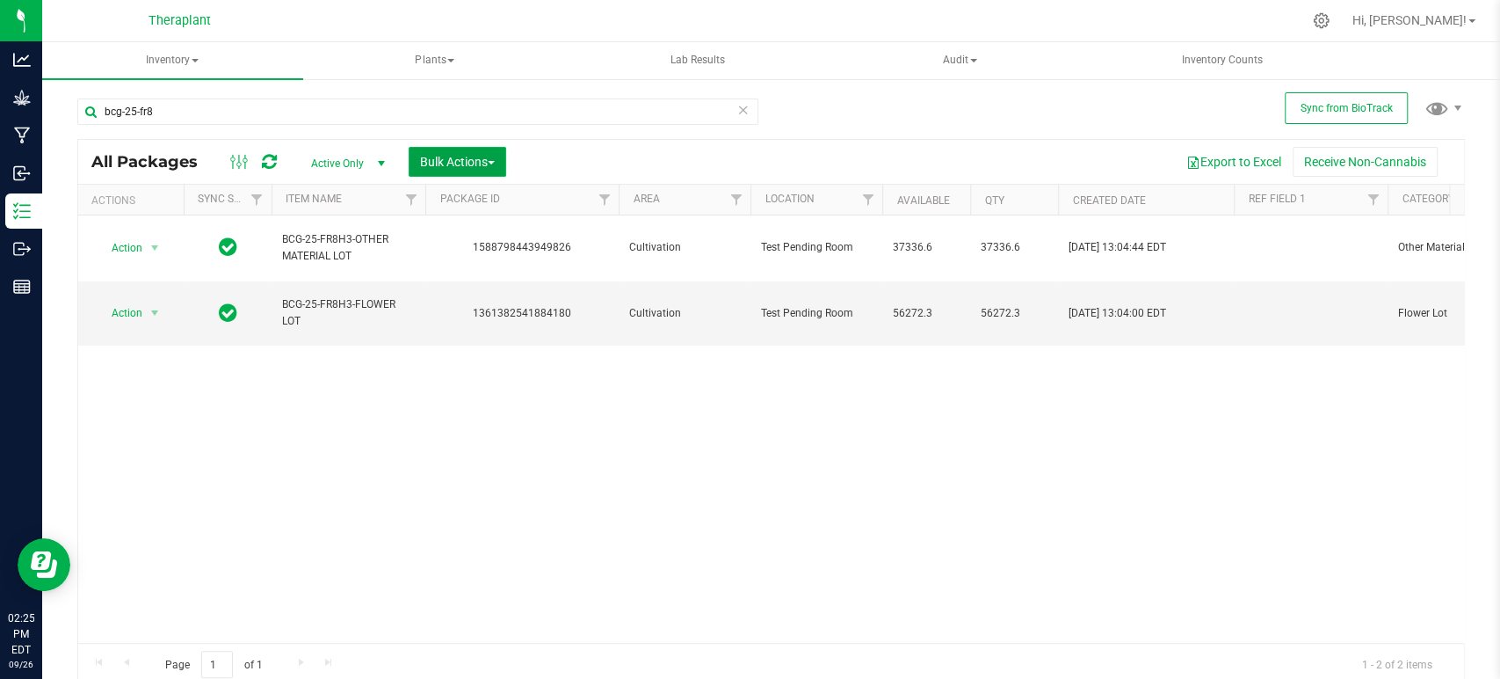
click at [467, 156] on span "Bulk Actions" at bounding box center [457, 162] width 75 height 14
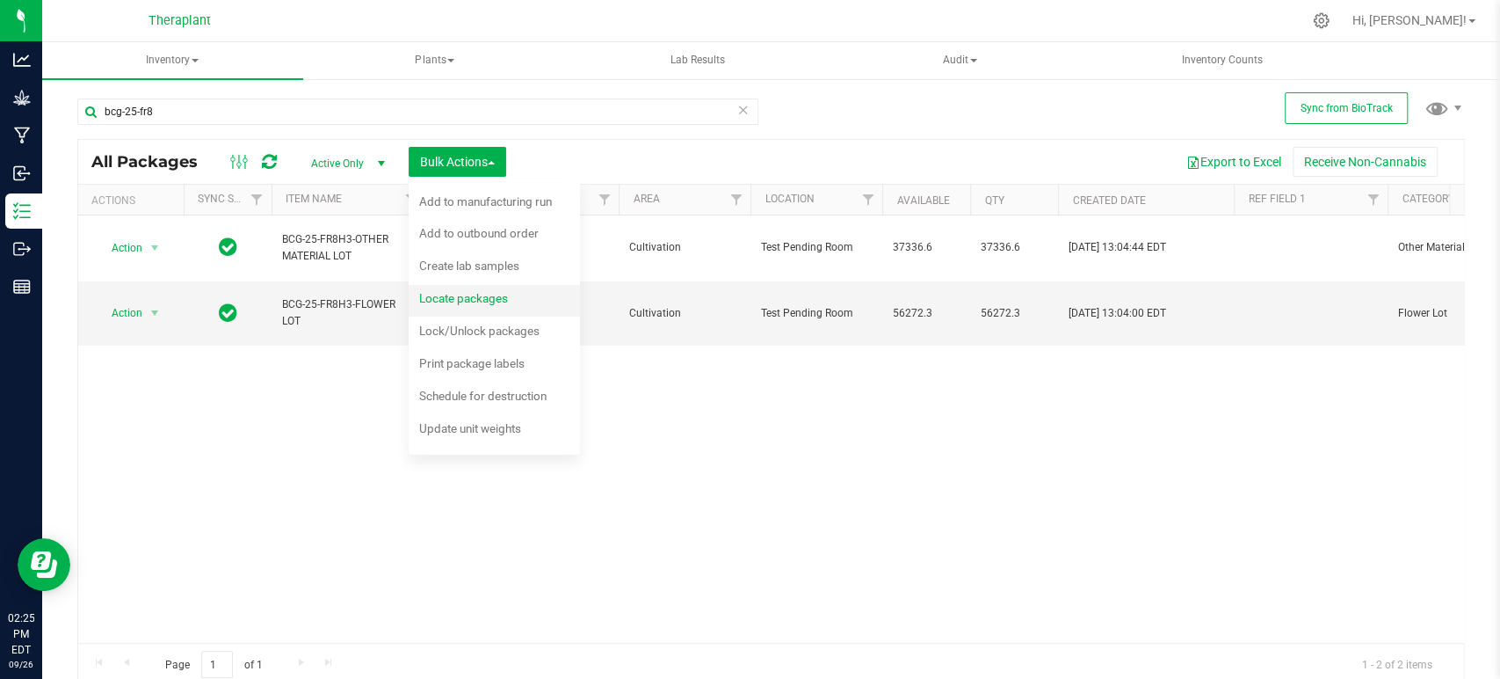
click at [464, 289] on div "Locate packages" at bounding box center [475, 301] width 113 height 28
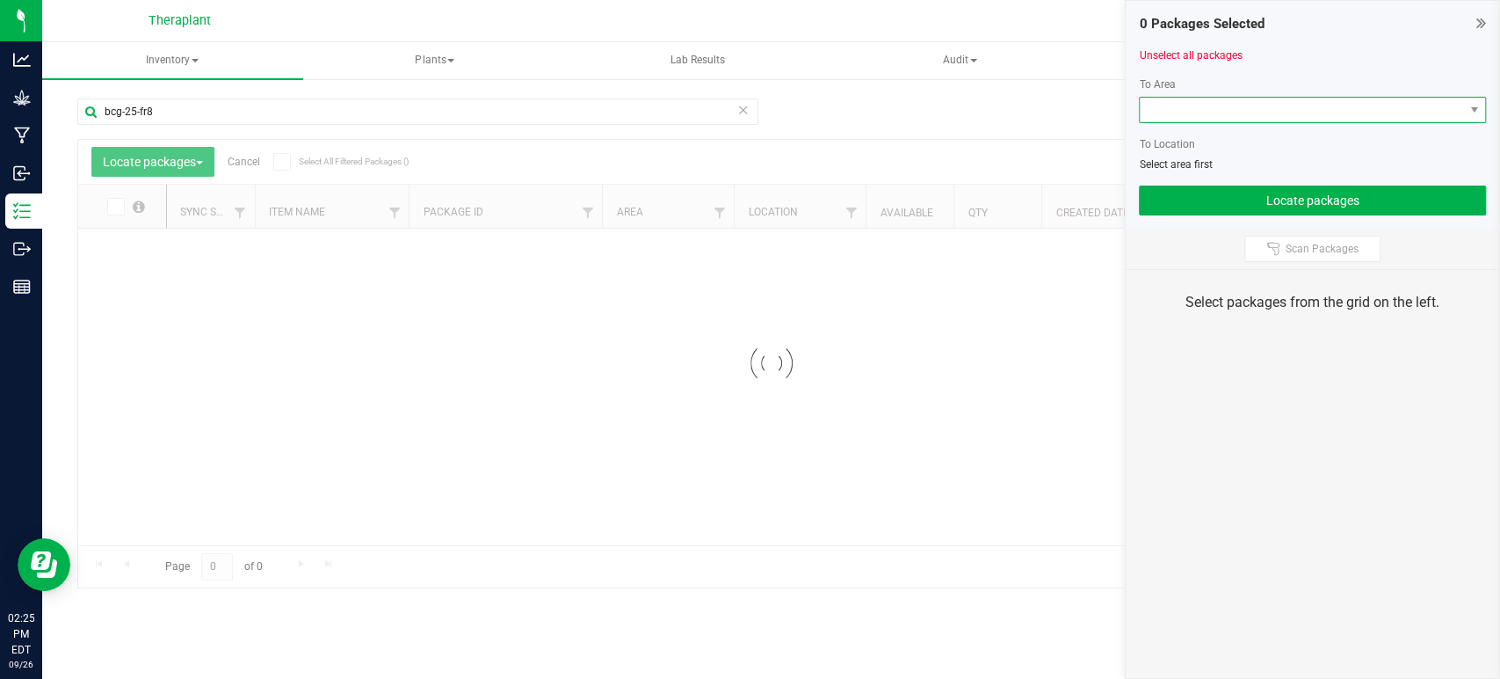
click at [1310, 108] on span at bounding box center [1301, 110] width 323 height 25
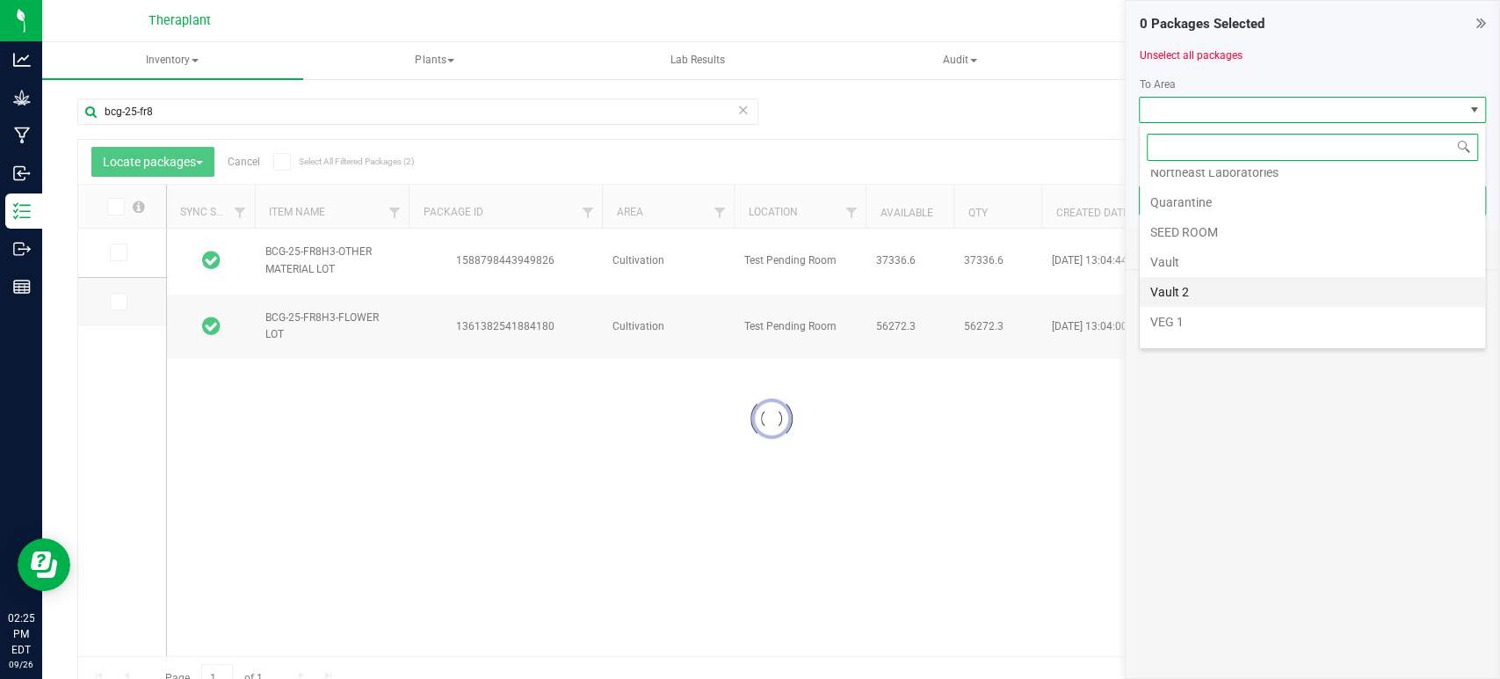
scroll to position [329, 0]
click at [1194, 242] on li "Vault 2" at bounding box center [1312, 244] width 345 height 30
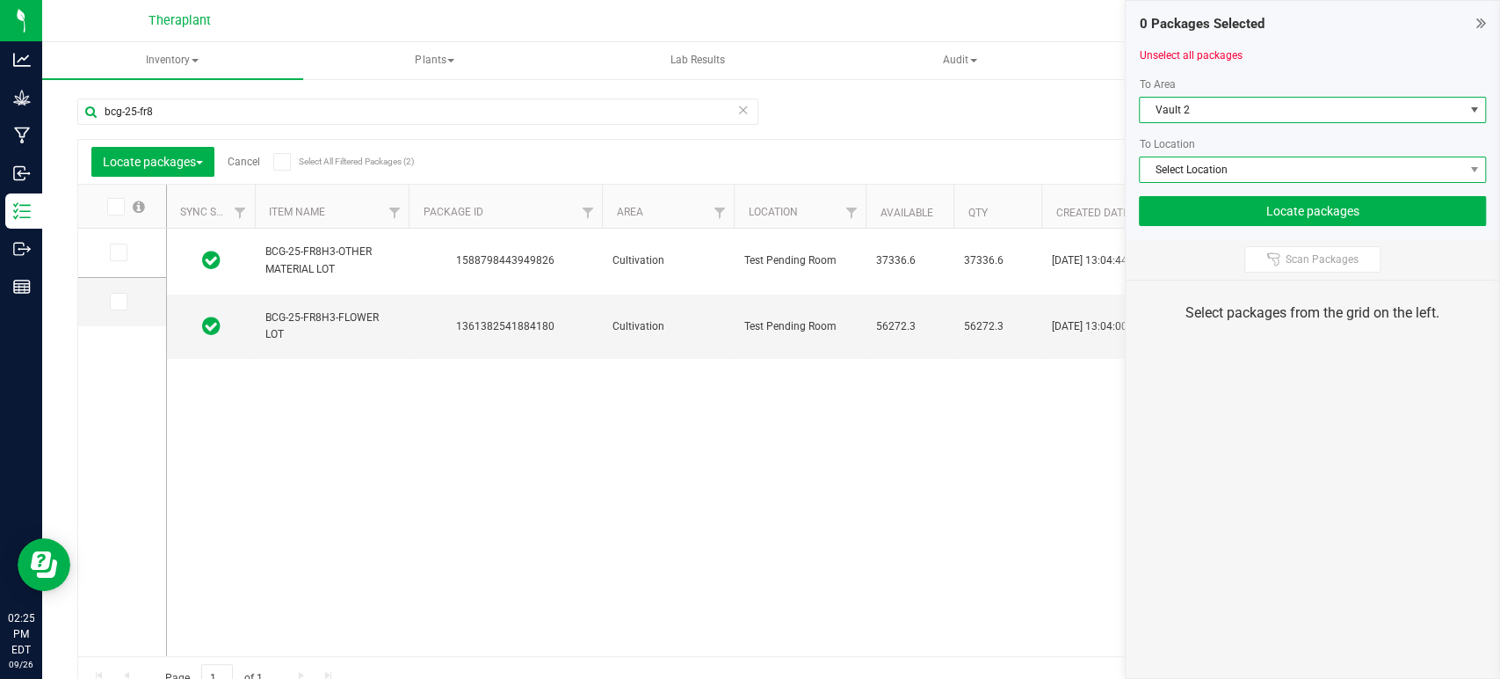
click at [1196, 174] on span "Select Location" at bounding box center [1301, 169] width 323 height 25
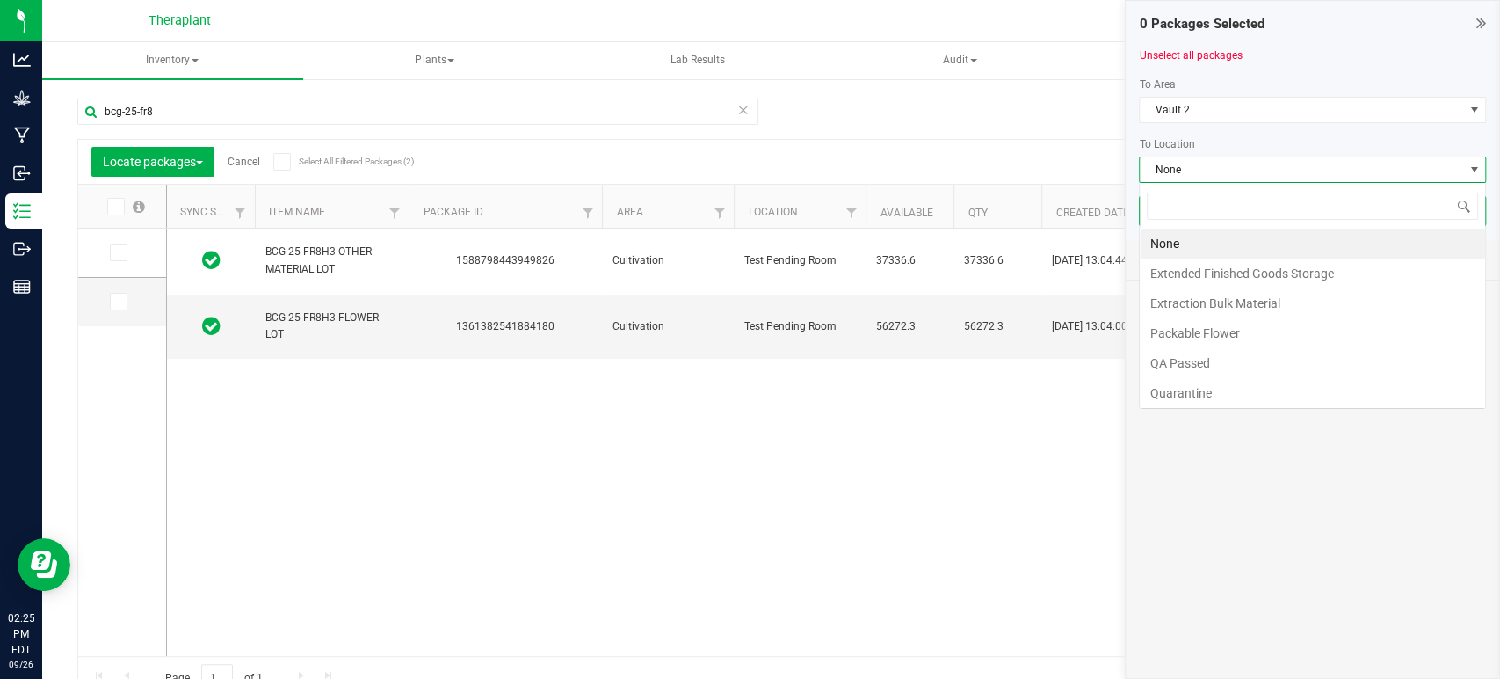
scroll to position [25, 347]
click at [1207, 297] on li "Extraction Bulk Material" at bounding box center [1312, 303] width 345 height 30
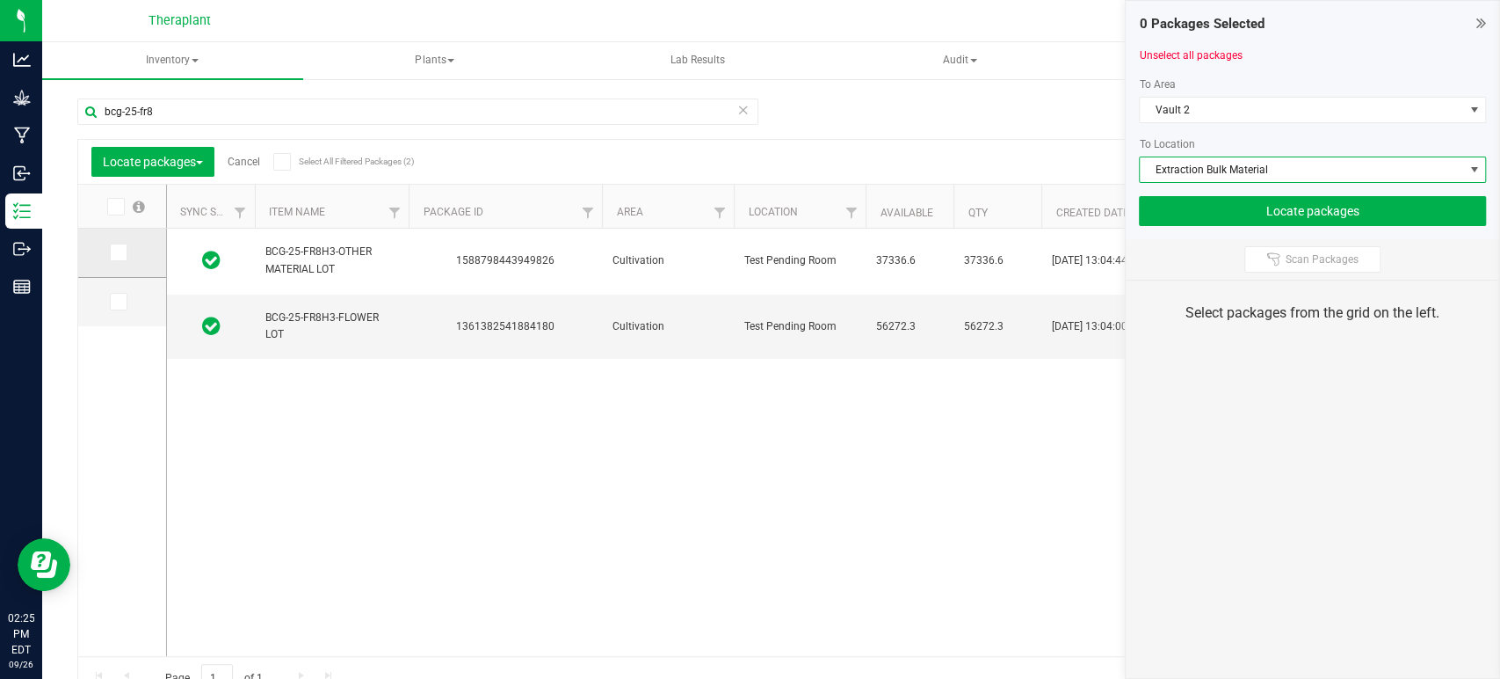
click at [123, 246] on span at bounding box center [119, 252] width 18 height 18
click at [0, 0] on input "checkbox" at bounding box center [0, 0] width 0 height 0
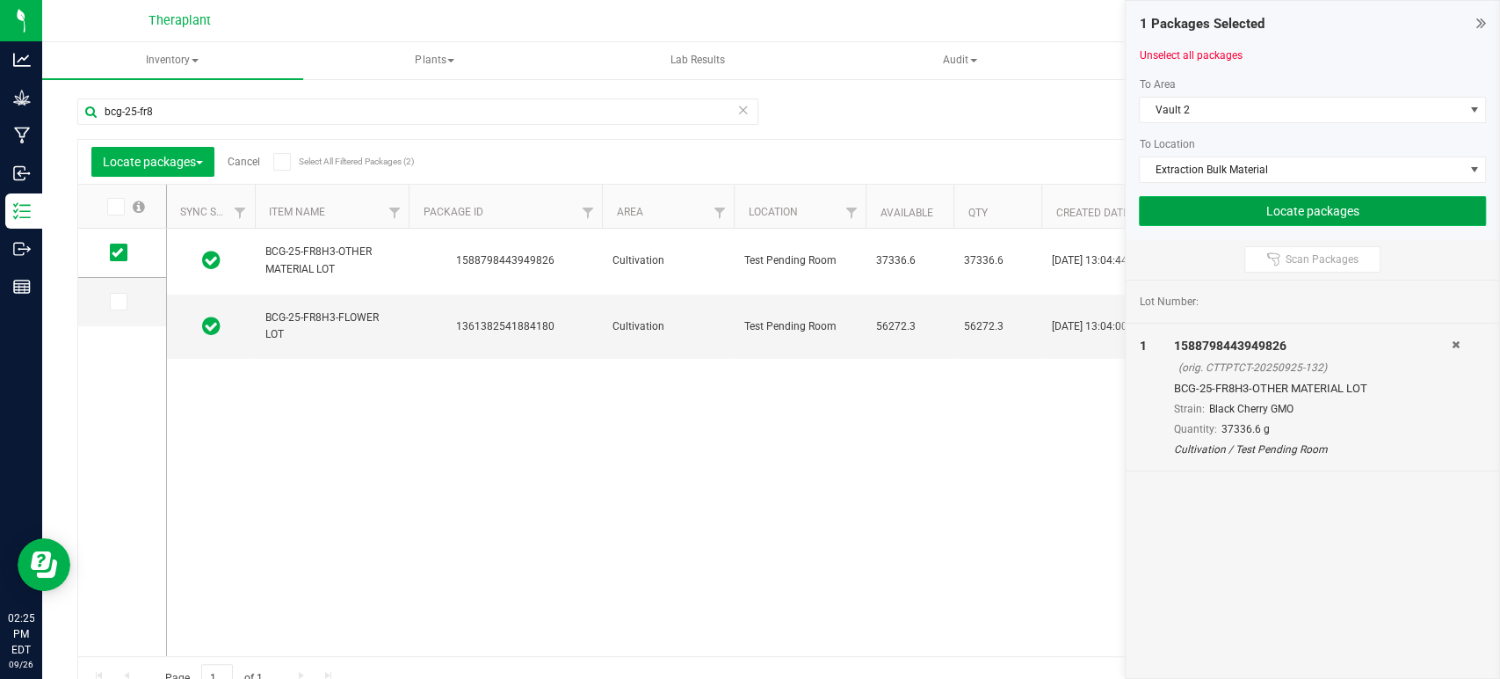
click at [1235, 214] on button "Locate packages" at bounding box center [1312, 211] width 347 height 30
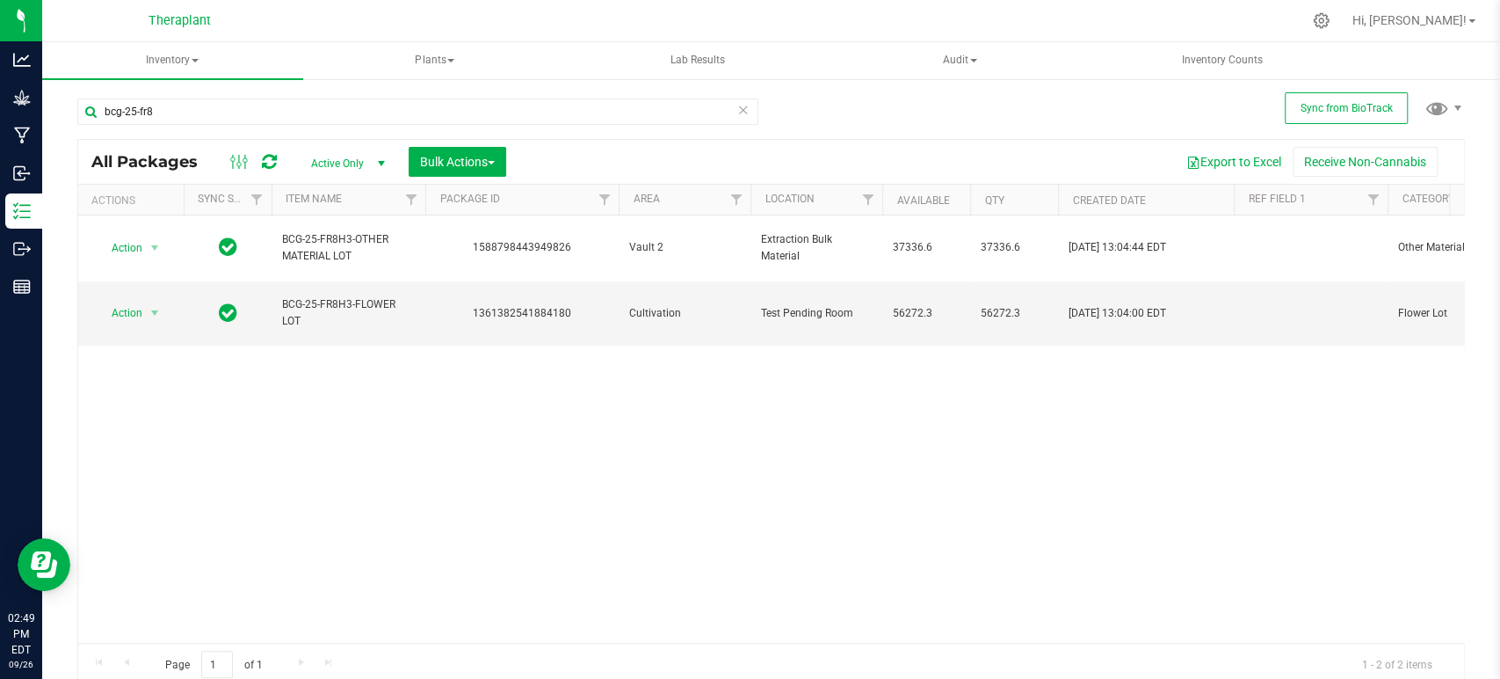
click at [737, 109] on icon at bounding box center [743, 108] width 12 height 21
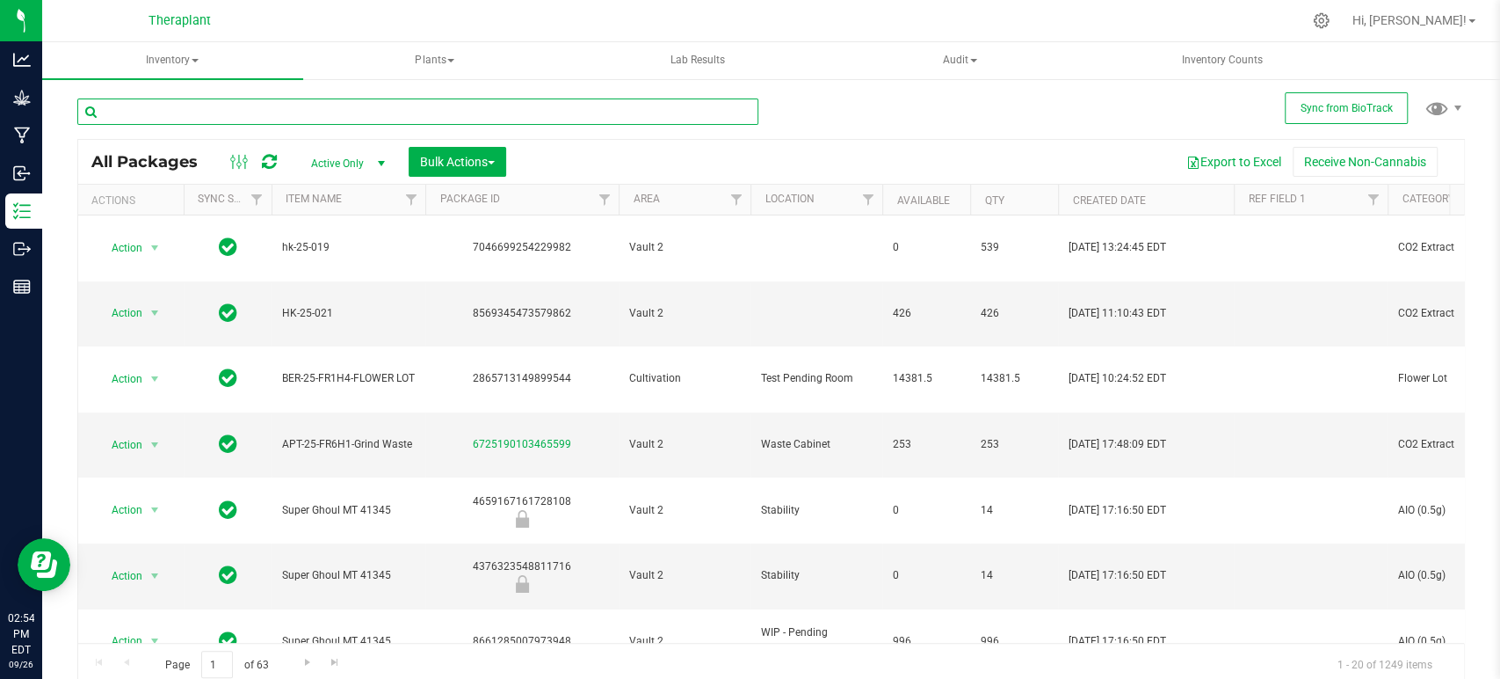
click at [293, 109] on input "text" at bounding box center [417, 111] width 681 height 26
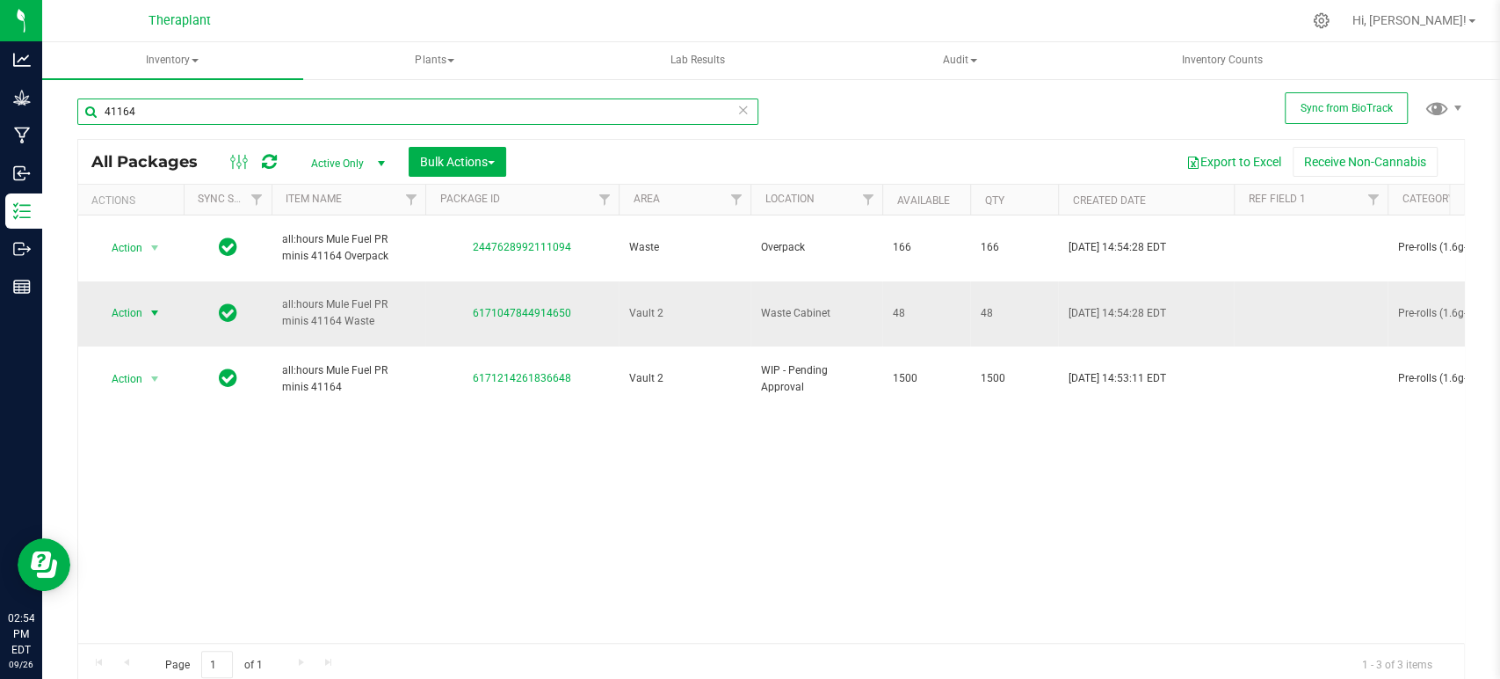
type input "41164"
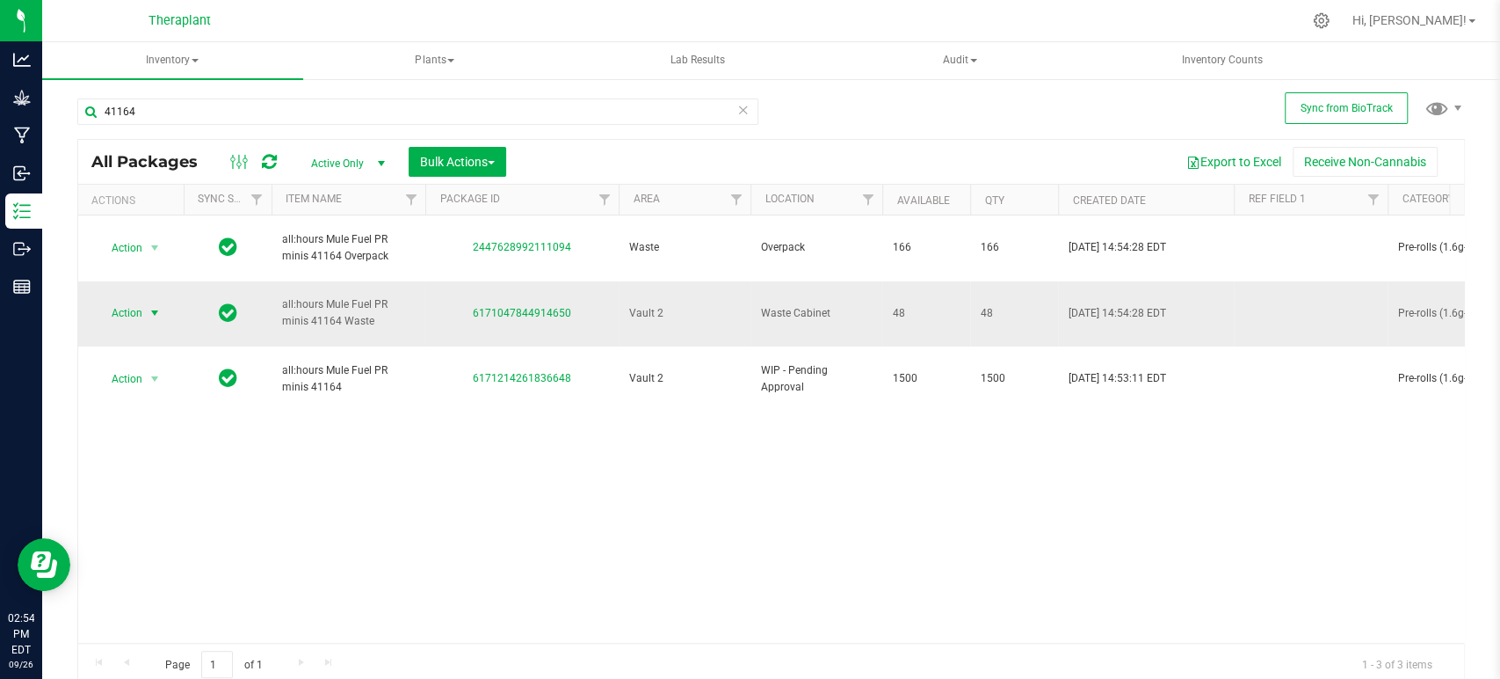
click at [145, 301] on span "select" at bounding box center [155, 313] width 22 height 25
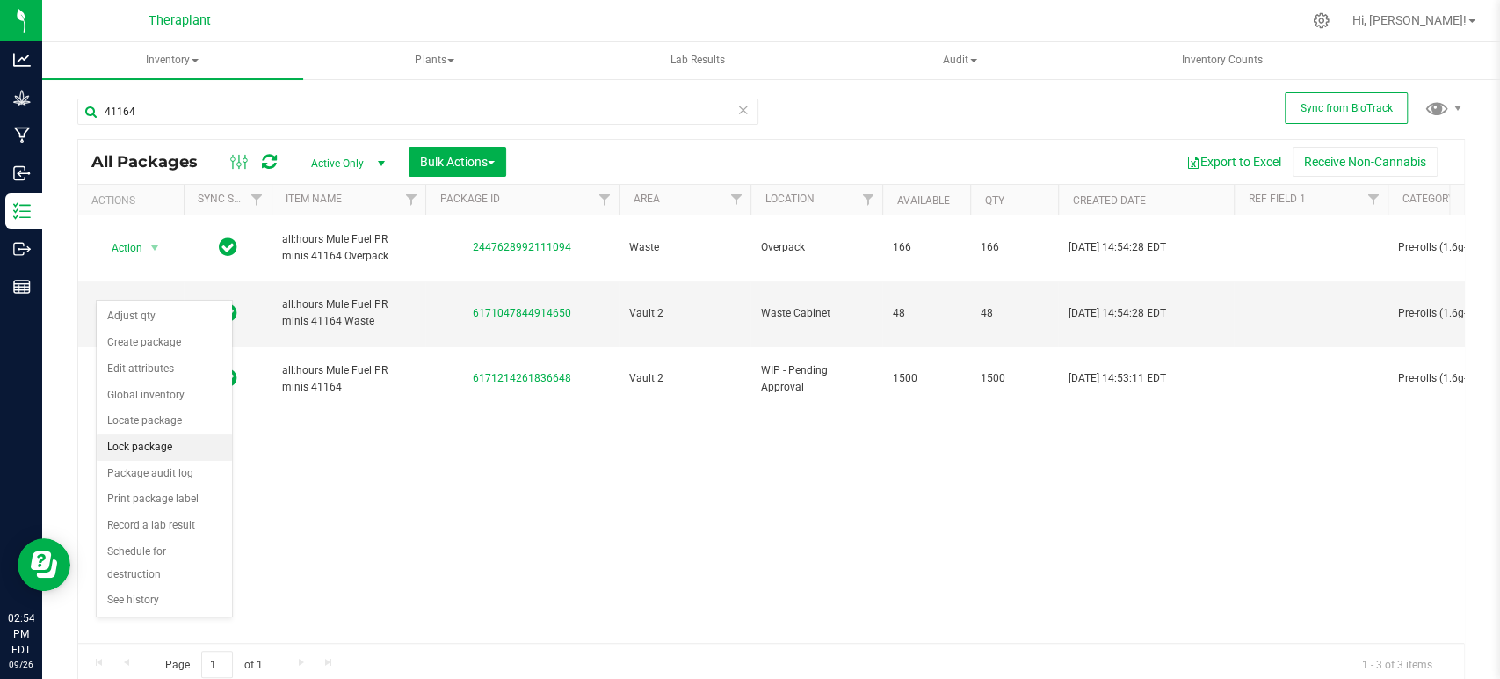
click at [139, 450] on li "Lock package" at bounding box center [164, 447] width 135 height 26
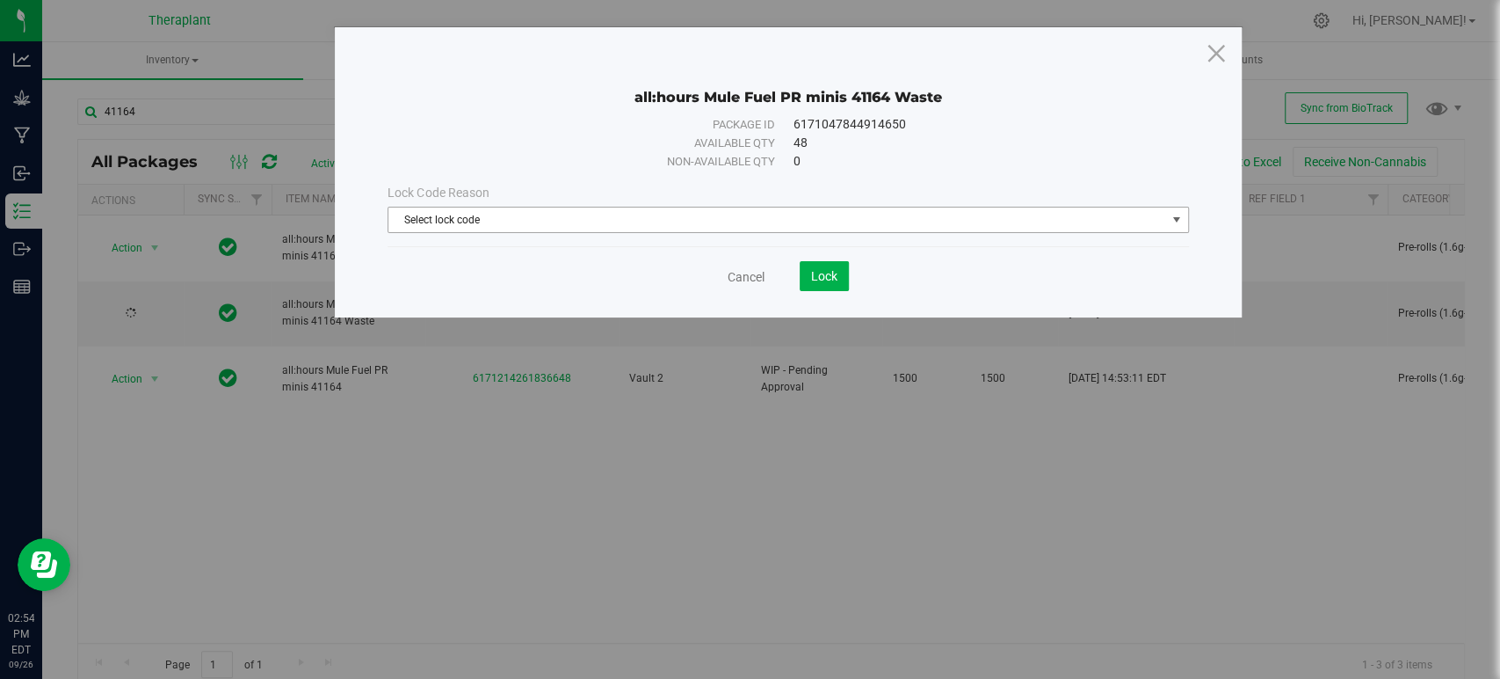
click at [459, 230] on span "Select lock code" at bounding box center [777, 219] width 777 height 25
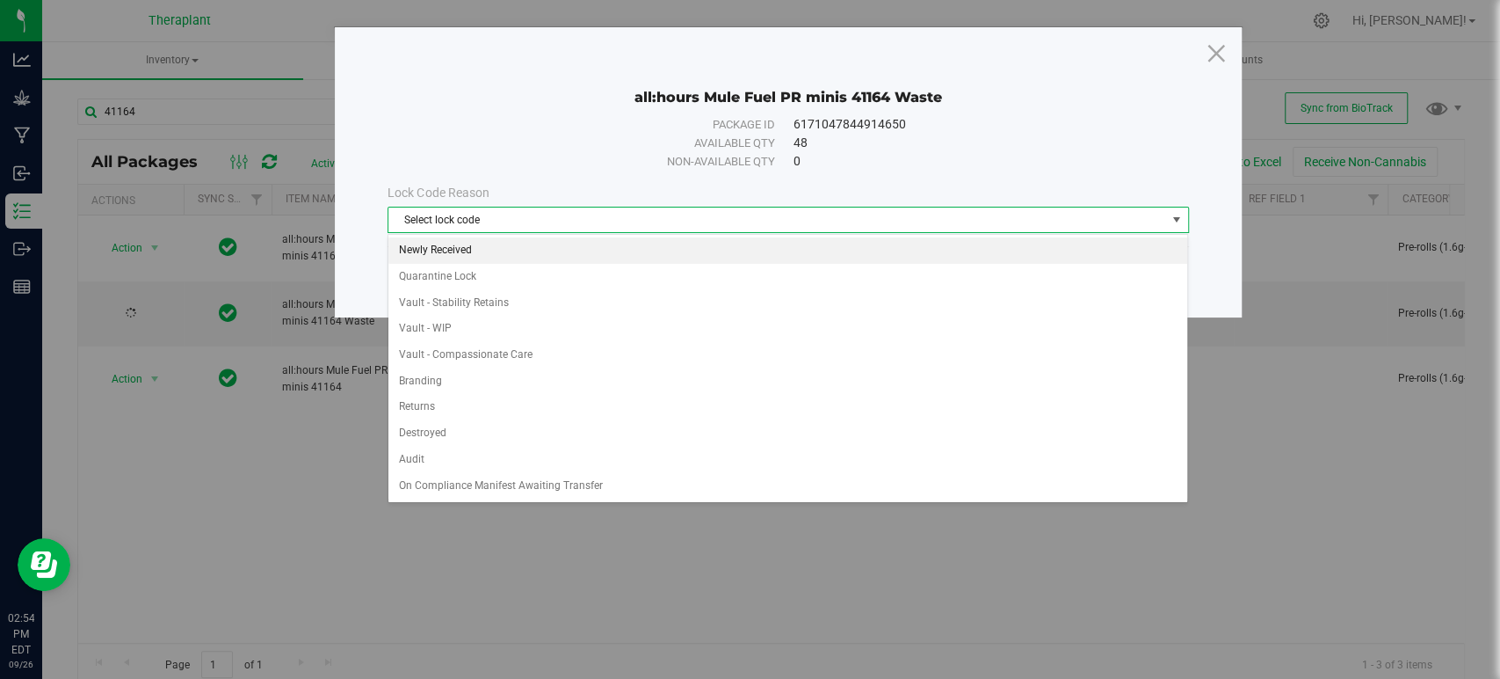
click at [454, 247] on li "Newly Received" at bounding box center [788, 250] width 799 height 26
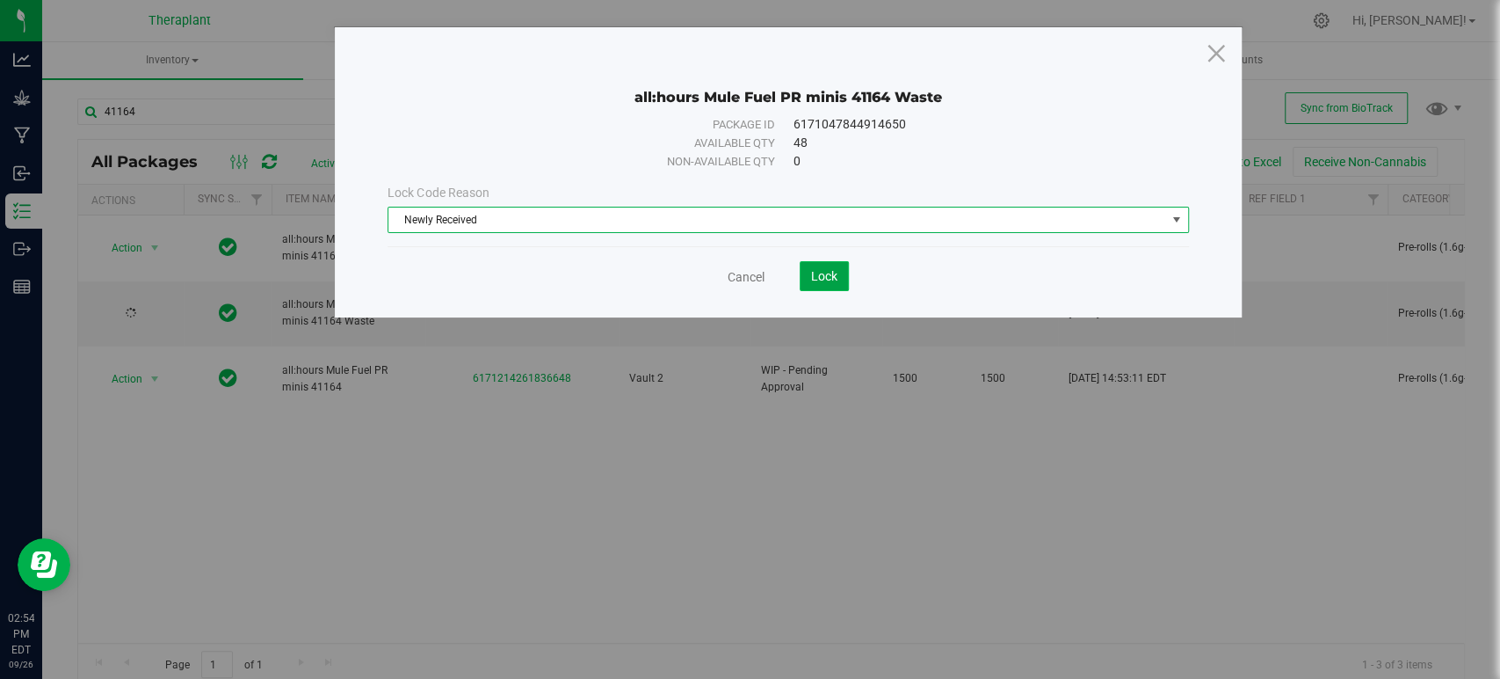
click at [803, 272] on button "Lock" at bounding box center [824, 276] width 49 height 30
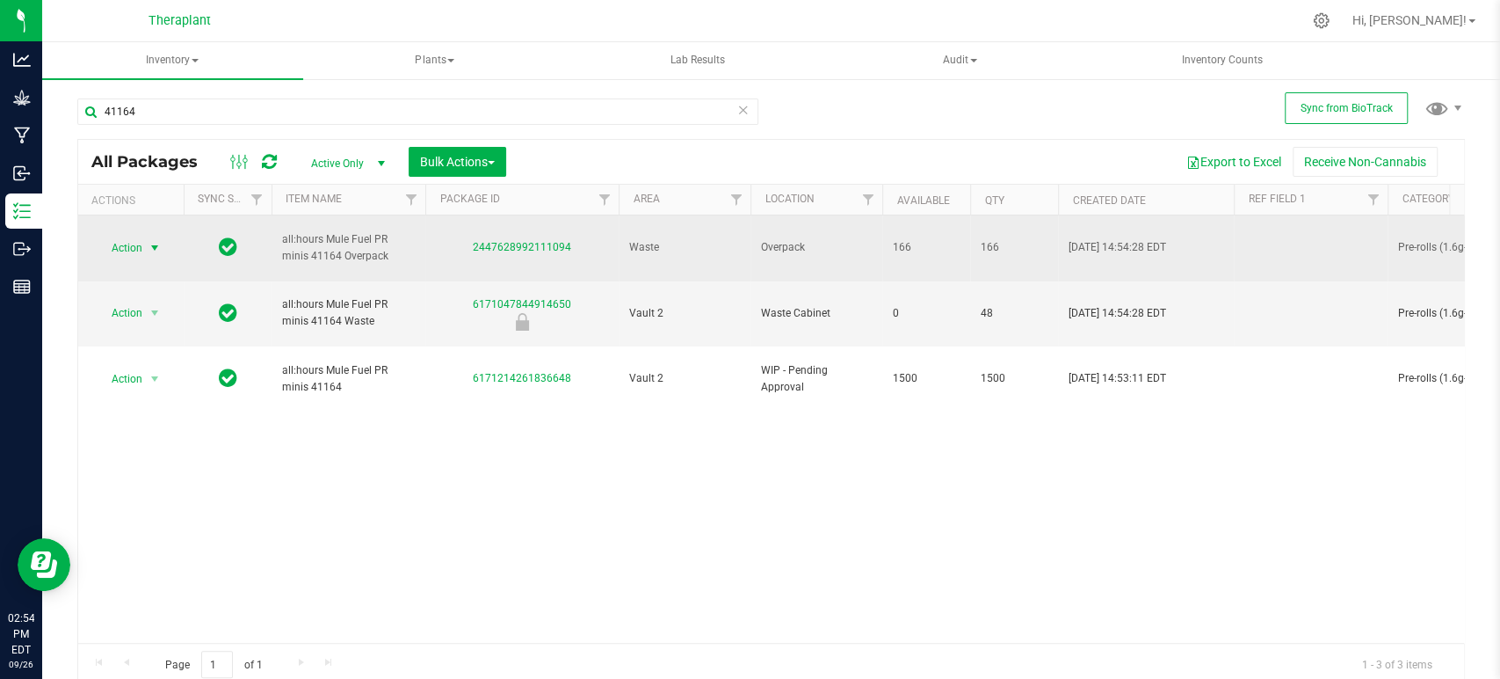
click at [145, 245] on span "select" at bounding box center [155, 248] width 22 height 25
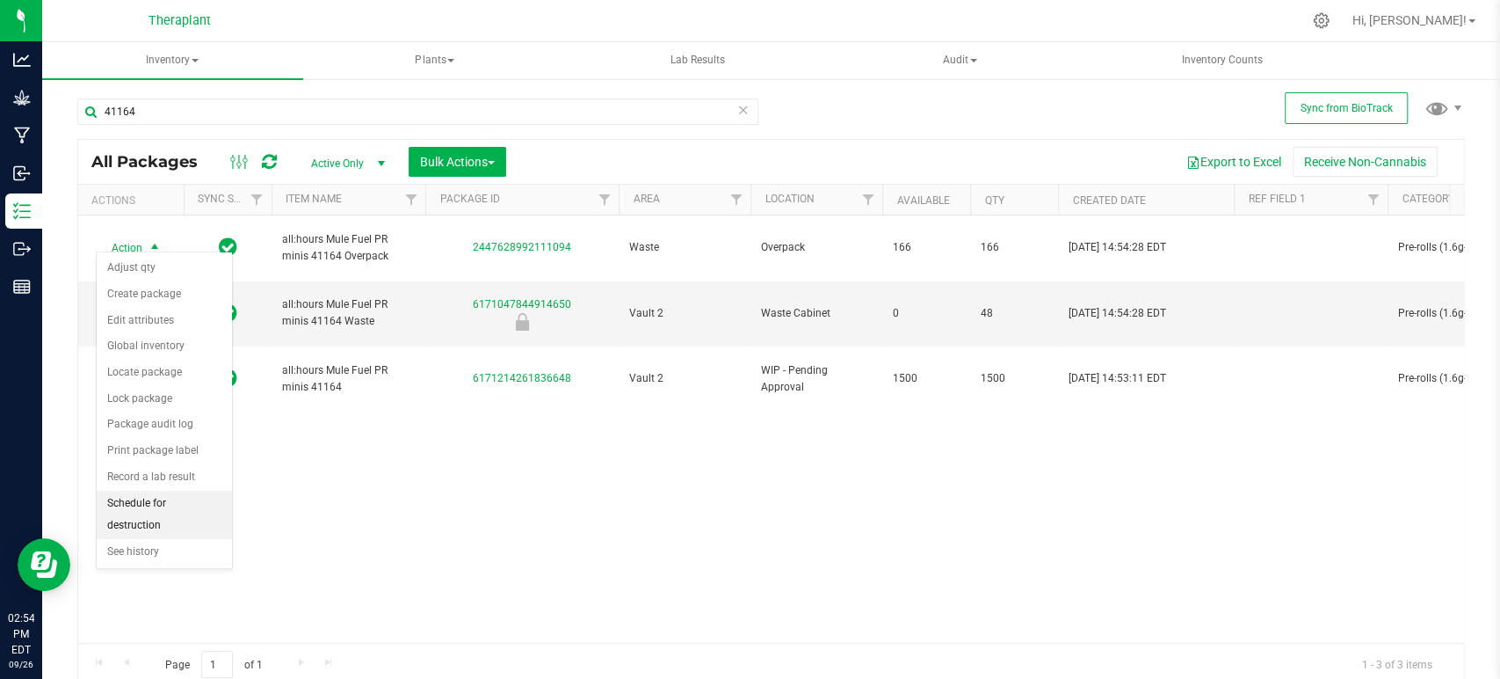
click at [136, 500] on li "Schedule for destruction" at bounding box center [164, 514] width 135 height 48
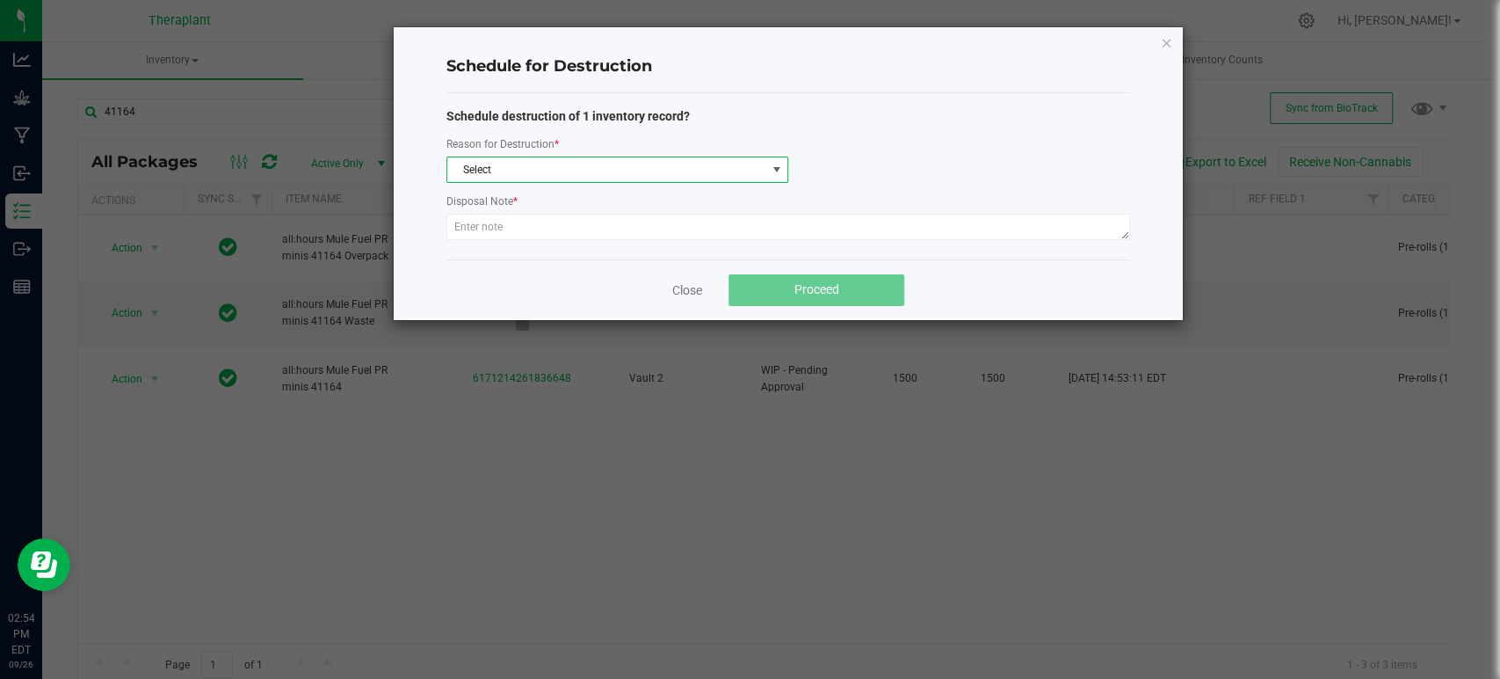
click at [474, 160] on span "Select" at bounding box center [606, 169] width 318 height 25
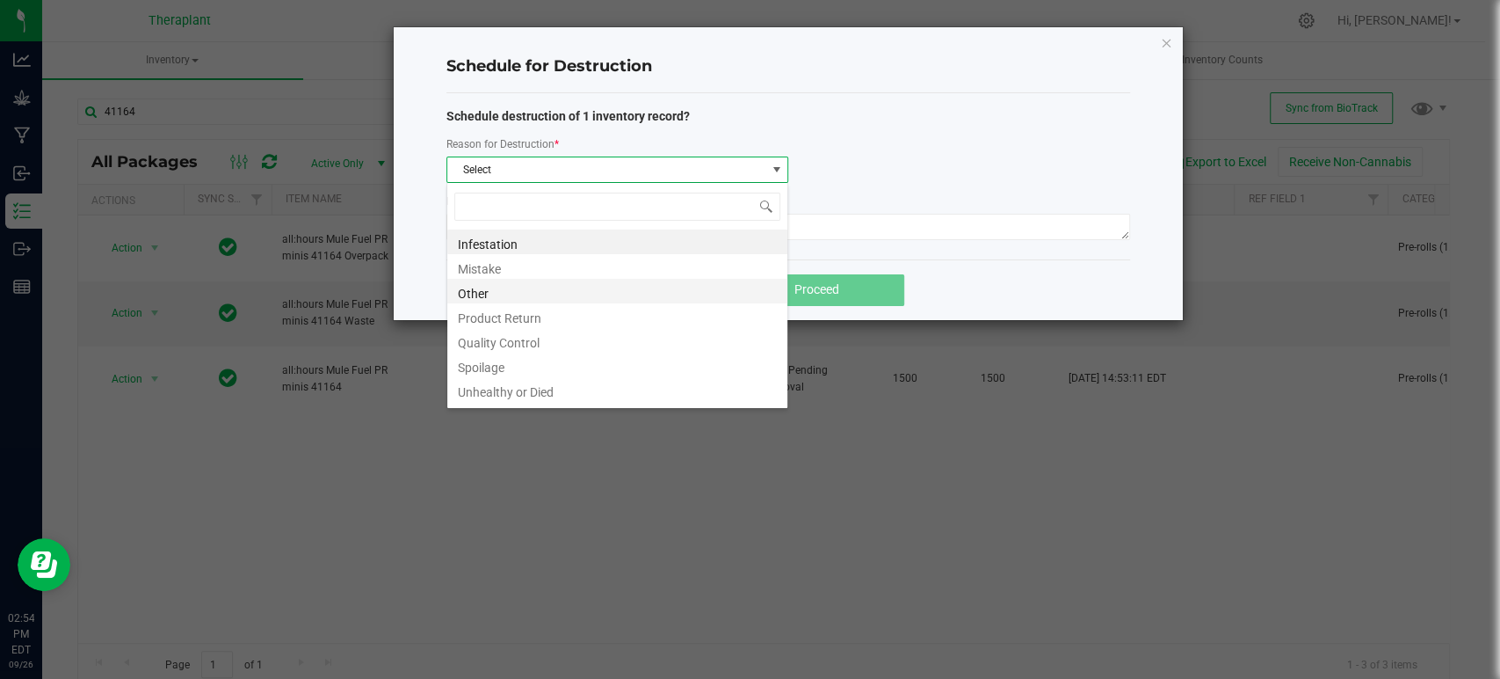
scroll to position [25, 342]
click at [486, 294] on li "Other" at bounding box center [617, 291] width 340 height 25
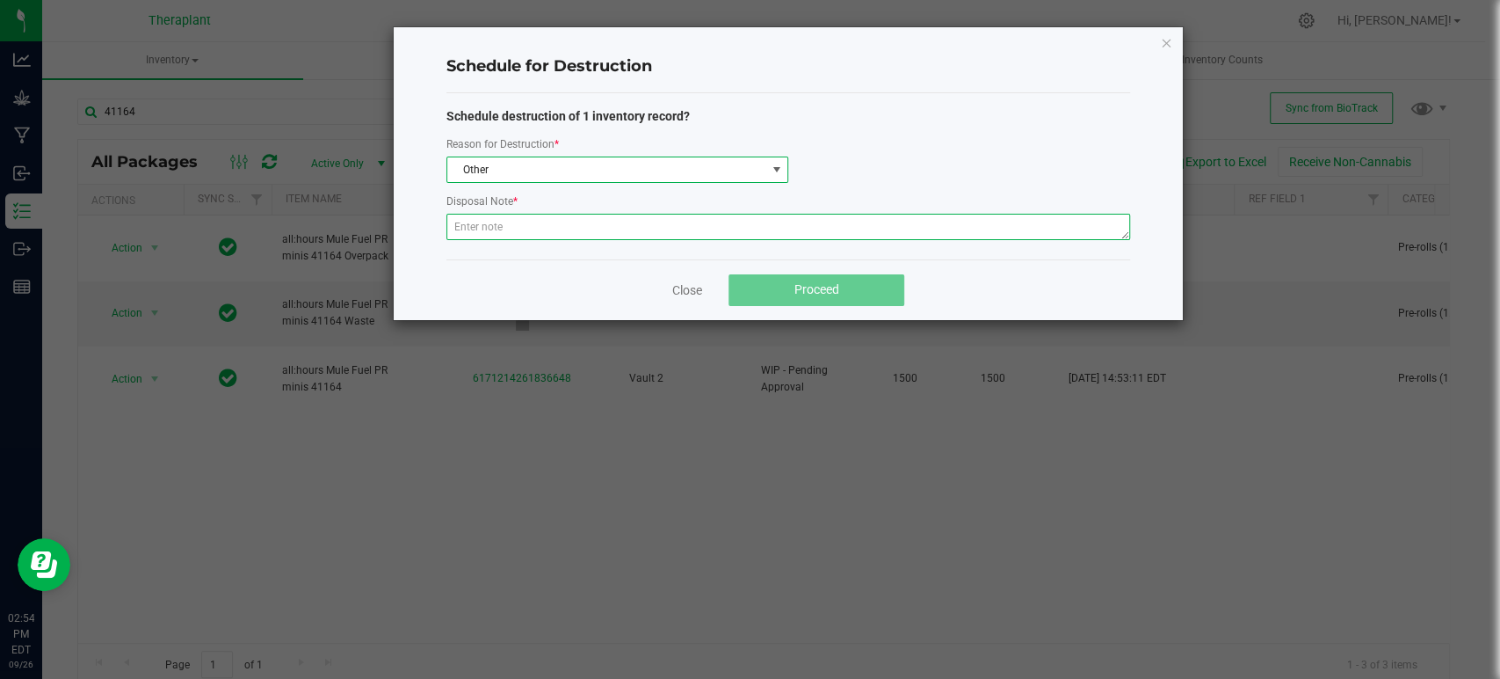
click at [485, 236] on textarea at bounding box center [789, 227] width 684 height 26
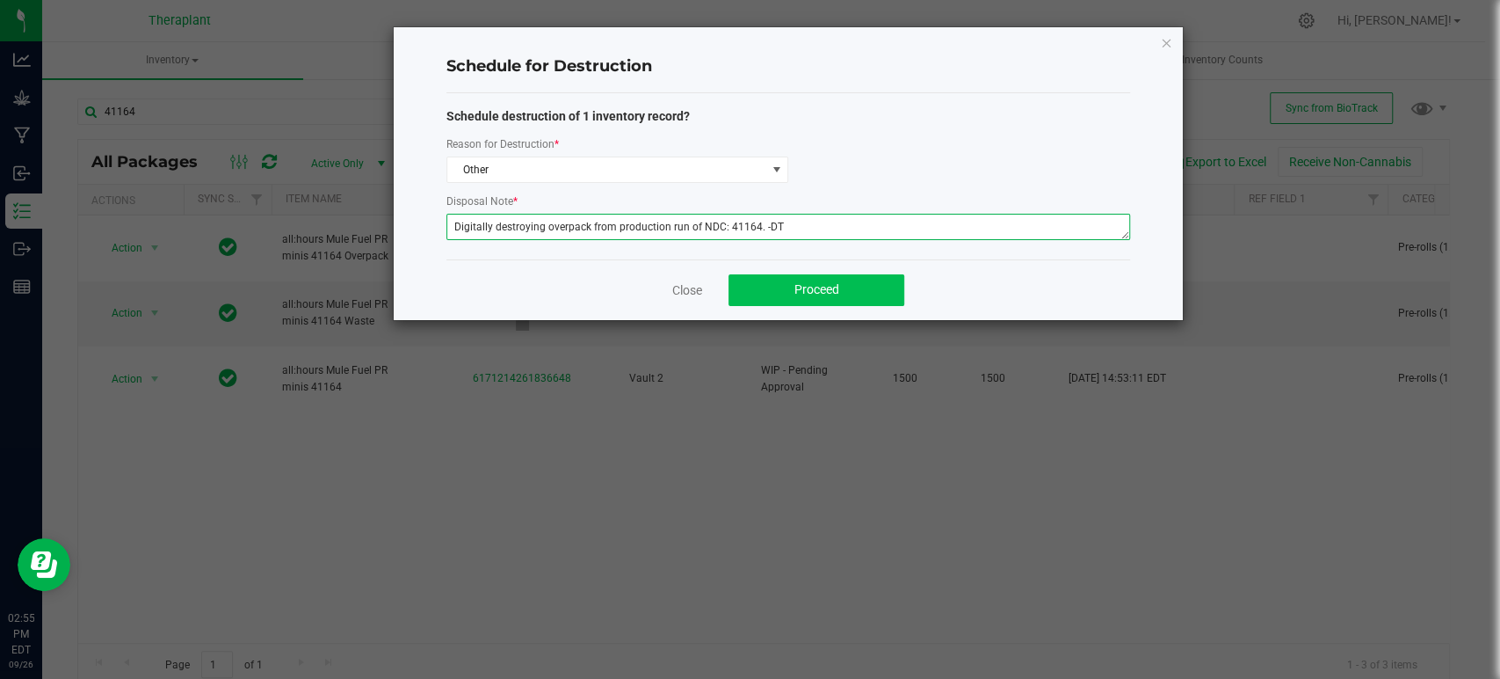
type textarea "Digitally destroying overpack from production run of NDC: 41164. -DT"
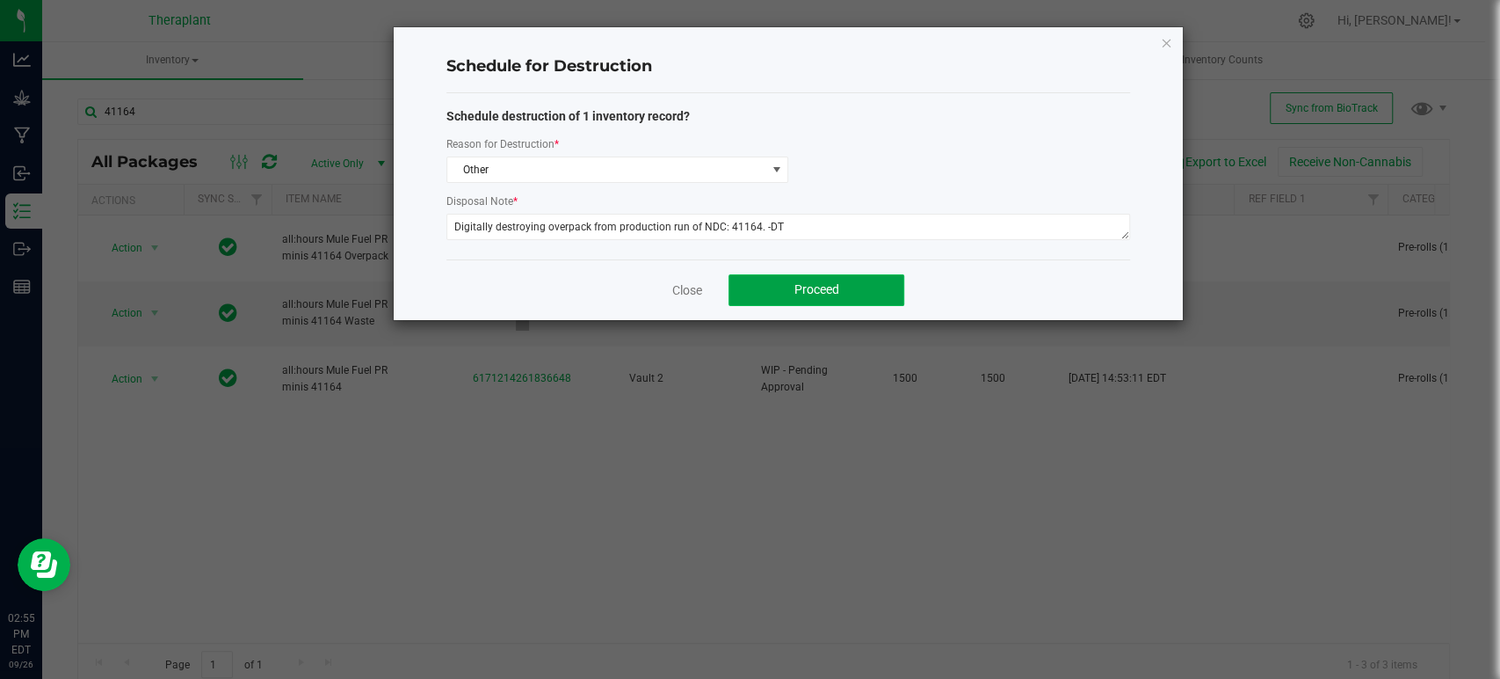
click at [752, 277] on button "Proceed" at bounding box center [817, 290] width 176 height 32
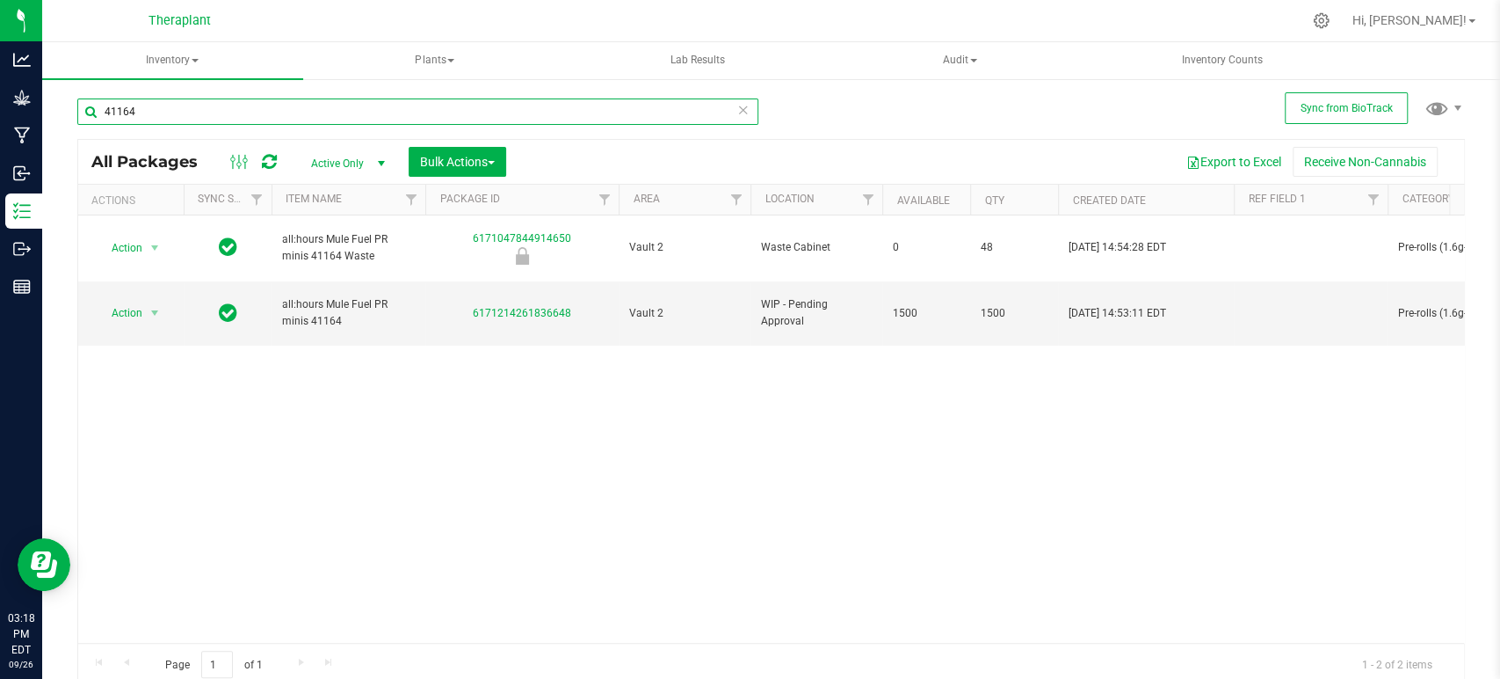
click at [220, 109] on input "41164" at bounding box center [417, 111] width 681 height 26
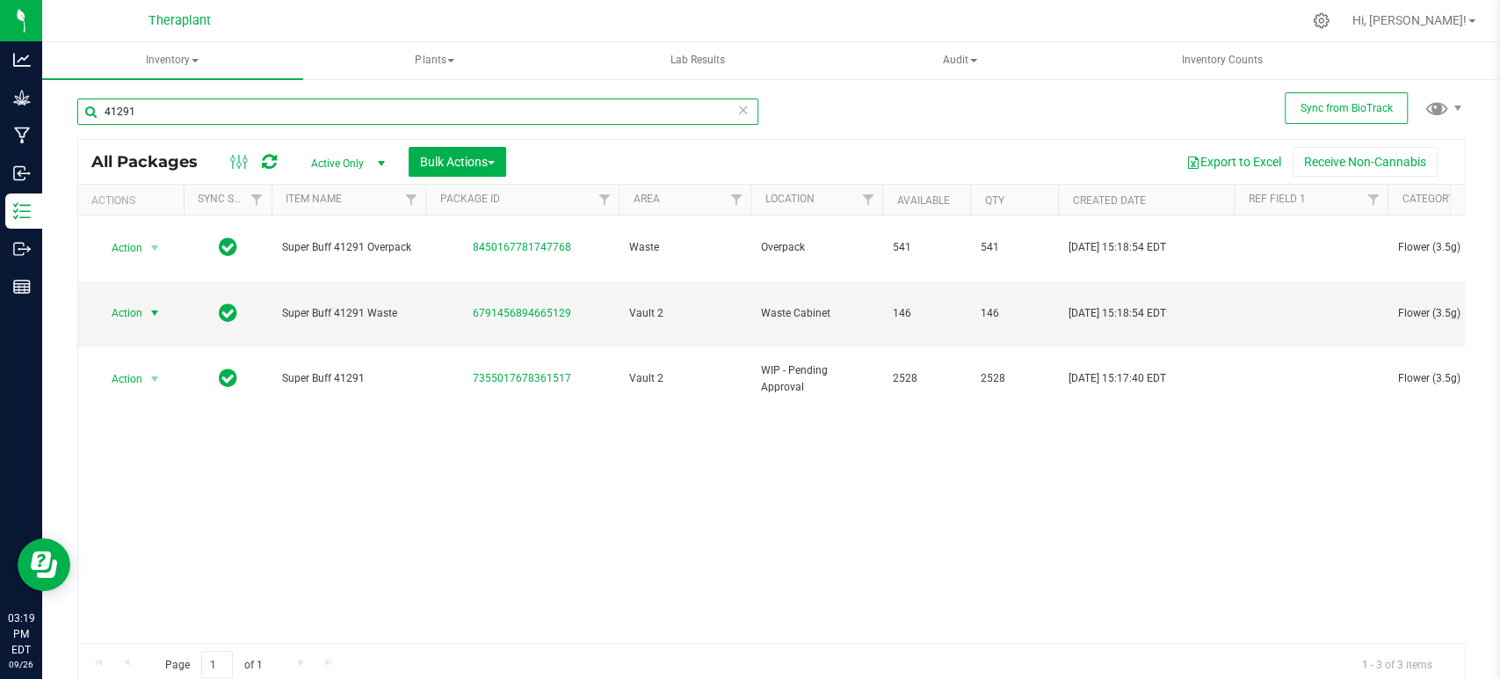
type input "41291"
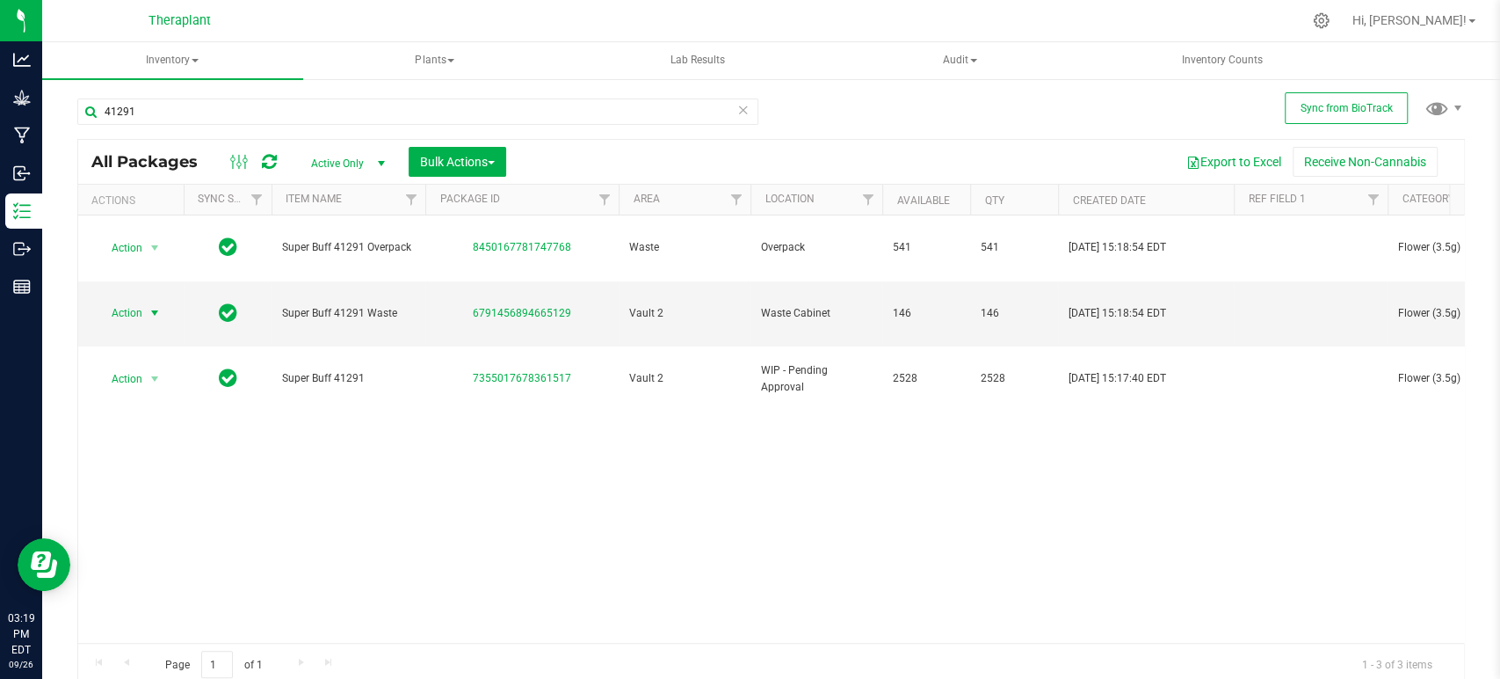
click at [148, 306] on span "select" at bounding box center [155, 313] width 14 height 14
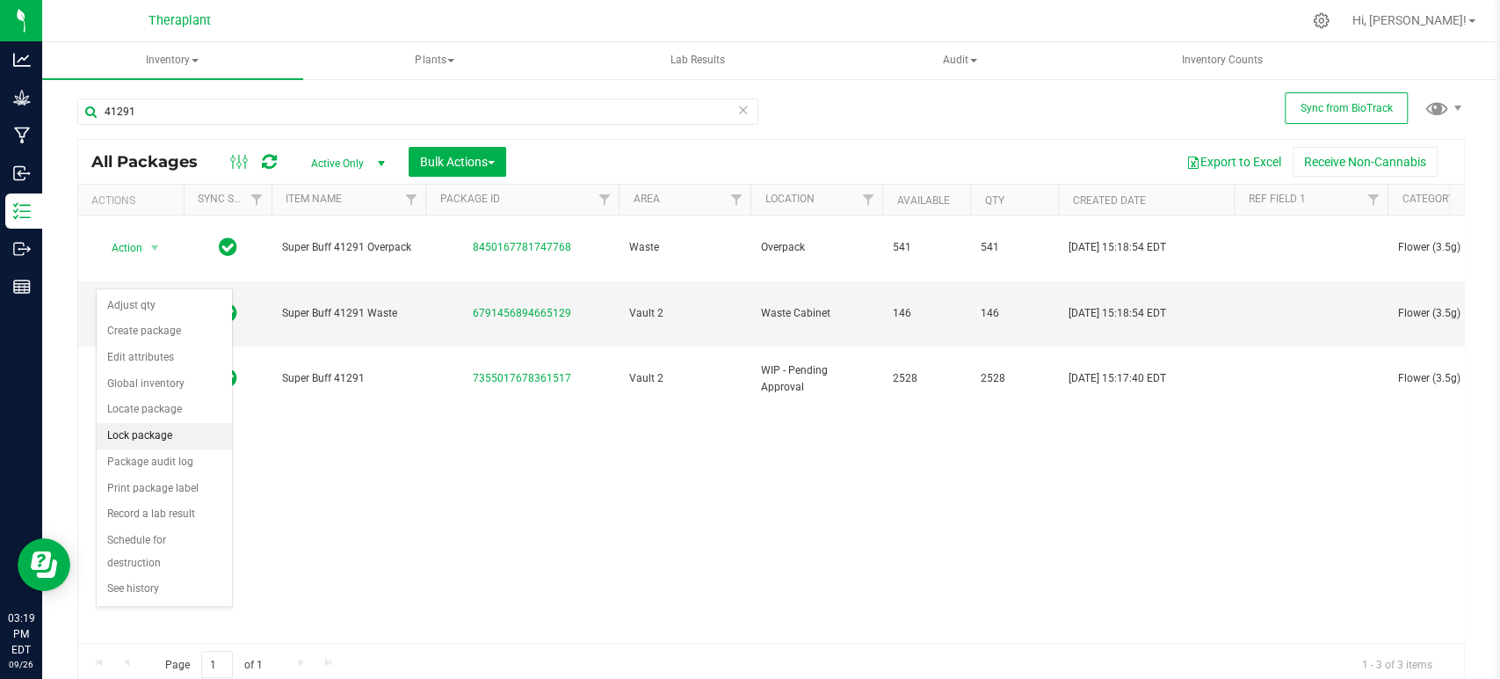
click at [134, 439] on li "Lock package" at bounding box center [164, 436] width 135 height 26
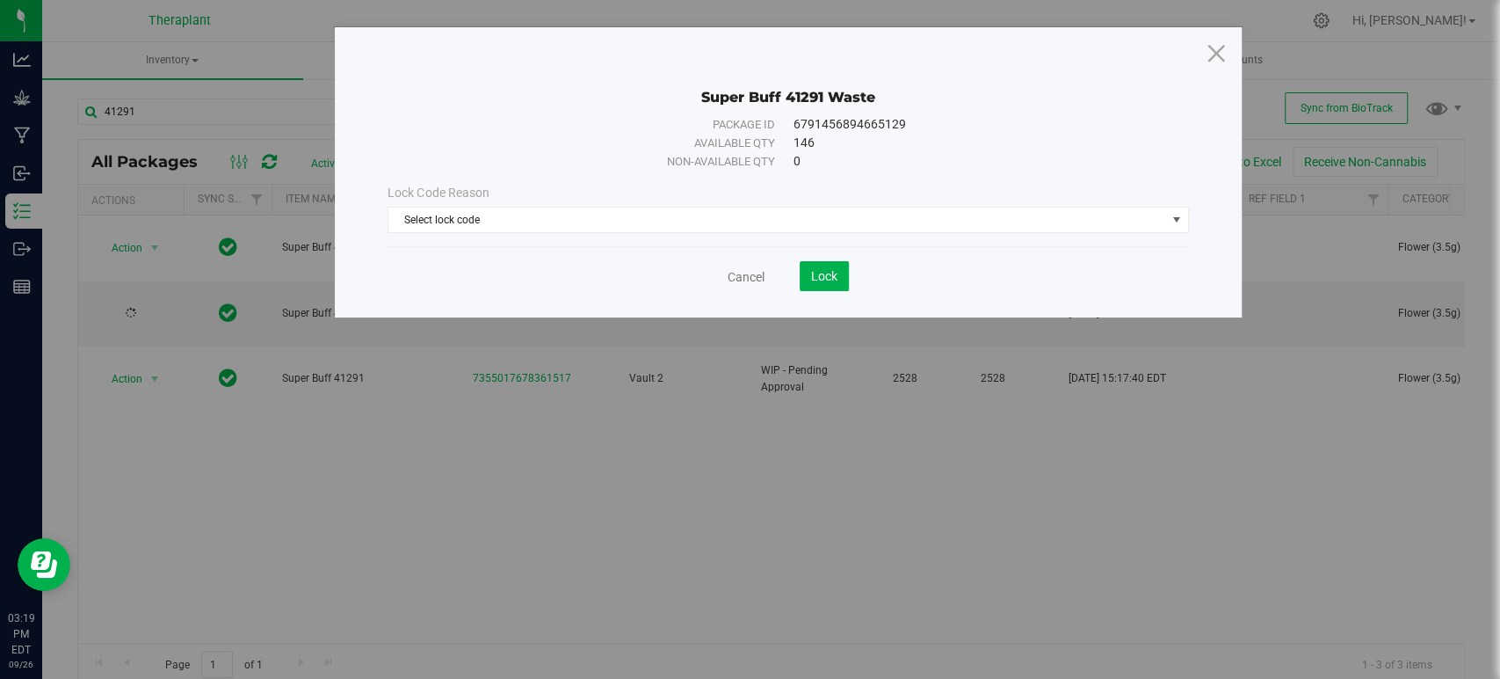
click at [482, 202] on div "Lock Code Reason Select lock code Select lock code Newly Received Quarantine Lo…" at bounding box center [787, 208] width 827 height 49
click at [478, 214] on span "Select lock code" at bounding box center [777, 219] width 777 height 25
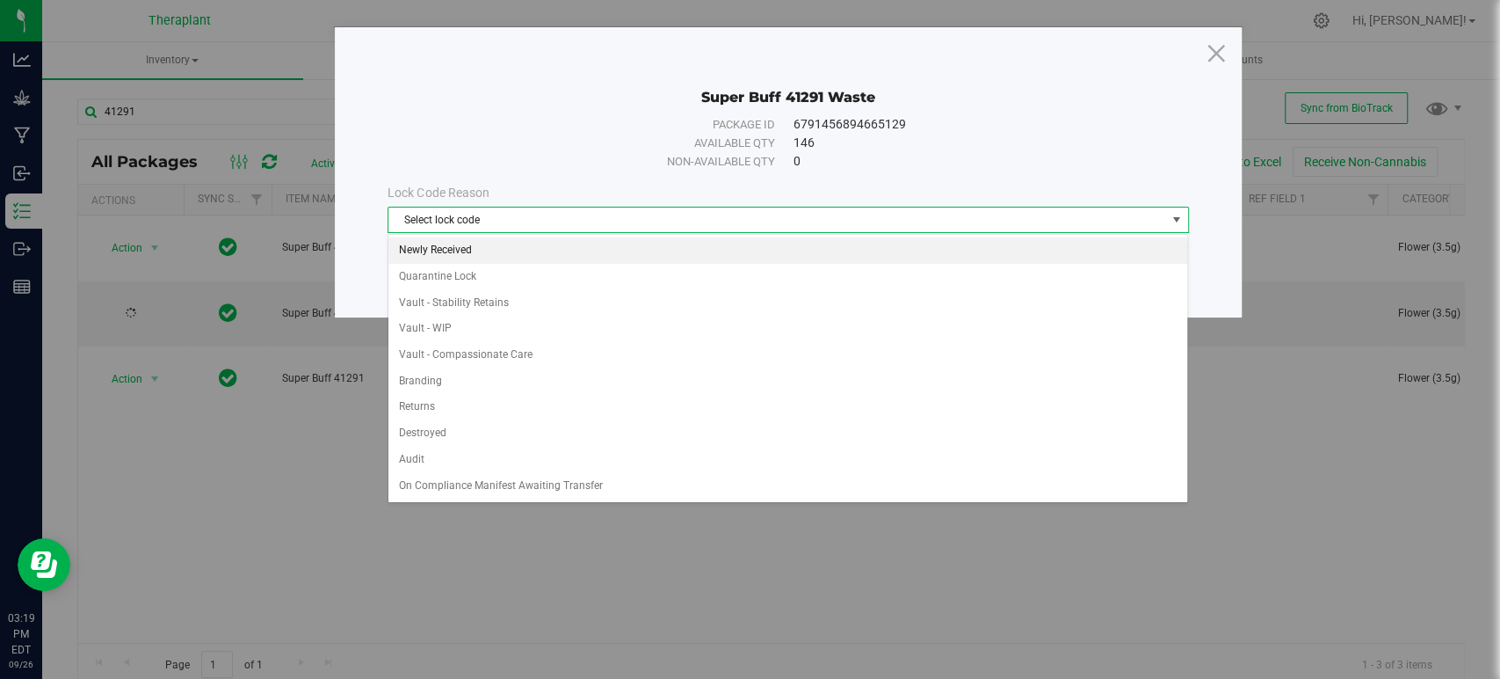
click at [459, 242] on li "Newly Received" at bounding box center [788, 250] width 799 height 26
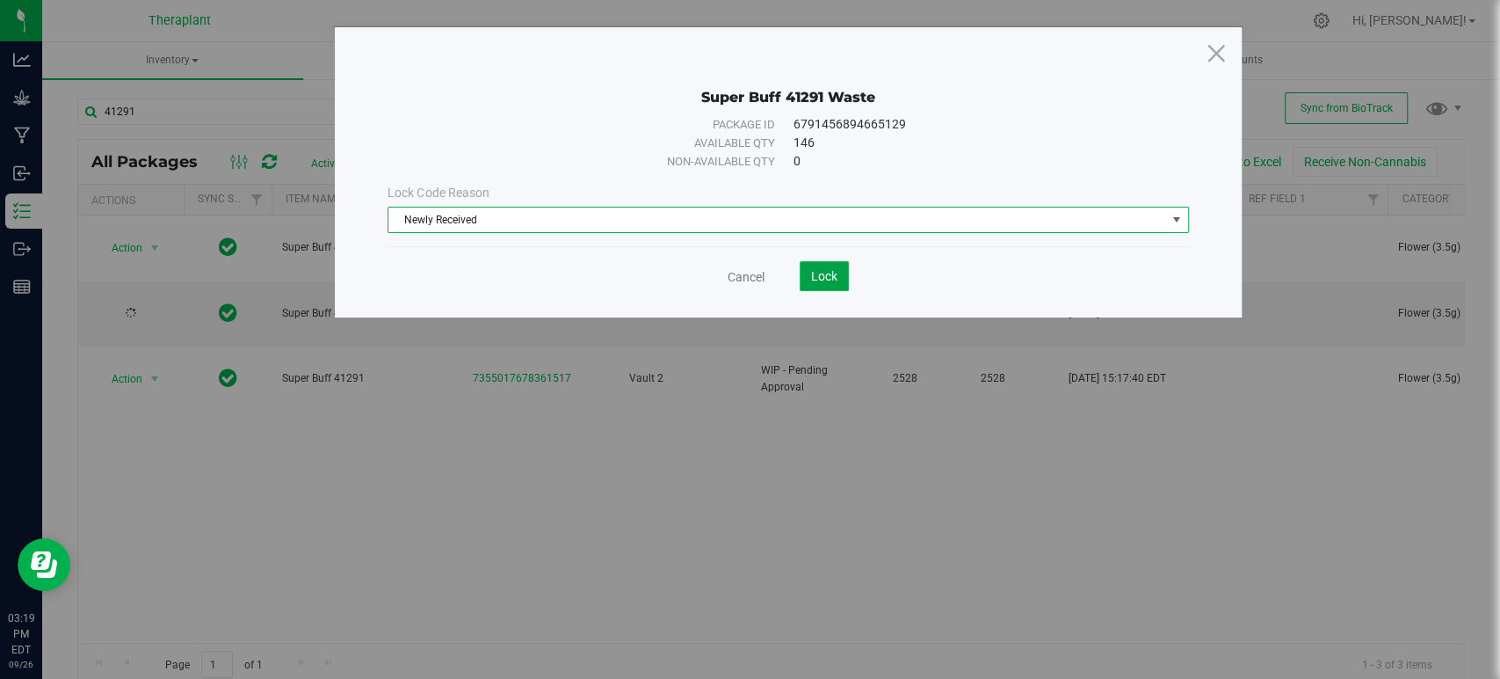
click at [827, 281] on span "Lock" at bounding box center [824, 276] width 26 height 14
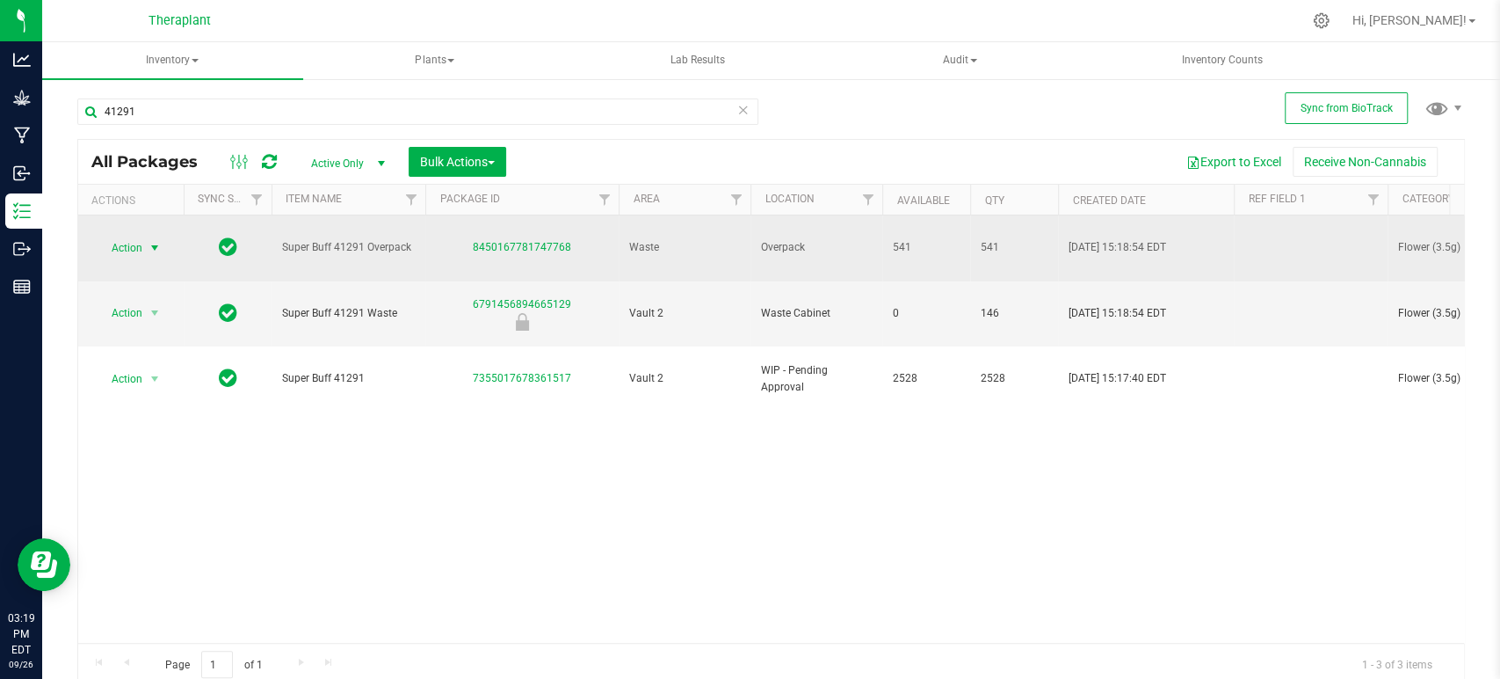
click at [137, 237] on span "Action" at bounding box center [119, 248] width 47 height 25
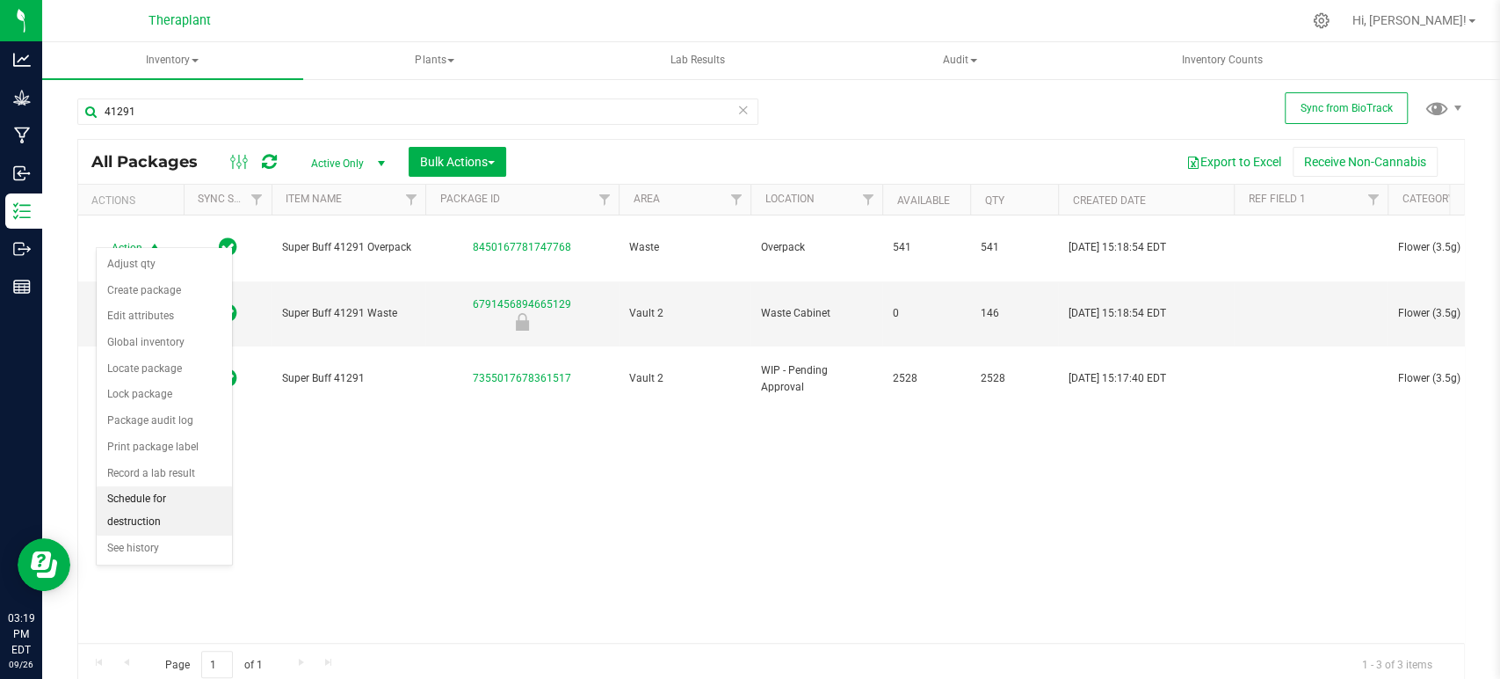
click at [185, 514] on li "Schedule for destruction" at bounding box center [164, 510] width 135 height 48
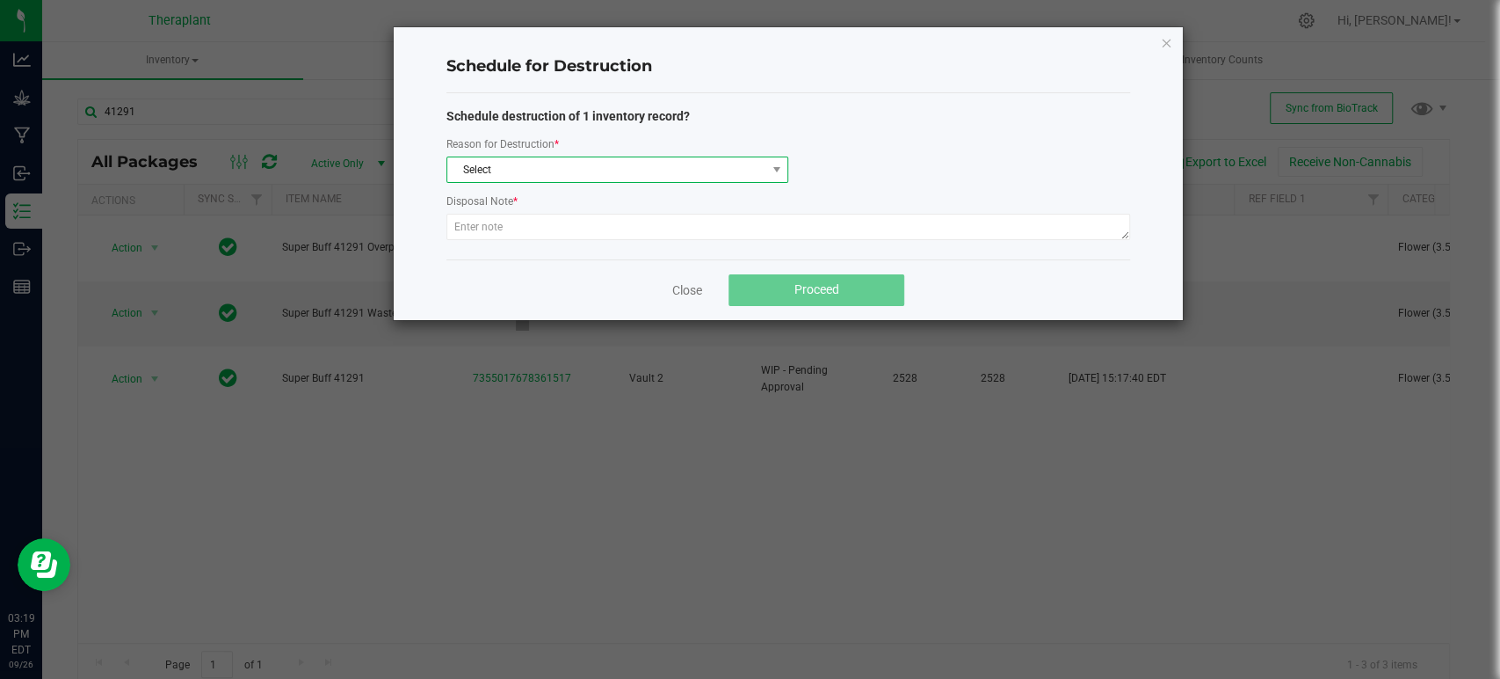
click at [606, 159] on span "Select" at bounding box center [606, 169] width 318 height 25
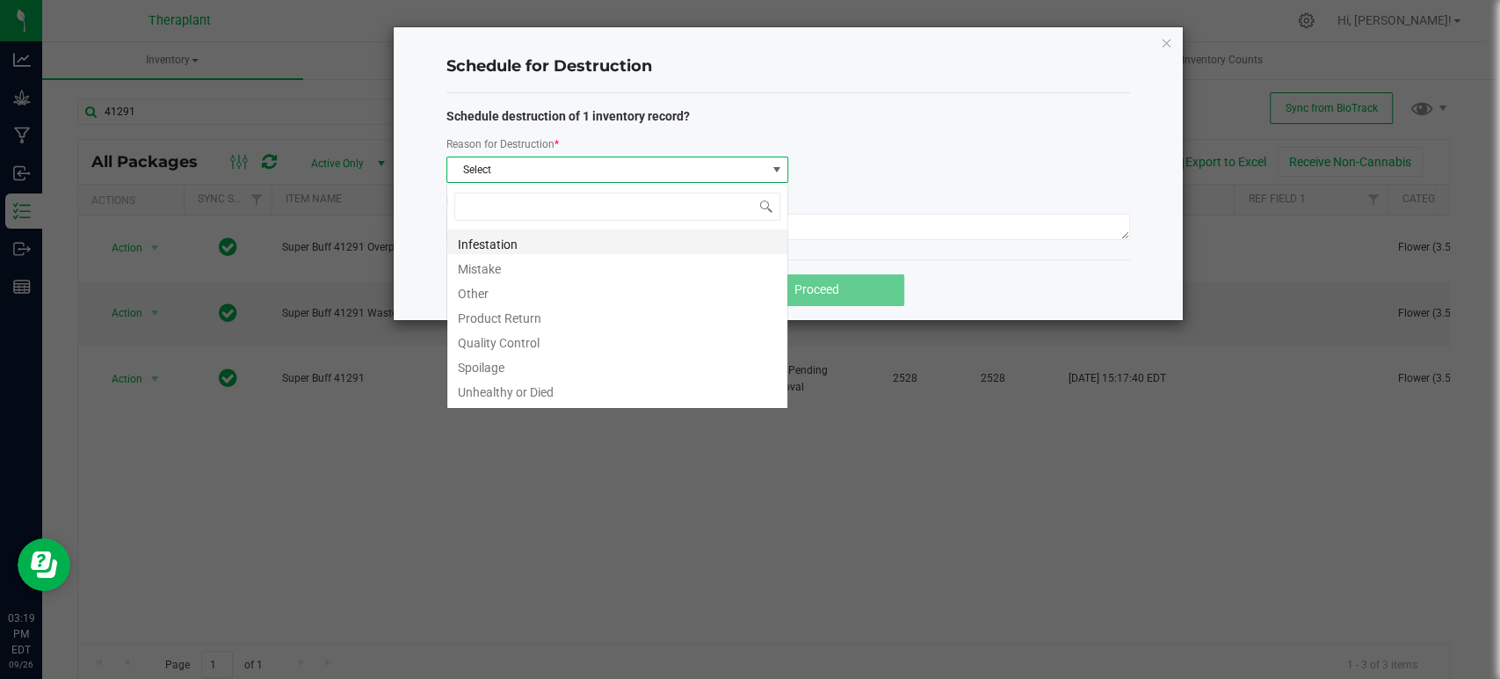
scroll to position [25, 342]
click at [499, 281] on li "Other" at bounding box center [617, 291] width 340 height 25
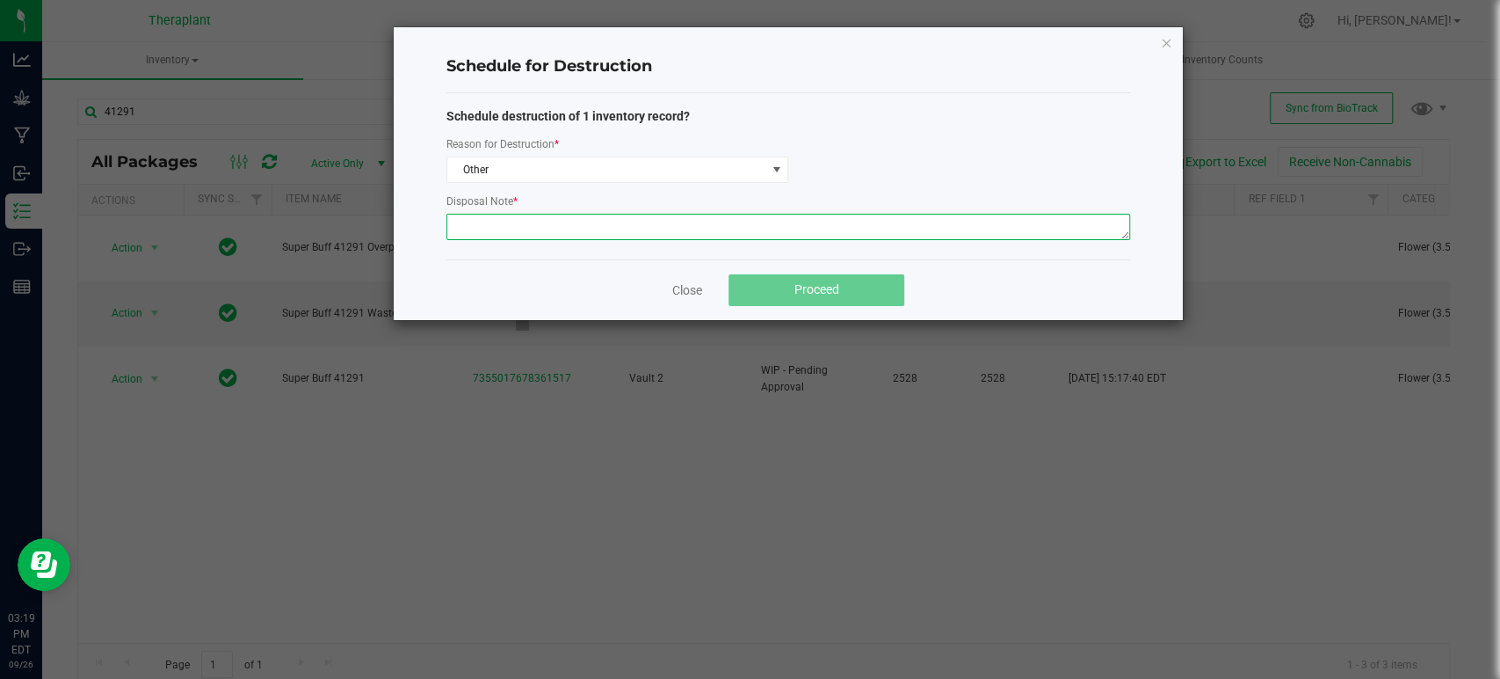
click at [502, 235] on textarea at bounding box center [789, 227] width 684 height 26
type textarea "Digitally destroying overpack from production run of NDC: 41291. -DT"
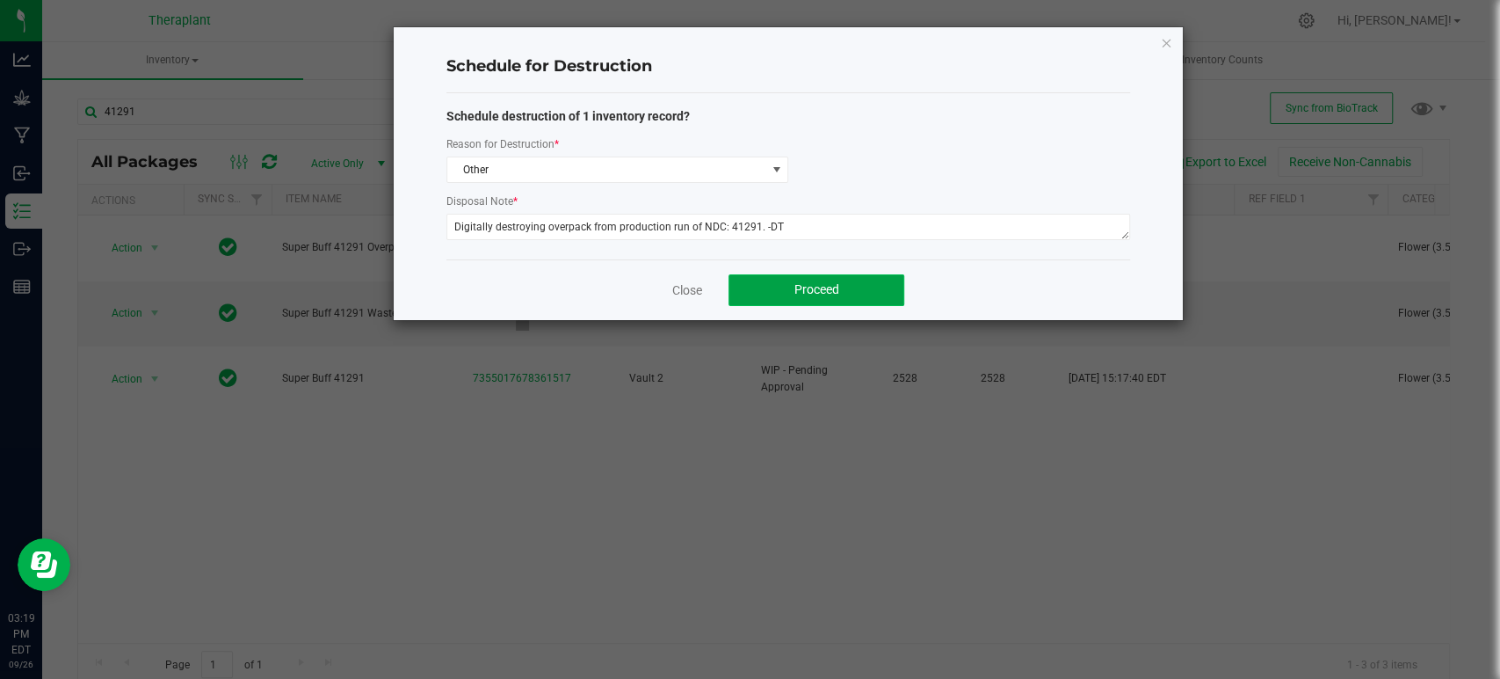
click at [796, 282] on span "Proceed" at bounding box center [817, 289] width 45 height 14
